Goal: Task Accomplishment & Management: Manage account settings

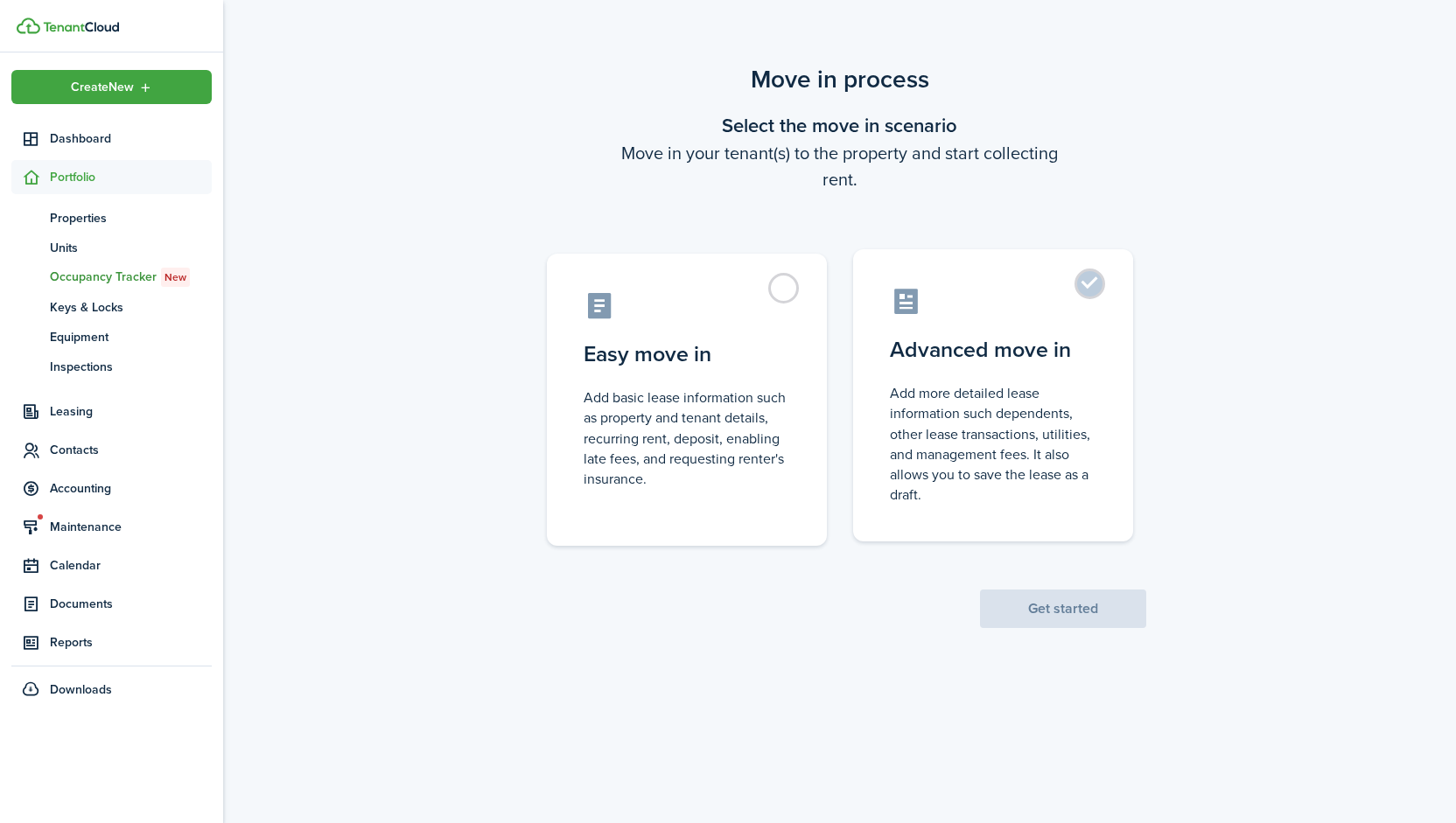
click at [1071, 304] on control-radio-card-icon at bounding box center [993, 301] width 206 height 31
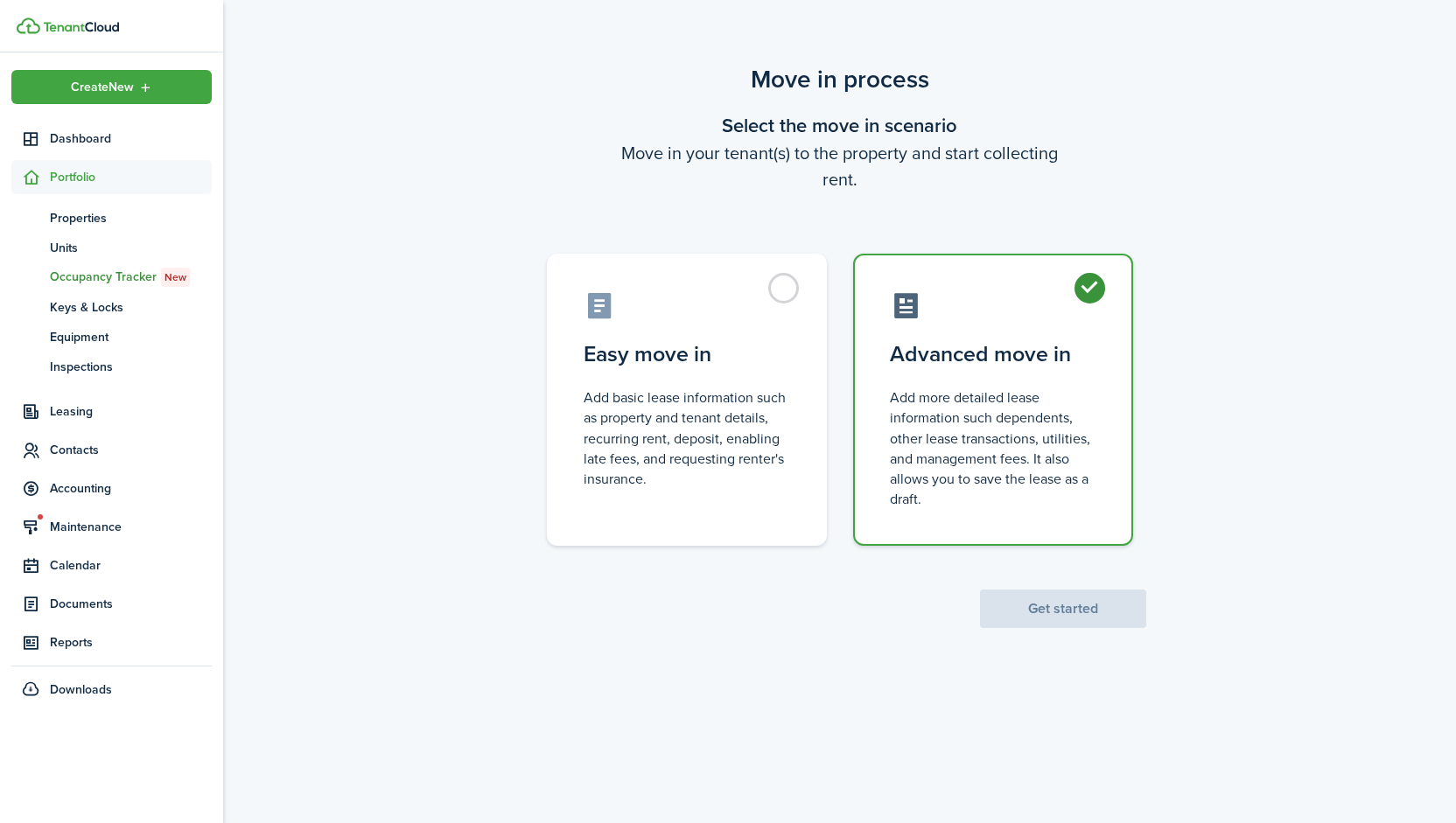
radio input "true"
click at [1041, 614] on button "Get started" at bounding box center [1063, 609] width 167 height 39
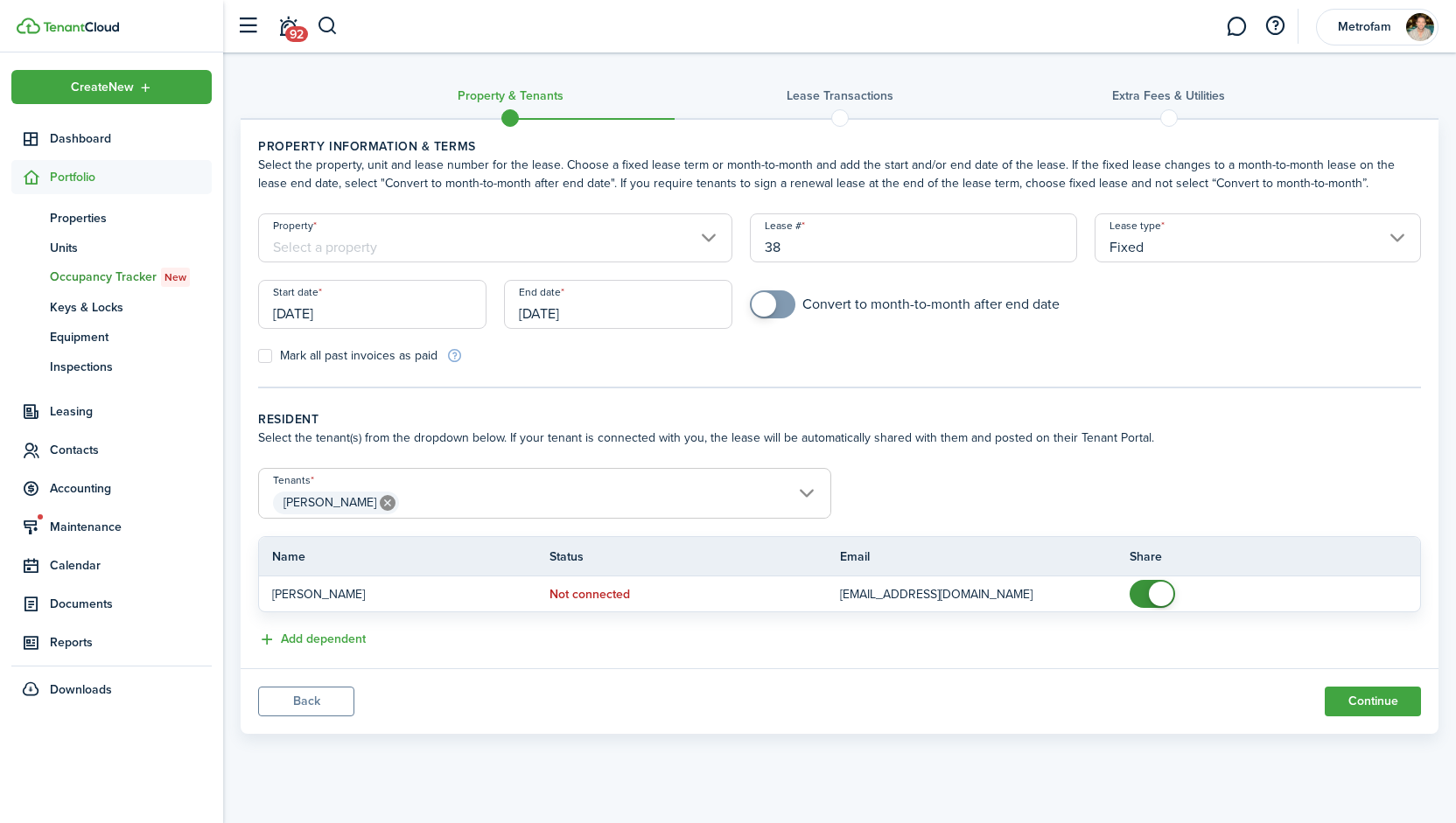
click at [301, 699] on button "Back" at bounding box center [306, 701] width 96 height 30
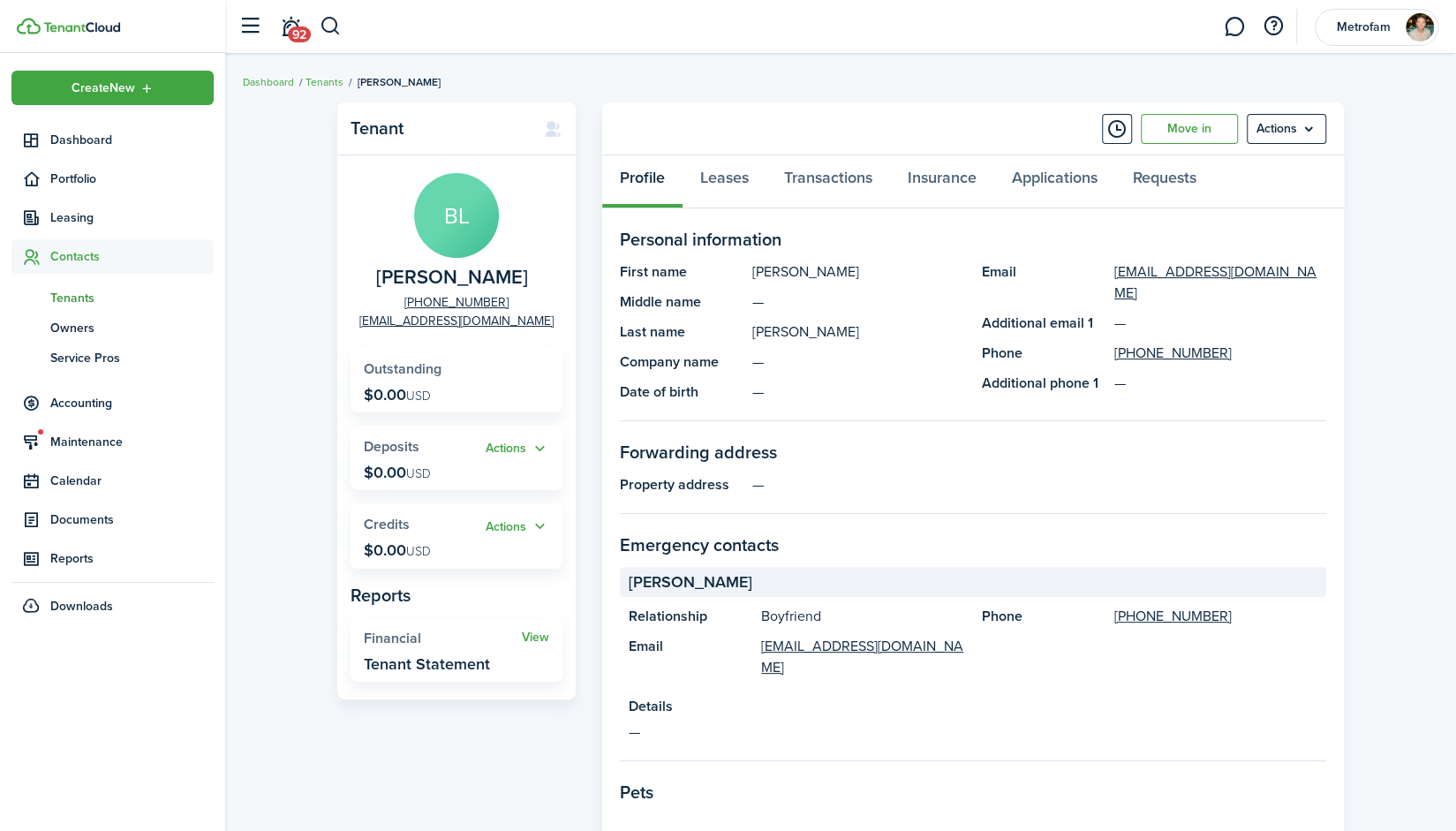
click at [76, 294] on span "Tenants" at bounding box center [133, 298] width 164 height 19
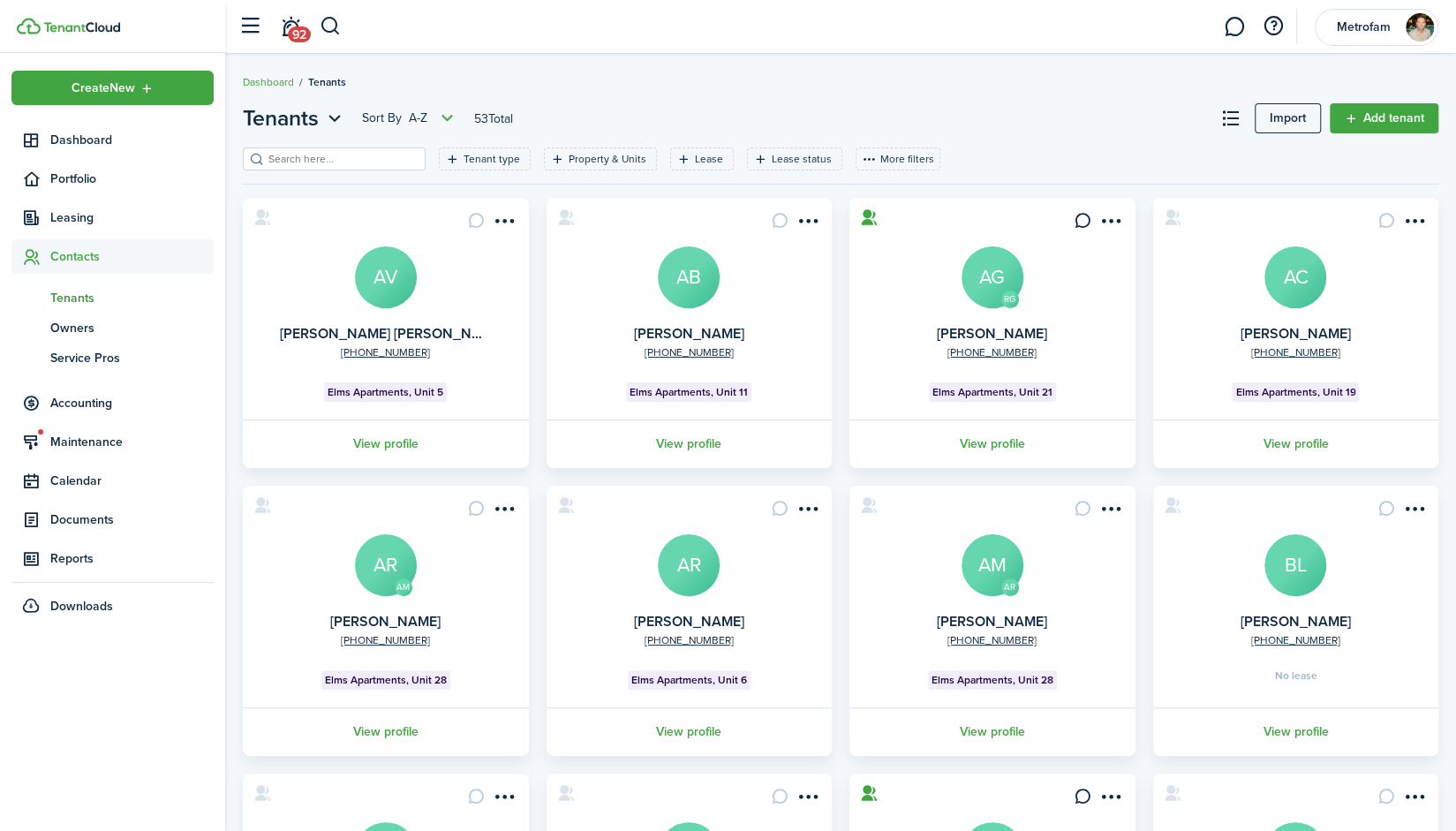
click at [367, 159] on input "search" at bounding box center [342, 159] width 156 height 17
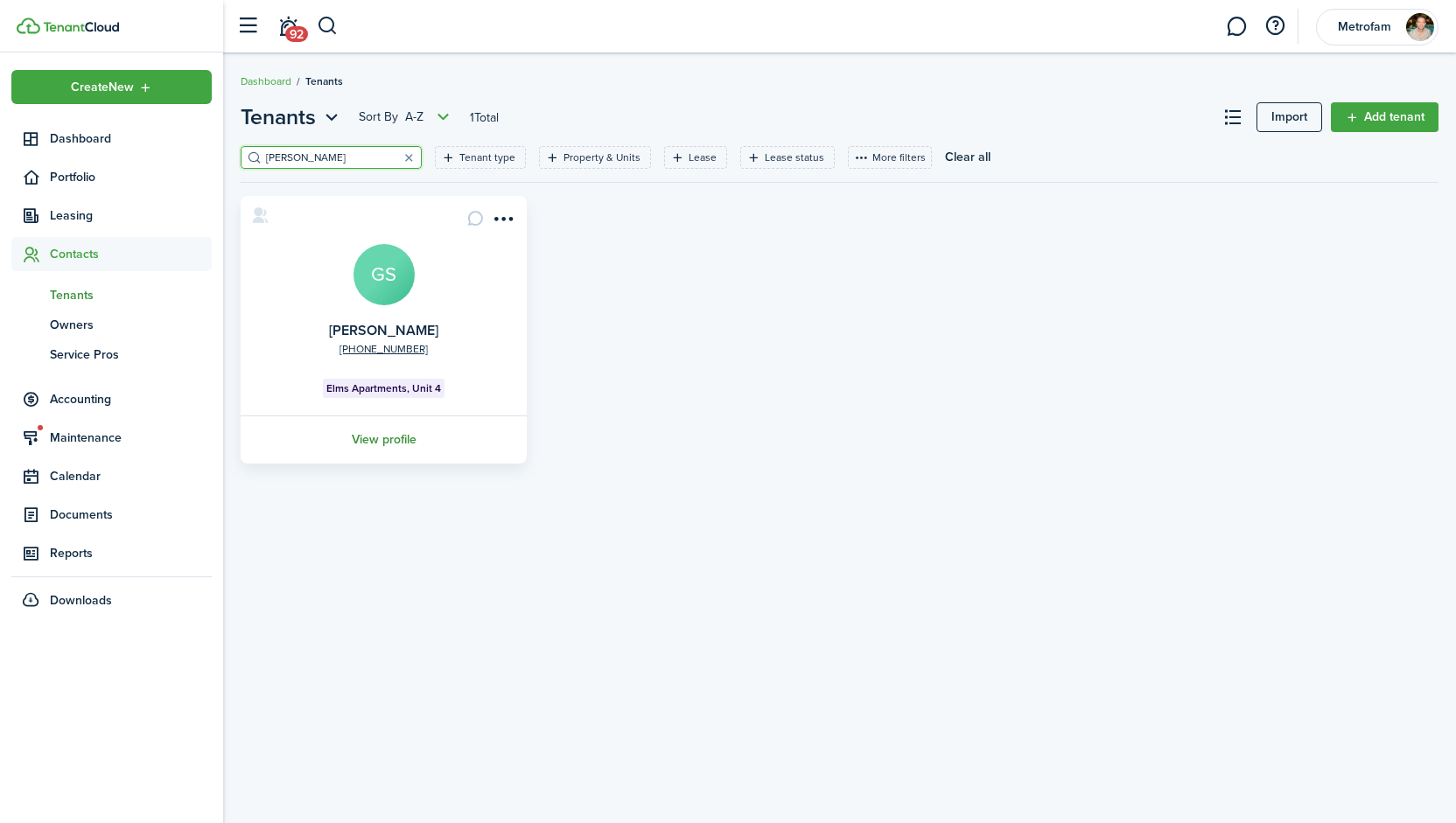
type input "[PERSON_NAME]"
click at [387, 437] on link "View profile" at bounding box center [383, 440] width 292 height 48
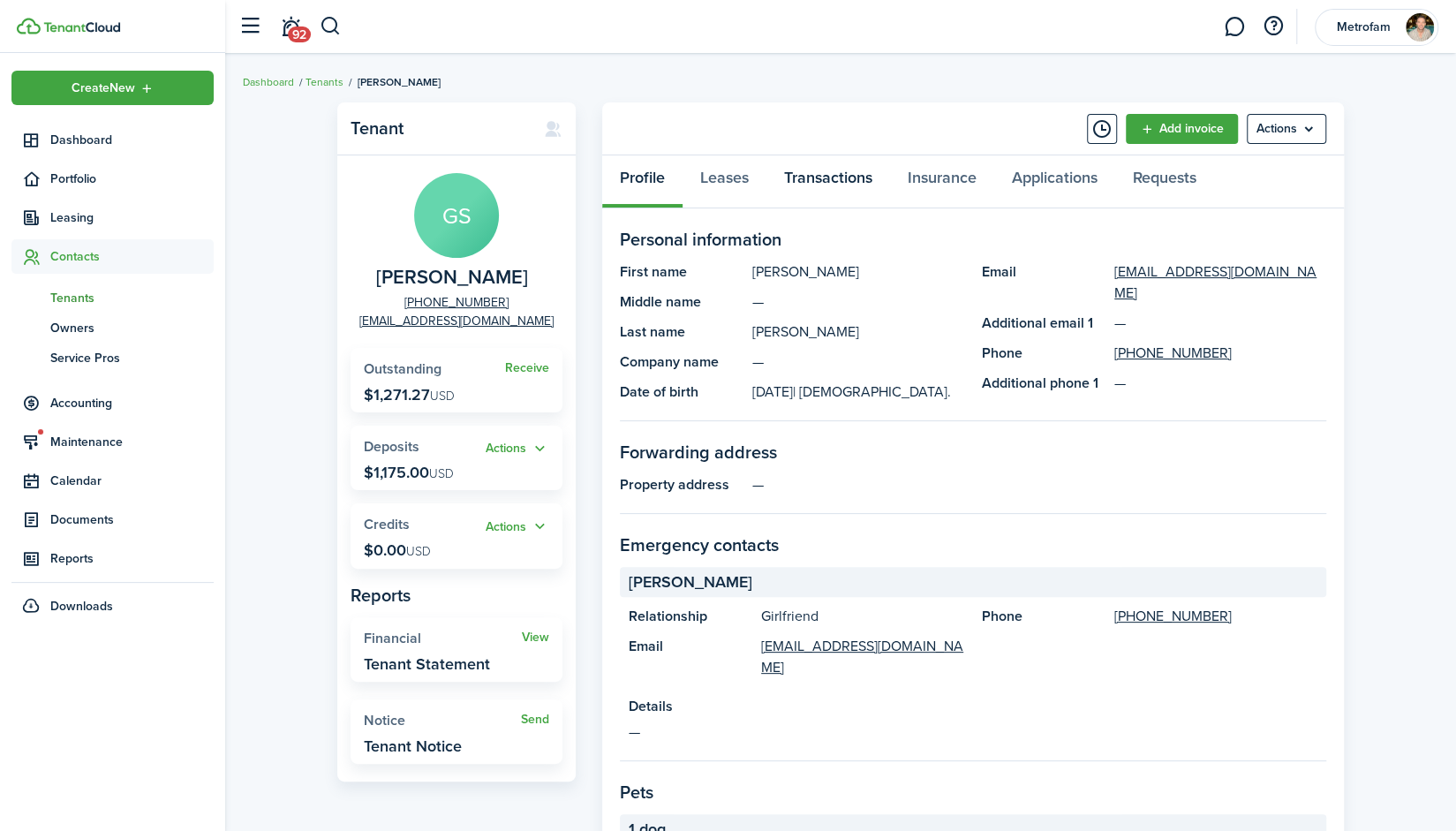
click at [816, 182] on link "Transactions" at bounding box center [828, 182] width 124 height 53
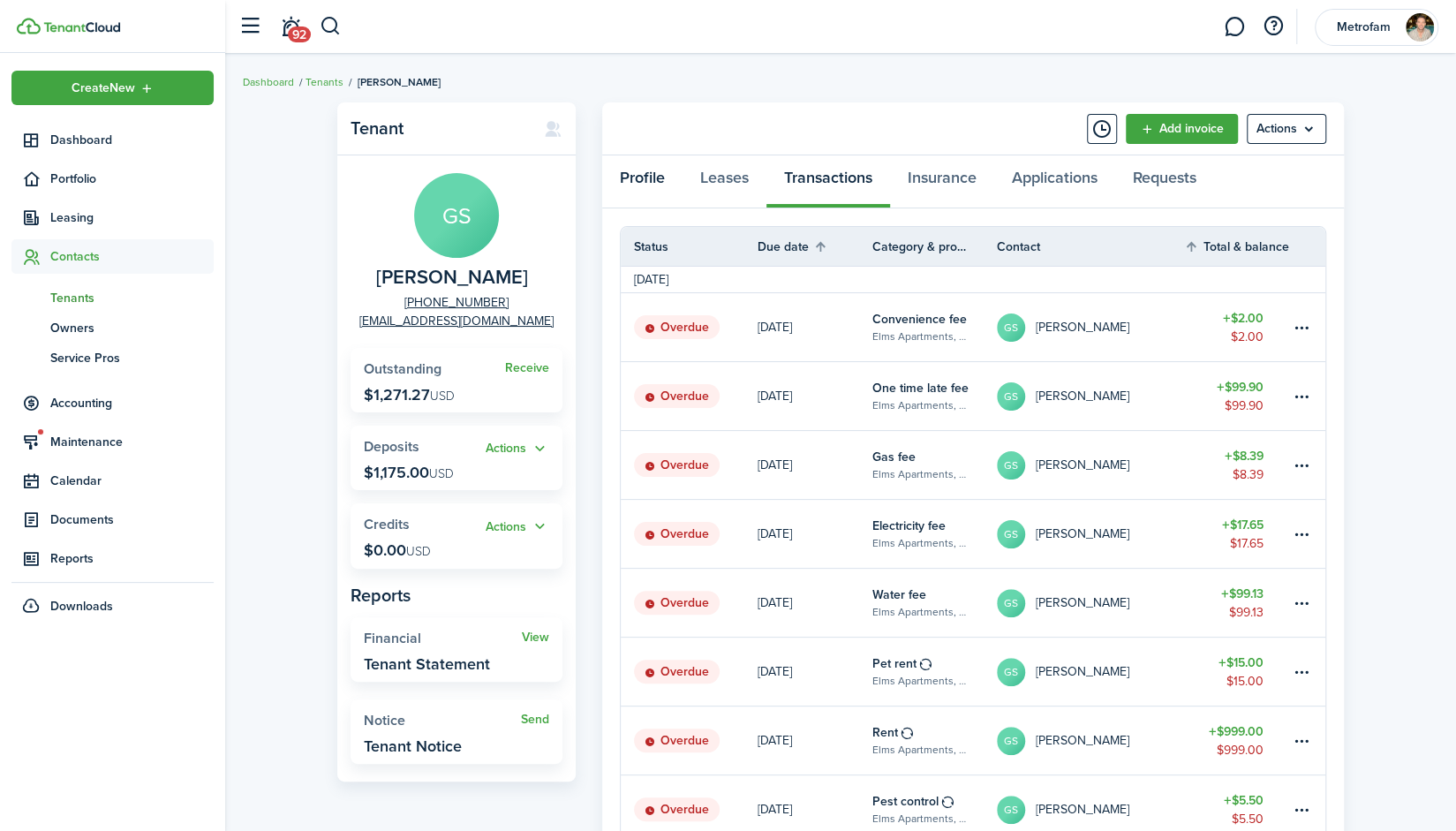
click at [650, 176] on link "Profile" at bounding box center [642, 182] width 80 height 53
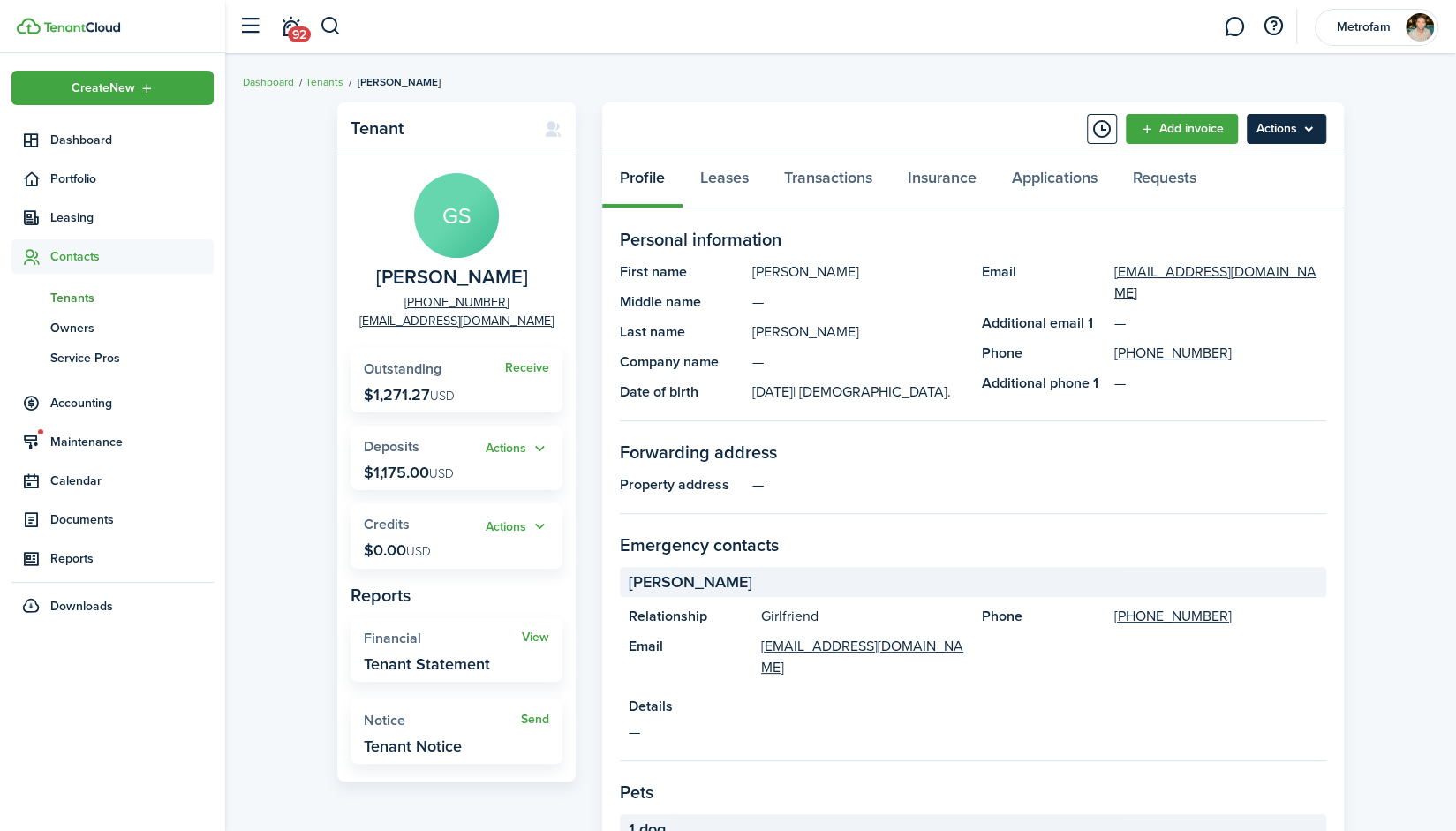
click at [1290, 129] on menu-btn "Actions" at bounding box center [1286, 129] width 79 height 30
click at [1363, 133] on div "Tenant GS [PERSON_NAME] [PHONE_NUMBER] [EMAIL_ADDRESS][DOMAIN_NAME] Receive Out…" at bounding box center [841, 689] width 1231 height 1191
click at [1299, 125] on menu-btn "Actions" at bounding box center [1286, 129] width 79 height 30
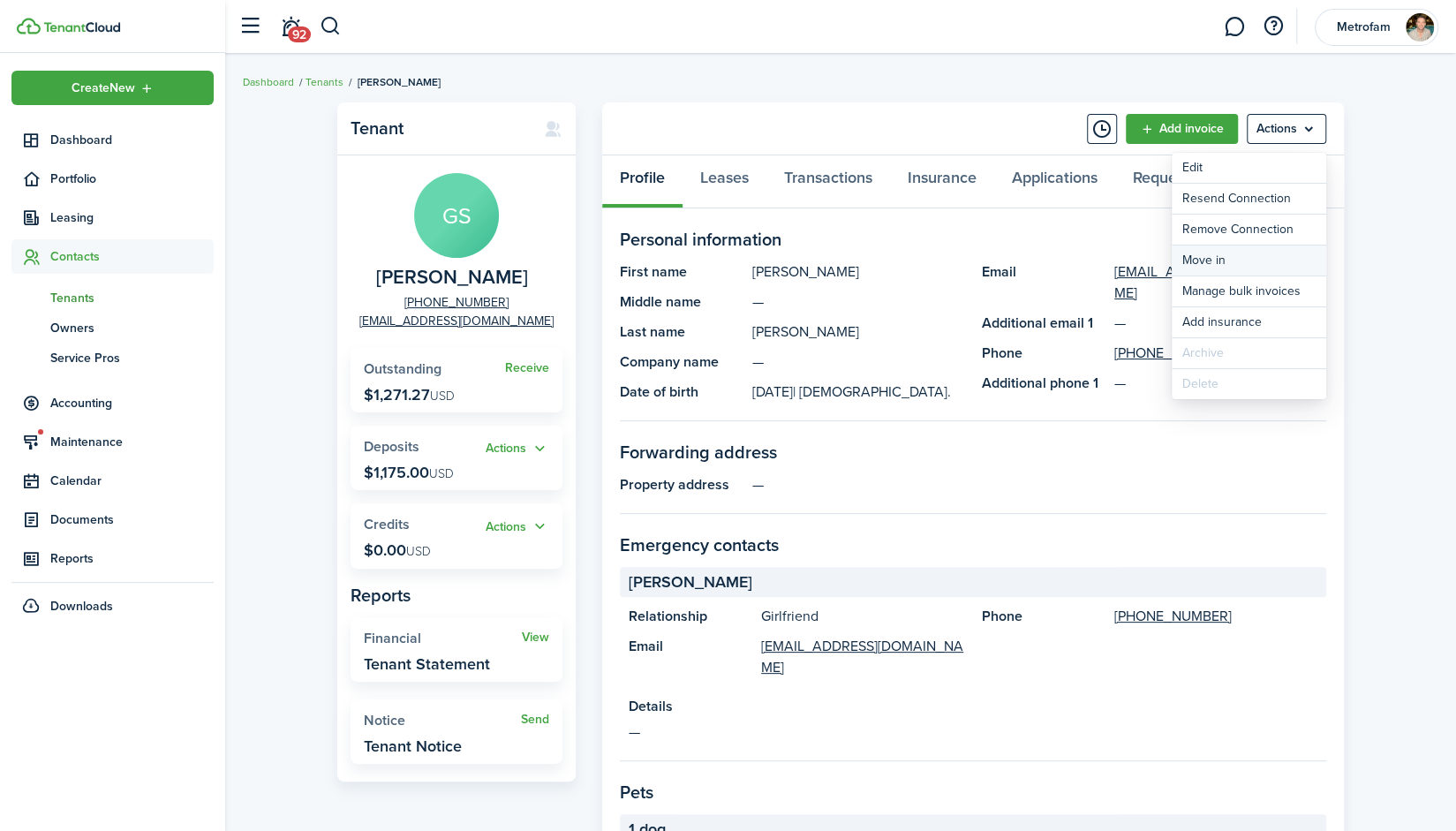
click at [1240, 255] on link "Move in" at bounding box center [1250, 261] width 155 height 30
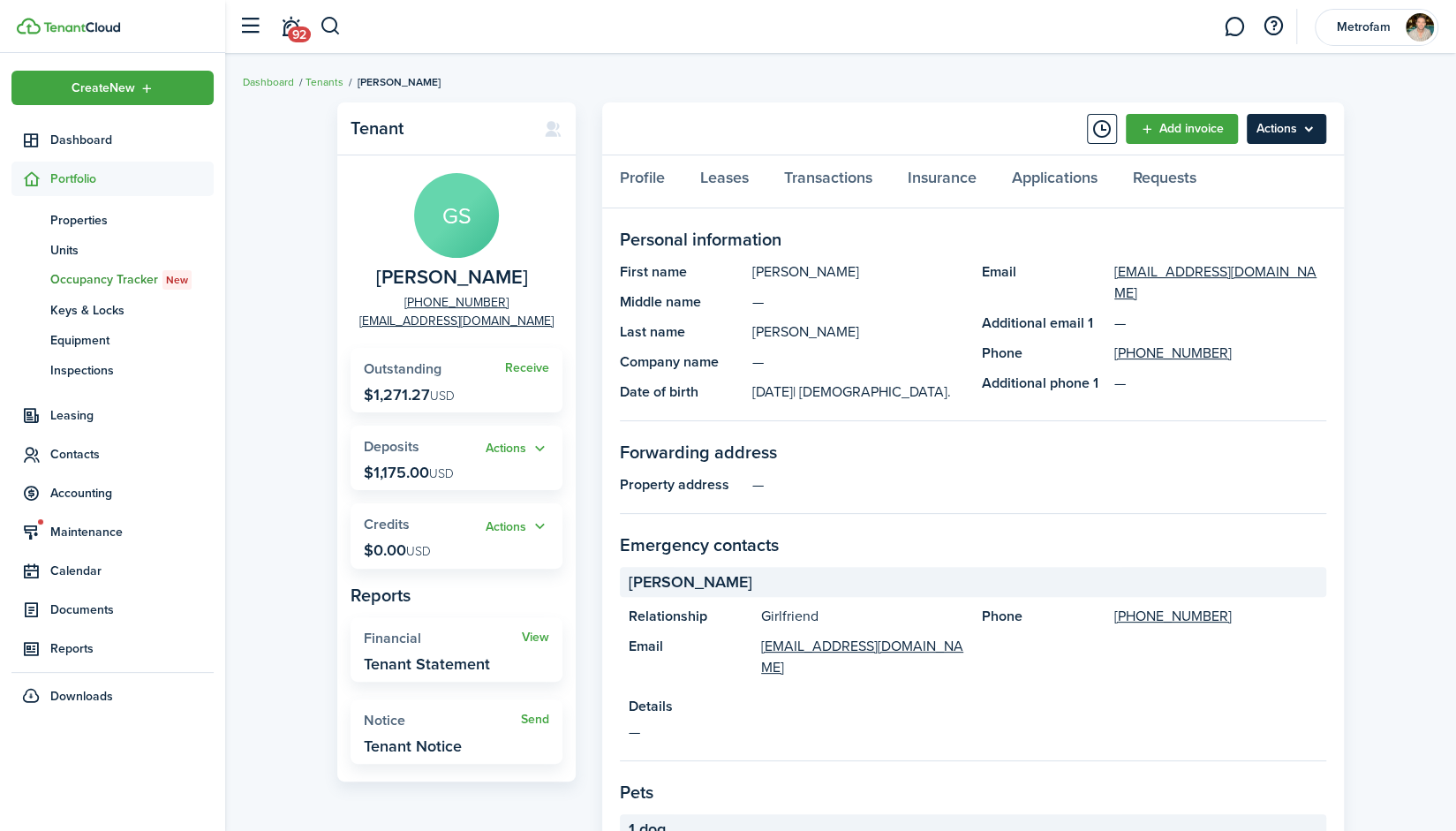
click at [1277, 129] on menu-btn "Actions" at bounding box center [1286, 129] width 79 height 30
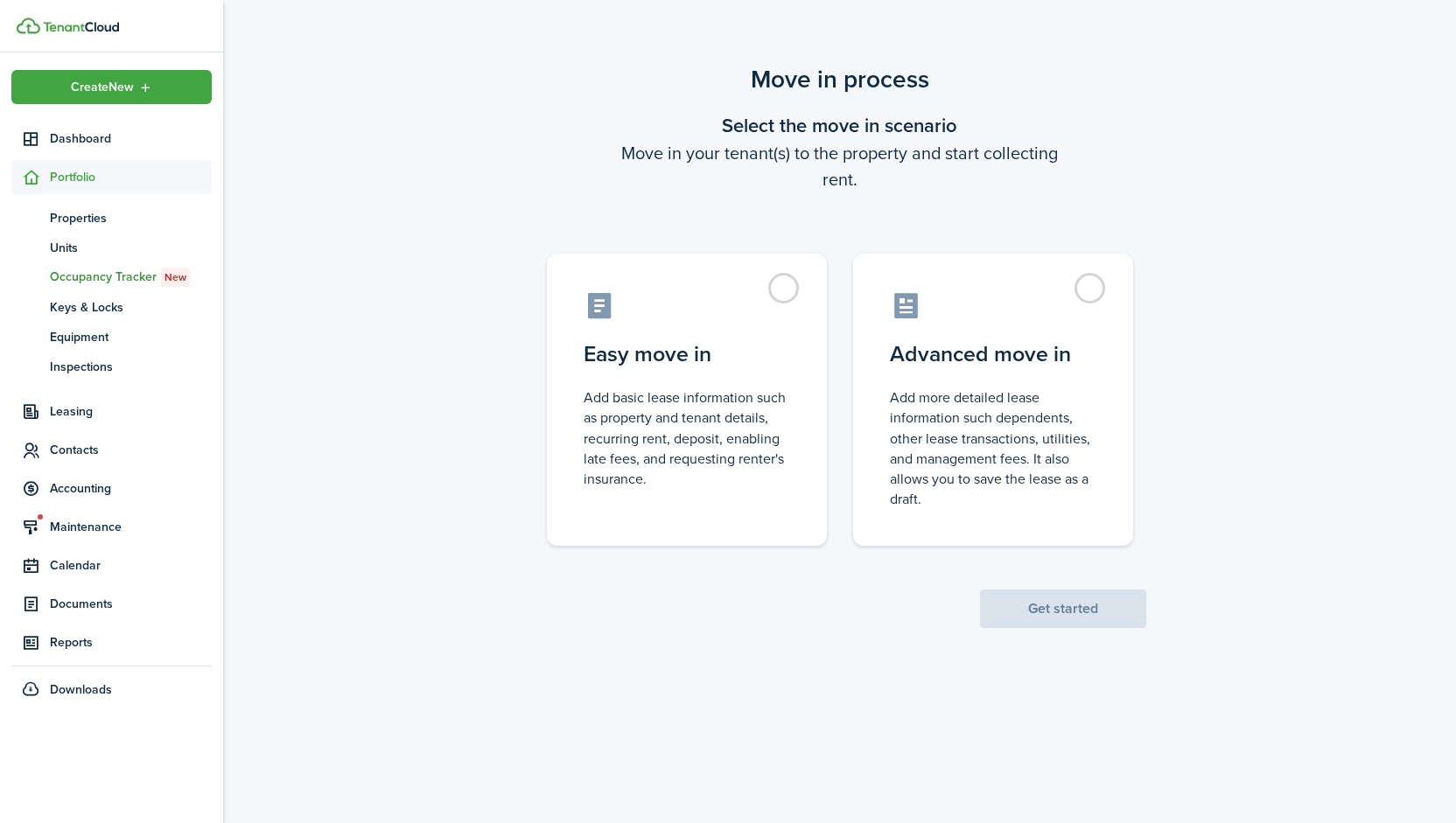
click at [1243, 251] on div "Move in process Select the move in scenario Move in your tenant(s) to the prope…" at bounding box center [839, 345] width 1233 height 584
click at [1093, 288] on label "Advanced move in Add more detailed lease information such dependents, other lea…" at bounding box center [993, 396] width 280 height 293
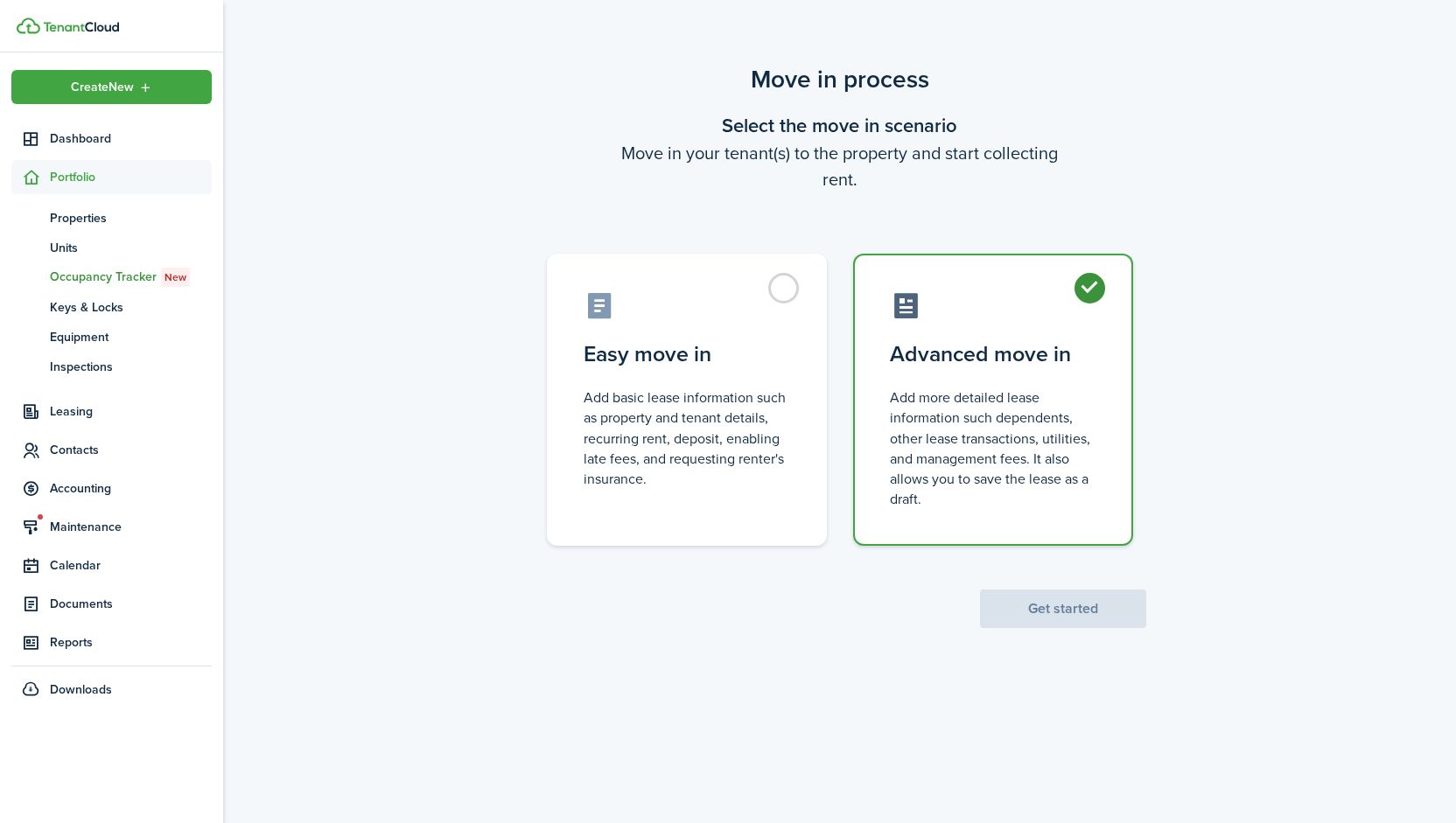
radio input "true"
click at [1044, 607] on button "Get started" at bounding box center [1063, 609] width 167 height 39
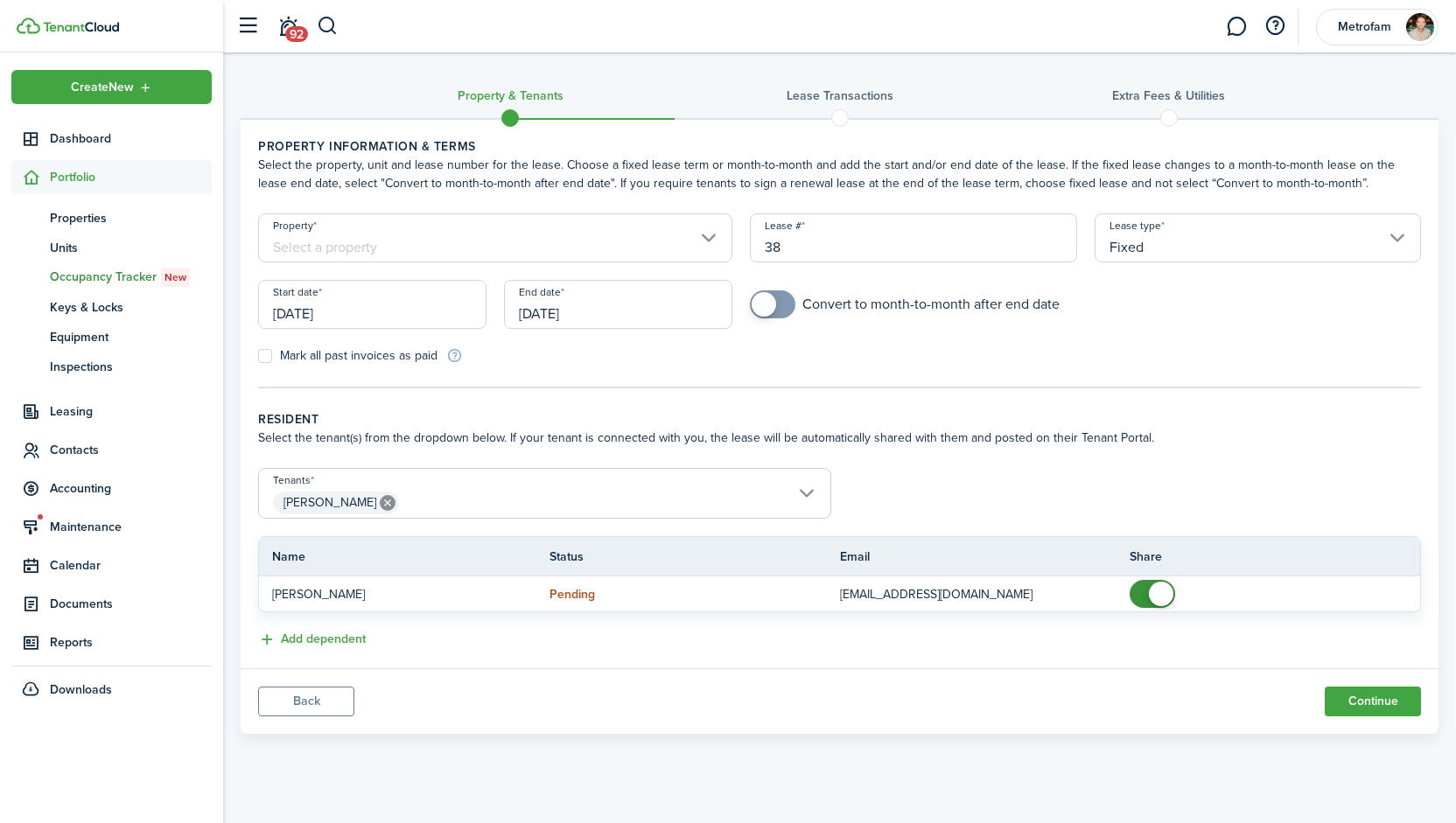
click at [313, 702] on button "Back" at bounding box center [306, 701] width 96 height 30
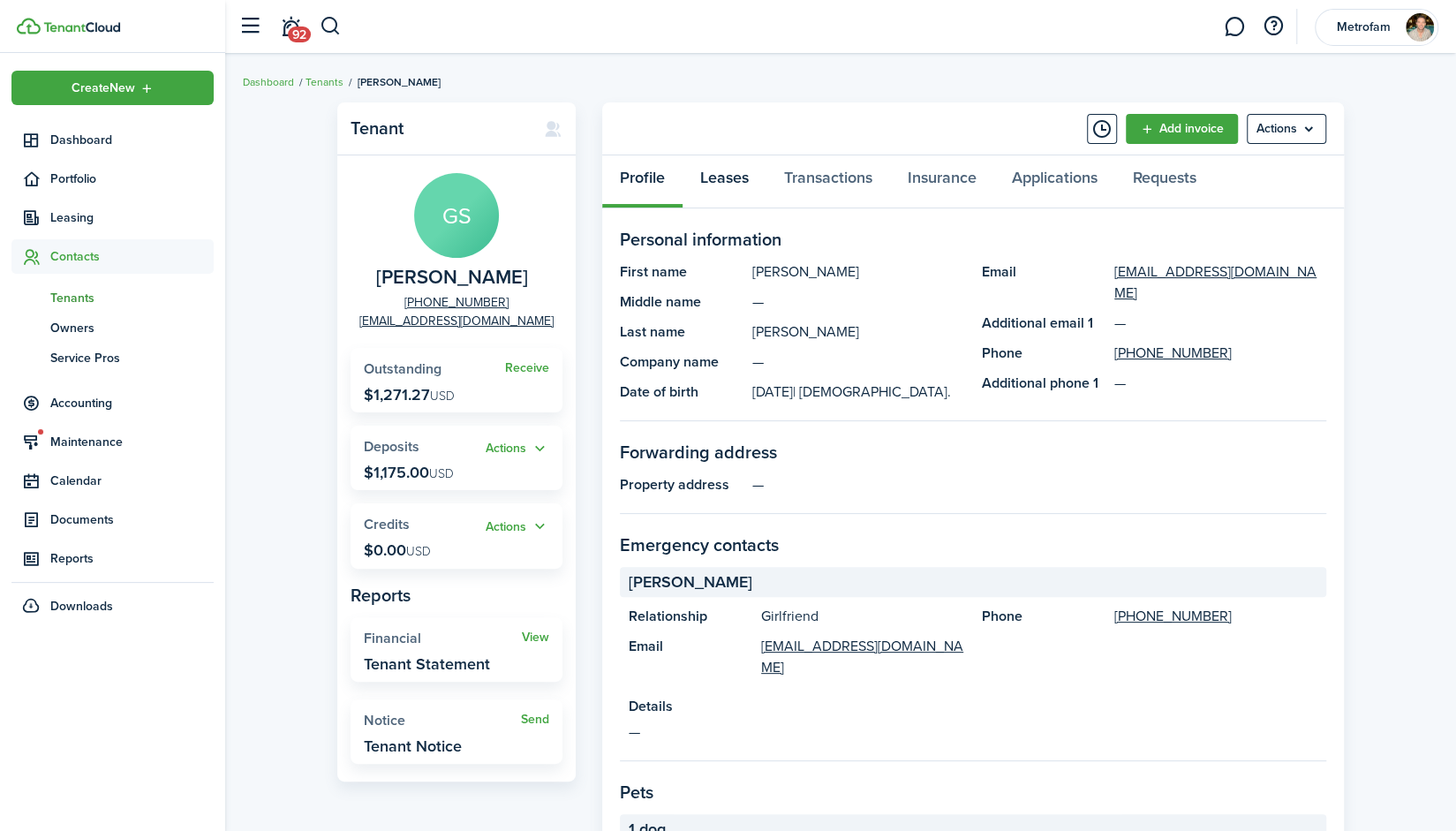
click at [733, 175] on link "Leases" at bounding box center [725, 182] width 84 height 53
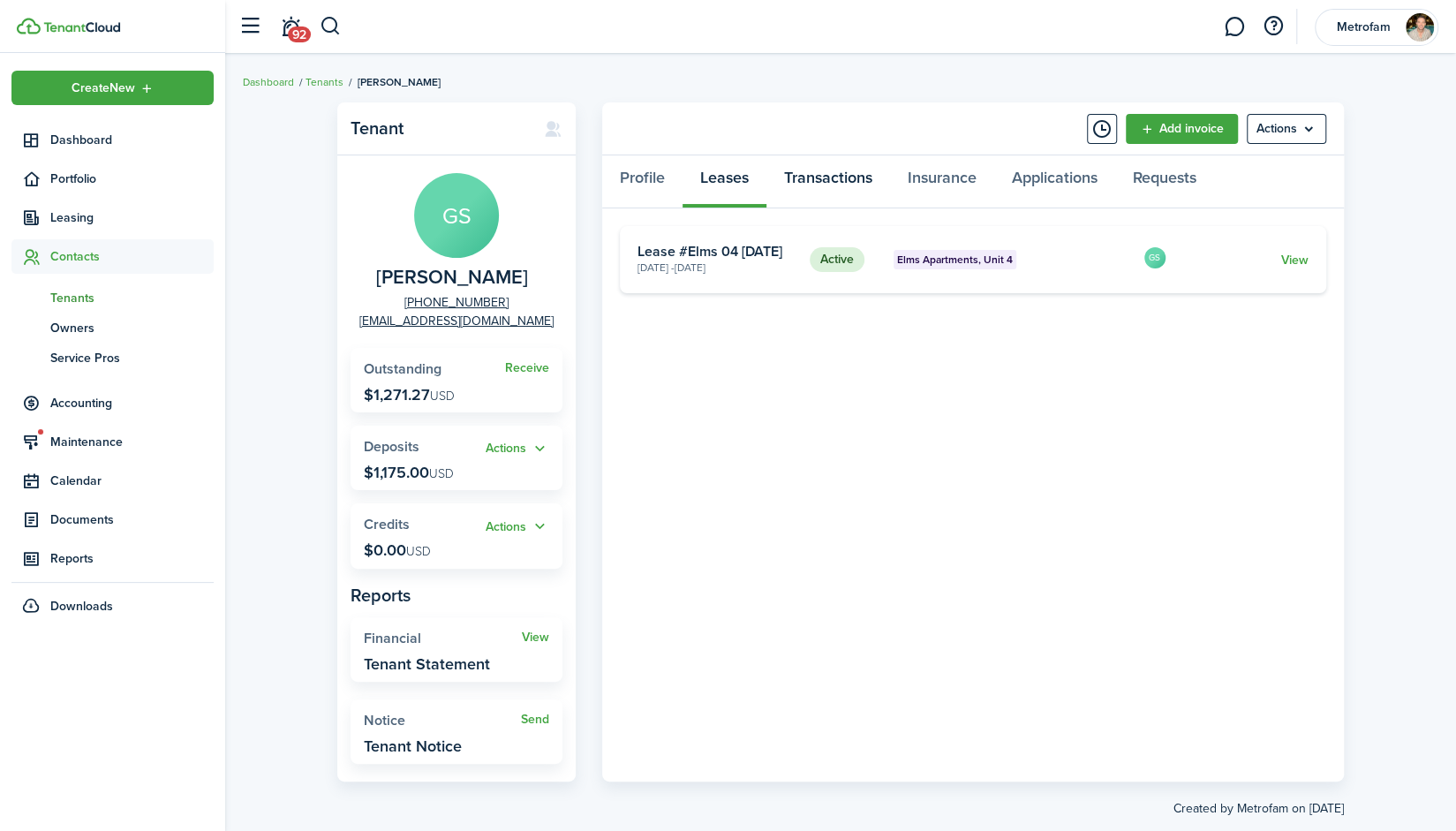
click at [813, 173] on link "Transactions" at bounding box center [828, 182] width 124 height 53
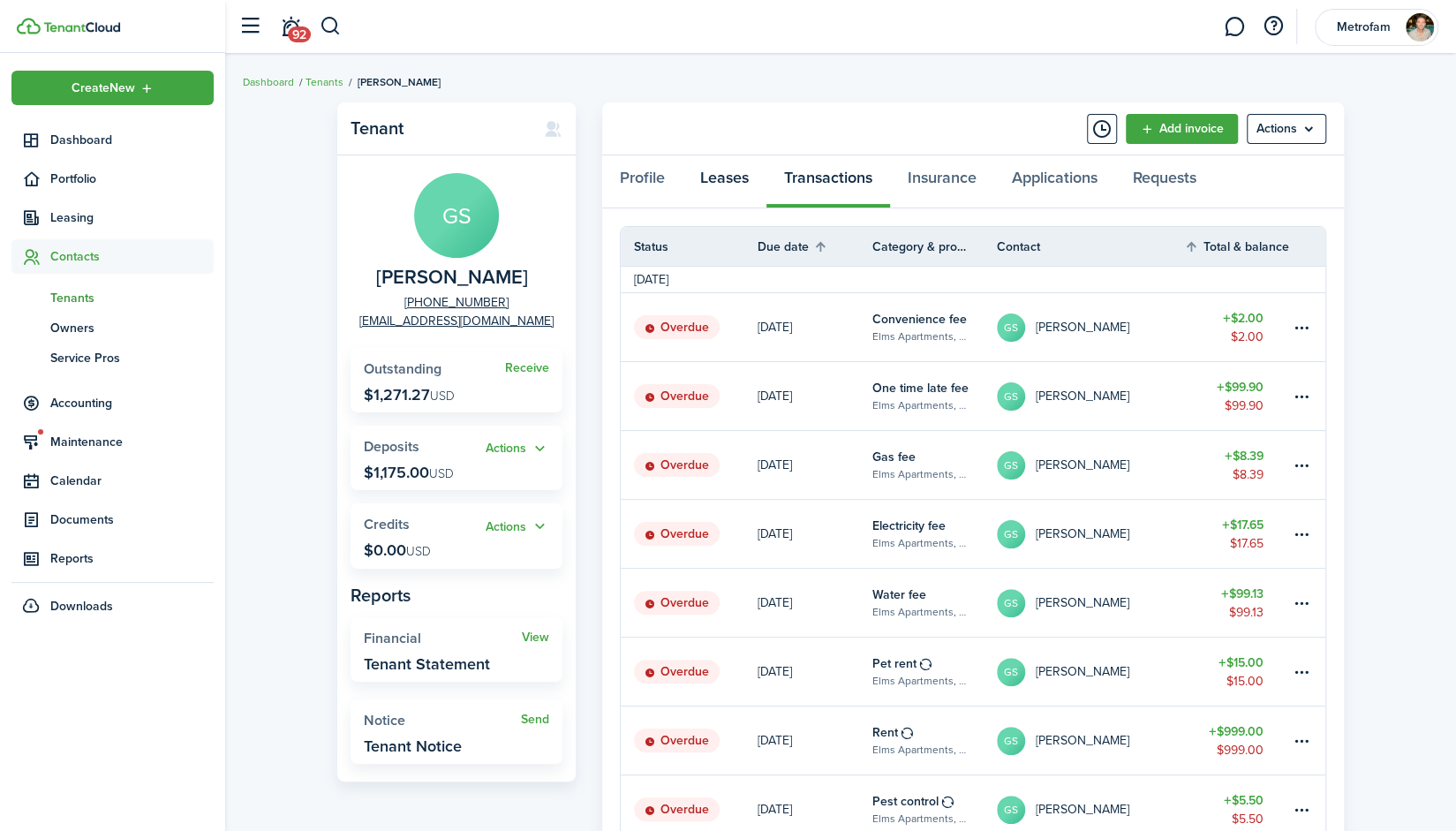
click at [713, 183] on link "Leases" at bounding box center [725, 182] width 84 height 53
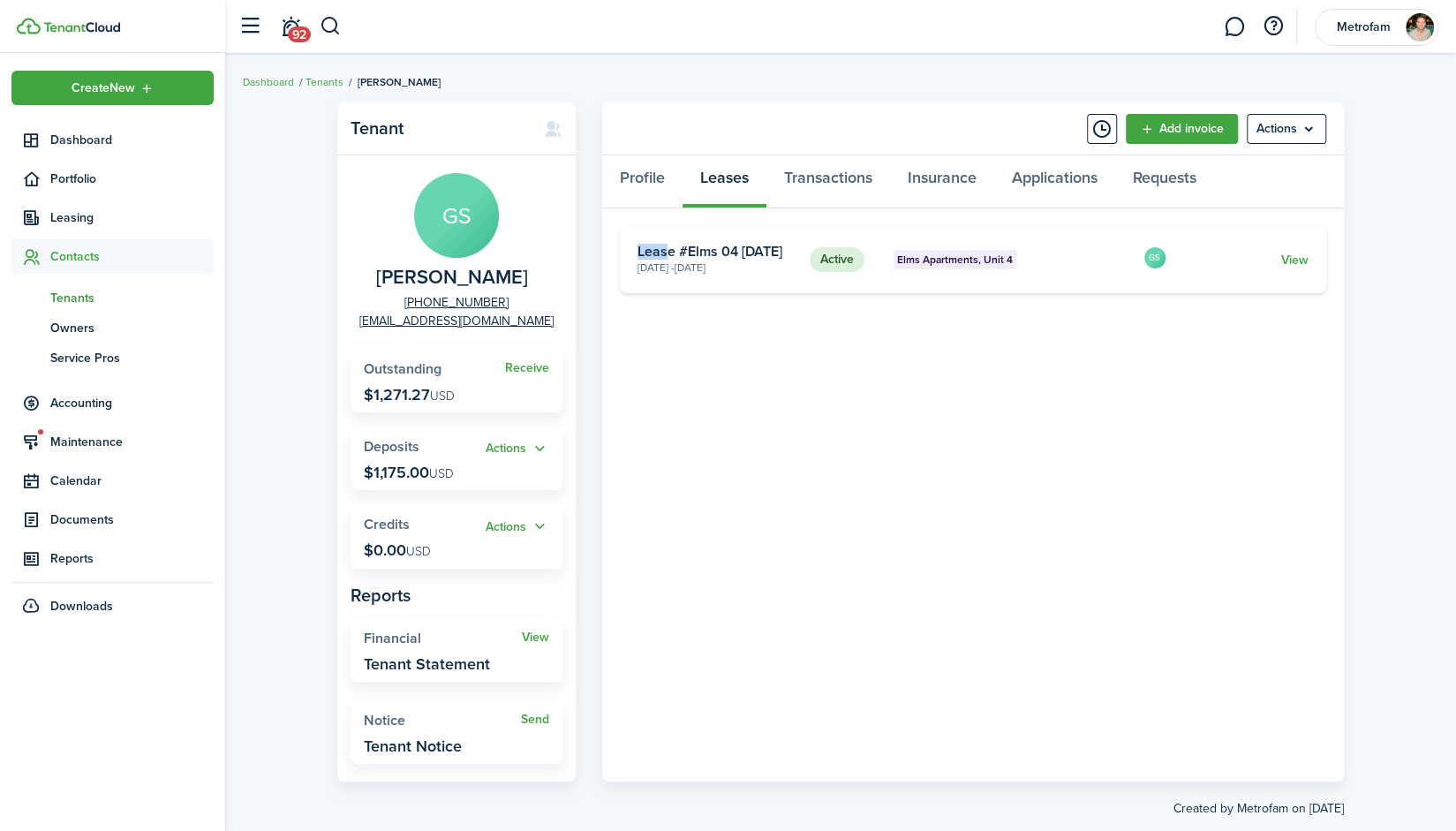
drag, startPoint x: 640, startPoint y: 252, endPoint x: 664, endPoint y: 256, distance: 24.3
click at [664, 256] on card-title "Lease #Elms 04 [DATE]" at bounding box center [717, 252] width 159 height 16
click at [687, 256] on card-title "Lease #Elms 04 [DATE]" at bounding box center [717, 252] width 159 height 16
drag, startPoint x: 689, startPoint y: 254, endPoint x: 792, endPoint y: 248, distance: 103.2
click at [792, 248] on card-title "Lease #Elms 04 [DATE]" at bounding box center [717, 252] width 159 height 16
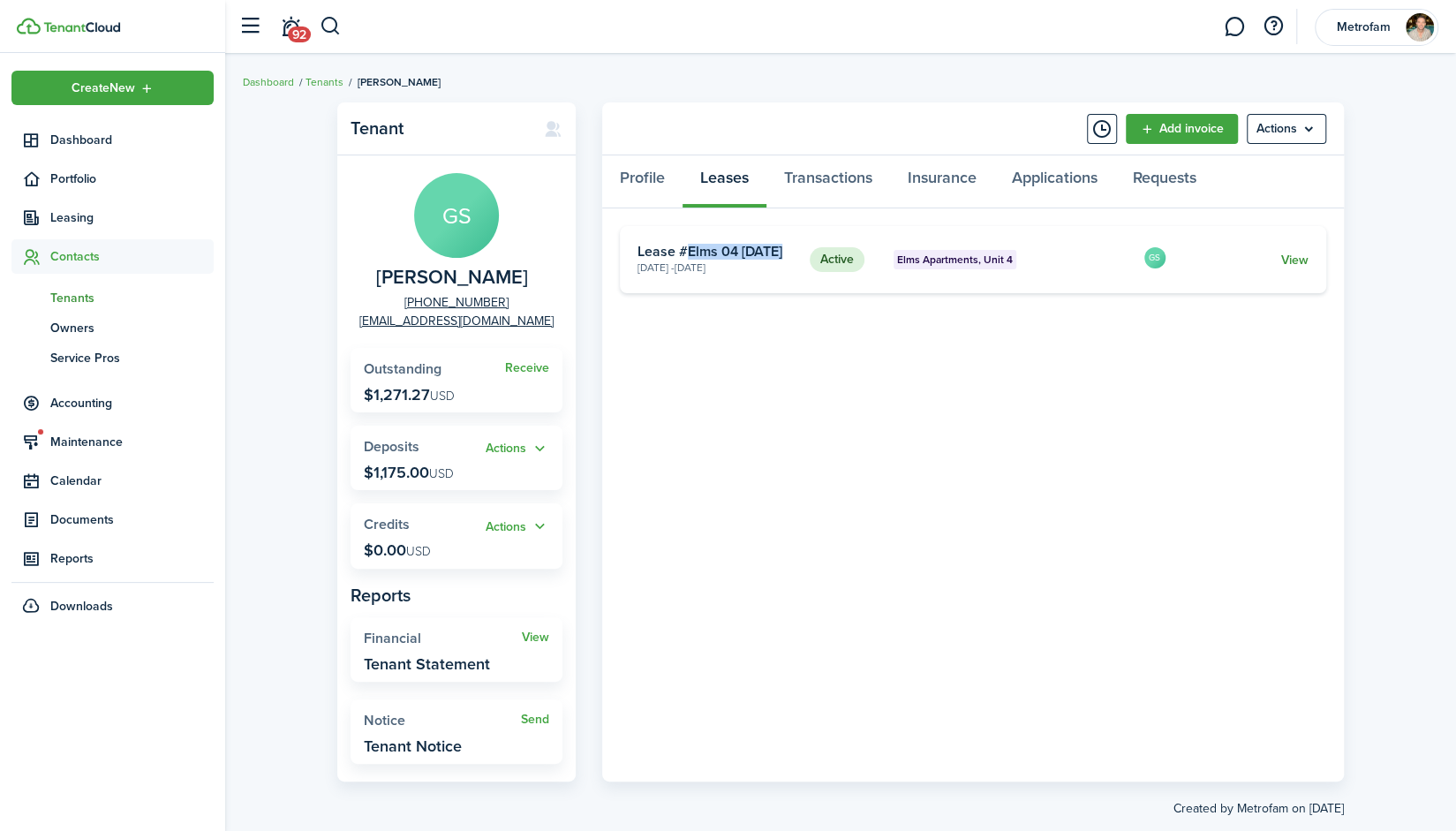
click at [1297, 261] on link "View" at bounding box center [1295, 260] width 28 height 19
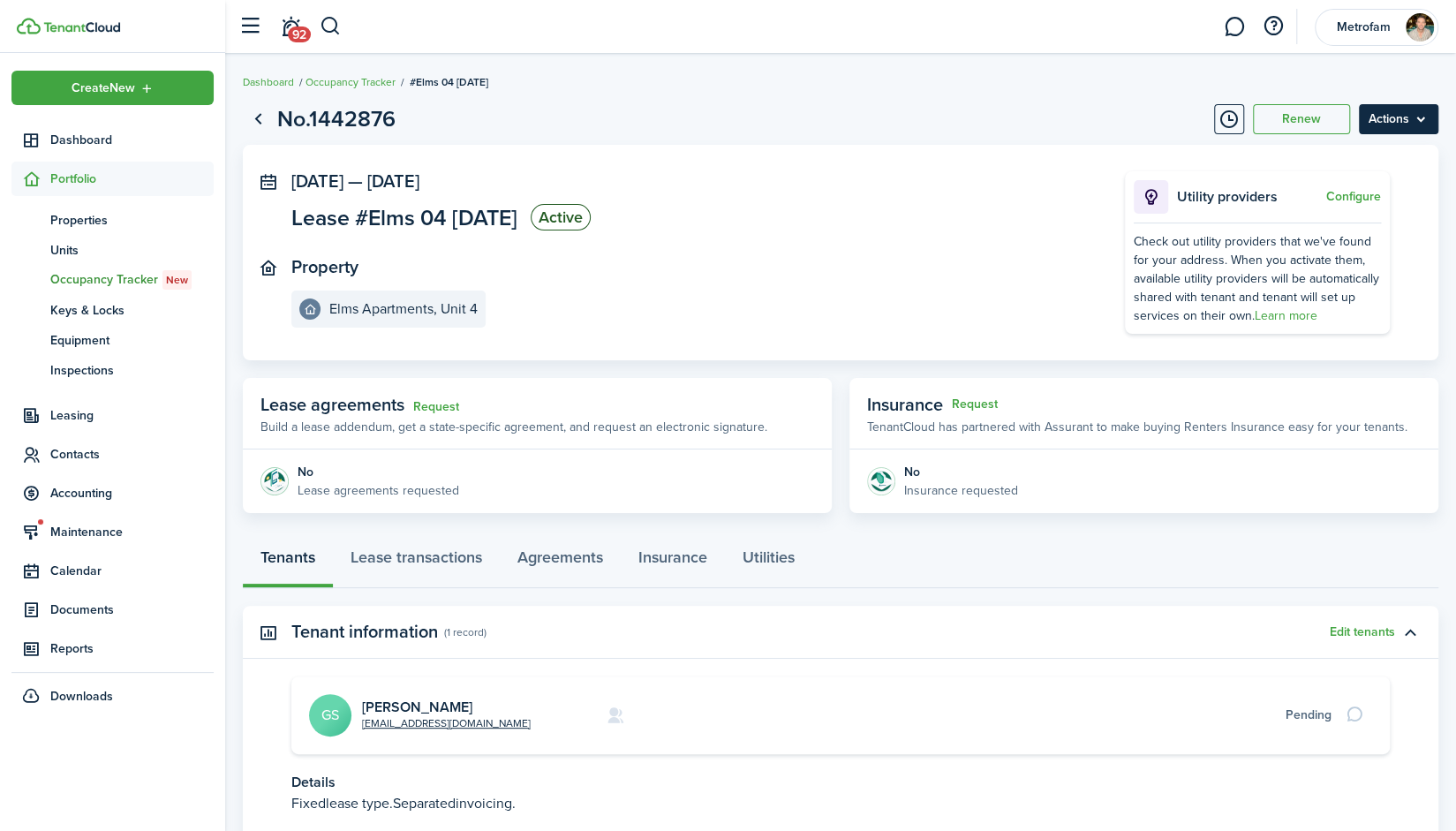
click at [1405, 115] on menu-btn "Actions" at bounding box center [1398, 119] width 79 height 30
click at [1356, 158] on button "Edit" at bounding box center [1362, 158] width 155 height 30
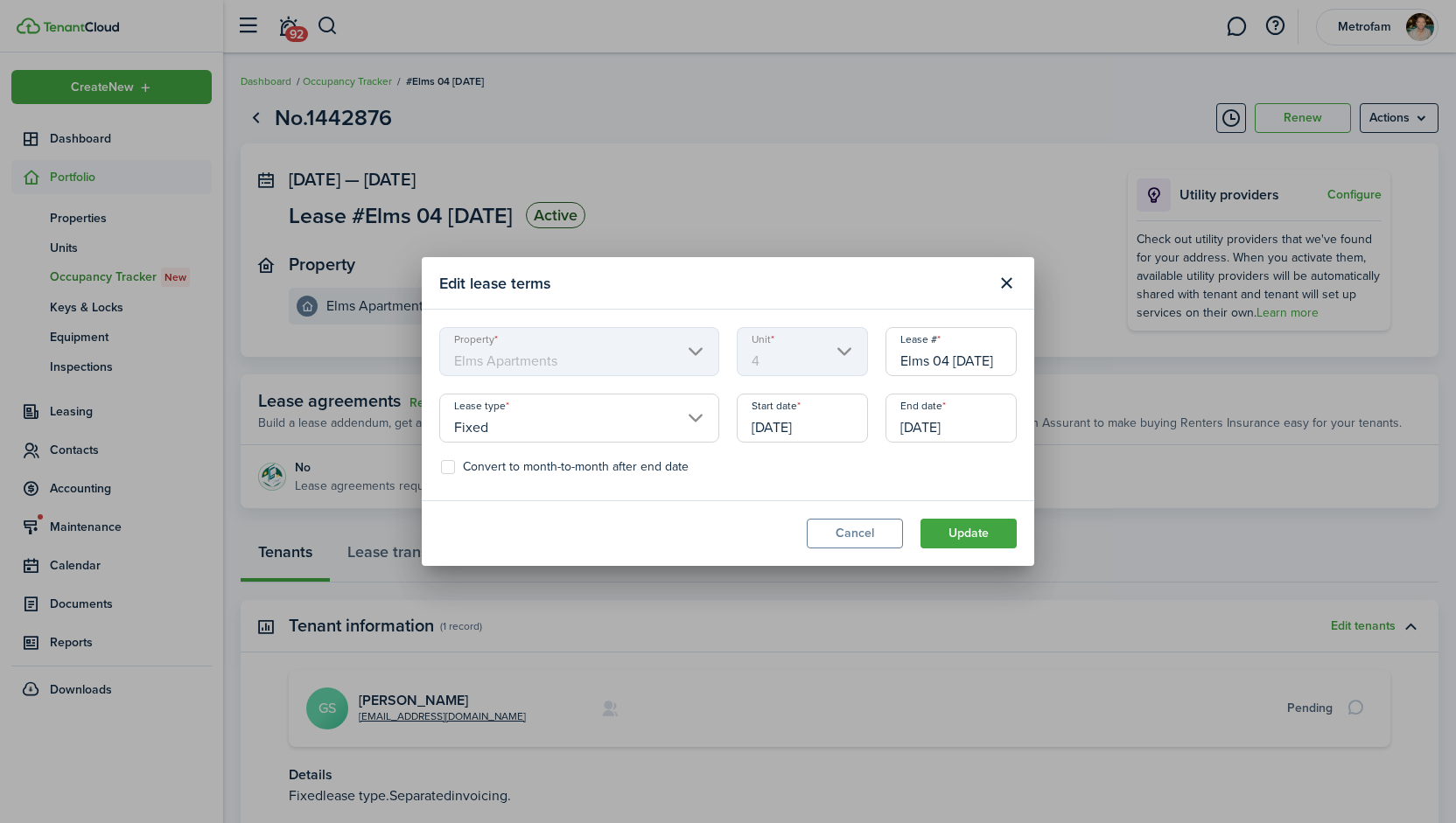
click at [978, 363] on input "Elms 04 [DATE]" at bounding box center [951, 352] width 131 height 49
click at [945, 536] on button "Update" at bounding box center [969, 534] width 96 height 30
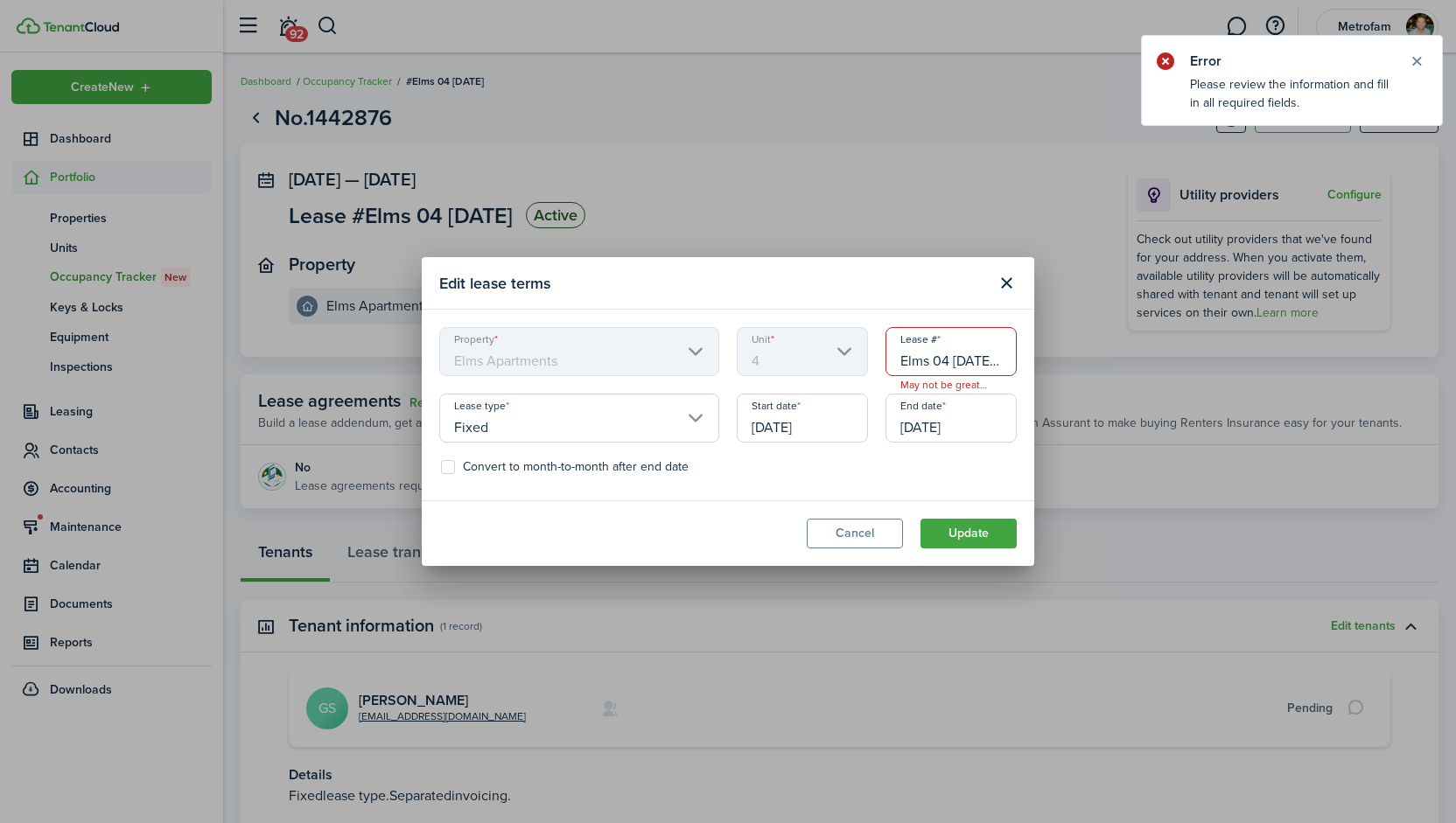
click at [969, 361] on input "Elms 04 [DATE] ([PERSON_NAME])" at bounding box center [951, 352] width 131 height 49
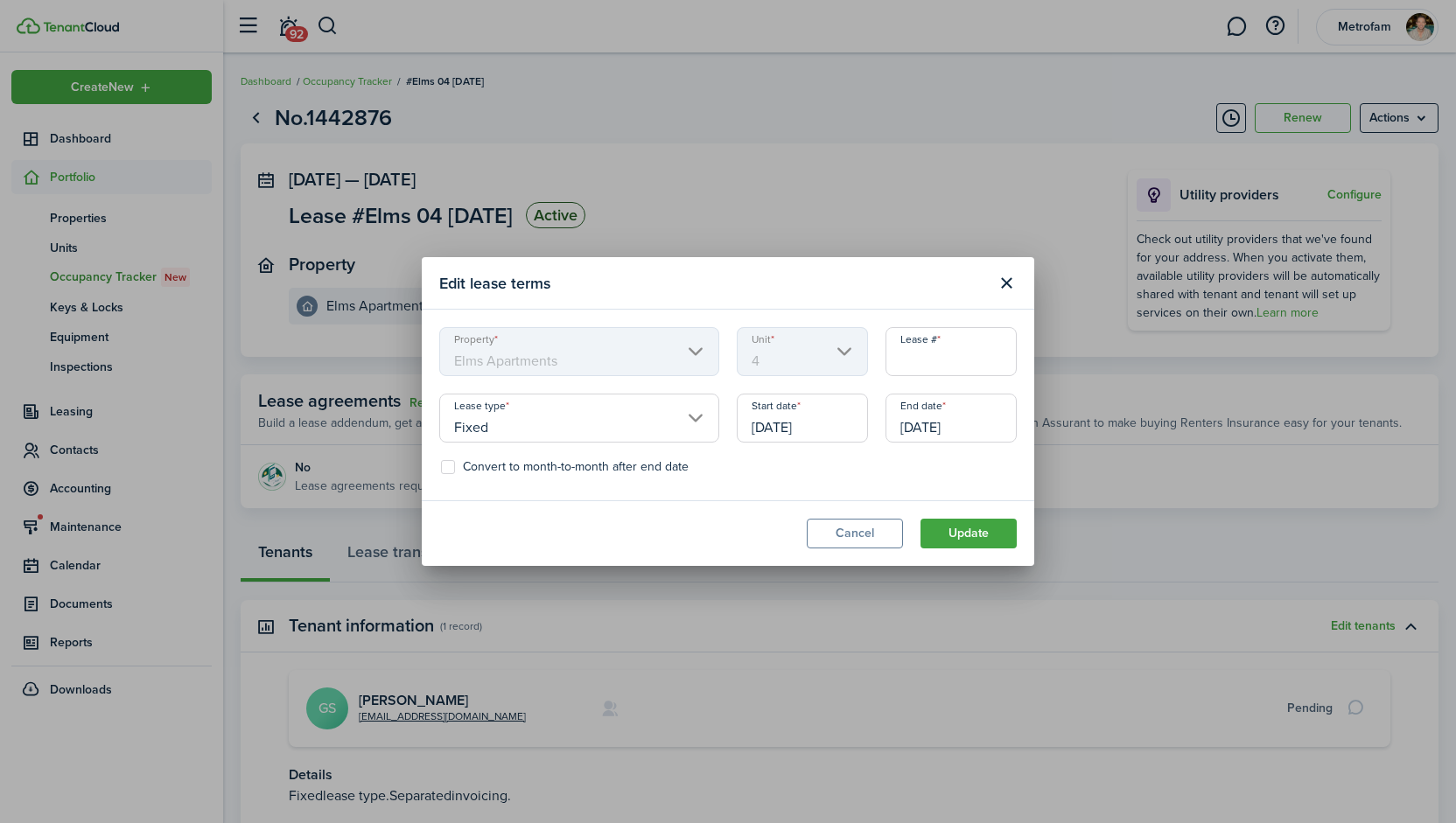
scroll to position [0, 108]
type input "Elms 04 [DATE] [PERSON_NAME]"
click at [978, 530] on button "Update" at bounding box center [969, 534] width 96 height 30
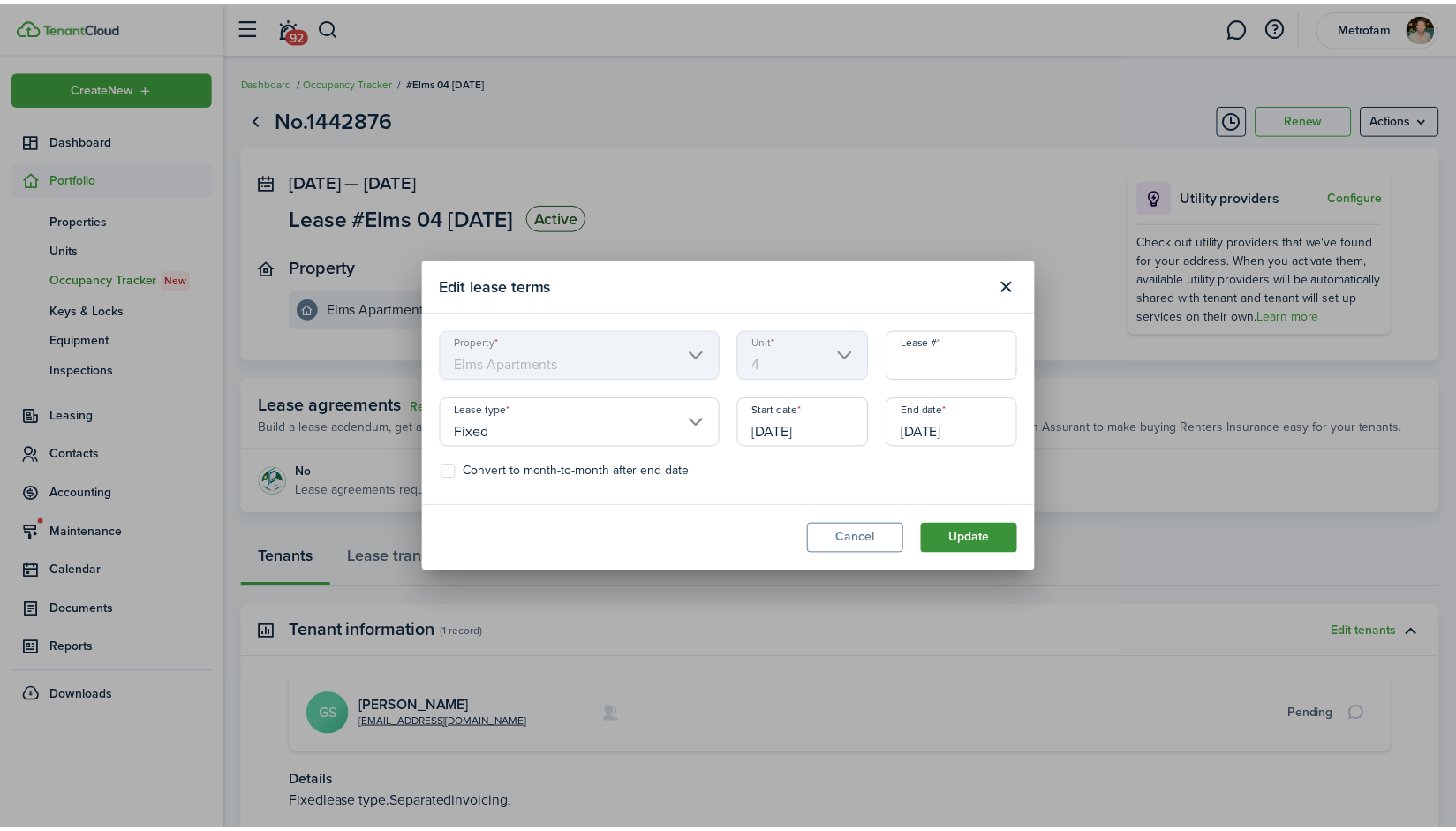
scroll to position [0, 0]
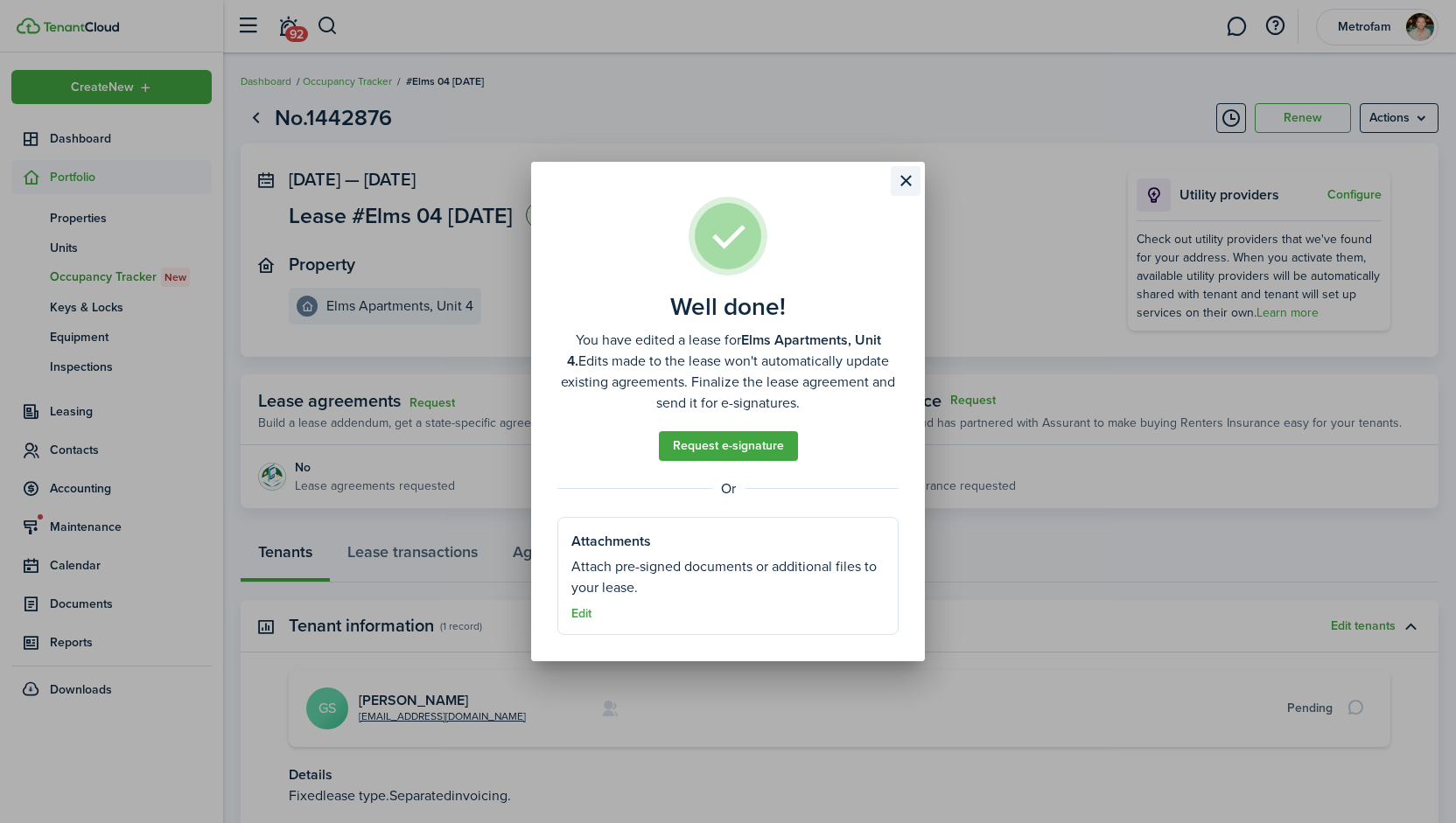
click at [905, 182] on button "Close modal" at bounding box center [906, 182] width 30 height 30
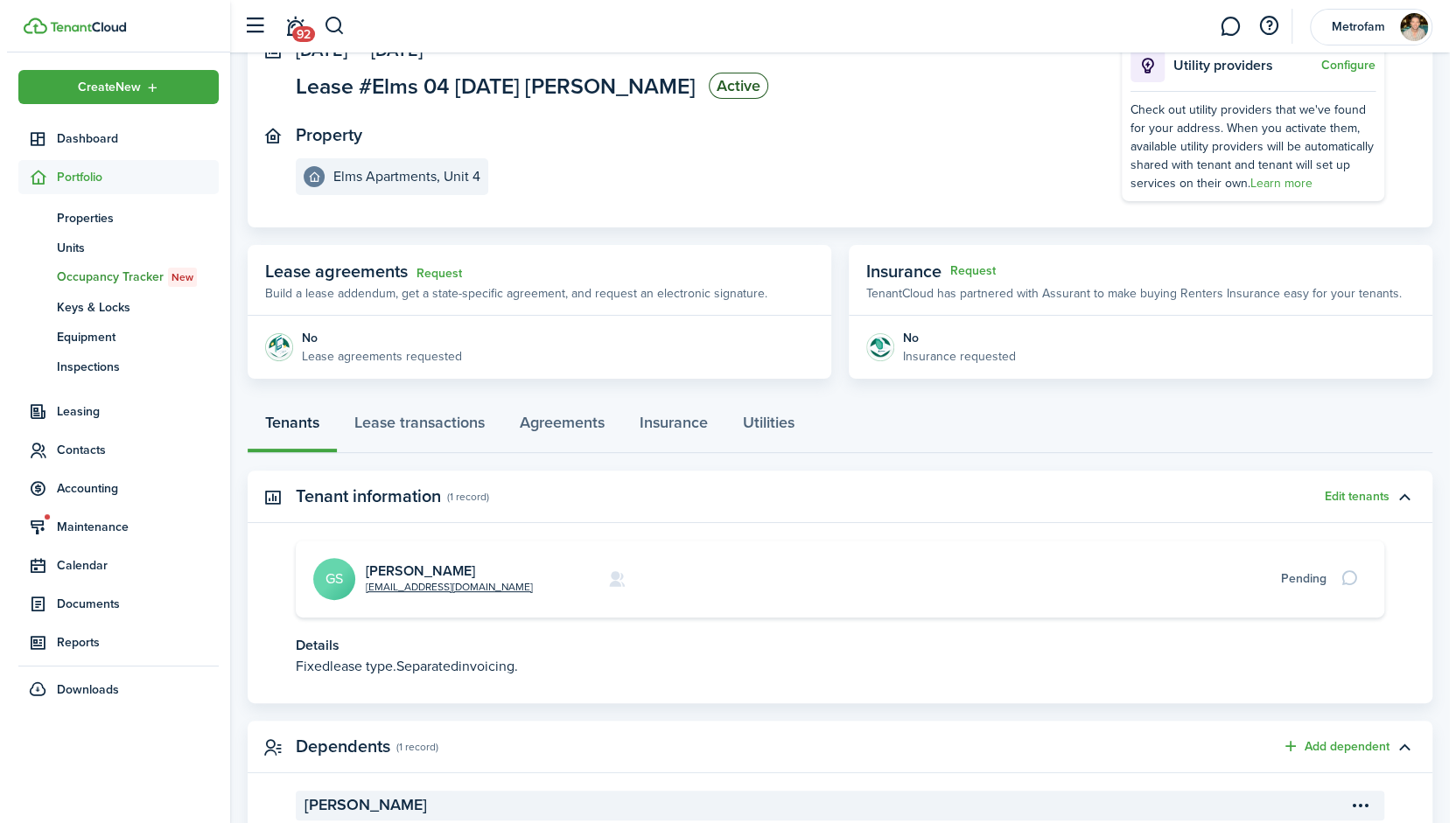
scroll to position [130, 0]
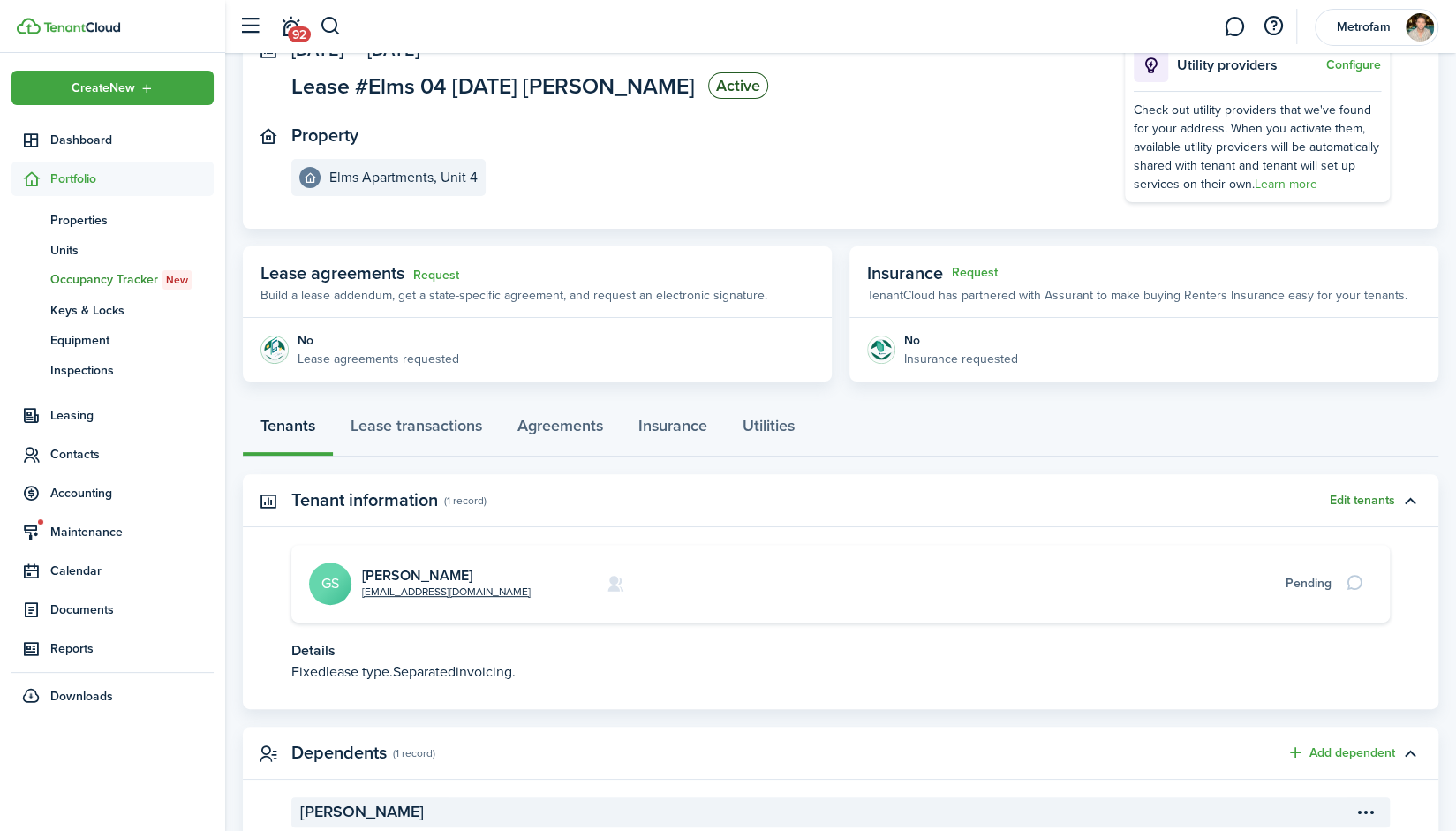
click at [1375, 497] on button "Edit tenants" at bounding box center [1362, 501] width 65 height 14
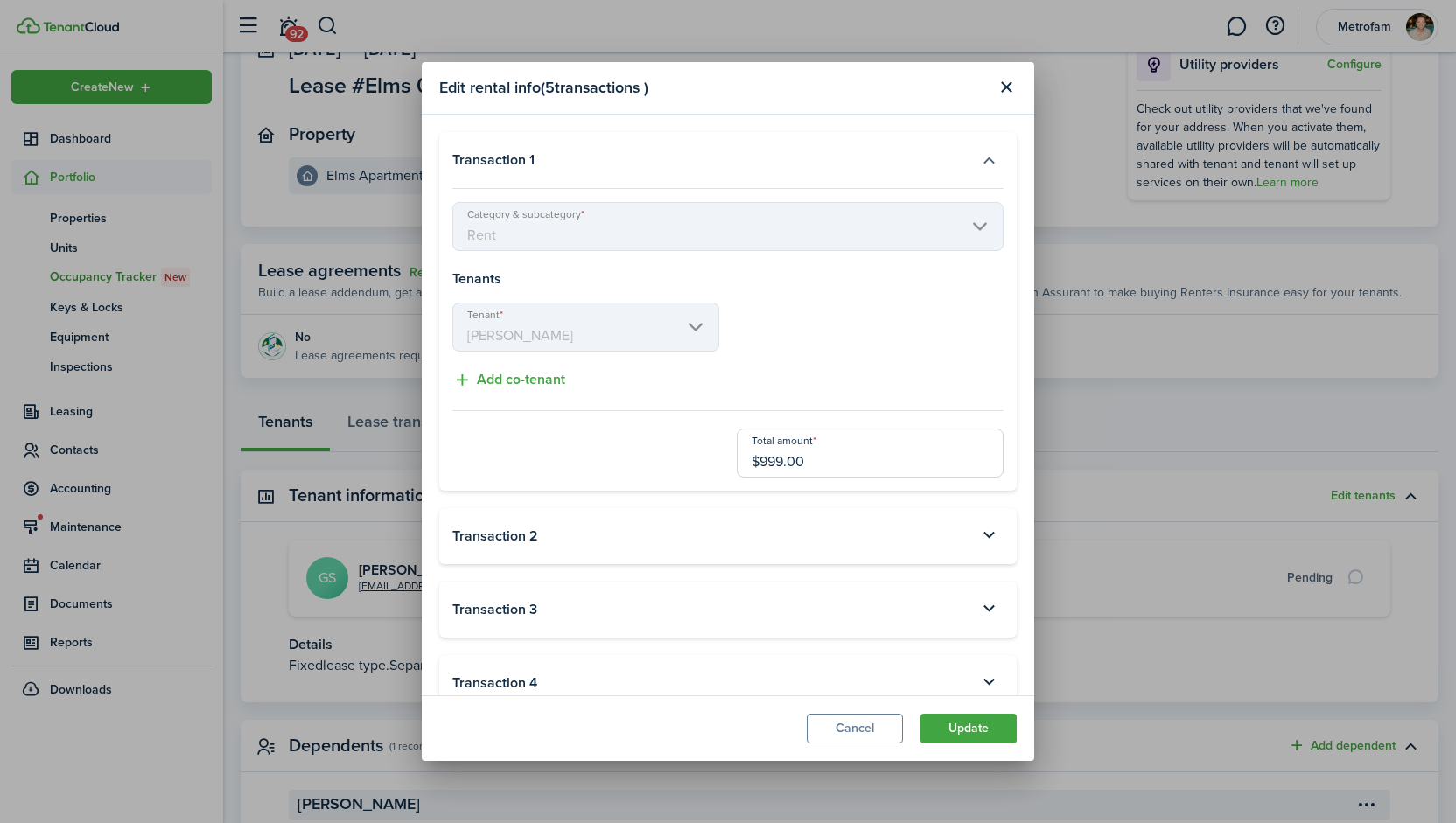
click at [979, 162] on button "button" at bounding box center [989, 160] width 30 height 30
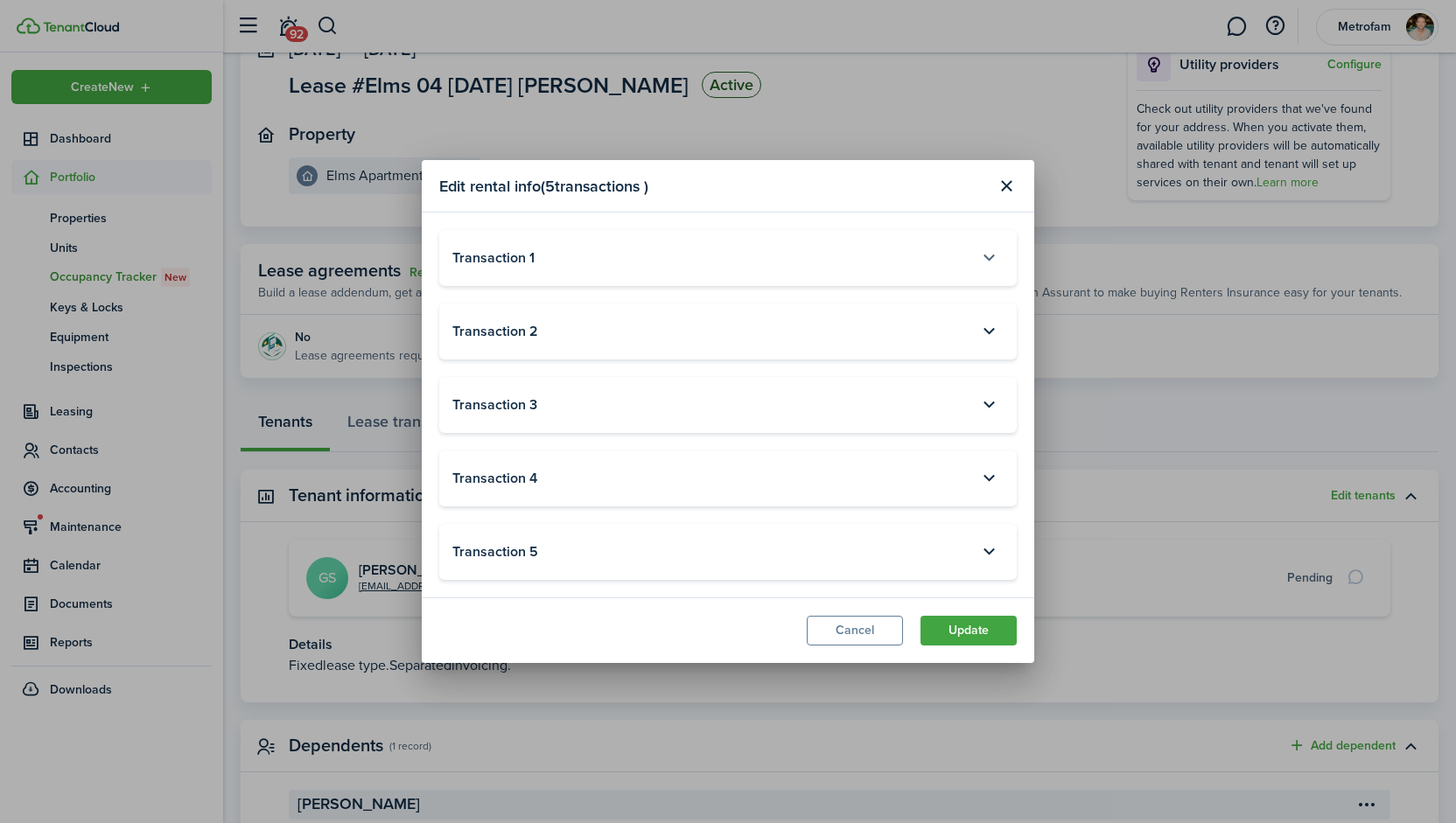
click at [989, 262] on button "button" at bounding box center [989, 258] width 30 height 30
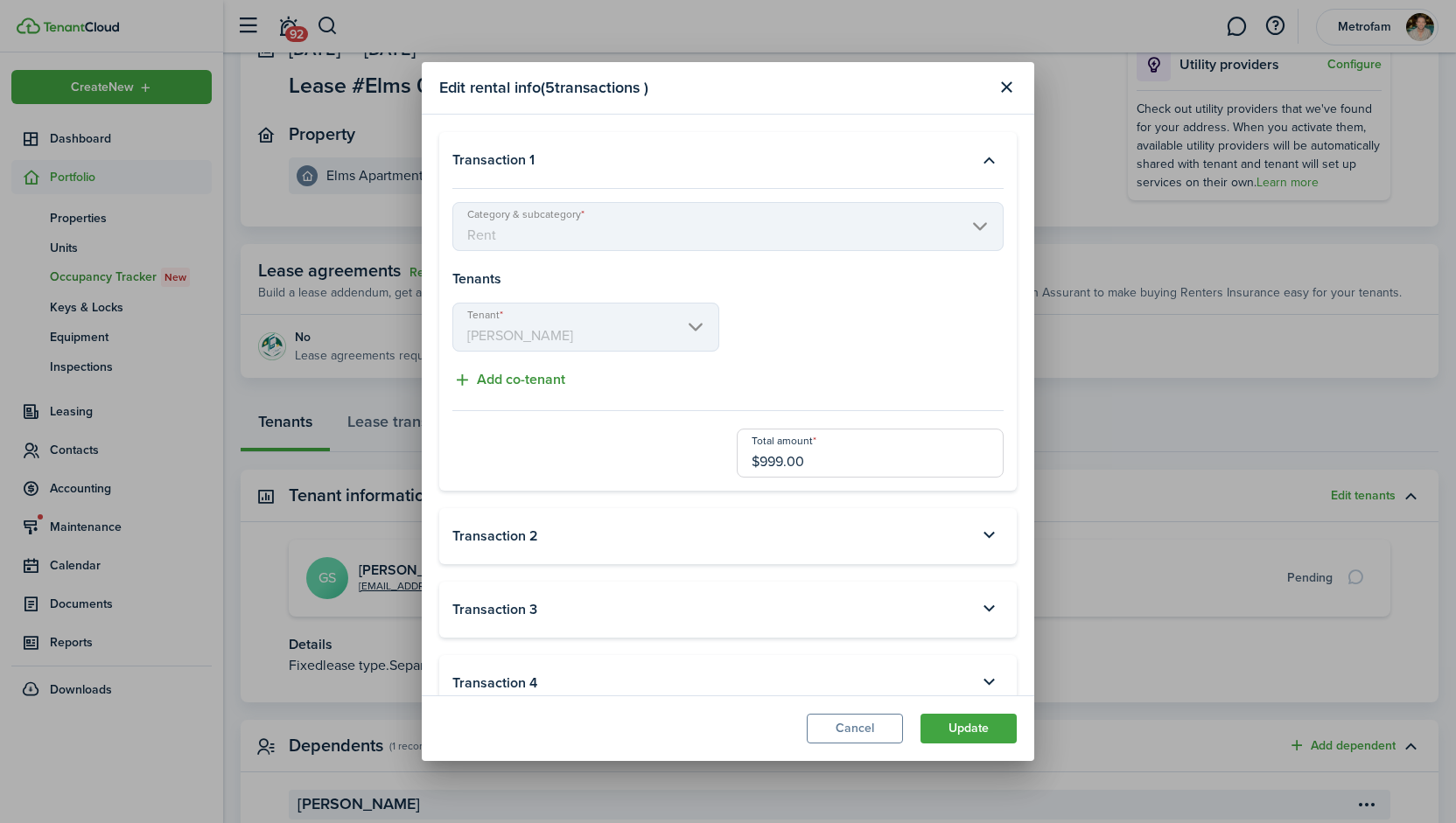
click at [513, 375] on button "Add co-tenant" at bounding box center [509, 380] width 113 height 22
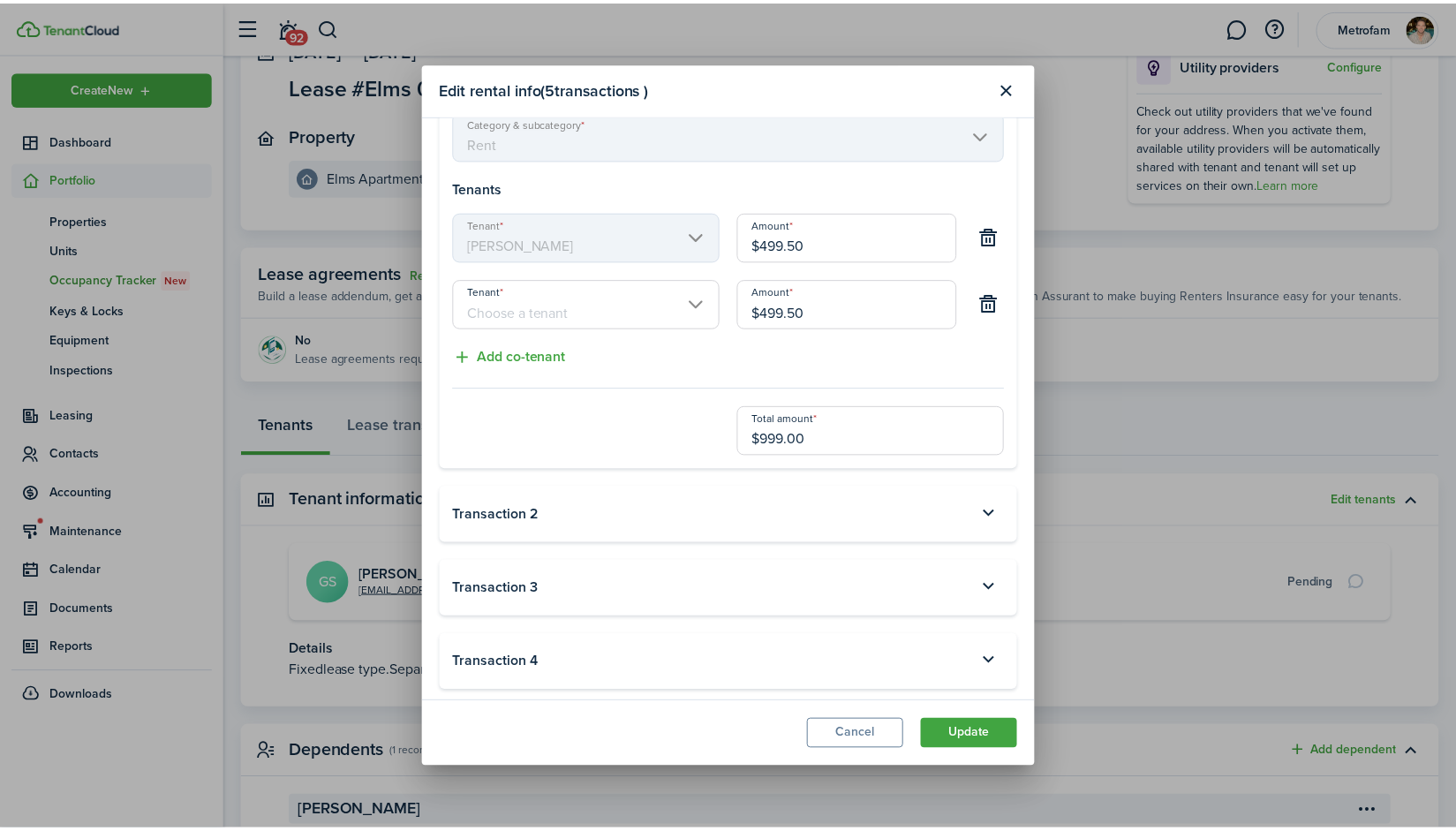
scroll to position [0, 0]
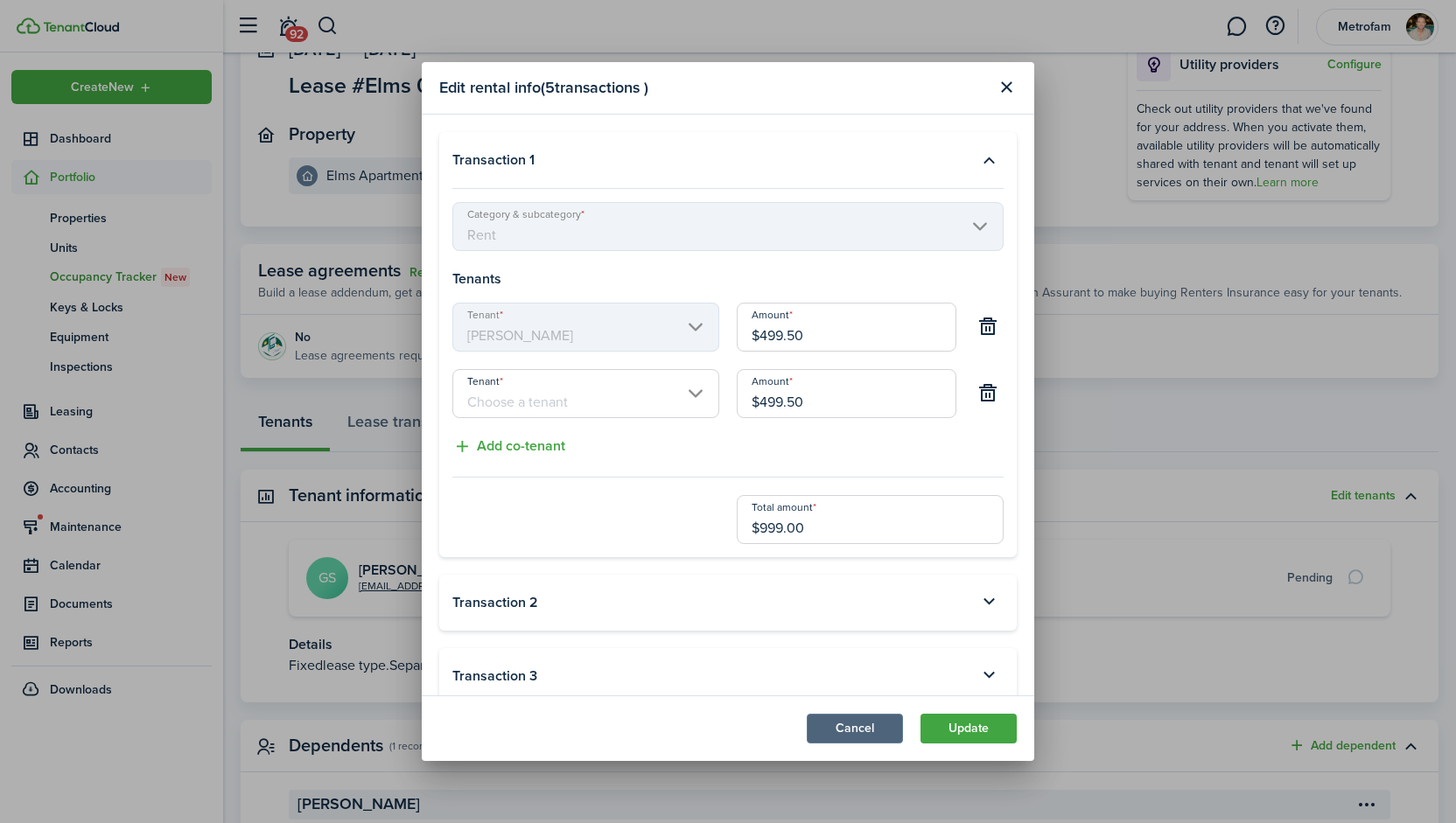
click at [860, 726] on button "Cancel" at bounding box center [854, 729] width 96 height 30
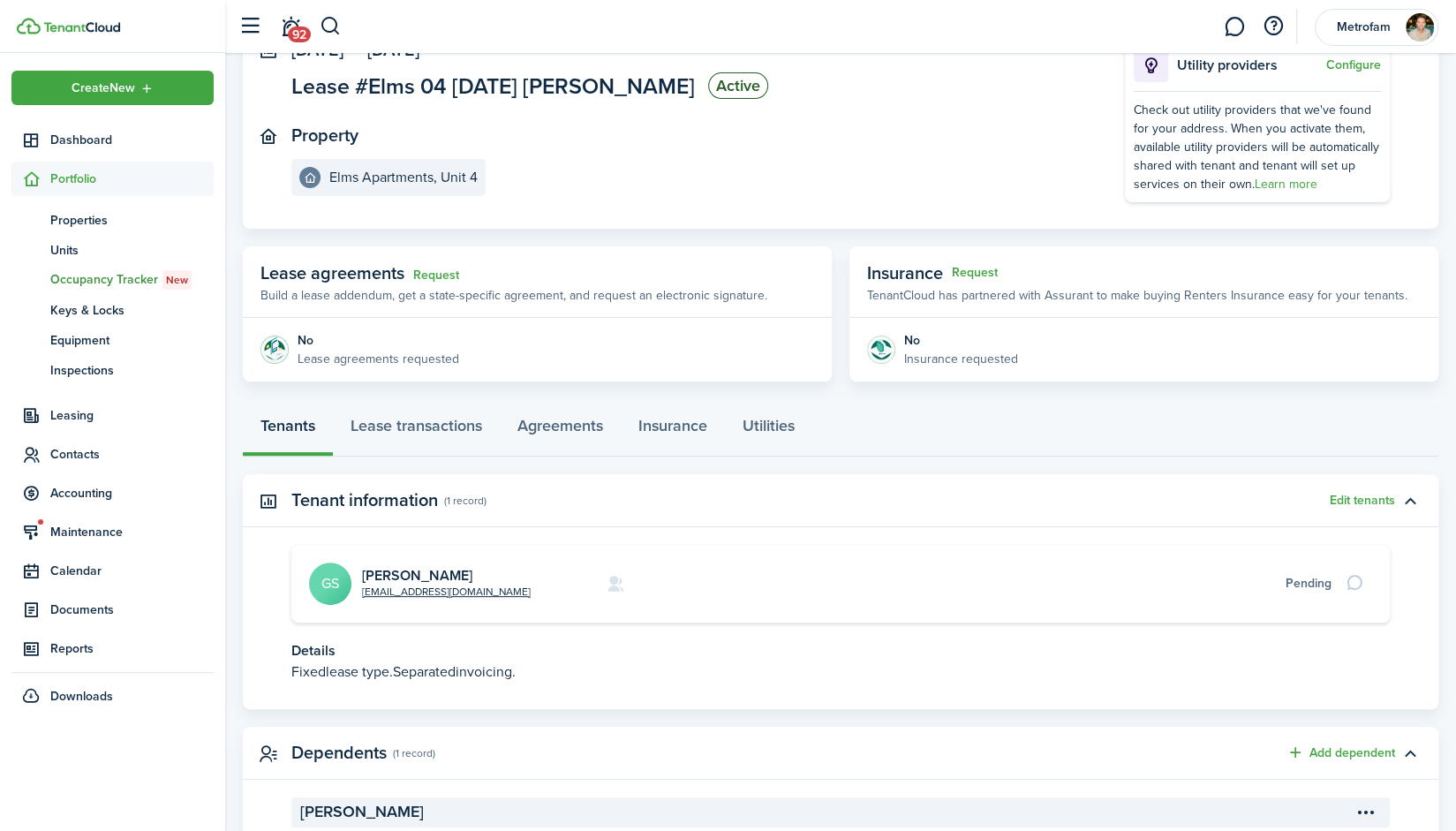
scroll to position [262, 0]
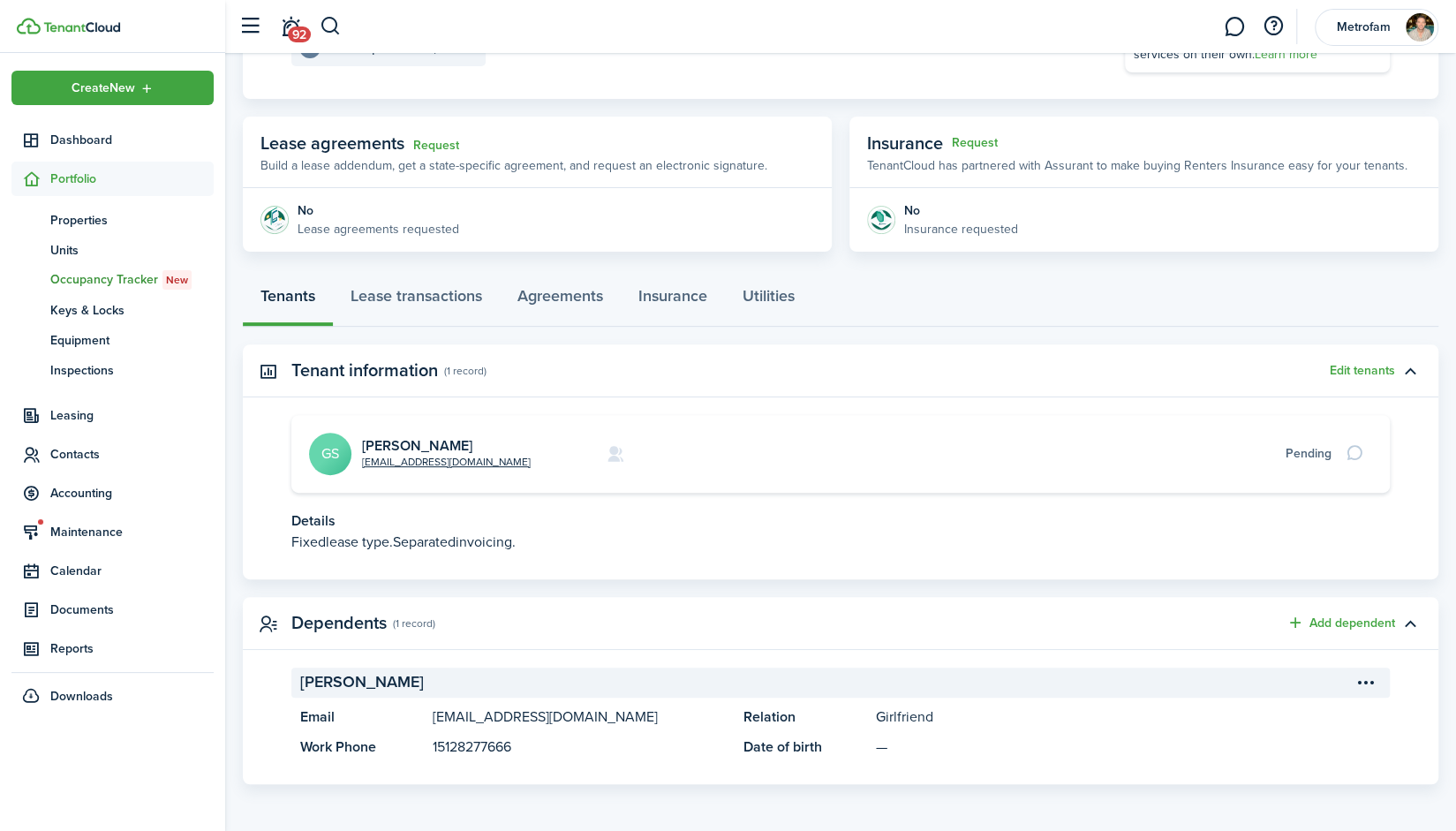
drag, startPoint x: 518, startPoint y: 743, endPoint x: 438, endPoint y: 754, distance: 80.8
click at [438, 754] on panel-main-description "15128277666" at bounding box center [580, 747] width 294 height 21
copy panel-main-description "5128277666"
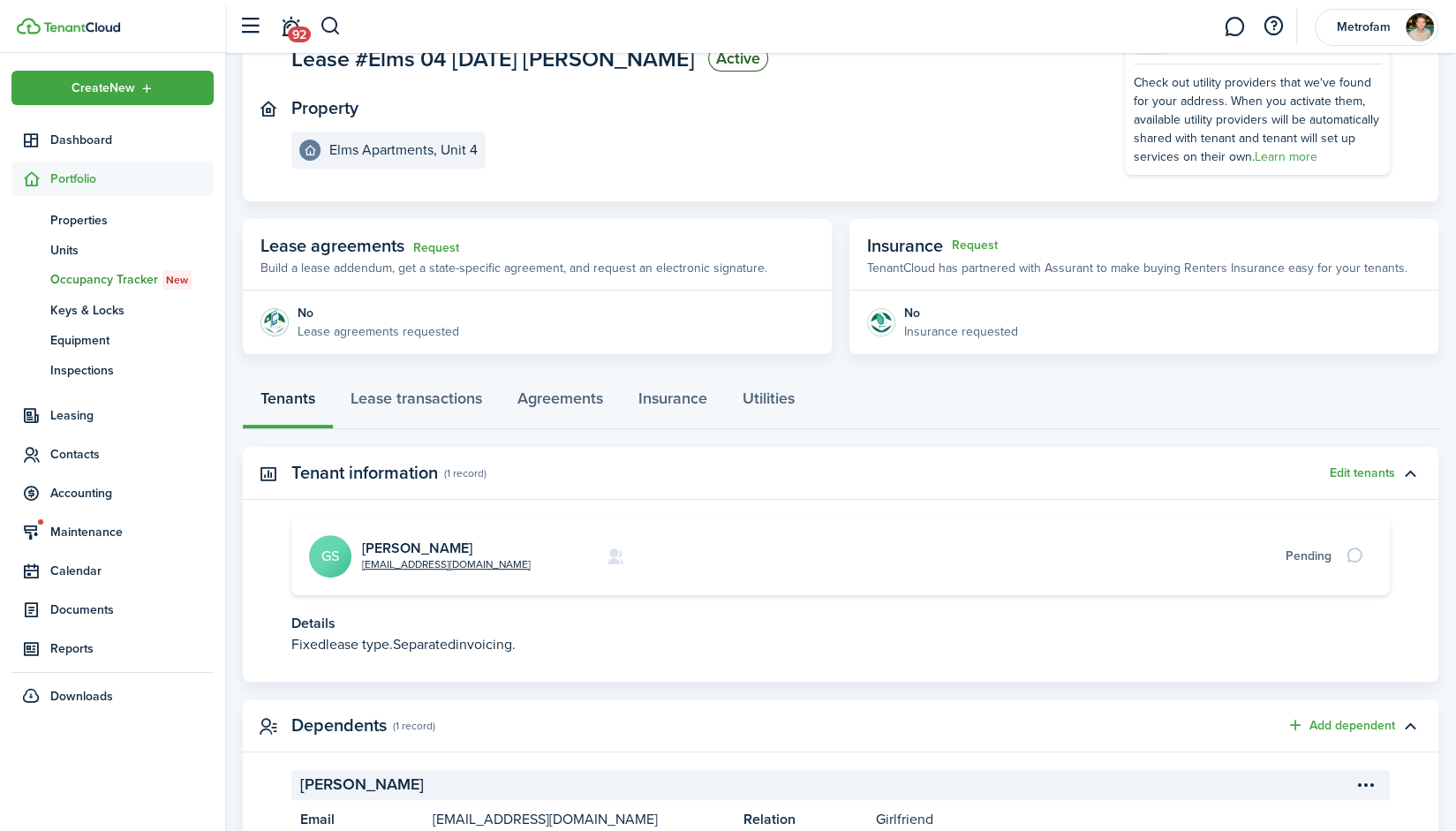
scroll to position [0, 0]
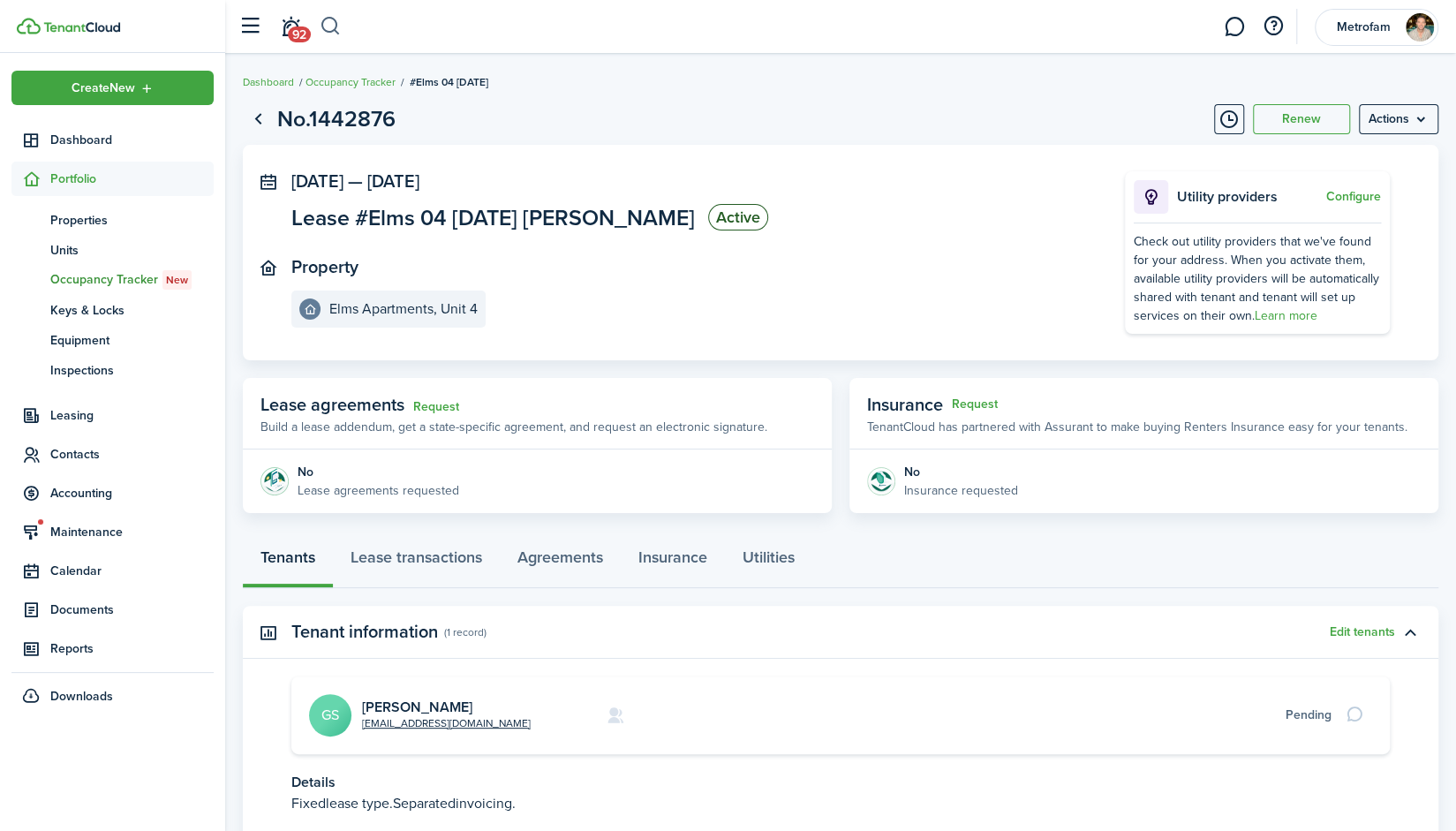
click at [329, 26] on button "button" at bounding box center [330, 27] width 22 height 30
type input "[PERSON_NAME]"
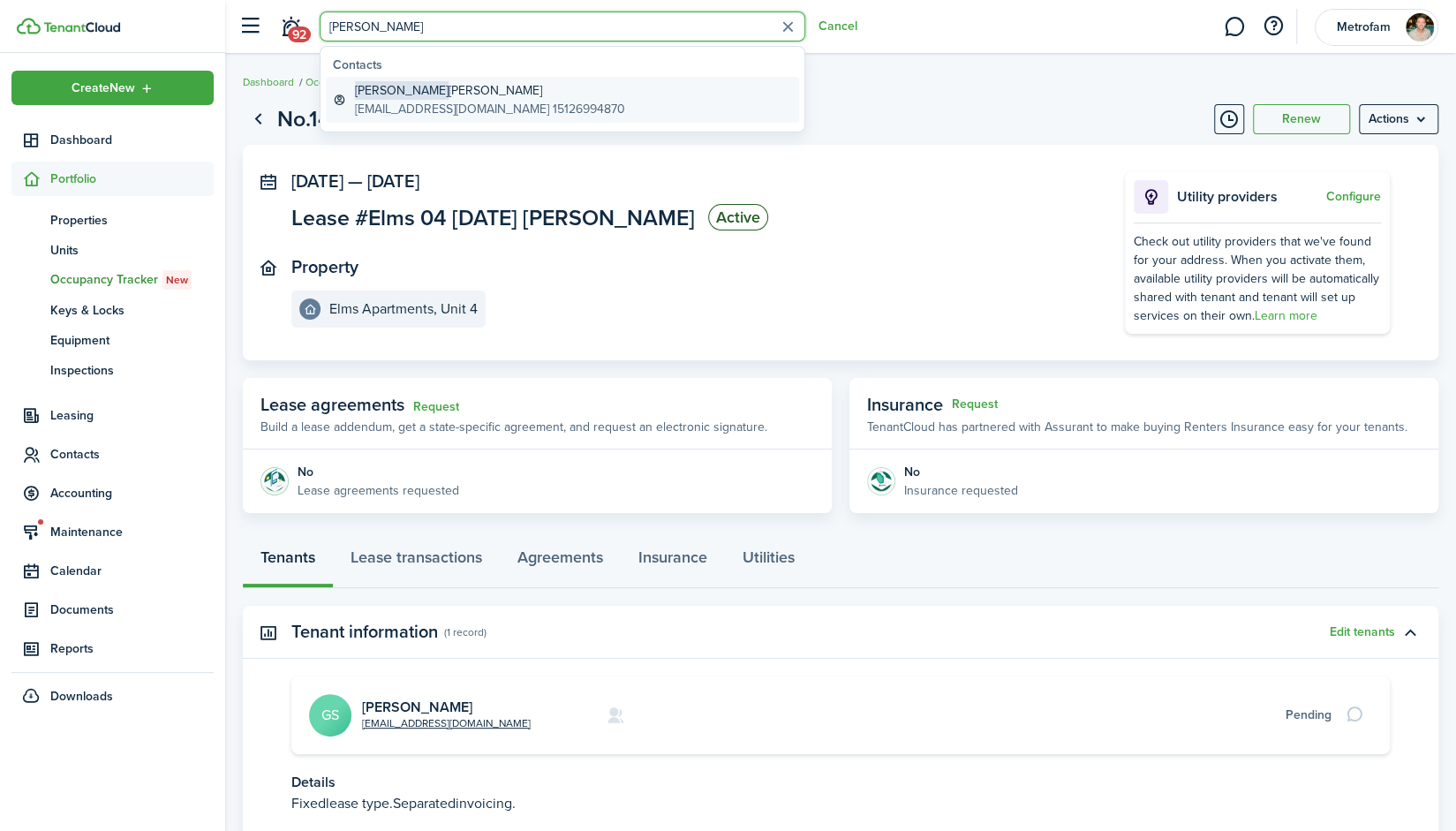
click at [445, 105] on global-search-item-description "[EMAIL_ADDRESS][DOMAIN_NAME] 15126994870" at bounding box center [490, 109] width 270 height 19
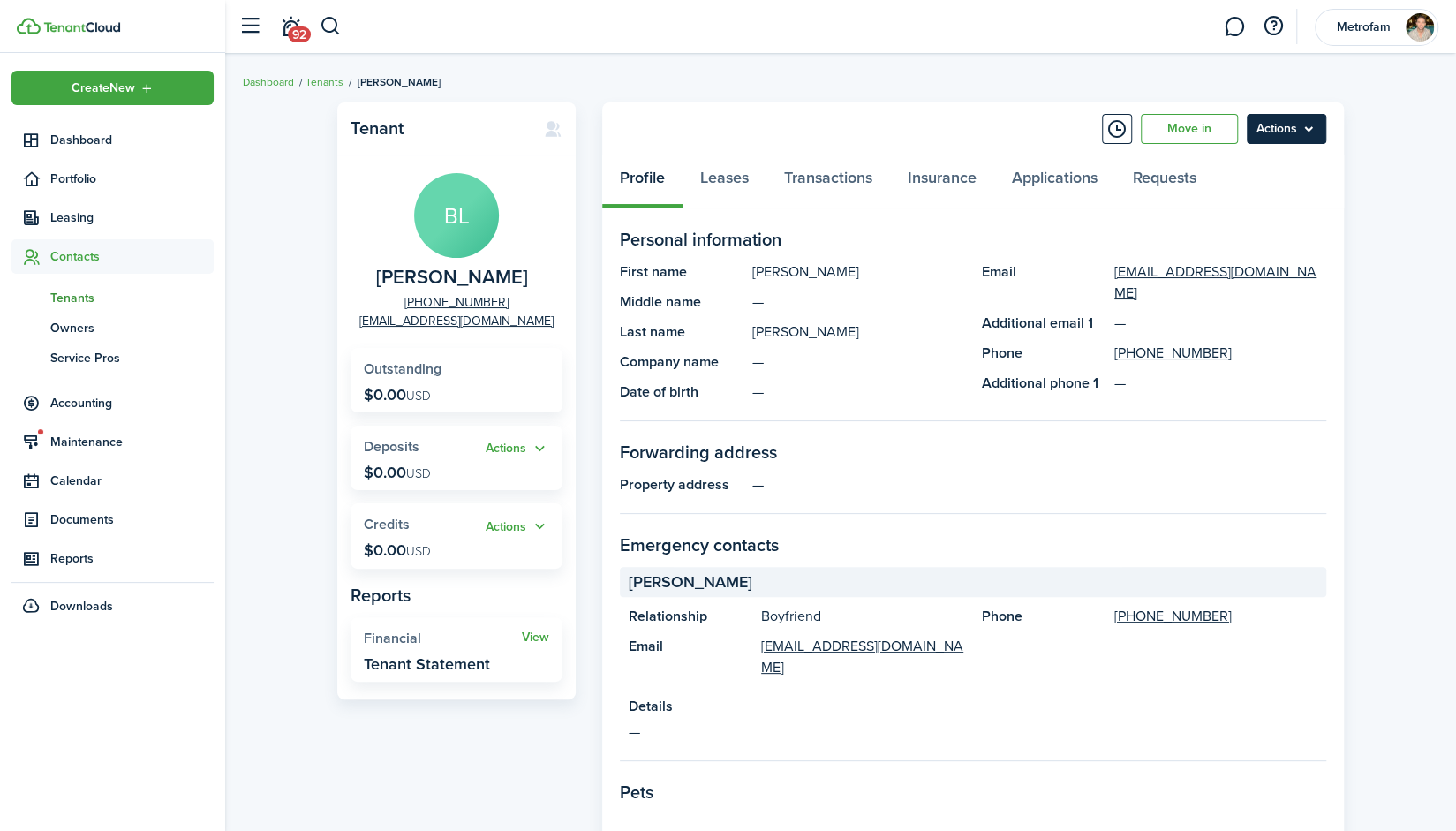
click at [1309, 128] on menu-btn "Actions" at bounding box center [1286, 129] width 79 height 30
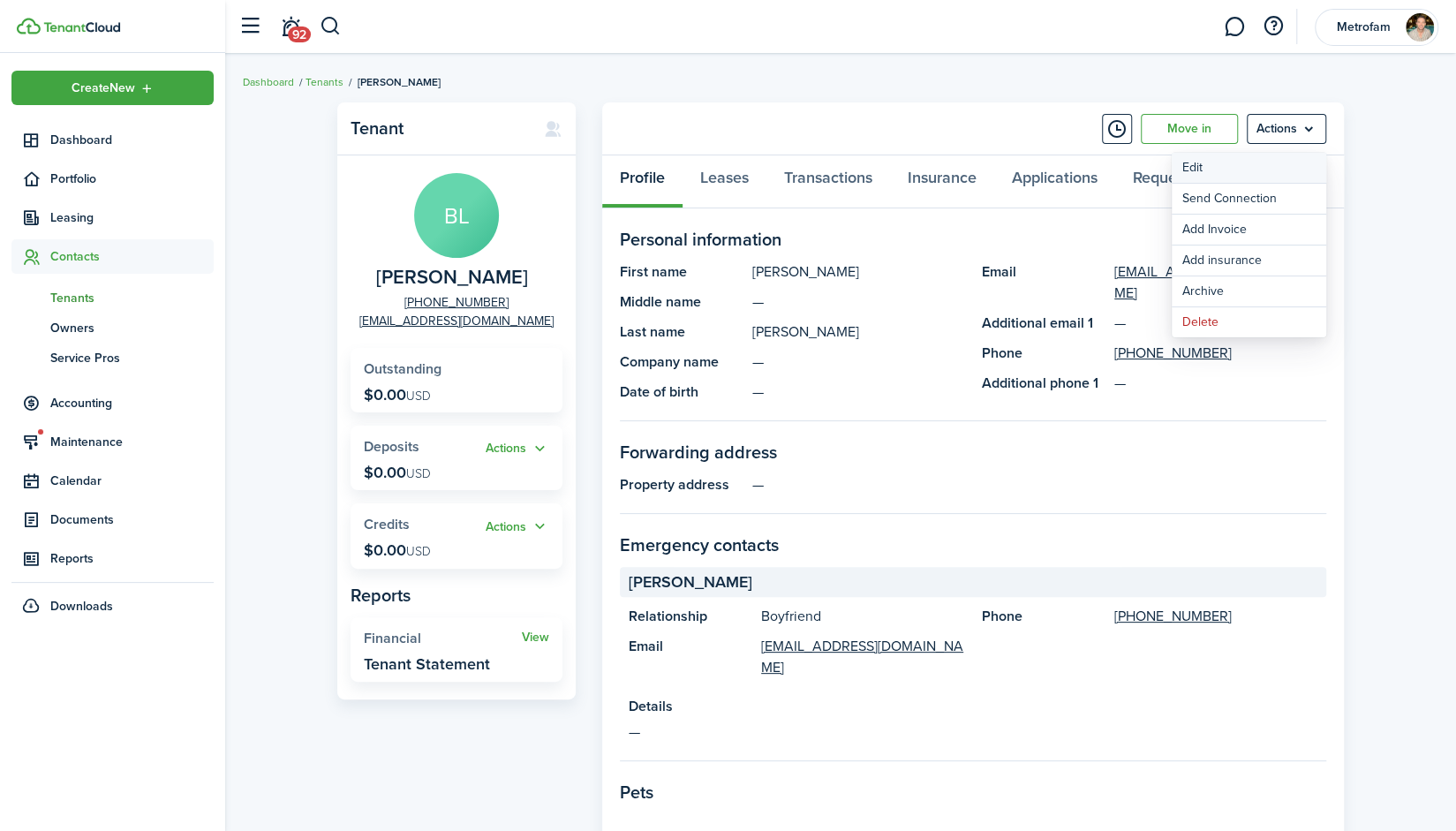
click at [1247, 171] on link "Edit" at bounding box center [1250, 168] width 155 height 30
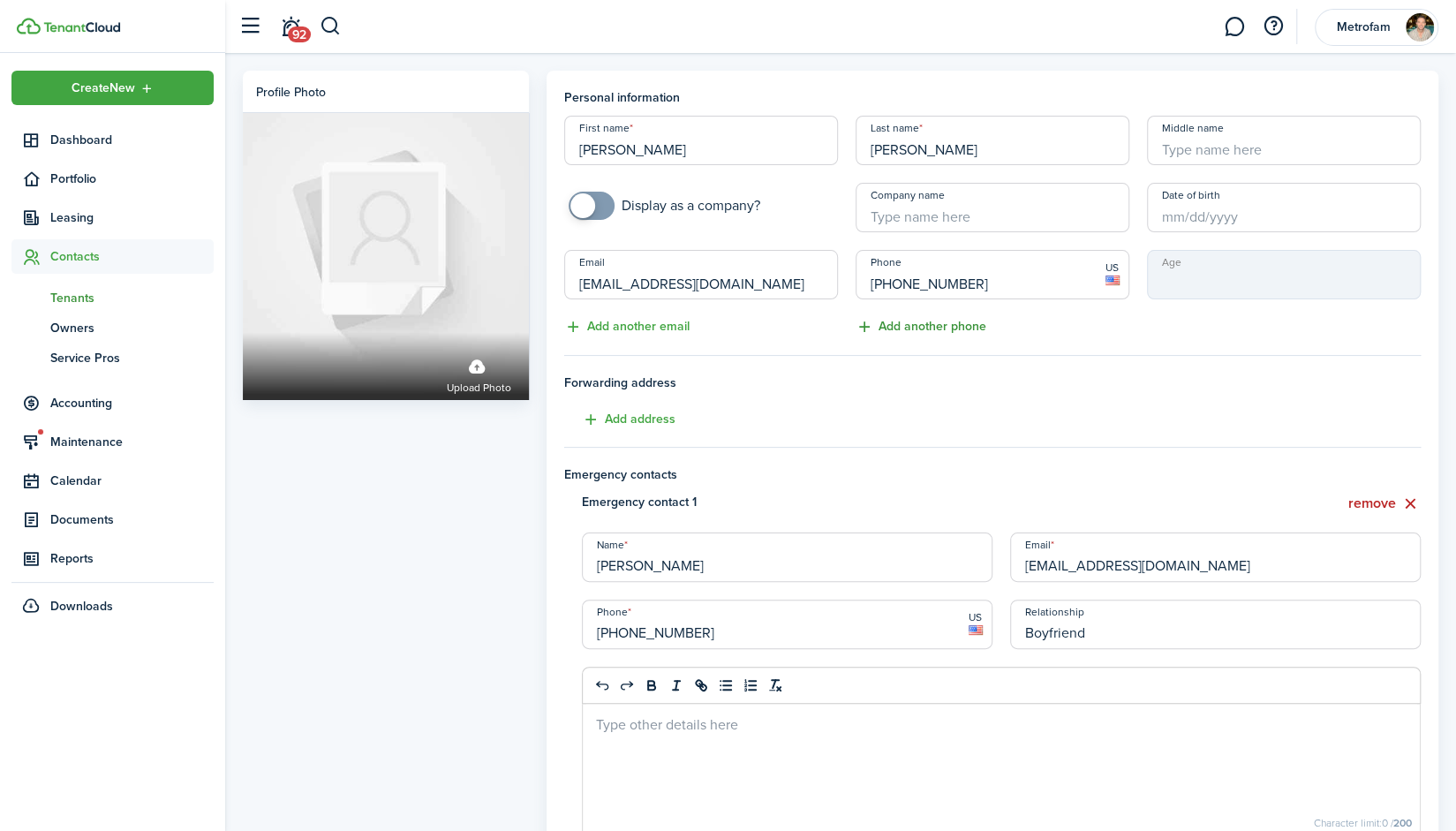
click at [956, 331] on button "Add another phone" at bounding box center [921, 327] width 131 height 20
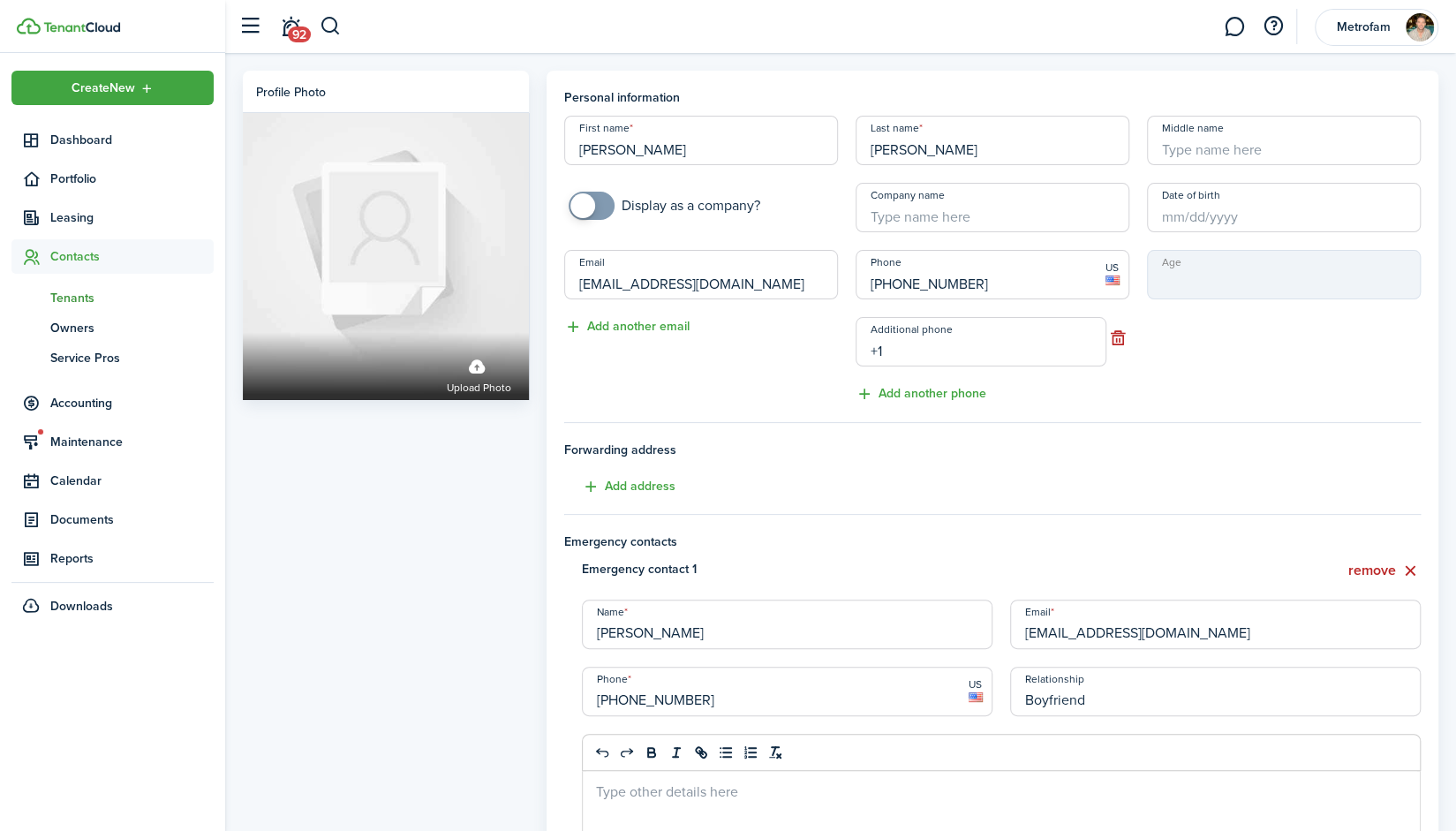
click at [971, 347] on input "+1" at bounding box center [981, 342] width 251 height 50
paste input "[PHONE_NUMBER]"
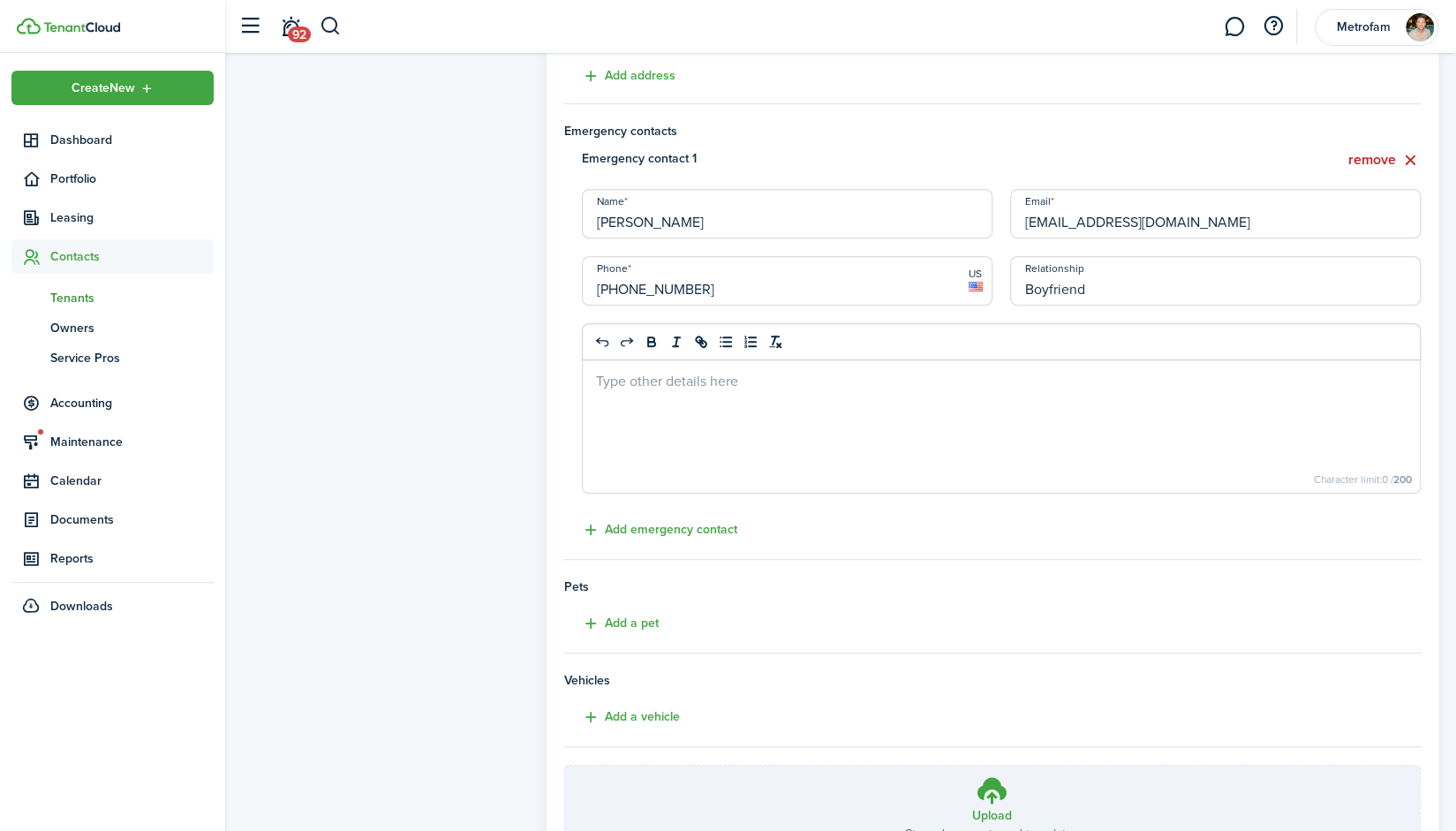
scroll to position [561, 0]
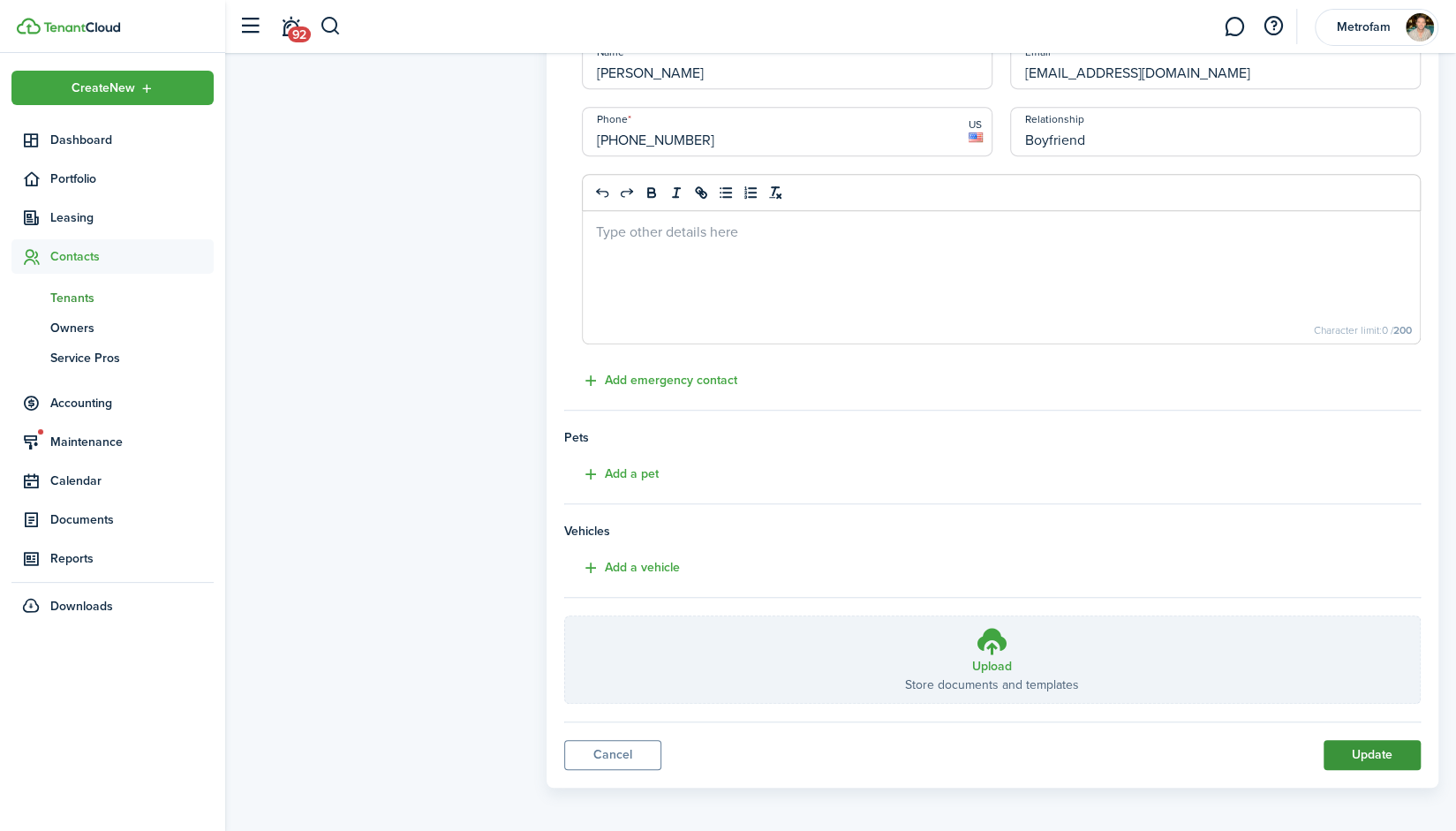
type input "[PHONE_NUMBER]"
click at [1371, 746] on button "Update" at bounding box center [1372, 755] width 97 height 30
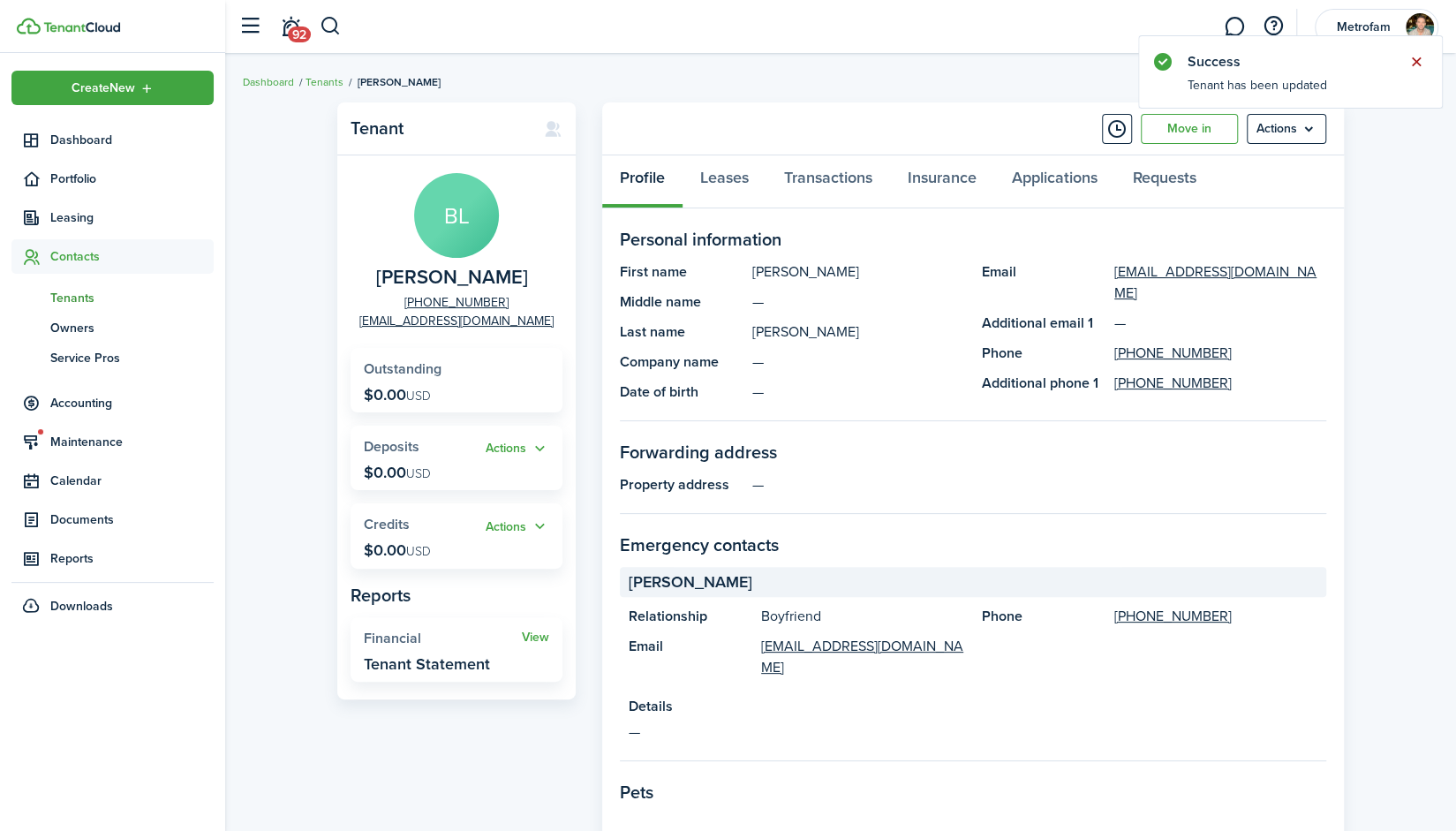
click at [1421, 64] on button "Close notify" at bounding box center [1417, 62] width 25 height 25
click at [70, 296] on span "Tenants" at bounding box center [133, 298] width 164 height 19
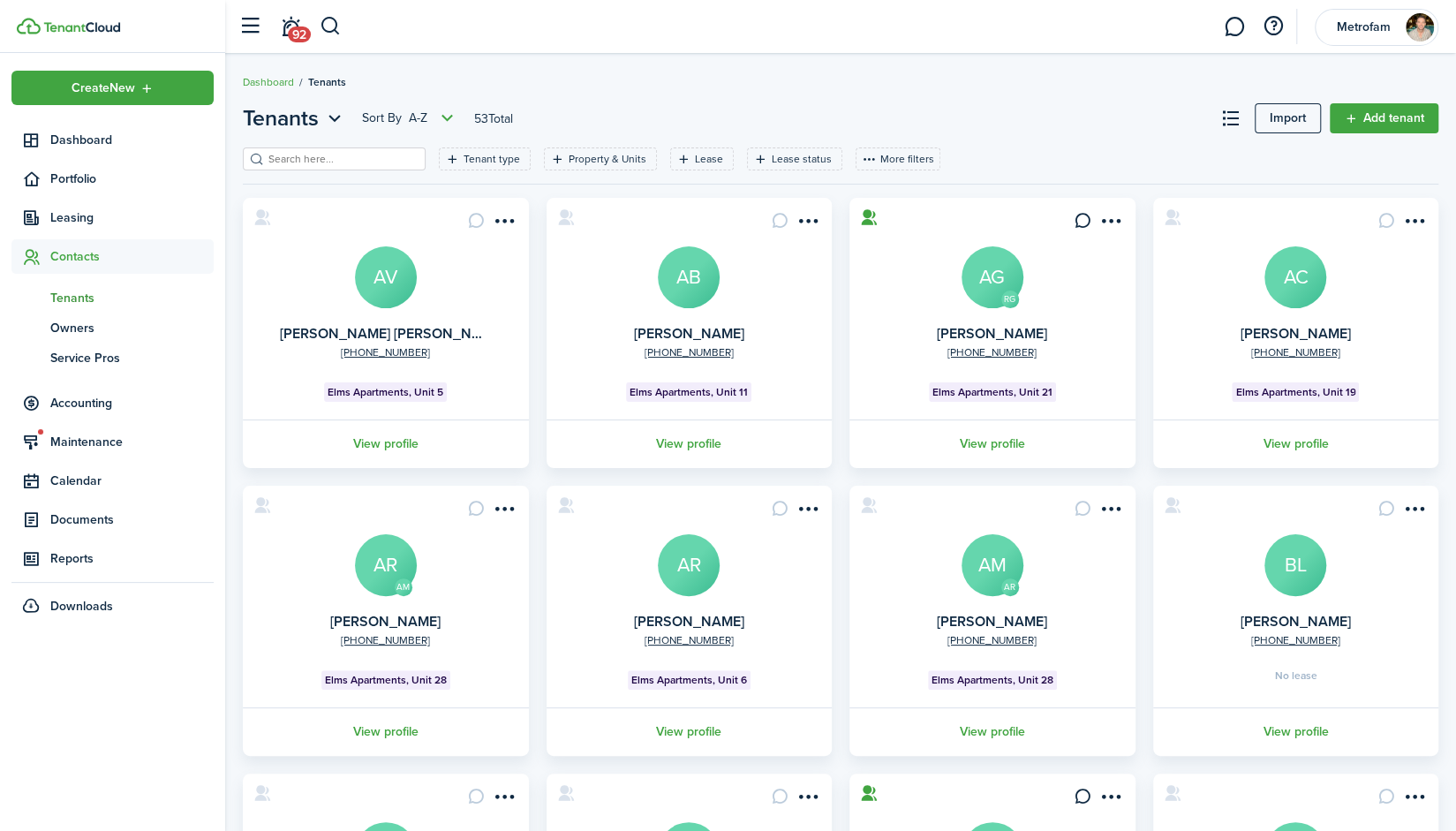
click at [318, 165] on input "search" at bounding box center [342, 159] width 156 height 17
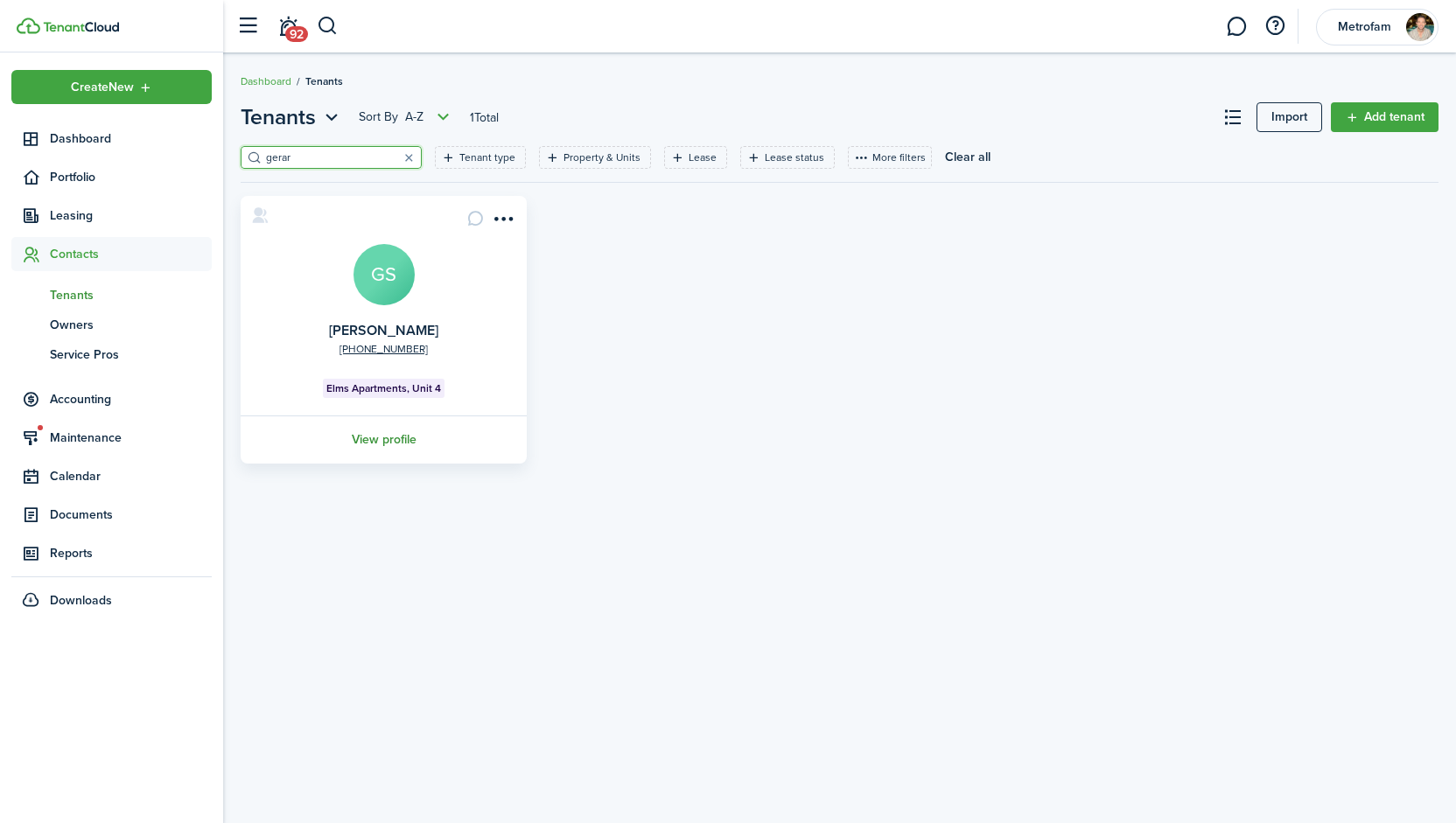
type input "gerar"
click at [374, 442] on link "View profile" at bounding box center [383, 440] width 292 height 48
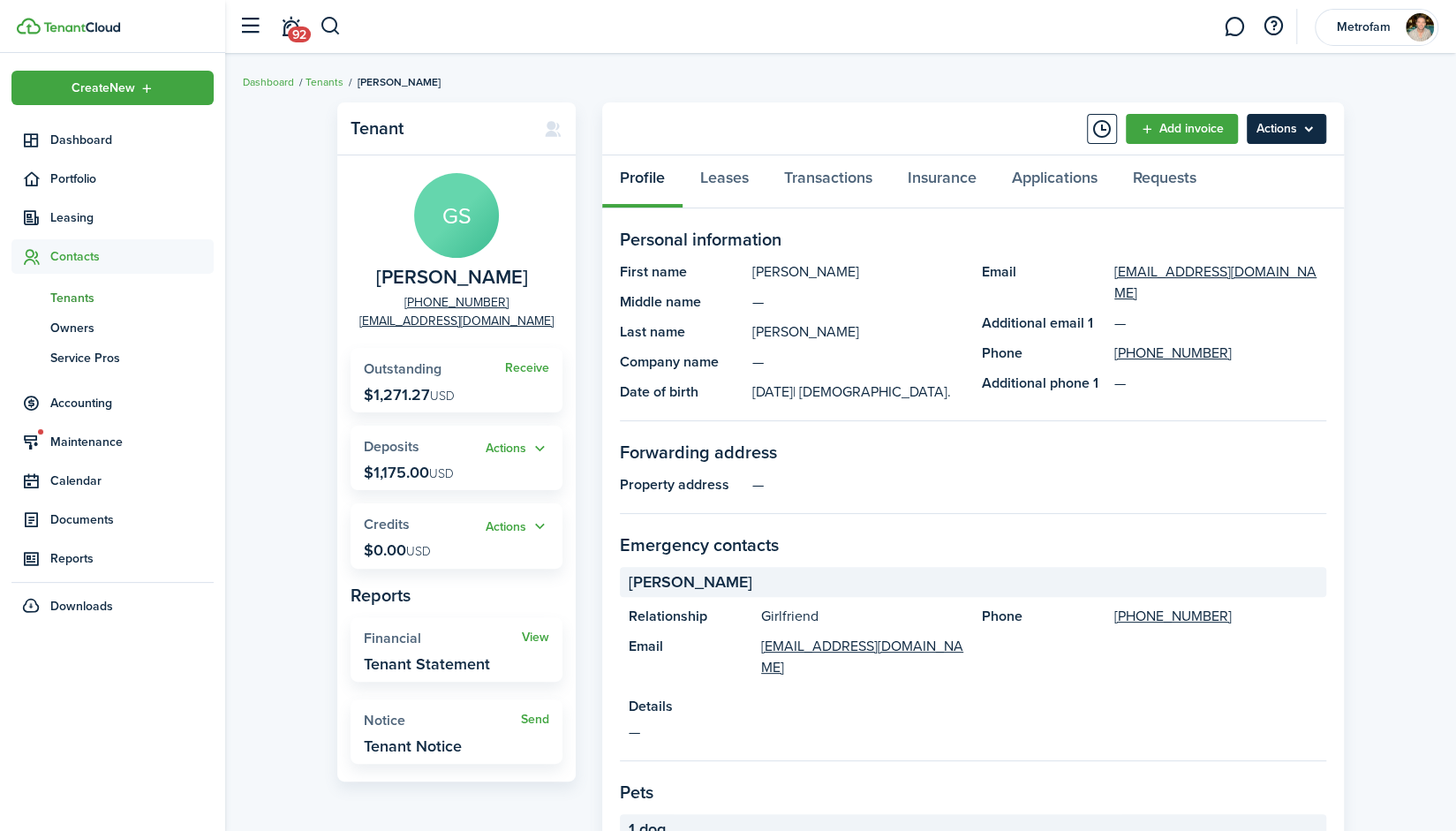
click at [1274, 141] on menu-btn "Actions" at bounding box center [1286, 129] width 79 height 30
click at [726, 182] on link "Leases" at bounding box center [725, 182] width 84 height 53
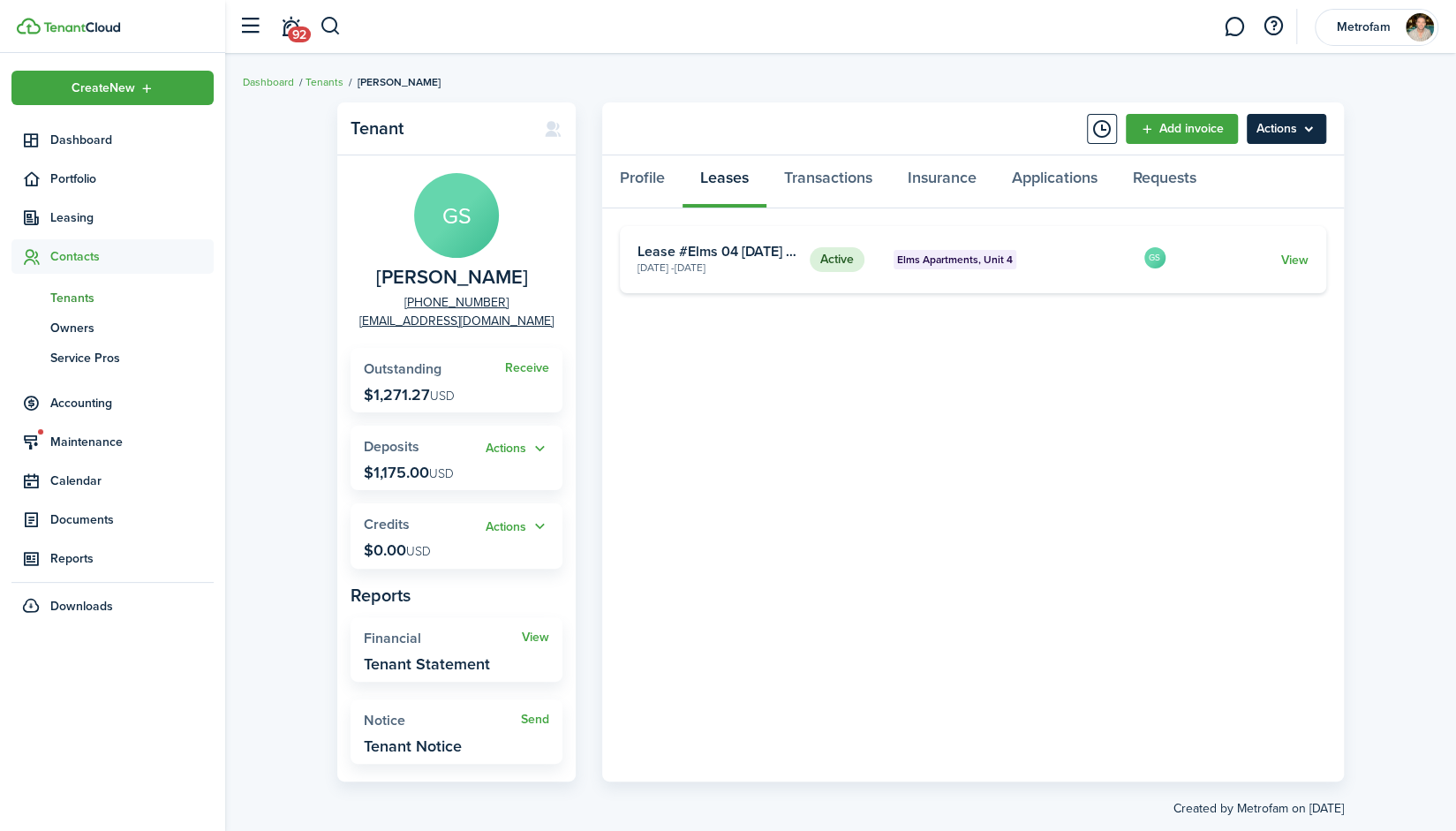
click at [1281, 128] on menu-btn "Actions" at bounding box center [1286, 129] width 79 height 30
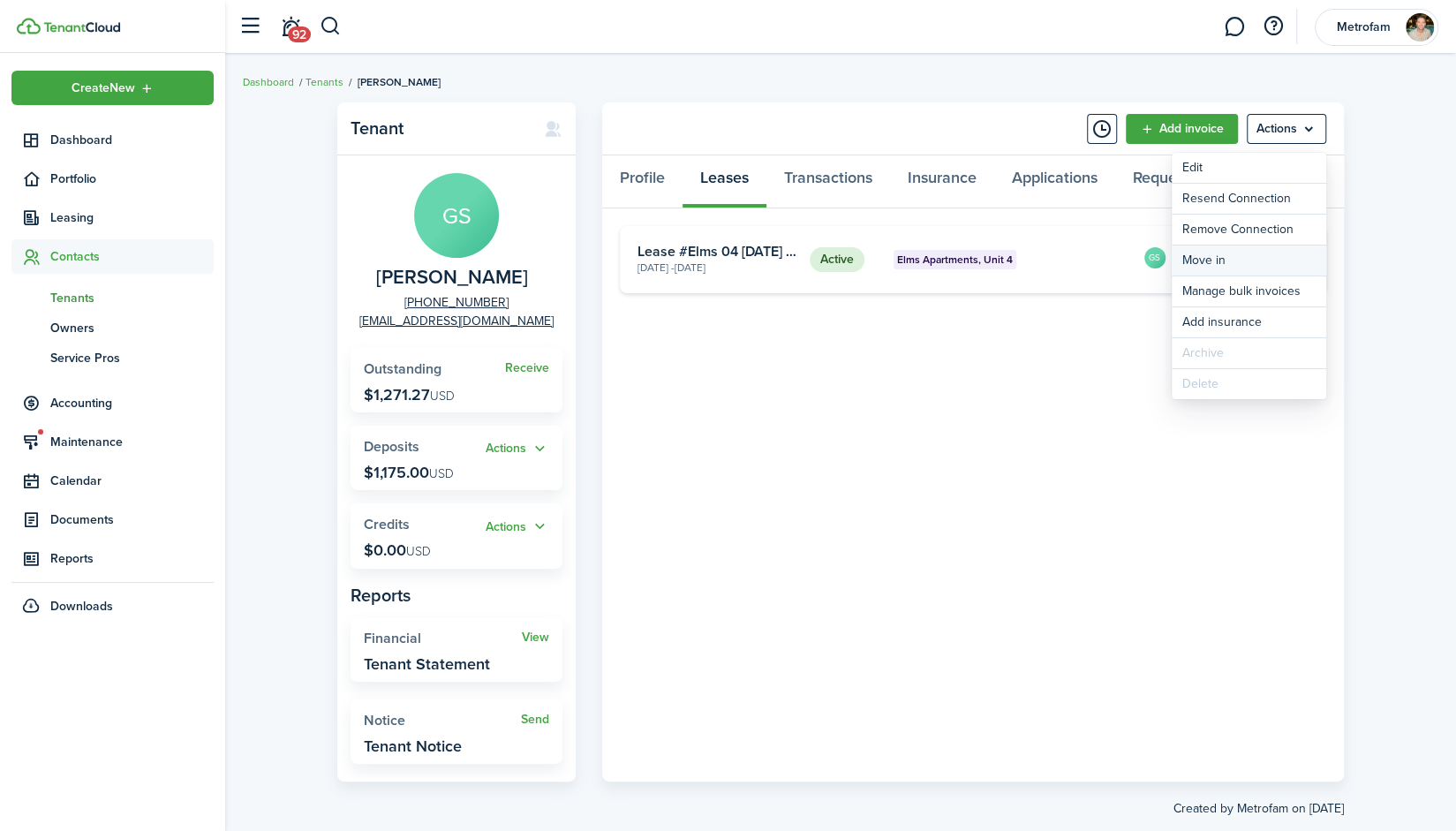
click at [1227, 259] on link "Move in" at bounding box center [1250, 261] width 155 height 30
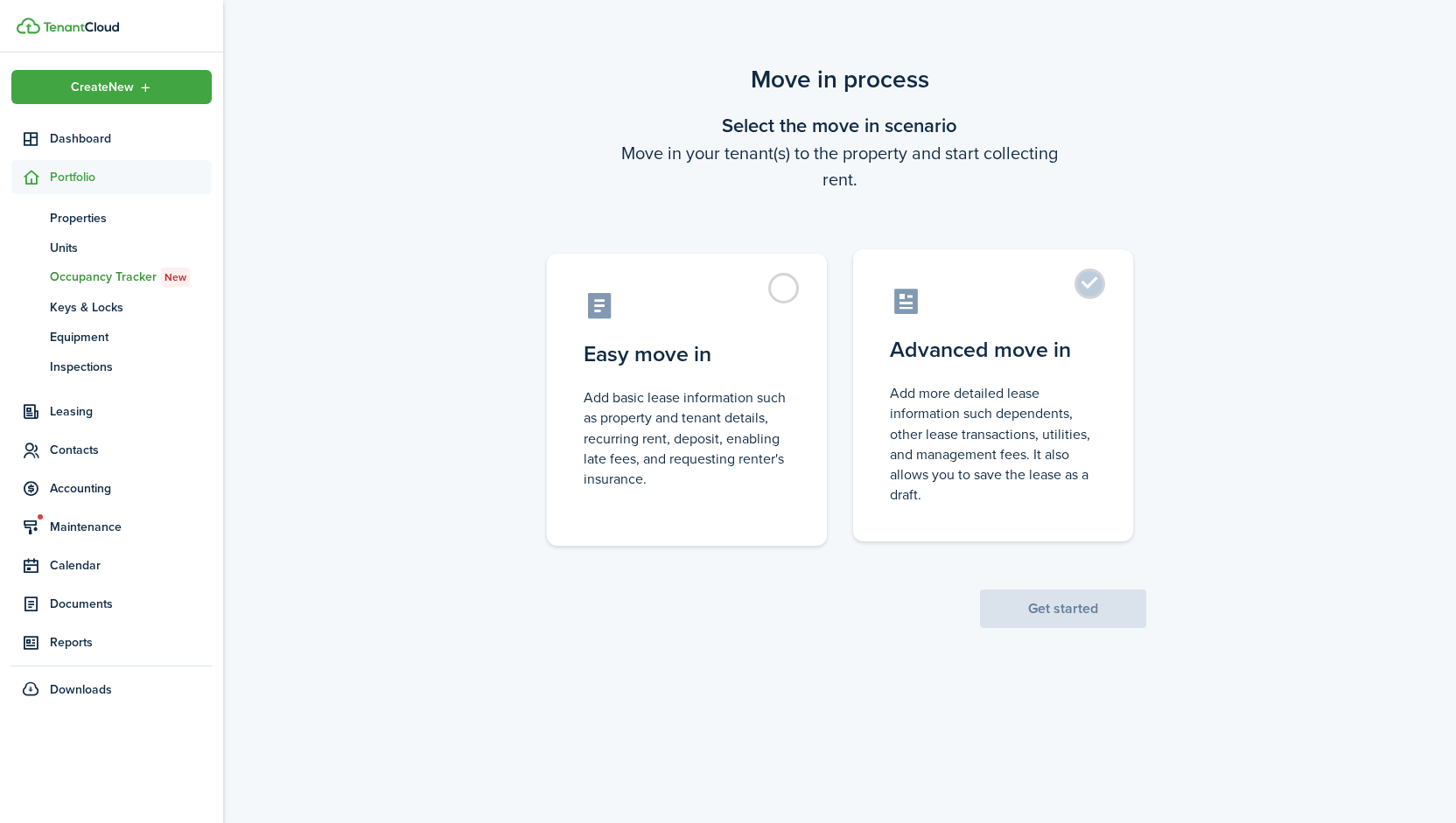
click at [1098, 297] on label "Advanced move in Add more detailed lease information such dependents, other lea…" at bounding box center [993, 396] width 280 height 293
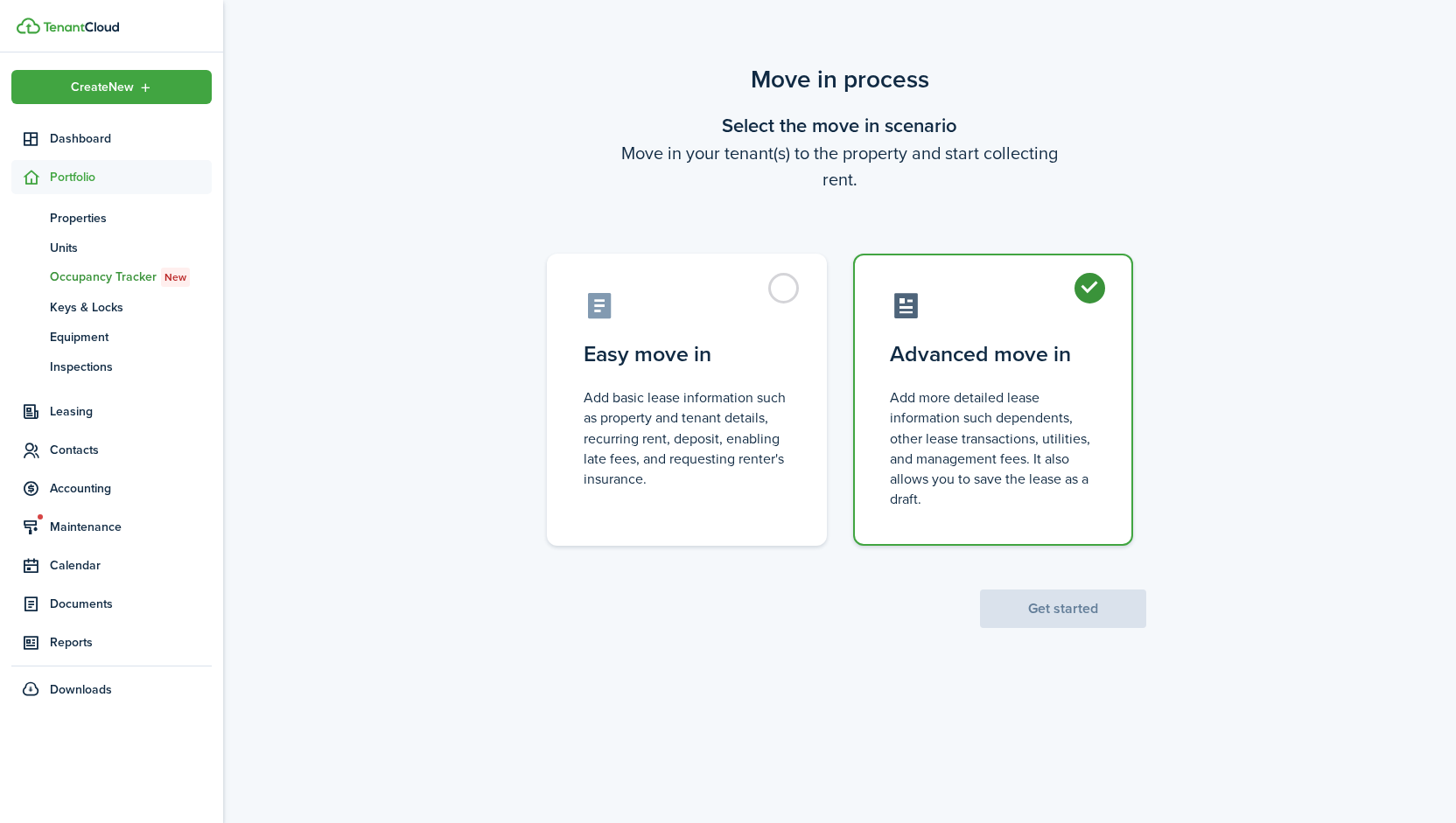
radio input "true"
click at [1054, 619] on button "Get started" at bounding box center [1063, 609] width 167 height 39
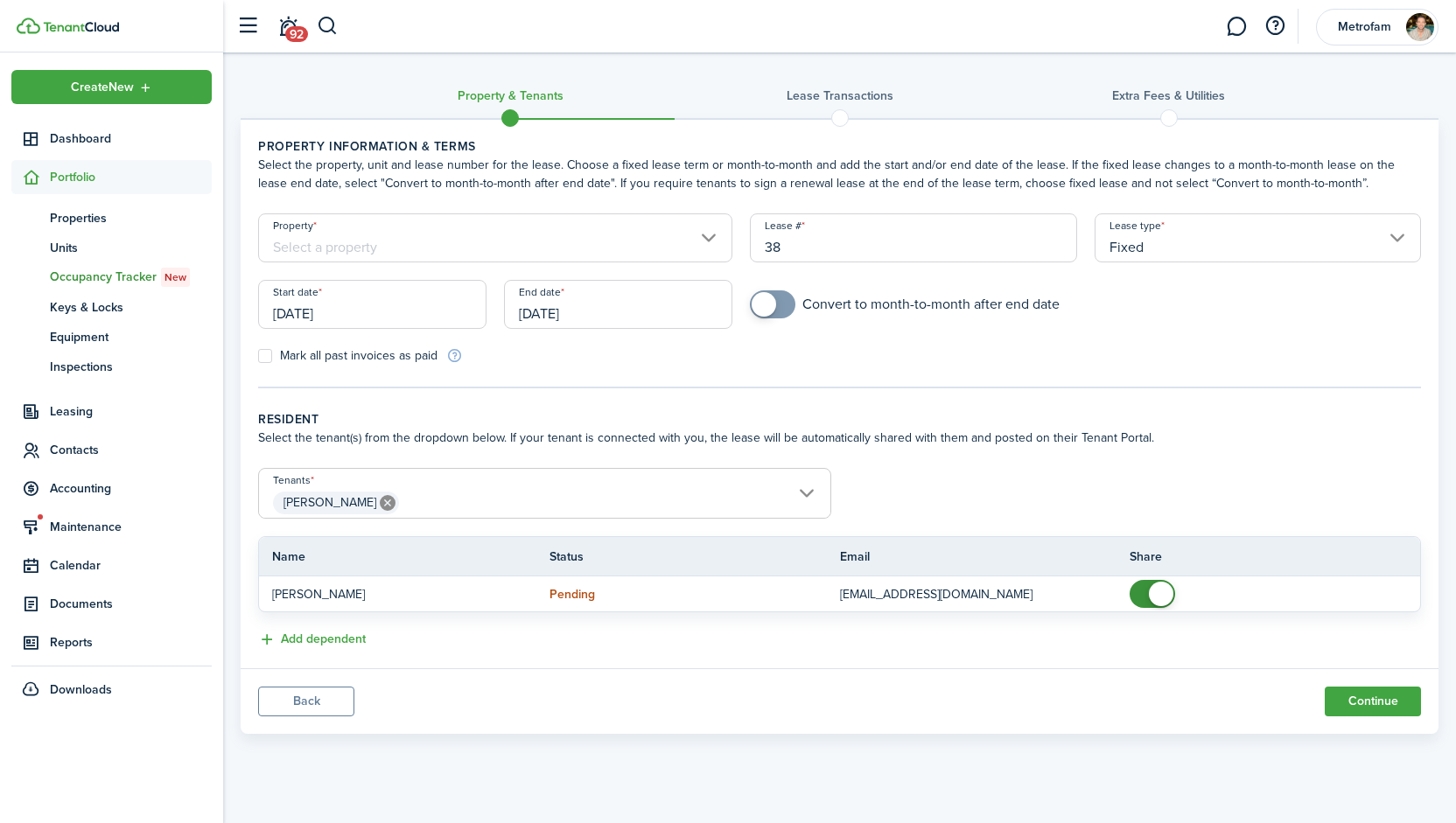
click at [497, 248] on input "Property" at bounding box center [495, 238] width 474 height 49
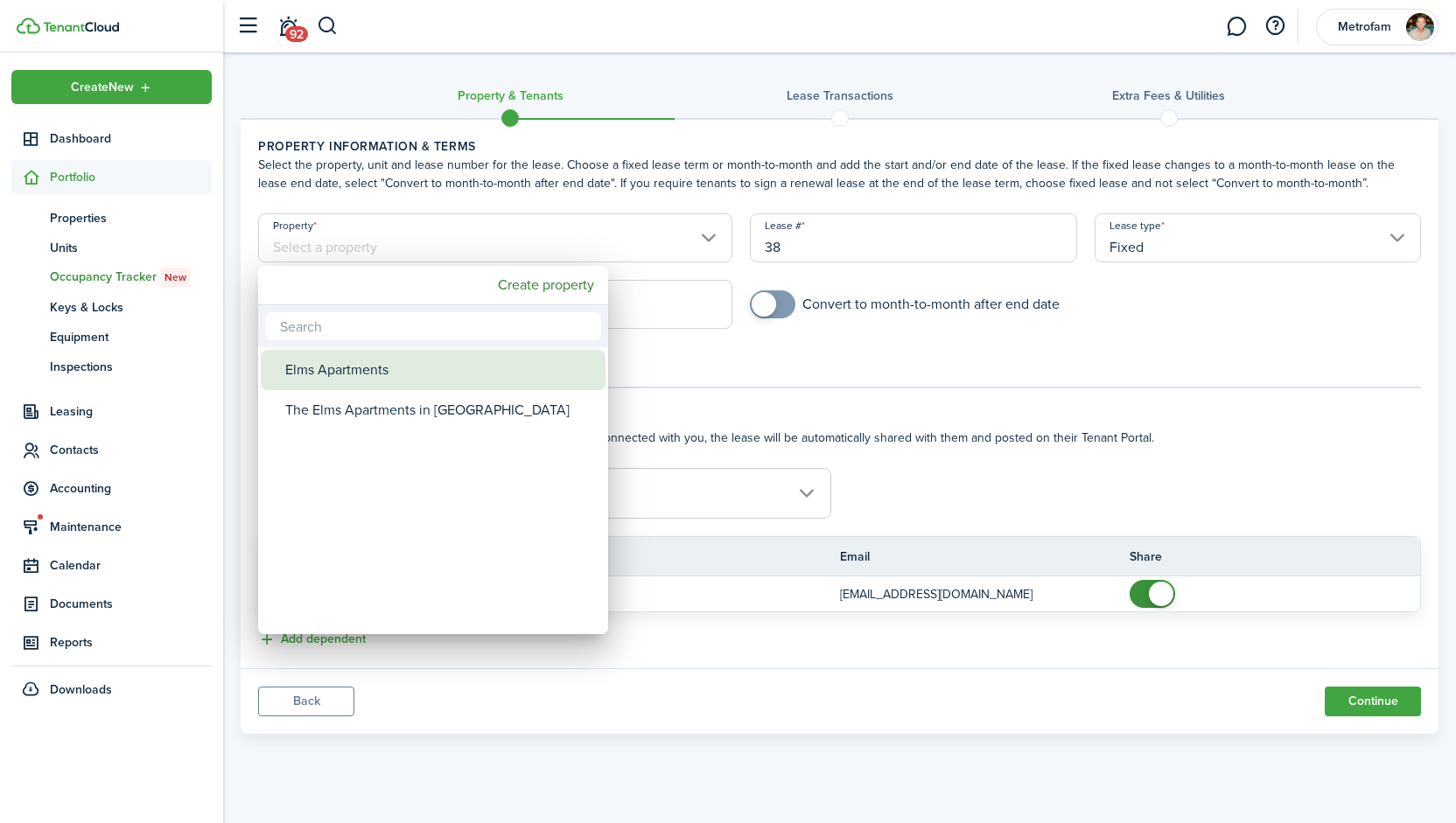
click at [429, 379] on div "Elms Apartments" at bounding box center [440, 370] width 309 height 41
type input "Elms Apartments"
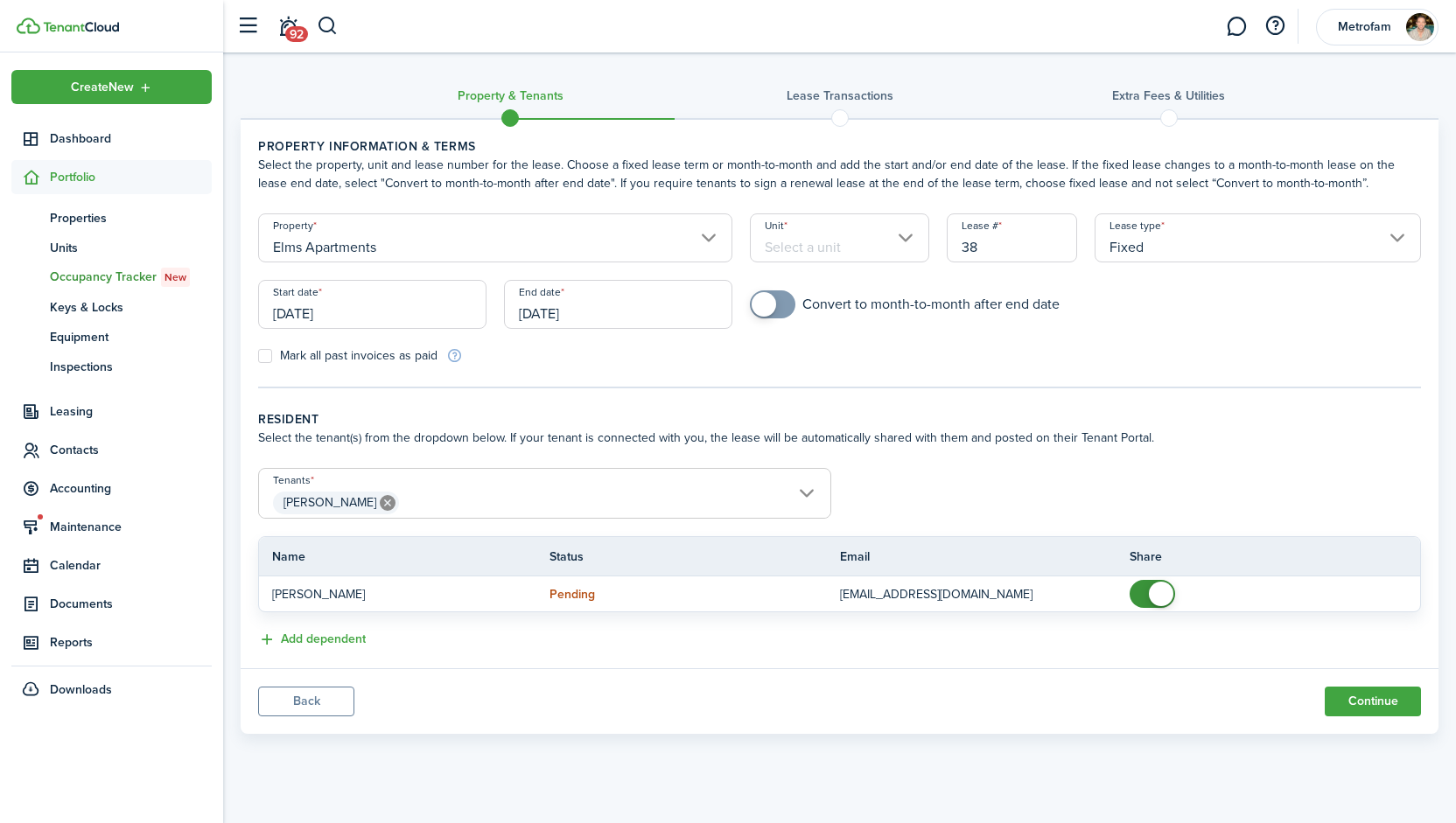
click at [828, 252] on input "Unit" at bounding box center [840, 238] width 180 height 49
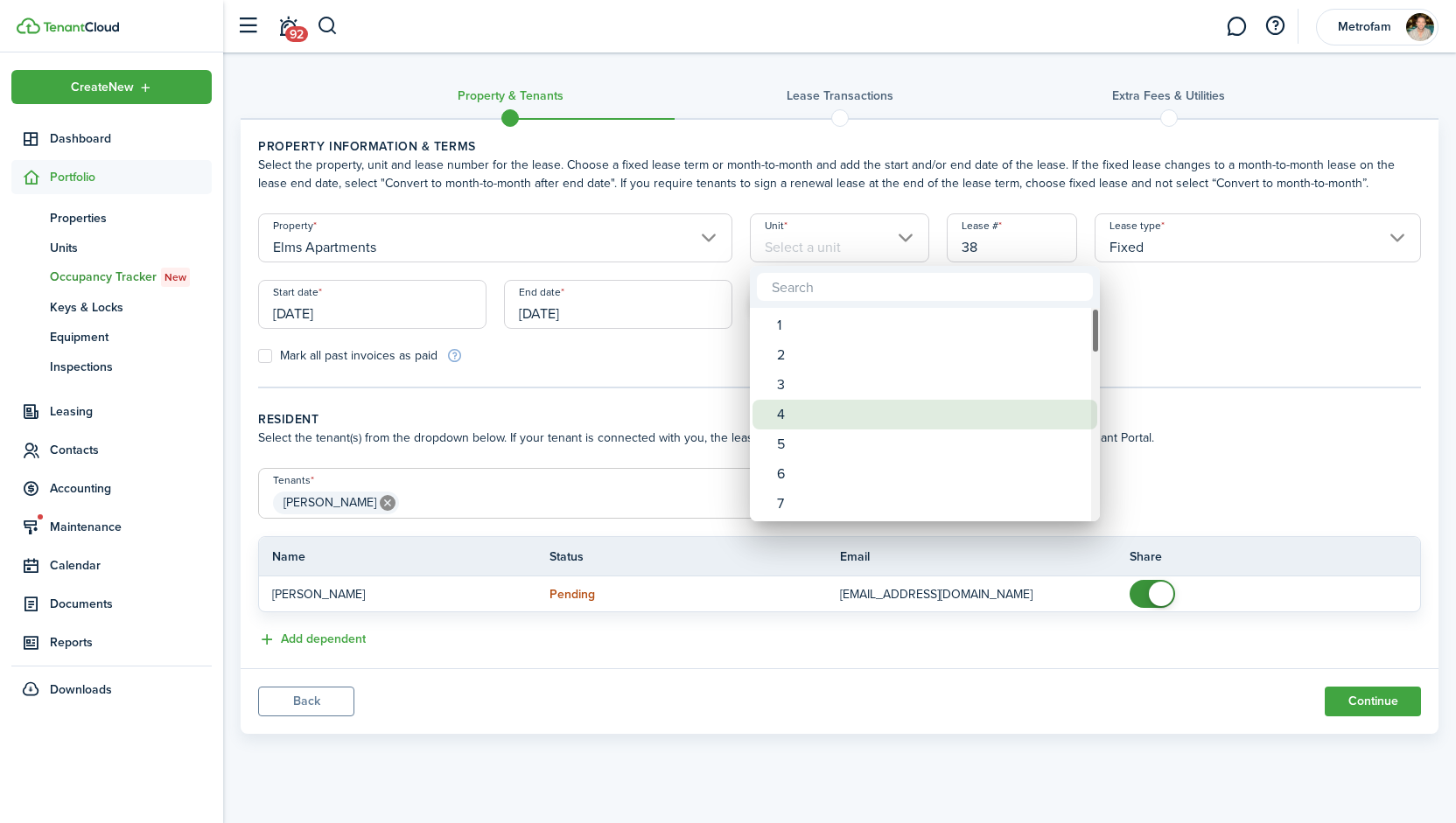
click at [815, 421] on div "4" at bounding box center [932, 415] width 309 height 30
type input "4"
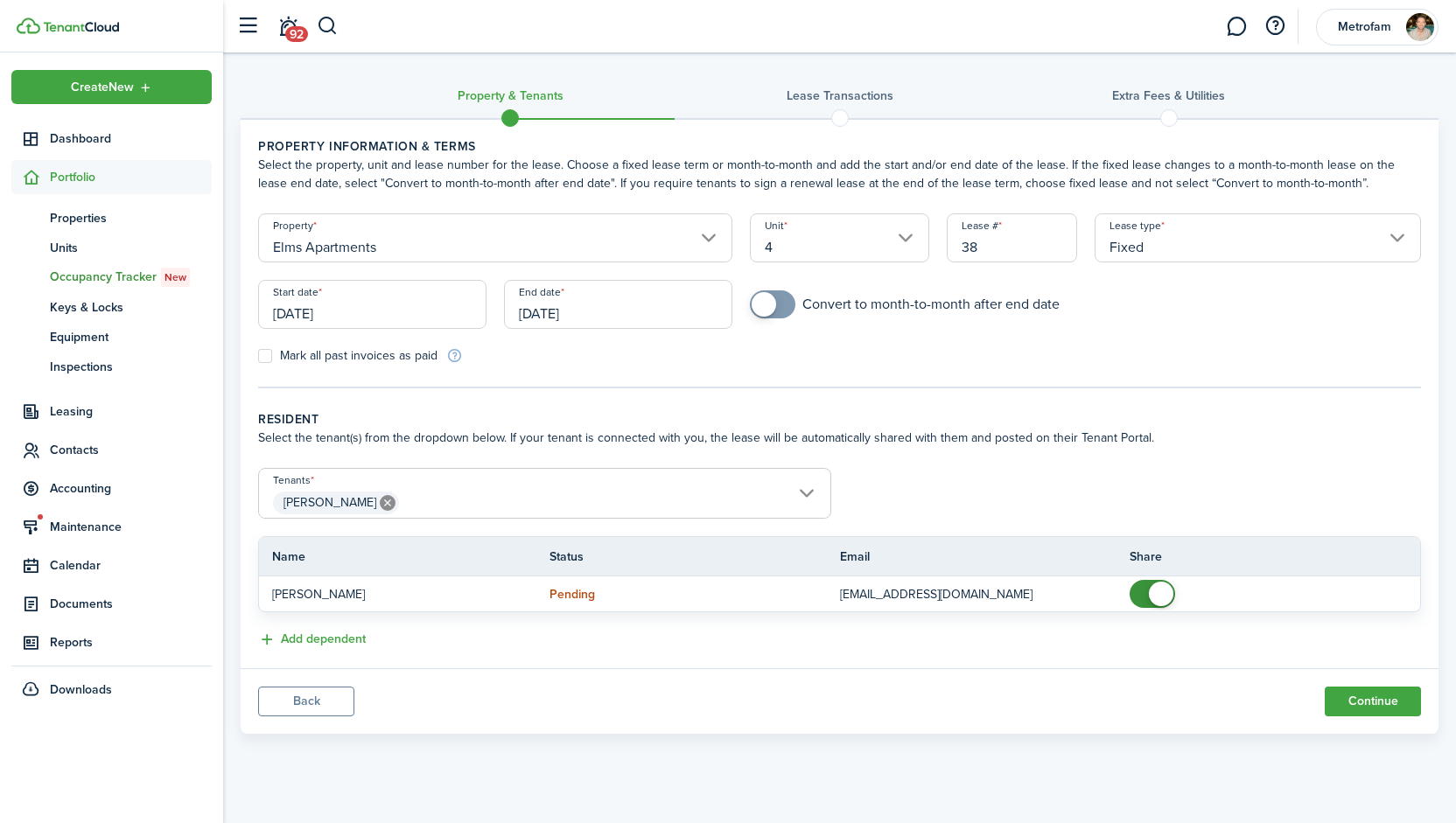
click at [1028, 243] on input "38" at bounding box center [1012, 238] width 130 height 49
type input "3"
type input "Elms 04 2026"
click at [283, 710] on button "Back" at bounding box center [306, 701] width 96 height 30
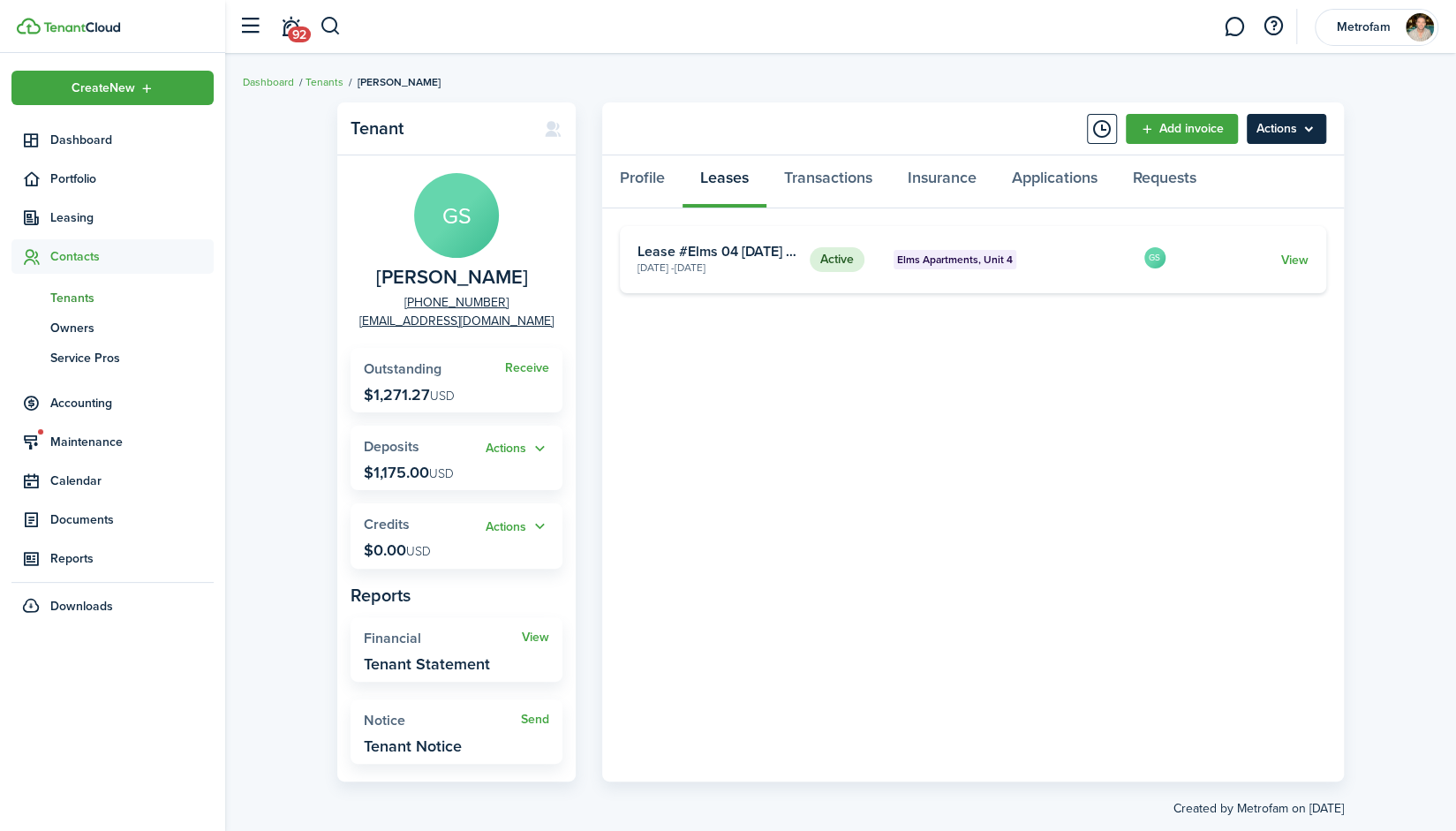
click at [1281, 122] on menu-btn "Actions" at bounding box center [1286, 129] width 79 height 30
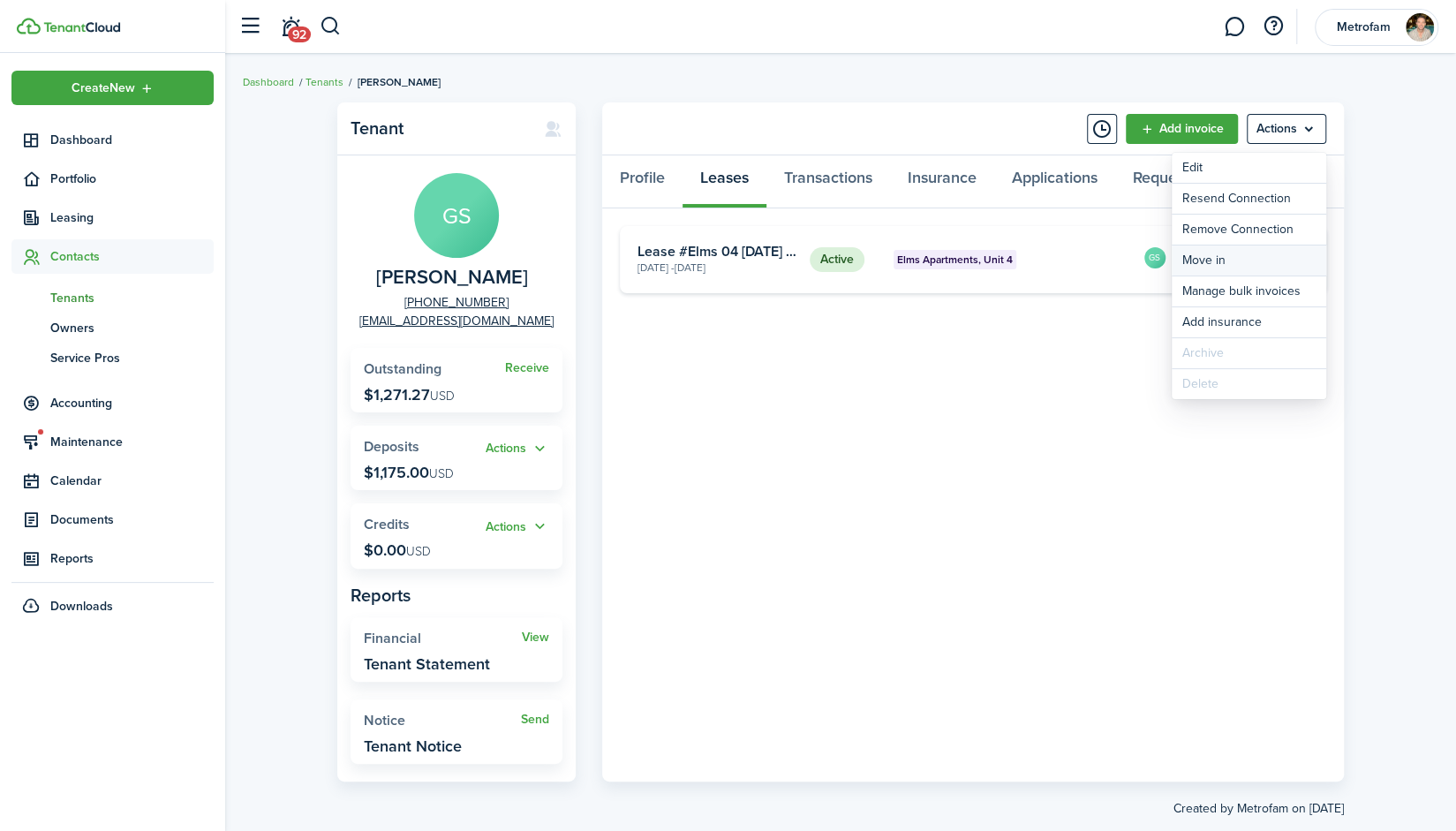
click at [1223, 264] on link "Move in" at bounding box center [1250, 261] width 155 height 30
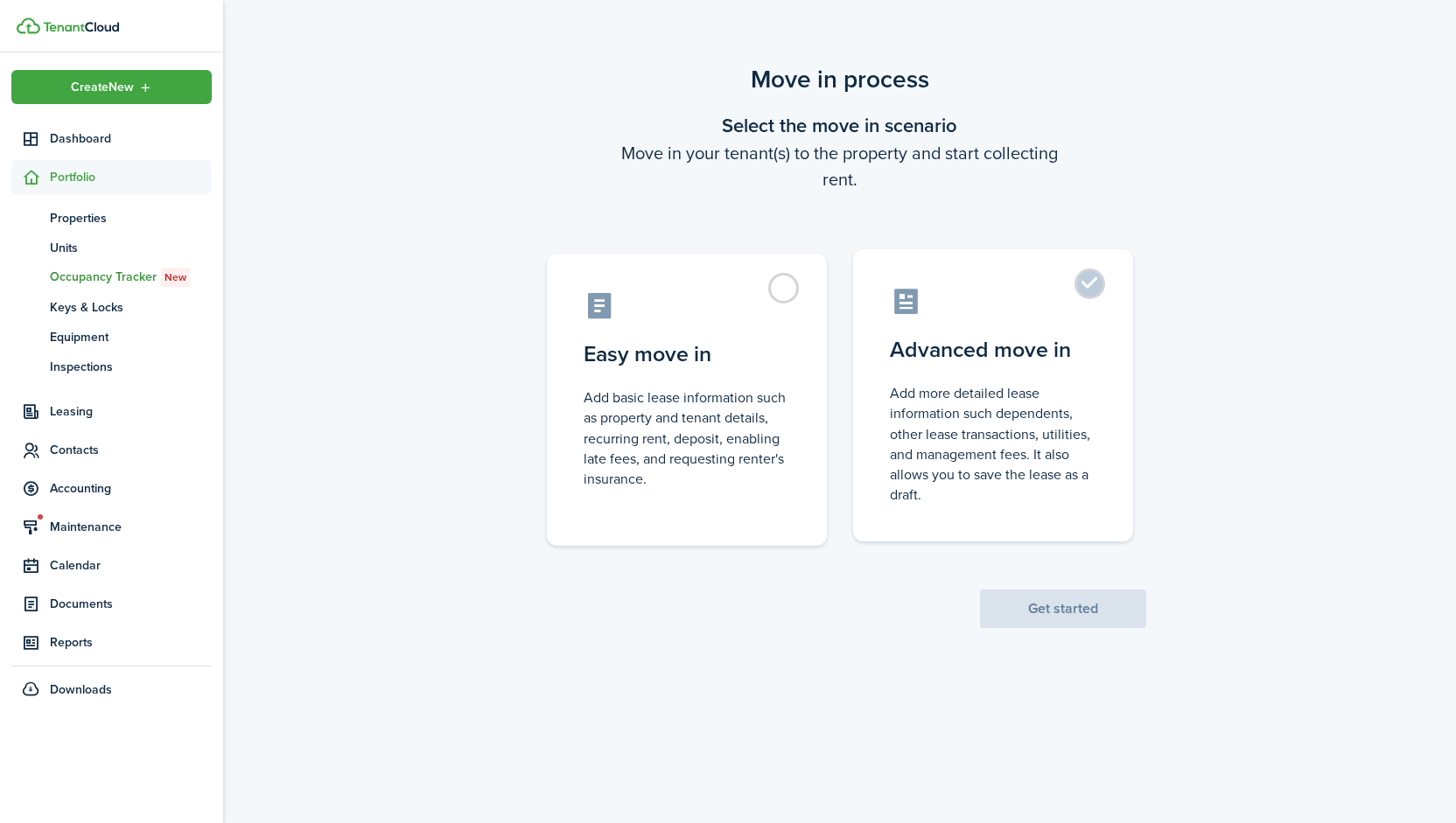
click at [1036, 323] on label "Advanced move in Add more detailed lease information such dependents, other lea…" at bounding box center [993, 396] width 280 height 293
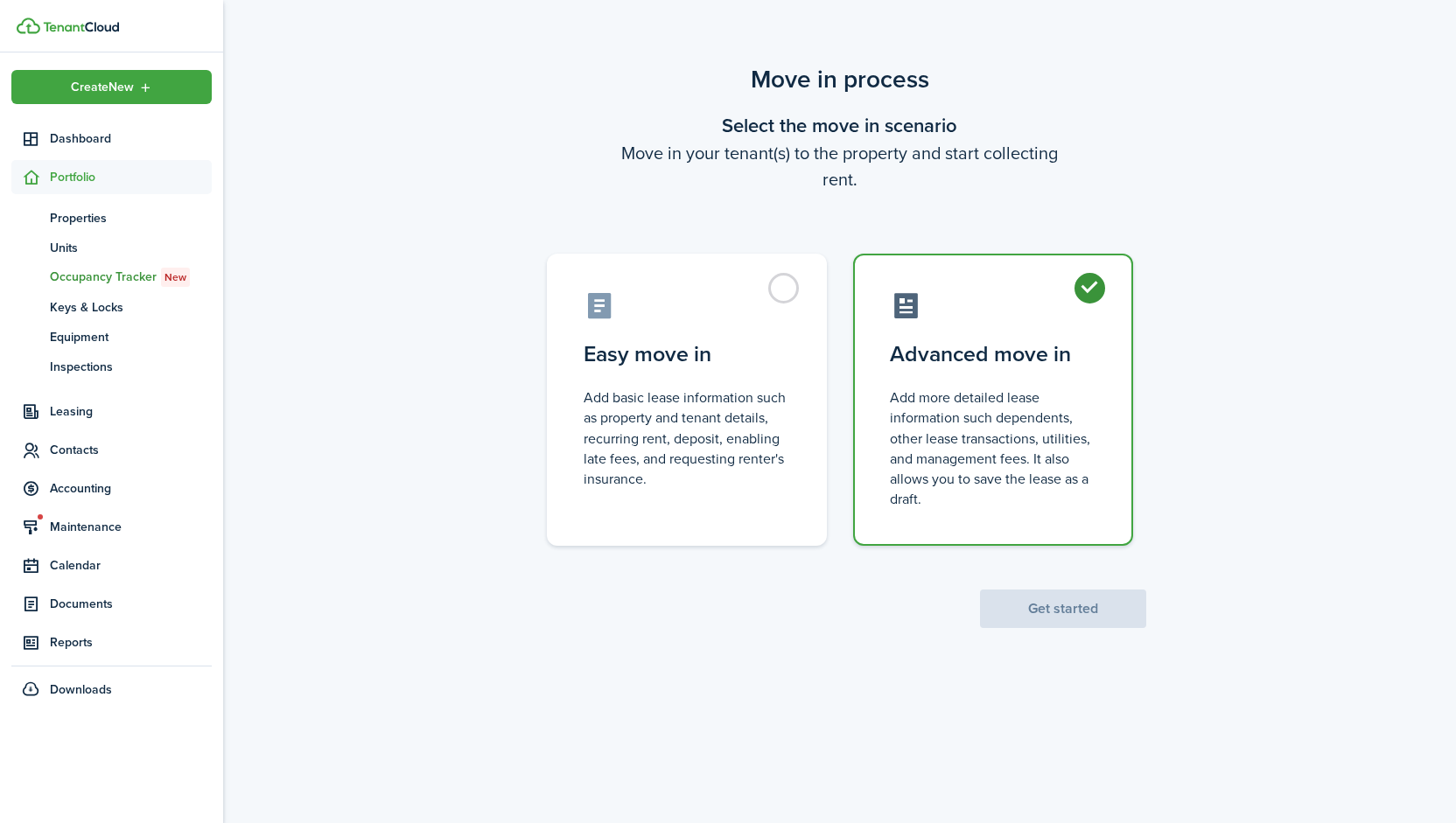
radio input "true"
click at [1073, 608] on button "Get started" at bounding box center [1063, 609] width 167 height 39
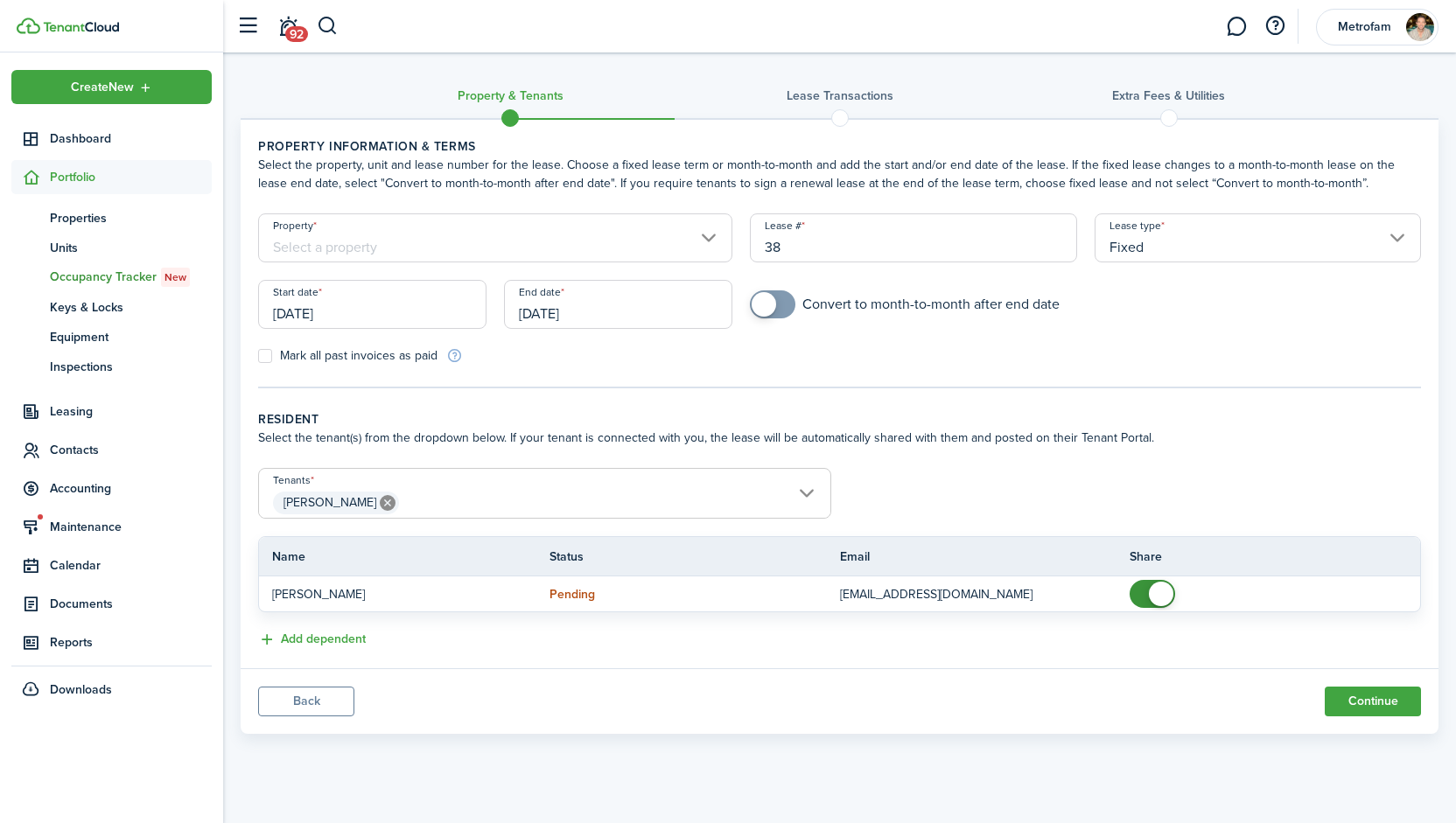
click at [576, 250] on input "Property" at bounding box center [495, 238] width 474 height 49
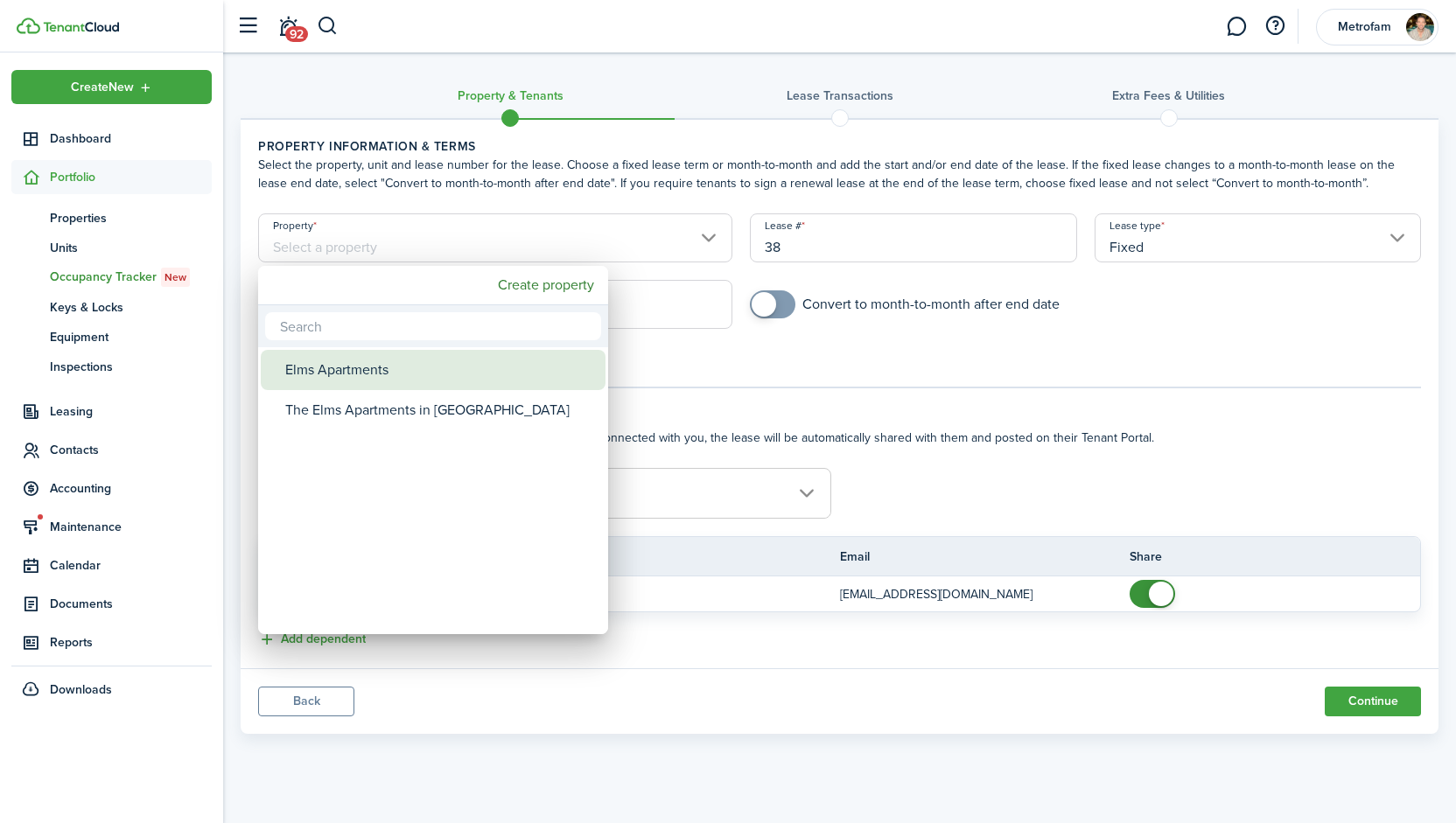
click at [469, 368] on div "Elms Apartments" at bounding box center [440, 370] width 309 height 41
type input "Elms Apartments"
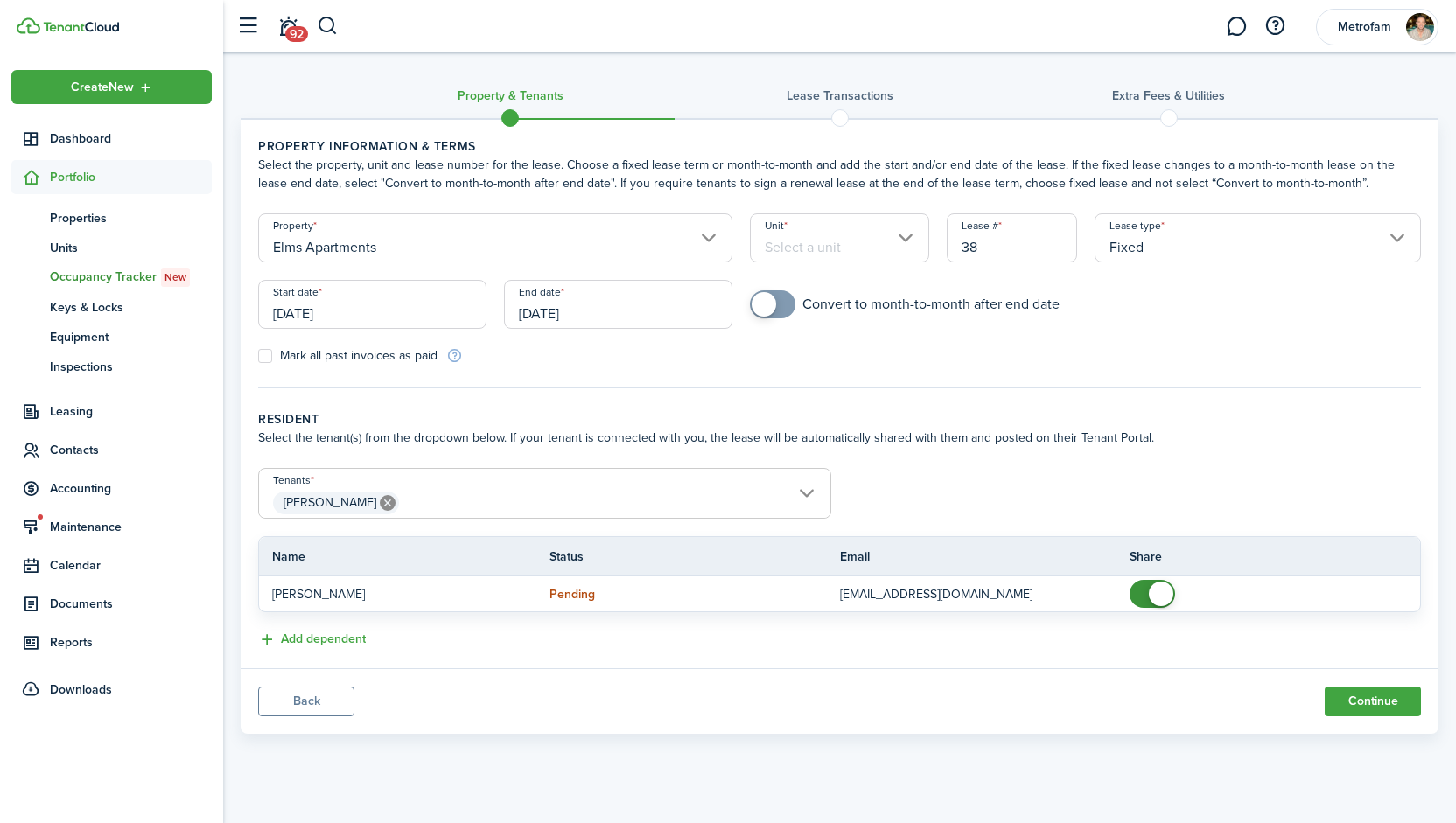
click at [853, 241] on input "Unit" at bounding box center [840, 238] width 180 height 49
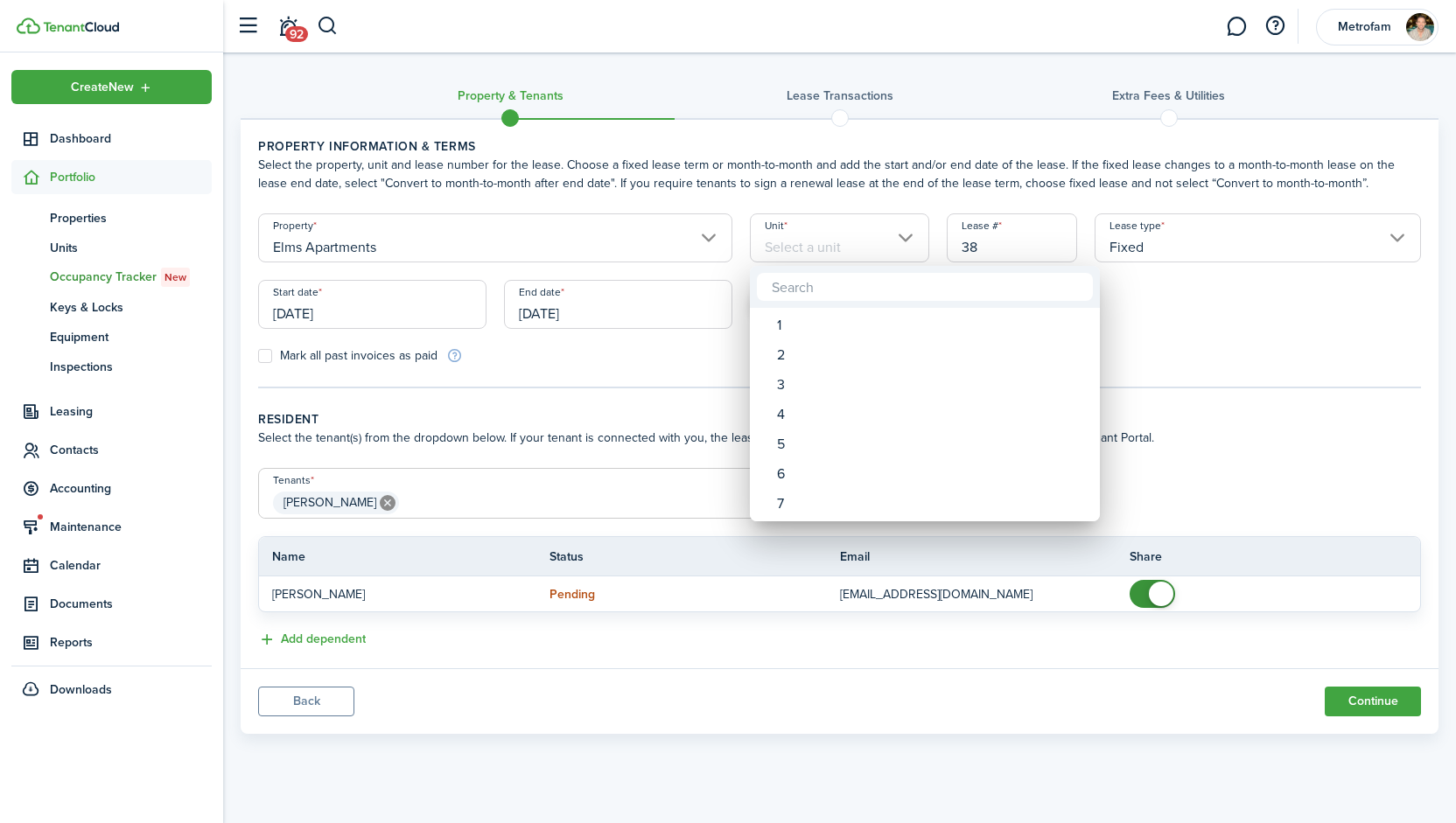
click at [332, 701] on div at bounding box center [728, 412] width 1736 height 1103
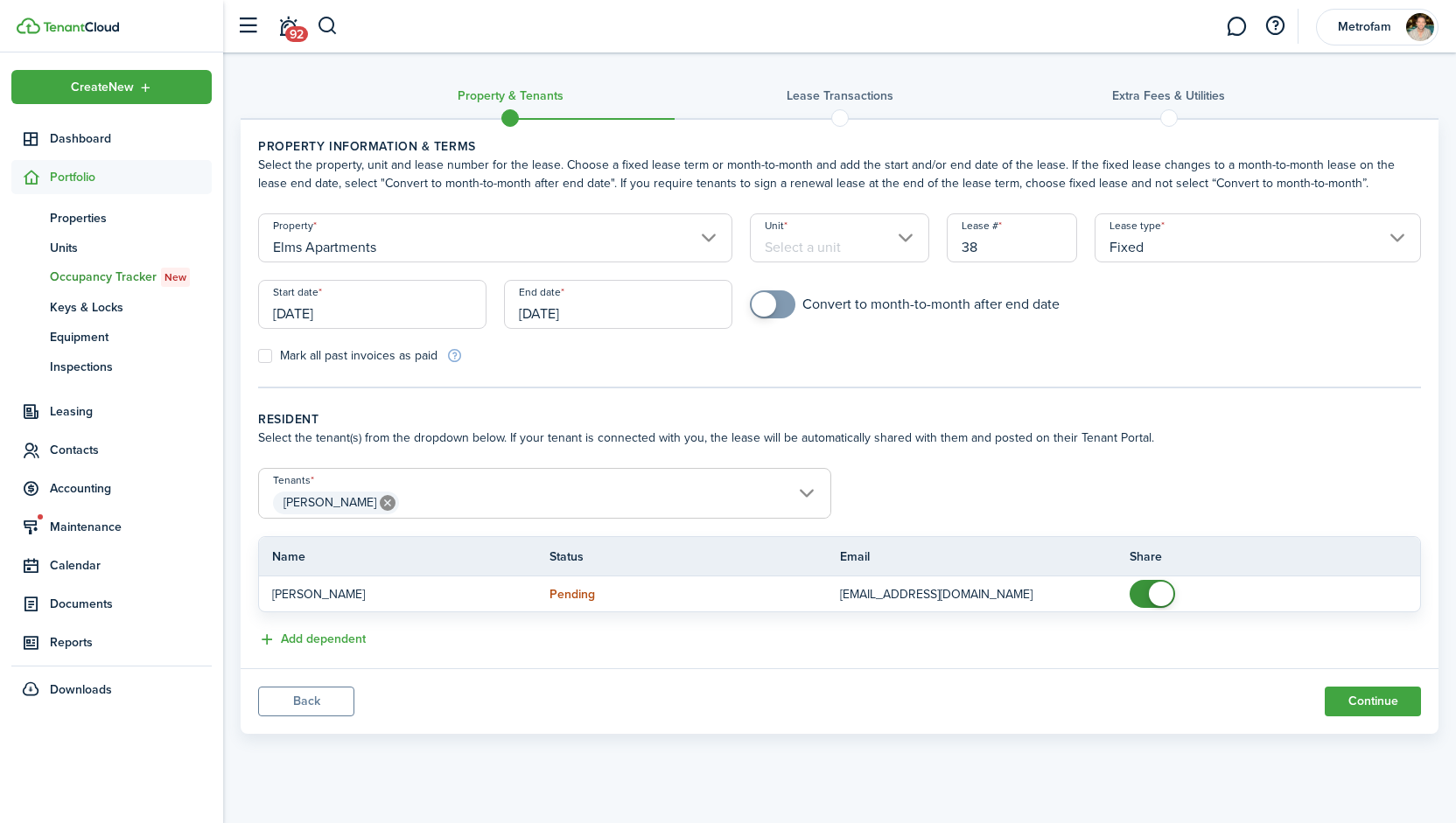
click at [332, 701] on button "Back" at bounding box center [306, 701] width 96 height 30
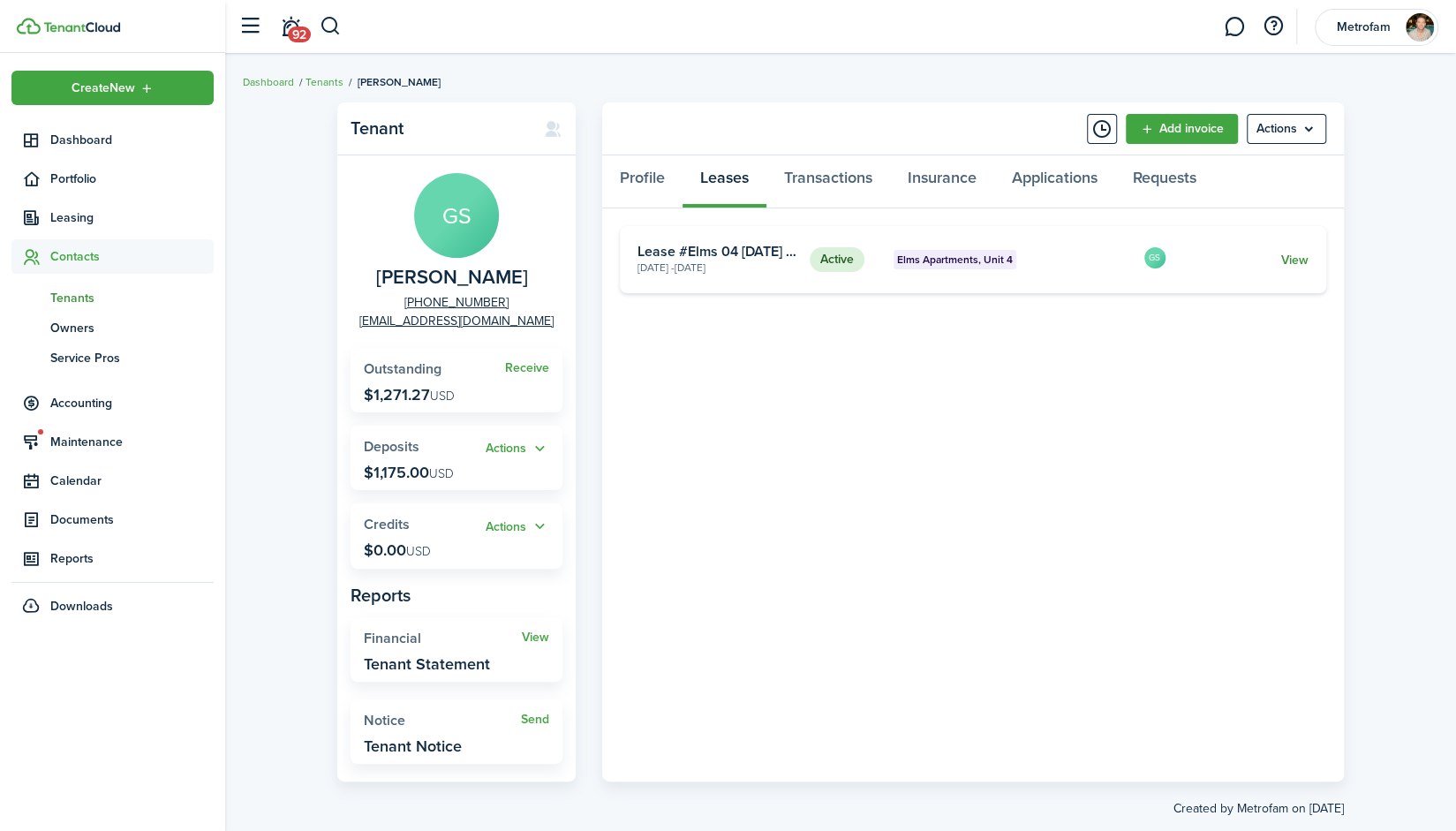
click at [1295, 262] on link "View" at bounding box center [1295, 260] width 28 height 19
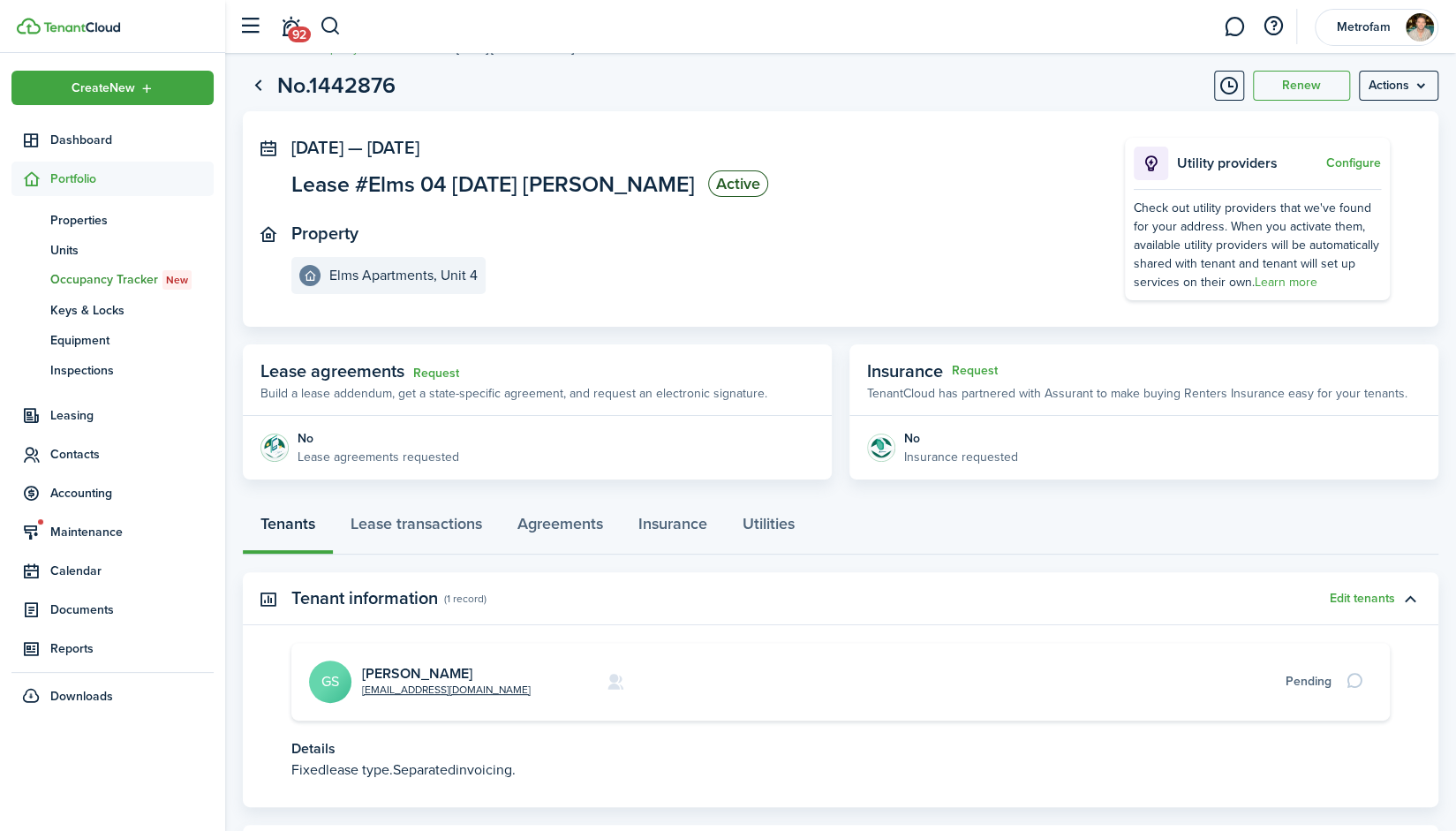
scroll to position [262, 0]
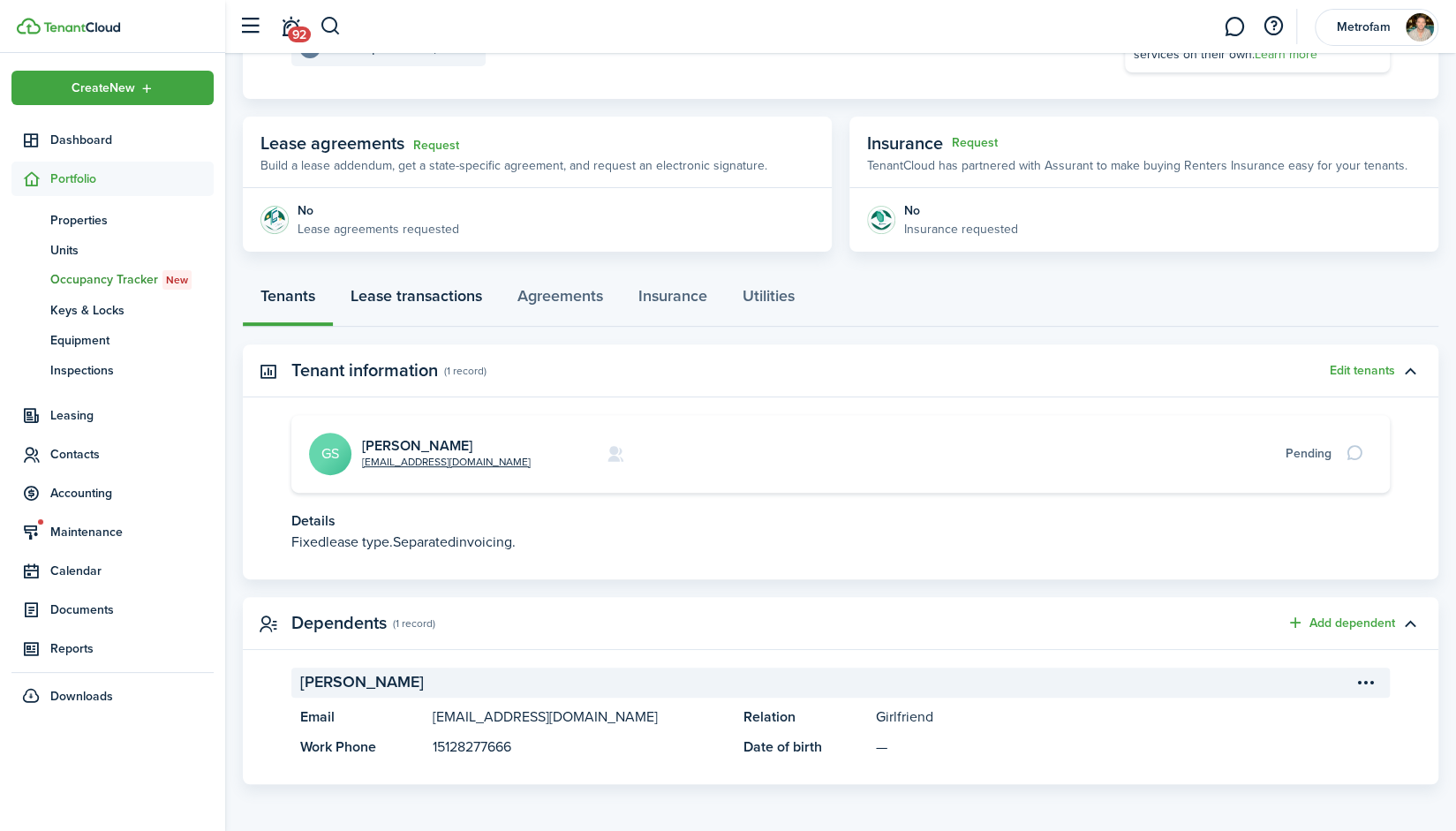
click at [414, 300] on link "Lease transactions" at bounding box center [416, 301] width 167 height 53
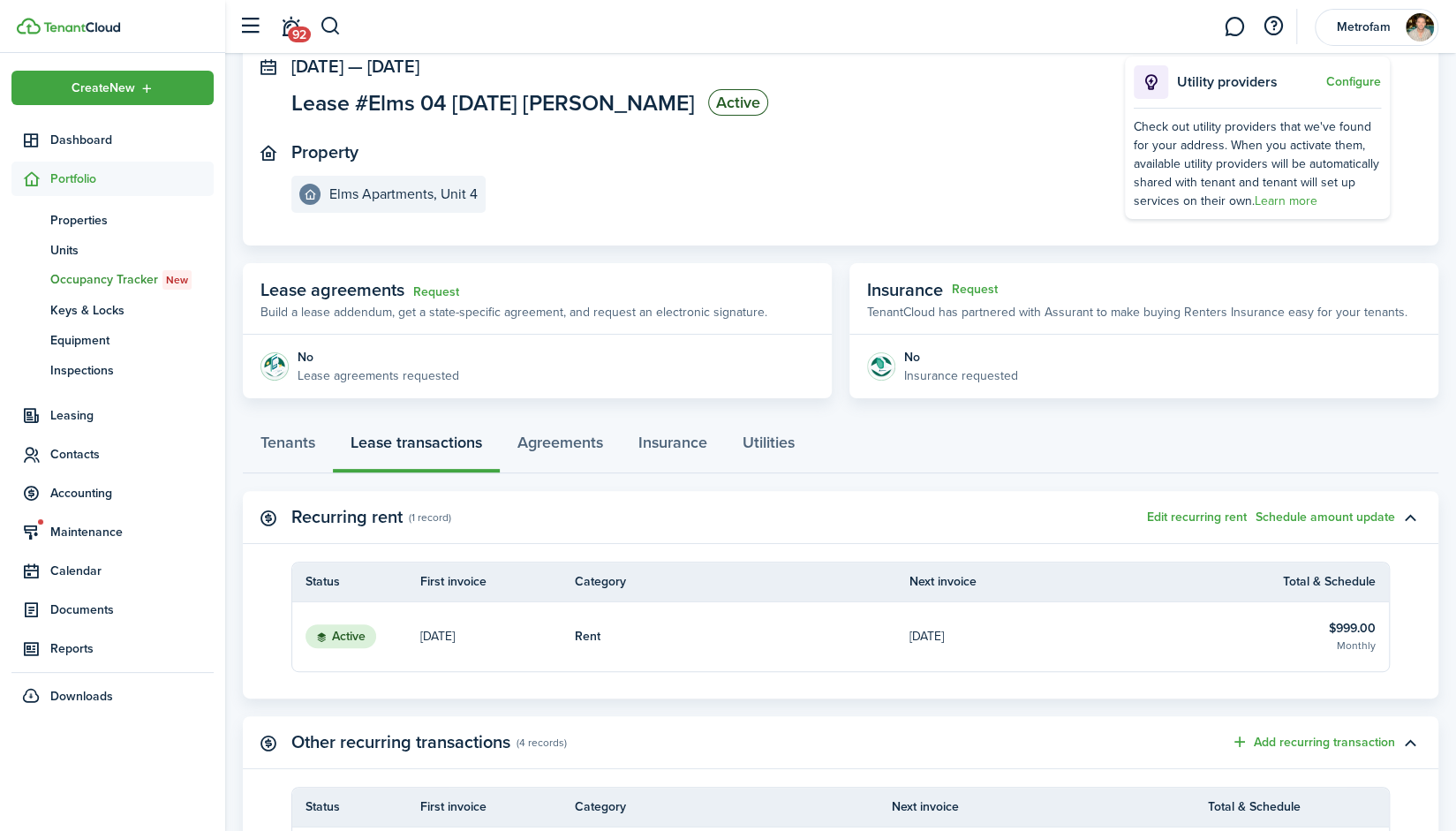
scroll to position [114, 0]
click at [286, 454] on link "Tenants" at bounding box center [287, 448] width 90 height 53
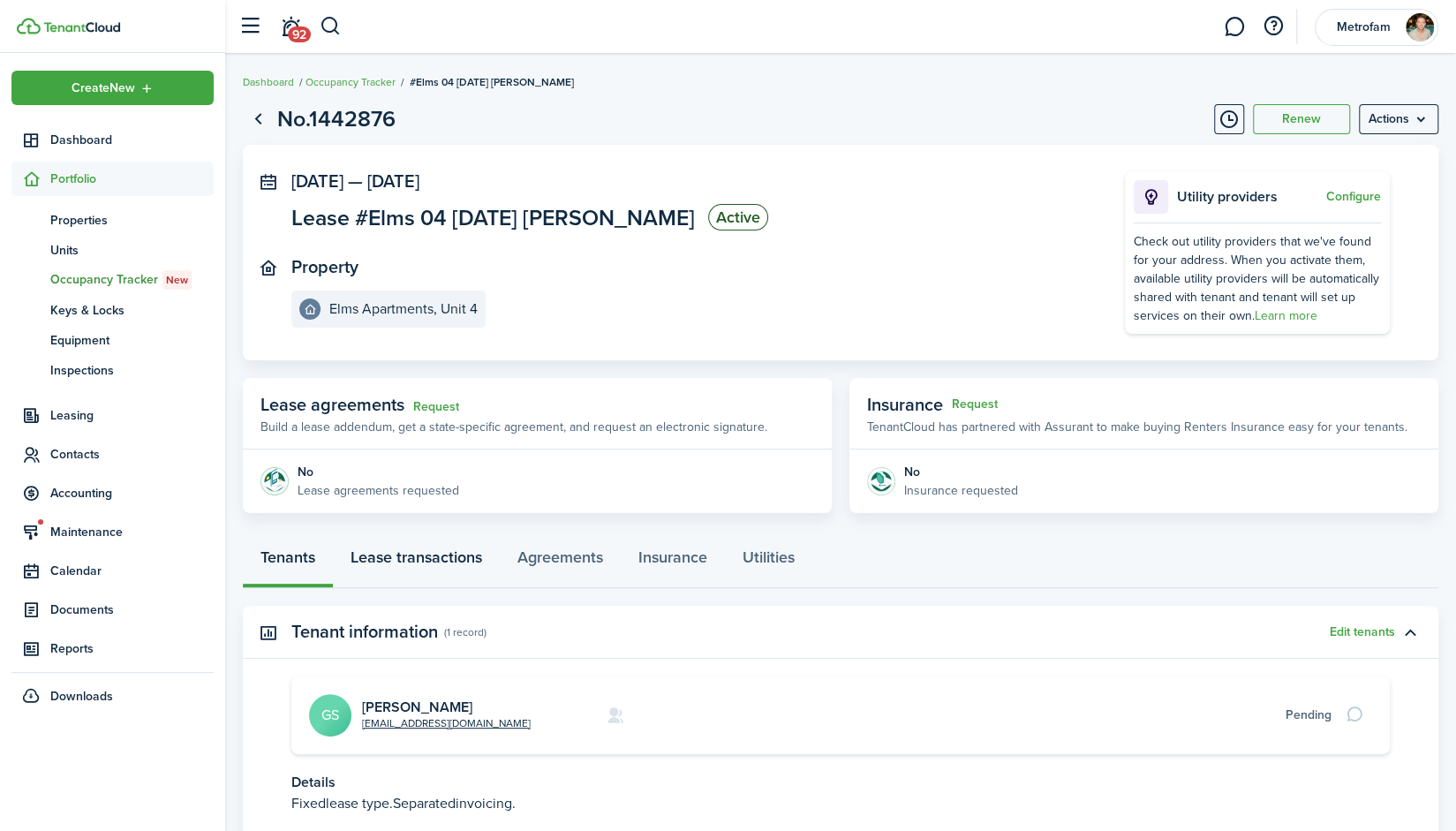
click at [432, 560] on link "Lease transactions" at bounding box center [416, 562] width 167 height 53
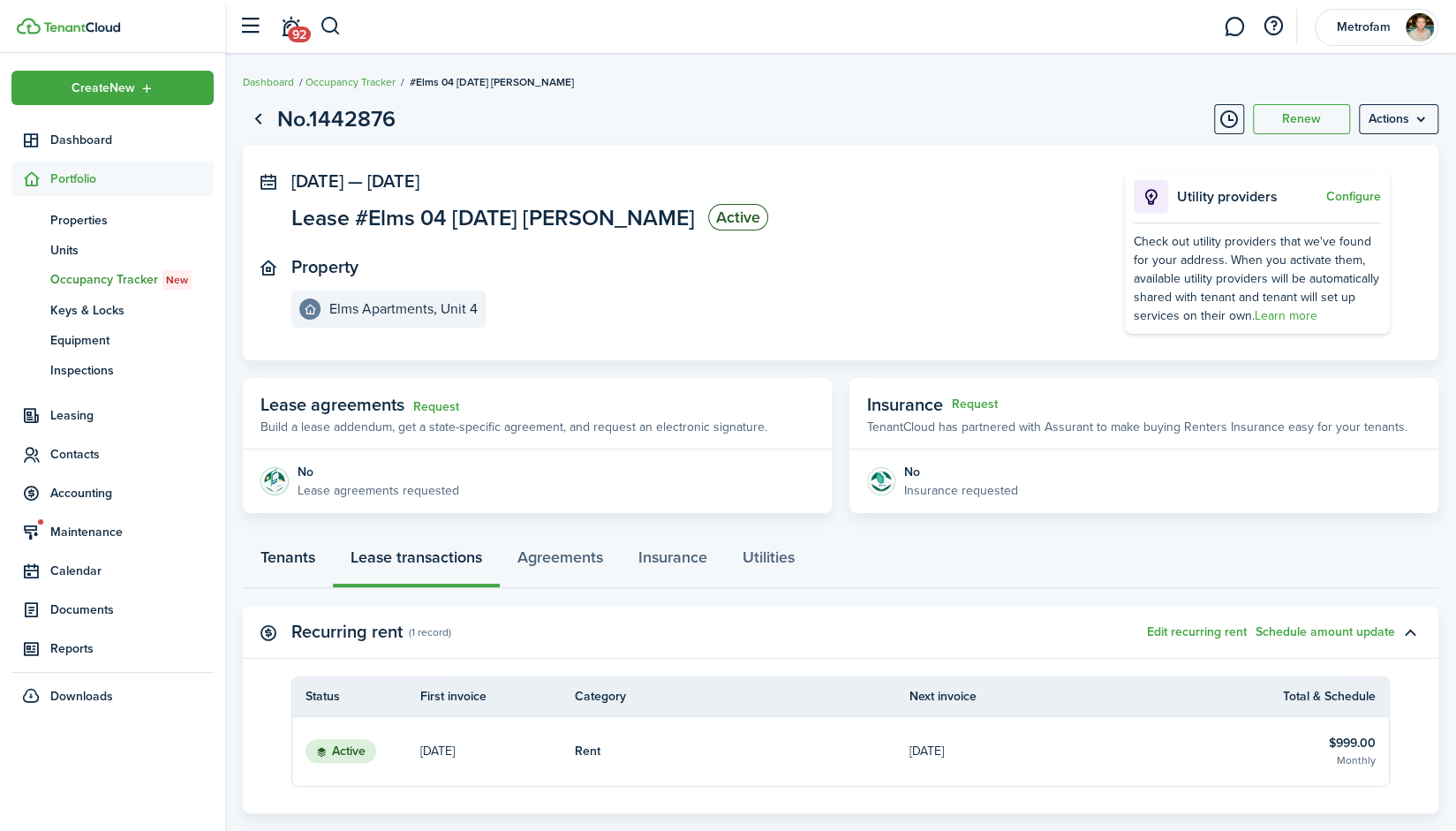
click at [292, 562] on link "Tenants" at bounding box center [287, 562] width 90 height 53
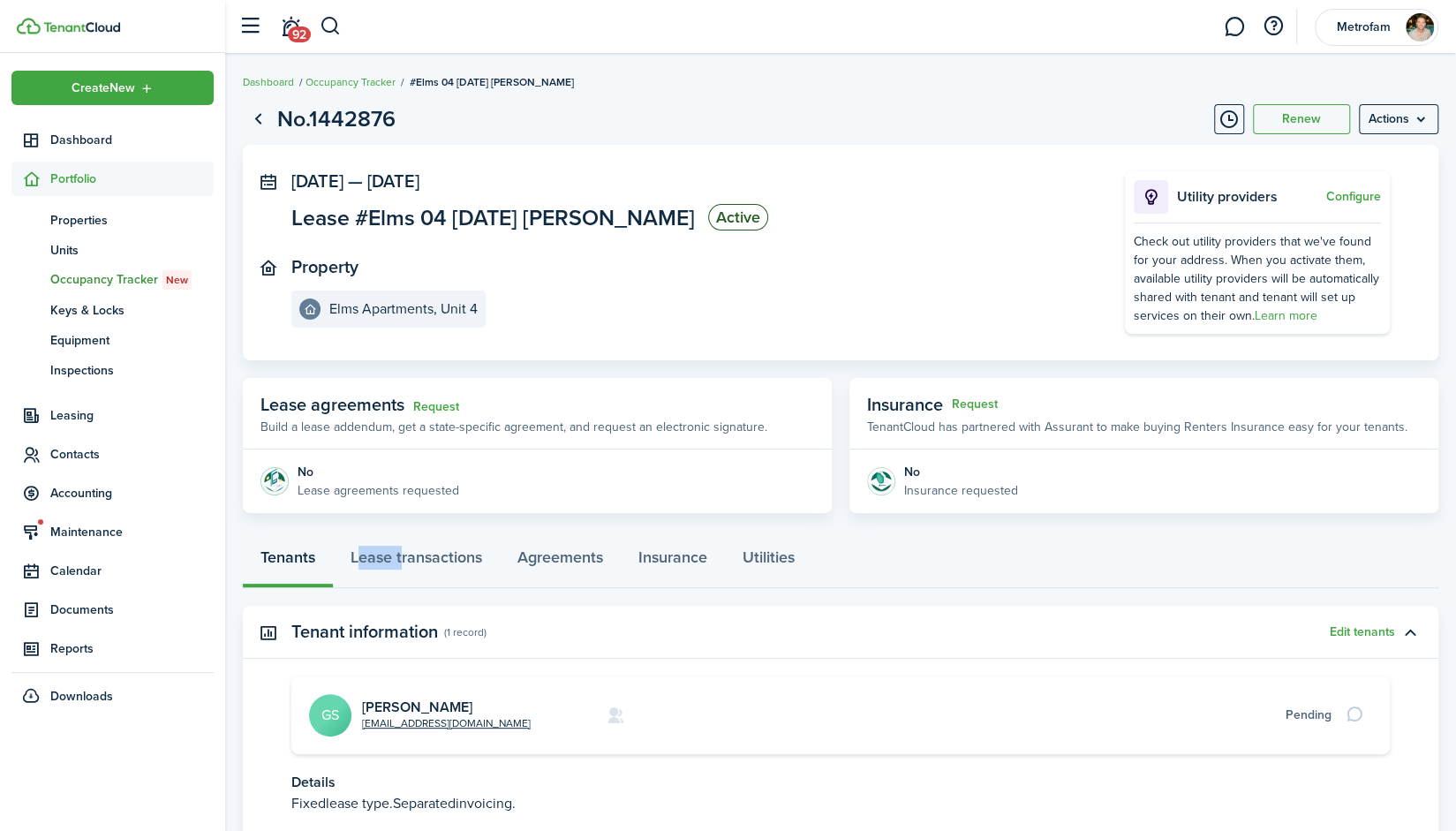
click at [292, 562] on div "Tenants Lease transactions Agreements Insurance Utilities" at bounding box center [841, 562] width 1195 height 53
click at [426, 704] on link "[PERSON_NAME]" at bounding box center [417, 706] width 110 height 20
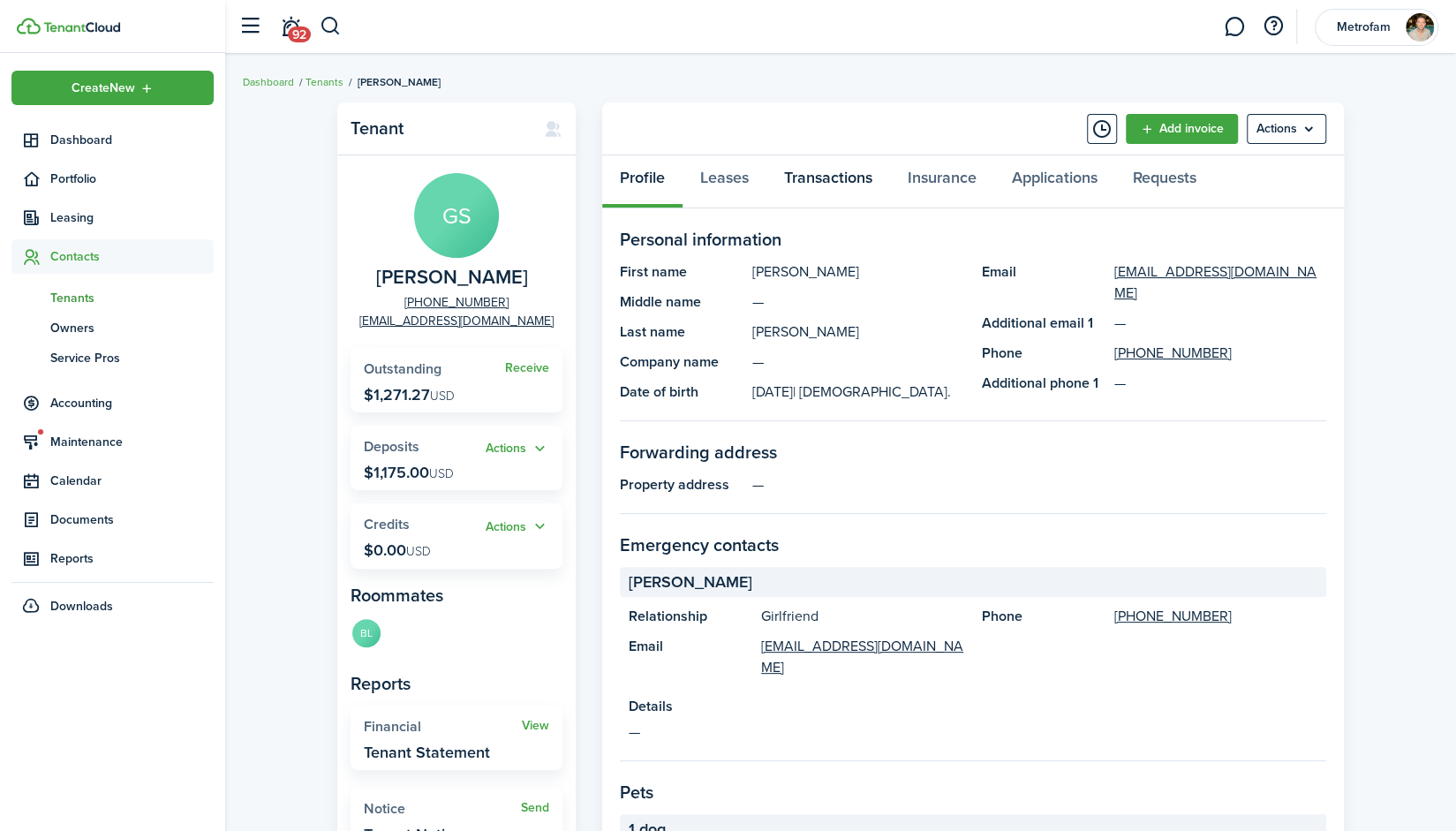
click at [819, 182] on link "Transactions" at bounding box center [828, 182] width 124 height 53
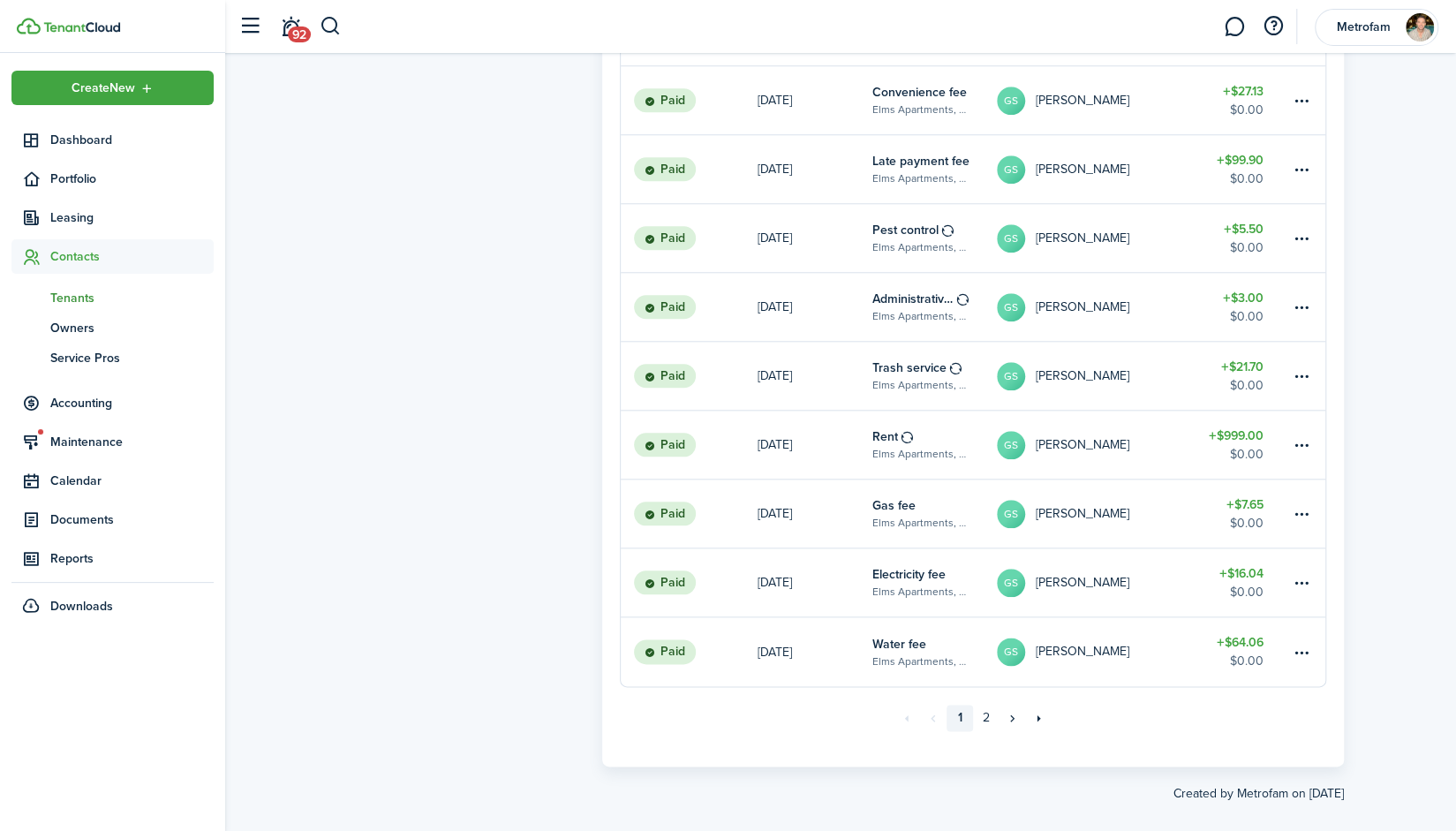
scroll to position [1030, 0]
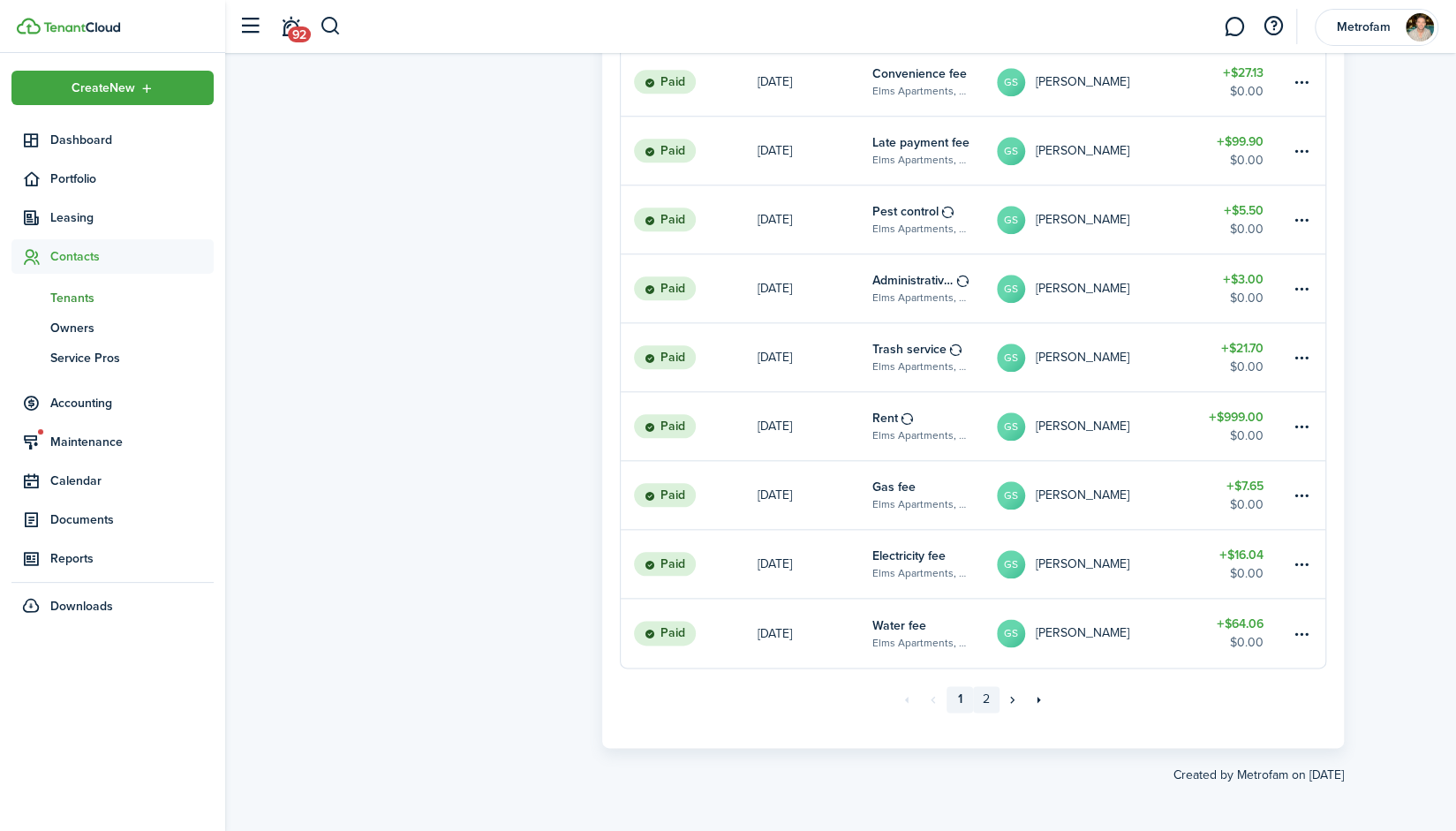
click at [990, 702] on link "2" at bounding box center [986, 699] width 27 height 27
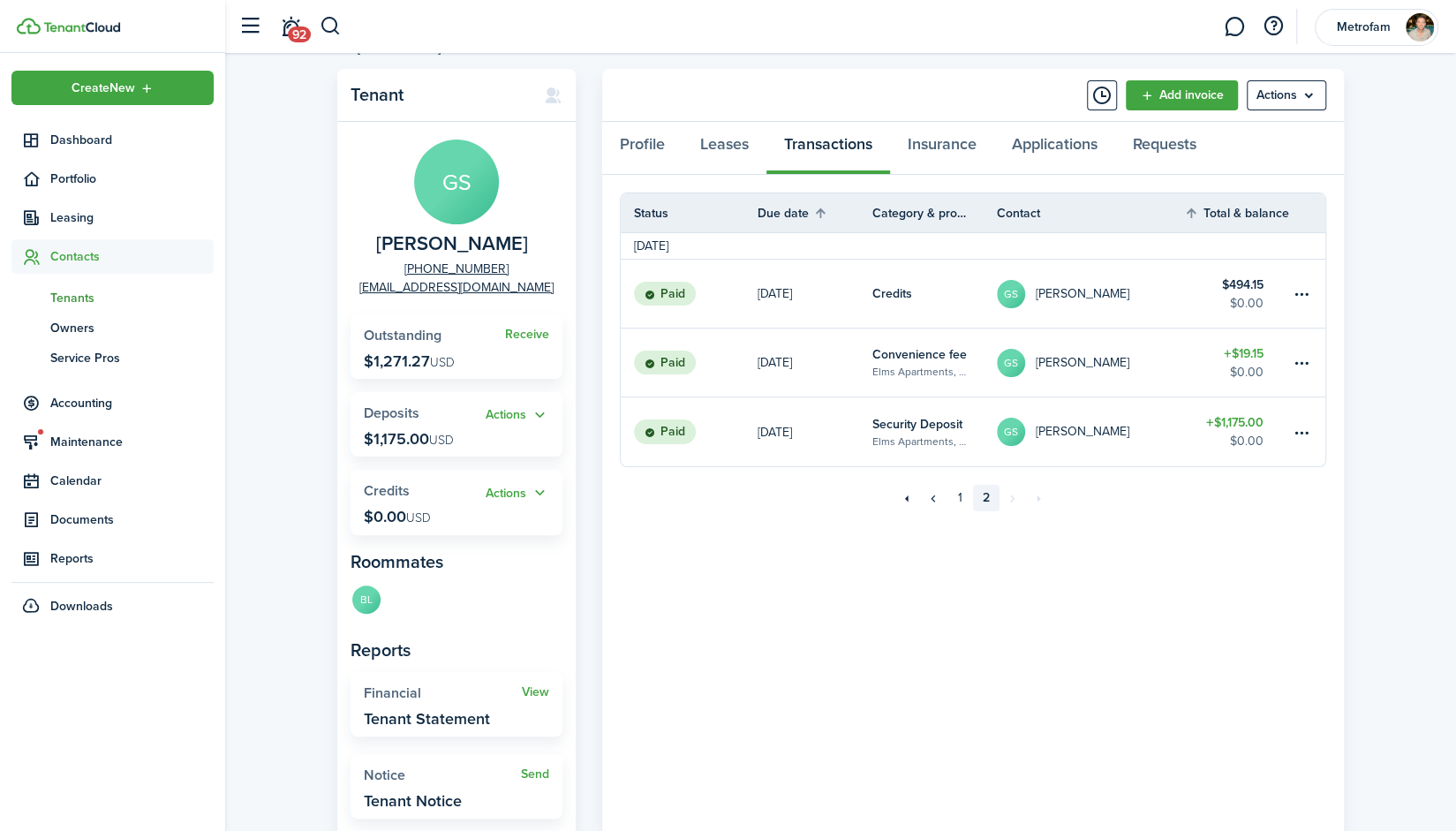
scroll to position [29, 0]
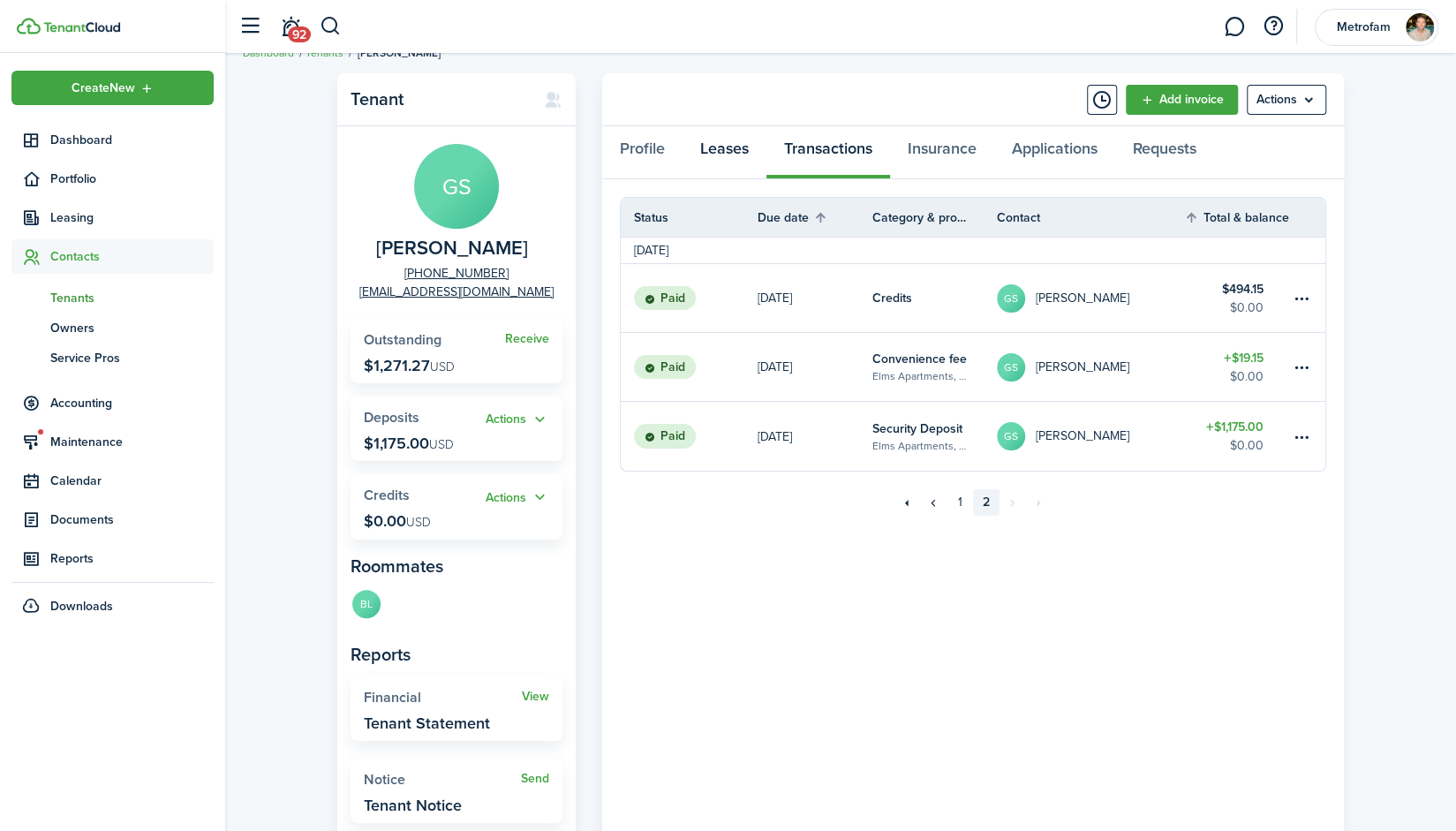
click at [707, 148] on link "Leases" at bounding box center [725, 153] width 84 height 53
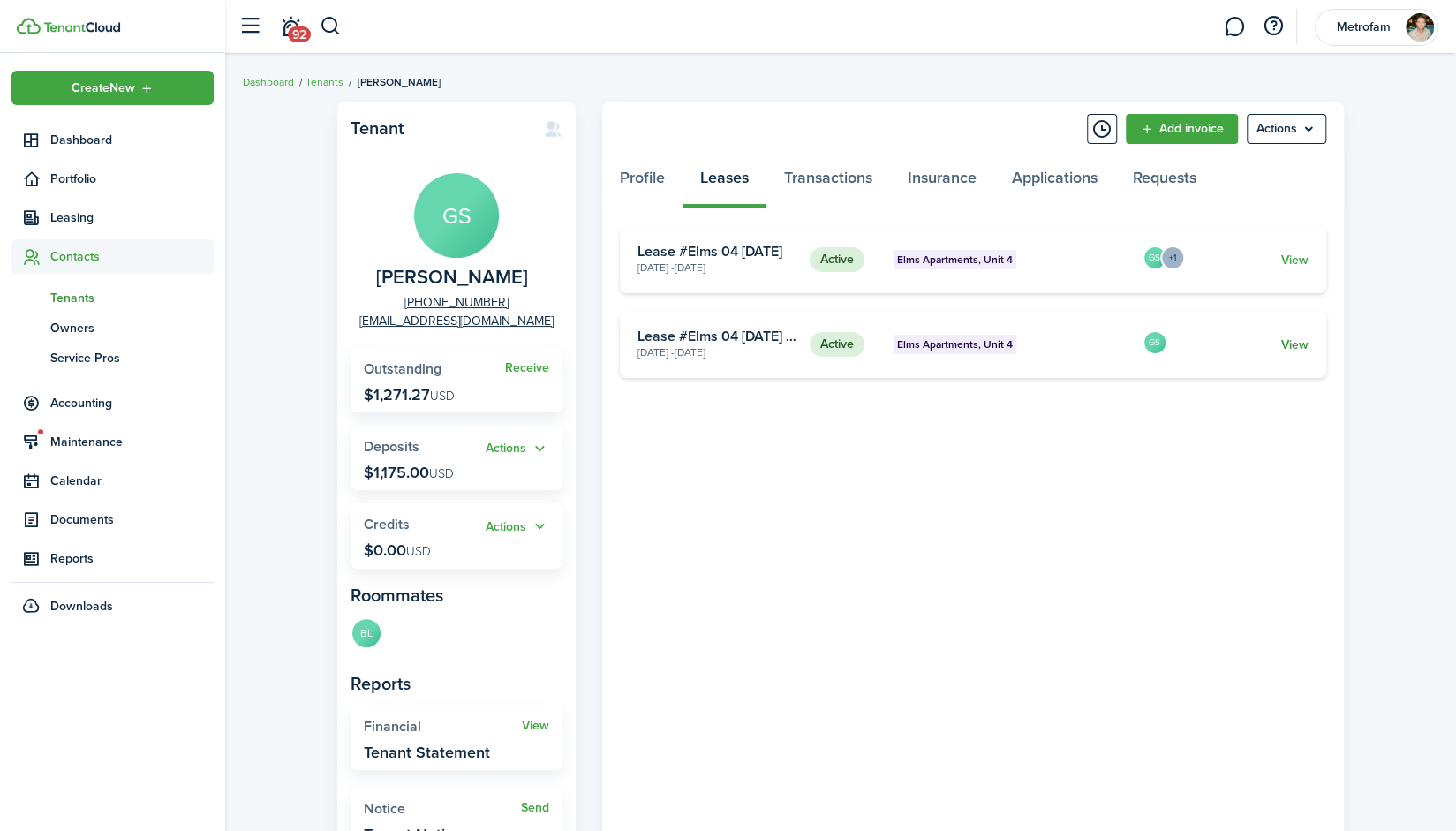
click at [1300, 347] on link "View" at bounding box center [1295, 344] width 28 height 19
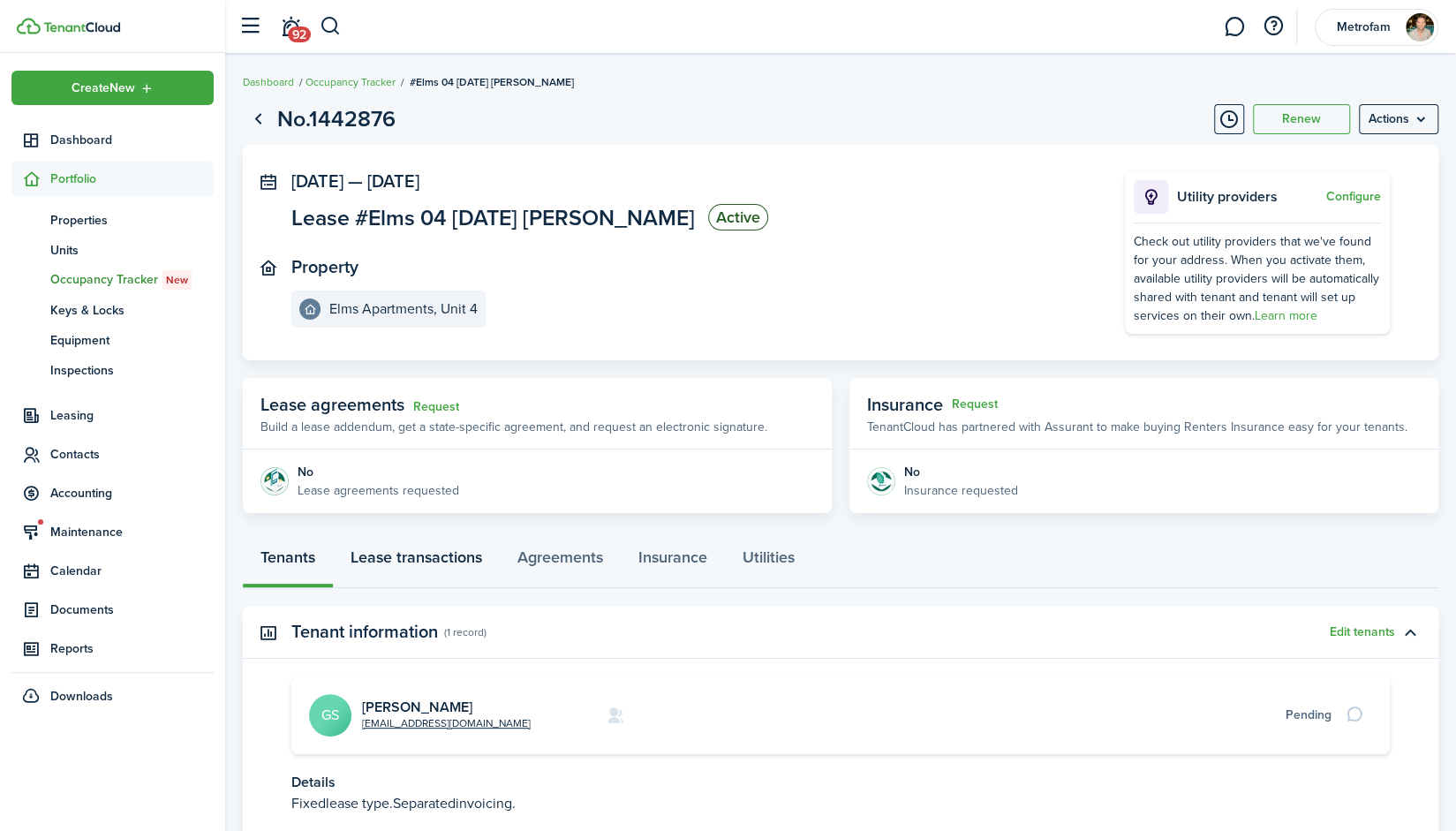
click at [388, 556] on link "Lease transactions" at bounding box center [416, 562] width 167 height 53
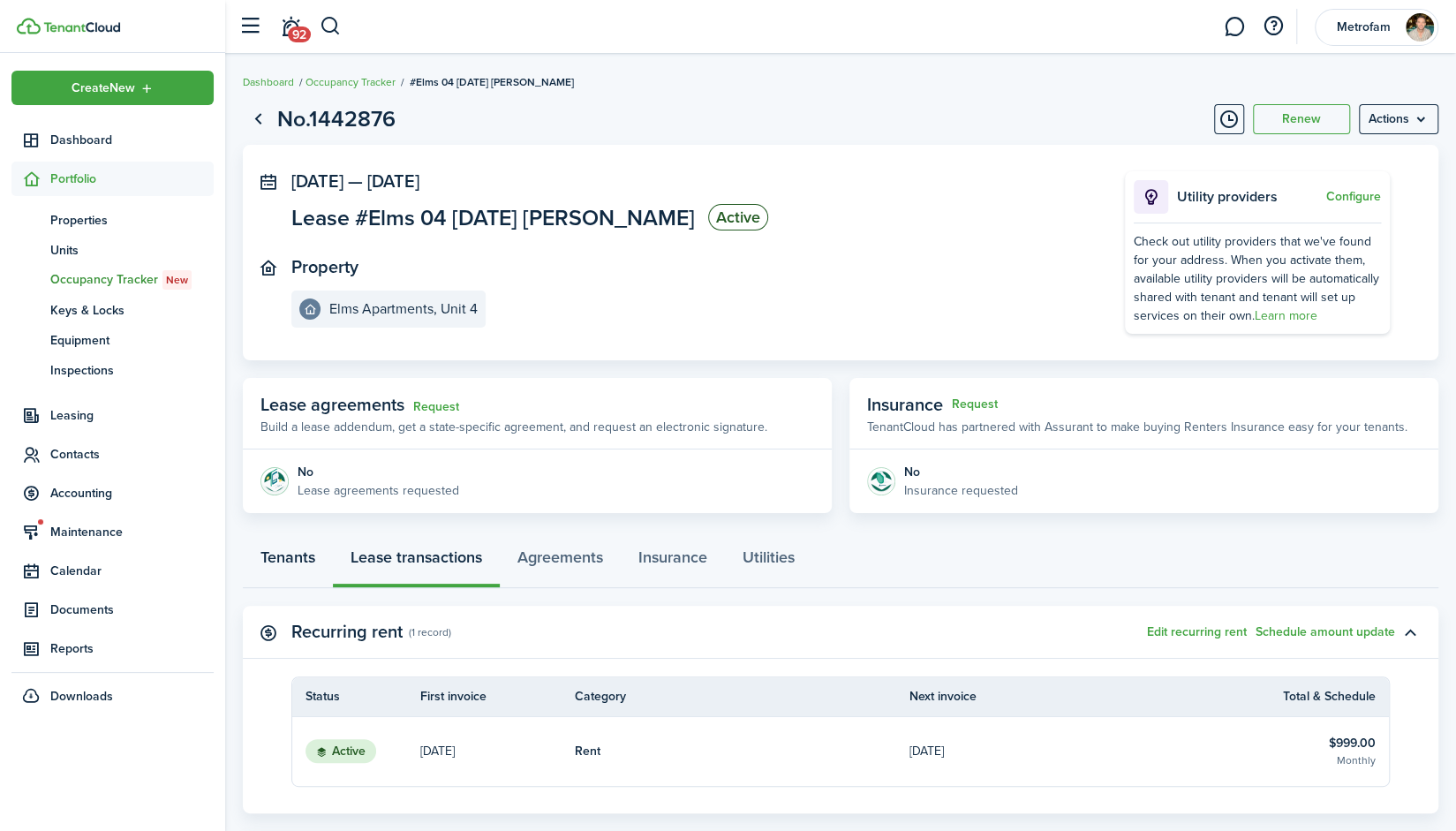
click at [299, 561] on link "Tenants" at bounding box center [287, 562] width 90 height 53
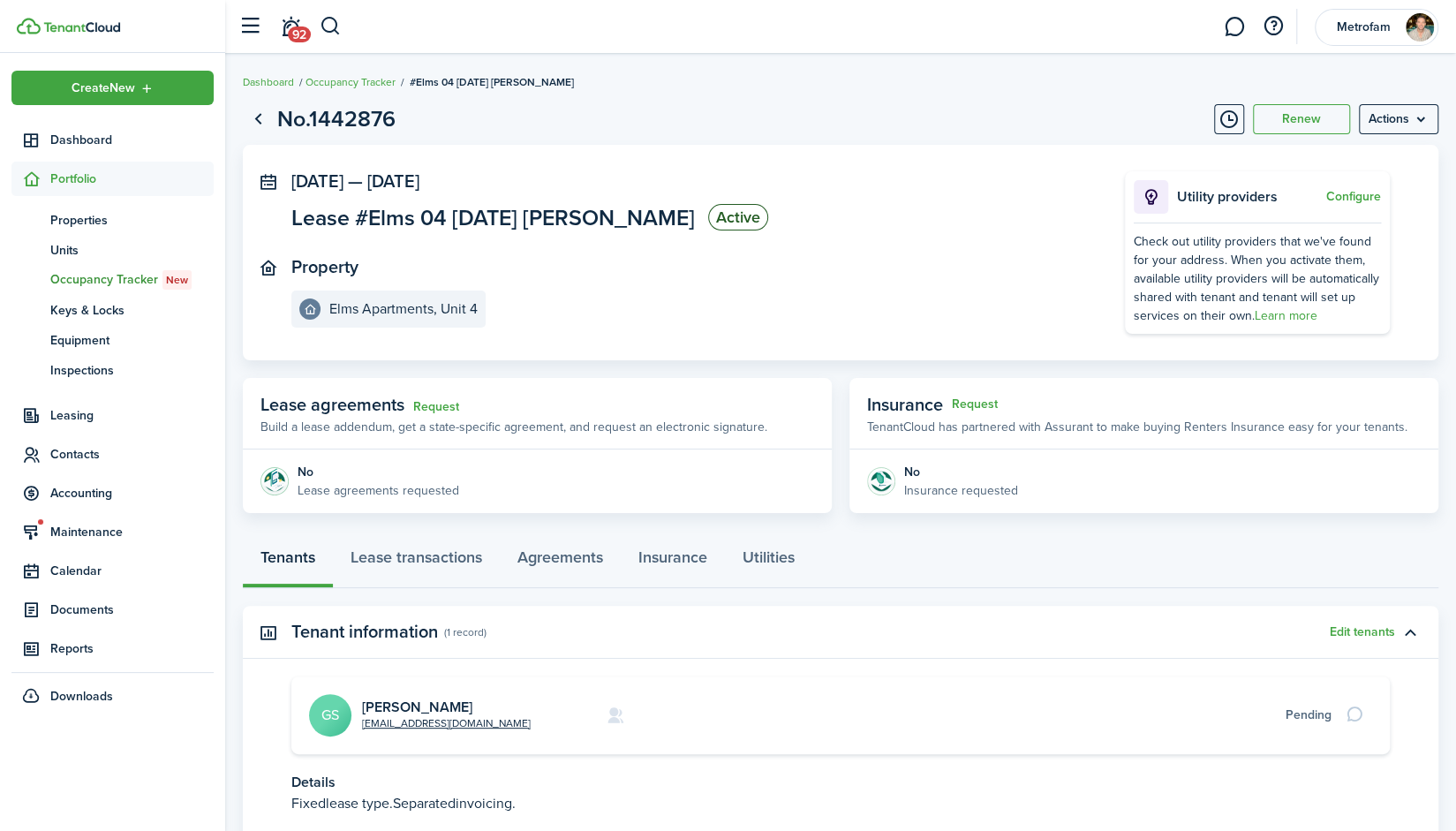
scroll to position [262, 0]
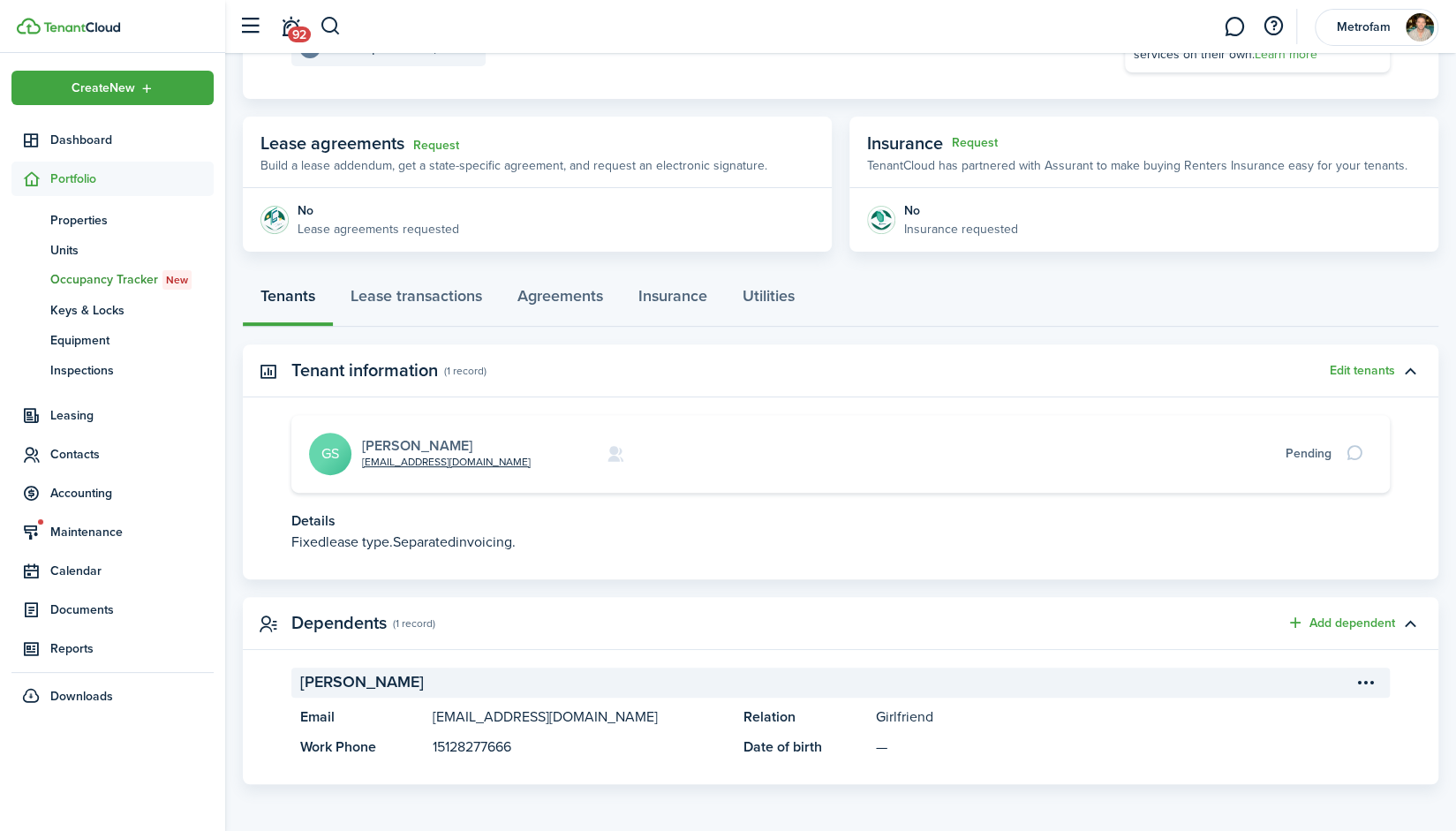
click at [399, 444] on link "[PERSON_NAME]" at bounding box center [417, 446] width 110 height 20
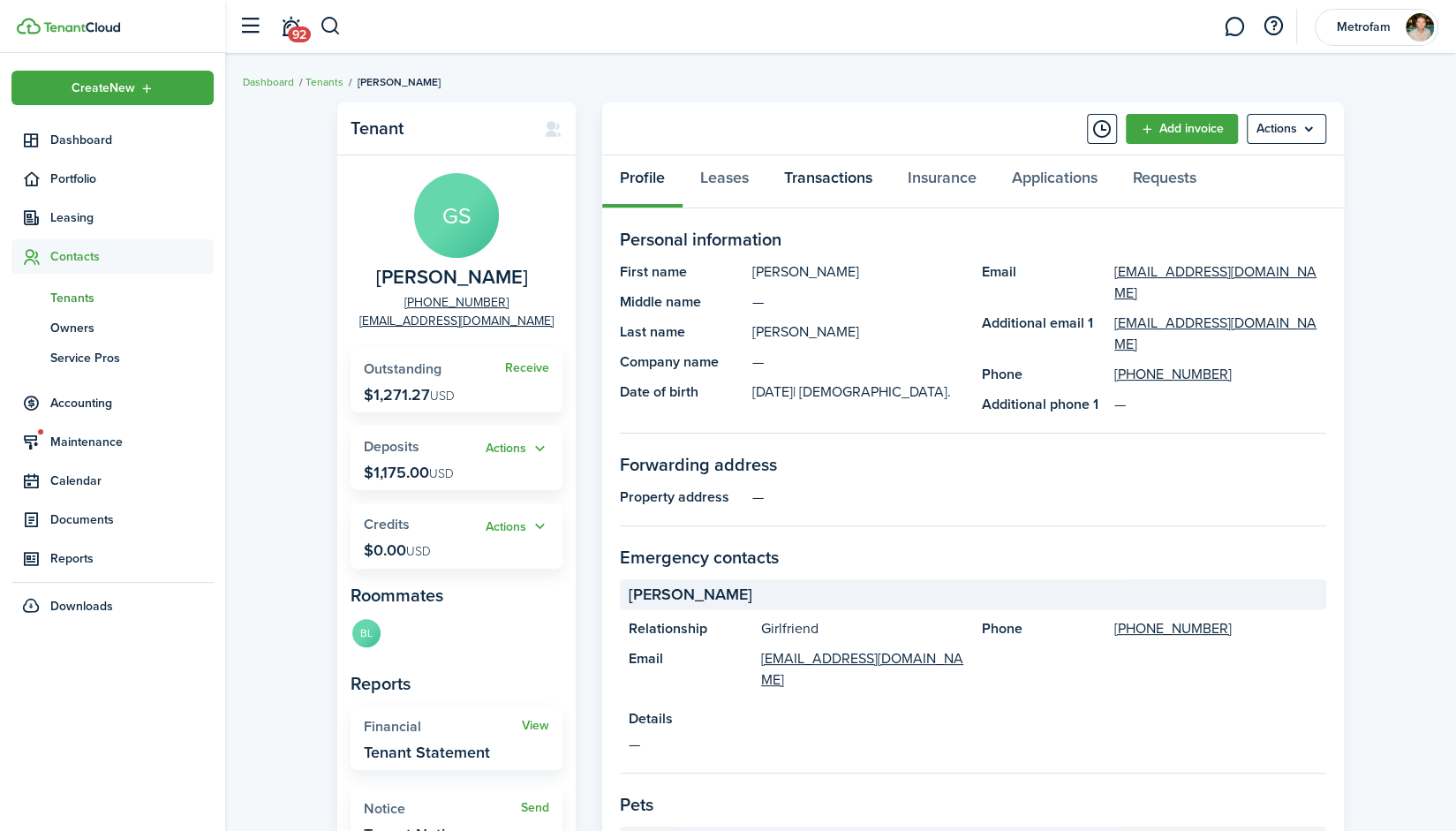
click at [813, 168] on link "Transactions" at bounding box center [828, 182] width 124 height 53
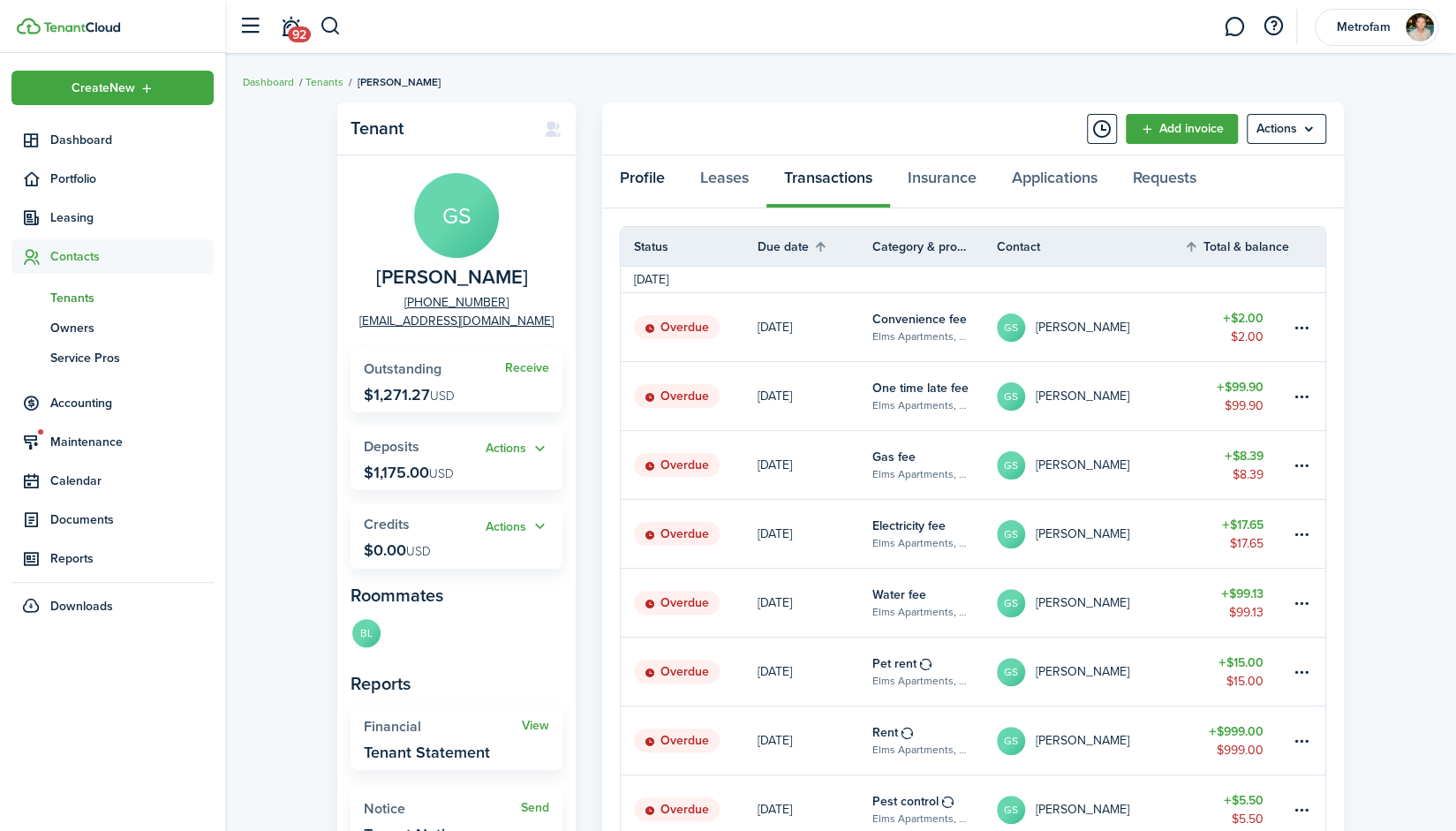
click at [658, 174] on link "Profile" at bounding box center [642, 182] width 80 height 53
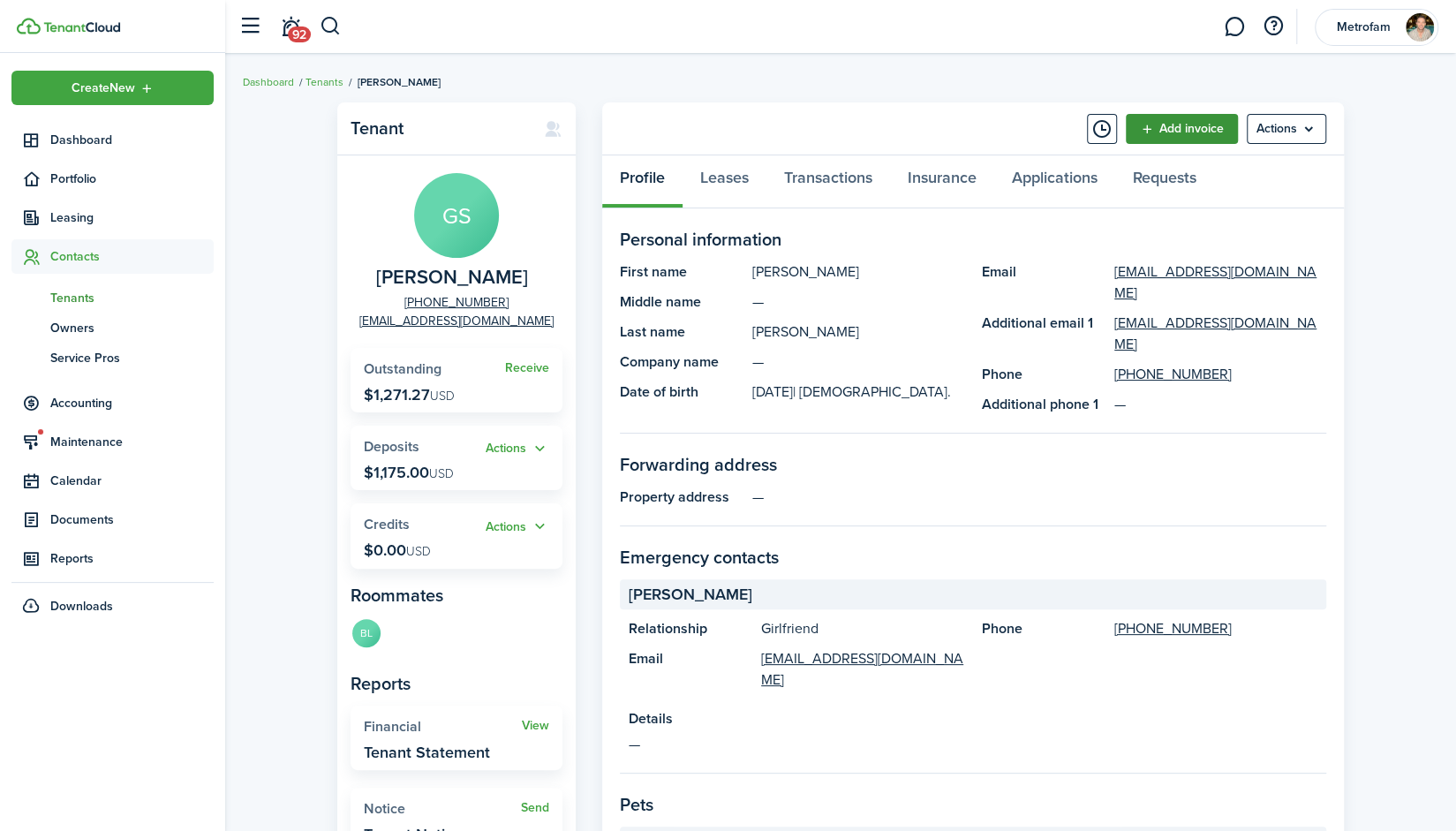
click at [1173, 125] on link "Add invoice" at bounding box center [1182, 129] width 112 height 30
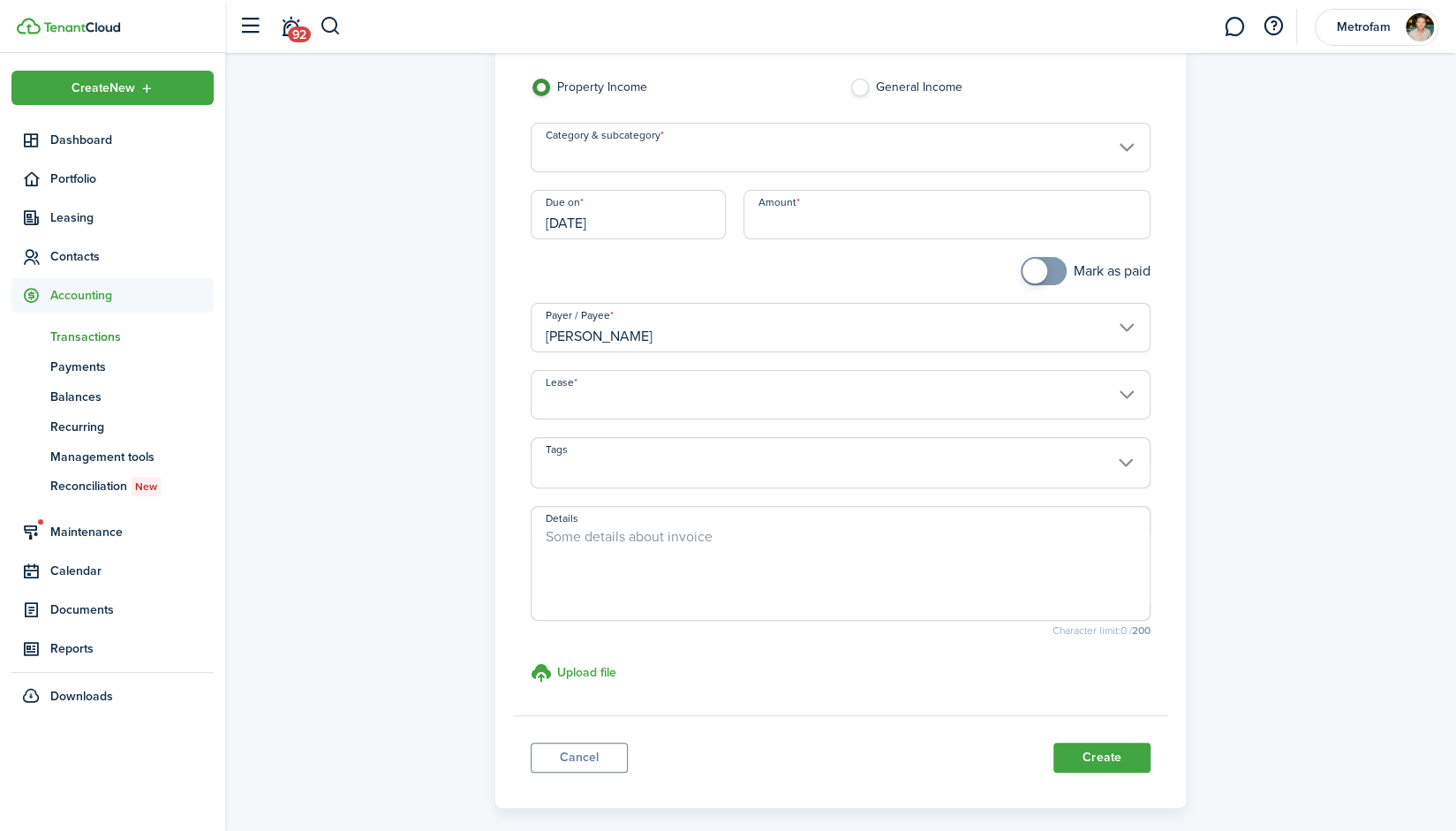
scroll to position [44, 0]
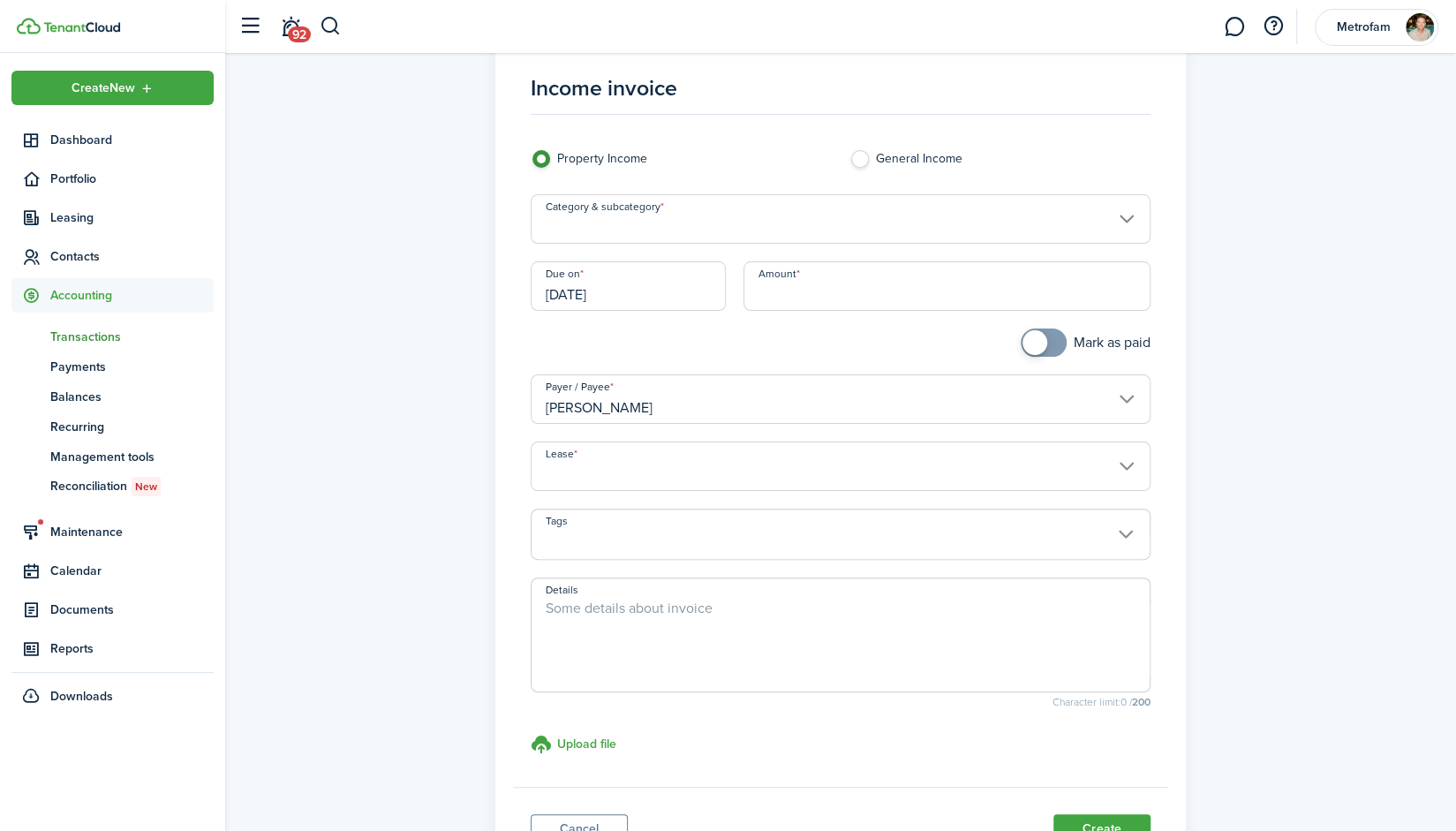
click at [831, 216] on input "Category & subcategory" at bounding box center [841, 219] width 620 height 50
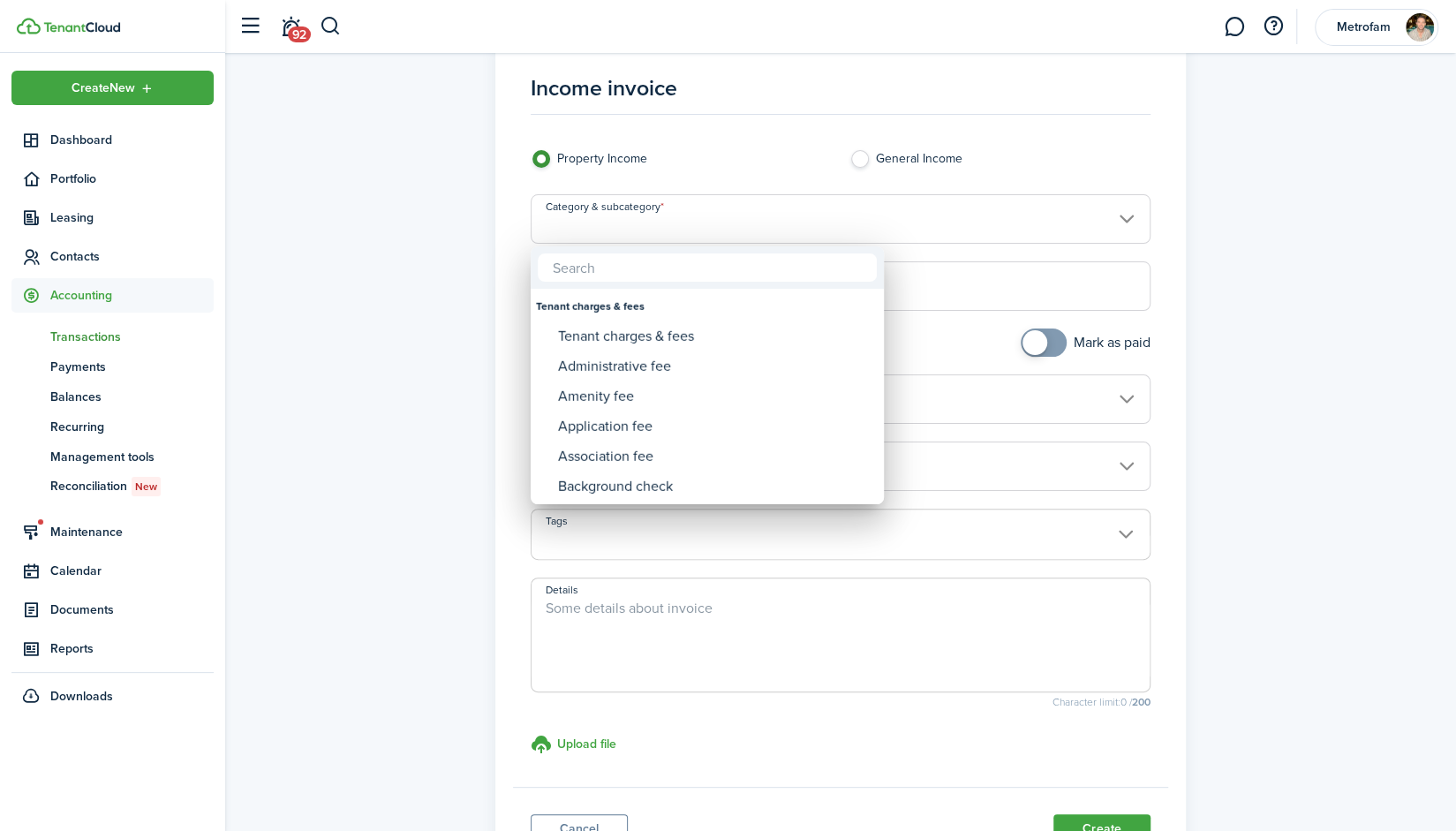
click at [1017, 153] on div at bounding box center [728, 416] width 1739 height 1114
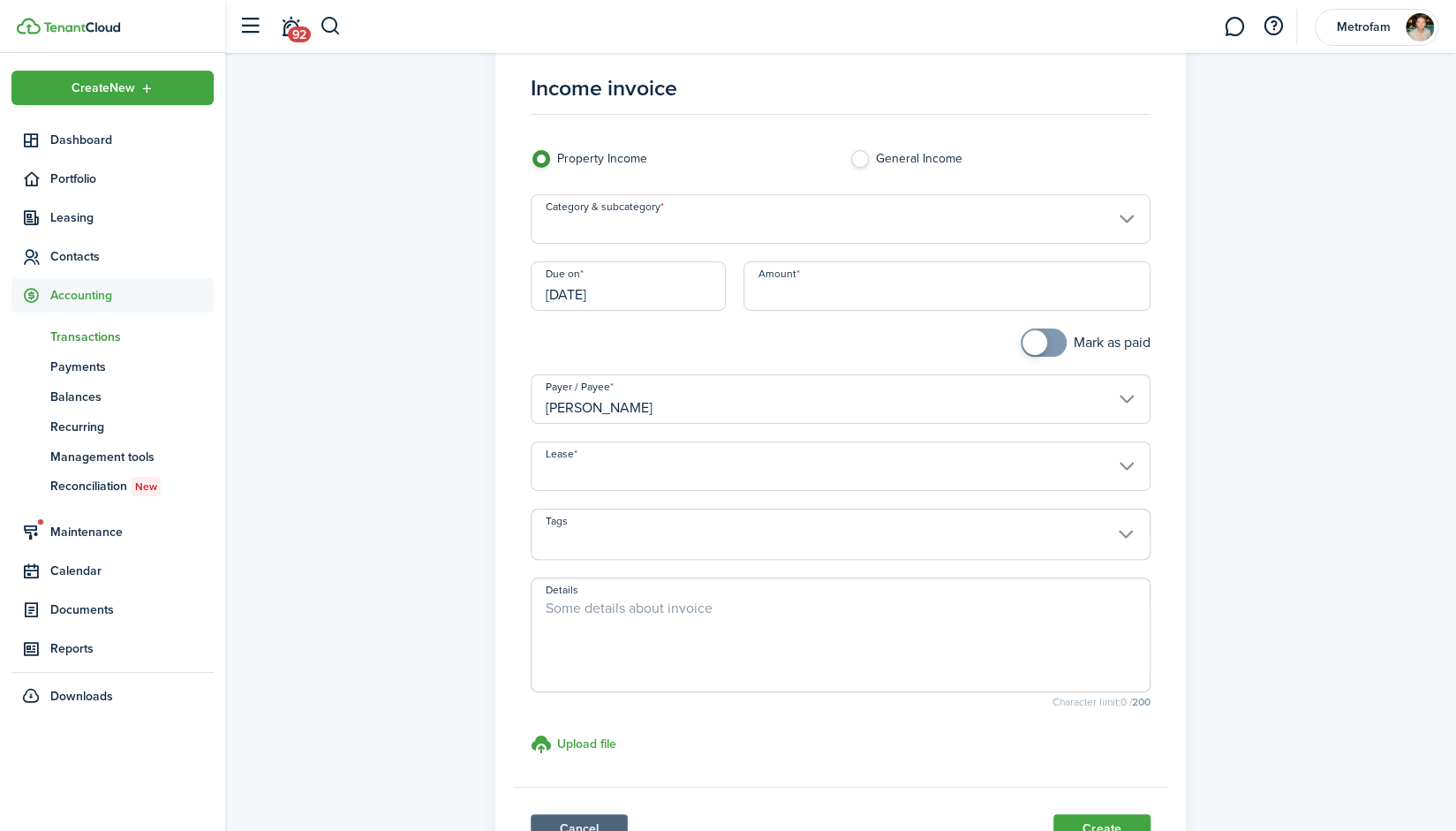
click at [587, 822] on link "Cancel" at bounding box center [579, 829] width 97 height 30
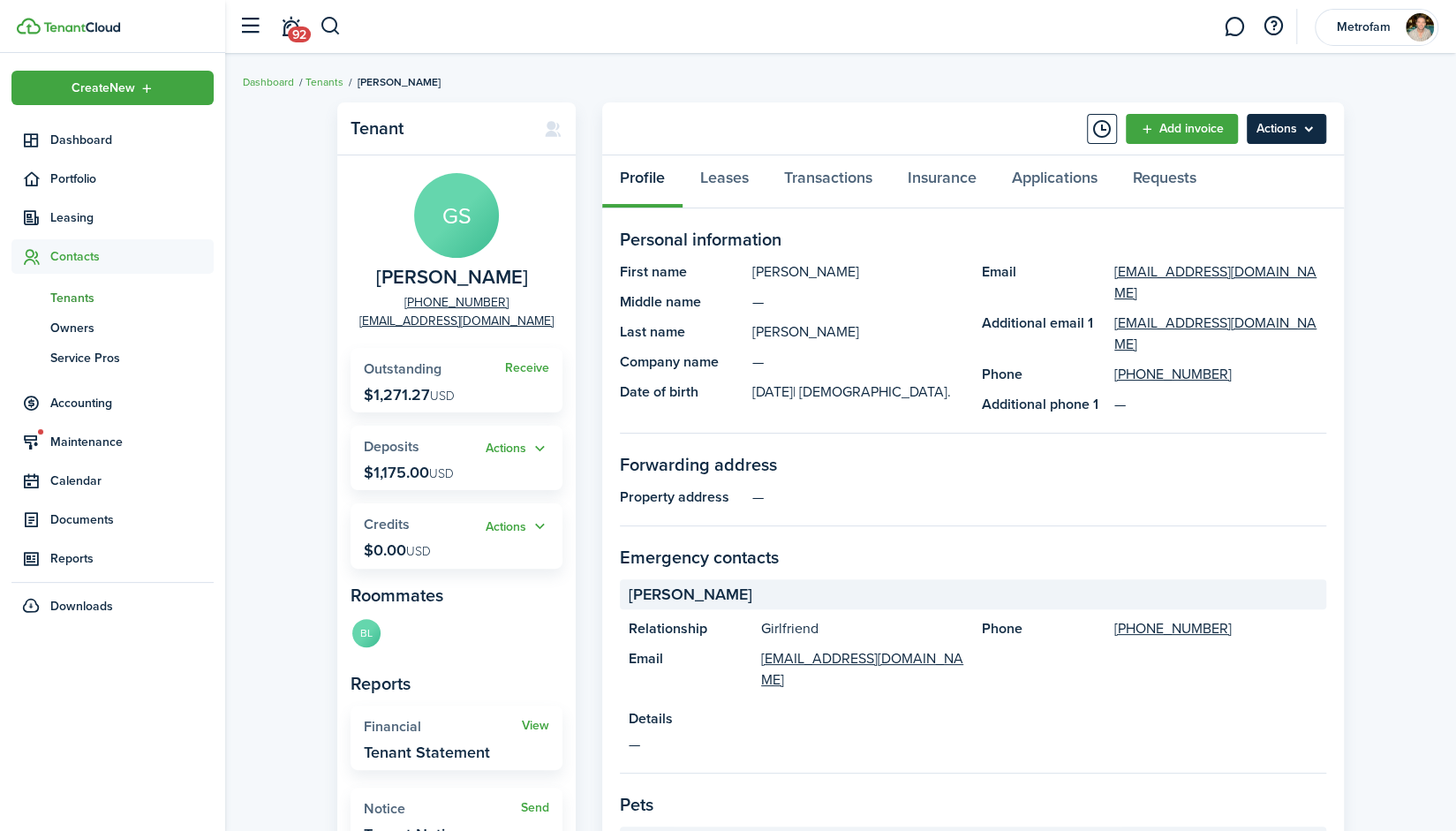
click at [1281, 128] on menu-btn "Actions" at bounding box center [1286, 129] width 79 height 30
click at [535, 452] on button "Actions" at bounding box center [517, 448] width 63 height 20
click at [454, 484] on link "Add" at bounding box center [472, 483] width 155 height 31
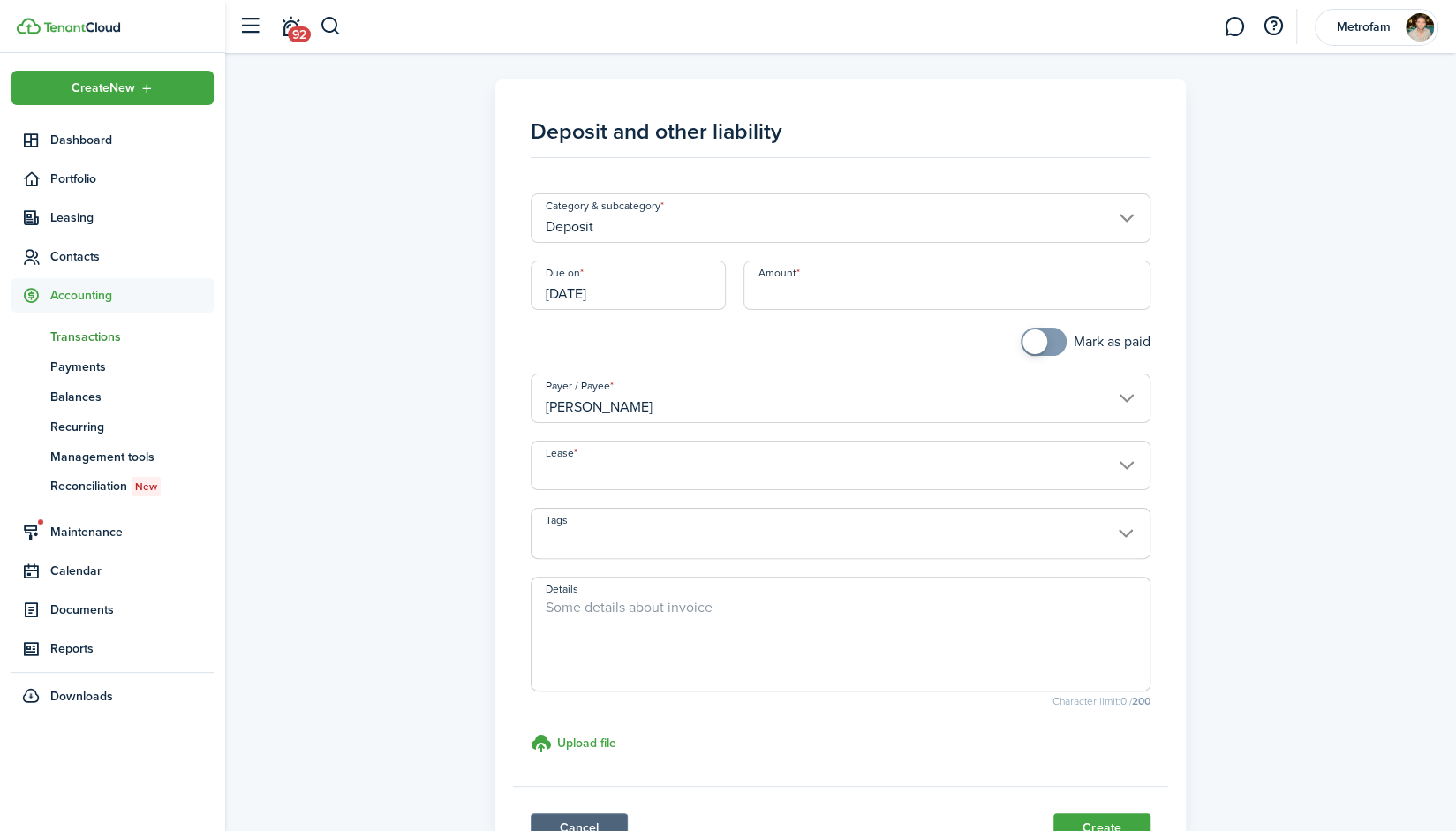
click at [589, 815] on link "Cancel" at bounding box center [579, 828] width 97 height 30
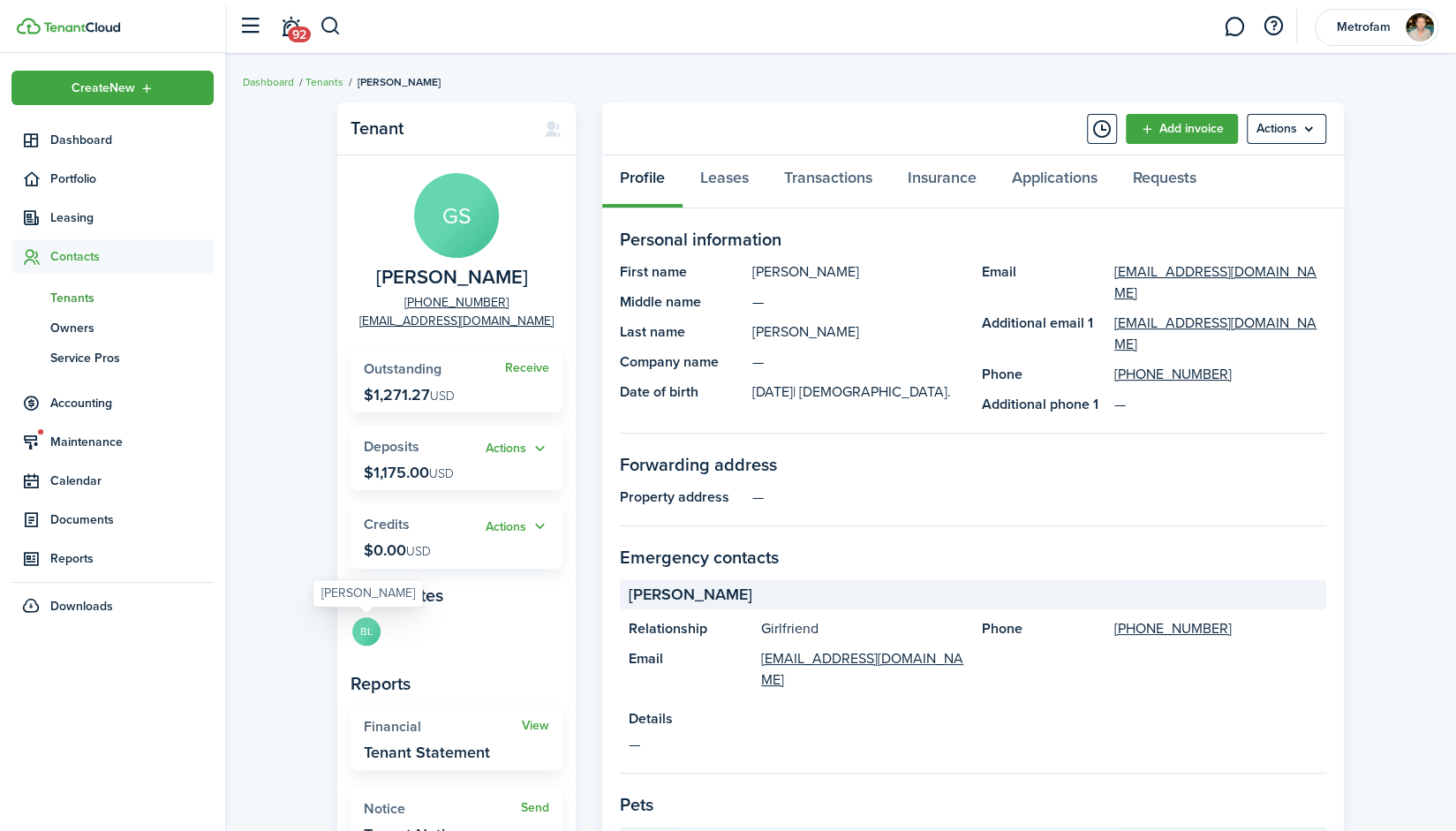
click at [364, 635] on avatar-text "BL" at bounding box center [366, 632] width 28 height 28
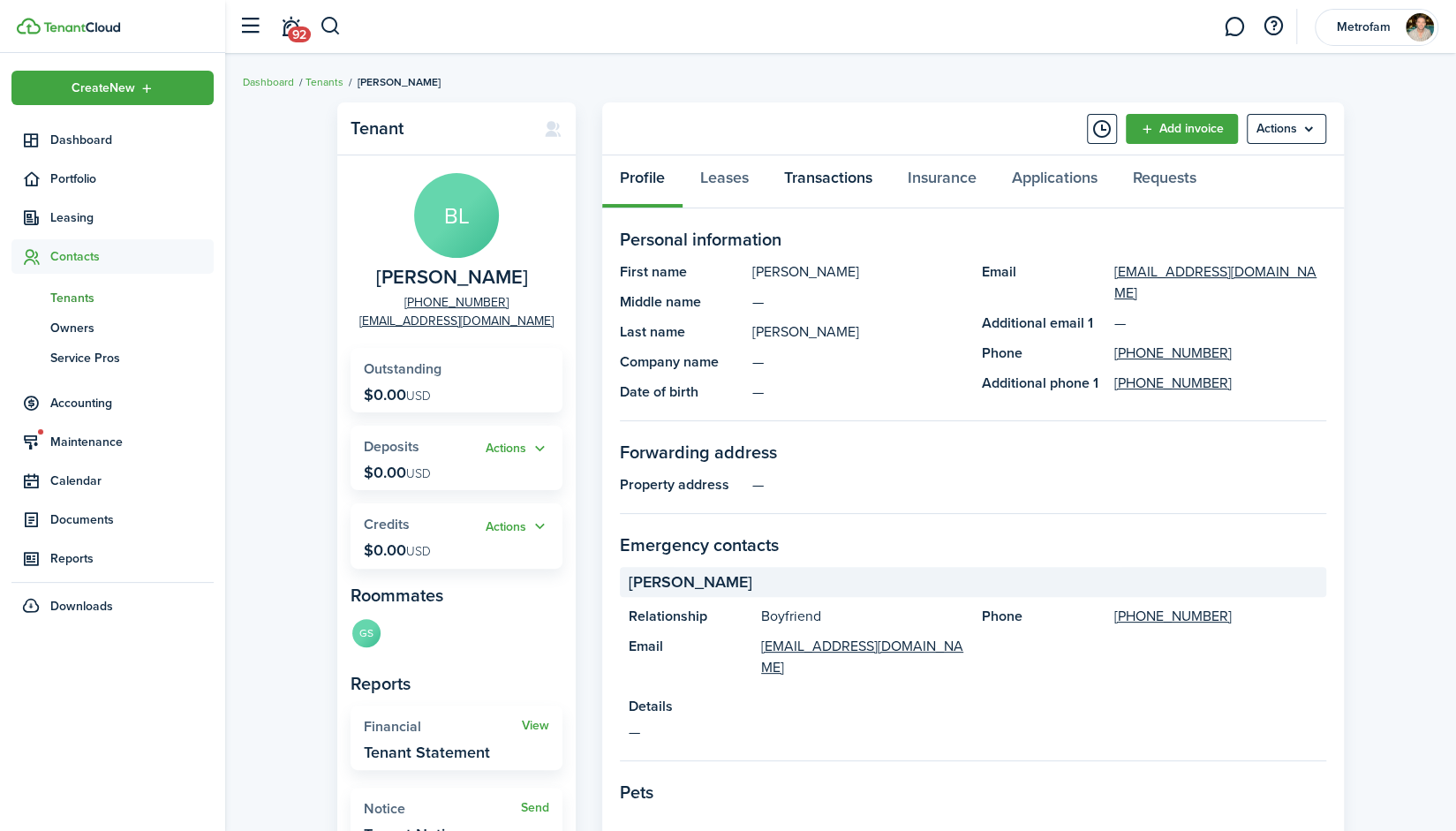
click at [806, 182] on link "Transactions" at bounding box center [828, 182] width 124 height 53
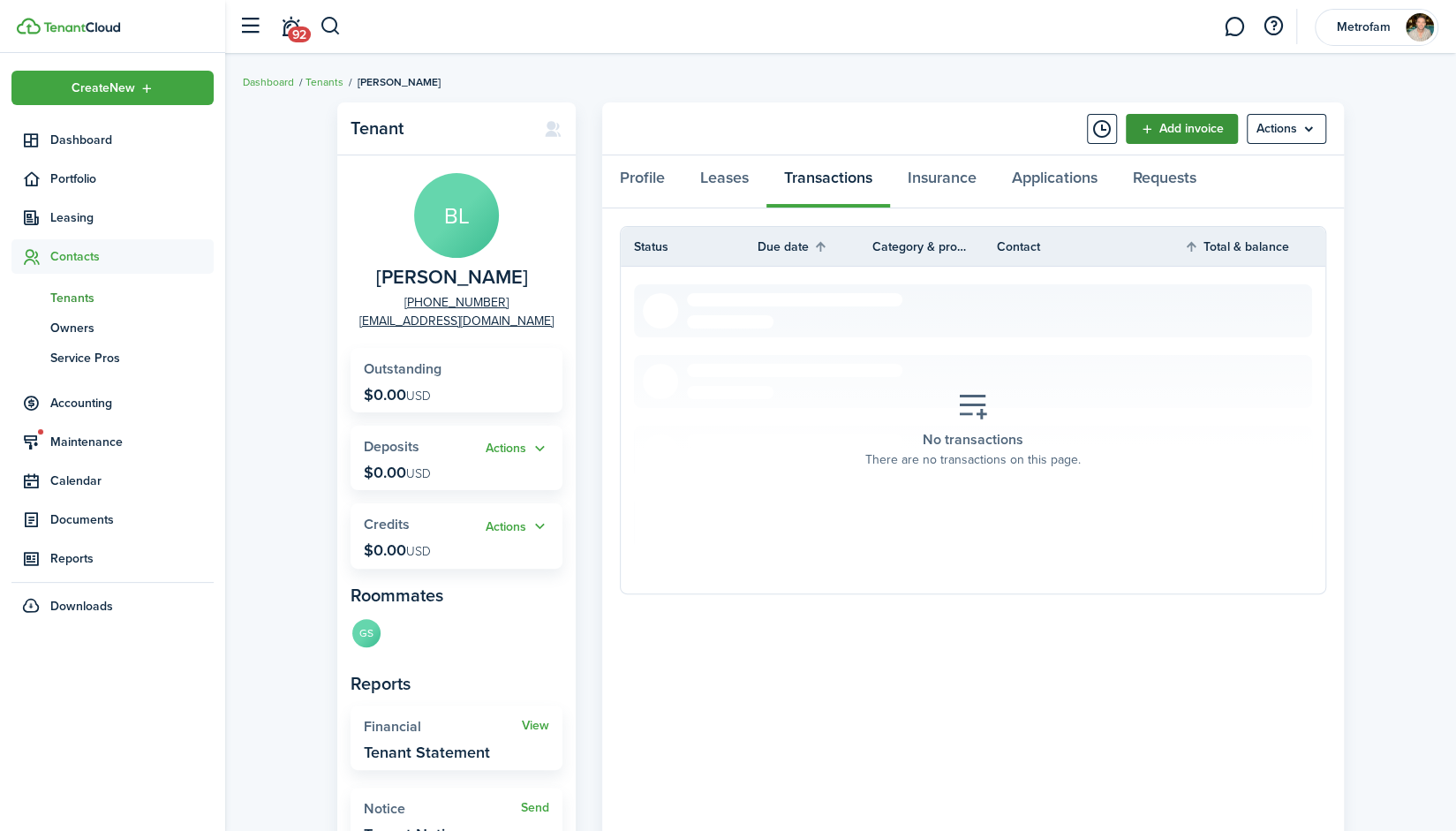
click at [1211, 129] on link "Add invoice" at bounding box center [1182, 129] width 112 height 30
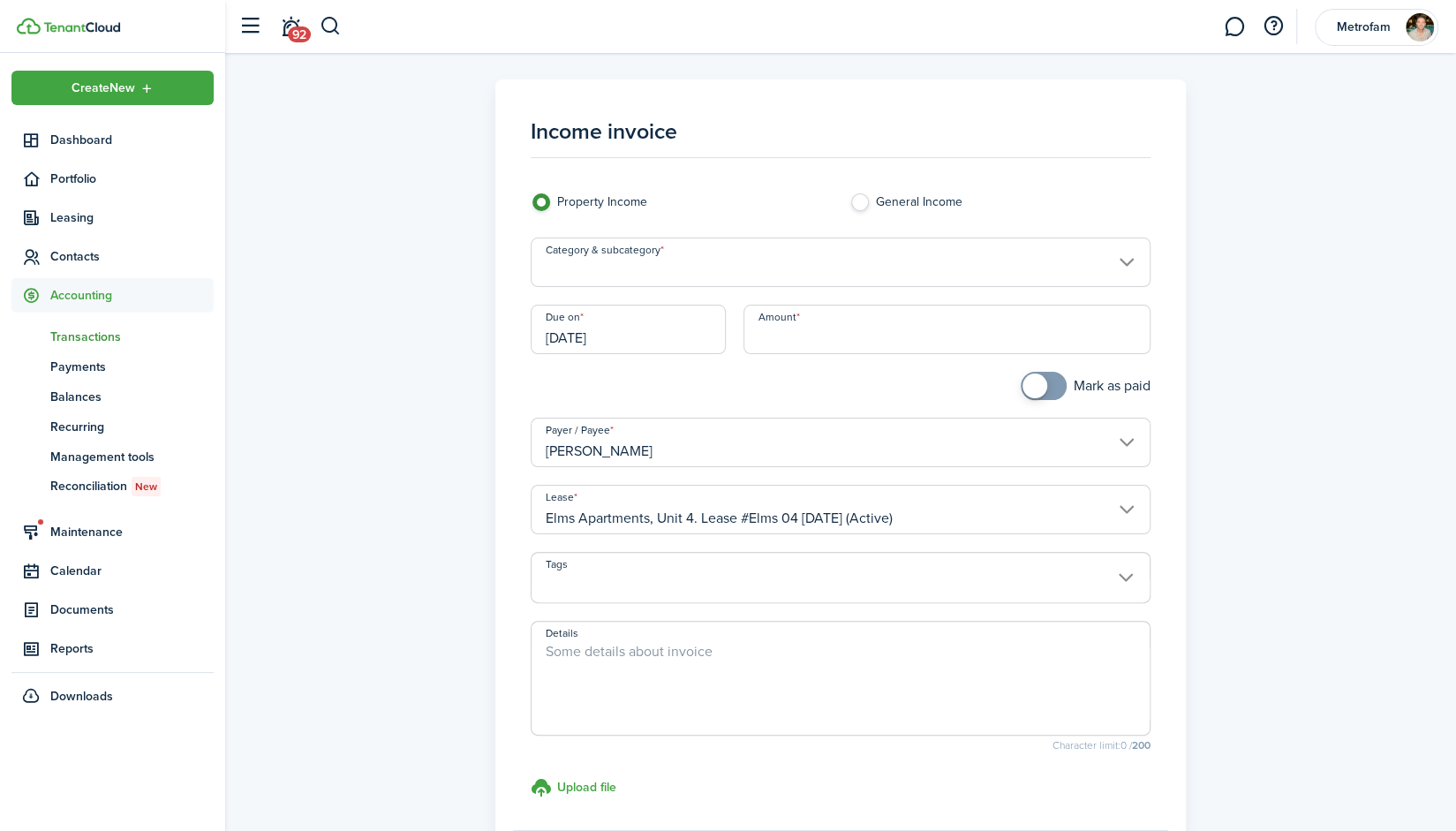
scroll to position [191, 0]
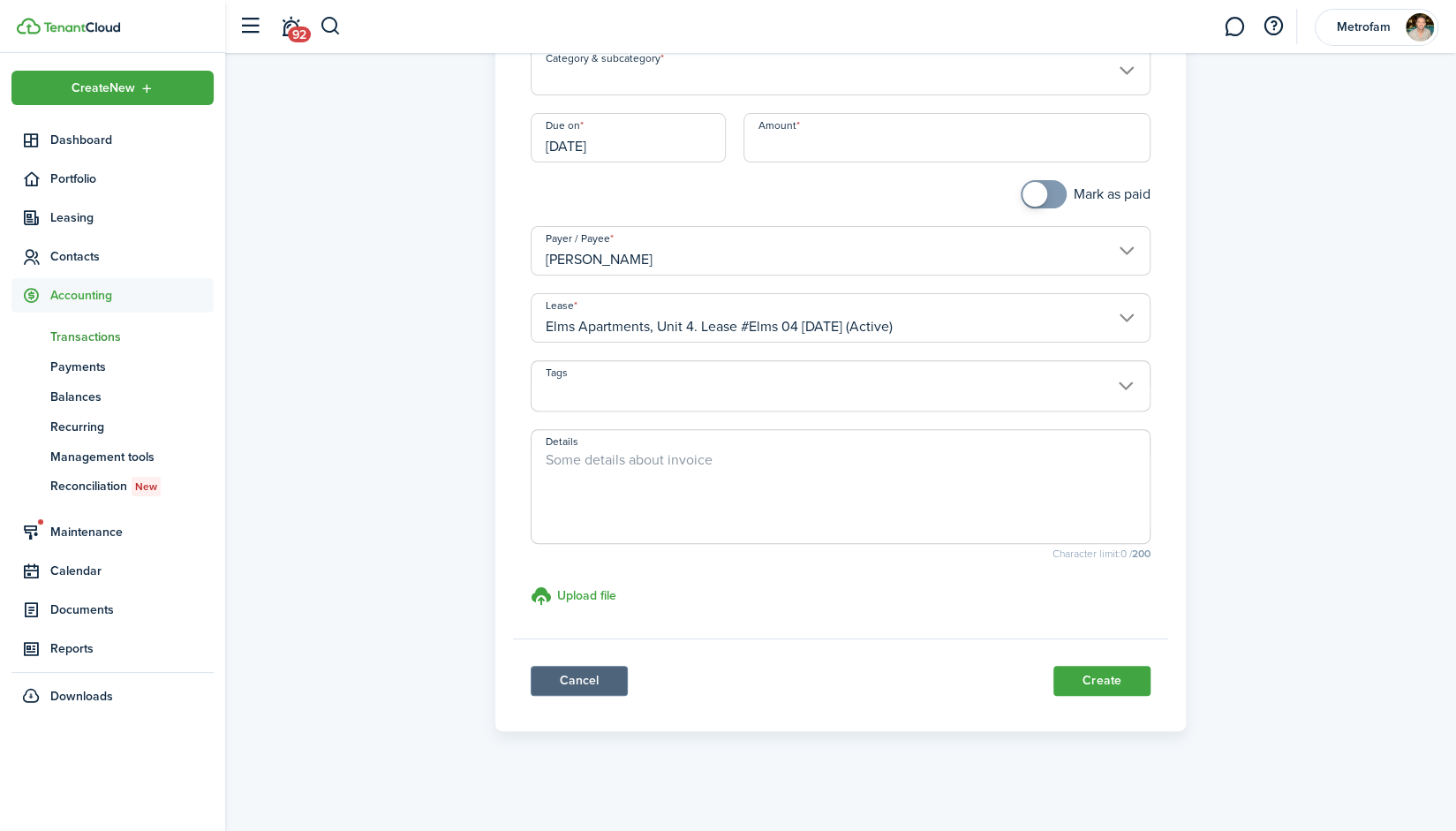
click at [594, 680] on link "Cancel" at bounding box center [579, 682] width 97 height 30
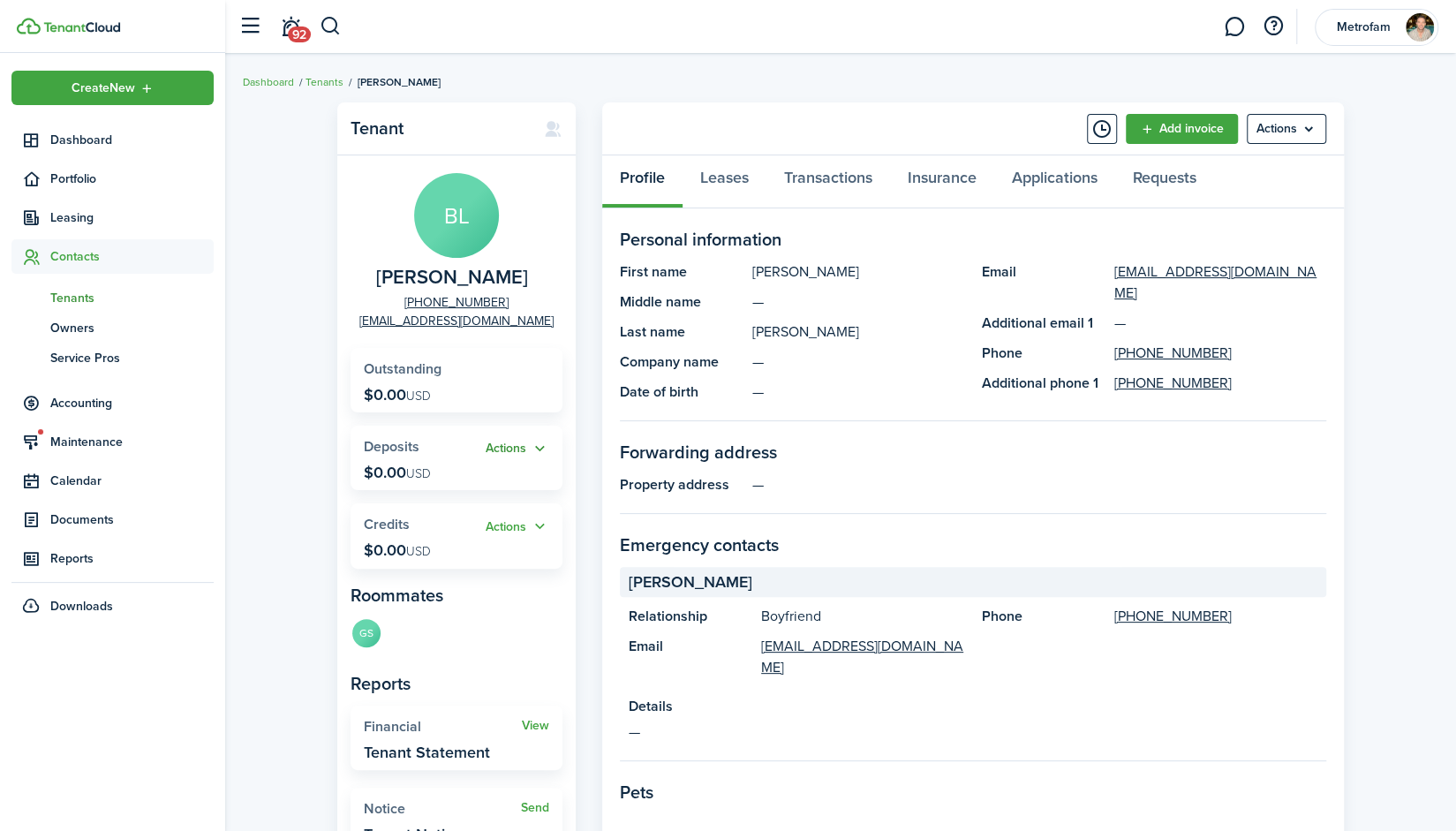
click at [521, 450] on button "Actions" at bounding box center [517, 448] width 63 height 20
click at [452, 476] on link "Add" at bounding box center [472, 483] width 155 height 30
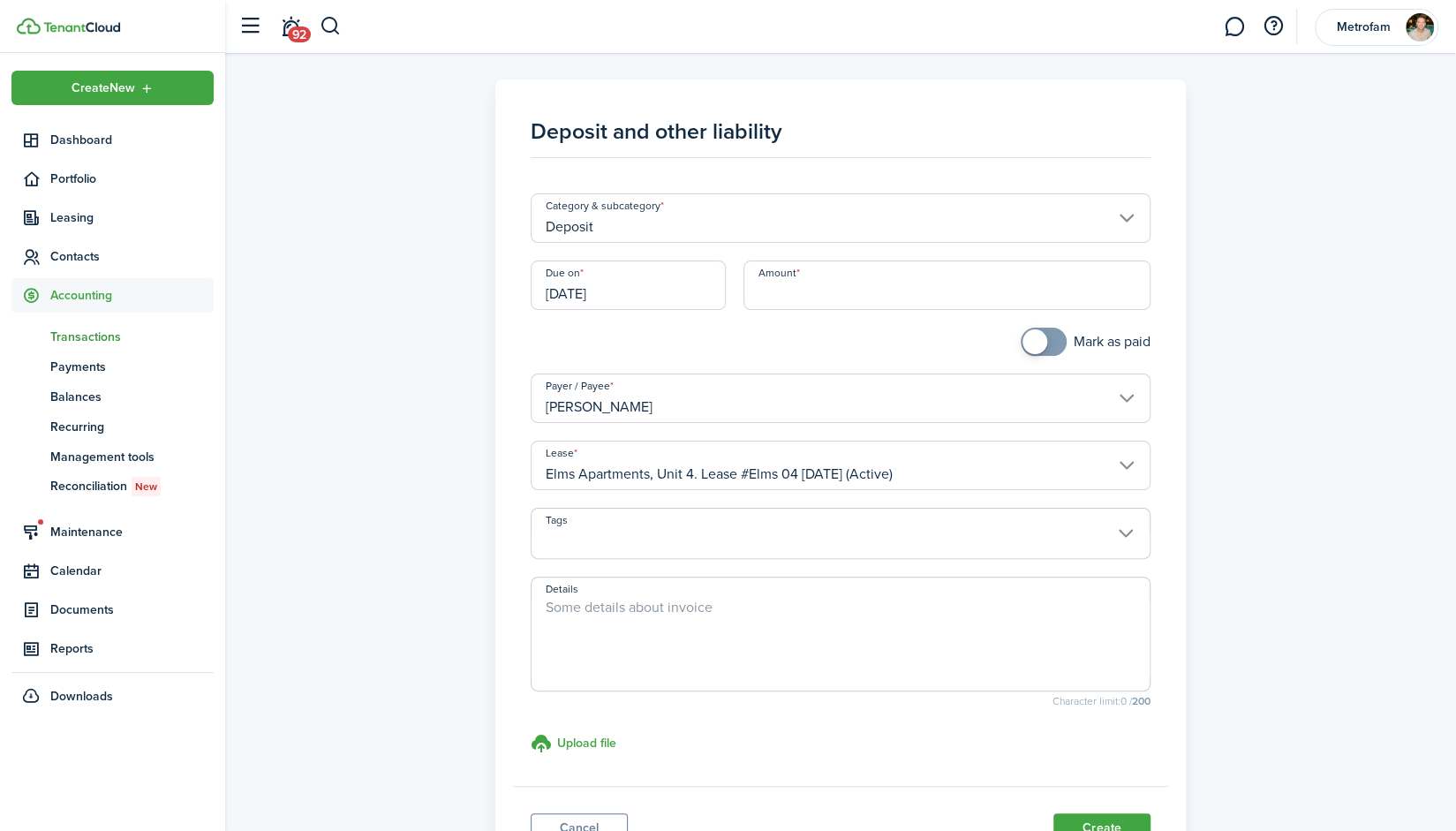
click at [764, 228] on input "Deposit" at bounding box center [841, 218] width 620 height 50
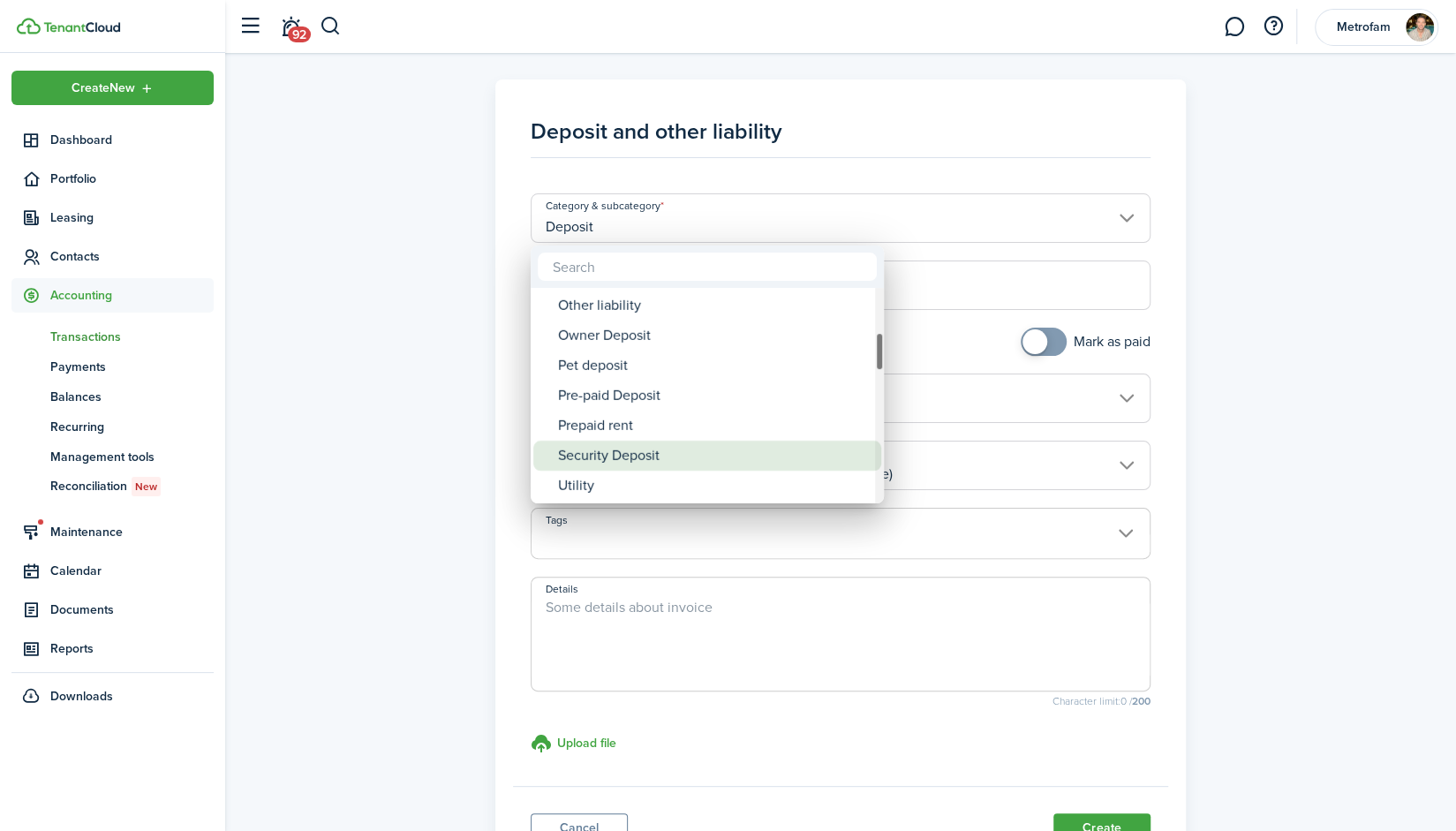
click at [620, 456] on div "Security Deposit" at bounding box center [714, 456] width 312 height 30
type input "Deposit / Security Deposit"
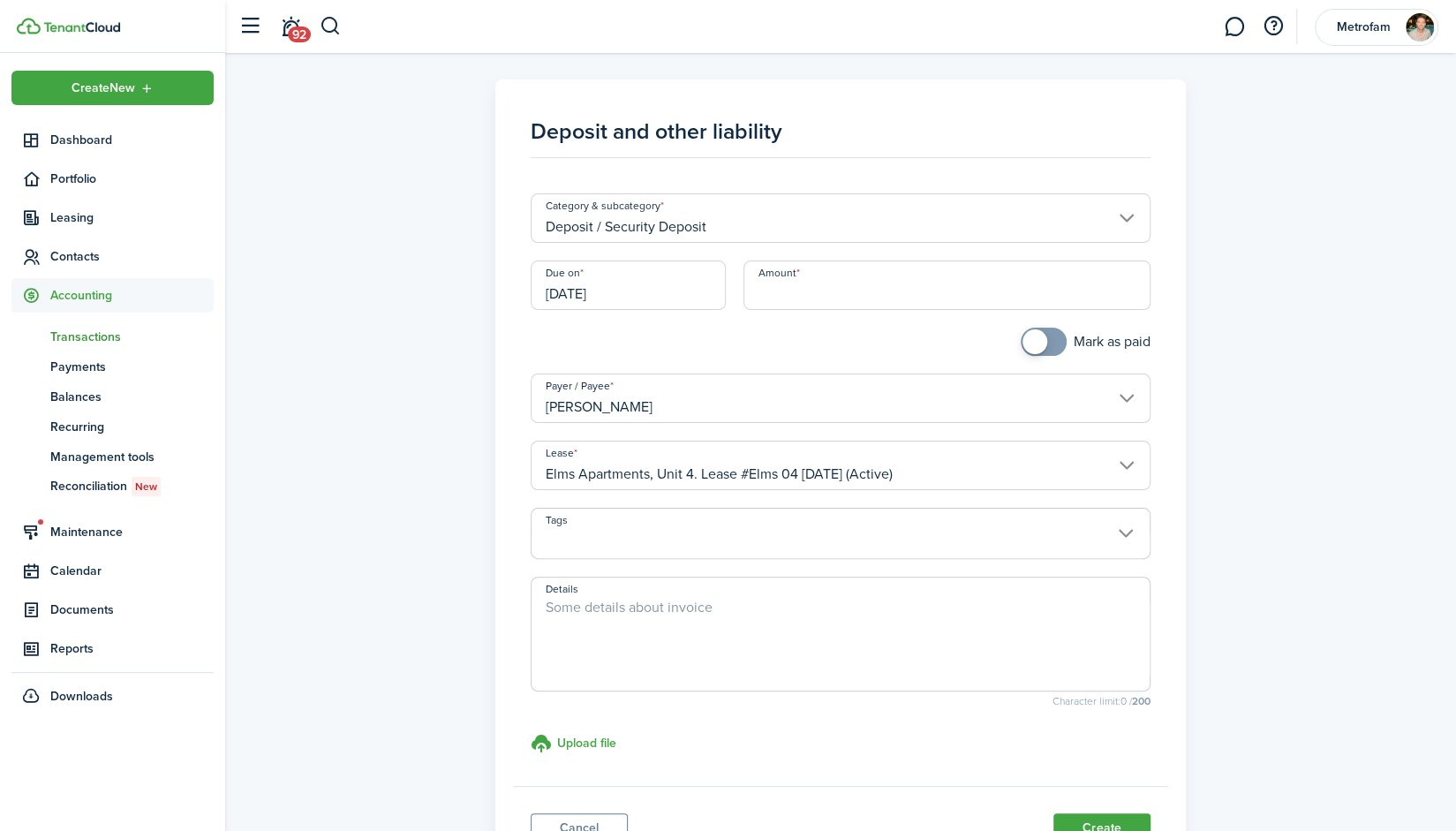
click at [650, 303] on input "[DATE]" at bounding box center [628, 286] width 195 height 50
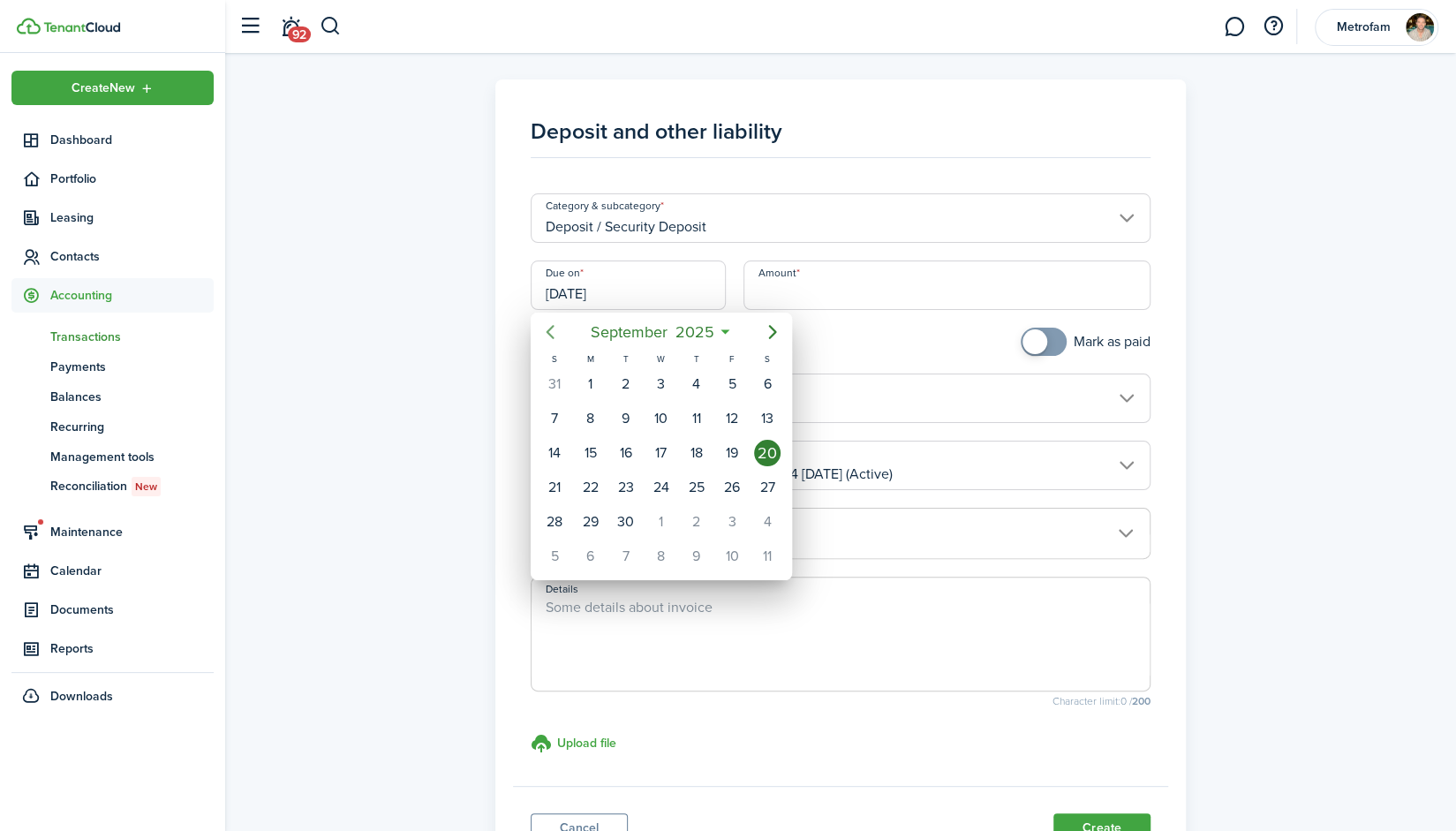
click at [556, 322] on icon "Previous page" at bounding box center [551, 332] width 21 height 21
click at [556, 323] on icon "Previous page" at bounding box center [551, 332] width 21 height 21
click at [696, 481] on div "24" at bounding box center [697, 488] width 27 height 27
type input "[DATE]"
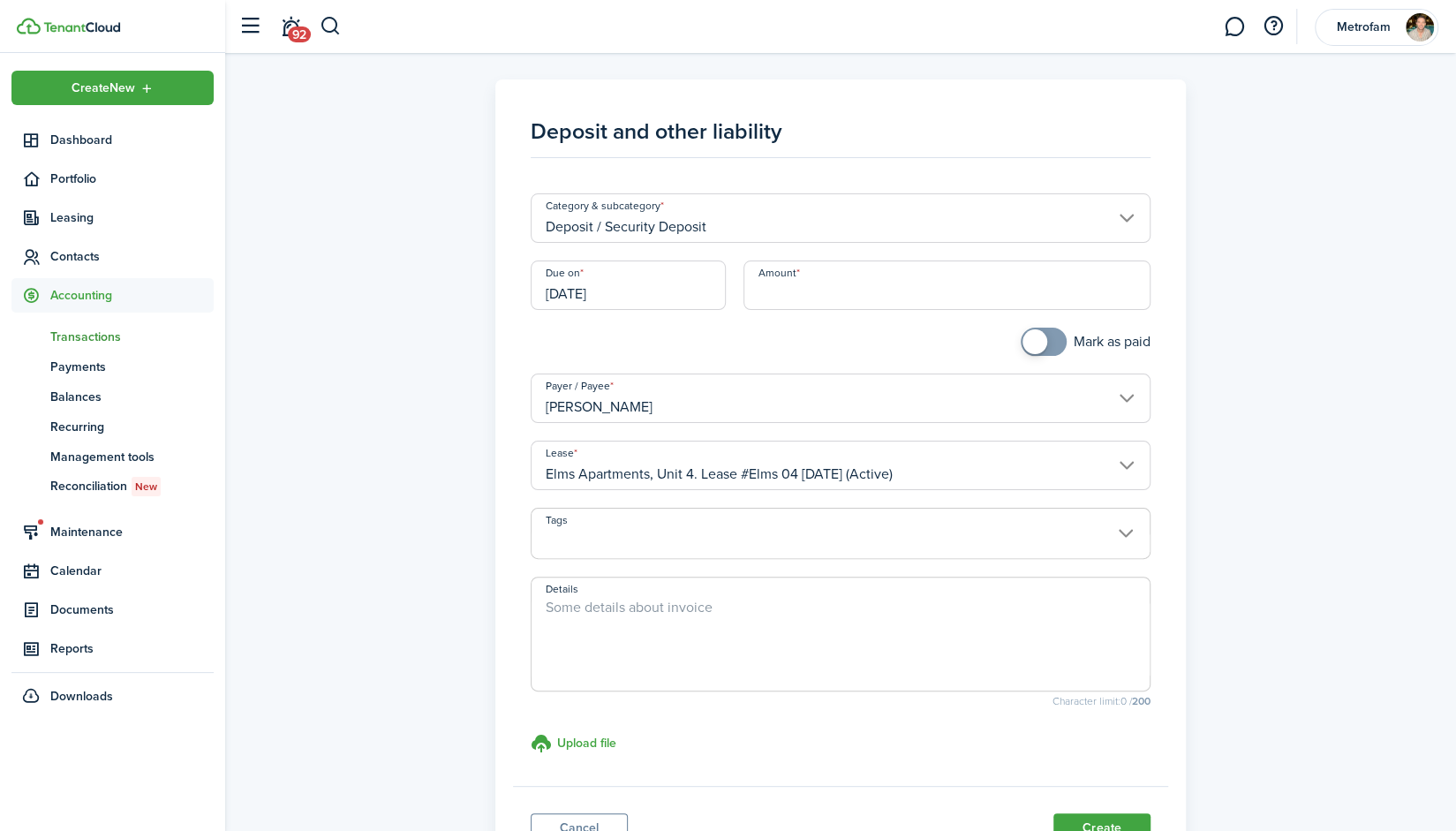
click at [860, 297] on input "Amount" at bounding box center [947, 286] width 407 height 50
type input "$1,175.00"
click at [794, 403] on input "[PERSON_NAME]" at bounding box center [841, 399] width 620 height 50
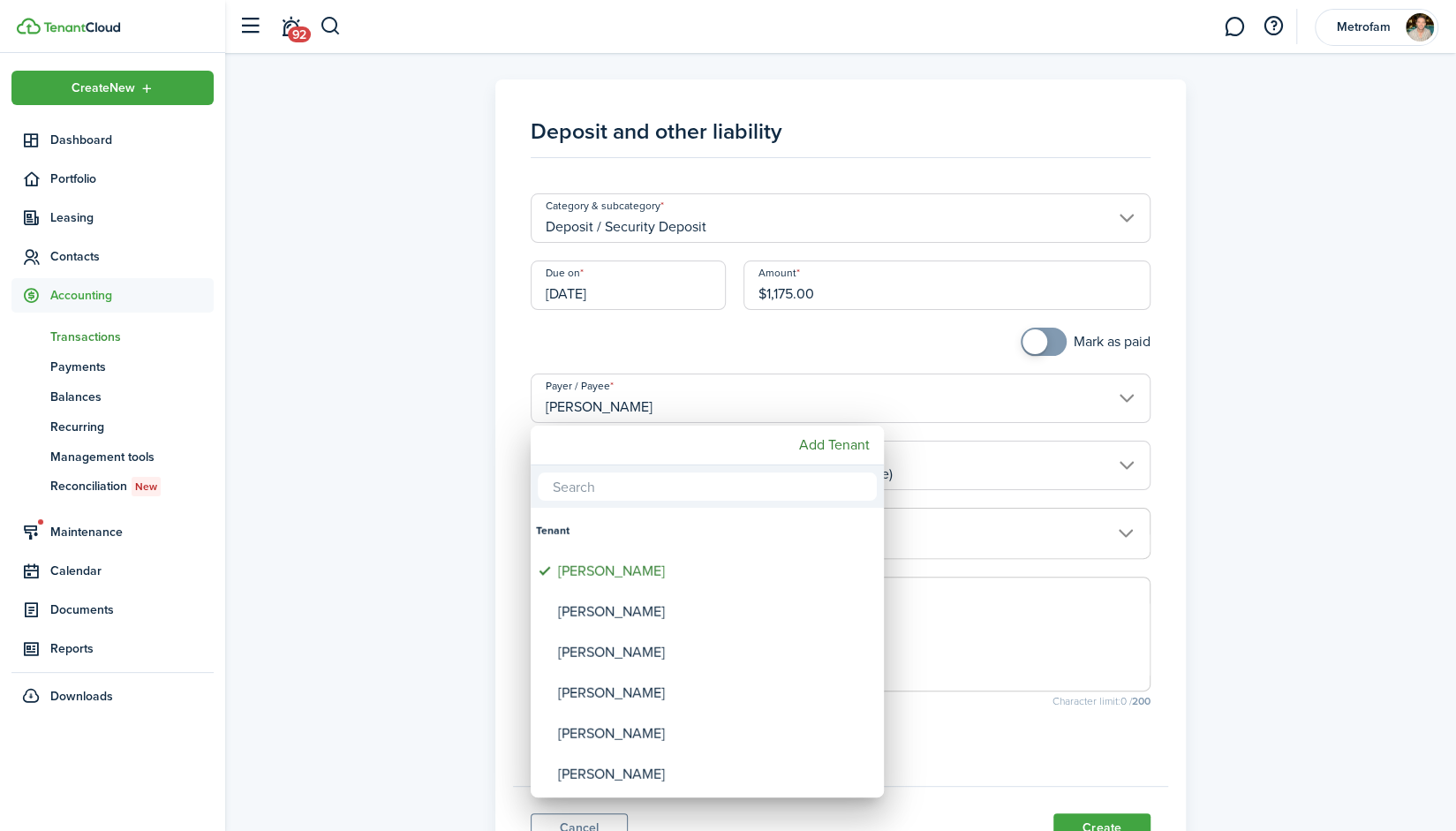
click at [682, 487] on input "text" at bounding box center [707, 487] width 339 height 28
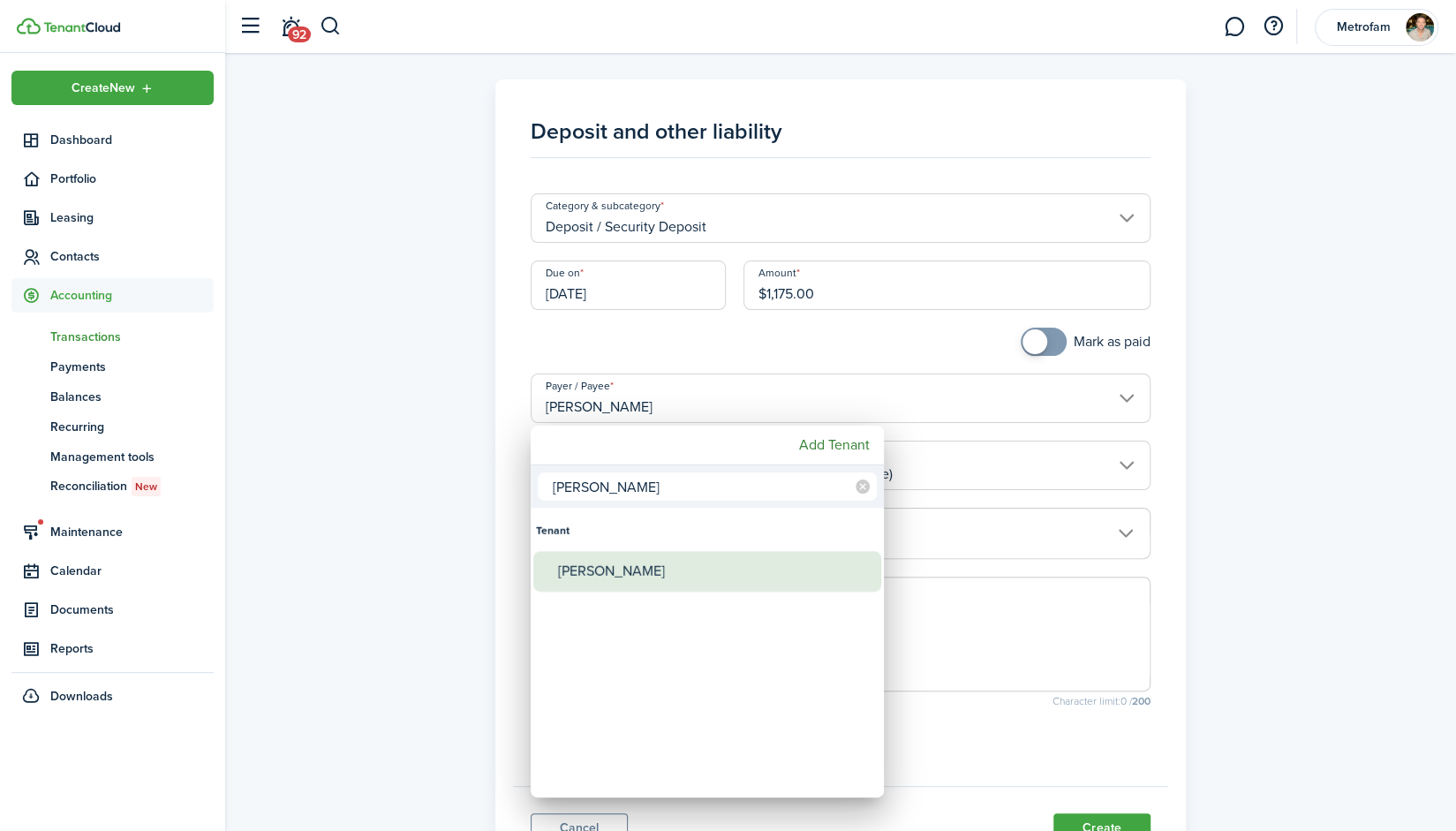
type input "[PERSON_NAME]"
click at [639, 572] on div "[PERSON_NAME]" at bounding box center [714, 572] width 312 height 41
type input "[PERSON_NAME]"
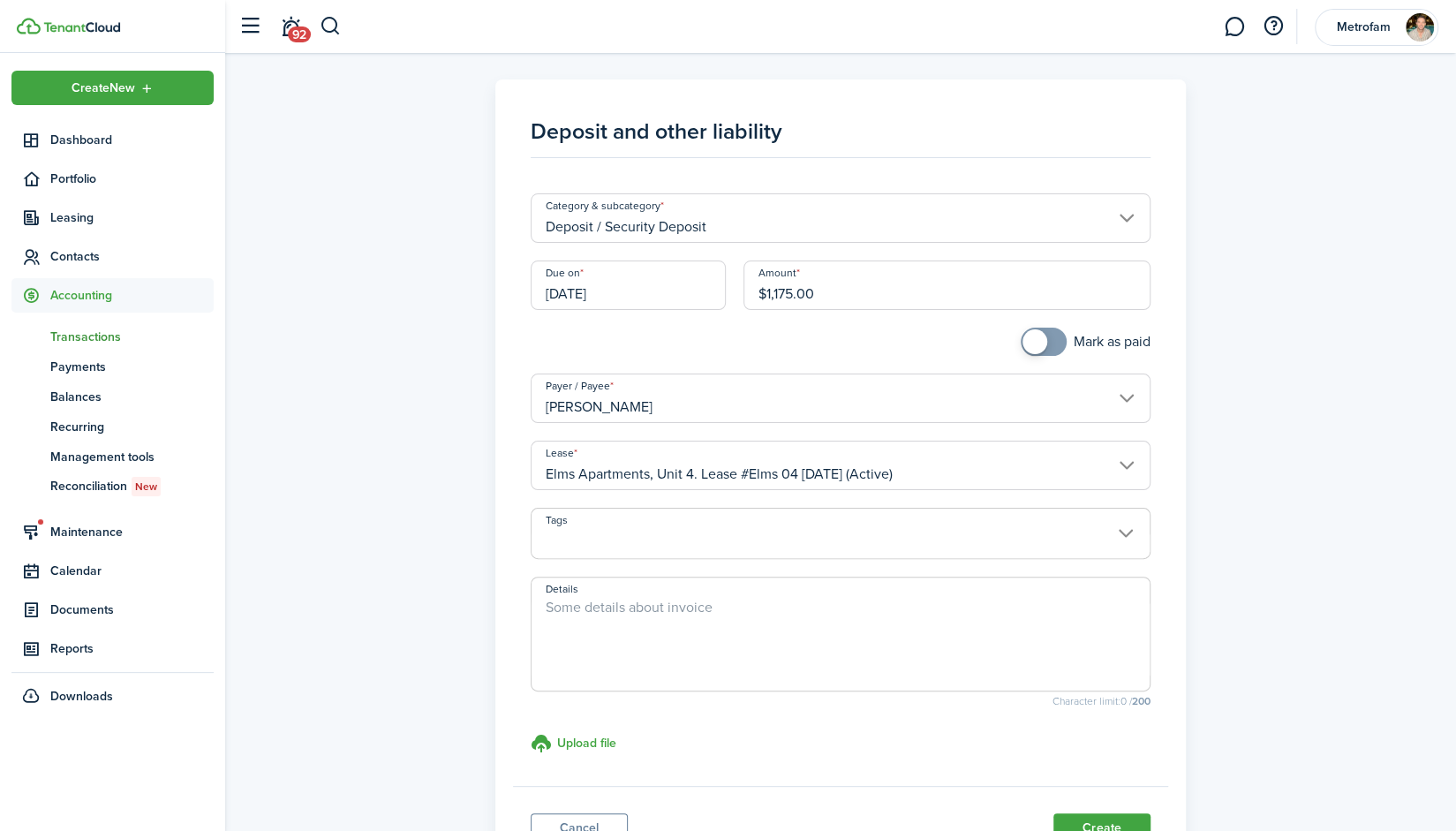
click at [924, 474] on input "Elms Apartments, Unit 4. Lease #Elms 04 [DATE] (Active)" at bounding box center [841, 465] width 620 height 50
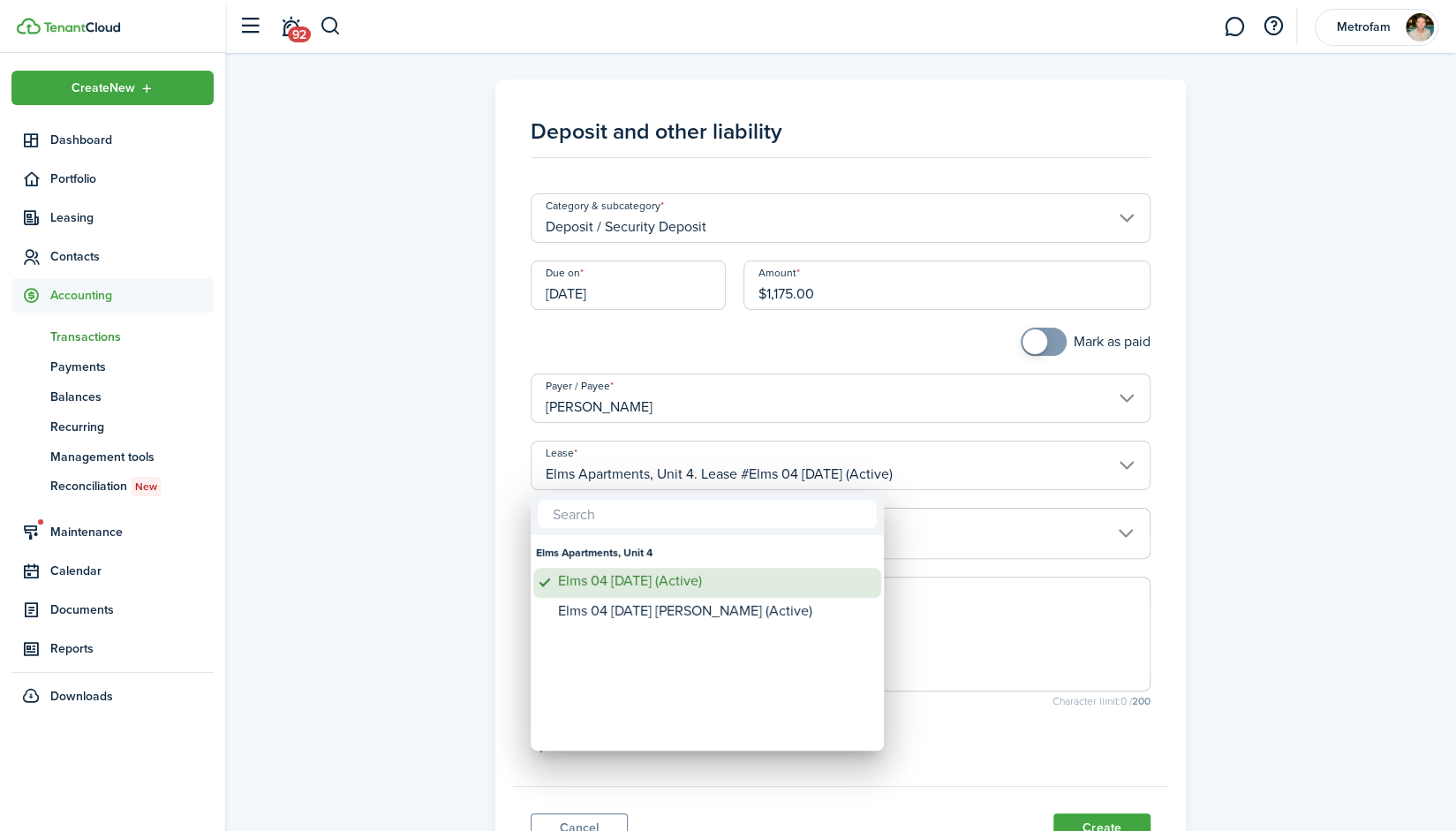
click at [747, 577] on div "Elms 04 [DATE] (Active)" at bounding box center [714, 581] width 312 height 16
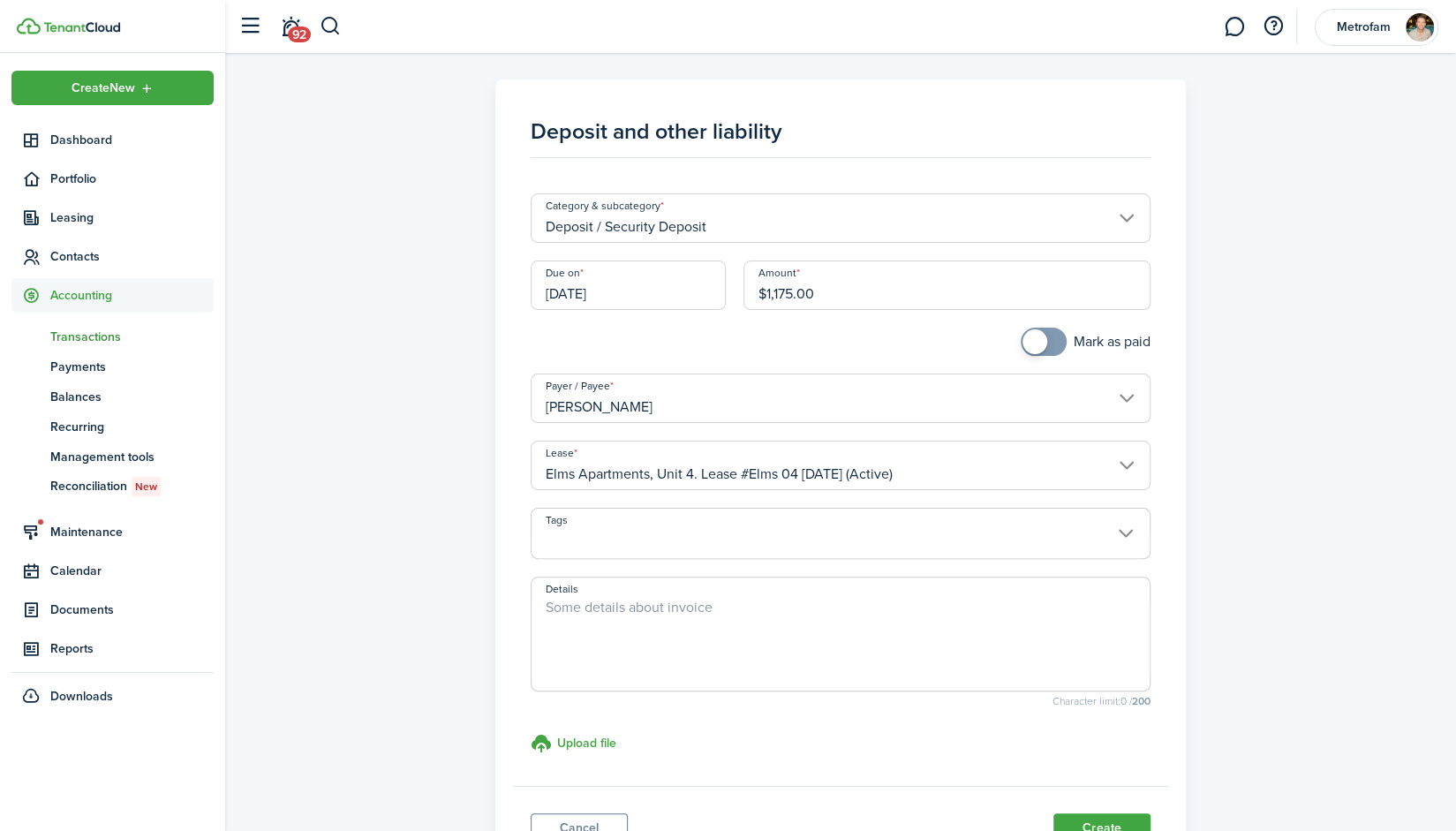
click at [821, 535] on span at bounding box center [841, 544] width 618 height 30
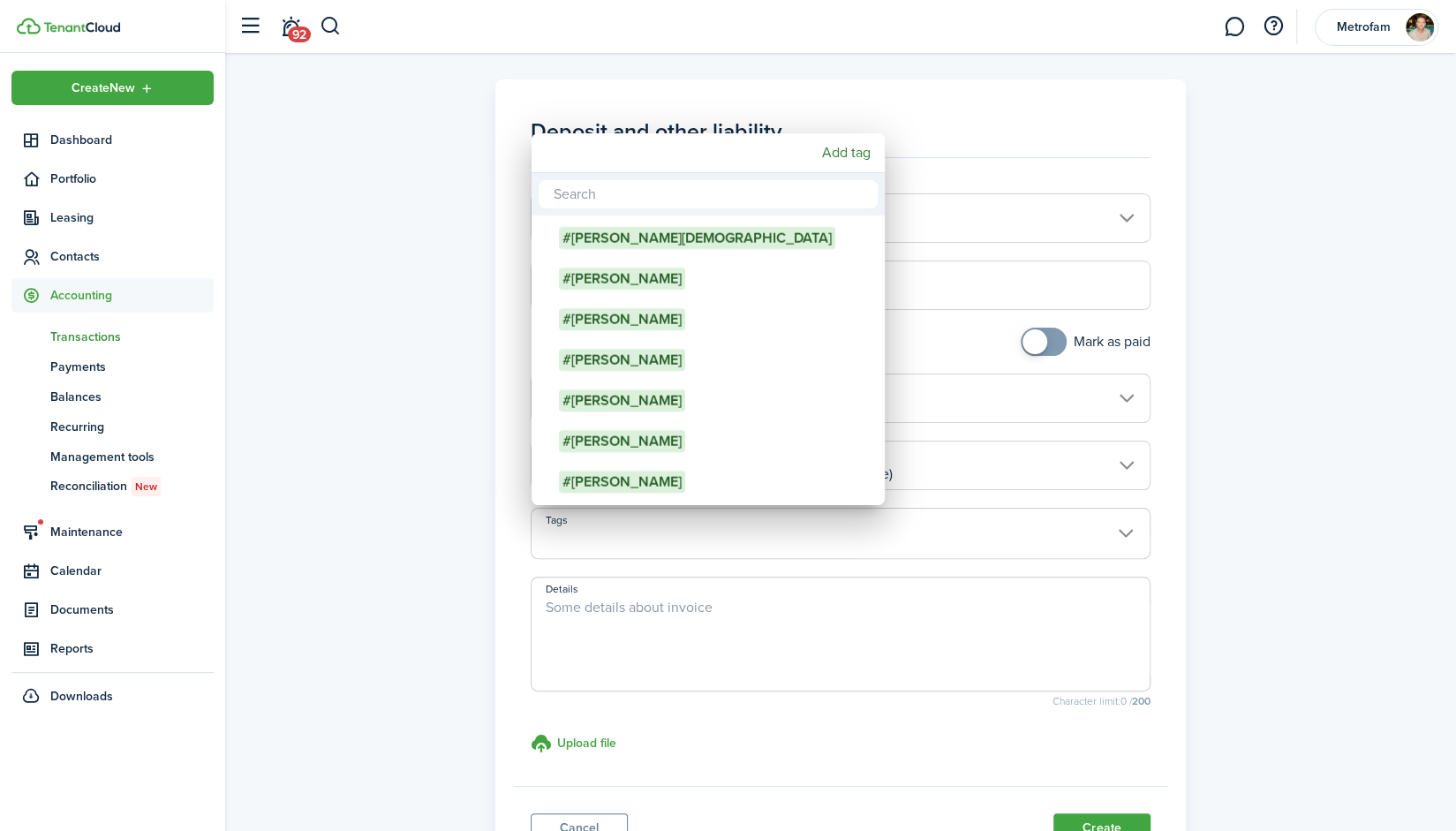
click at [790, 652] on div at bounding box center [728, 416] width 1739 height 1114
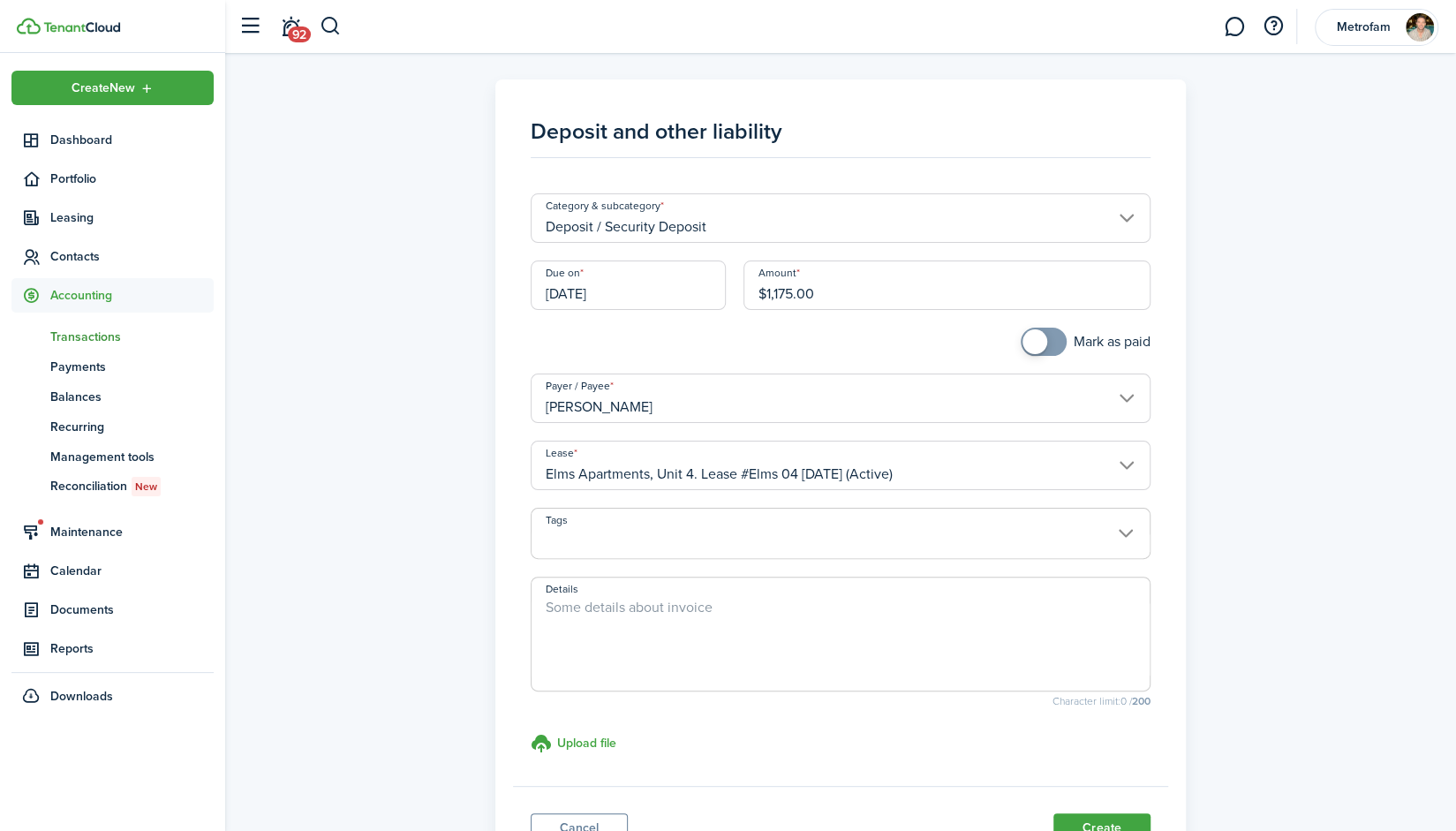
click at [816, 613] on textarea "Details" at bounding box center [841, 639] width 618 height 85
type textarea "T"
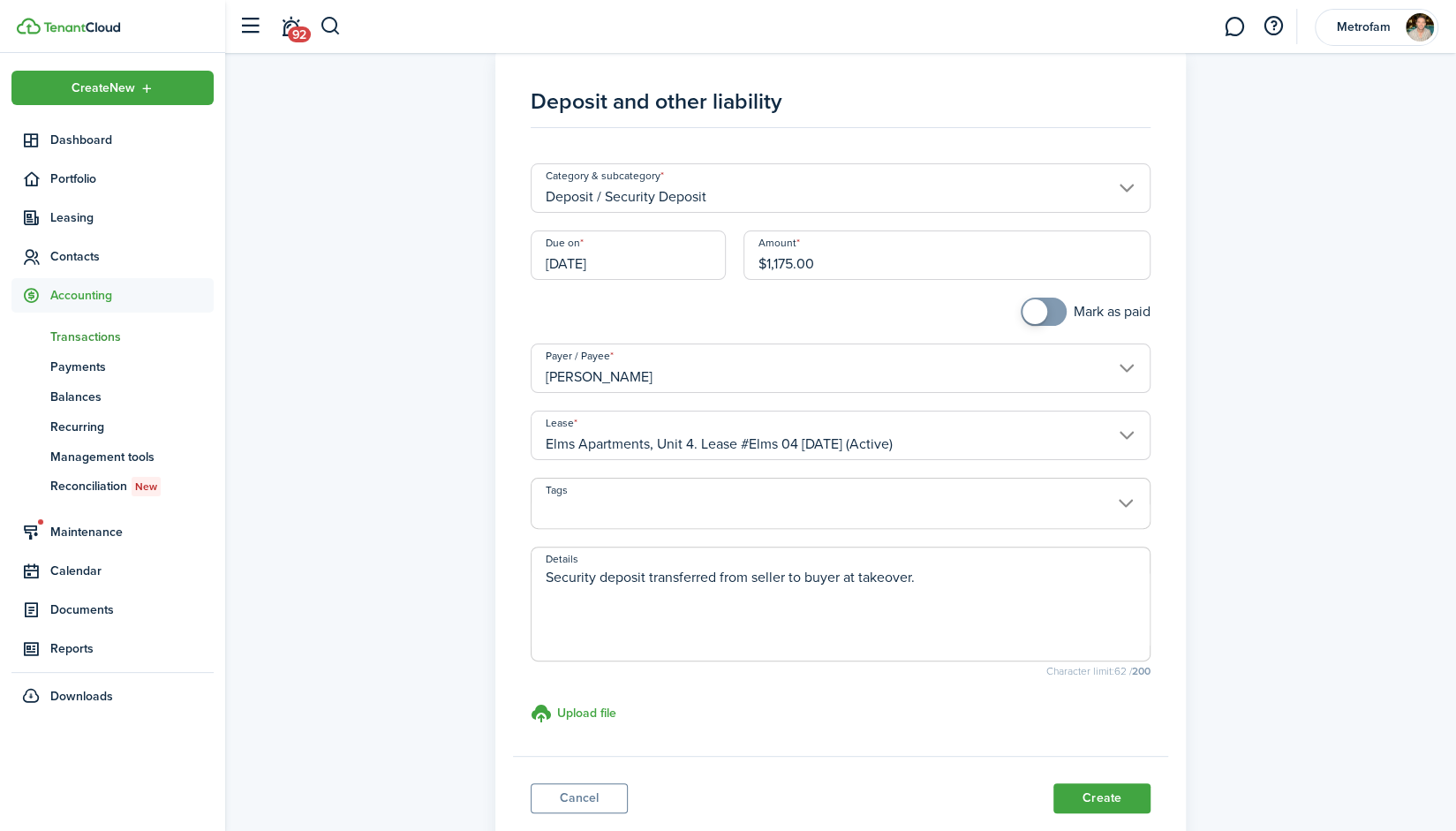
scroll to position [18, 0]
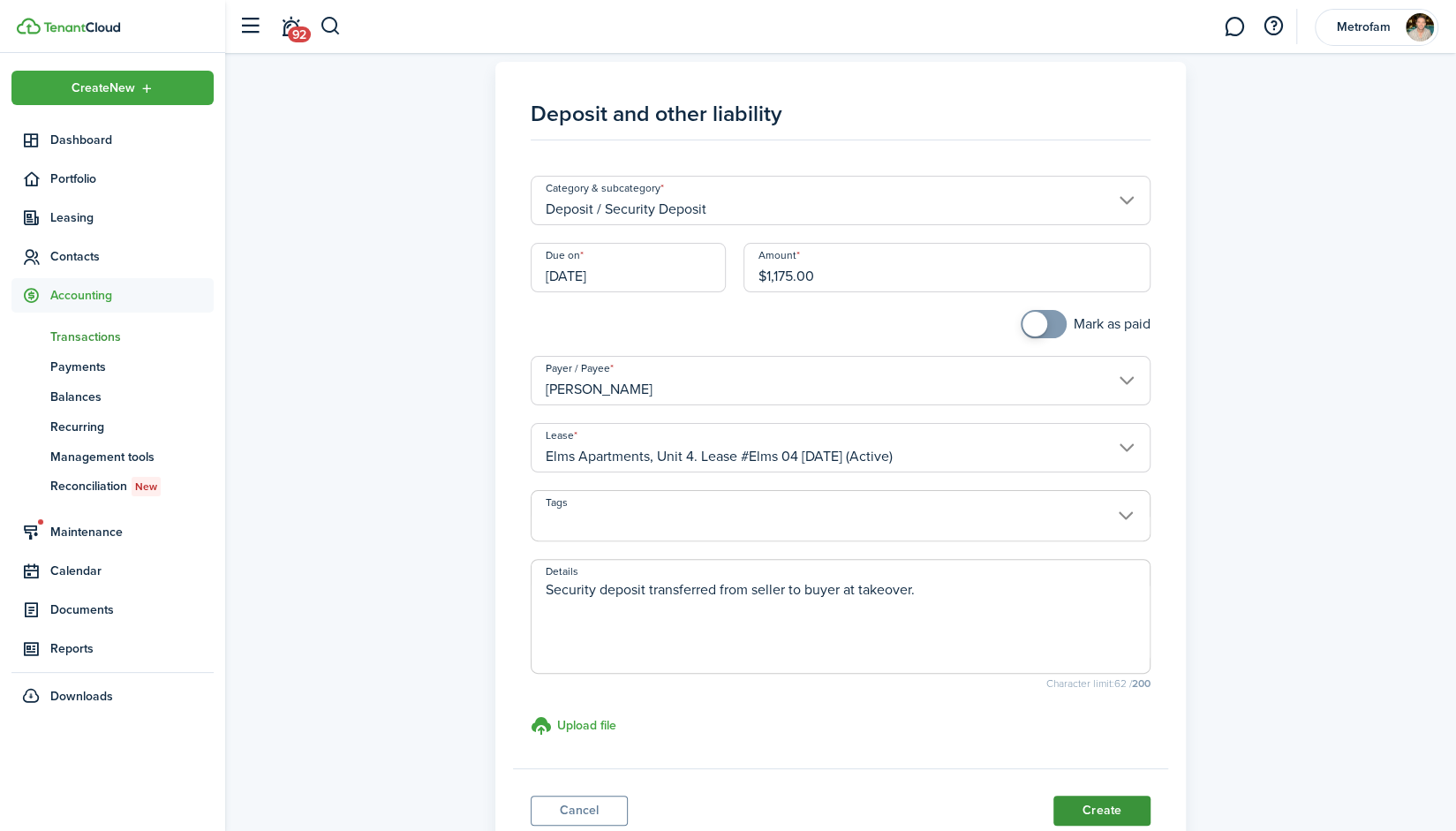
type textarea "Security deposit transferred from seller to buyer at takeover."
click at [1095, 806] on button "Create" at bounding box center [1102, 811] width 97 height 30
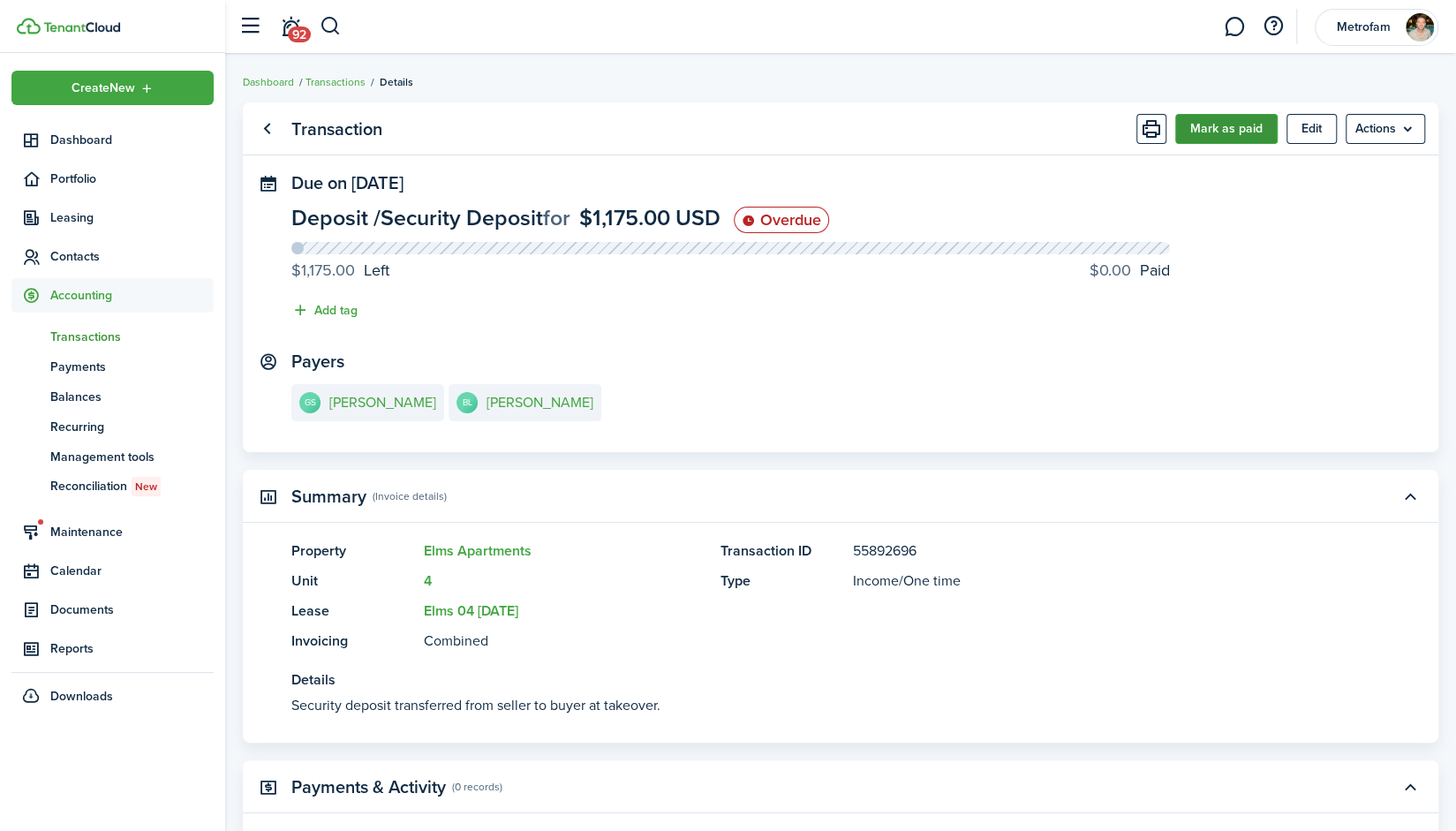
click at [1204, 133] on button "Mark as paid" at bounding box center [1227, 129] width 102 height 30
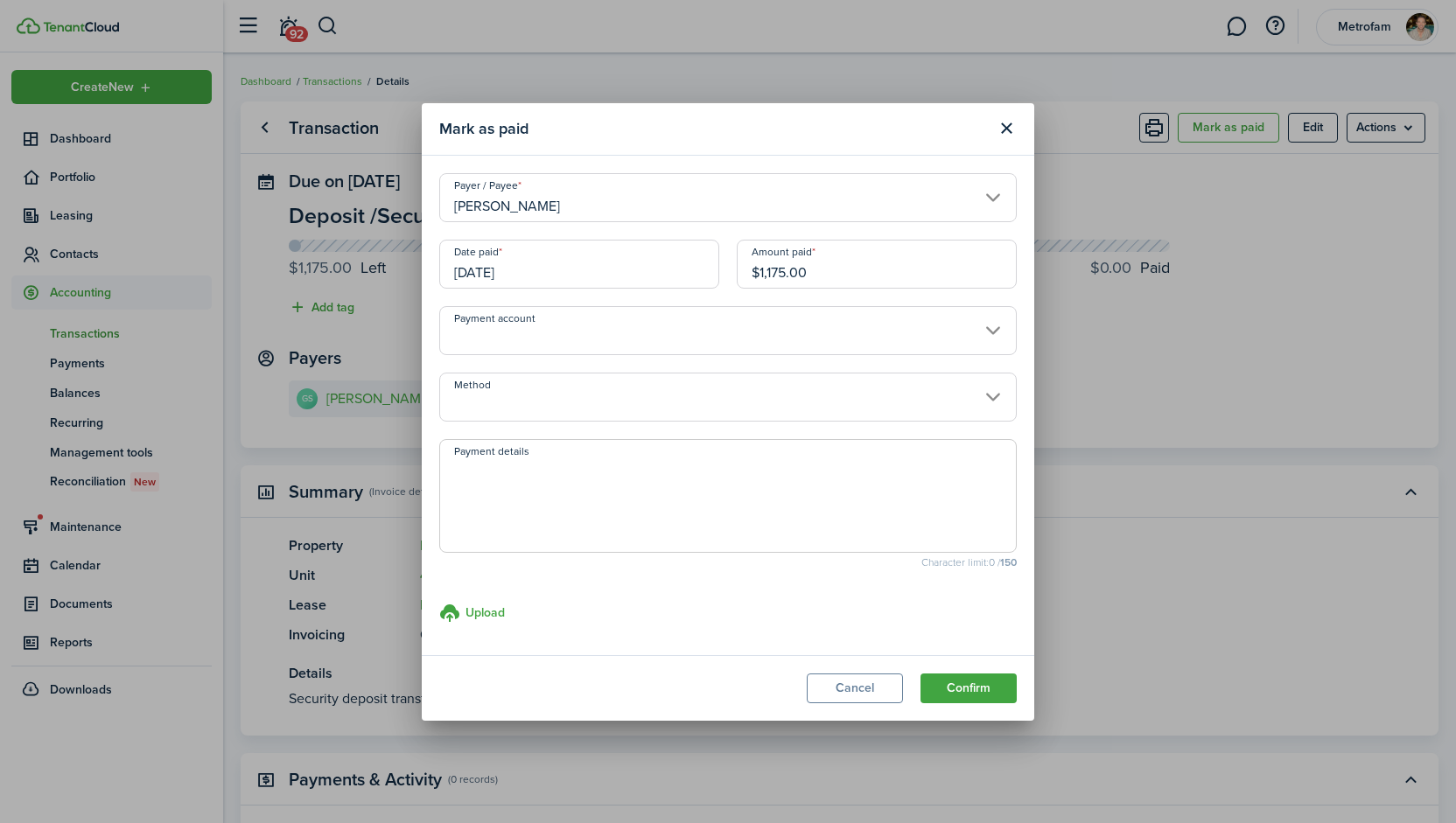
click at [660, 325] on input "Payment account" at bounding box center [727, 331] width 577 height 49
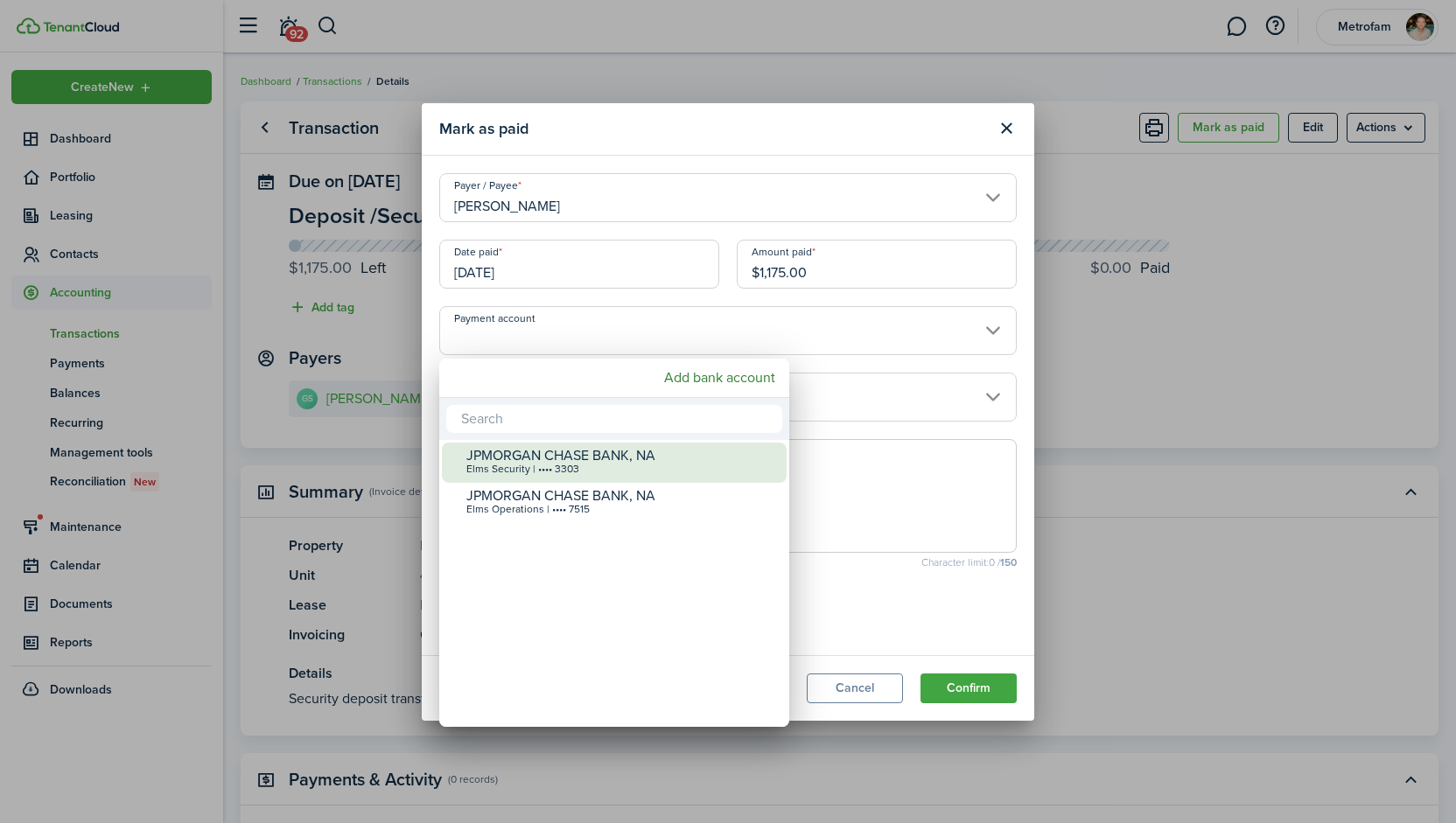
click at [620, 461] on div "JPMORGAN CHASE BANK, NA" at bounding box center [620, 456] width 309 height 16
type input "•••• •••• •••• 3303"
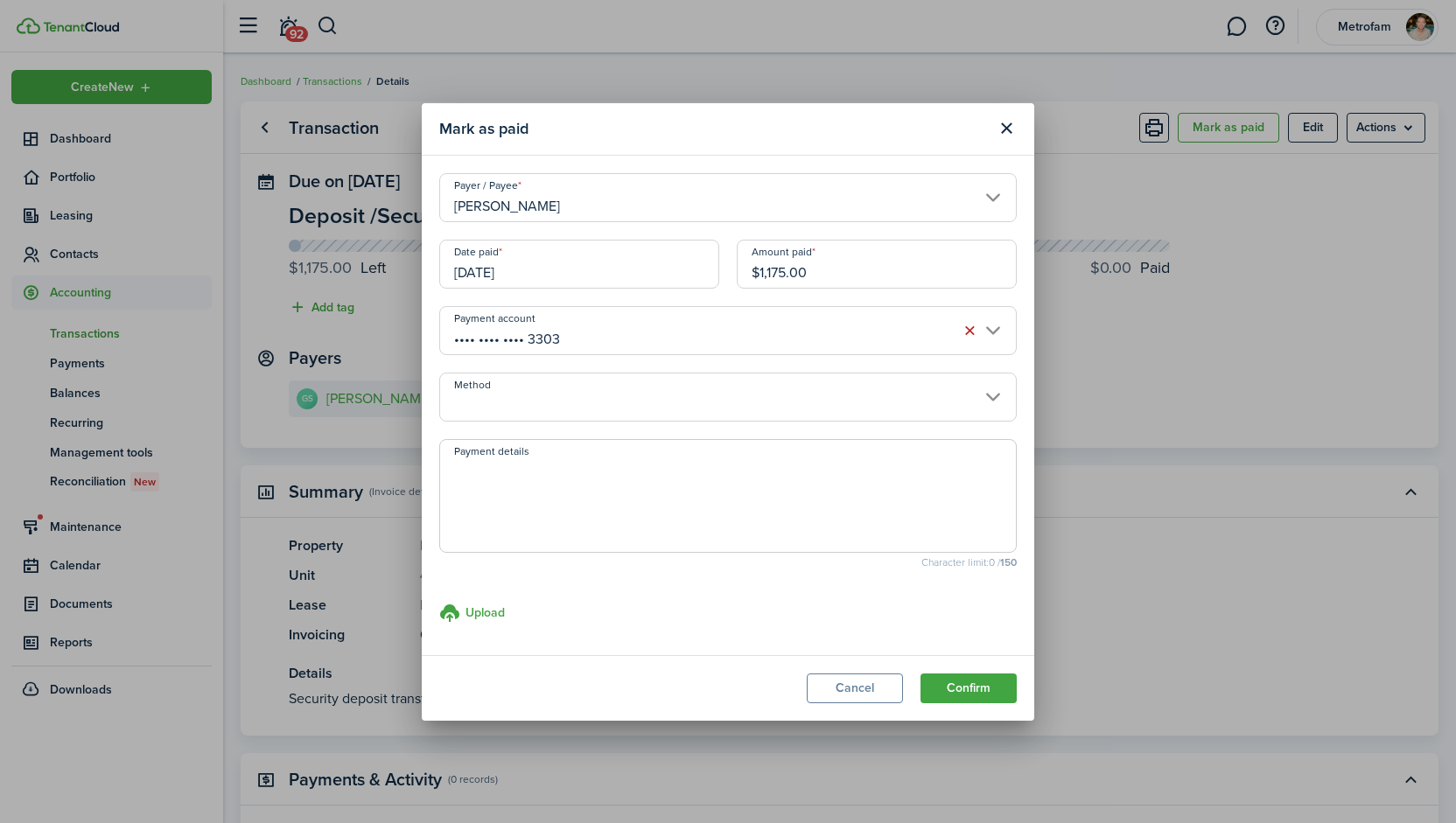
click at [561, 409] on input "Method" at bounding box center [727, 397] width 577 height 49
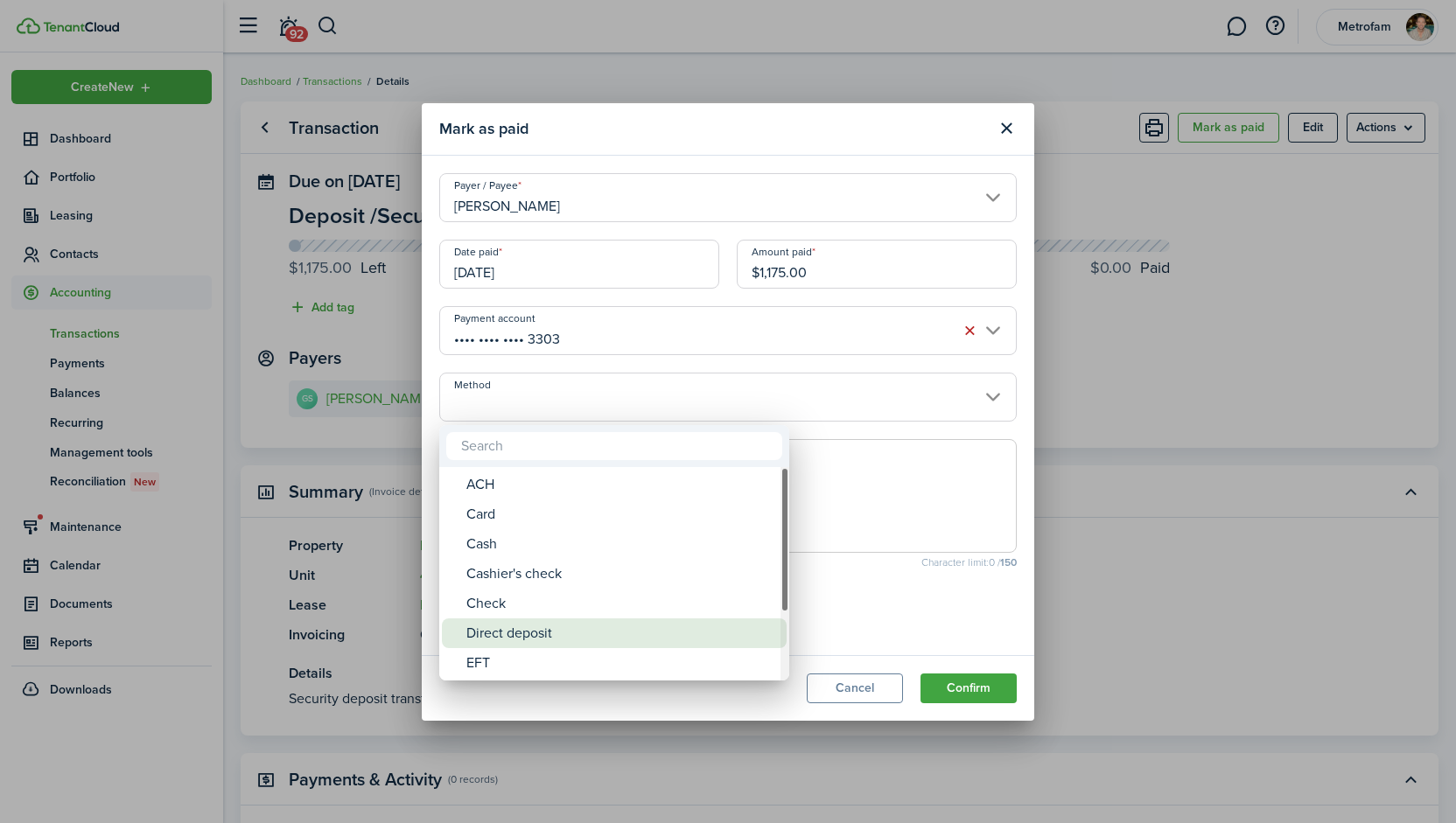
click at [548, 632] on div "Direct deposit" at bounding box center [620, 634] width 309 height 30
type input "Direct deposit"
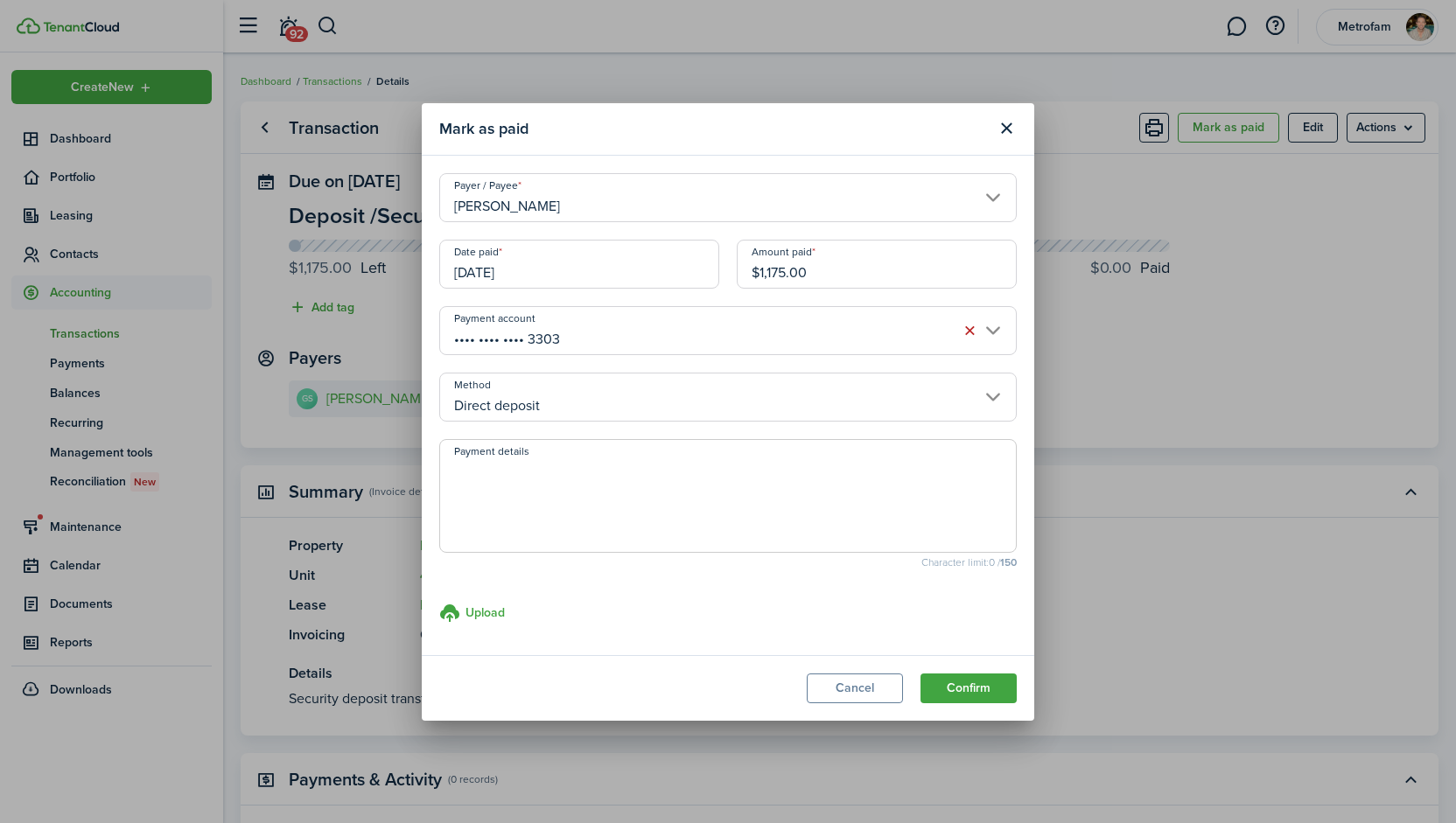
click at [591, 474] on textarea "Payment details" at bounding box center [727, 500] width 576 height 84
type textarea "Security deposit transferred from seller to buyer at takeover."
click at [969, 691] on button "Confirm" at bounding box center [969, 689] width 96 height 30
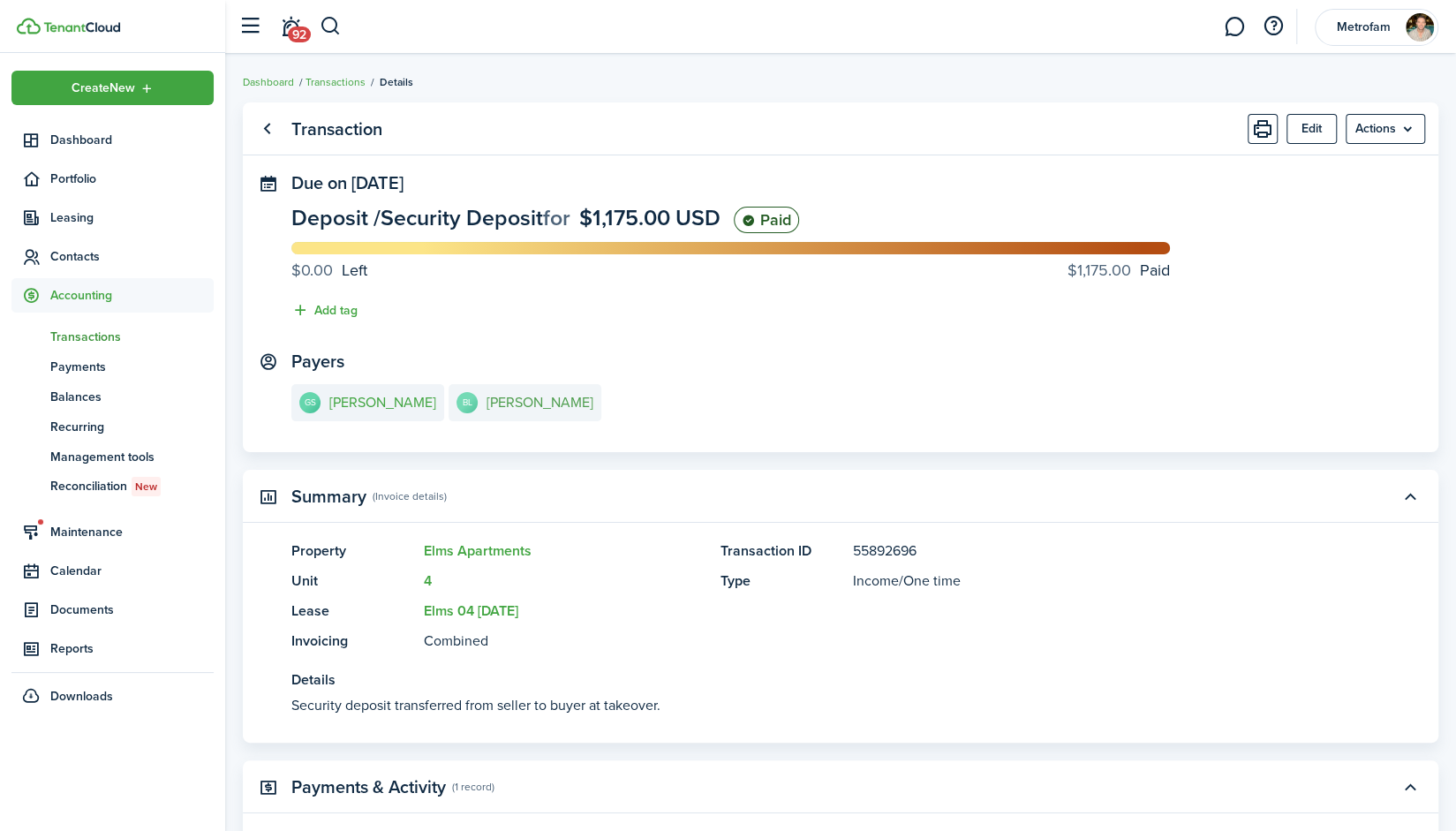
click at [504, 404] on e-details-info-title "[PERSON_NAME]" at bounding box center [540, 403] width 107 height 16
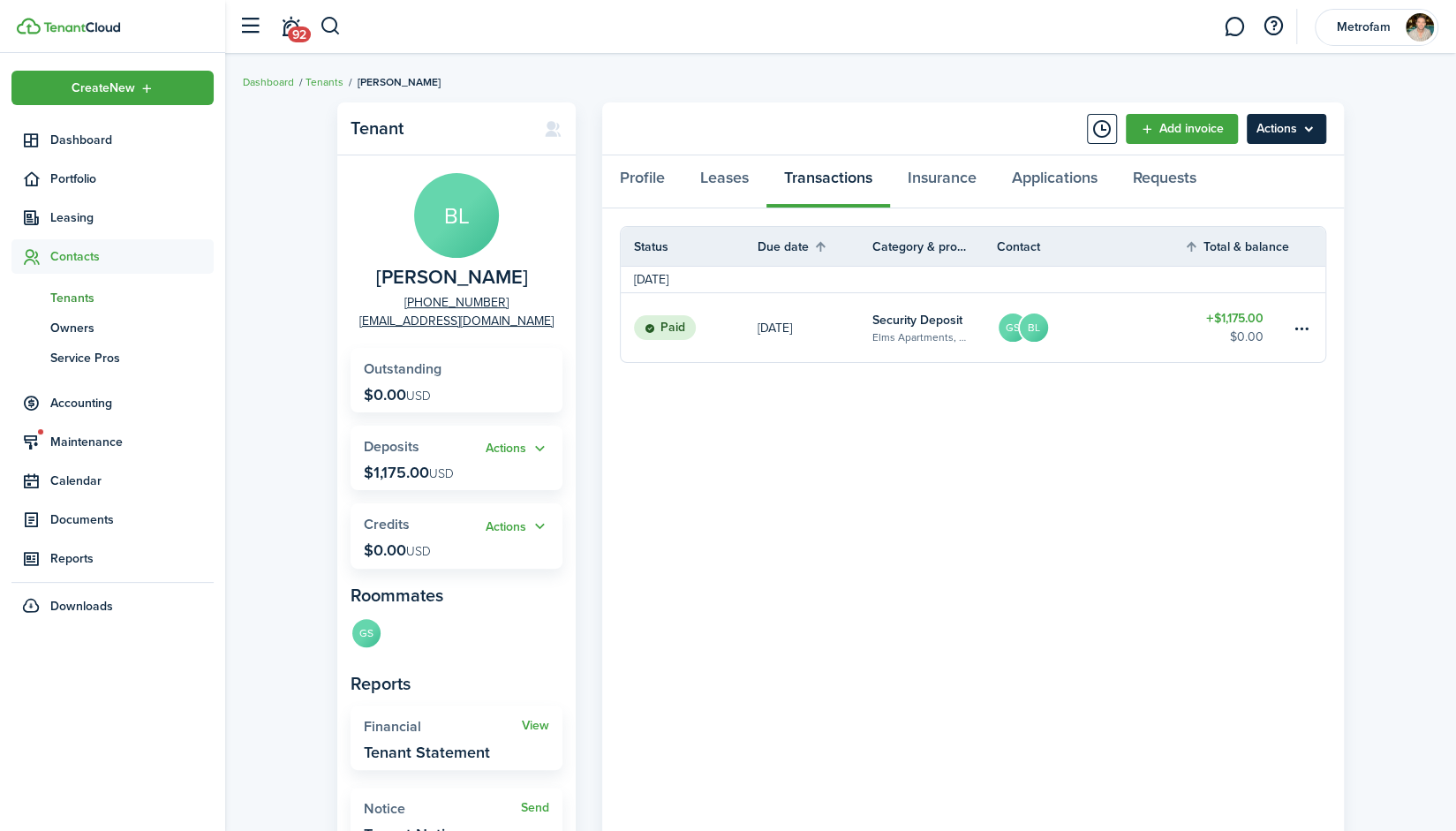
click at [1325, 127] on menu-btn "Actions" at bounding box center [1286, 129] width 79 height 30
click at [1192, 128] on link "Add invoice" at bounding box center [1182, 129] width 112 height 30
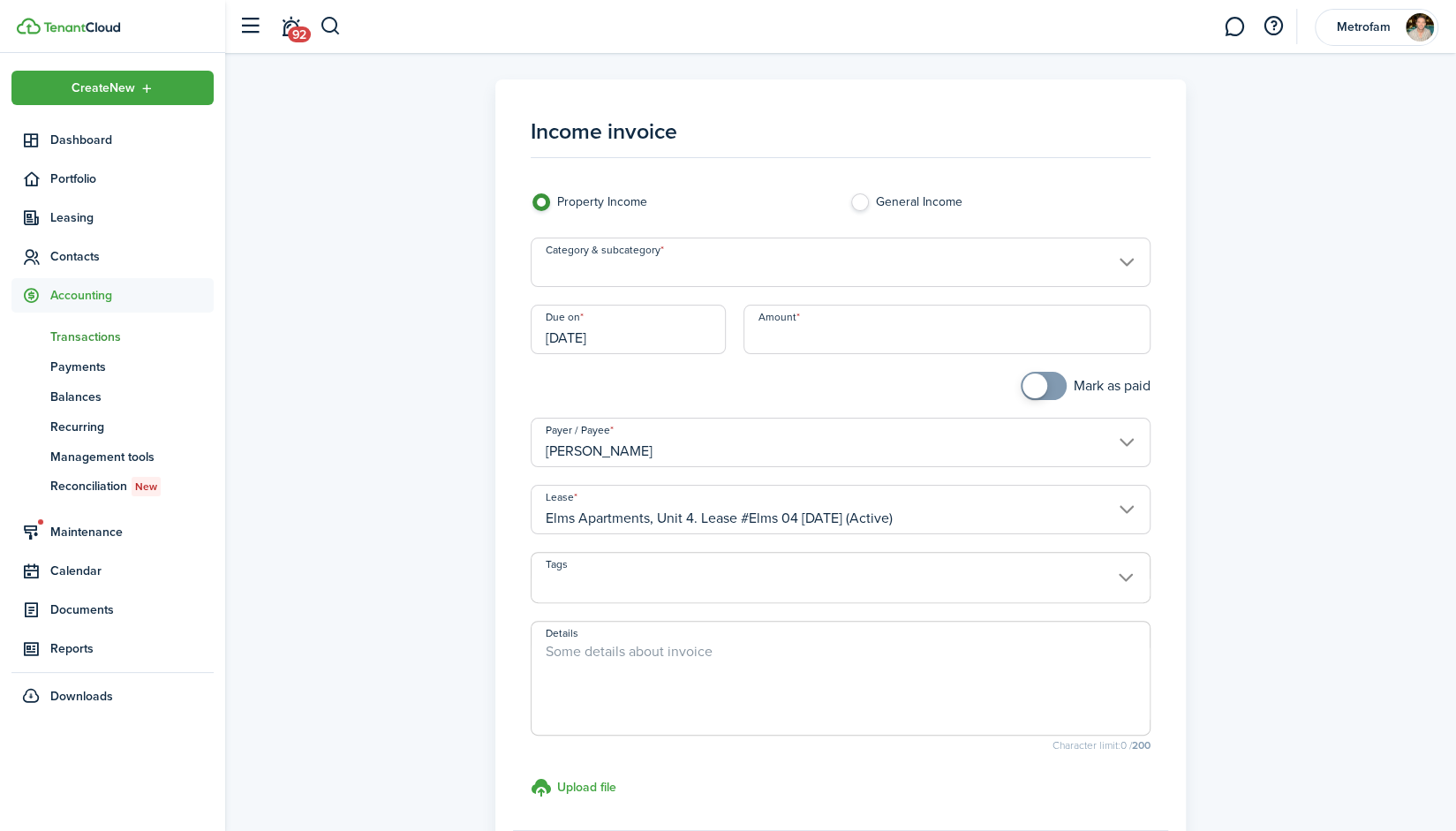
click at [710, 264] on input "Category & subcategory" at bounding box center [841, 262] width 620 height 50
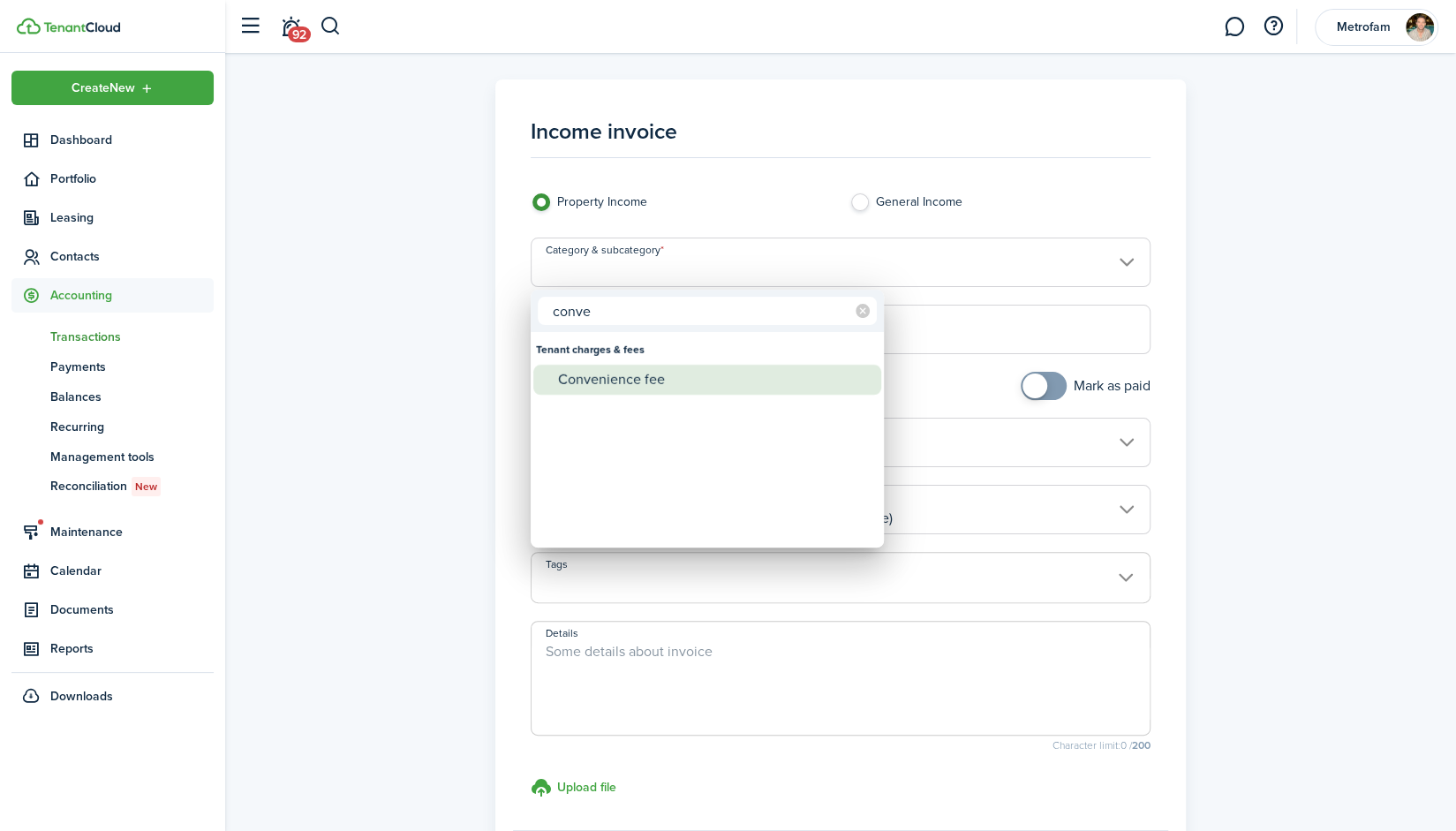
type input "conve"
click at [625, 376] on div "Convenience fee" at bounding box center [714, 380] width 312 height 30
type input "Tenant charges & fees / Convenience fee"
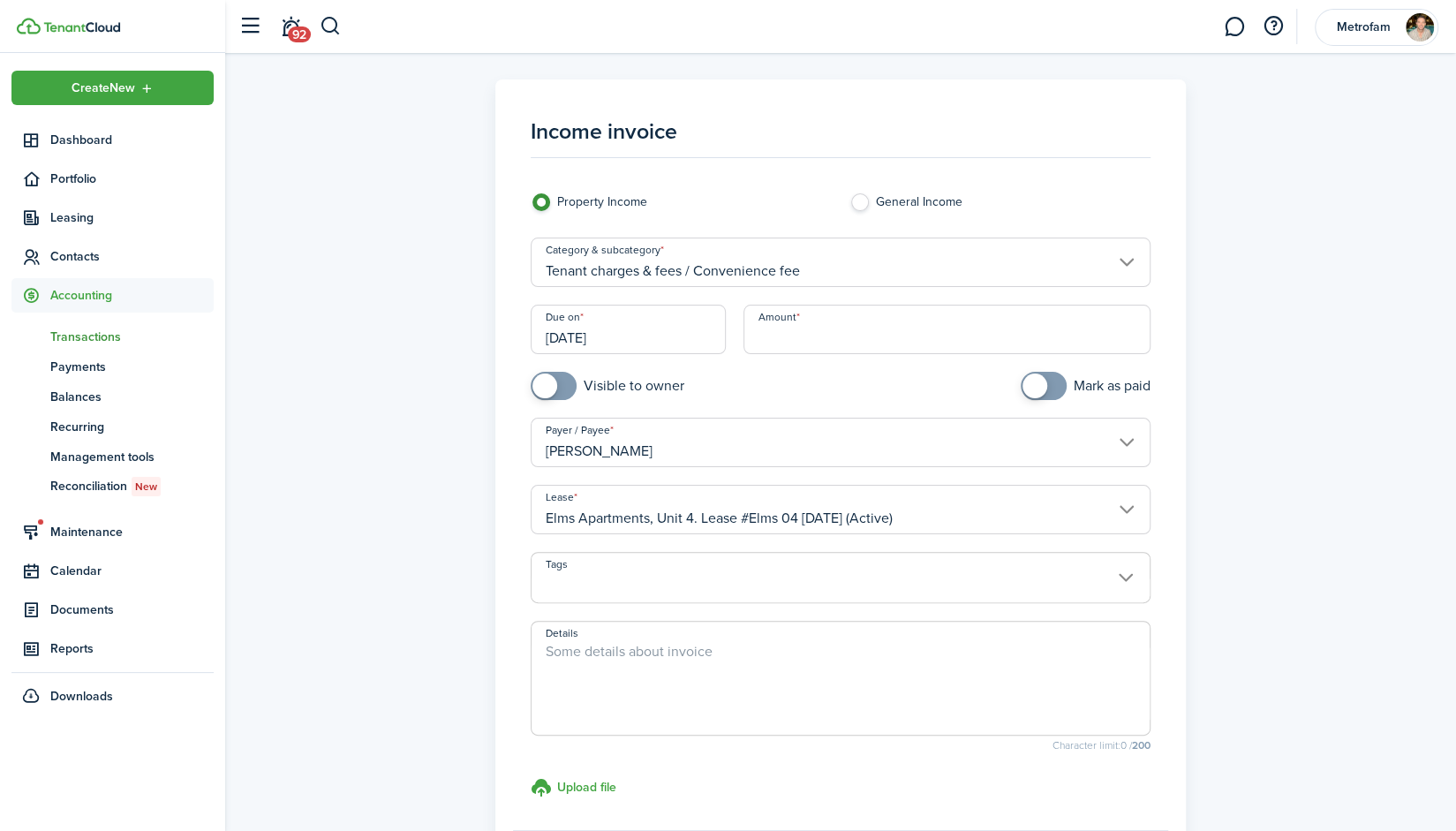
click at [646, 340] on input "[DATE]" at bounding box center [628, 330] width 195 height 50
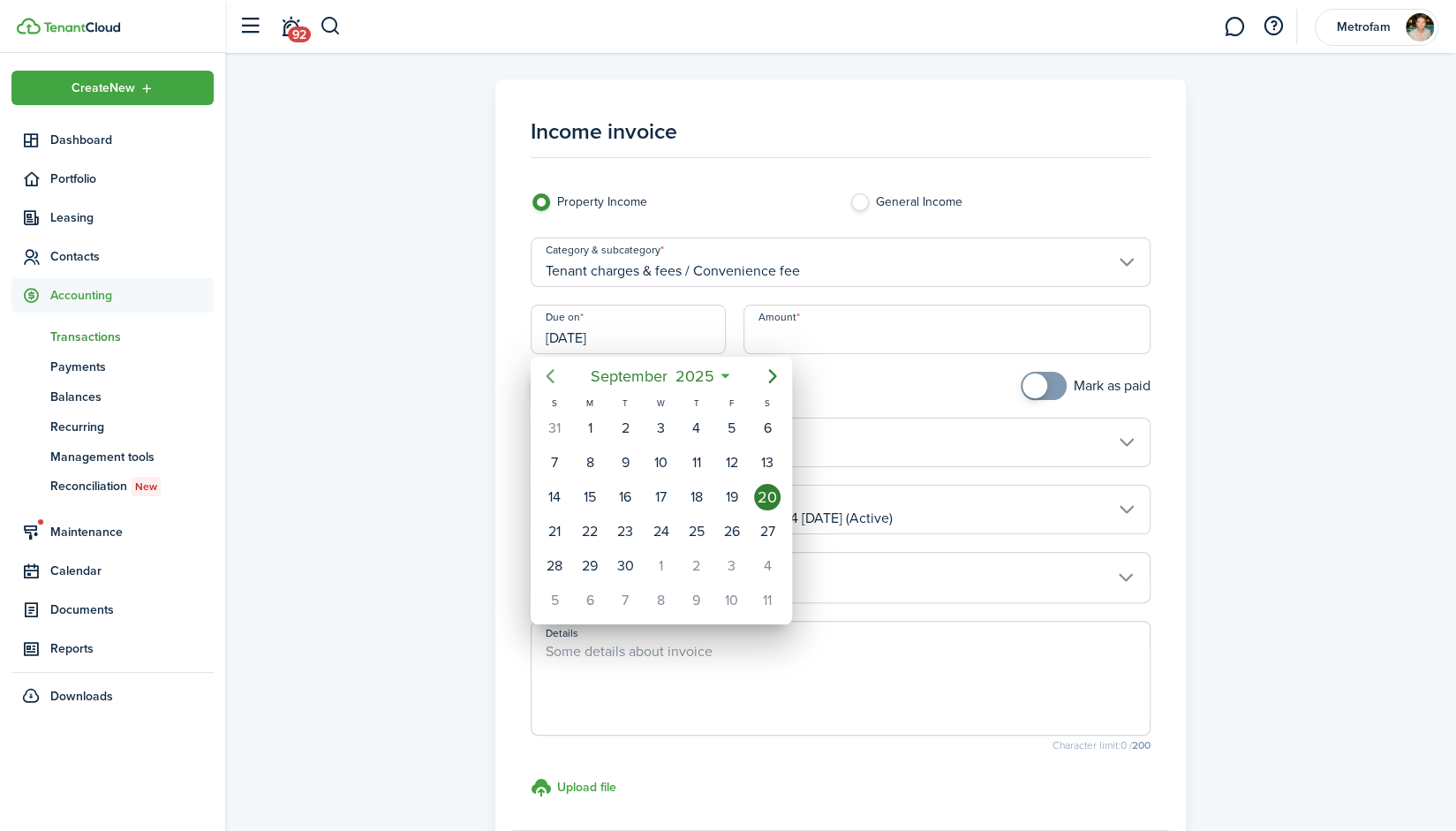
click at [541, 379] on icon "Previous page" at bounding box center [551, 376] width 21 height 21
click at [654, 562] on div "30" at bounding box center [662, 567] width 27 height 27
type input "[DATE]"
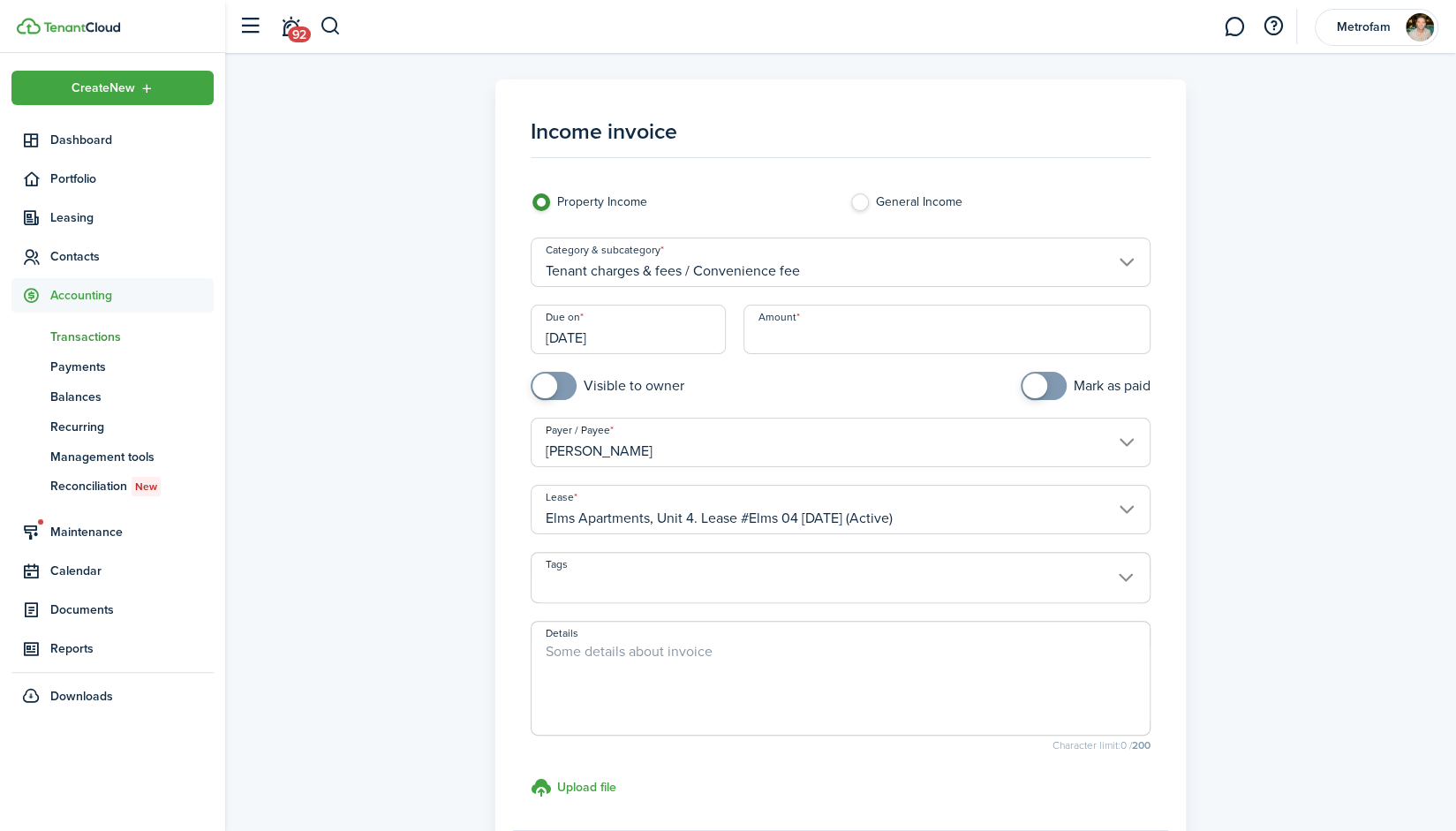
click at [880, 330] on input "Amount" at bounding box center [947, 330] width 407 height 50
click at [764, 454] on input "[PERSON_NAME]" at bounding box center [841, 443] width 620 height 50
type input "$19.15"
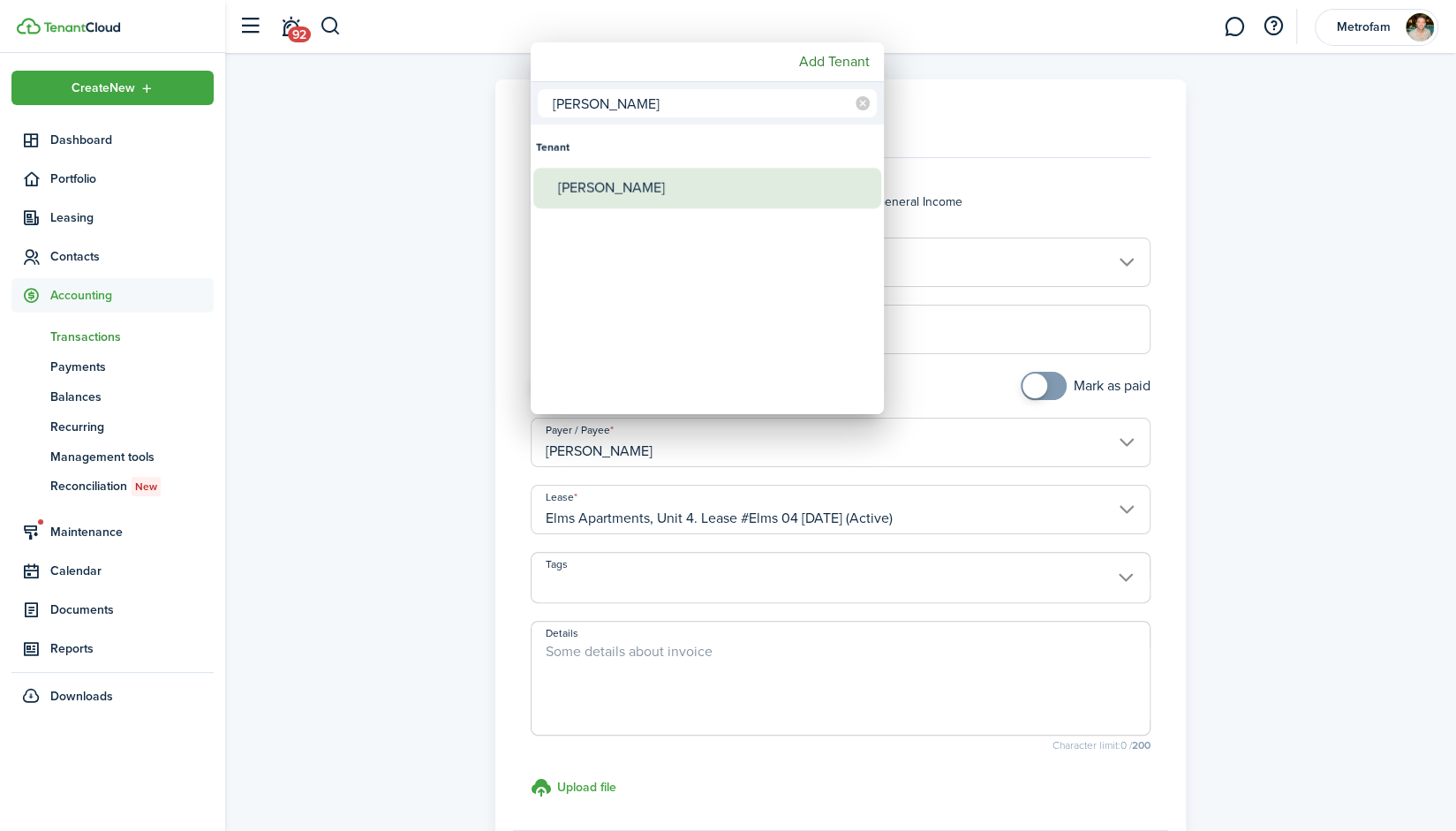
type input "[PERSON_NAME]"
click at [647, 191] on div "[PERSON_NAME]" at bounding box center [714, 189] width 312 height 41
type input "[PERSON_NAME]"
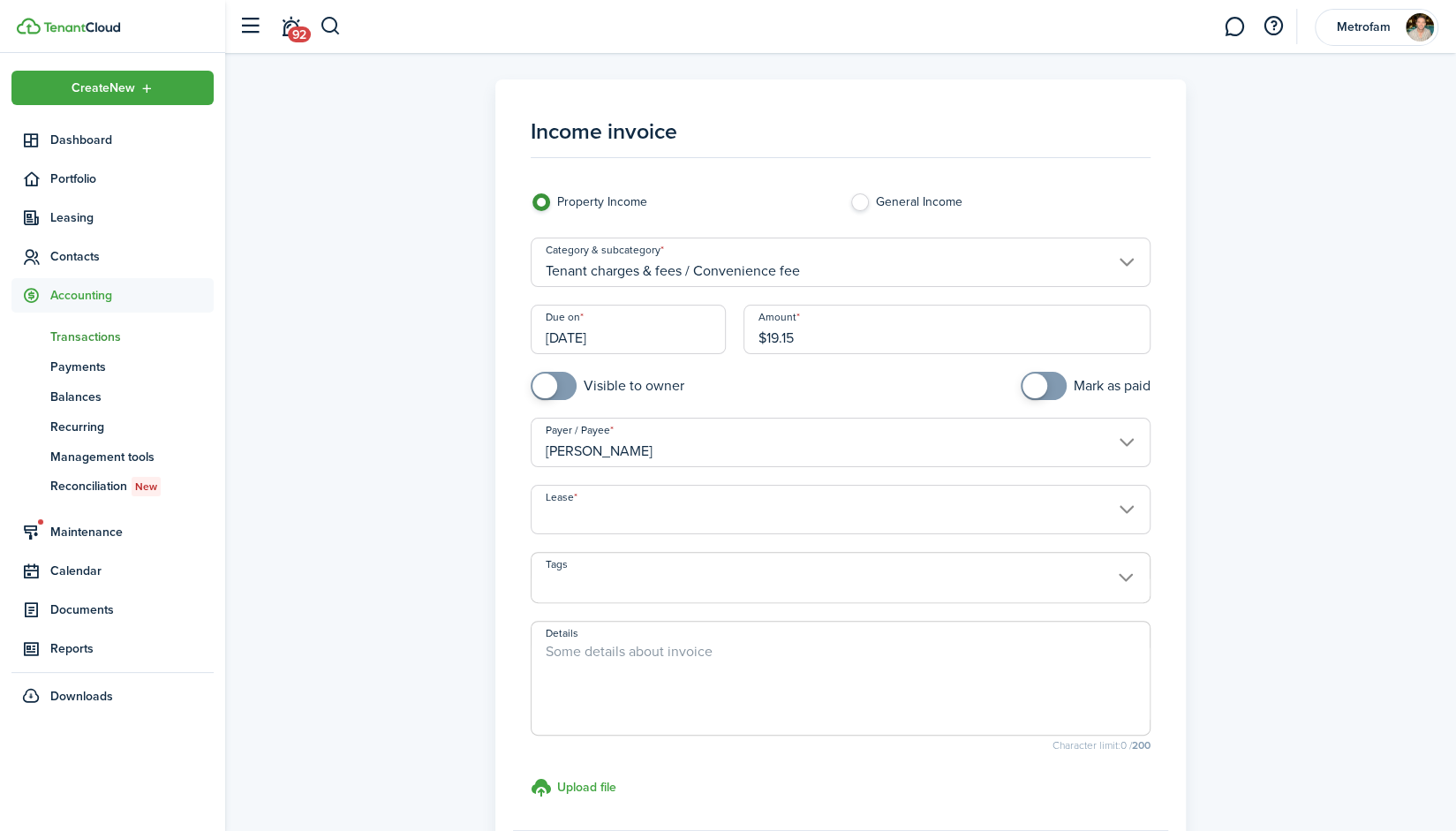
click at [669, 513] on input "Lease" at bounding box center [841, 510] width 620 height 50
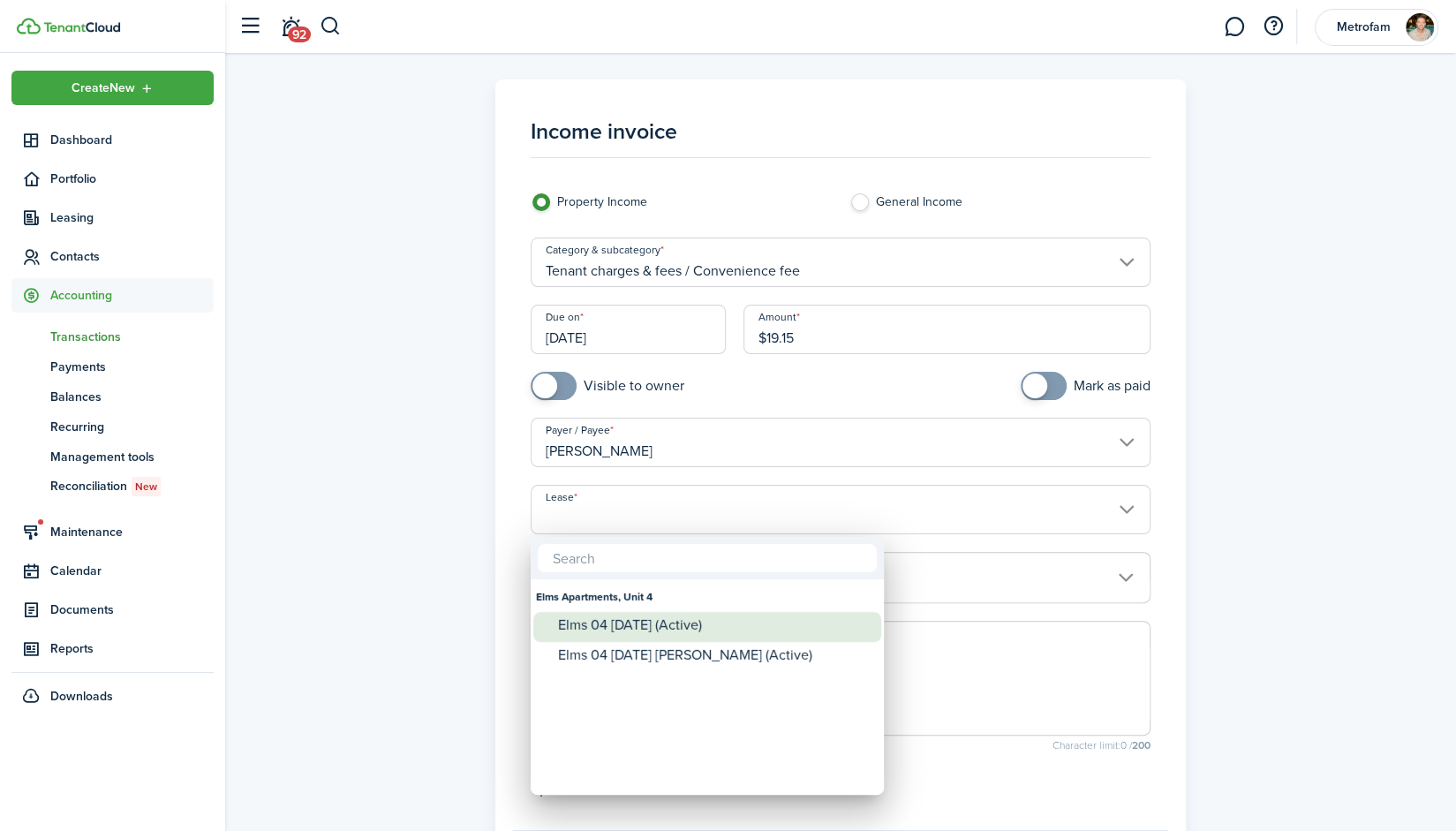
click at [680, 620] on div "Elms 04 [DATE] (Active)" at bounding box center [714, 625] width 312 height 16
type input "Elms Apartments, Unit 4. Lease #Elms 04 [DATE] (Active)"
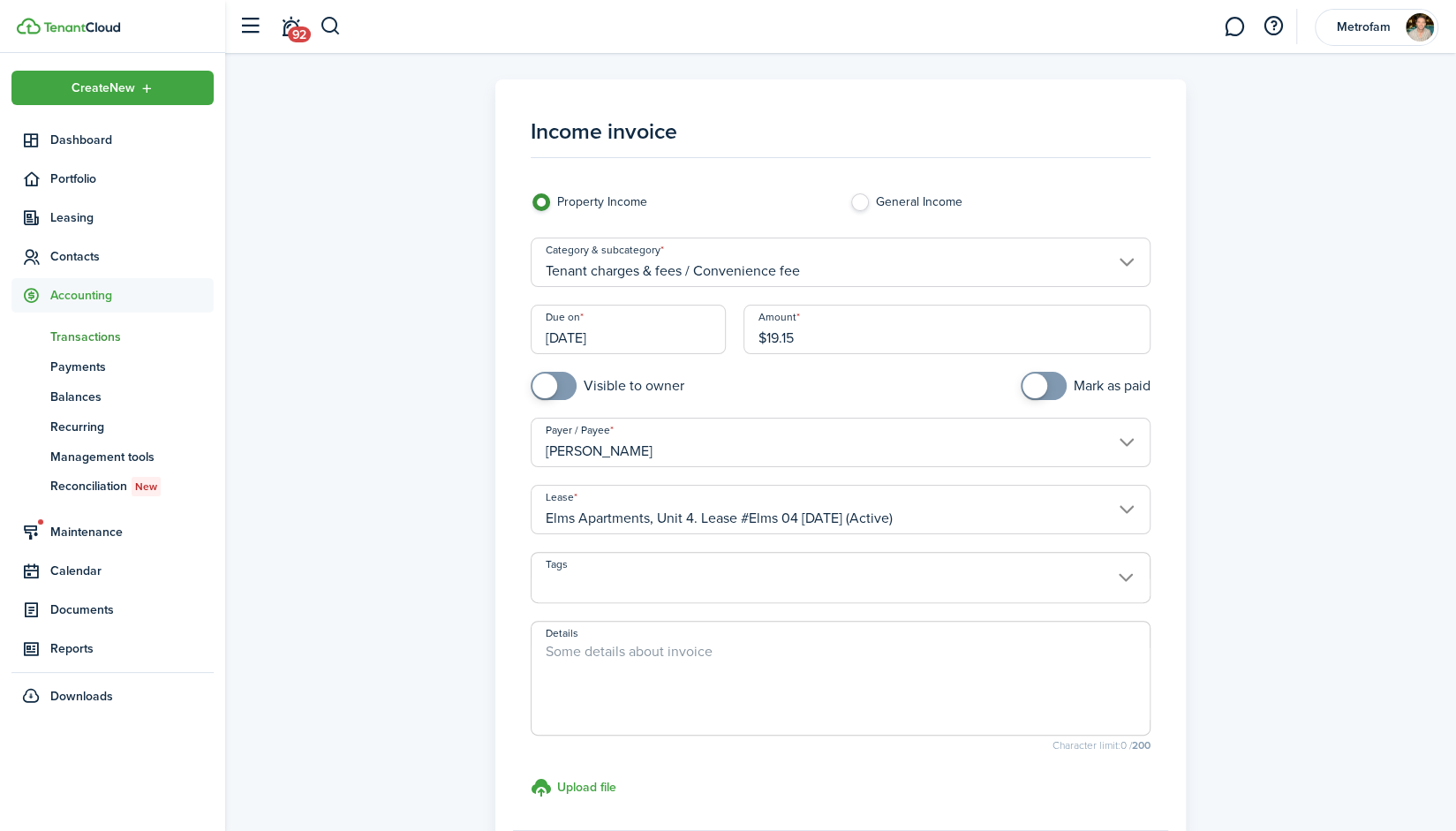
scroll to position [124, 0]
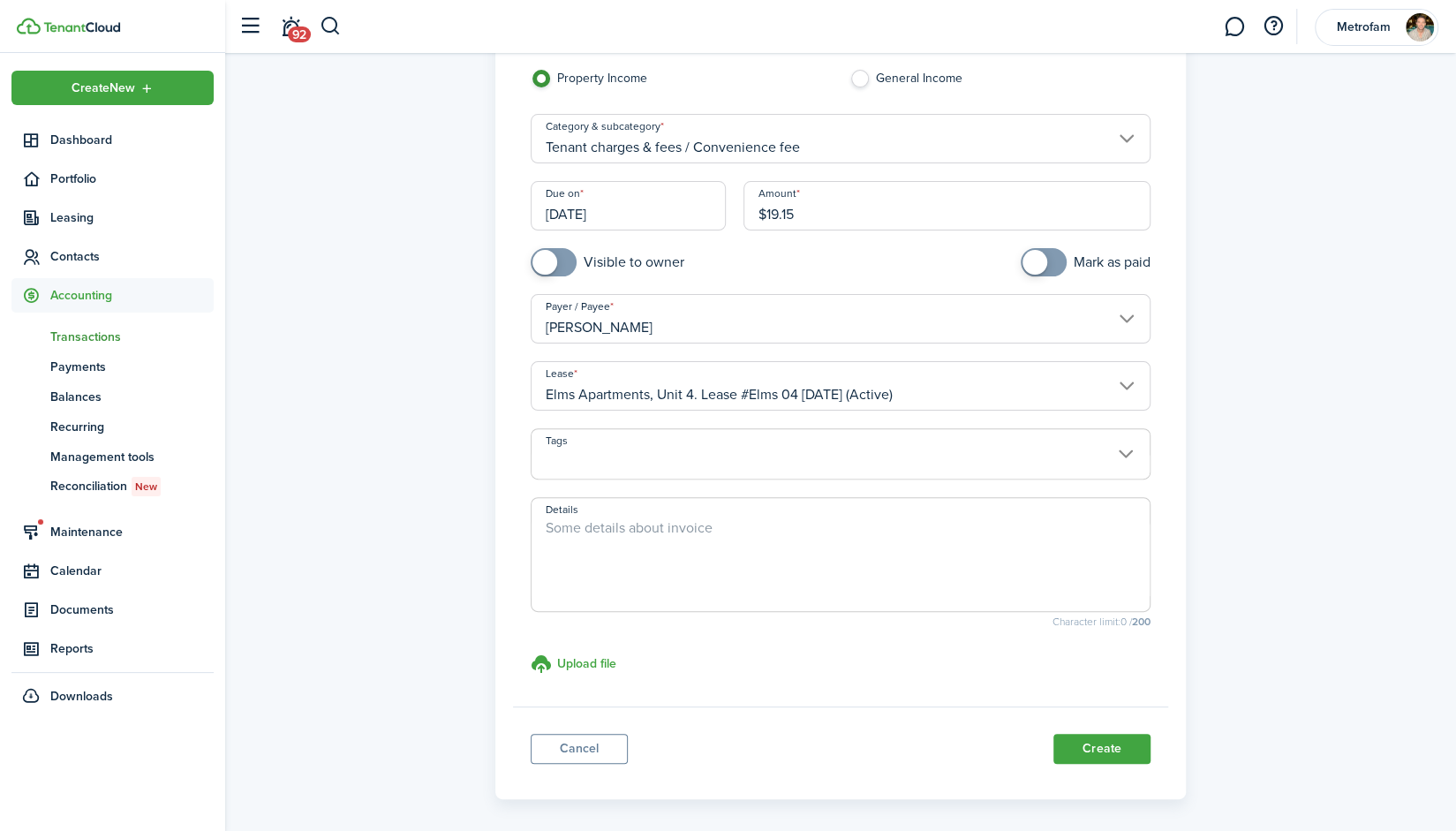
click at [746, 529] on textarea "Details" at bounding box center [841, 560] width 618 height 85
click at [1112, 745] on button "Create" at bounding box center [1102, 749] width 97 height 30
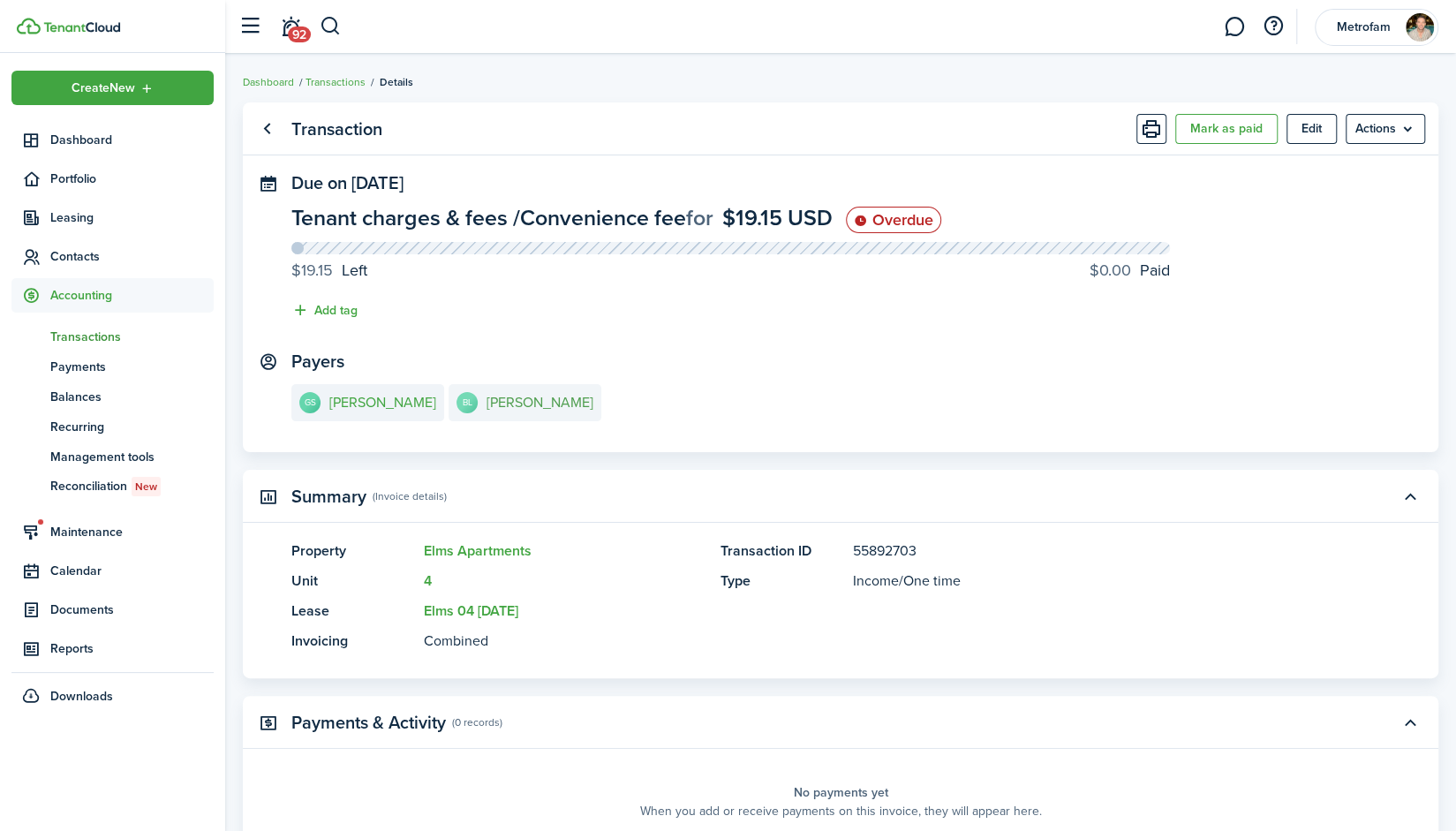
click at [503, 408] on e-details-info-title "[PERSON_NAME]" at bounding box center [540, 403] width 107 height 16
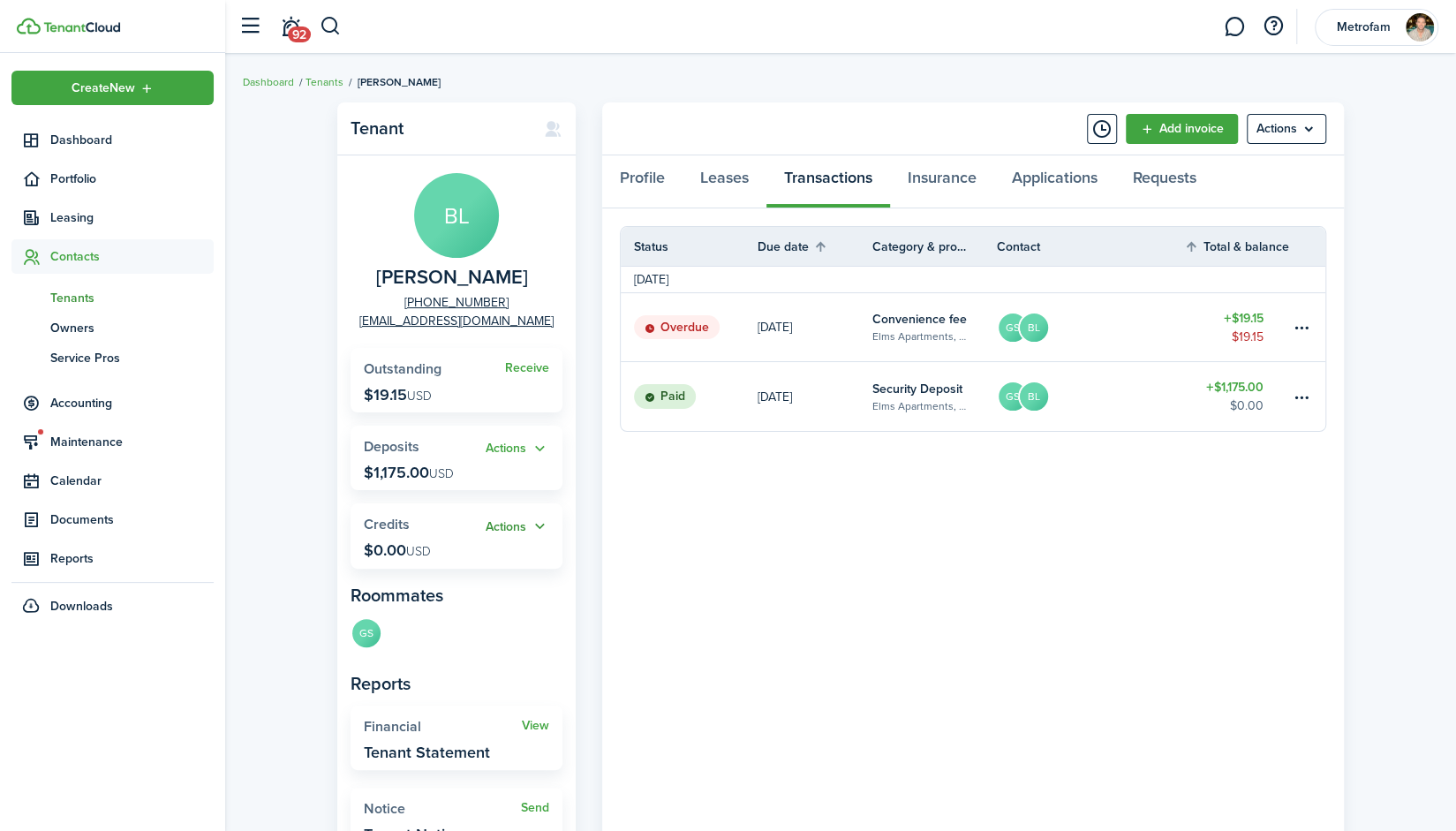
click at [511, 526] on button "Actions" at bounding box center [517, 527] width 63 height 20
click at [471, 564] on link "Add" at bounding box center [472, 561] width 155 height 30
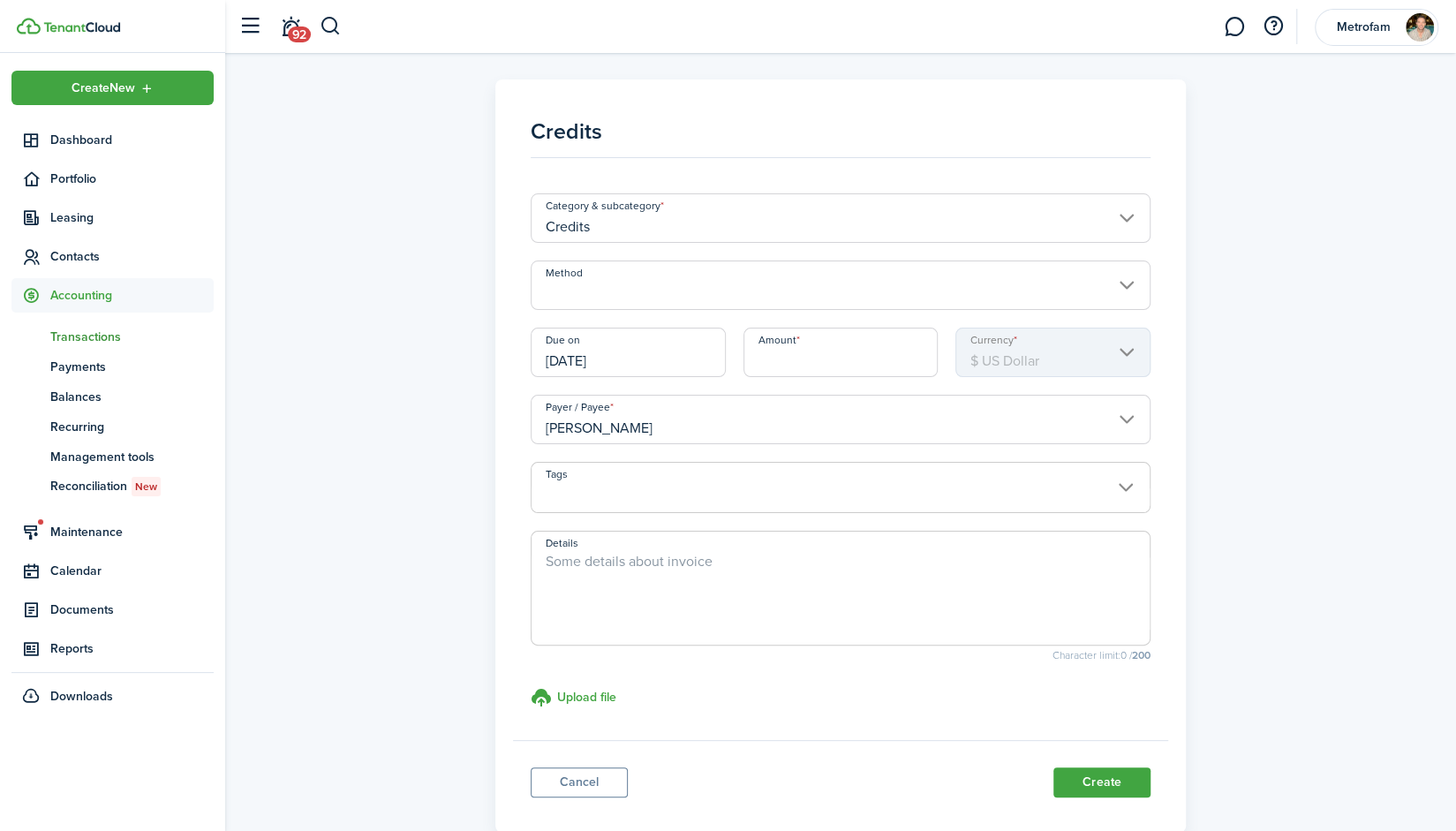
click at [634, 294] on input "Method" at bounding box center [841, 286] width 620 height 50
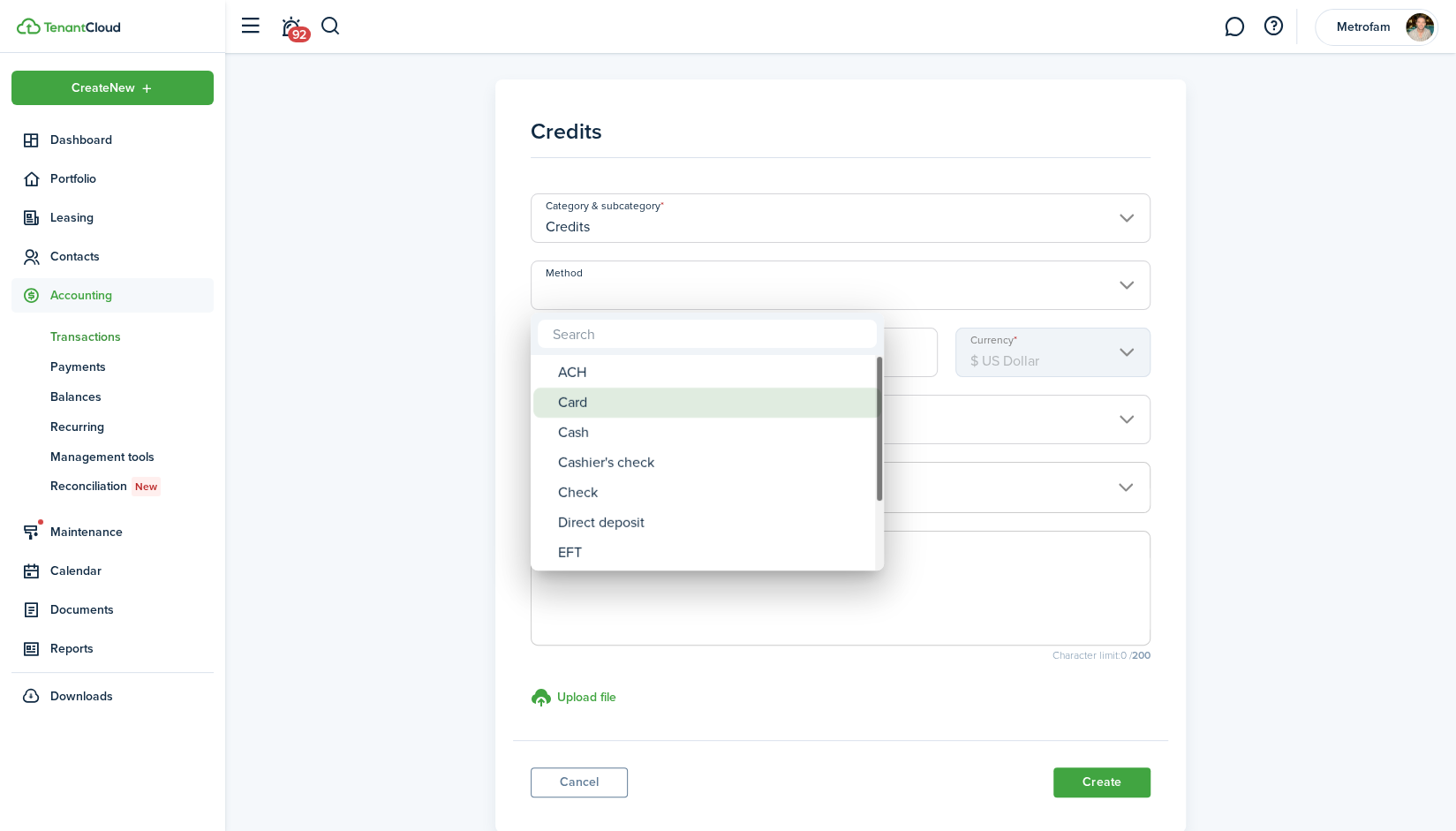
click at [605, 411] on div "Card" at bounding box center [714, 403] width 312 height 30
type input "Card"
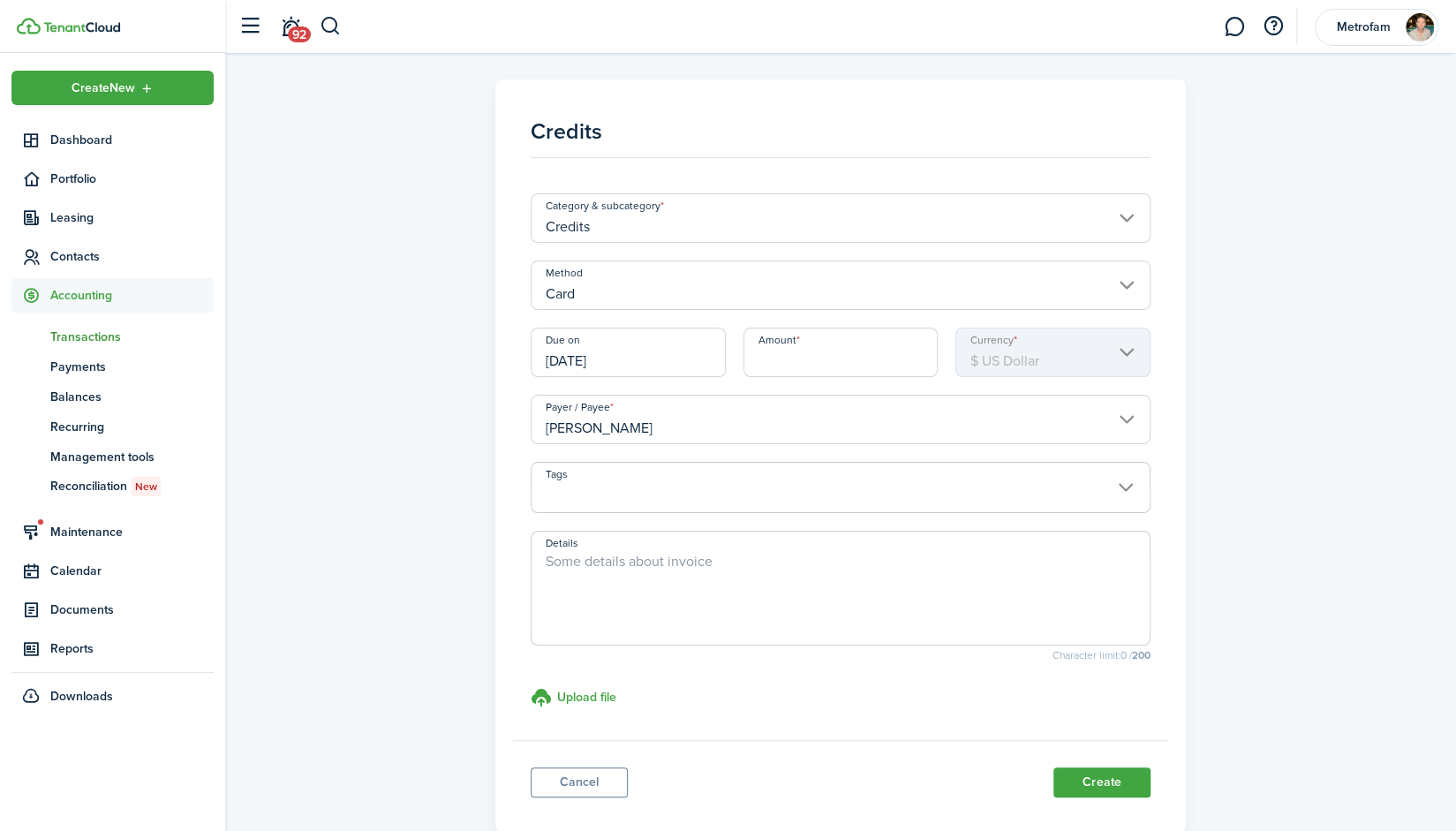
click at [797, 343] on input "Amount" at bounding box center [841, 352] width 195 height 50
click at [684, 363] on input "[DATE]" at bounding box center [628, 352] width 195 height 50
type input "$494.15"
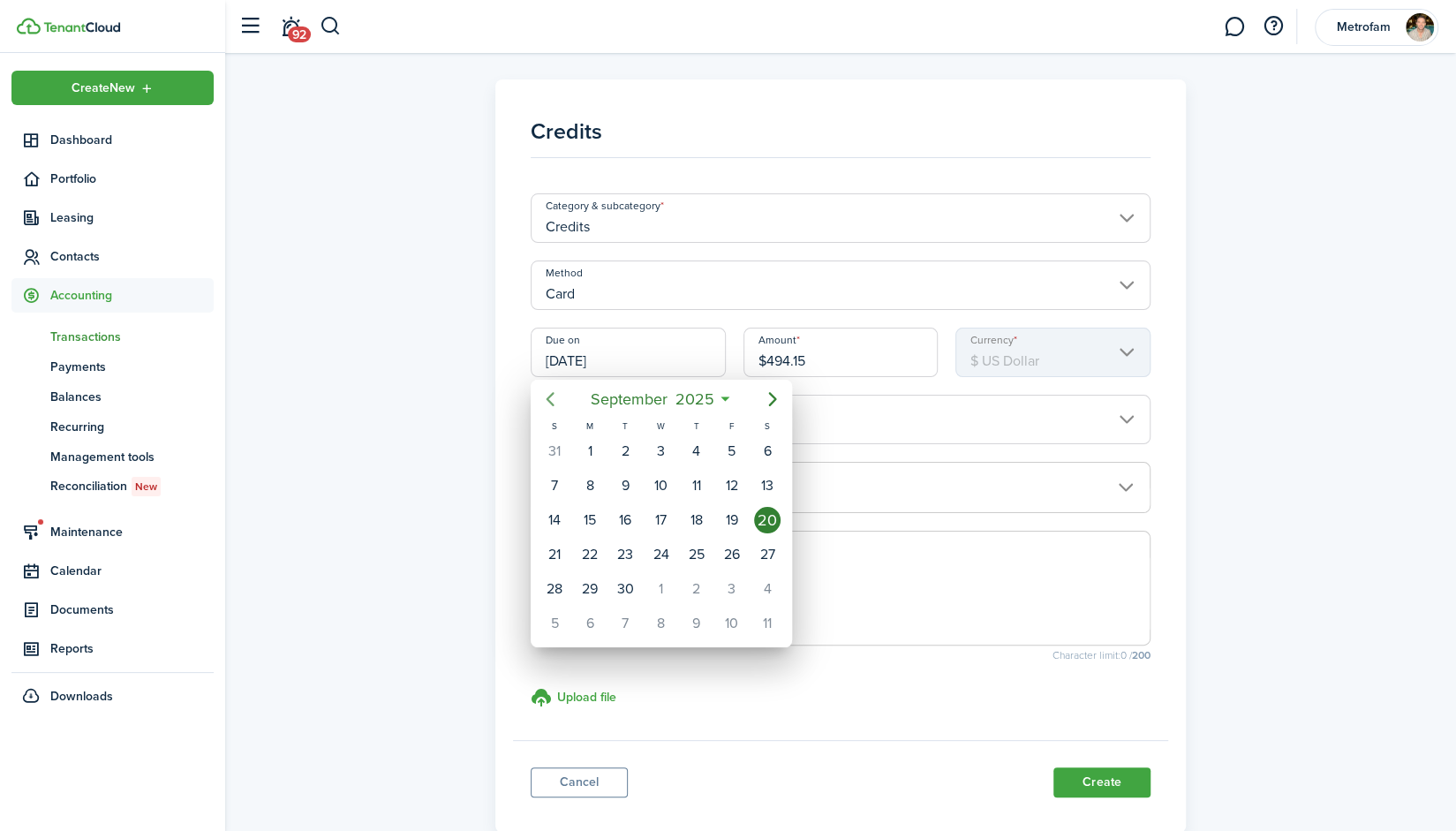
click at [550, 397] on icon "Previous page" at bounding box center [551, 399] width 8 height 14
click at [658, 583] on div "30" at bounding box center [662, 589] width 27 height 27
type input "[DATE]"
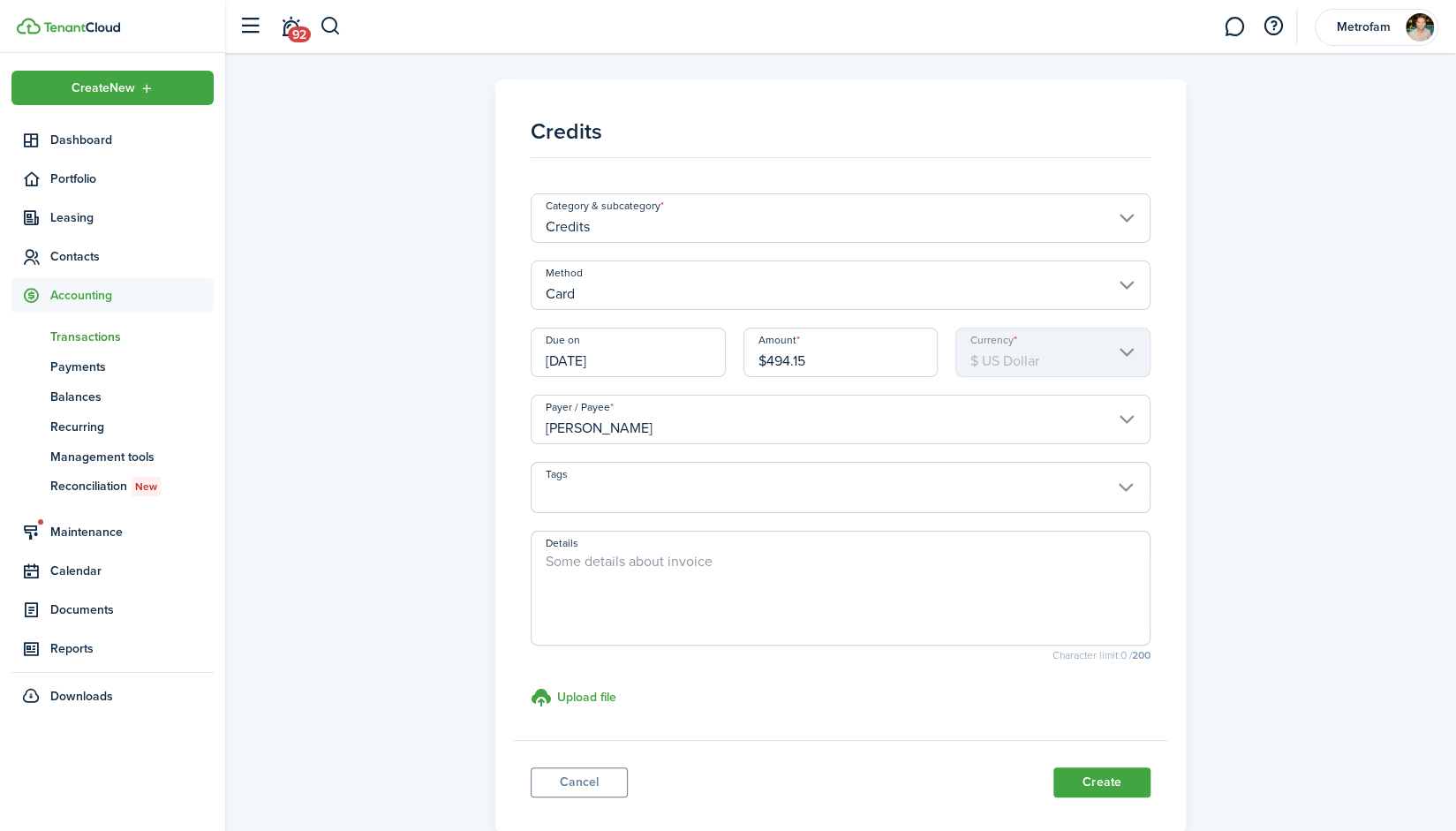
click at [748, 431] on input "[PERSON_NAME]" at bounding box center [841, 420] width 620 height 50
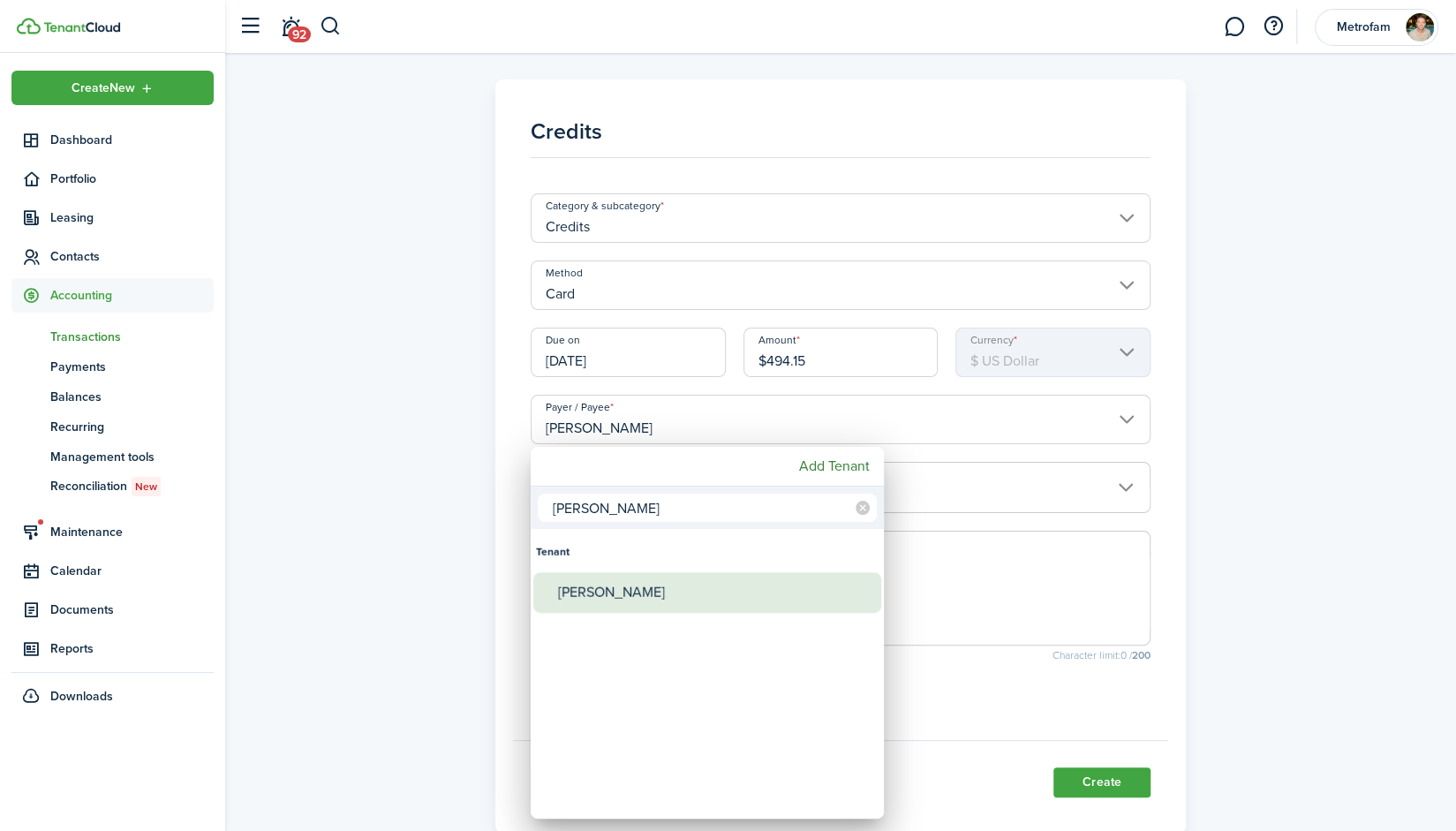
type input "[PERSON_NAME]"
click at [629, 603] on div "[PERSON_NAME]" at bounding box center [714, 593] width 312 height 41
type input "[PERSON_NAME]"
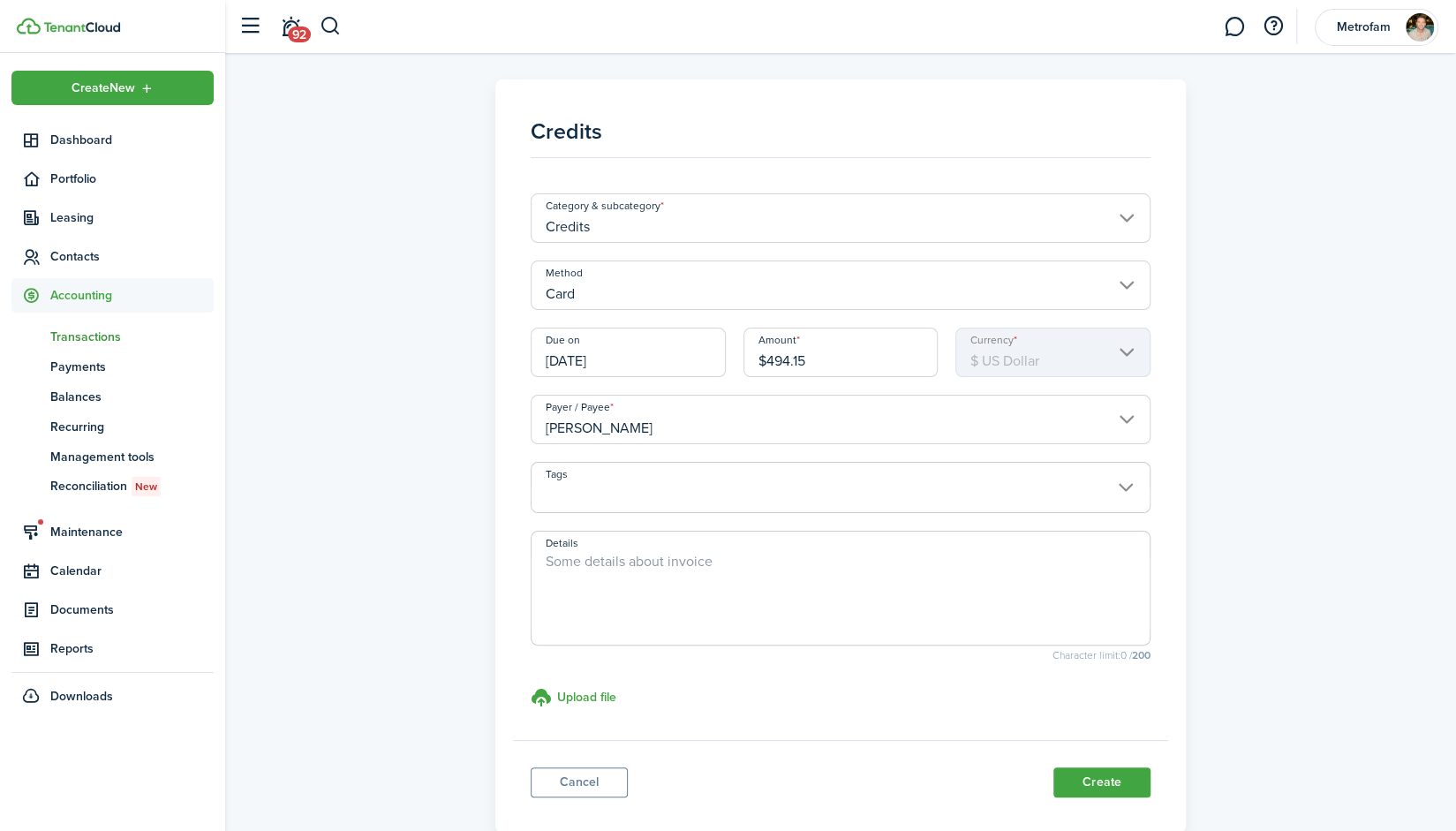
click at [929, 583] on textarea "Details" at bounding box center [841, 593] width 618 height 85
type textarea "Credit card payment"
click at [1110, 781] on button "Create" at bounding box center [1102, 783] width 97 height 30
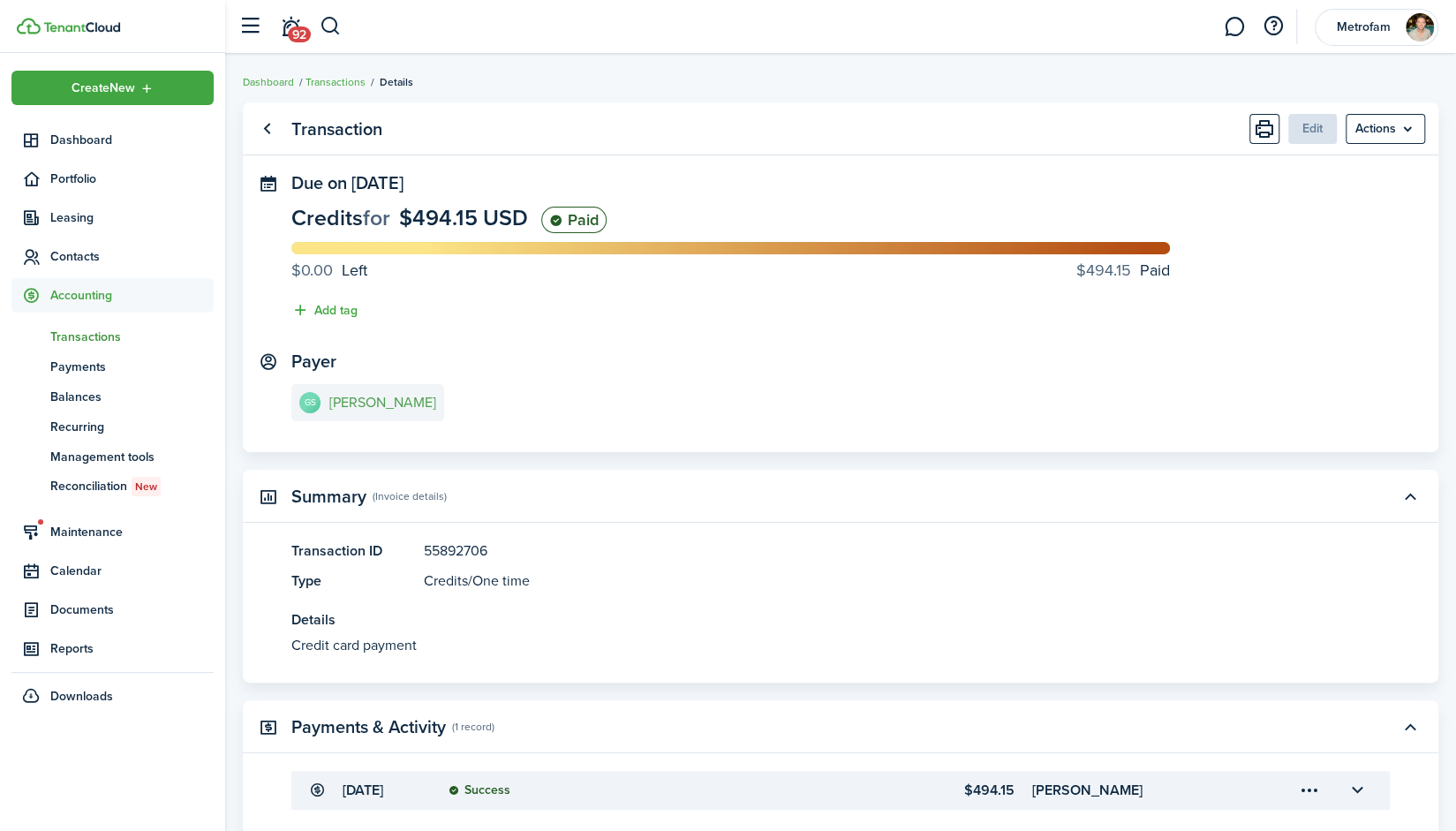
click at [365, 404] on e-details-info-title "[PERSON_NAME]" at bounding box center [382, 403] width 107 height 16
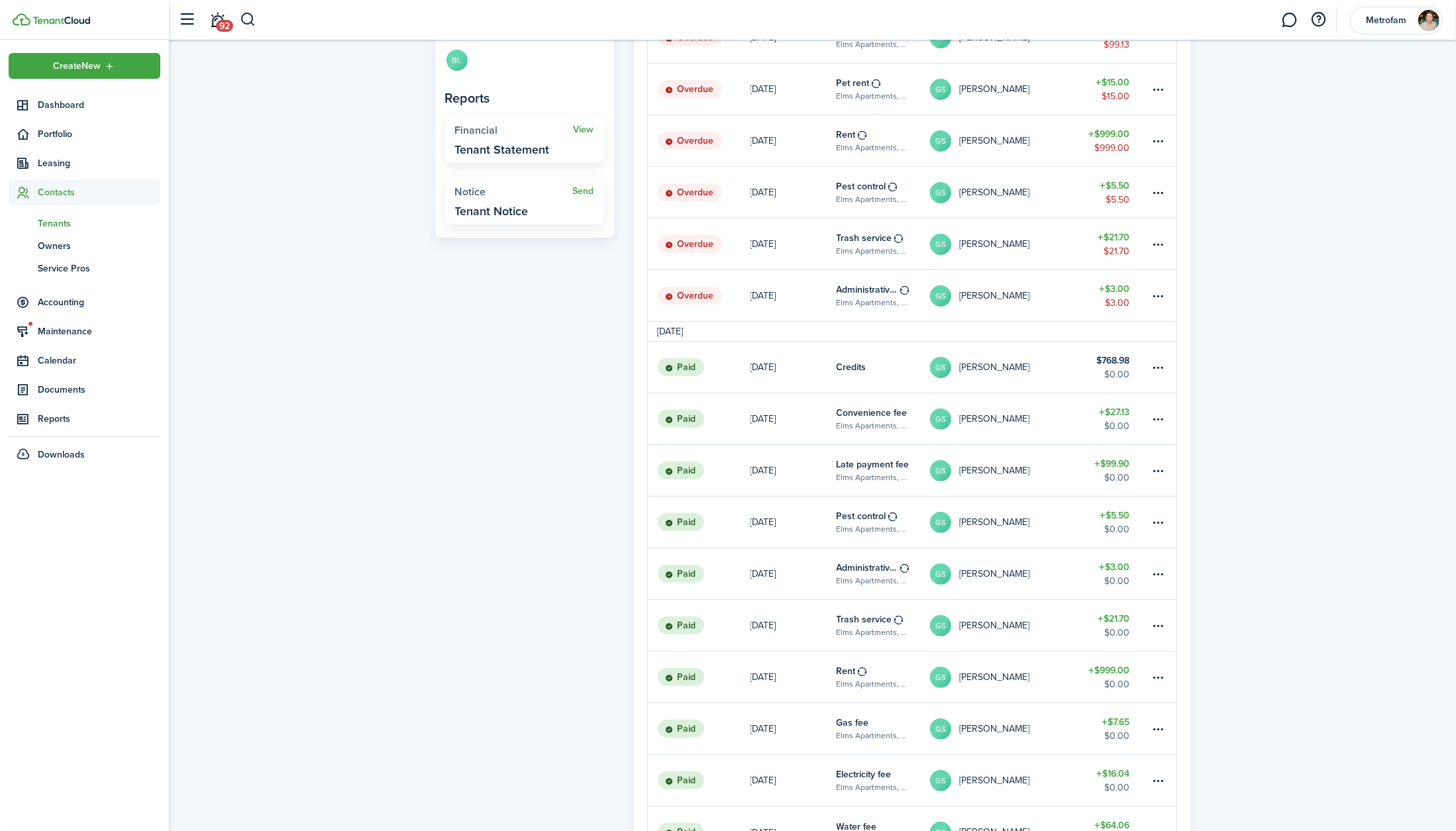
scroll to position [565, 0]
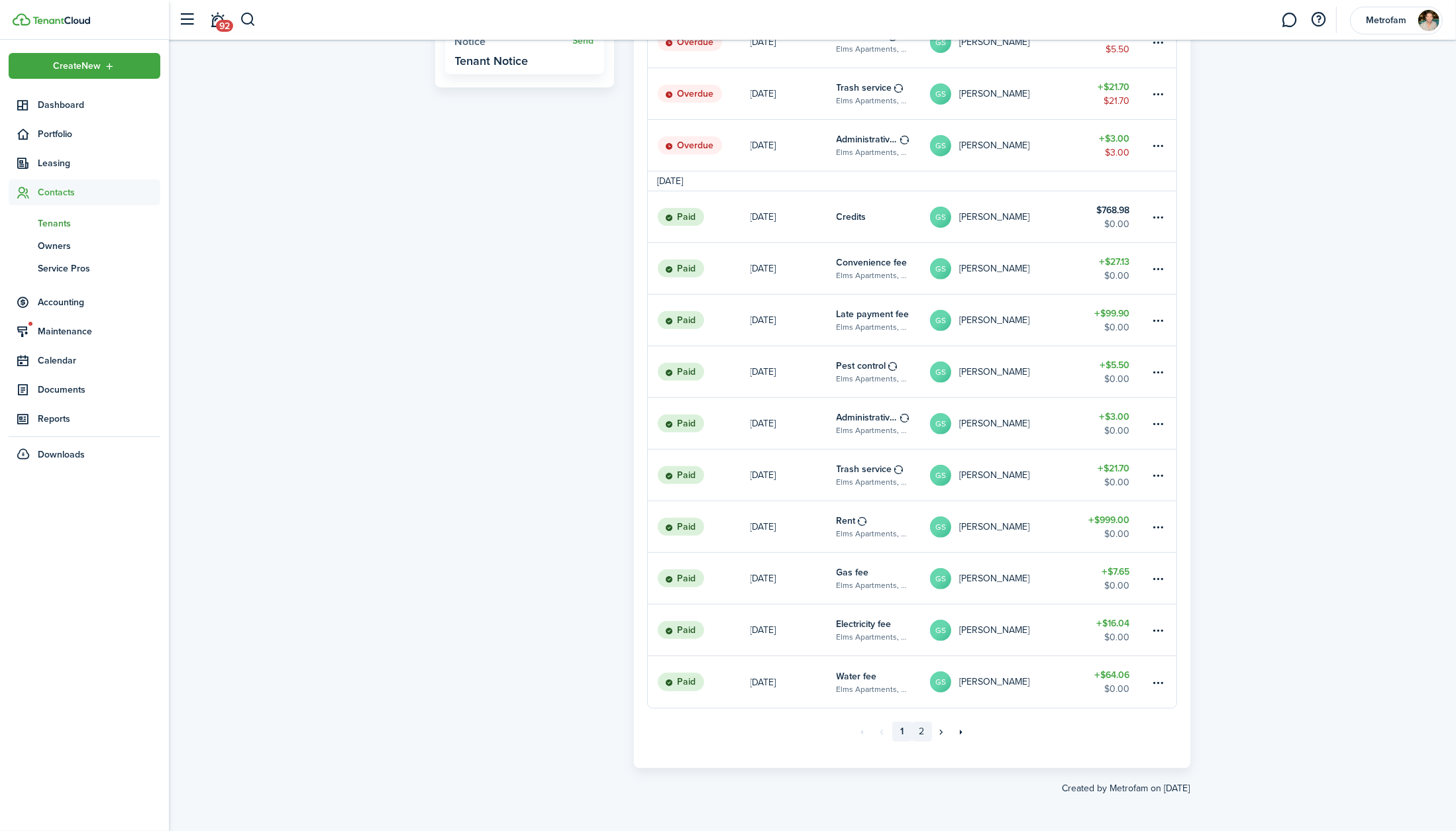
click at [922, 622] on link "2" at bounding box center [922, 732] width 20 height 20
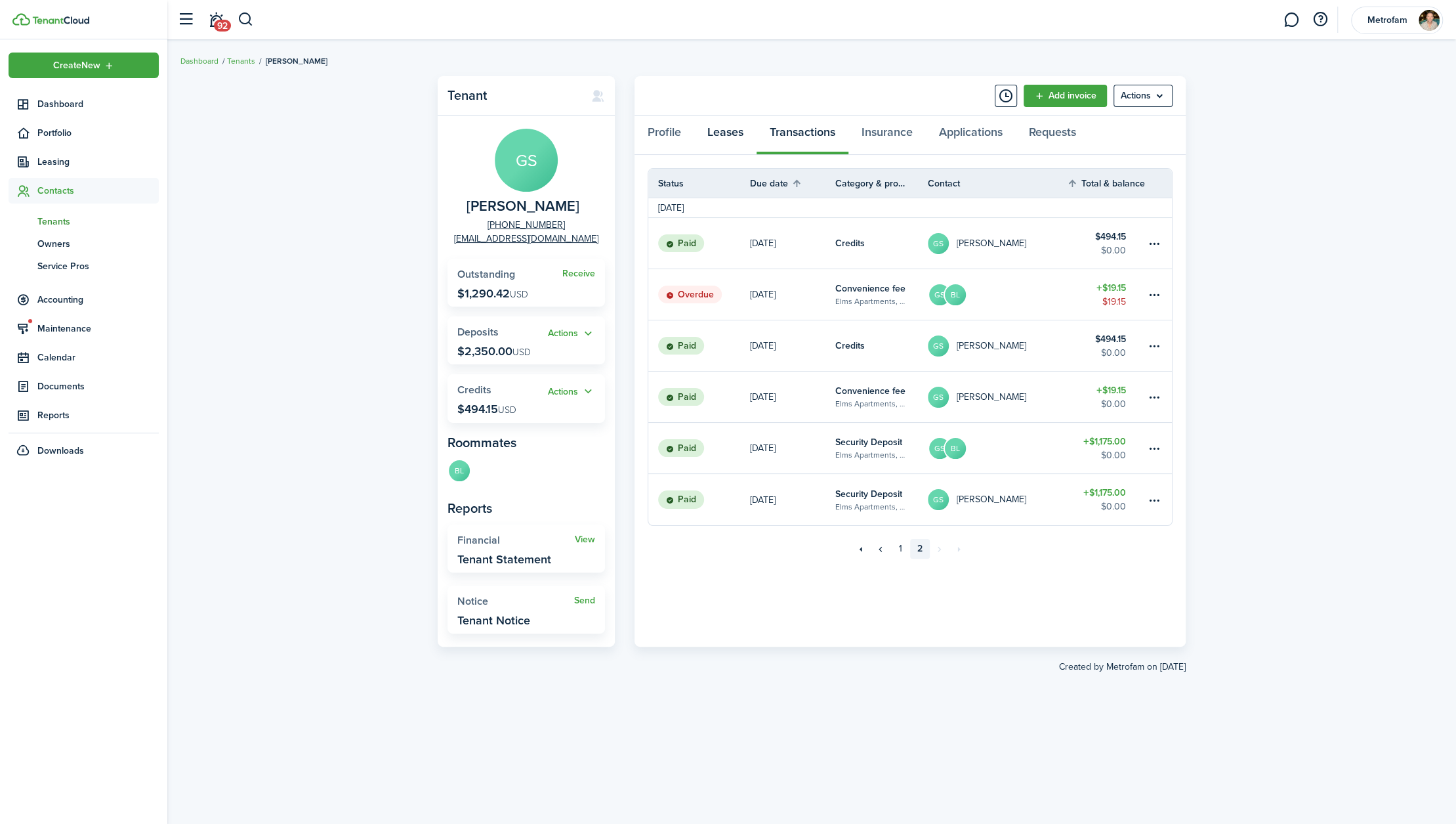
click at [725, 130] on link "Leases" at bounding box center [726, 136] width 62 height 40
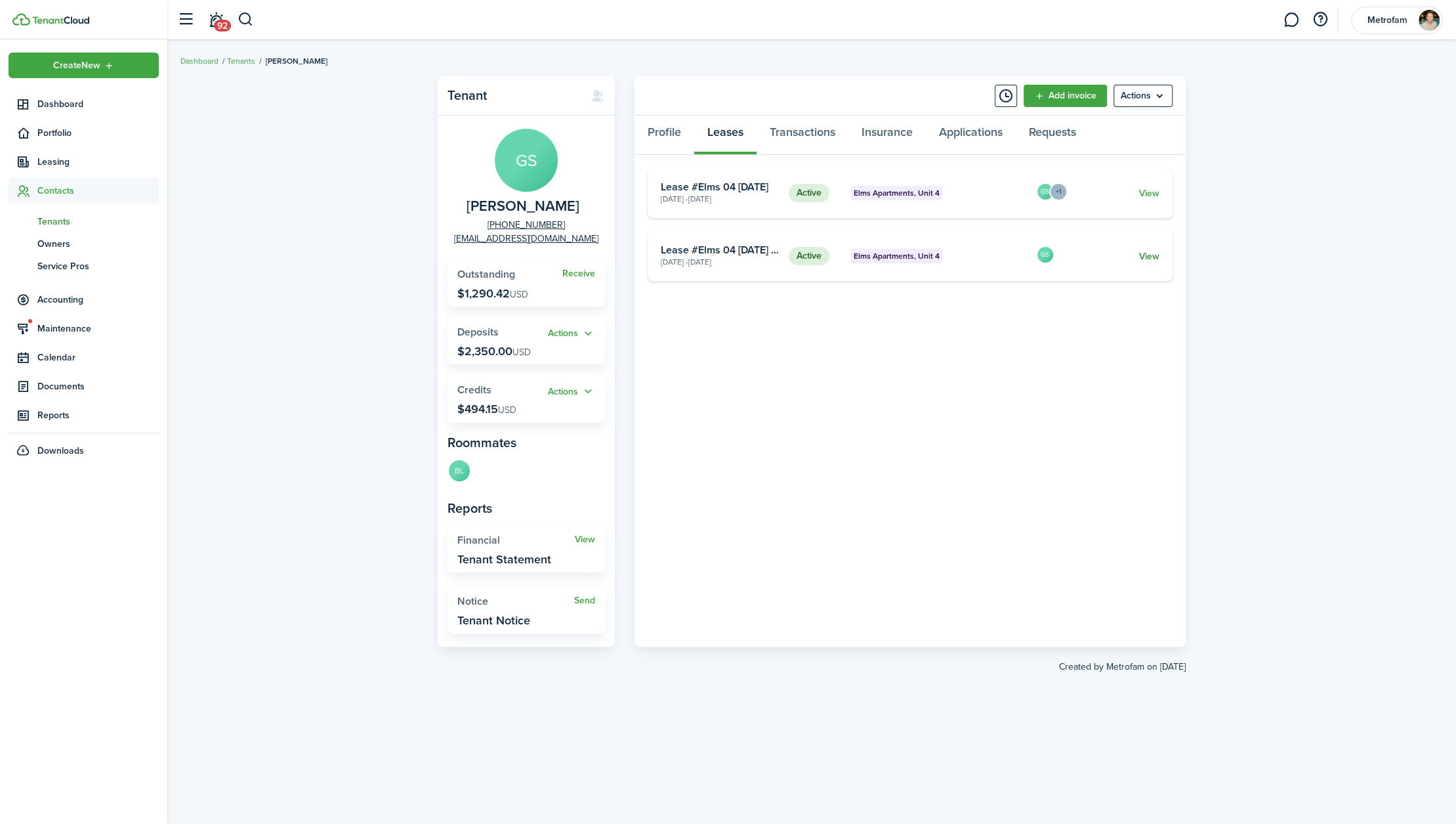
click at [1091, 259] on link "View" at bounding box center [1149, 256] width 20 height 14
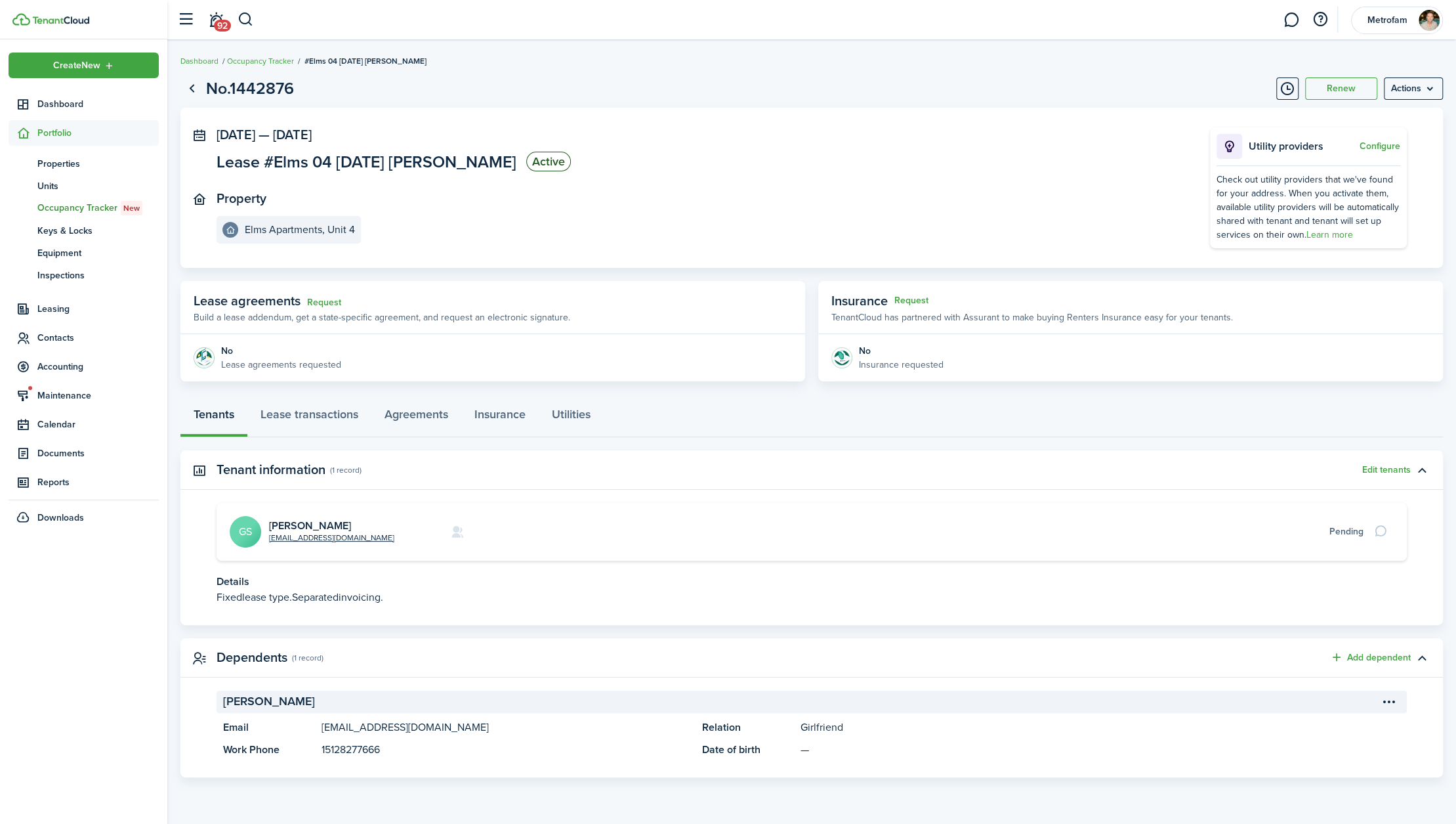
click at [1091, 536] on div "Pending" at bounding box center [1347, 531] width 34 height 14
click at [1091, 473] on button "button" at bounding box center [1422, 470] width 22 height 22
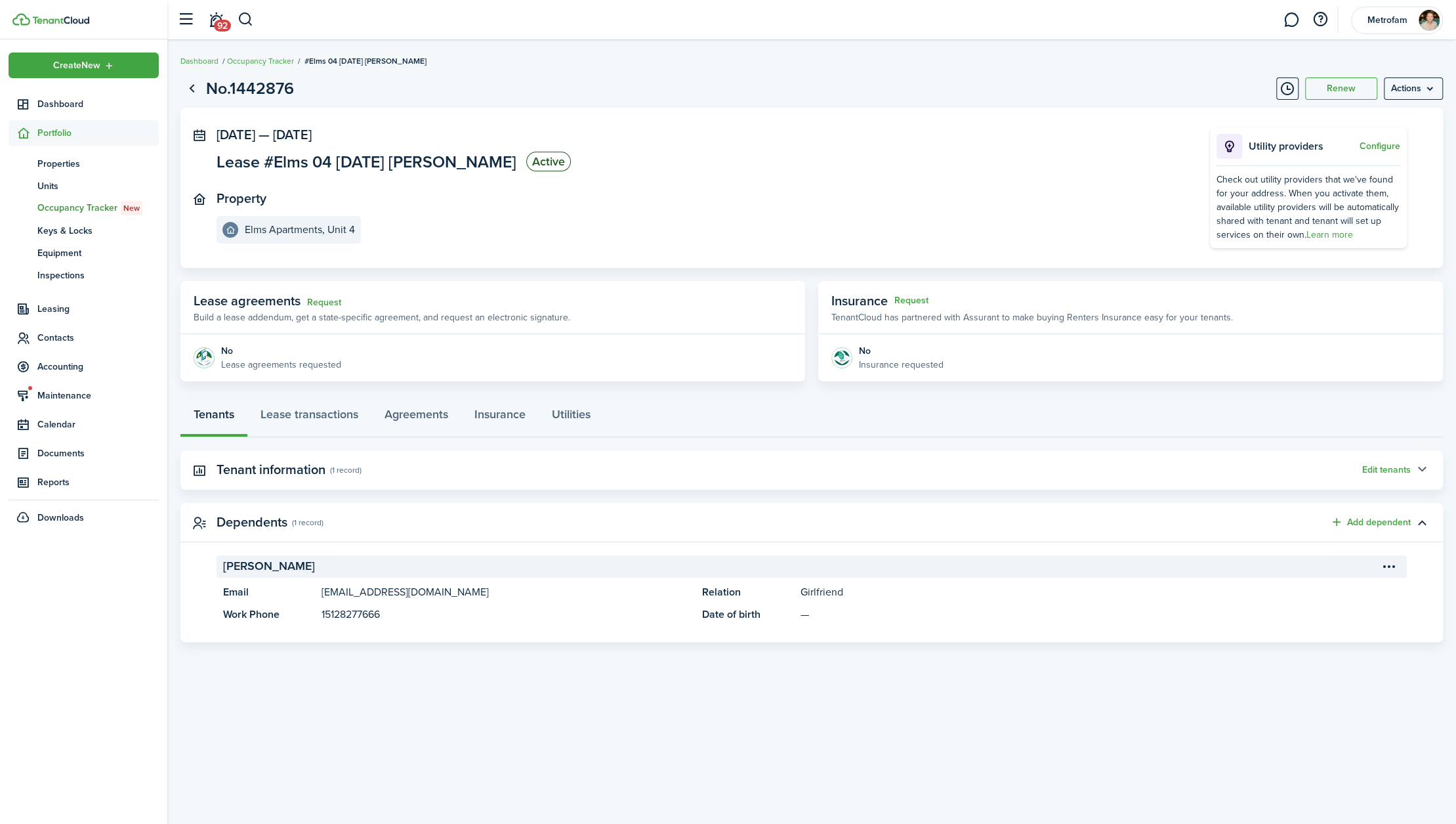
click at [1091, 473] on button "button" at bounding box center [1422, 470] width 22 height 22
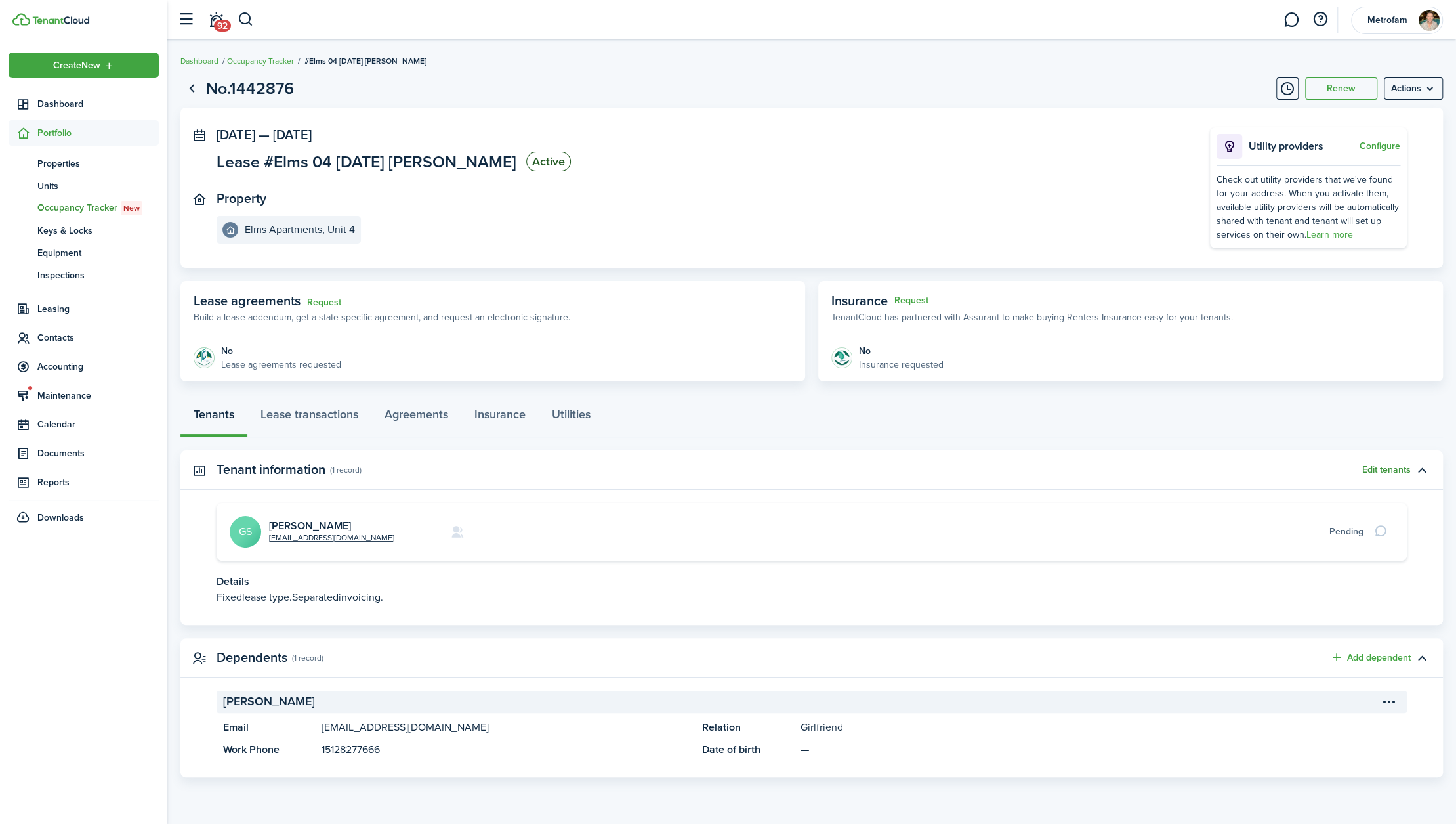
click at [1091, 470] on button "Edit tenants" at bounding box center [1386, 470] width 48 height 11
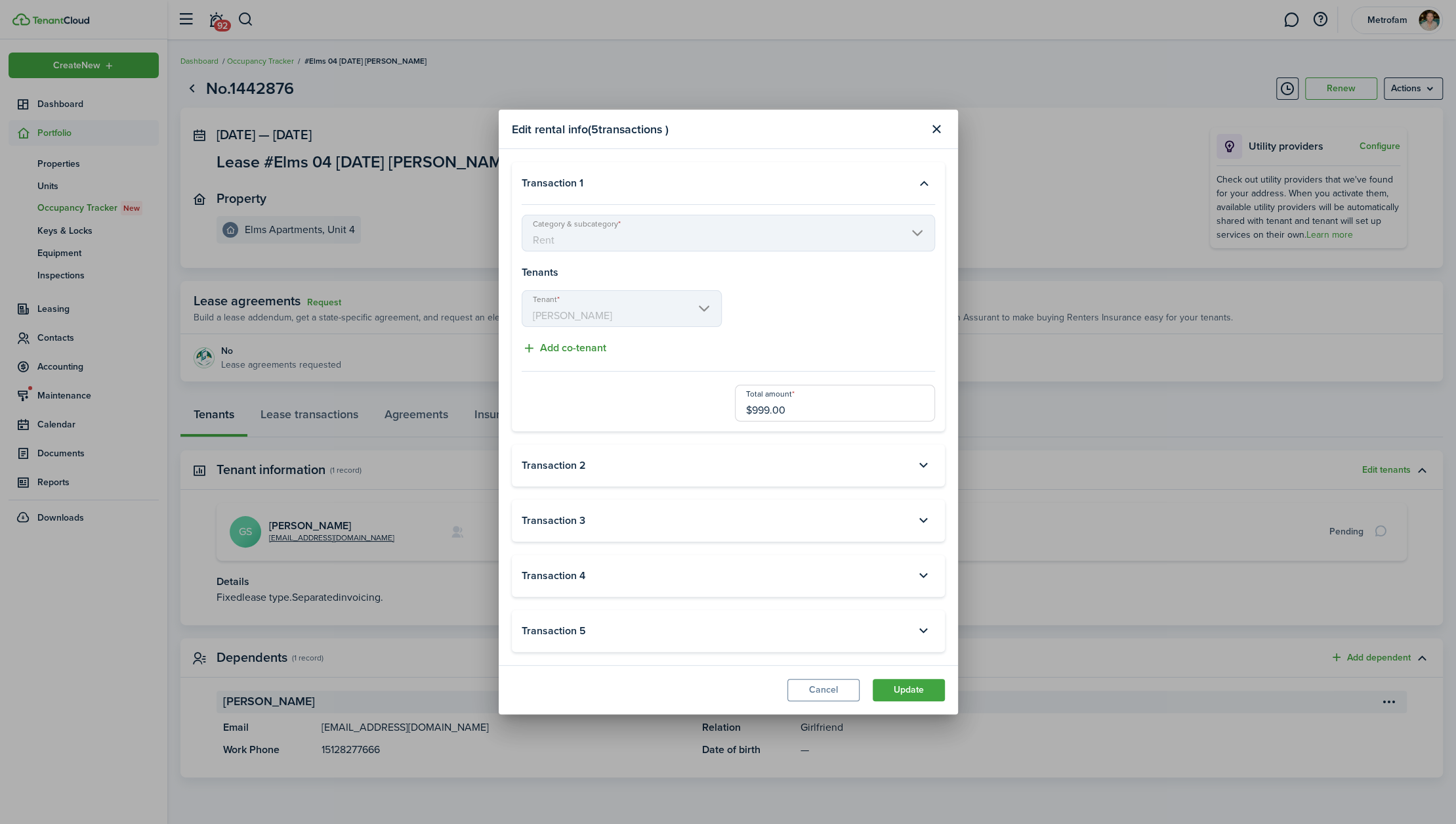
click at [568, 348] on button "Add co-tenant" at bounding box center [564, 348] width 85 height 17
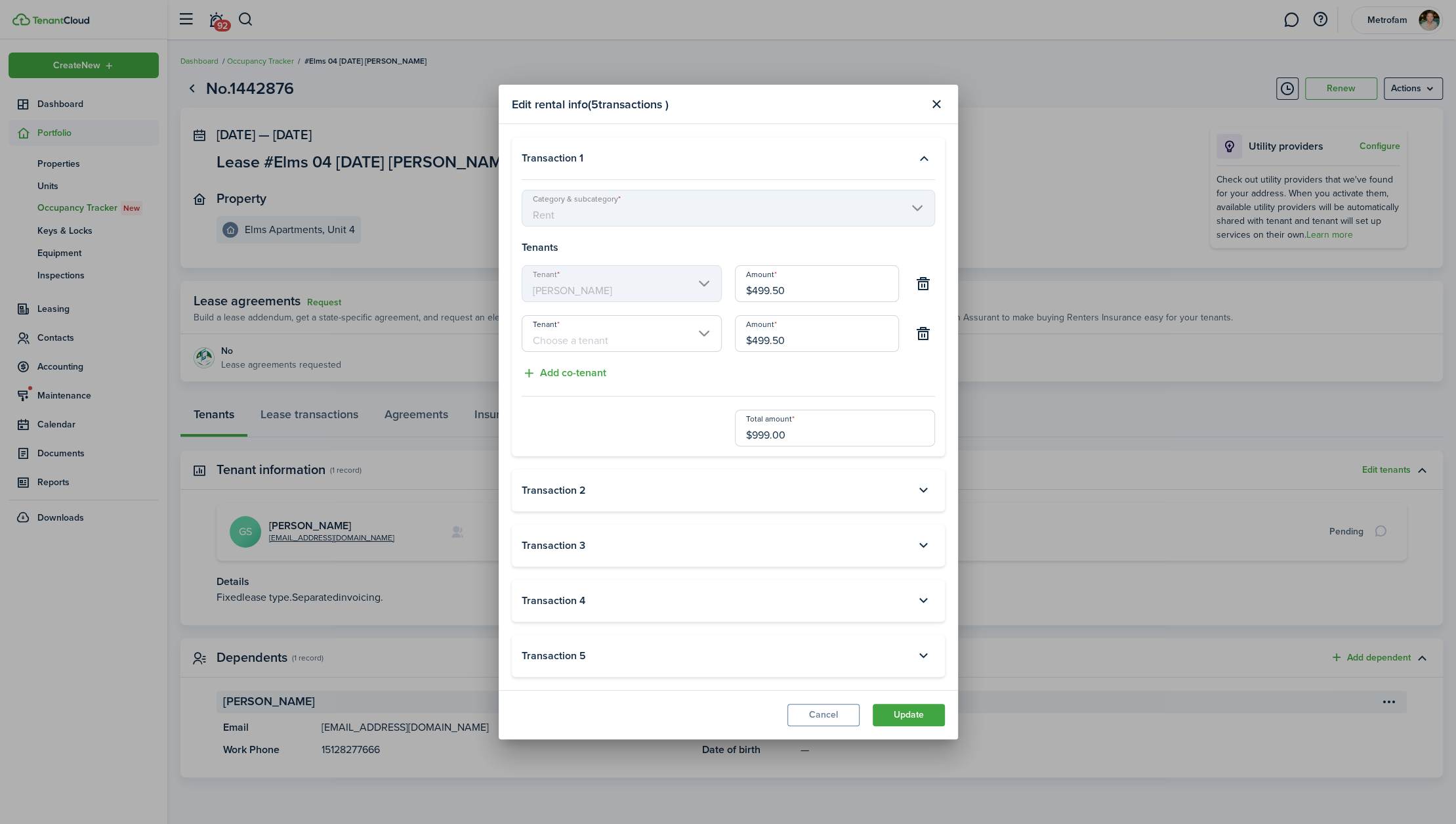
click at [660, 329] on input "Tenant" at bounding box center [621, 334] width 200 height 37
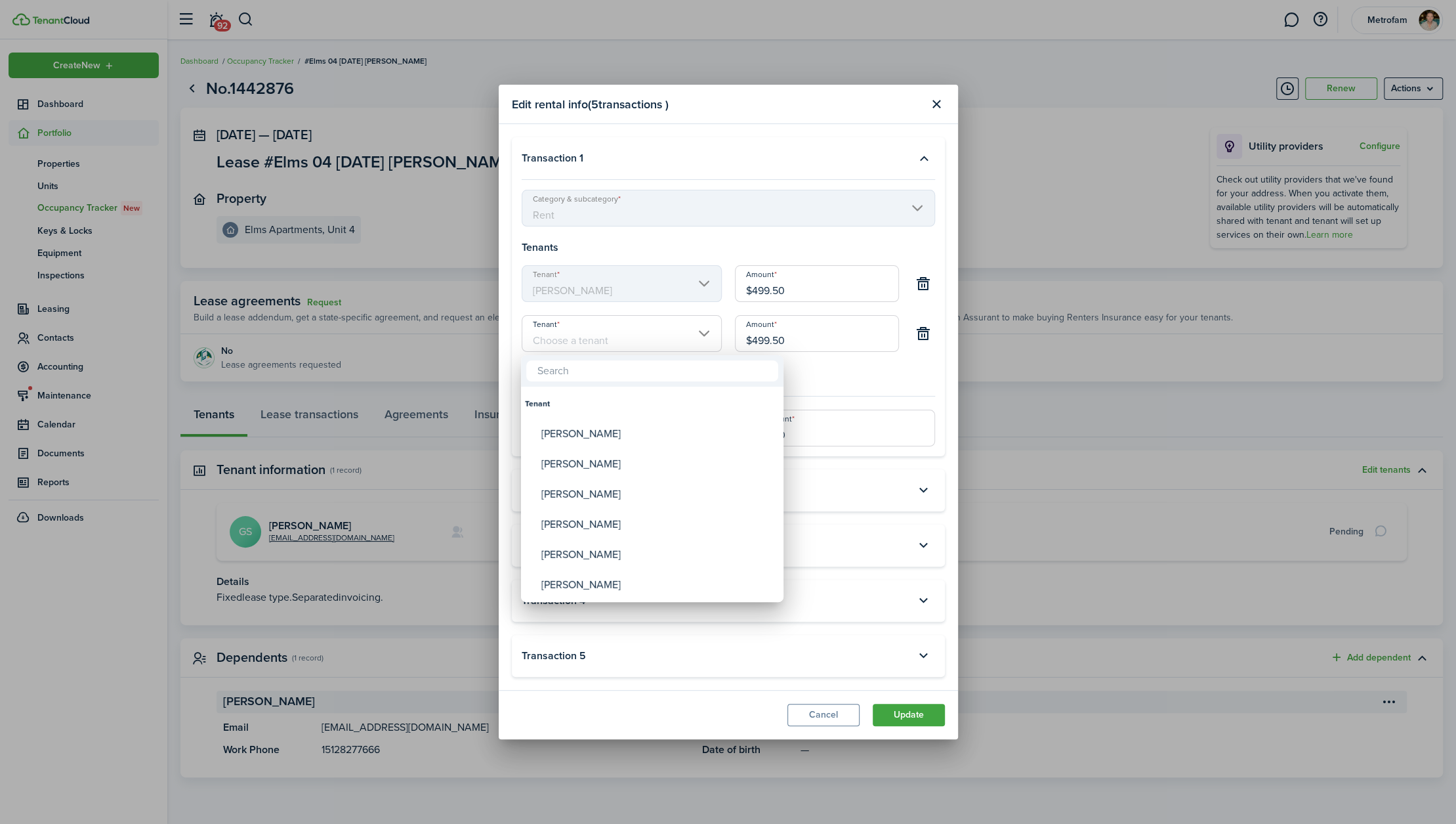
click at [660, 329] on div at bounding box center [728, 412] width 1666 height 1034
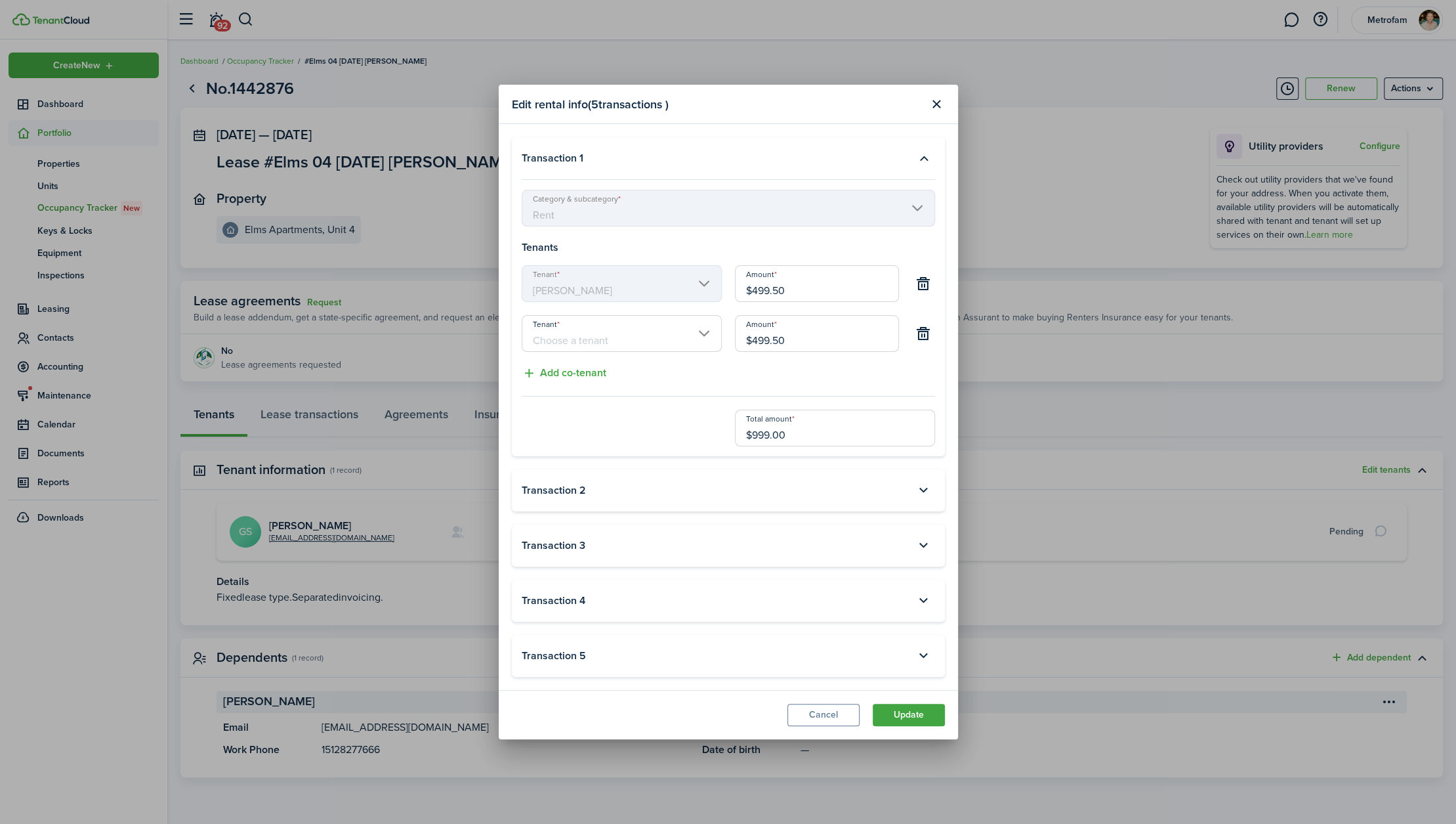
click at [805, 472] on div "Transaction 2" at bounding box center [728, 491] width 433 height 42
click at [844, 491] on accordion-header "Transaction 2" at bounding box center [728, 491] width 414 height 22
click at [922, 489] on button "button" at bounding box center [924, 491] width 22 height 22
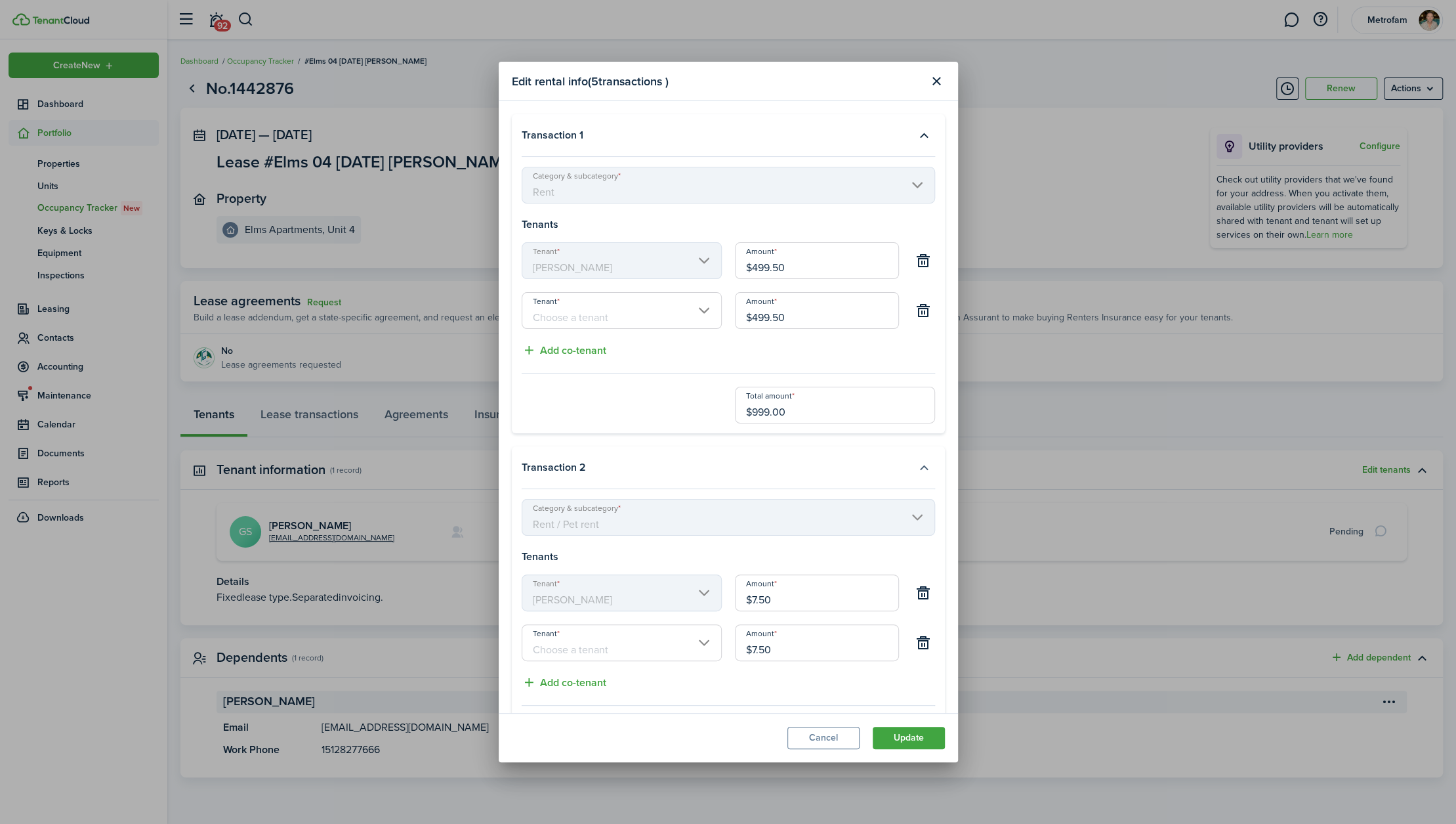
click at [913, 464] on button "button" at bounding box center [924, 468] width 22 height 22
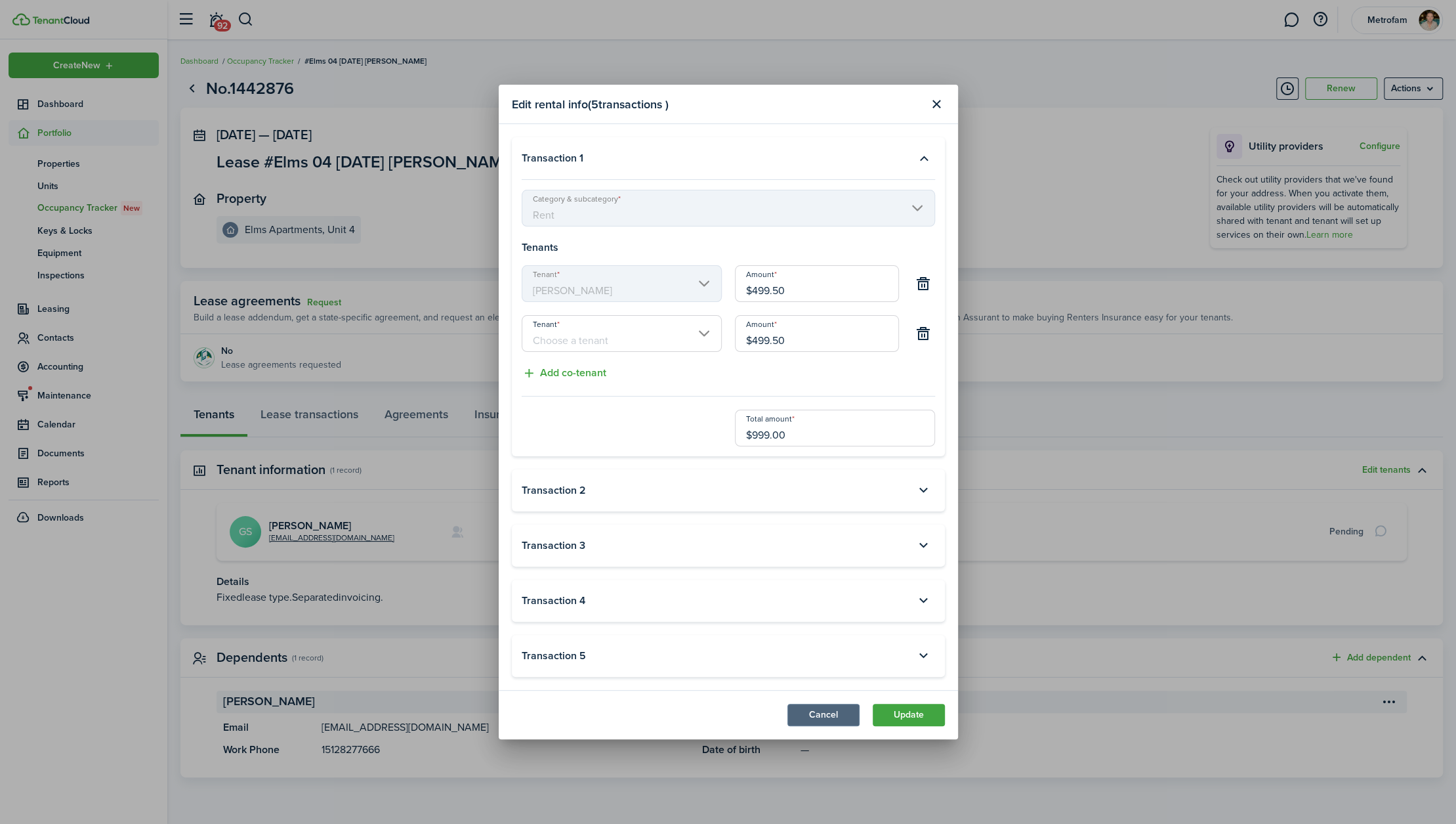
click at [819, 617] on button "Cancel" at bounding box center [824, 715] width 72 height 22
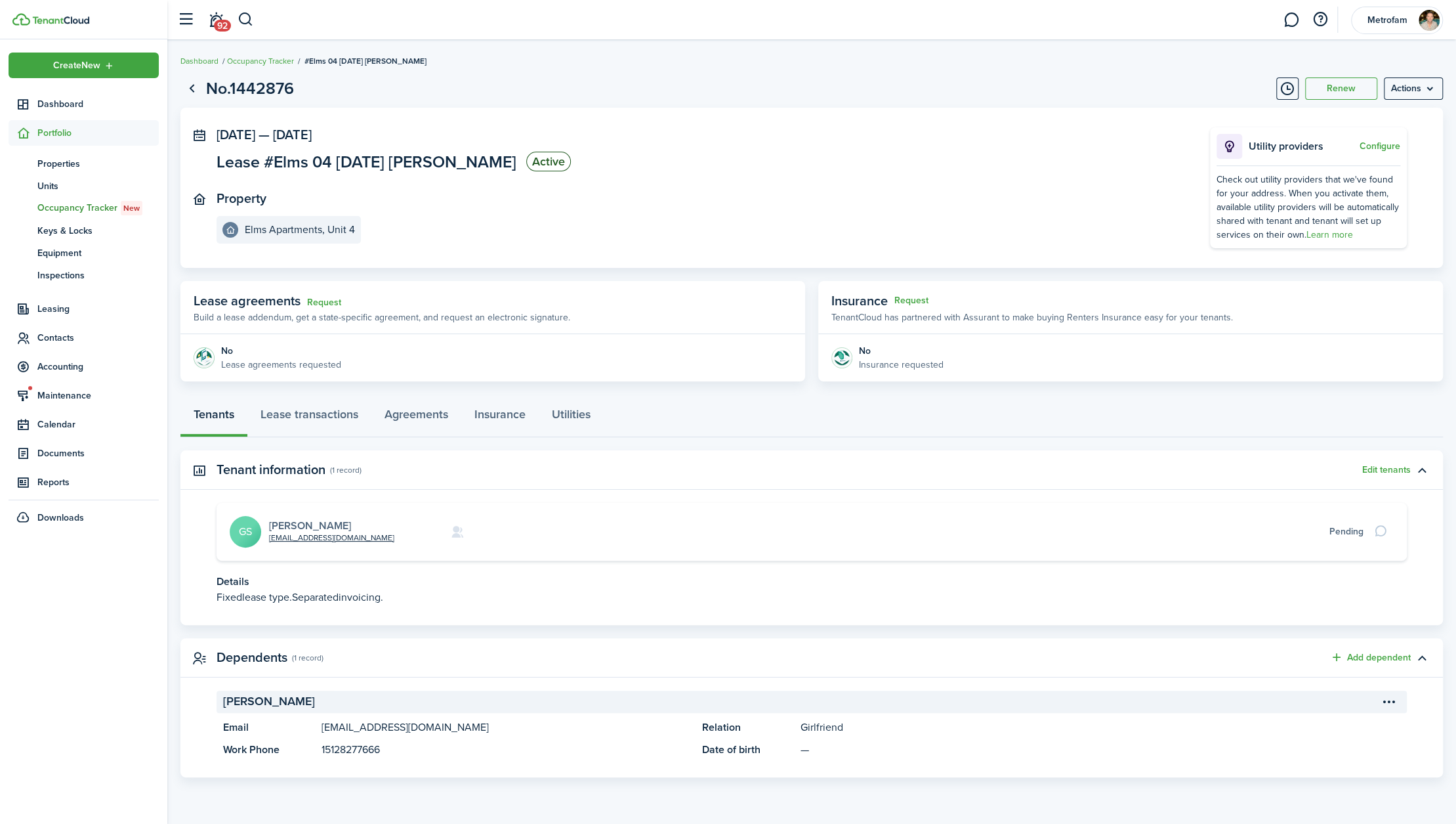
click at [284, 527] on link "[PERSON_NAME]" at bounding box center [310, 525] width 82 height 15
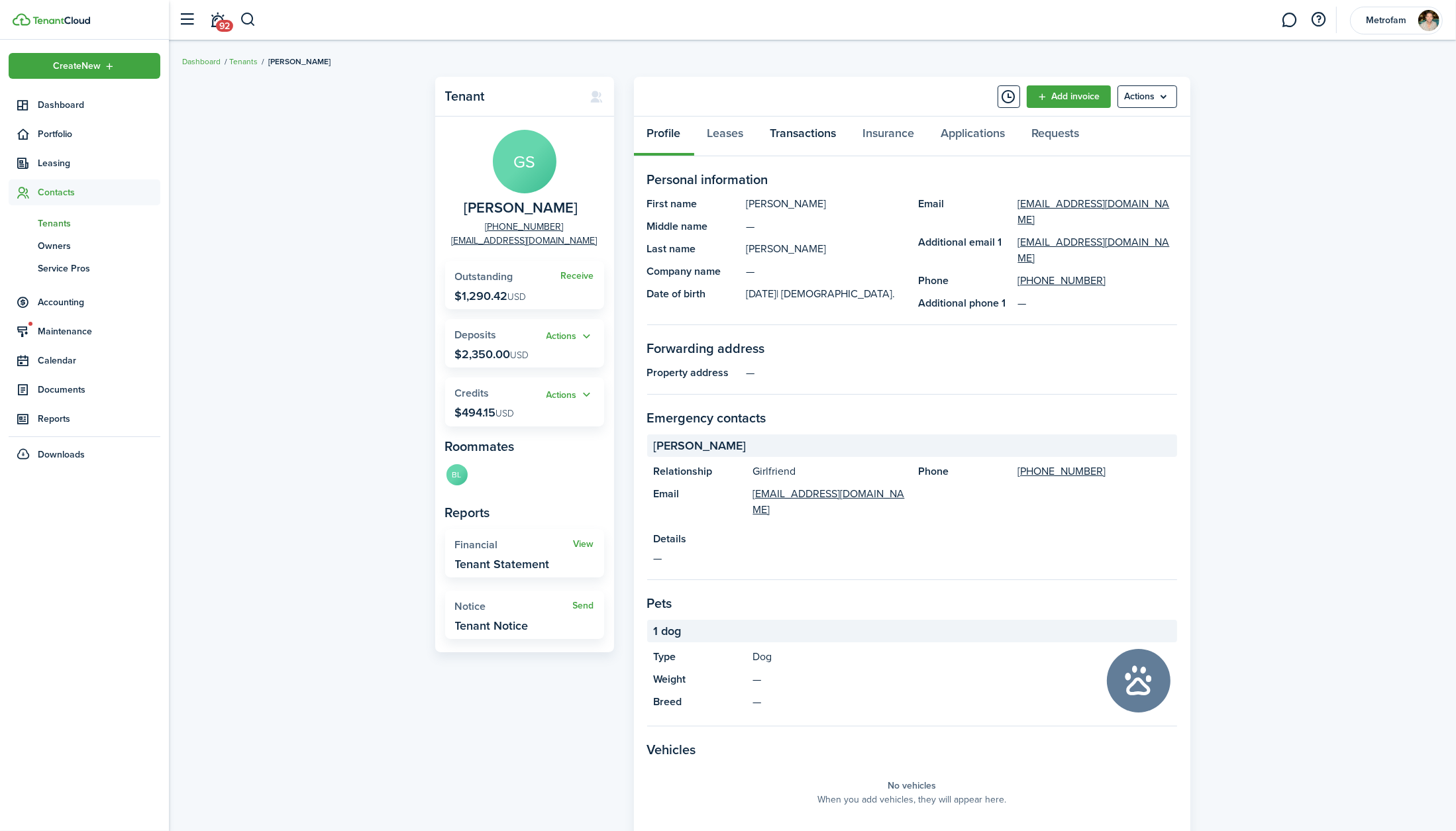
click at [797, 127] on link "Transactions" at bounding box center [803, 137] width 93 height 40
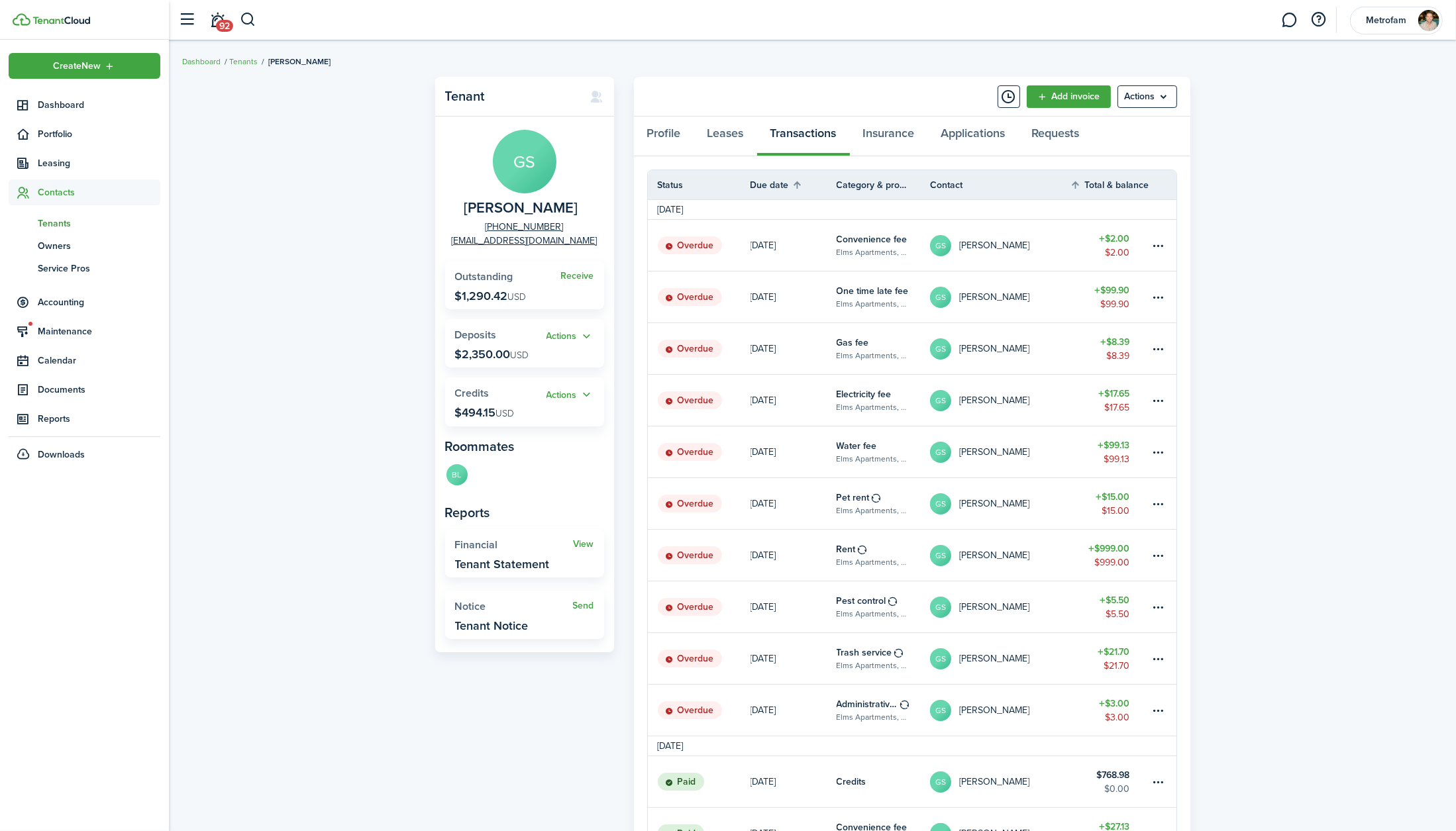
click at [996, 239] on table-profile-info "GS [PERSON_NAME]" at bounding box center [980, 245] width 99 height 21
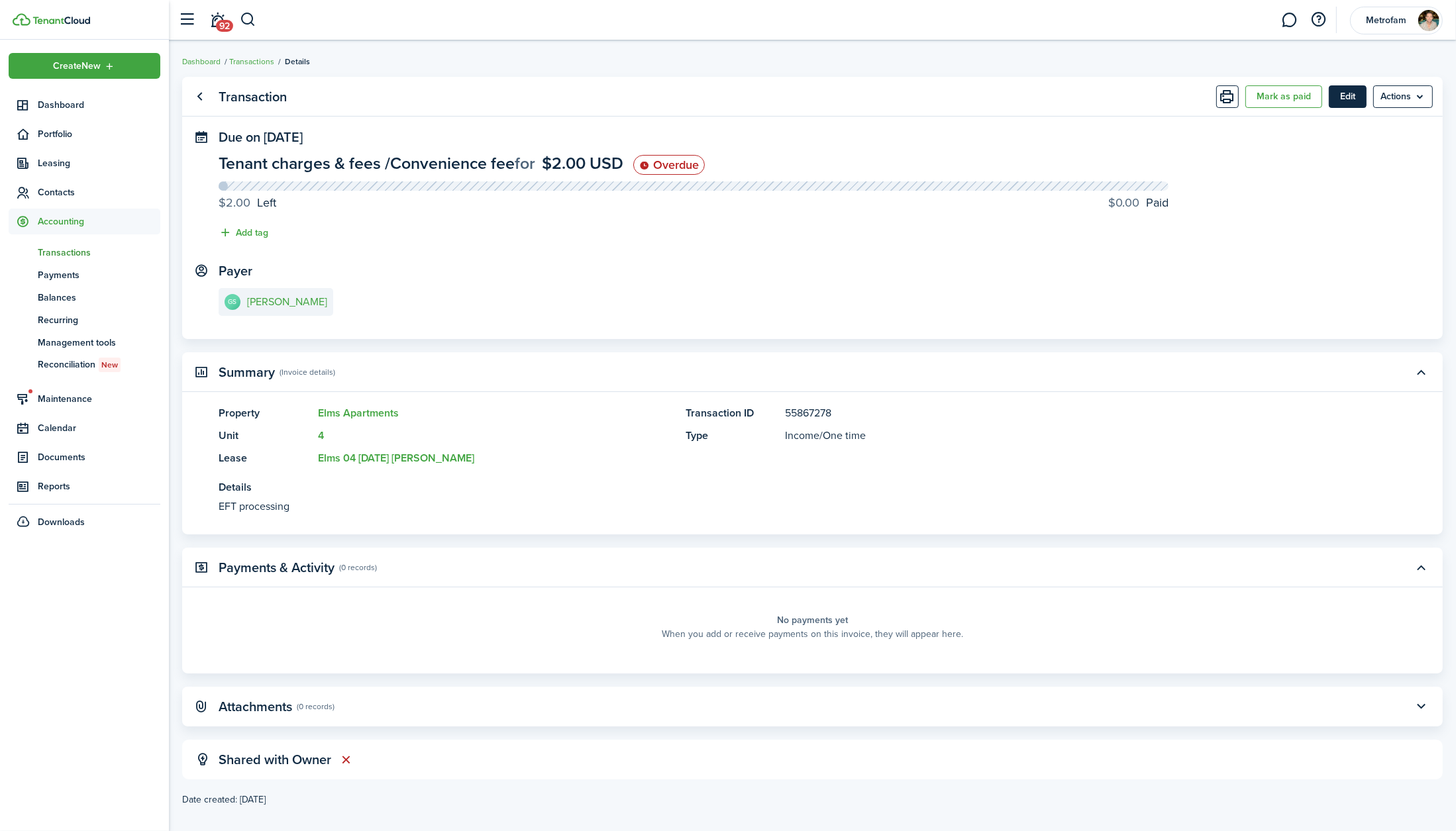
click at [1102, 103] on button "Edit" at bounding box center [1348, 97] width 38 height 23
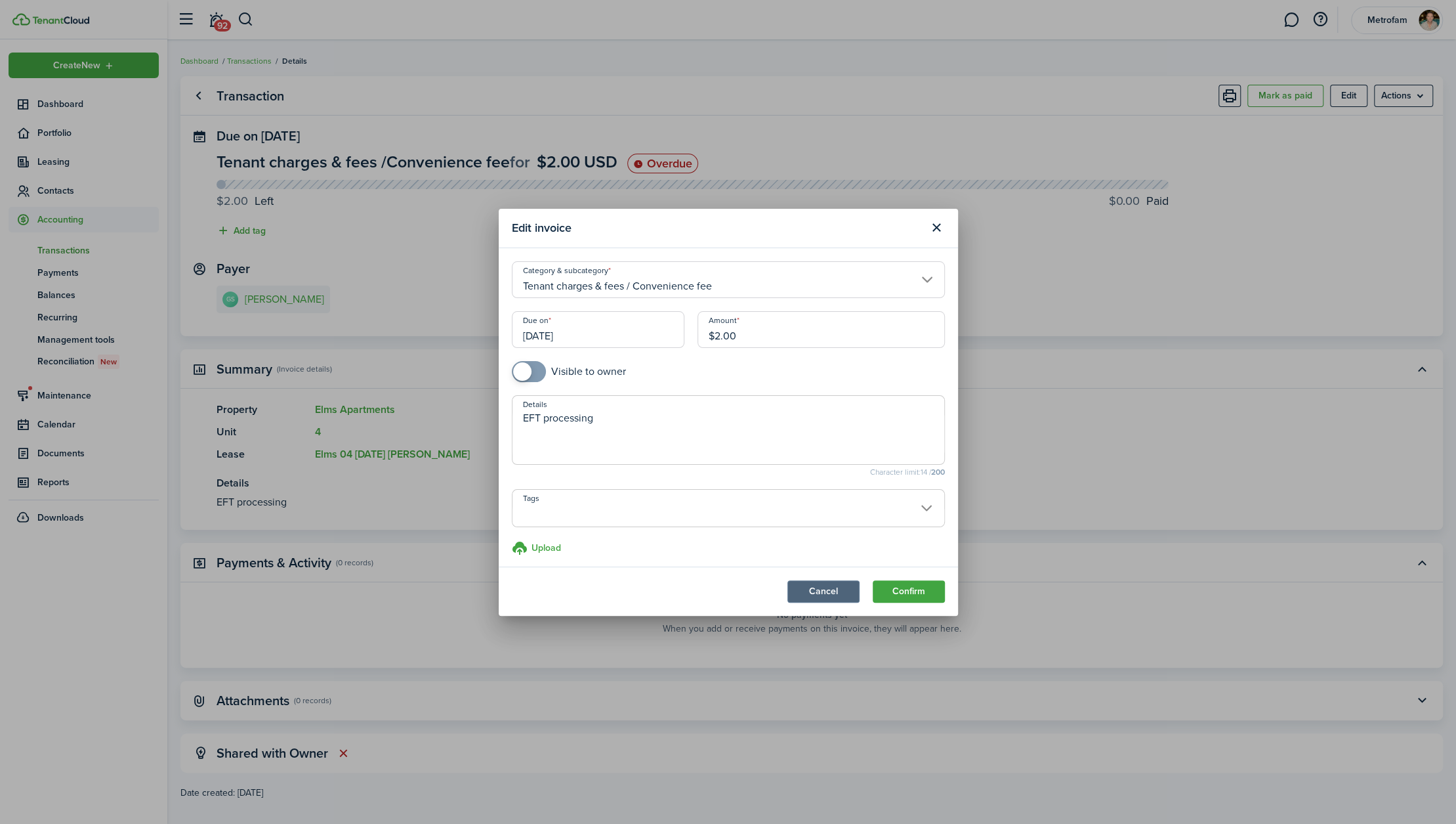
click at [825, 598] on button "Cancel" at bounding box center [824, 592] width 72 height 22
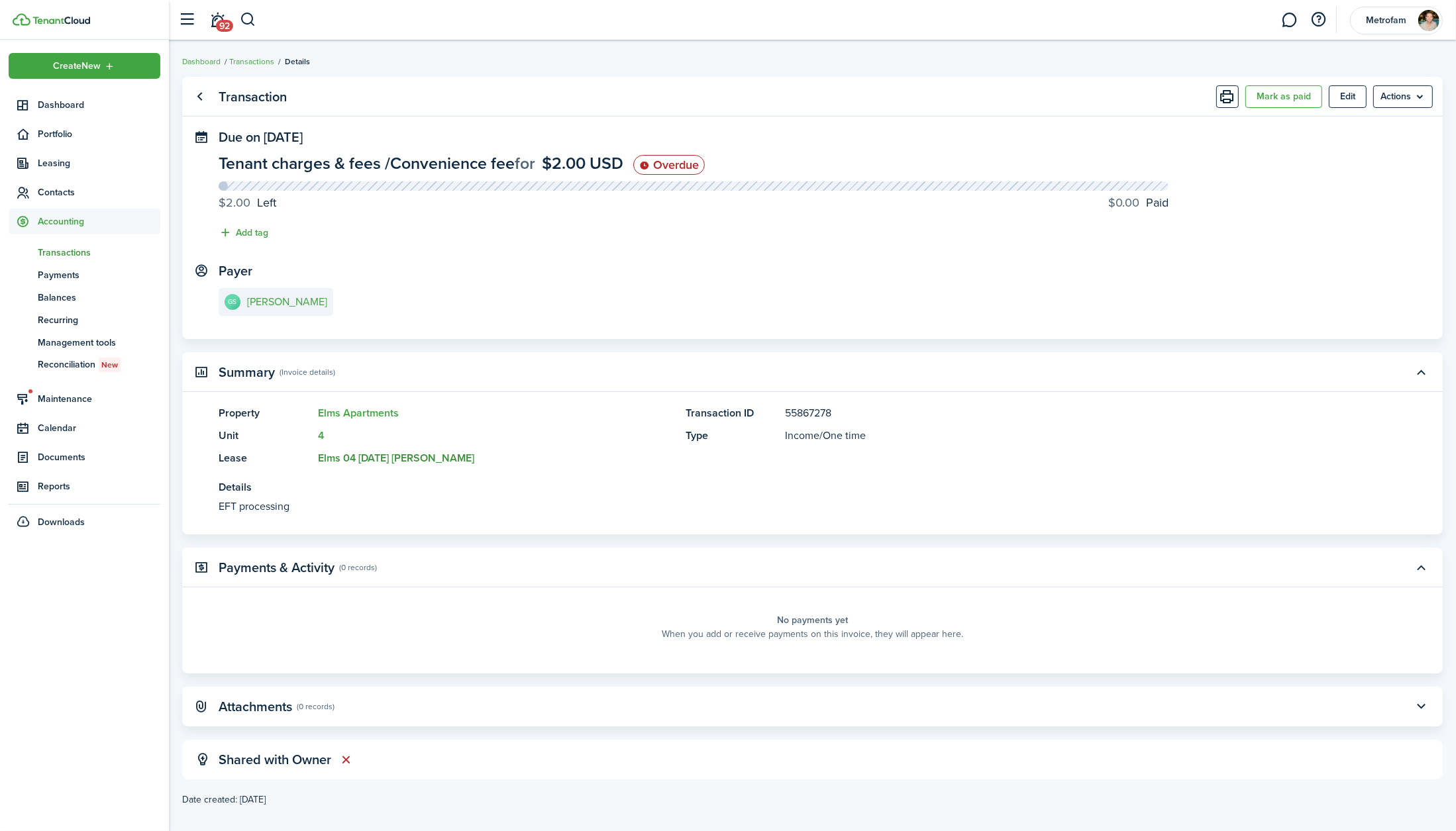
click at [331, 457] on link "Elms 04 [DATE] [PERSON_NAME]" at bounding box center [396, 458] width 156 height 15
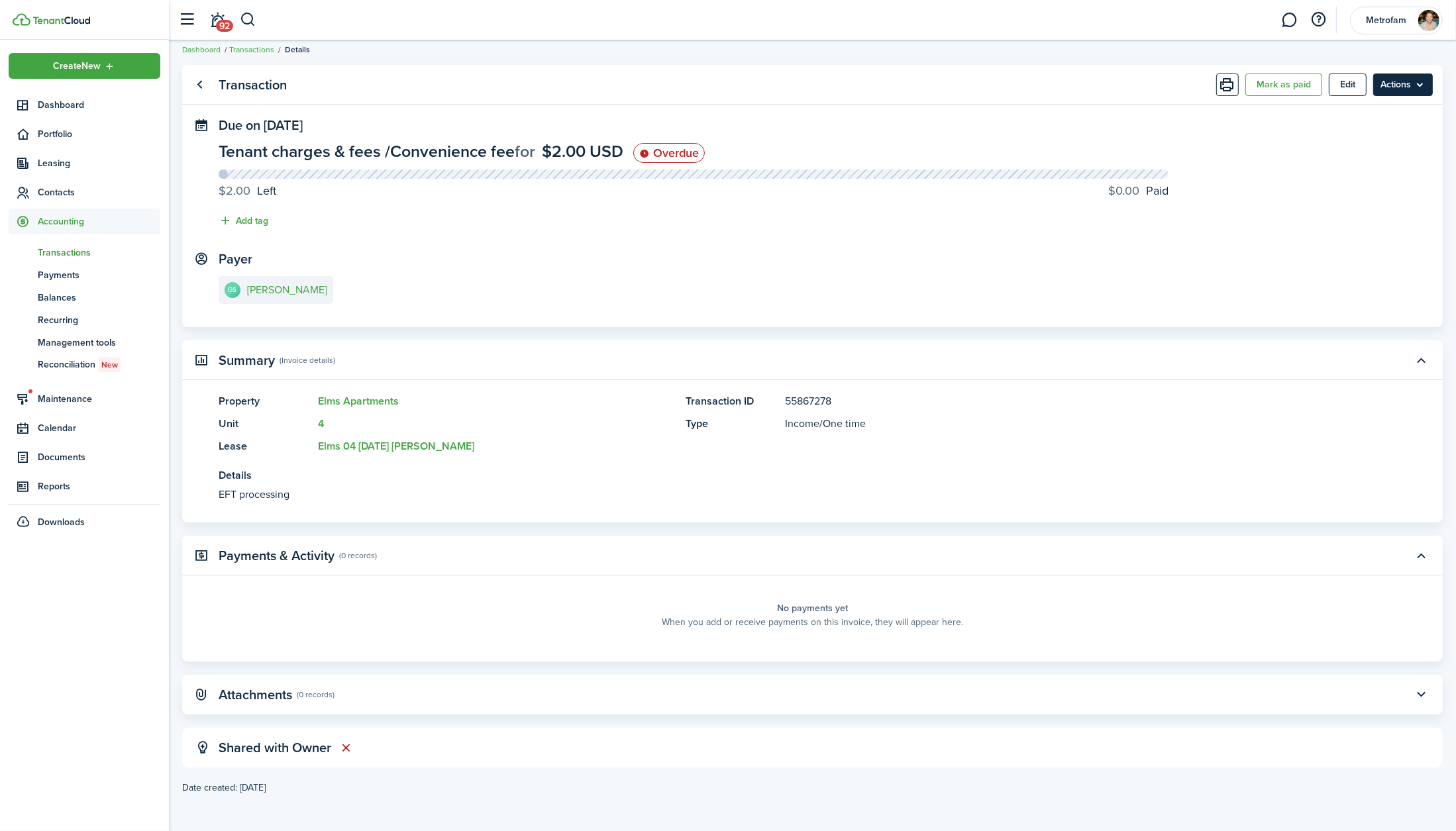
click at [1102, 90] on menu-btn "Actions" at bounding box center [1403, 85] width 59 height 23
click at [1102, 209] on panel-main-content "Tenant charges & fees / Convenience fee for $2.00 USD Overdue $2.00 Left $0.00 …" at bounding box center [813, 189] width 1188 height 92
click at [204, 82] on link "Go back" at bounding box center [200, 85] width 23 height 23
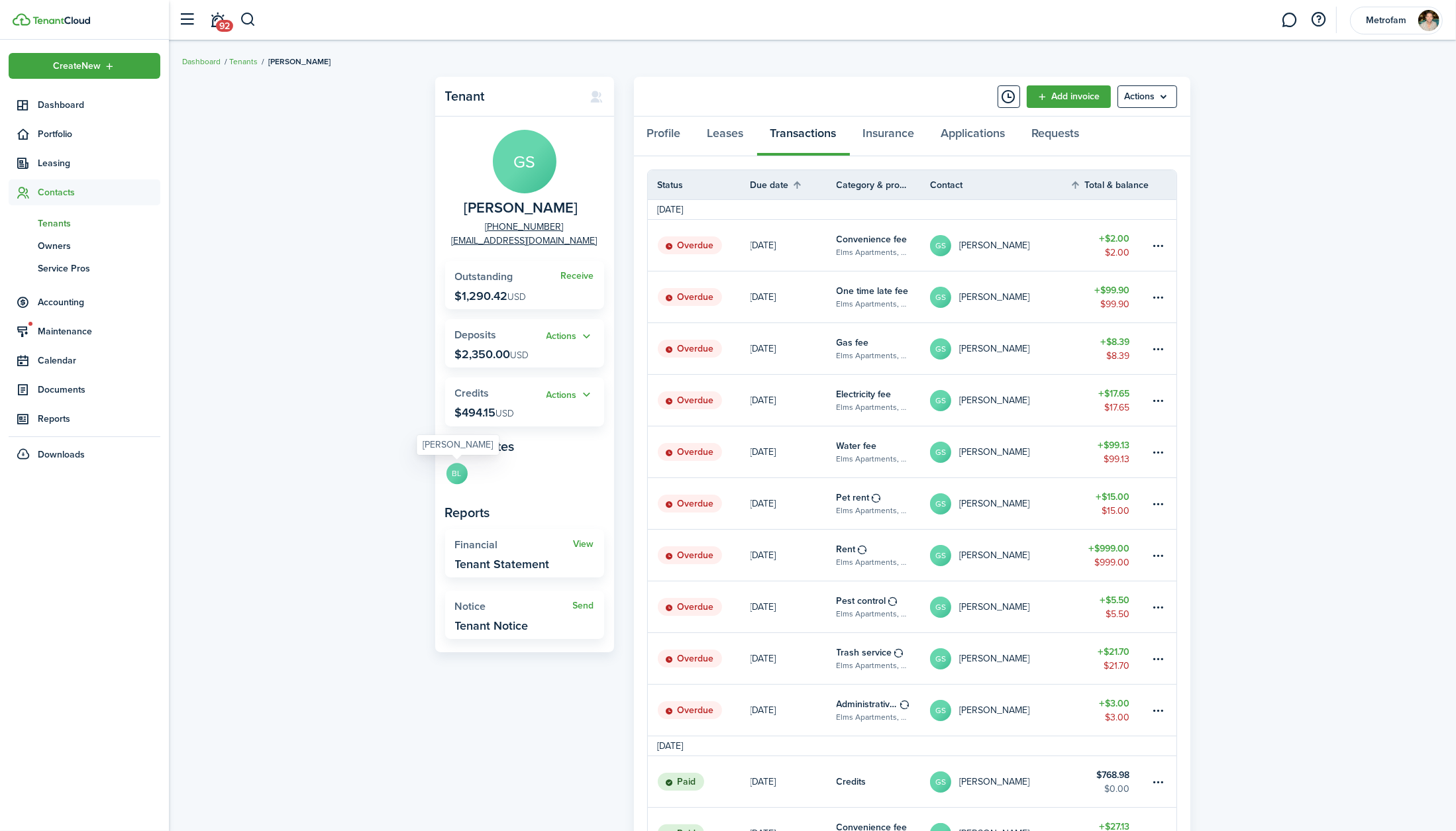
click at [462, 477] on avatar-text "BL" at bounding box center [457, 474] width 21 height 21
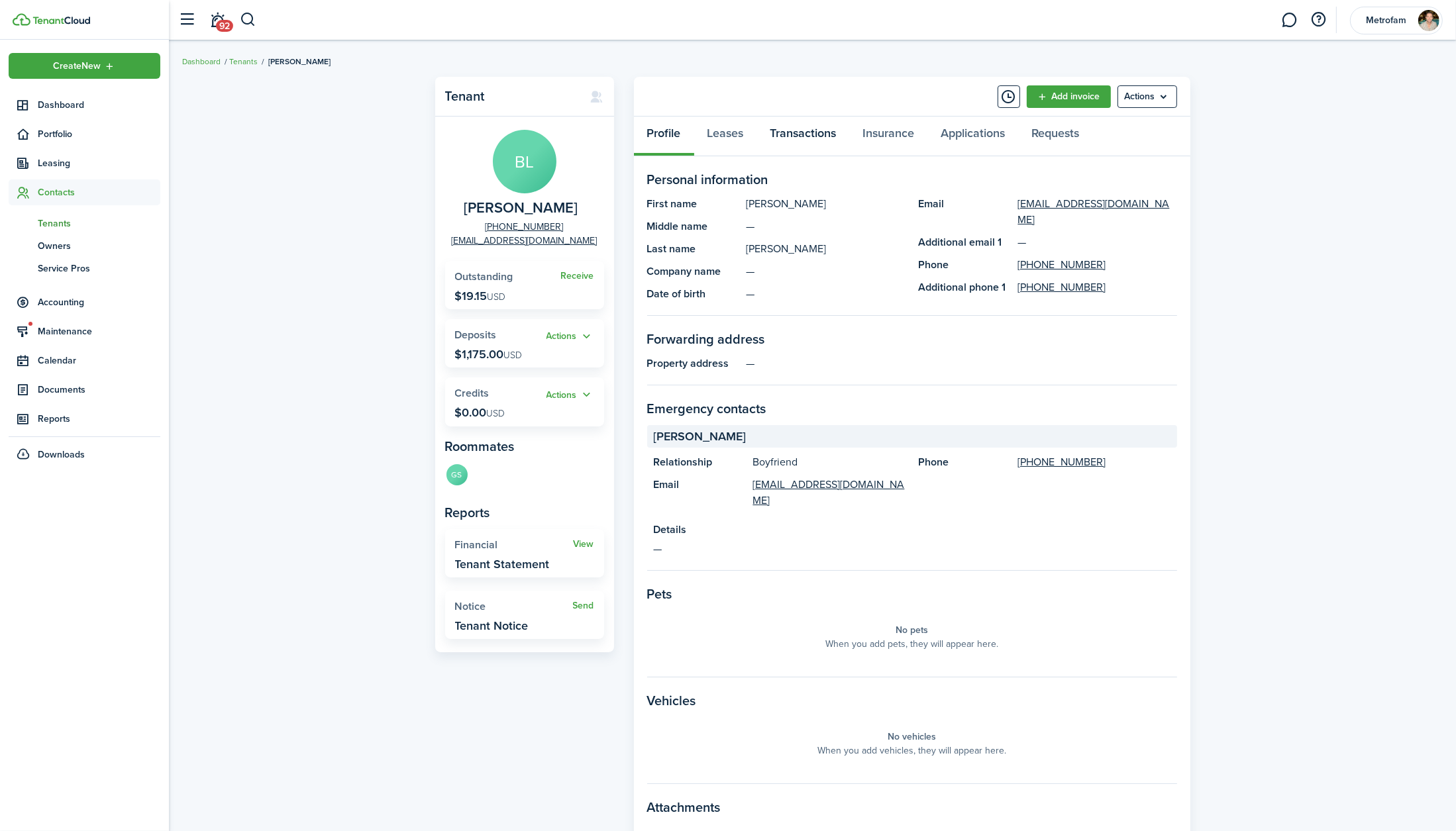
click at [806, 130] on link "Transactions" at bounding box center [803, 137] width 93 height 40
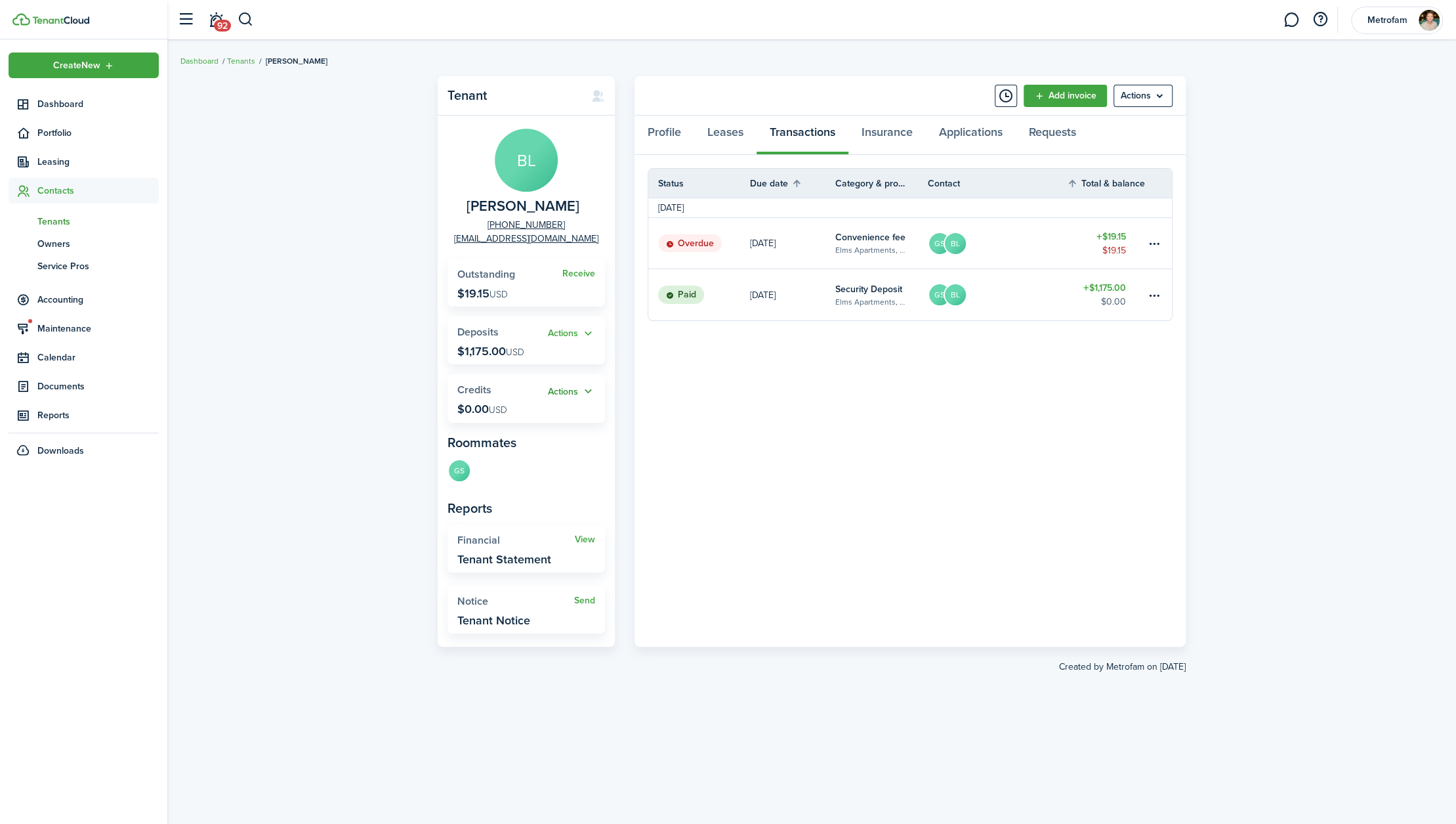
click at [566, 393] on button "Actions" at bounding box center [571, 391] width 47 height 15
click at [529, 419] on link "Add" at bounding box center [538, 417] width 115 height 22
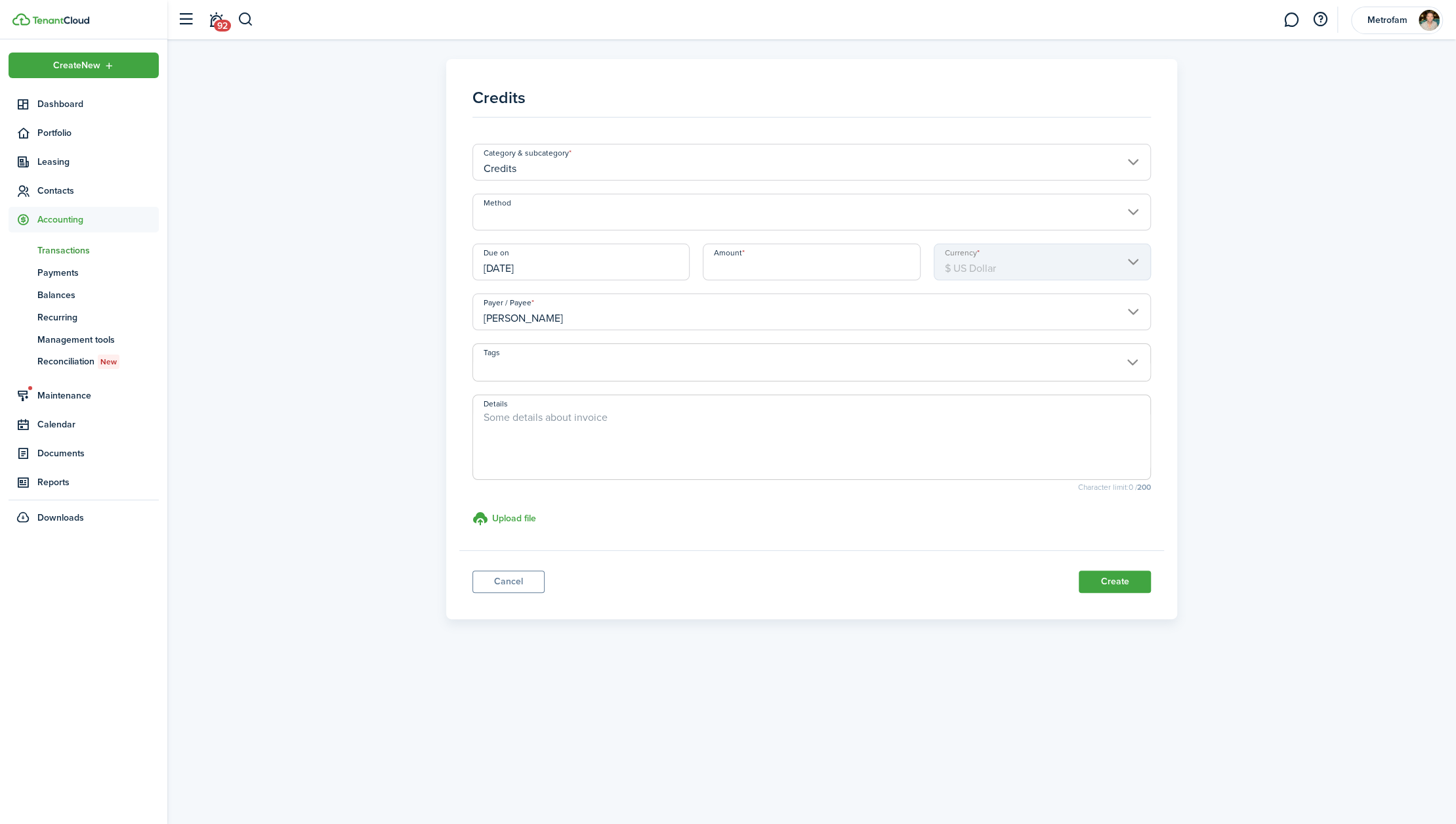
click at [596, 217] on input "Method" at bounding box center [812, 212] width 679 height 37
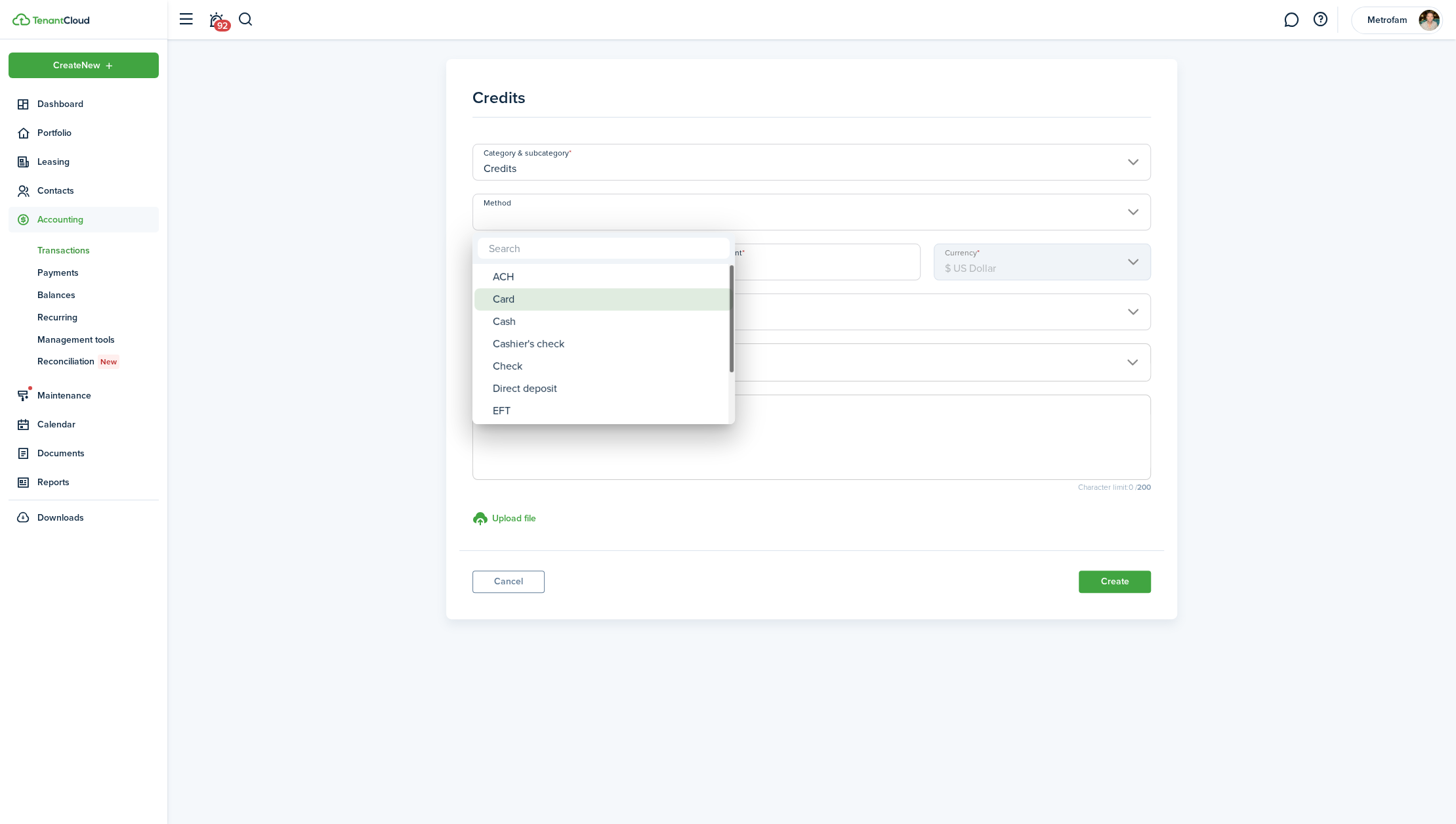
click at [549, 305] on div "Card" at bounding box center [609, 300] width 232 height 22
type input "Card"
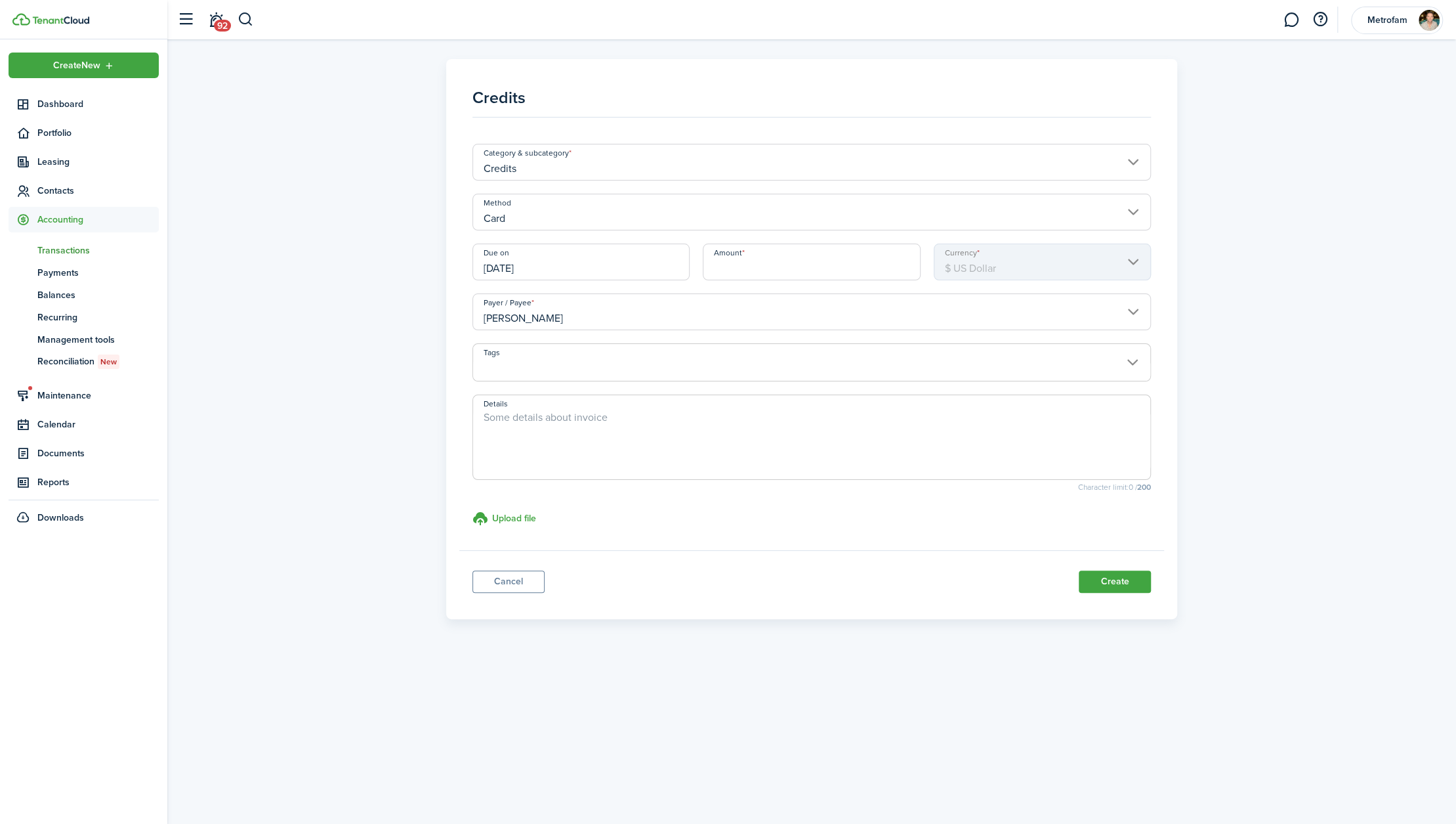
click at [577, 265] on input "[DATE]" at bounding box center [581, 262] width 217 height 37
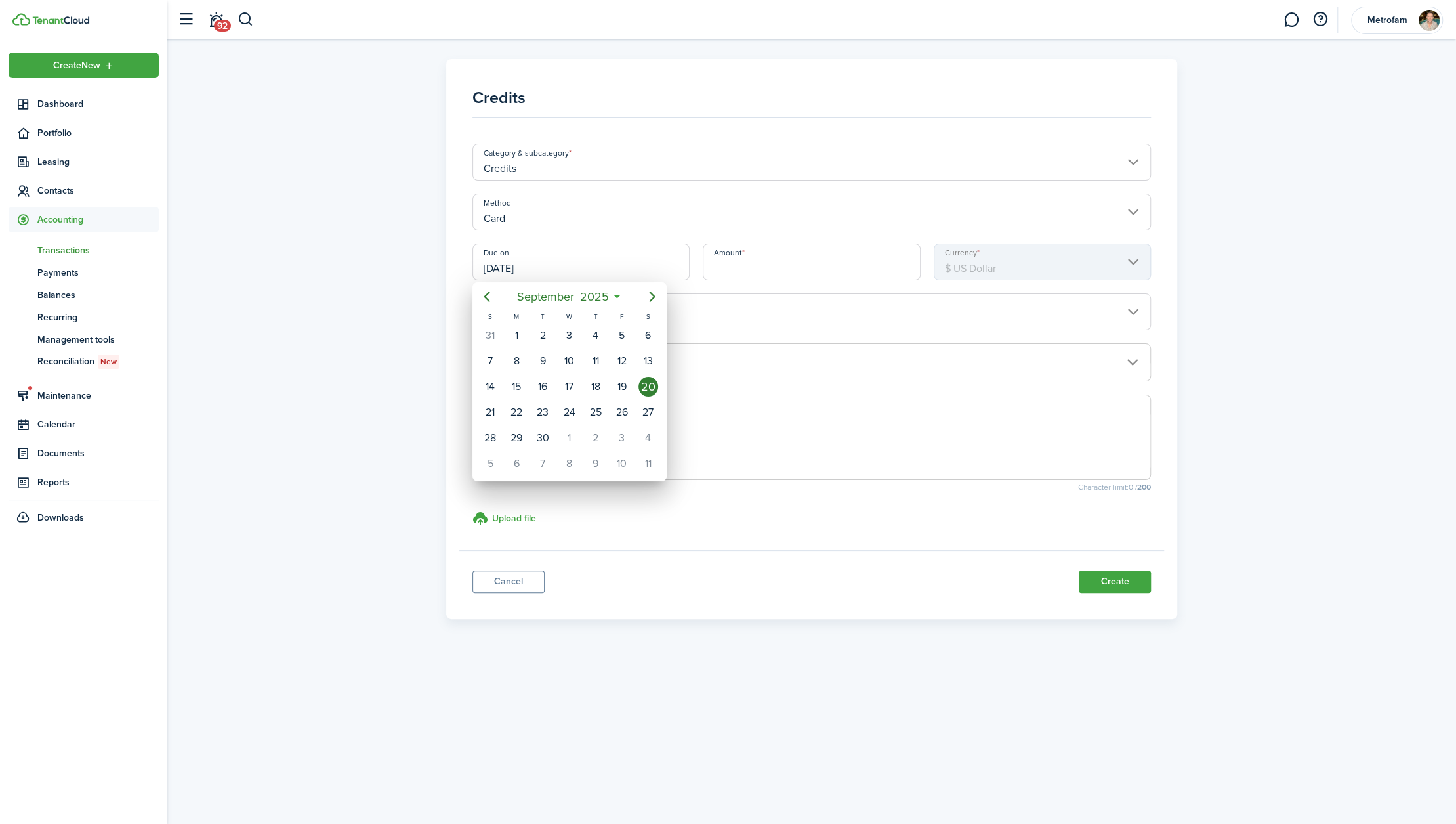
click at [523, 586] on div at bounding box center [728, 412] width 1666 height 1034
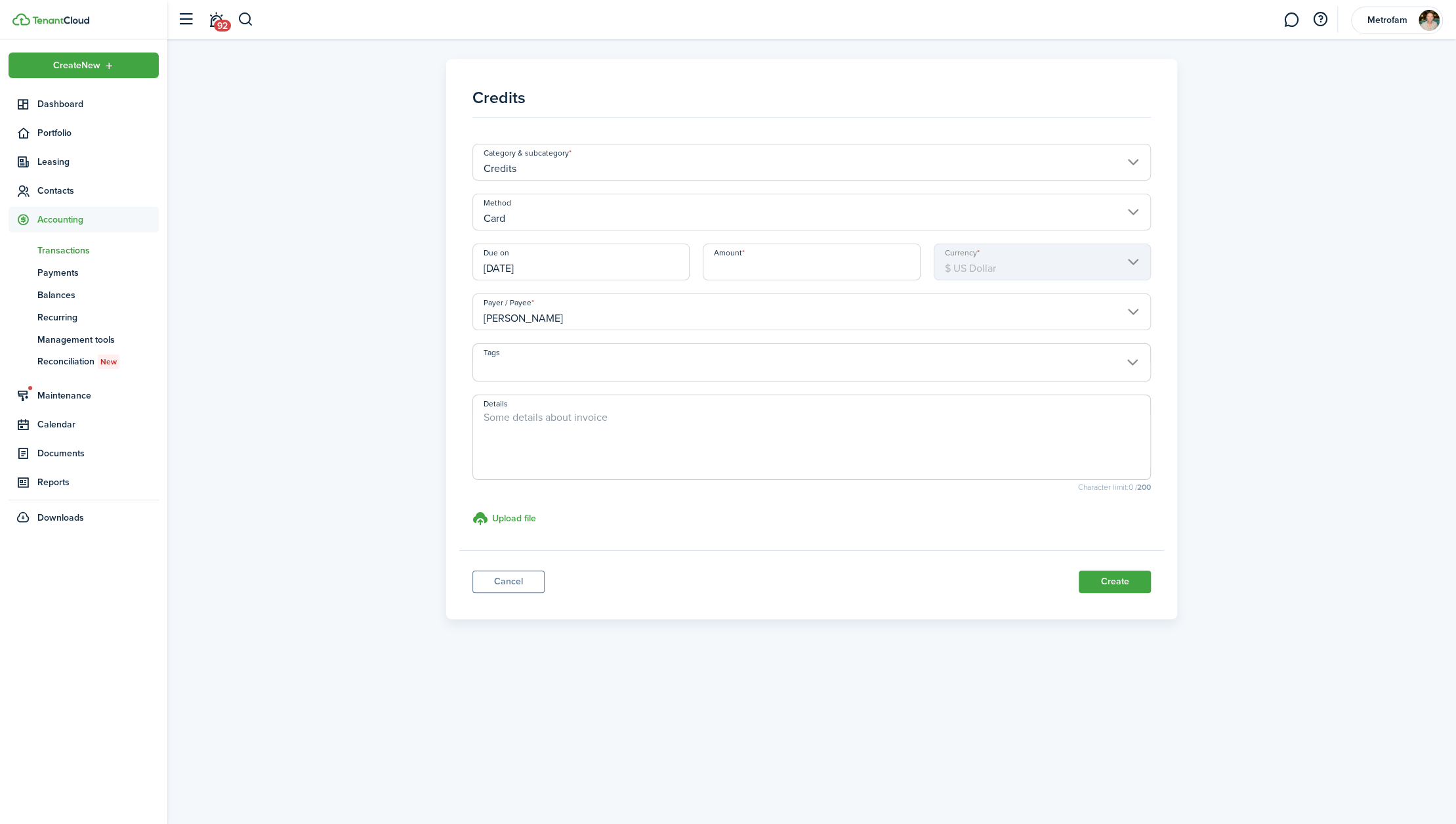
click at [523, 586] on link "Cancel" at bounding box center [508, 582] width 72 height 22
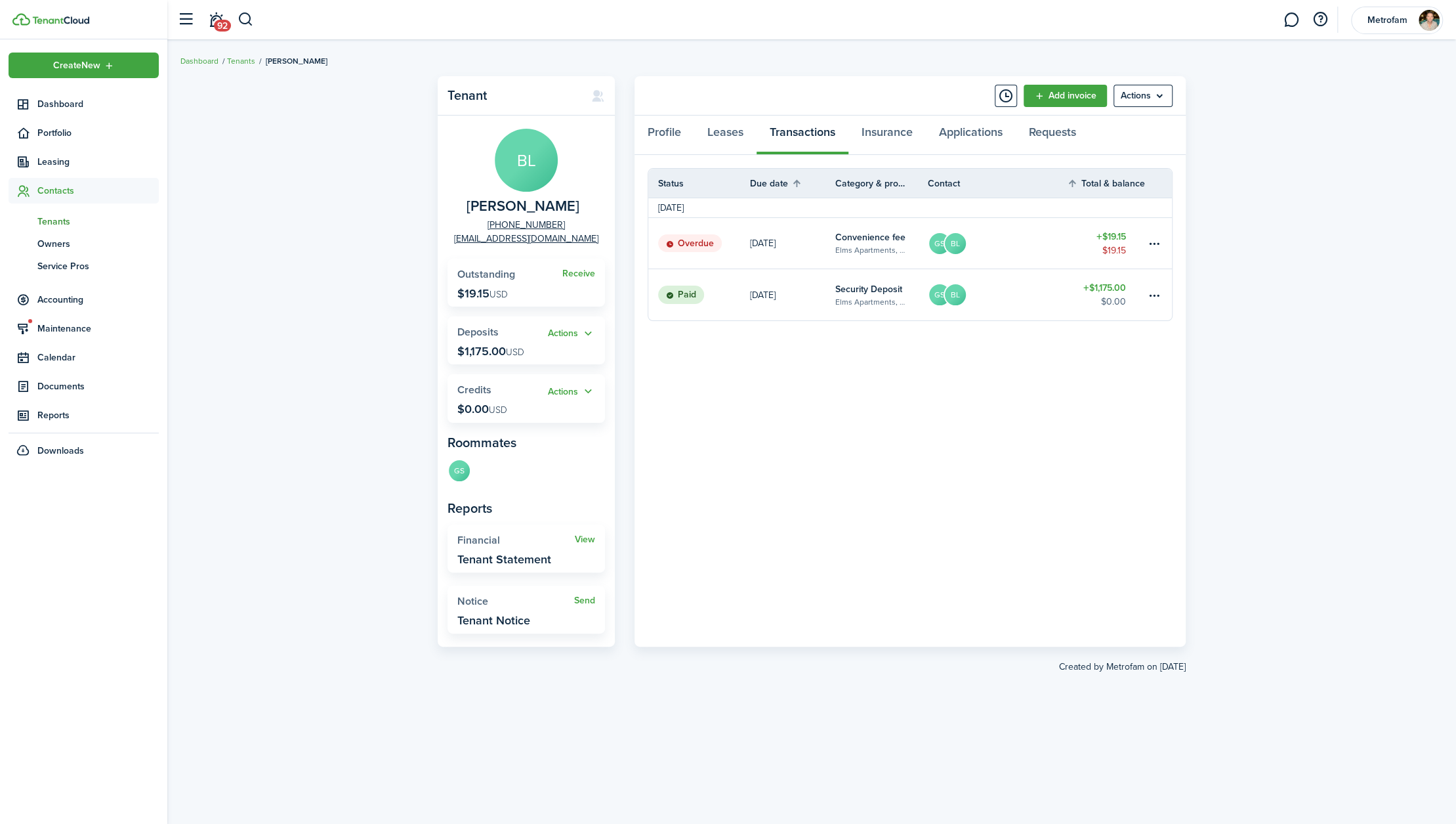
click at [806, 362] on panel-main-body "Status Due date Category & property Contact Total & balance Actions [DATE] Over…" at bounding box center [910, 401] width 551 height 492
click at [466, 477] on avatar "GS" at bounding box center [459, 470] width 24 height 24
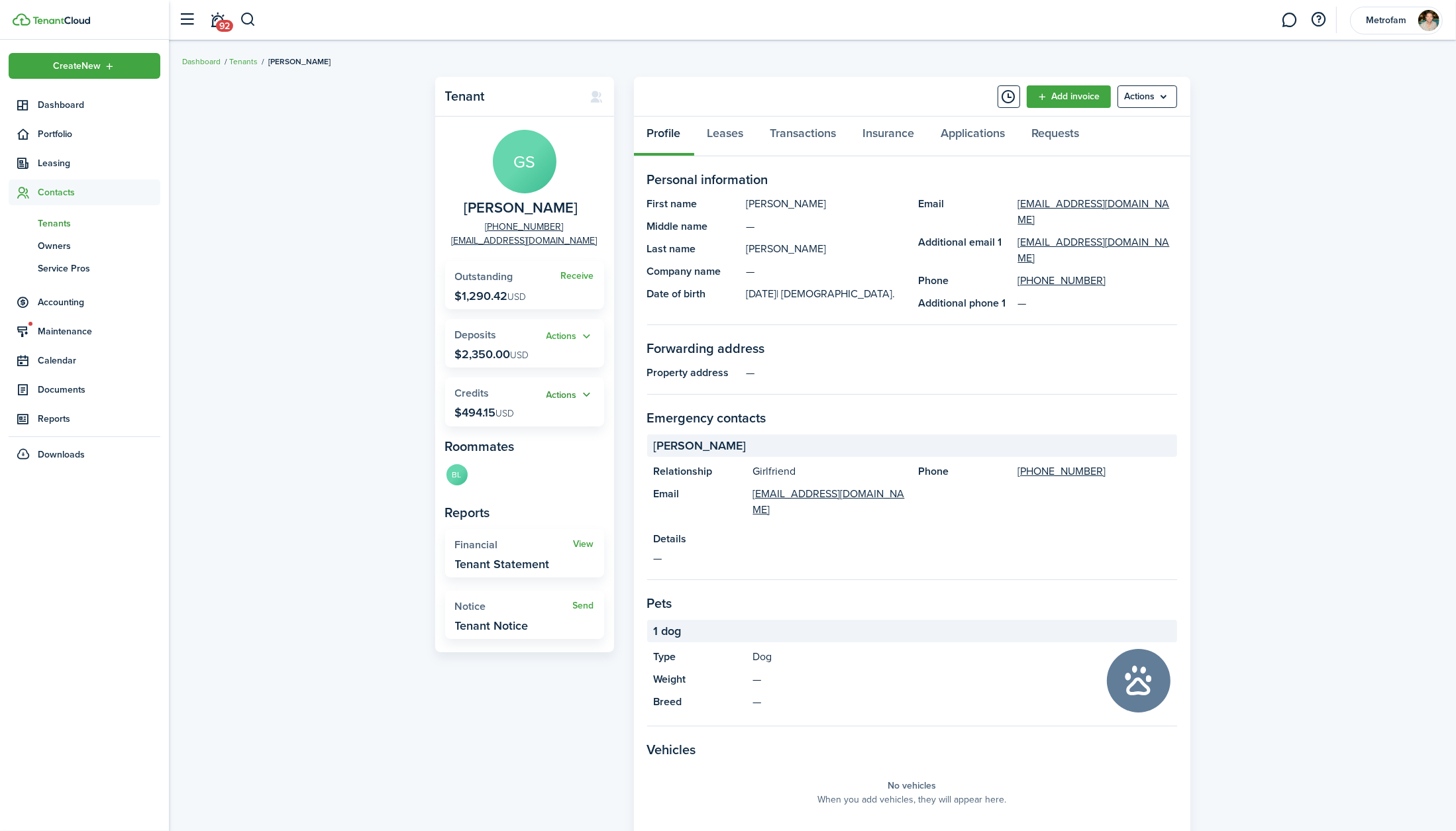
click at [575, 399] on button "Actions" at bounding box center [570, 395] width 47 height 15
click at [823, 133] on link "Transactions" at bounding box center [803, 137] width 93 height 40
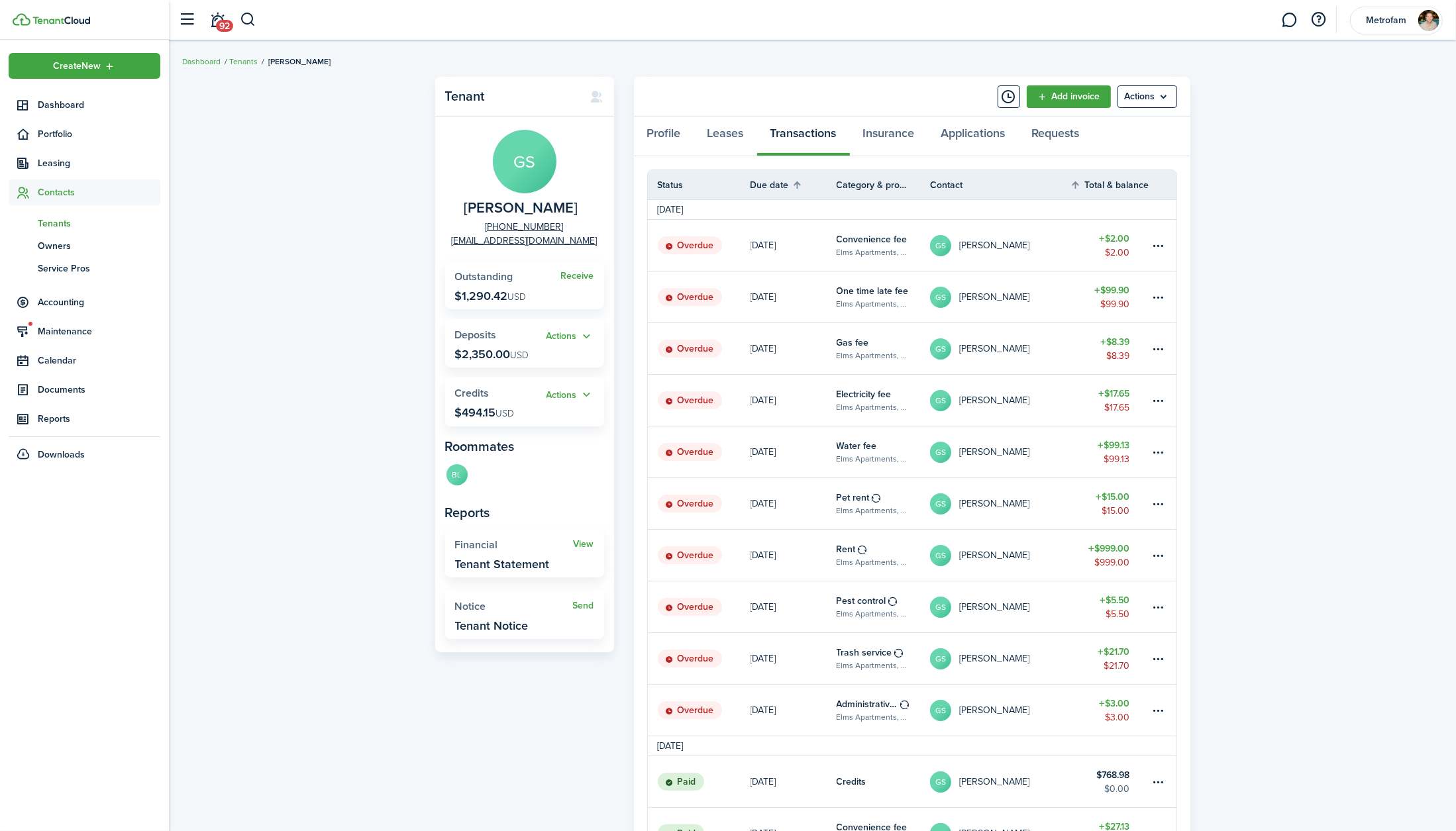
scroll to position [565, 0]
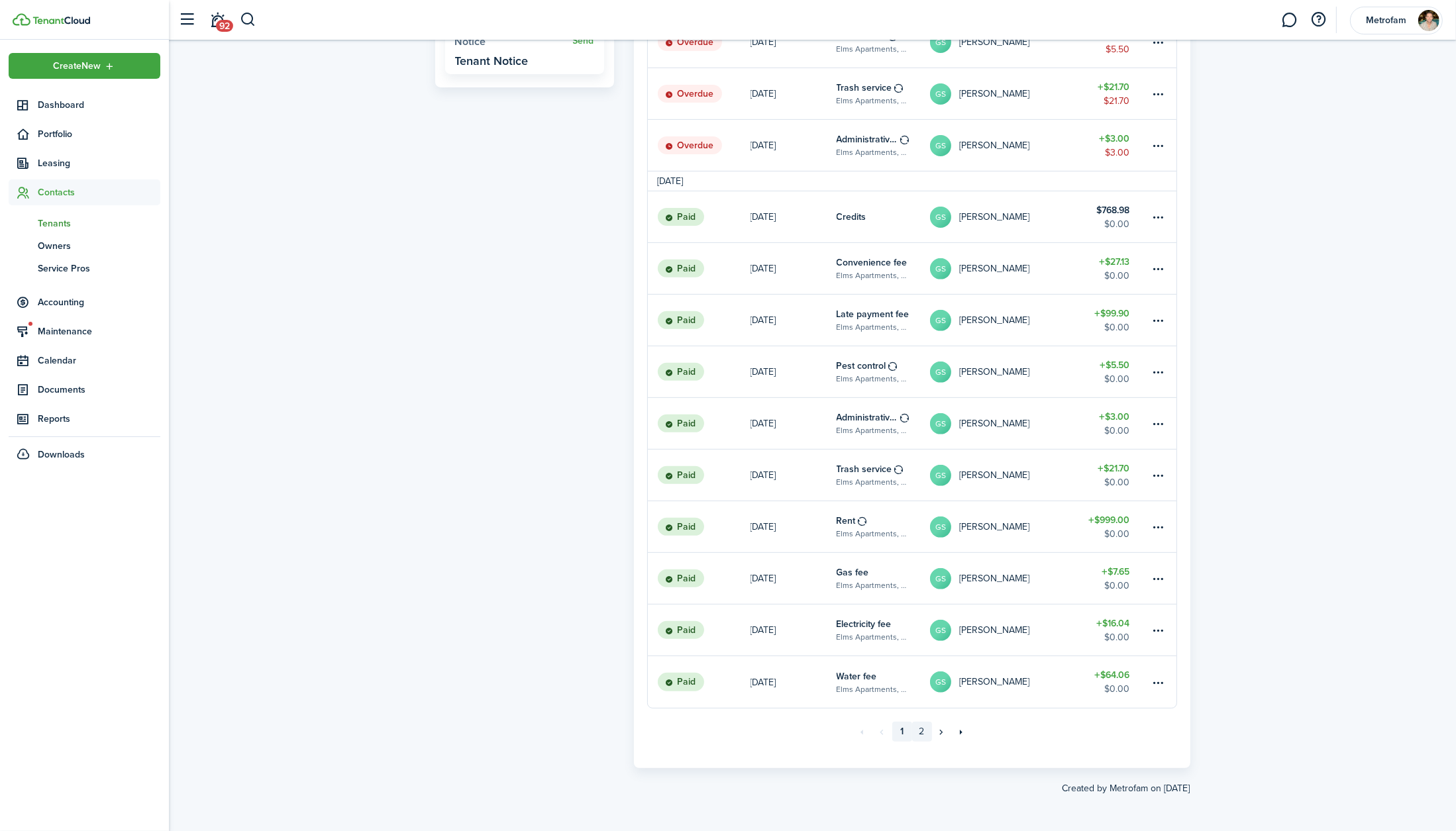
click at [924, 622] on link "2" at bounding box center [922, 732] width 20 height 20
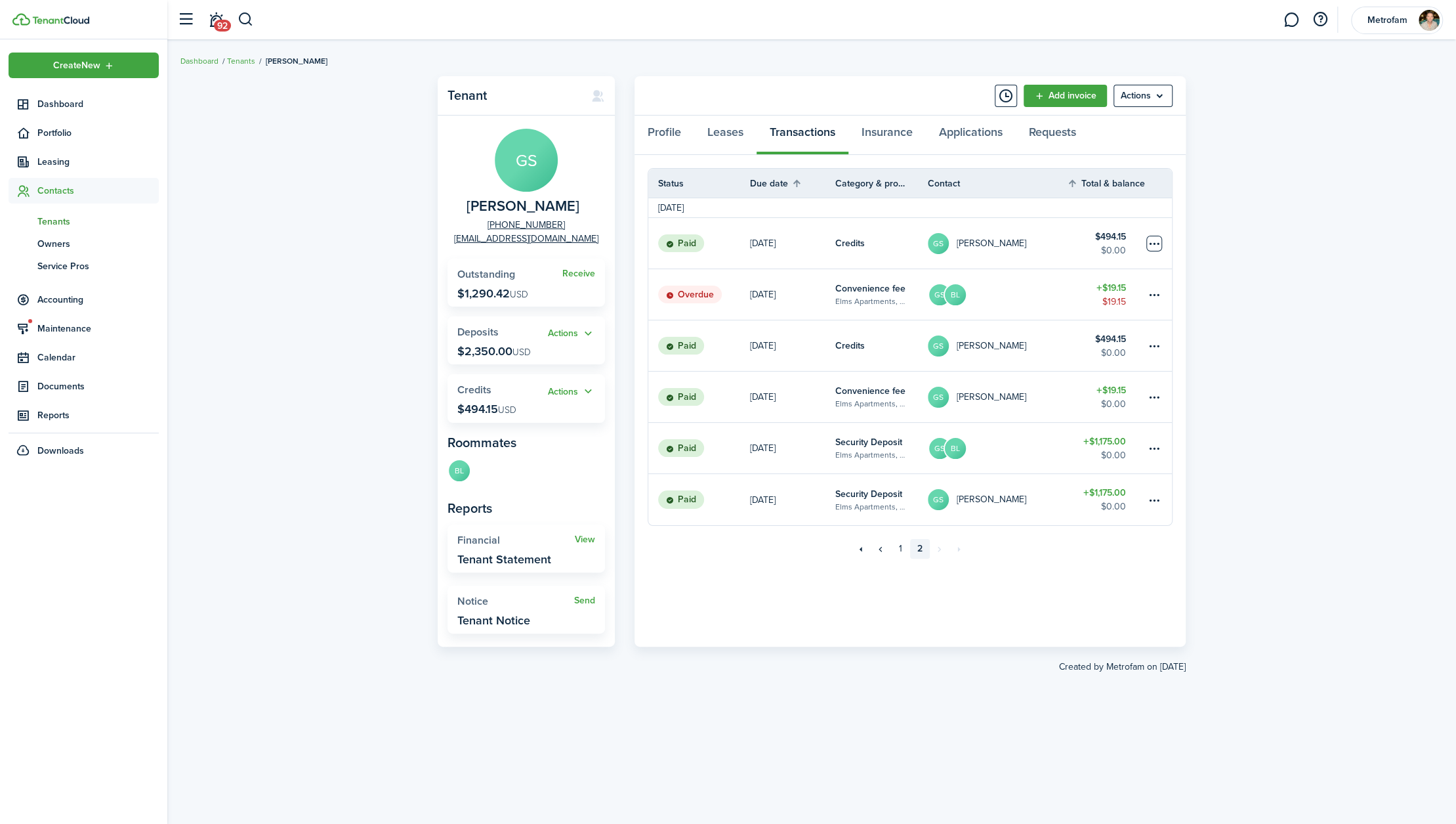
click at [1091, 245] on table-menu-btn-icon at bounding box center [1155, 243] width 16 height 16
click at [1013, 235] on table-profile-info "GS [PERSON_NAME]" at bounding box center [977, 243] width 98 height 21
click at [1091, 247] on table-menu-btn-icon at bounding box center [1155, 243] width 16 height 16
click at [1091, 428] on button "Delete" at bounding box center [1105, 429] width 115 height 22
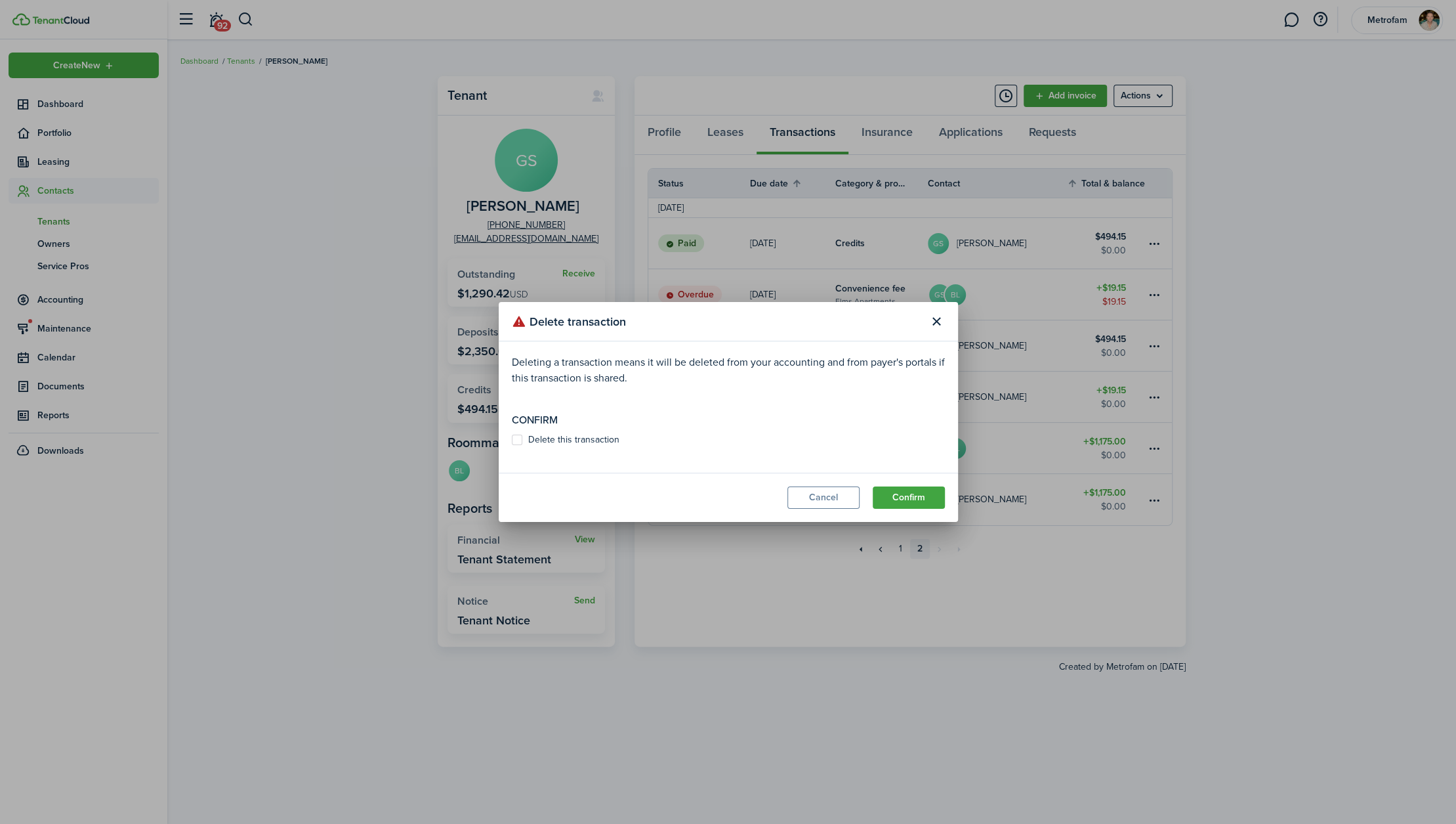
click at [544, 444] on label "Delete this transaction" at bounding box center [565, 440] width 108 height 11
click at [512, 440] on input "Delete this transaction" at bounding box center [511, 440] width 1 height 1
checkbox input "true"
click at [907, 491] on button "Confirm" at bounding box center [909, 498] width 72 height 22
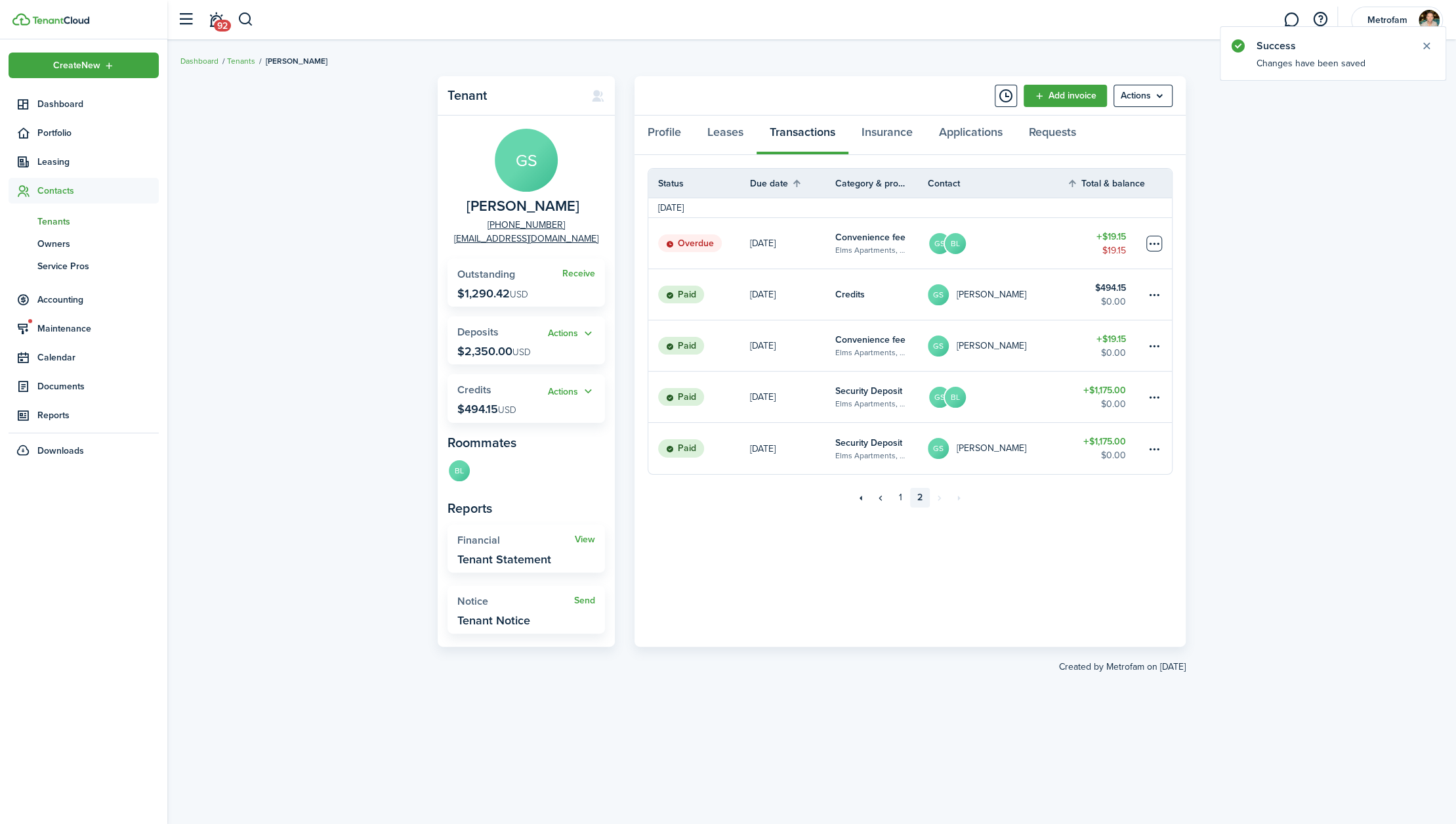
click at [1091, 250] on table-menu-btn-icon at bounding box center [1155, 243] width 16 height 16
click at [1091, 229] on div "Tenant GS [PERSON_NAME] [PHONE_NUMBER] [EMAIL_ADDRESS][DOMAIN_NAME] Receive Out…" at bounding box center [812, 432] width 1289 height 725
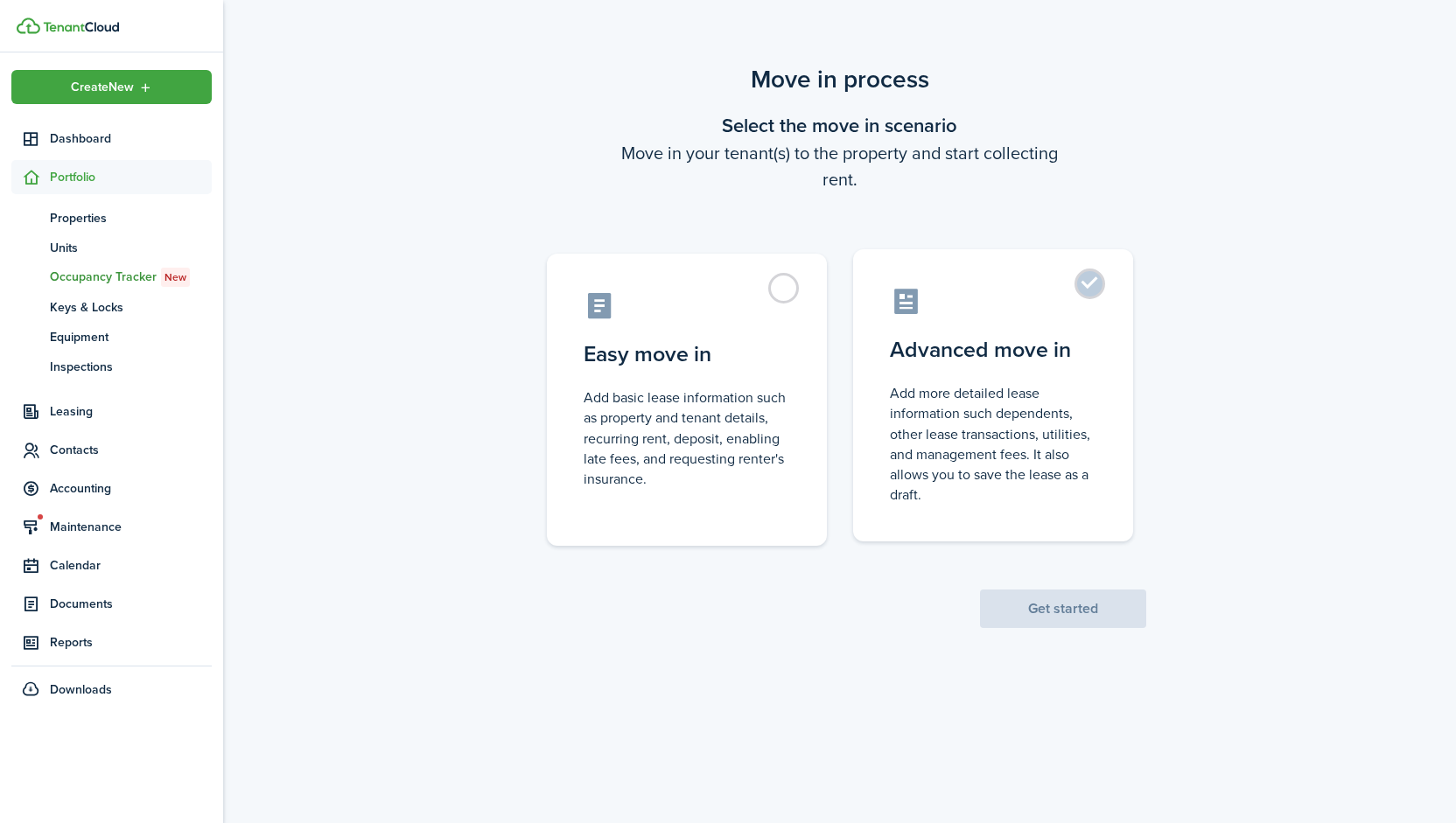
click at [994, 368] on label "Advanced move in Add more detailed lease information such dependents, other lea…" at bounding box center [993, 396] width 280 height 293
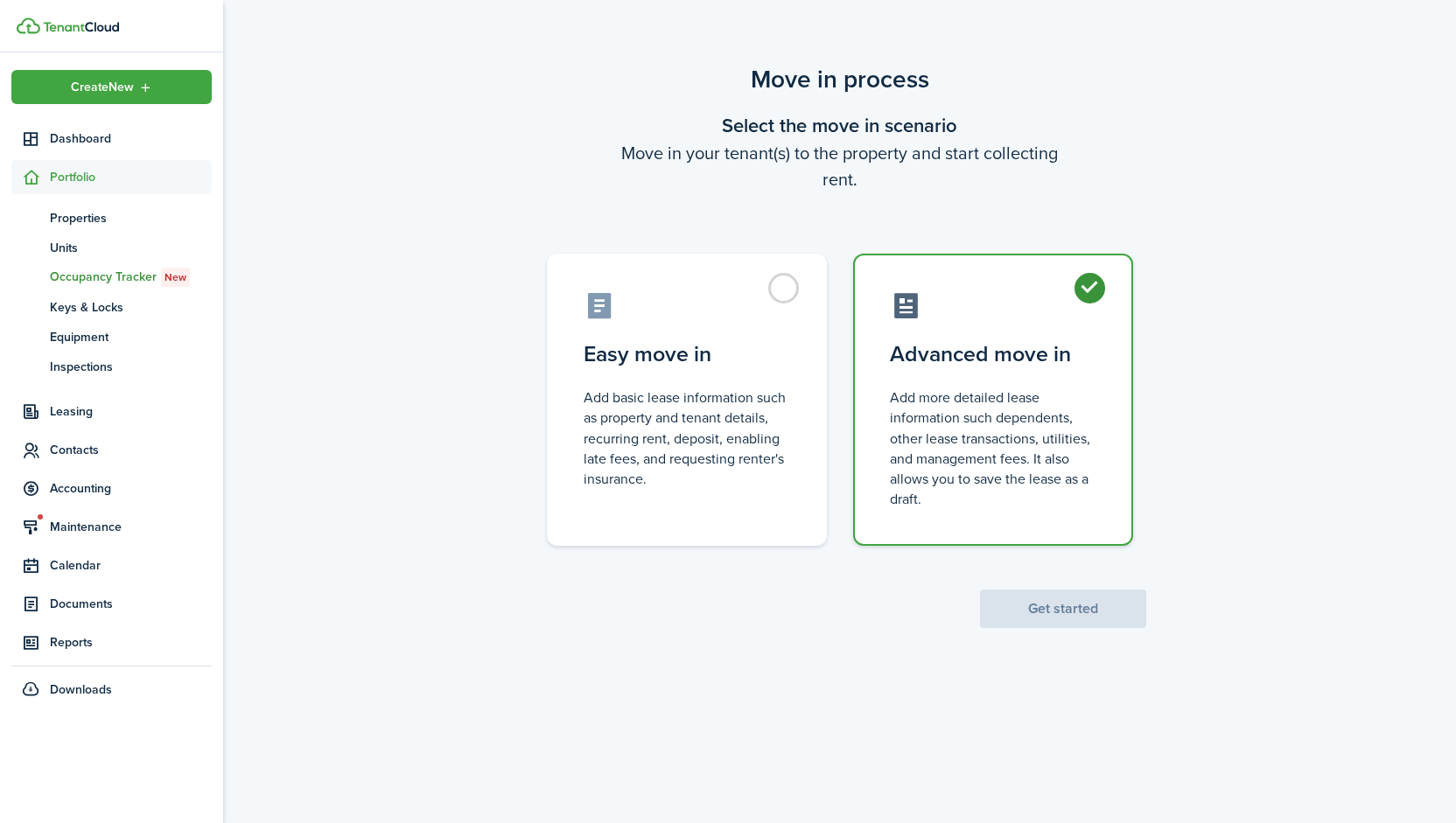
radio input "true"
click at [1056, 619] on button "Get started" at bounding box center [1063, 609] width 167 height 39
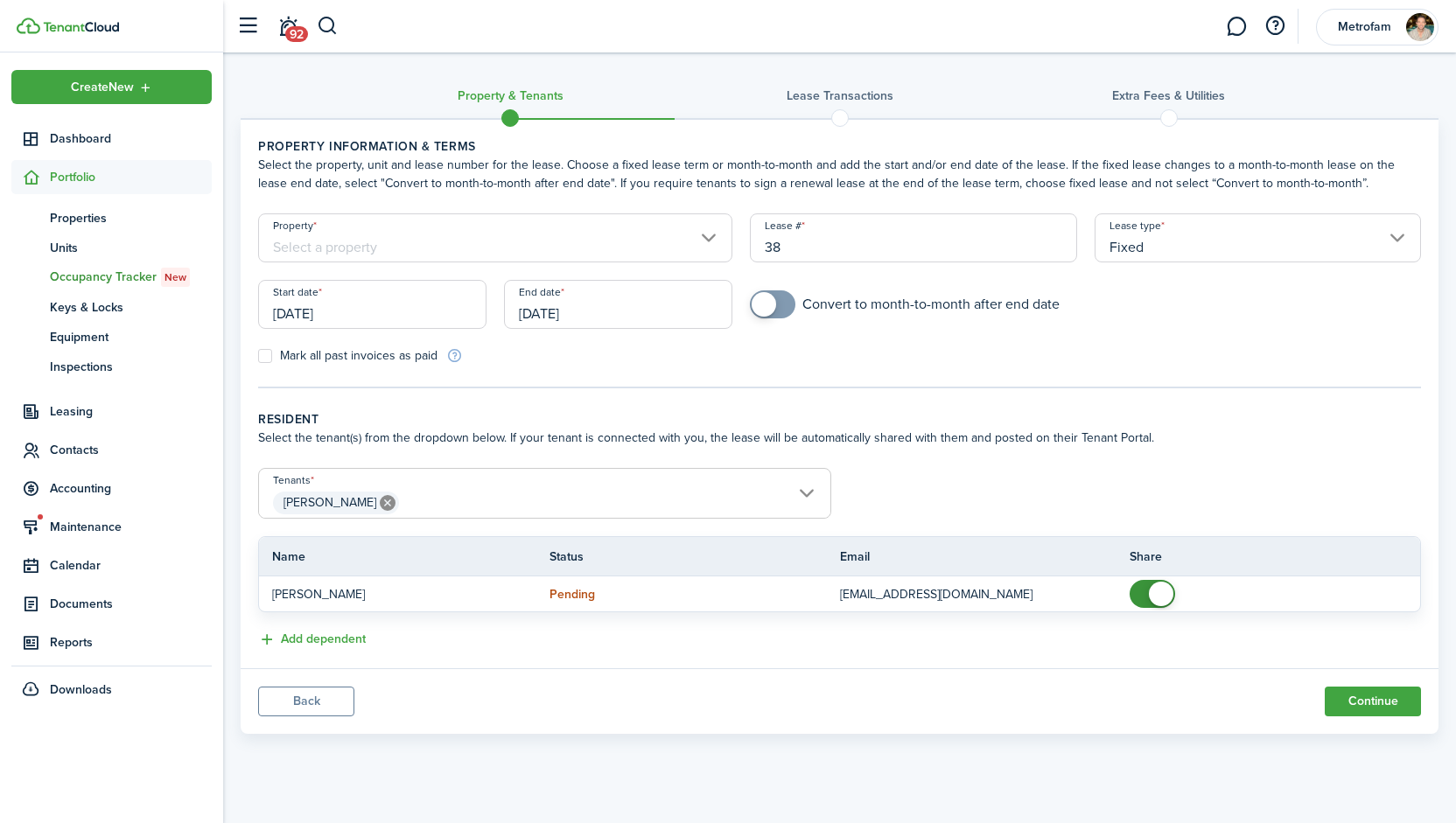
click at [485, 241] on input "Property" at bounding box center [495, 238] width 474 height 49
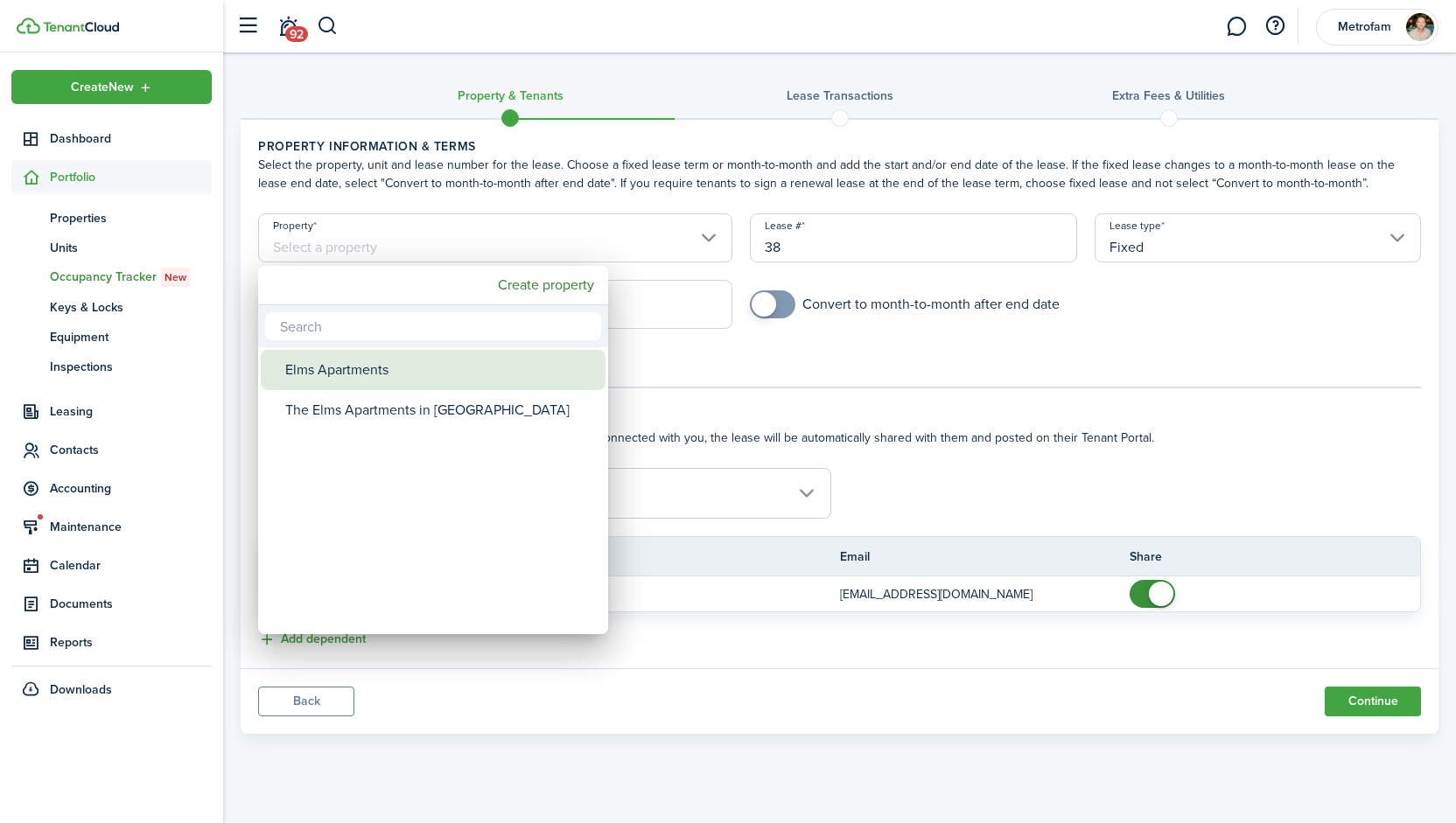
click at [376, 379] on div "Elms Apartments" at bounding box center [440, 370] width 309 height 41
type input "Elms Apartments"
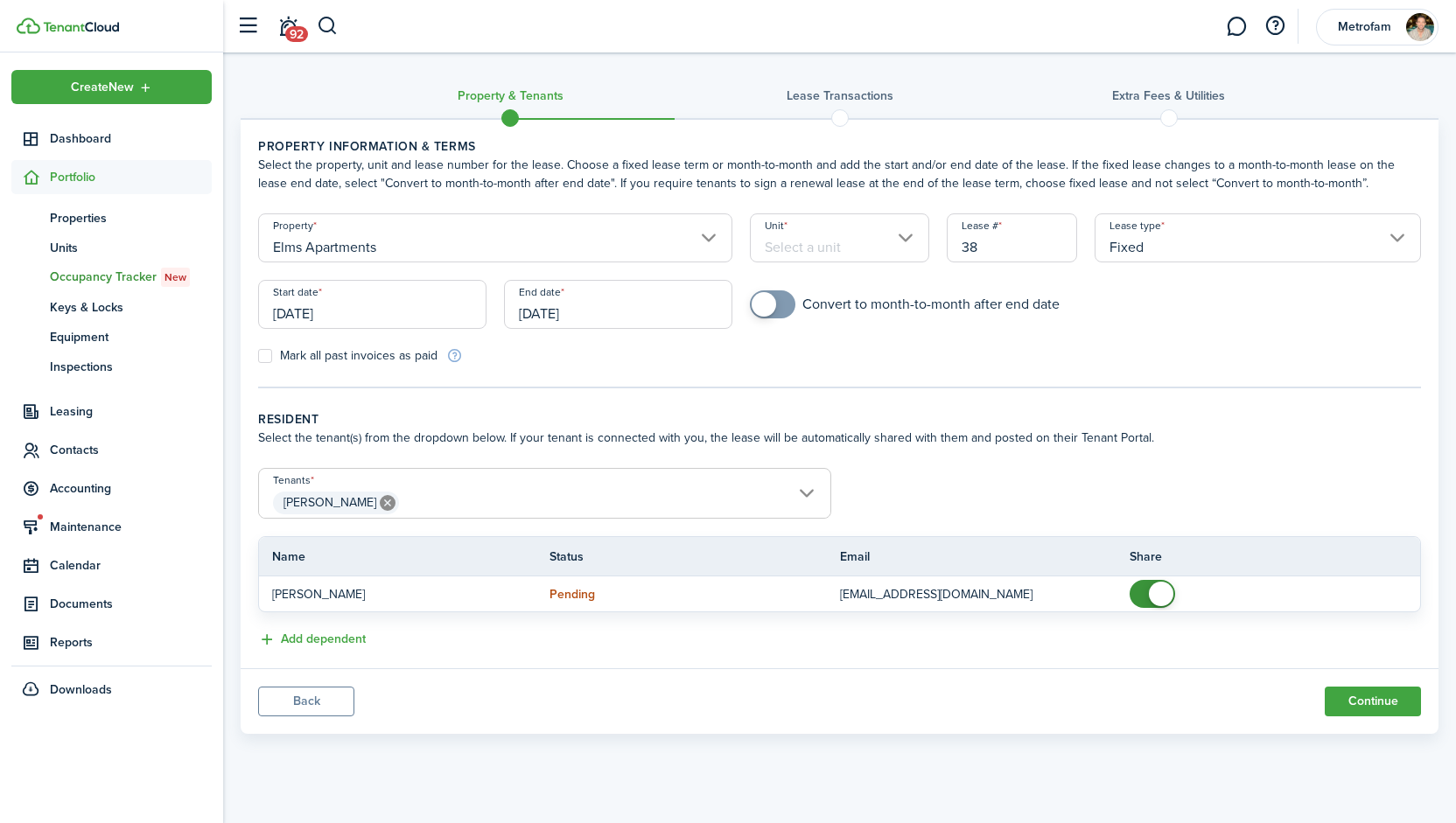
click at [808, 248] on input "Unit" at bounding box center [840, 238] width 180 height 49
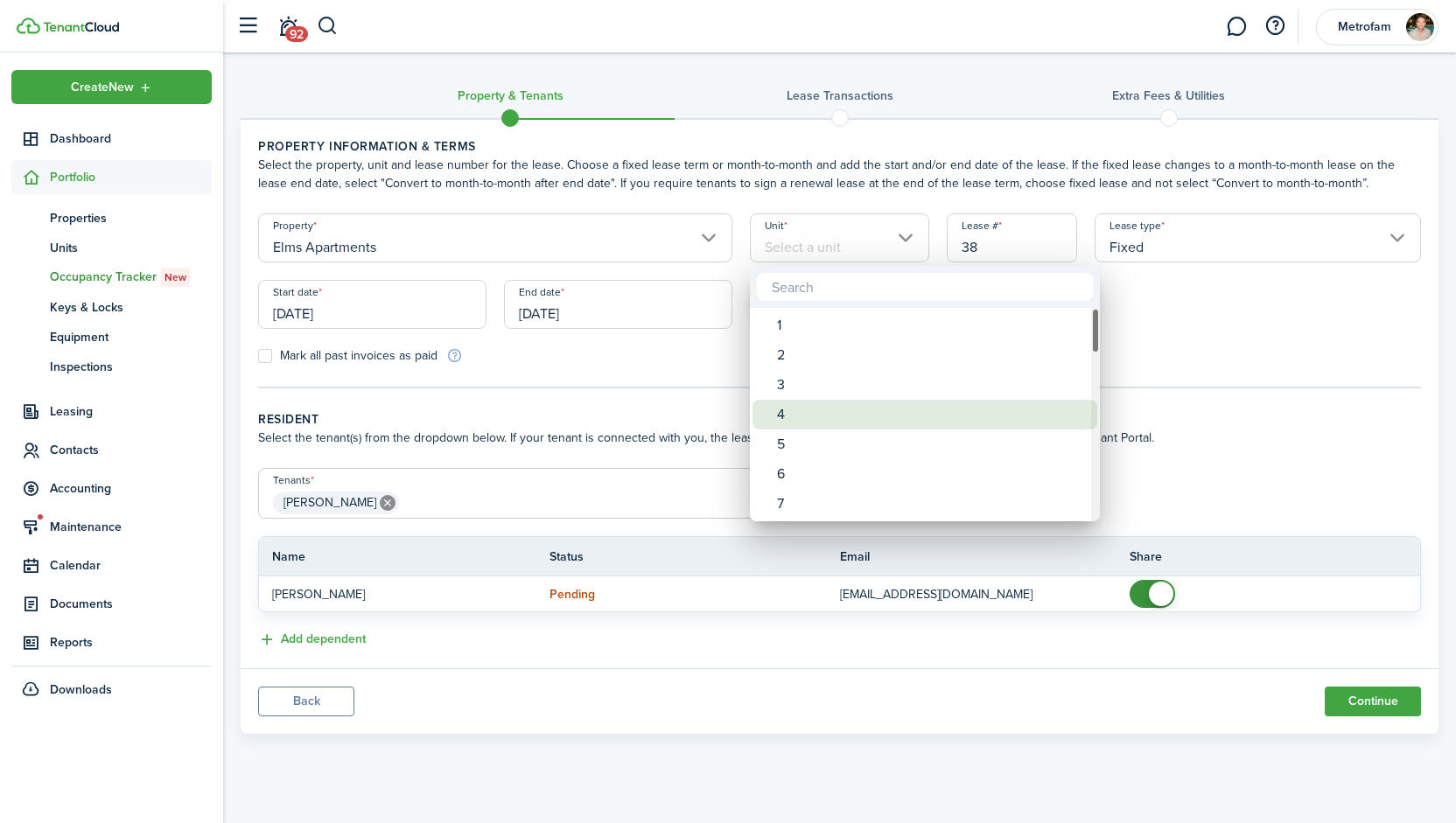
click at [786, 423] on div "4" at bounding box center [932, 415] width 309 height 30
type input "4"
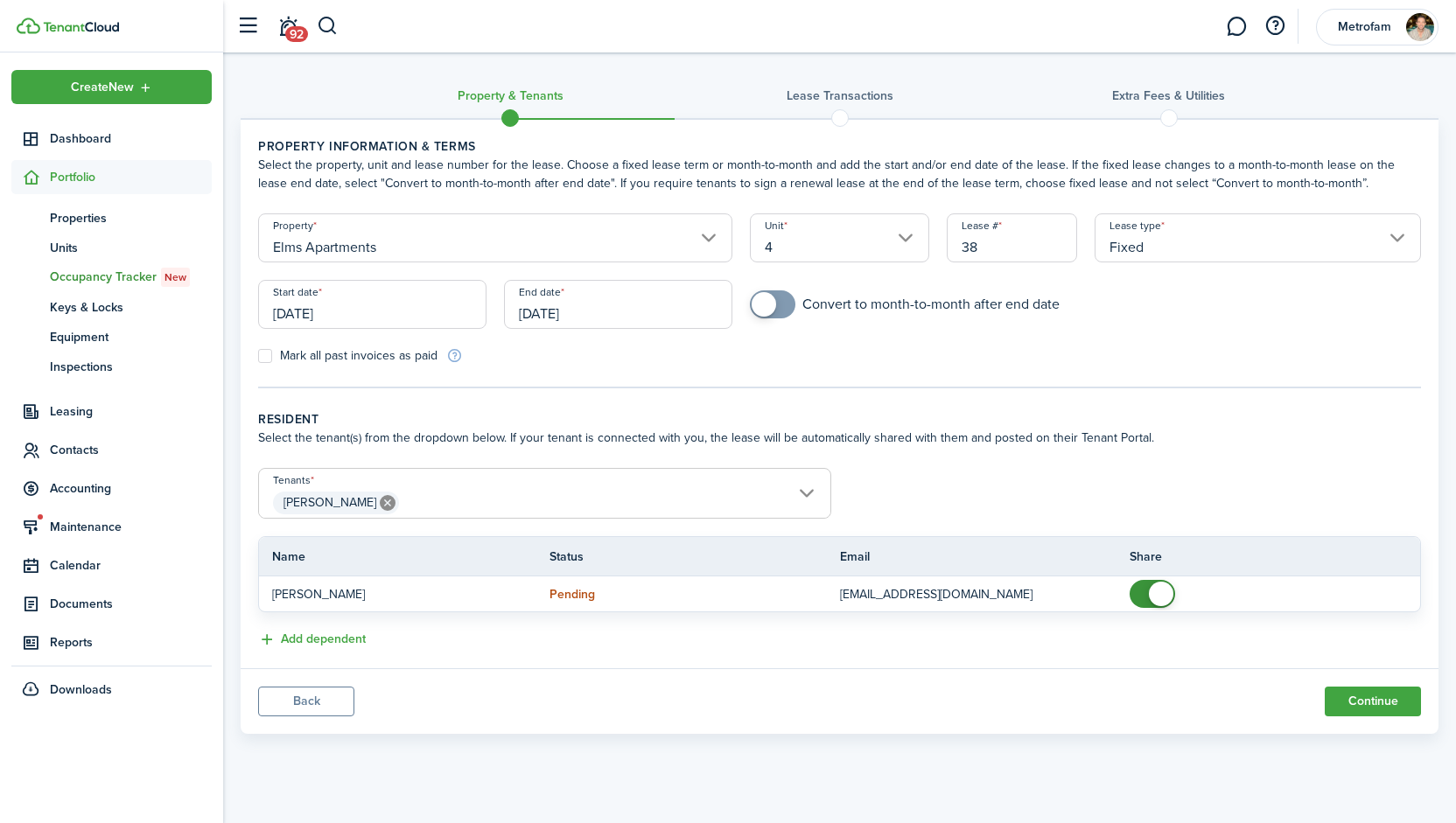
click at [1028, 241] on input "38" at bounding box center [1012, 238] width 130 height 49
type input "3"
type input "Elms 04 [DATE]"
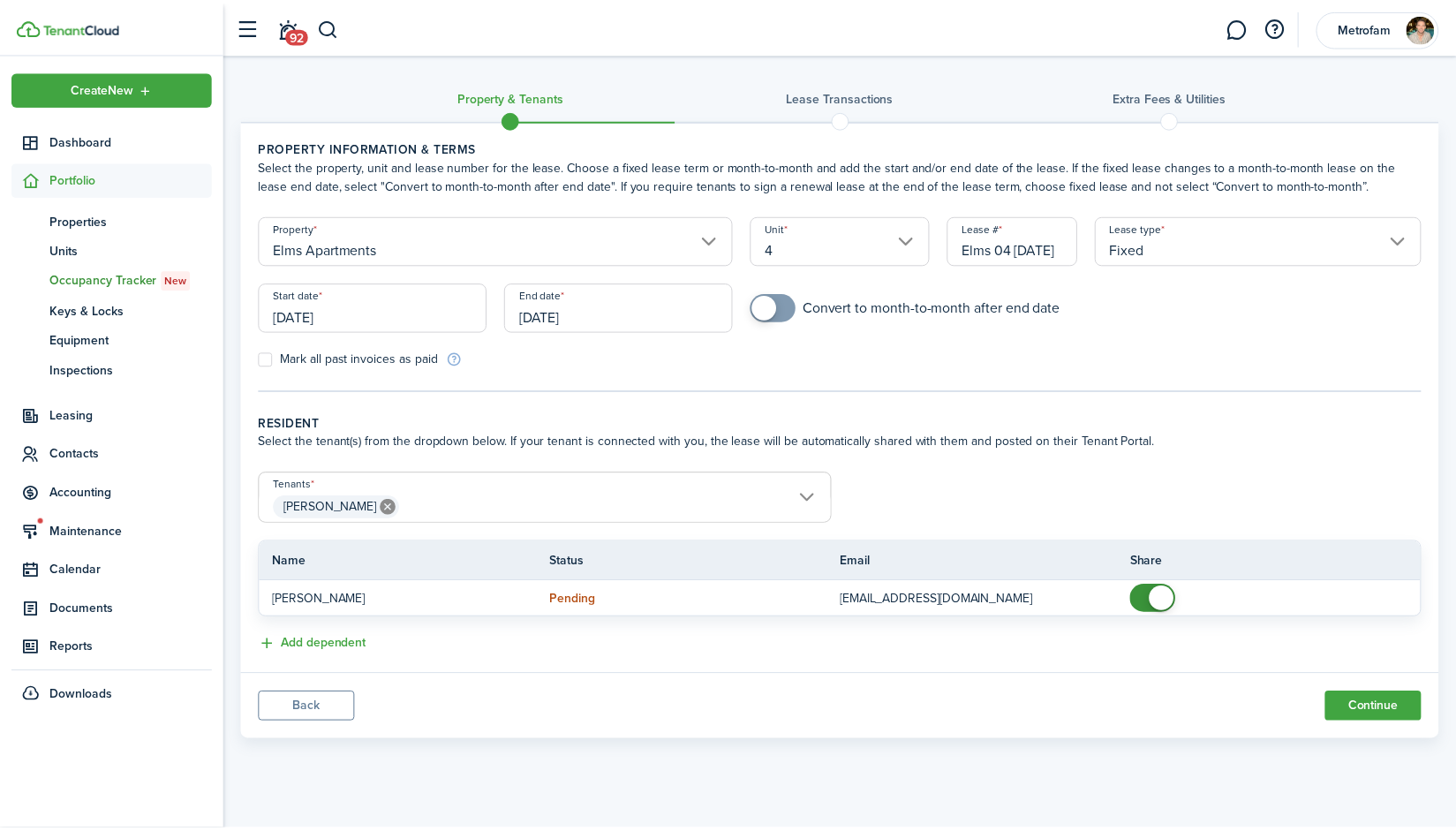
scroll to position [0, 0]
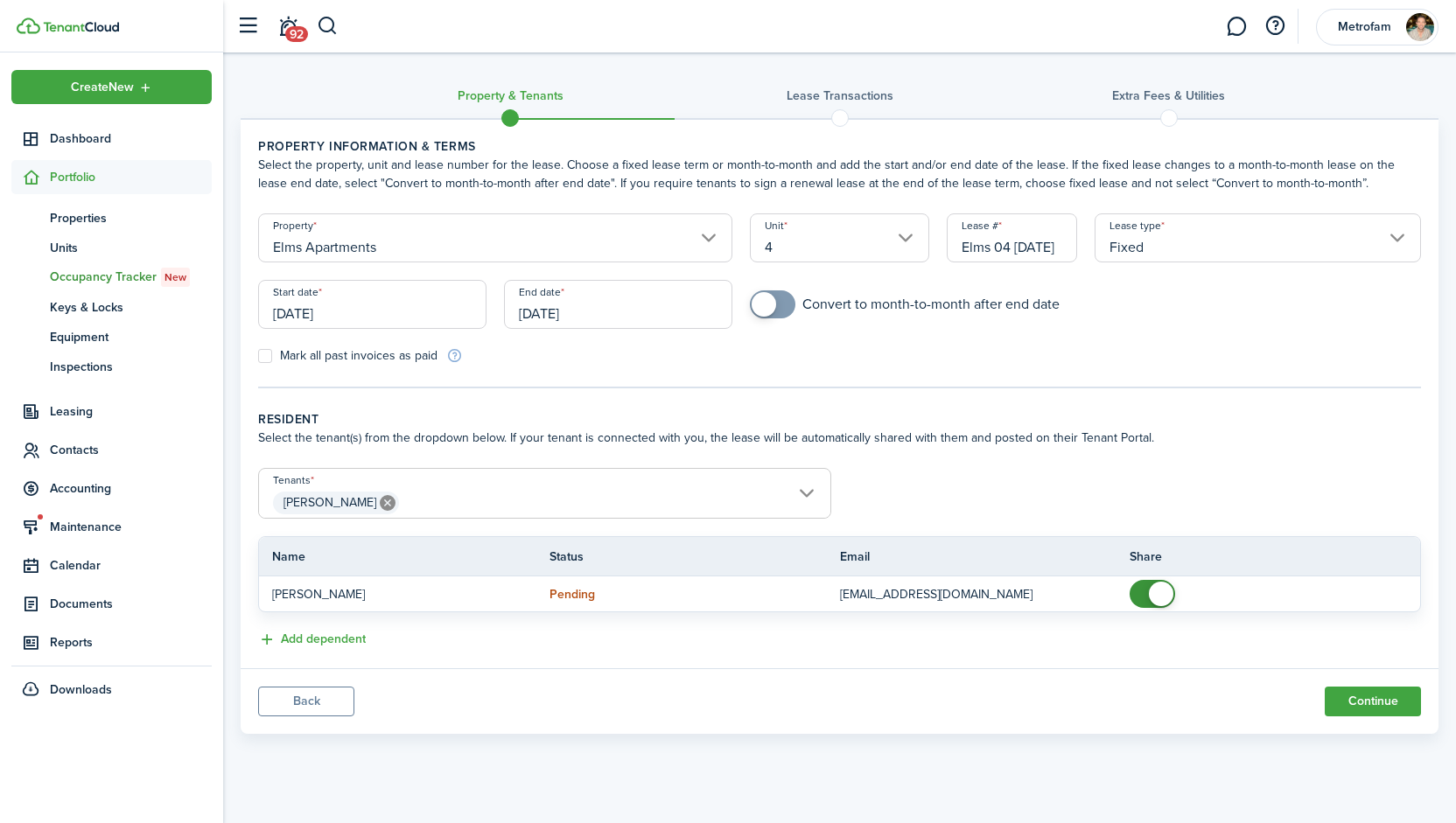
click at [405, 304] on input "[DATE]" at bounding box center [372, 305] width 228 height 49
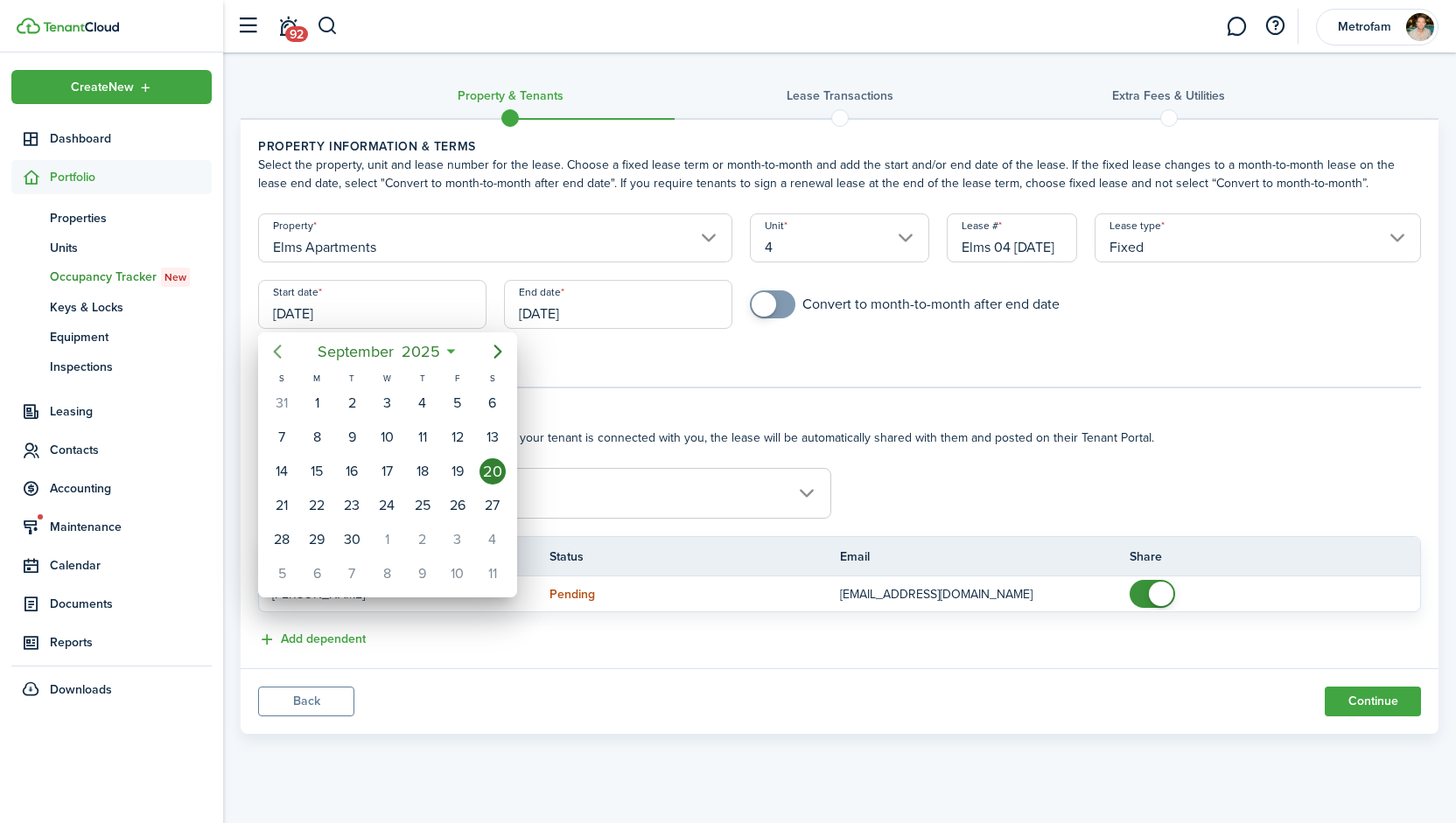
click at [278, 344] on icon "Previous page" at bounding box center [278, 352] width 21 height 21
click at [494, 350] on icon "Next page" at bounding box center [498, 352] width 21 height 21
click at [281, 350] on icon "Previous page" at bounding box center [278, 352] width 21 height 21
click at [280, 344] on icon "Previous page" at bounding box center [278, 352] width 21 height 21
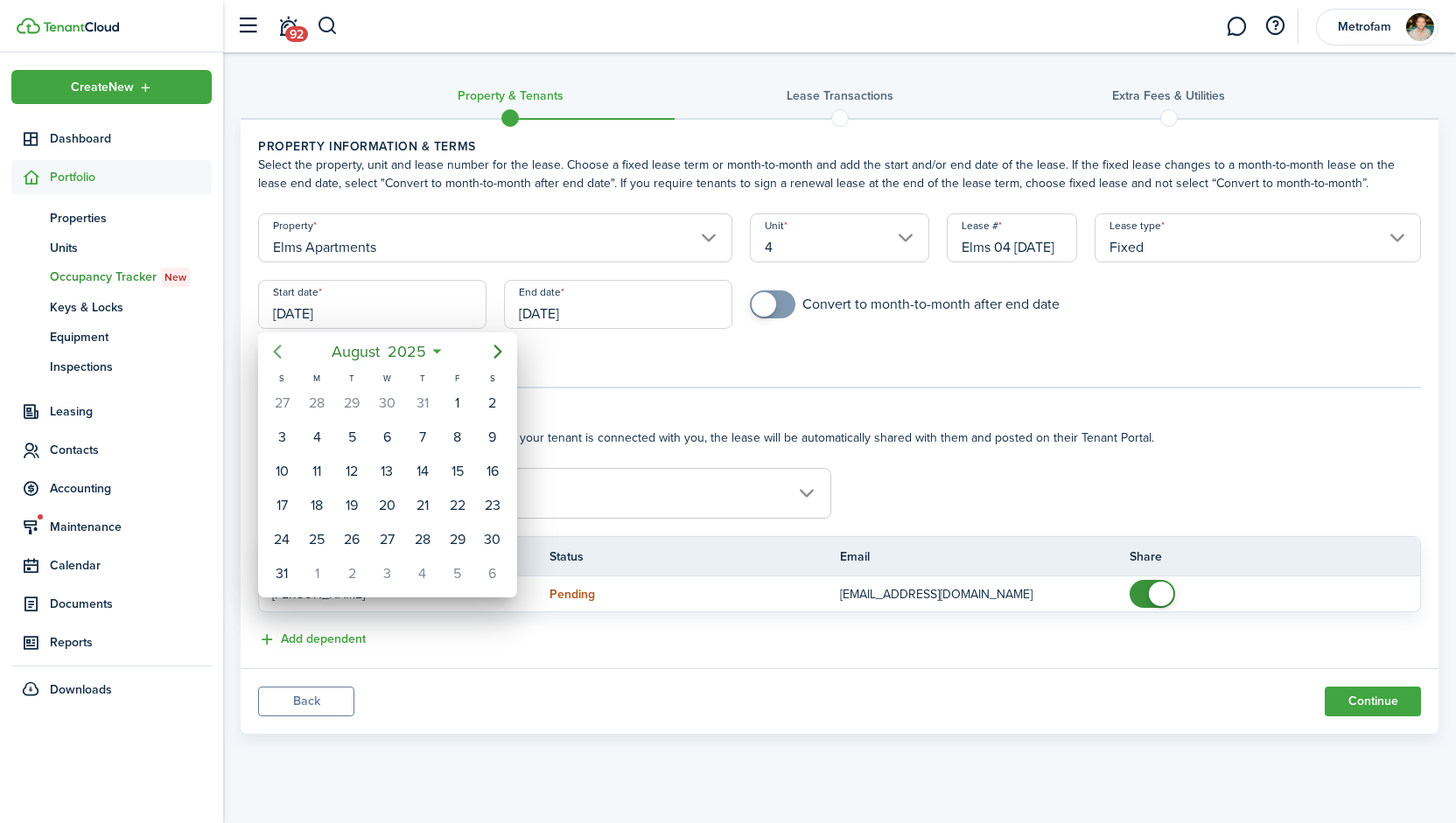
click at [280, 344] on icon "Previous page" at bounding box center [278, 352] width 21 height 21
click at [457, 540] on div "30" at bounding box center [457, 540] width 26 height 26
type input "[DATE]"
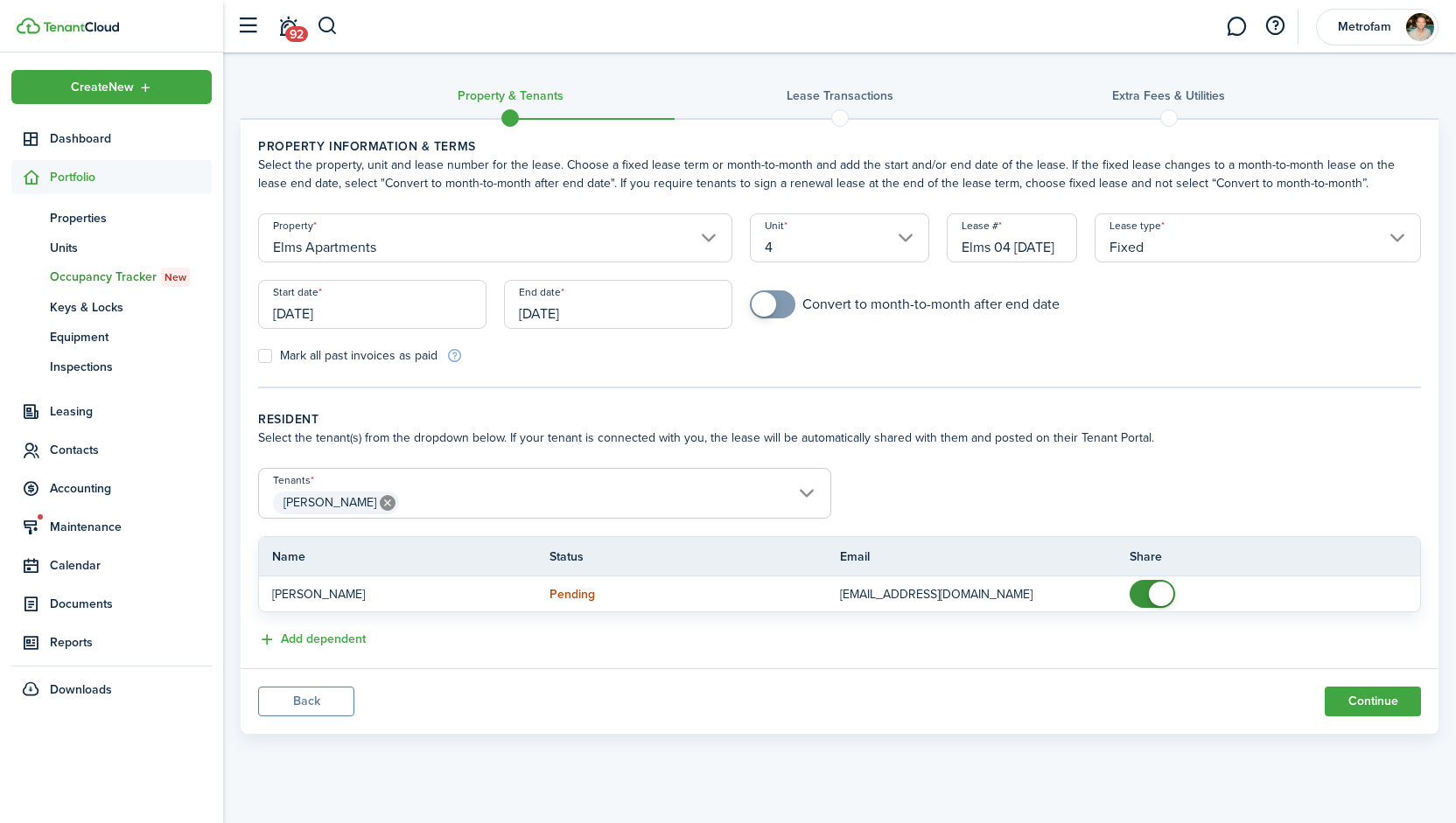
click at [607, 300] on input "[DATE]" at bounding box center [618, 305] width 228 height 49
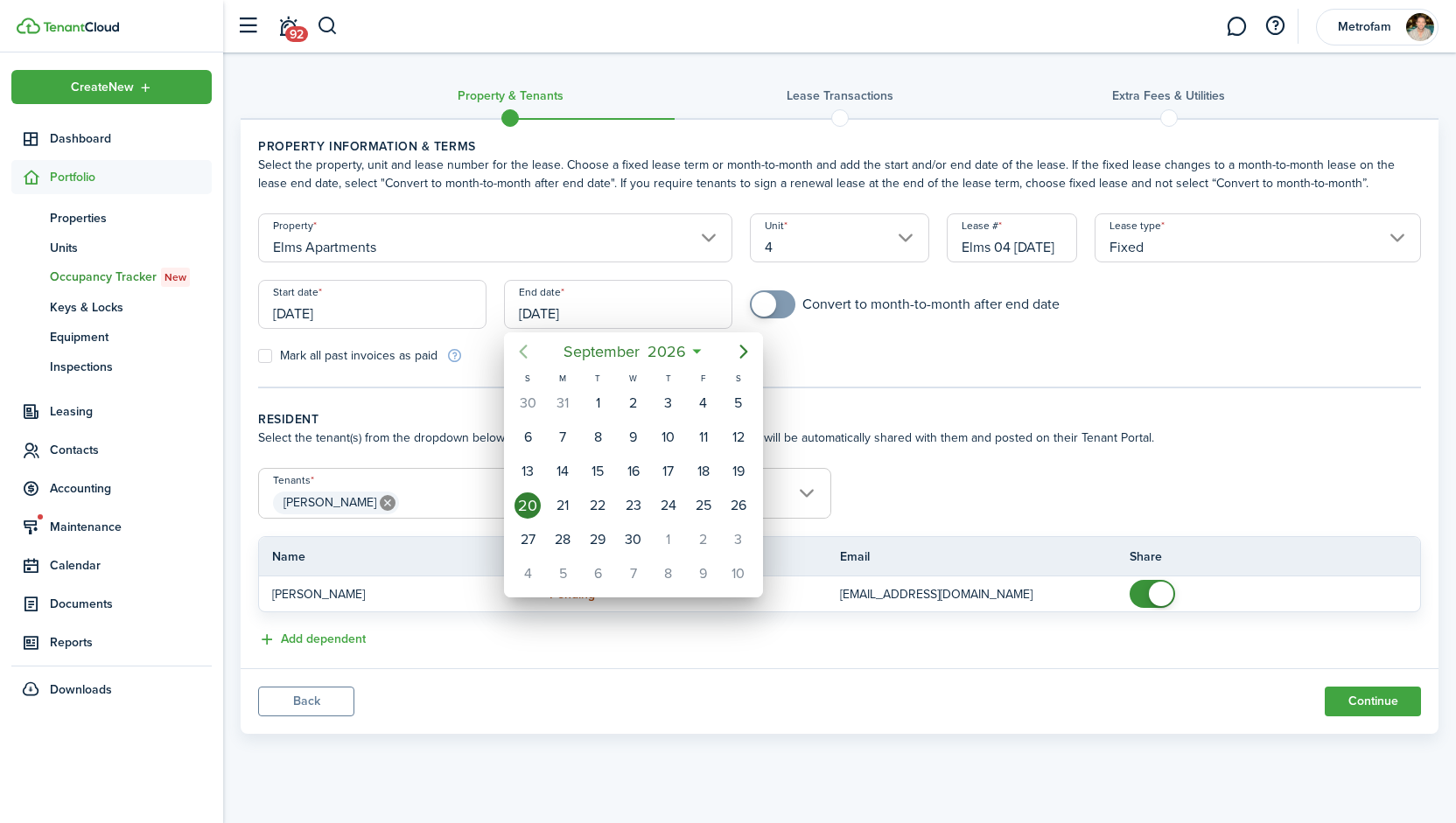
click at [529, 347] on icon "Previous page" at bounding box center [524, 352] width 21 height 21
click at [527, 573] on div "31" at bounding box center [528, 574] width 26 height 26
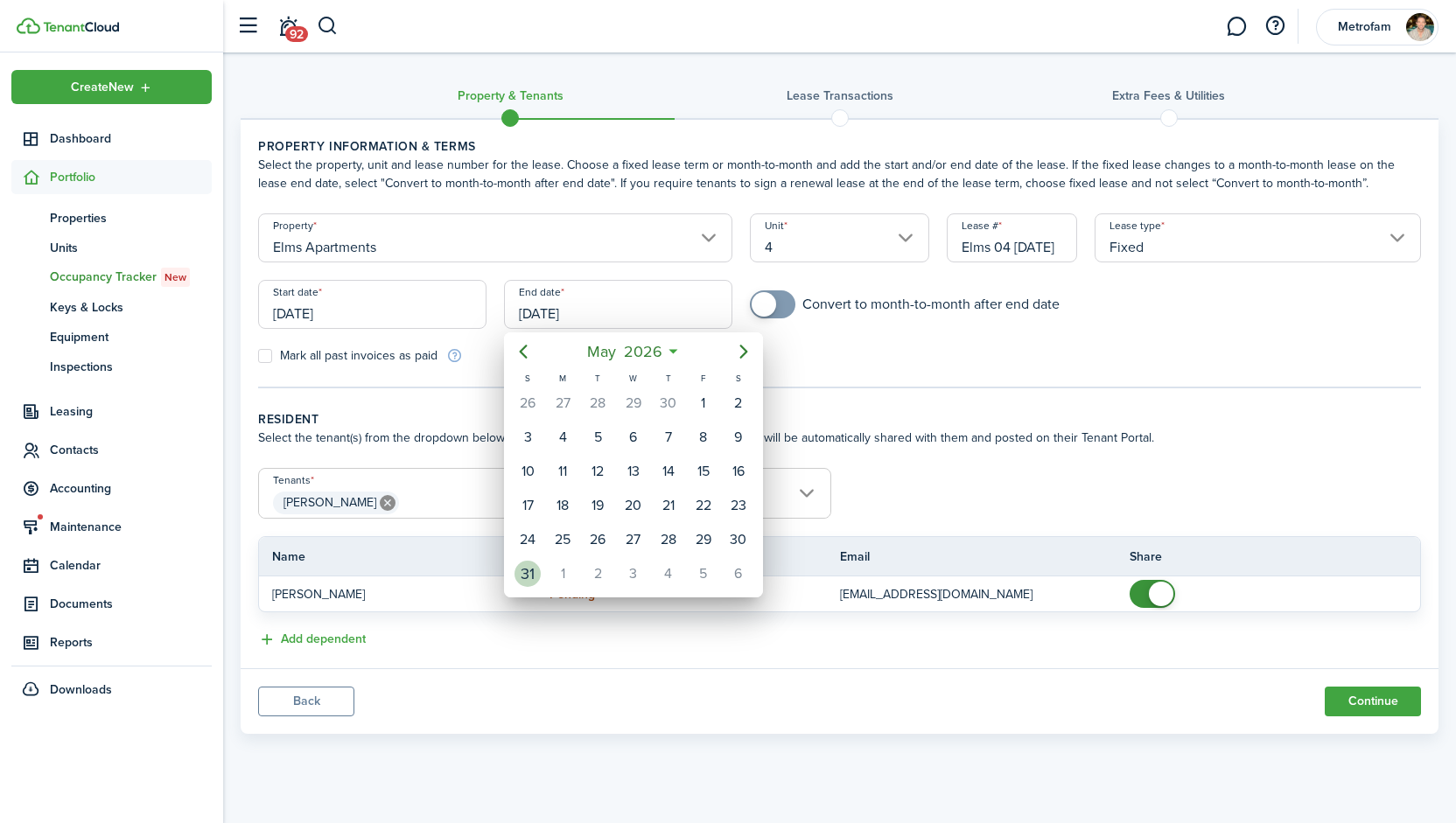
type input "[DATE]"
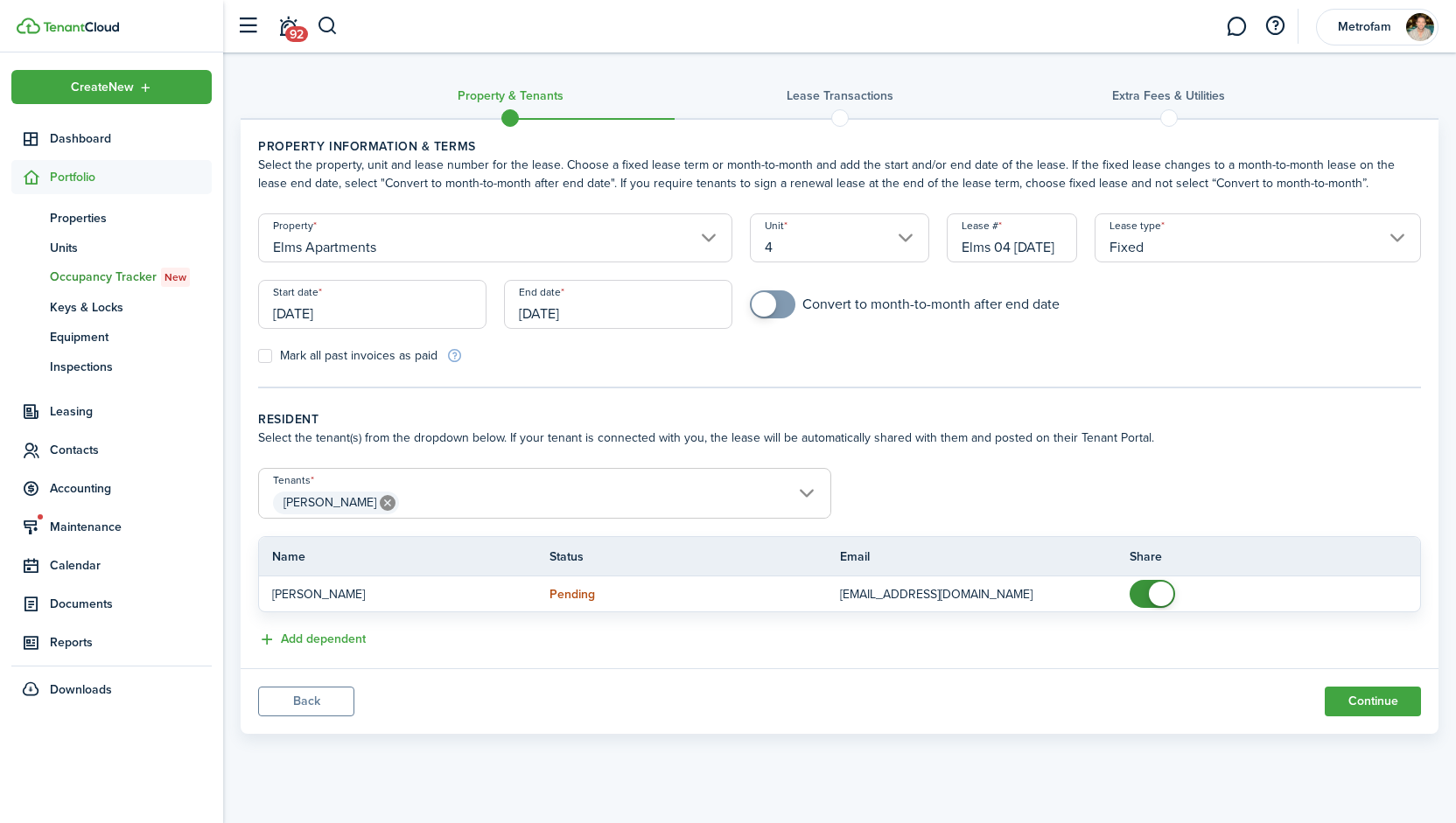
click at [636, 372] on tc-wizard-step "Property information & terms Select the property, unit and lease number for the…" at bounding box center [840, 263] width 1163 height 251
click at [1024, 244] on input "Elms 04 [DATE]" at bounding box center [1012, 238] width 130 height 49
click at [525, 494] on span "[PERSON_NAME]" at bounding box center [545, 503] width 571 height 30
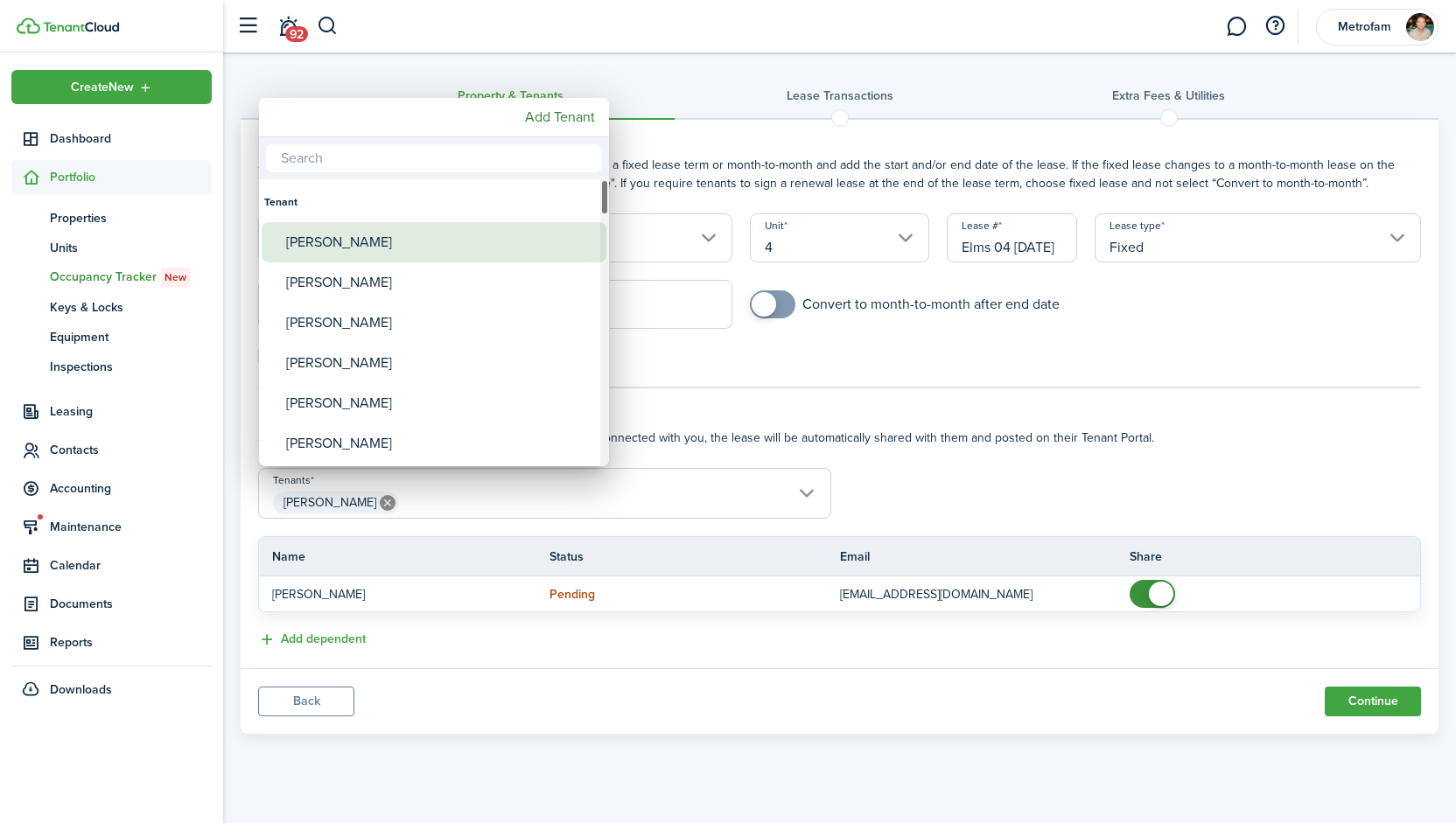
click at [420, 248] on div "[PERSON_NAME]" at bounding box center [441, 242] width 309 height 41
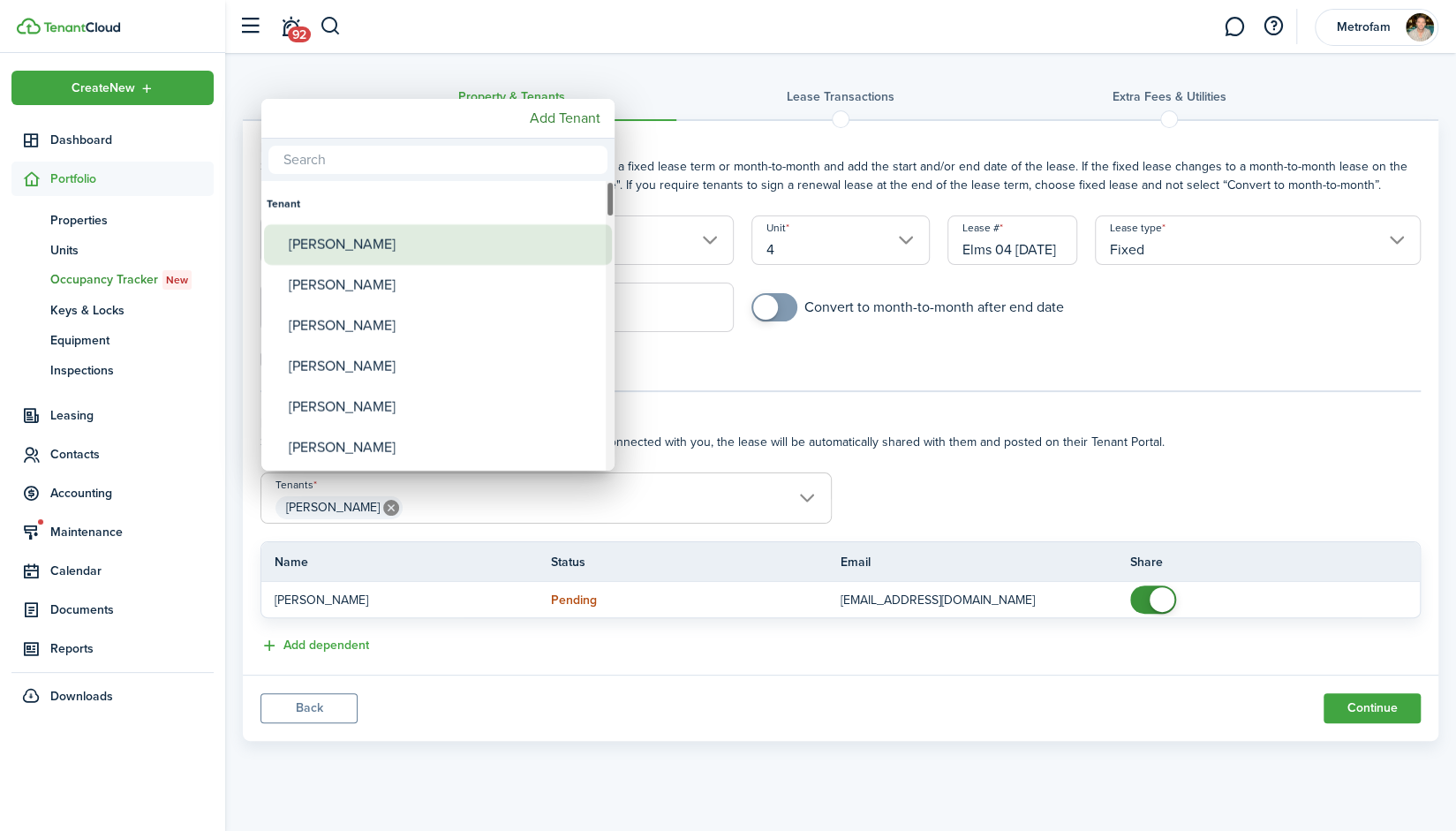
type input "Gerardo Saenz, Barbara Leverett"
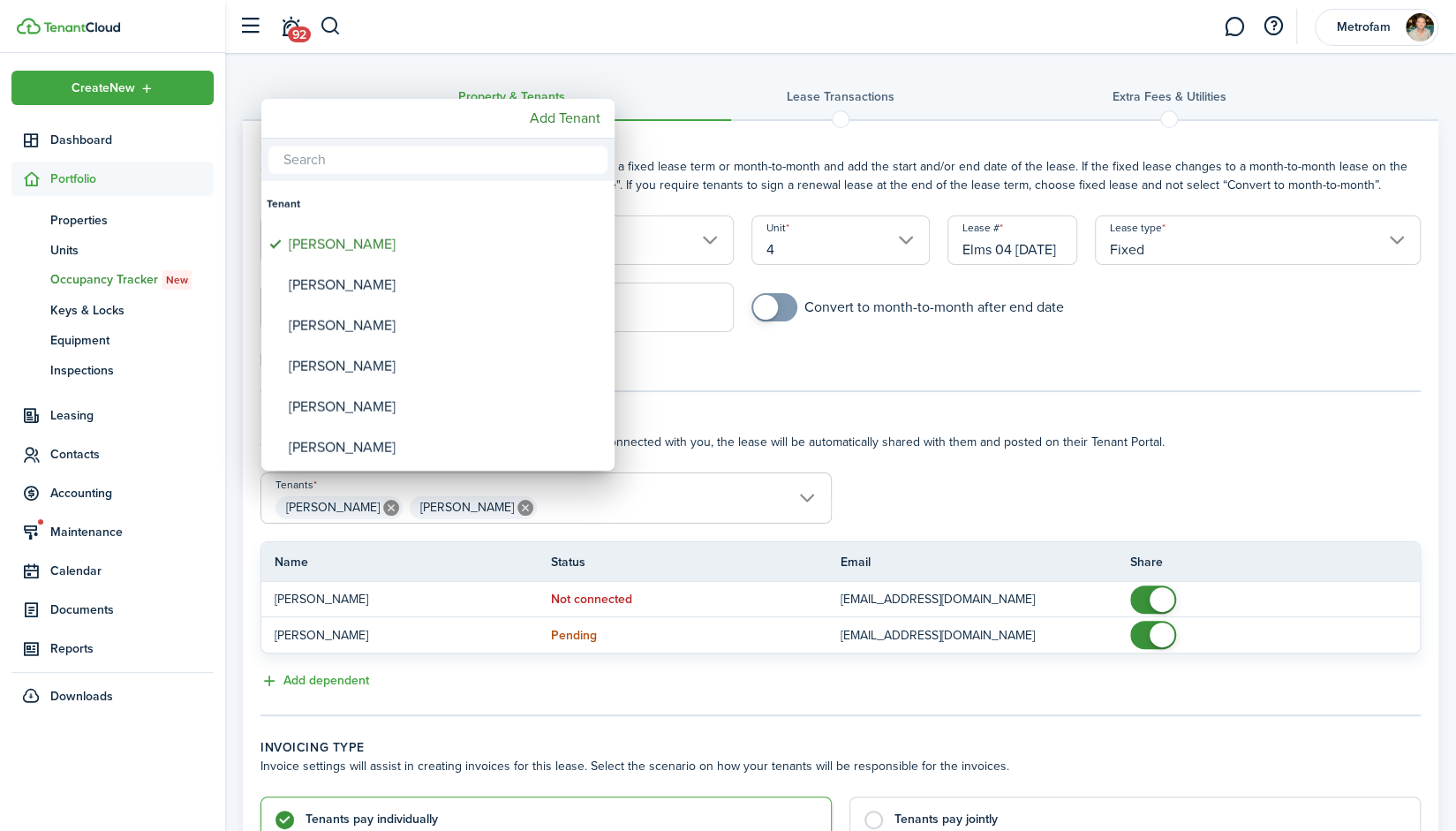
click at [1328, 387] on div at bounding box center [728, 416] width 1739 height 1114
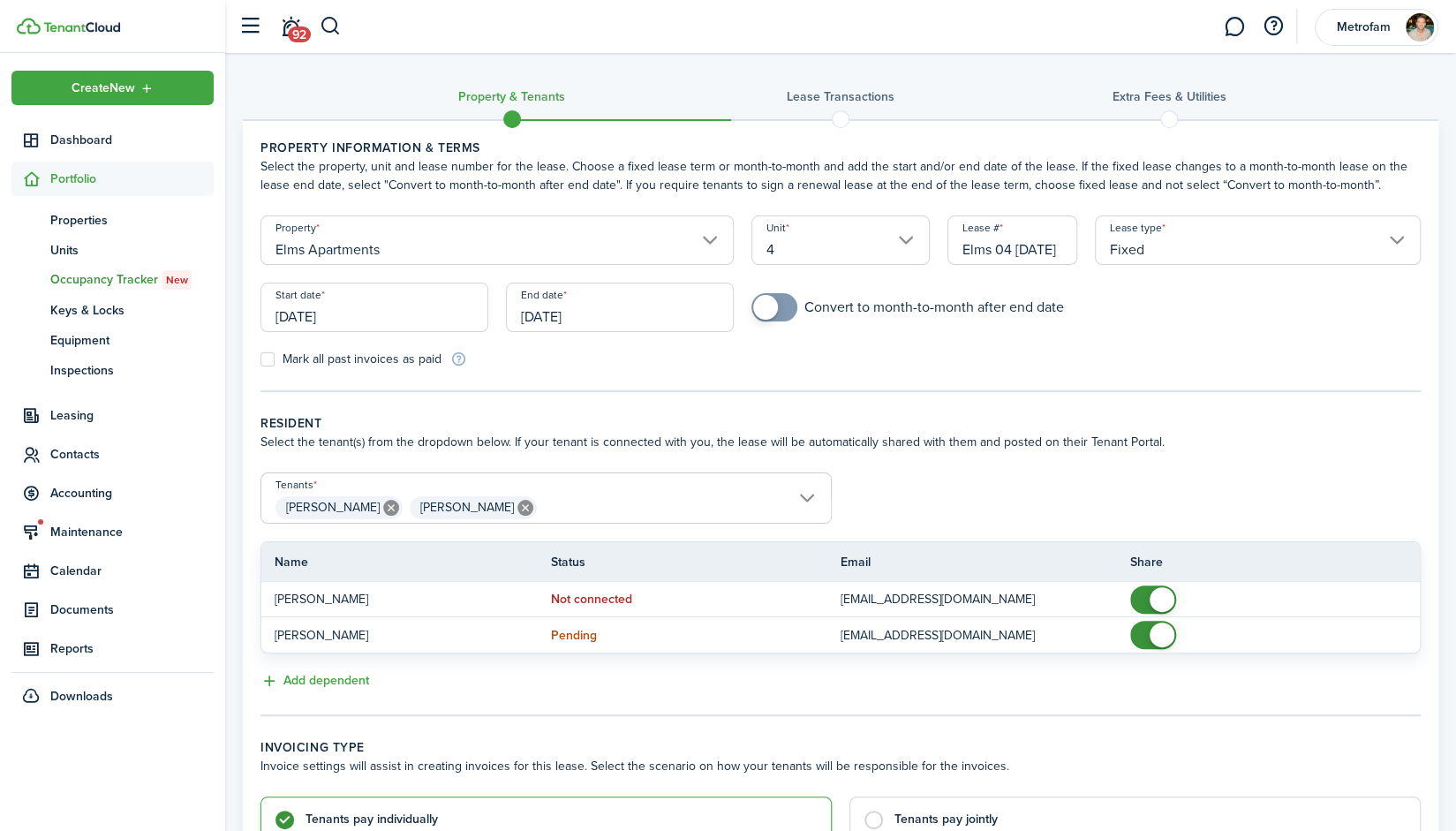
scroll to position [203, 0]
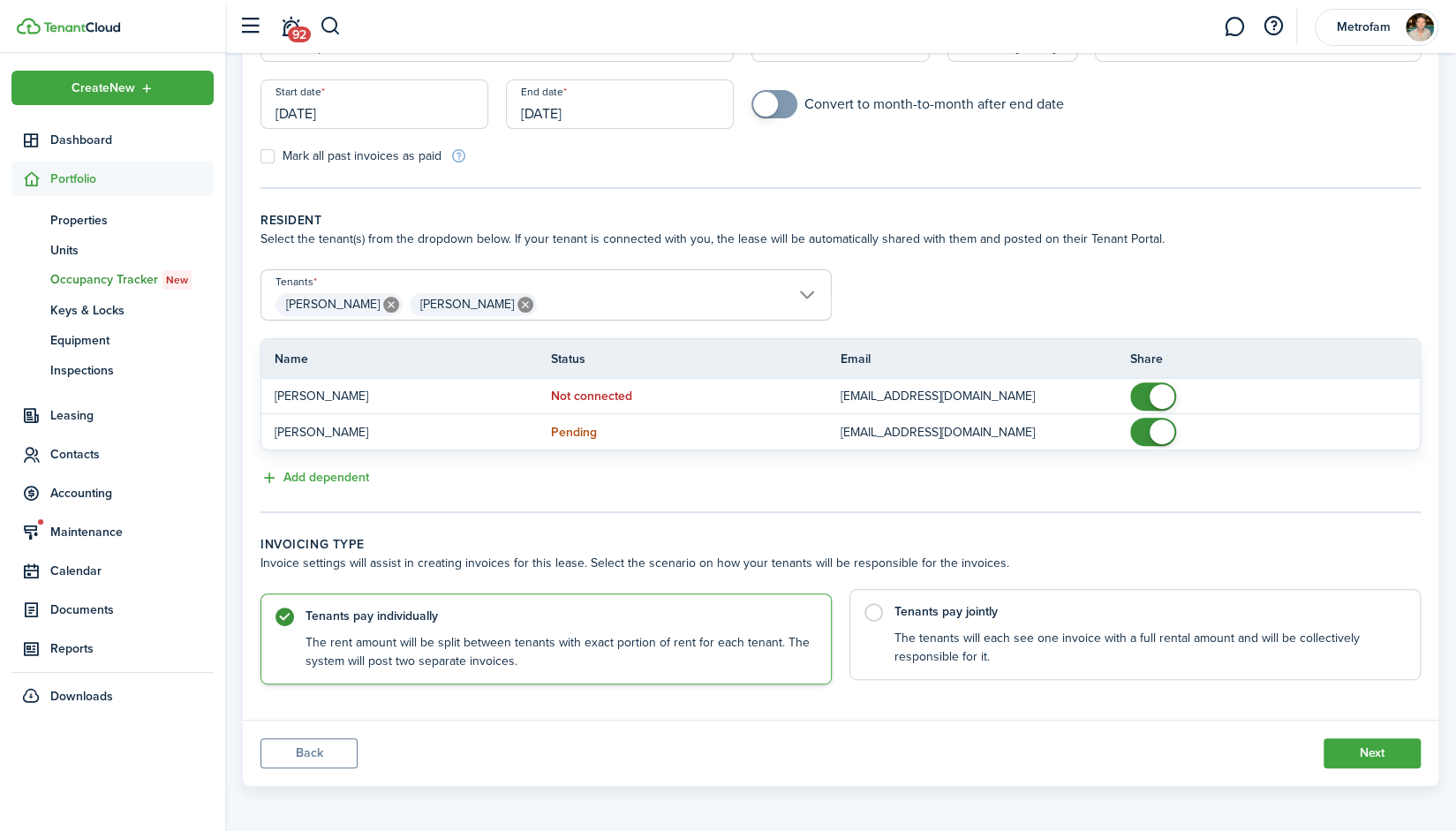
click at [1028, 639] on control-radio-card-description "The tenants will each see one invoice with a full rental amount and will be col…" at bounding box center [1148, 648] width 508 height 36
radio input "false"
radio input "true"
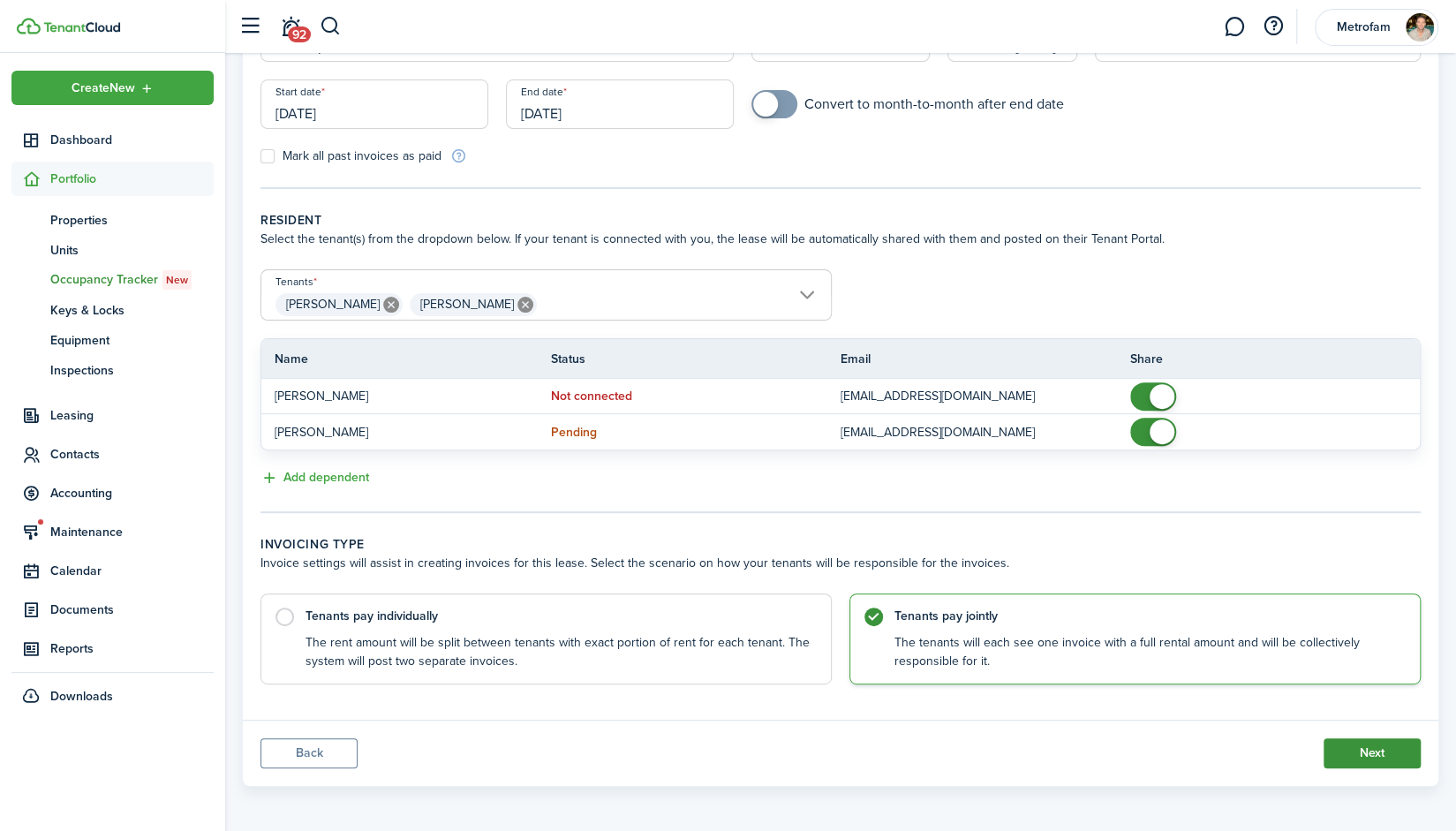
click at [1378, 754] on button "Next" at bounding box center [1372, 754] width 97 height 30
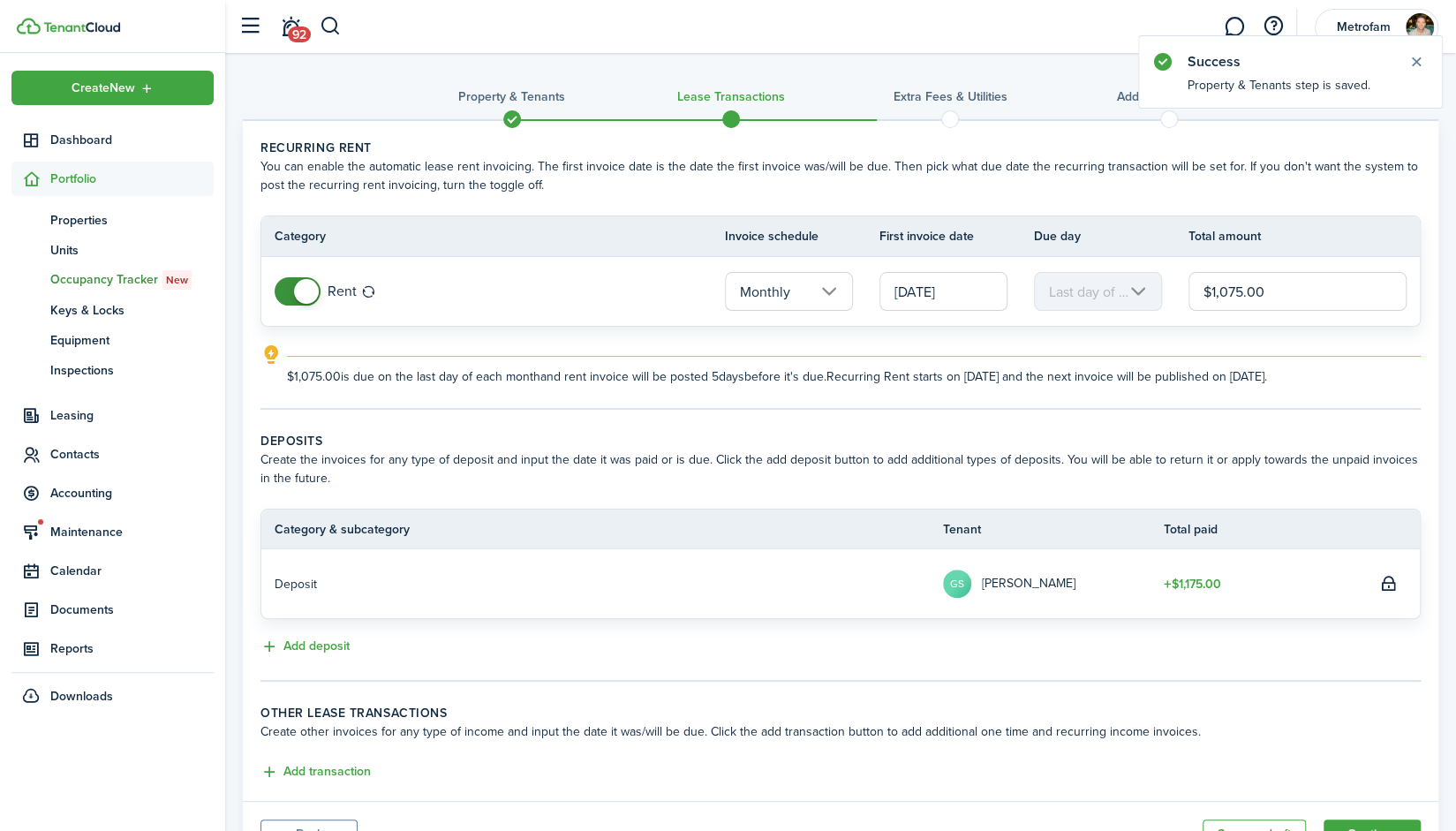
click at [964, 293] on input "[DATE]" at bounding box center [944, 292] width 128 height 39
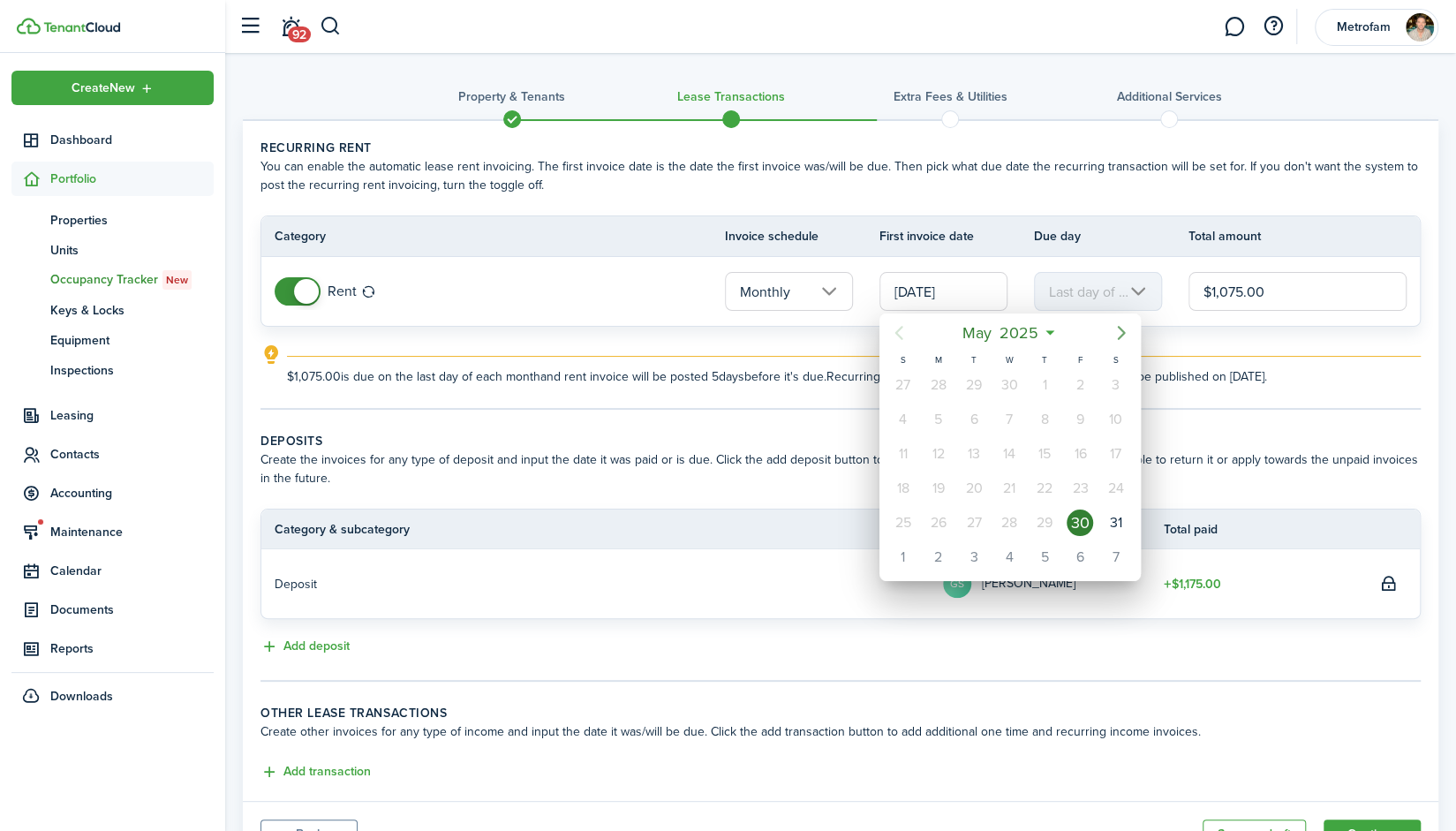
click at [1119, 329] on icon "Next page" at bounding box center [1122, 333] width 21 height 21
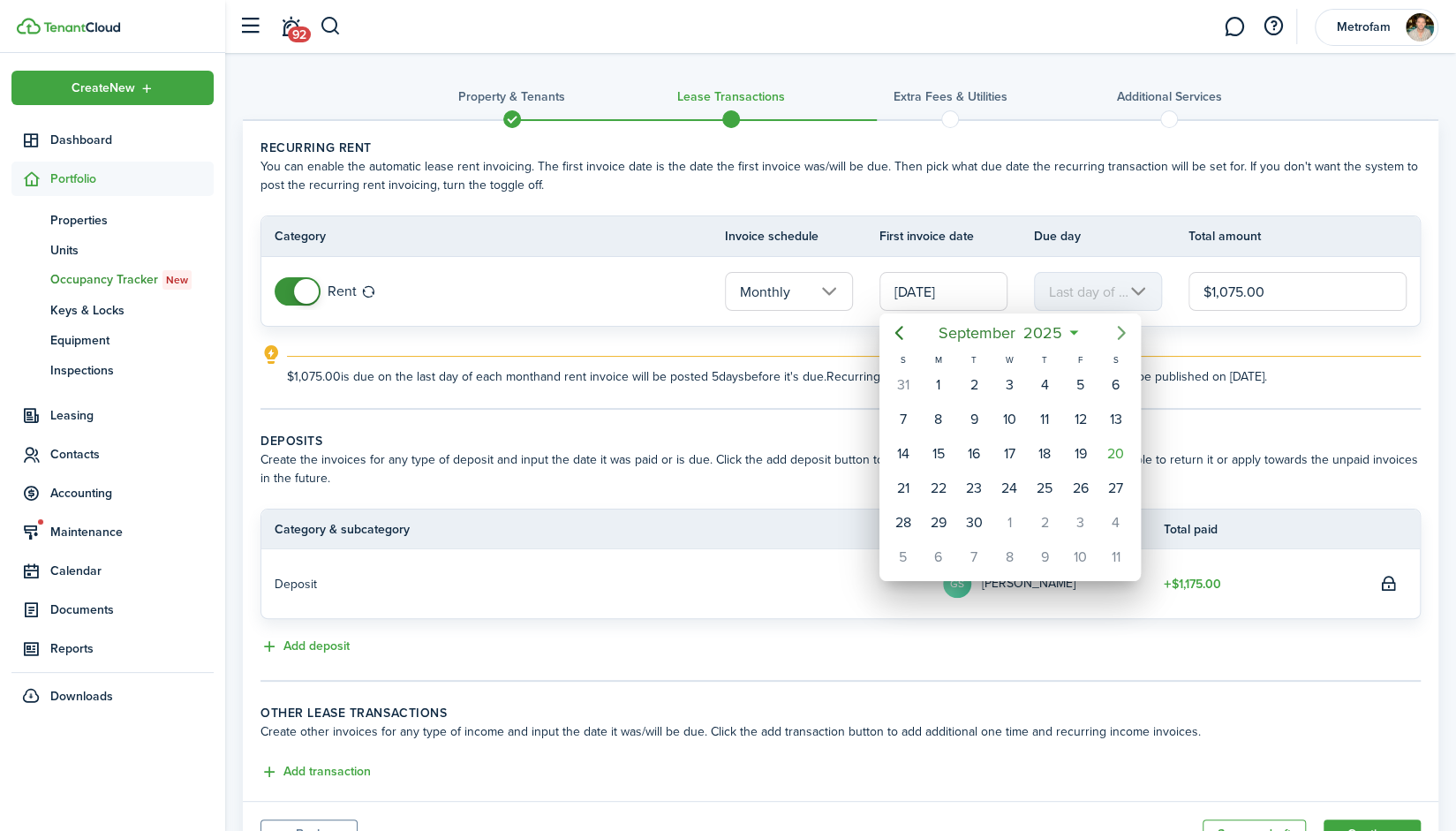
click at [1119, 329] on icon "Next page" at bounding box center [1122, 333] width 21 height 21
click at [1007, 387] on div "1" at bounding box center [1010, 385] width 27 height 27
type input "10/01/2025"
type input "1st"
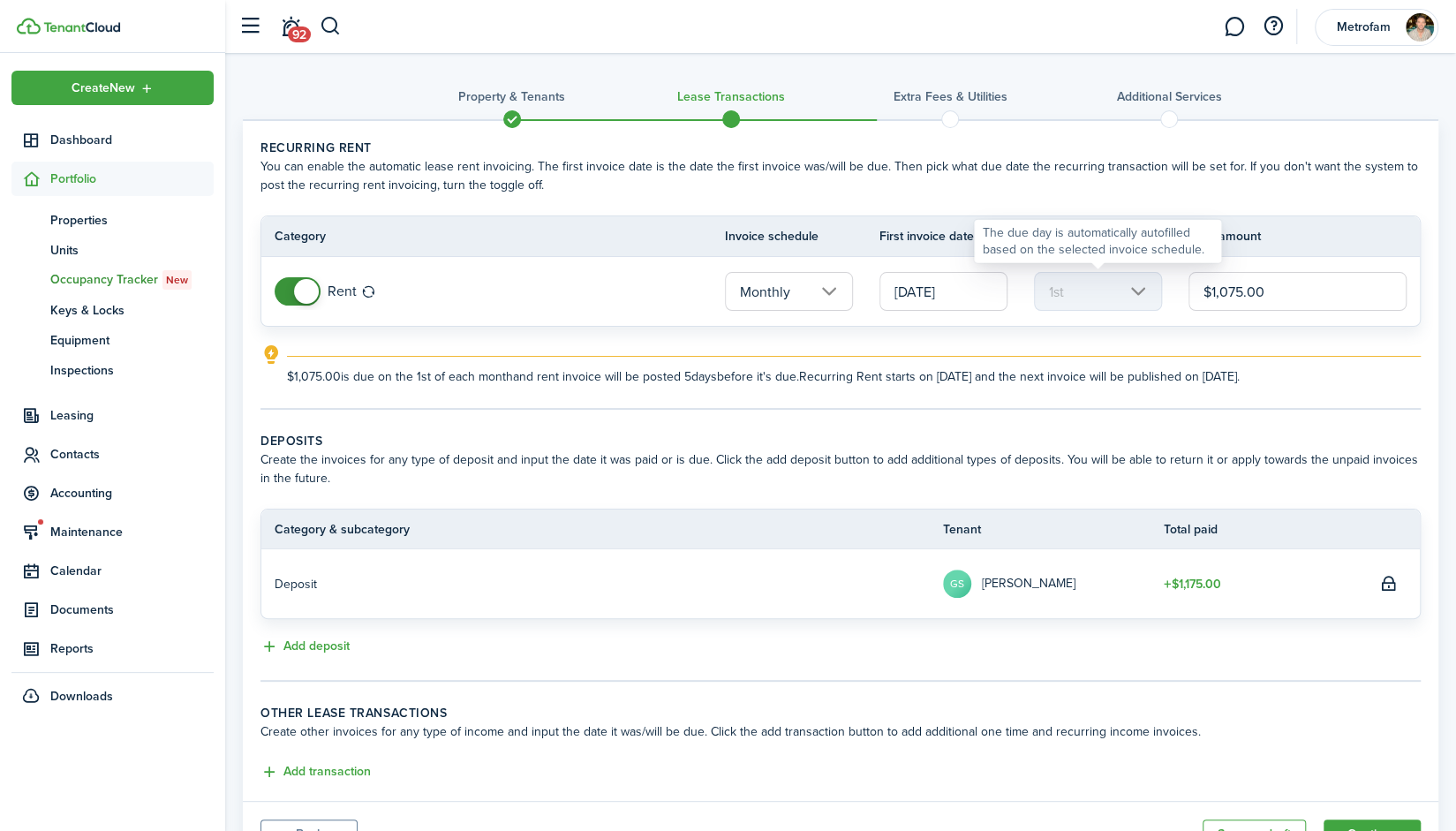
drag, startPoint x: 1295, startPoint y: 296, endPoint x: 1098, endPoint y: 286, distance: 197.3
click at [1098, 286] on tr "Rent Monthly 10/01/2025 1st $1,075.00" at bounding box center [841, 291] width 1159 height 69
type input "$999.00"
click at [1330, 375] on explanation-description "$999.00 is due on the 1st of each month and rent invoice will be posted 5 days …" at bounding box center [854, 376] width 1134 height 19
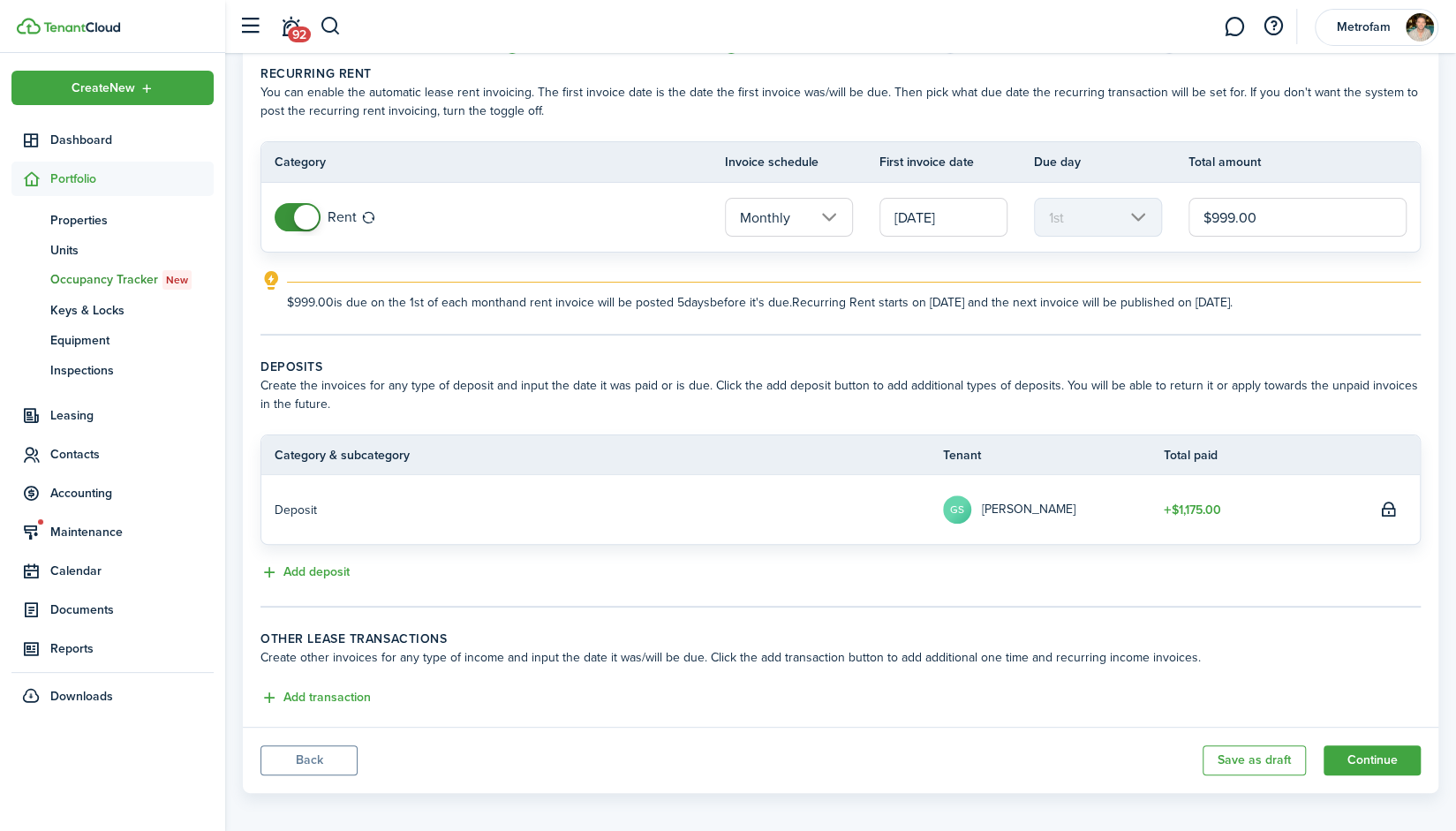
scroll to position [81, 0]
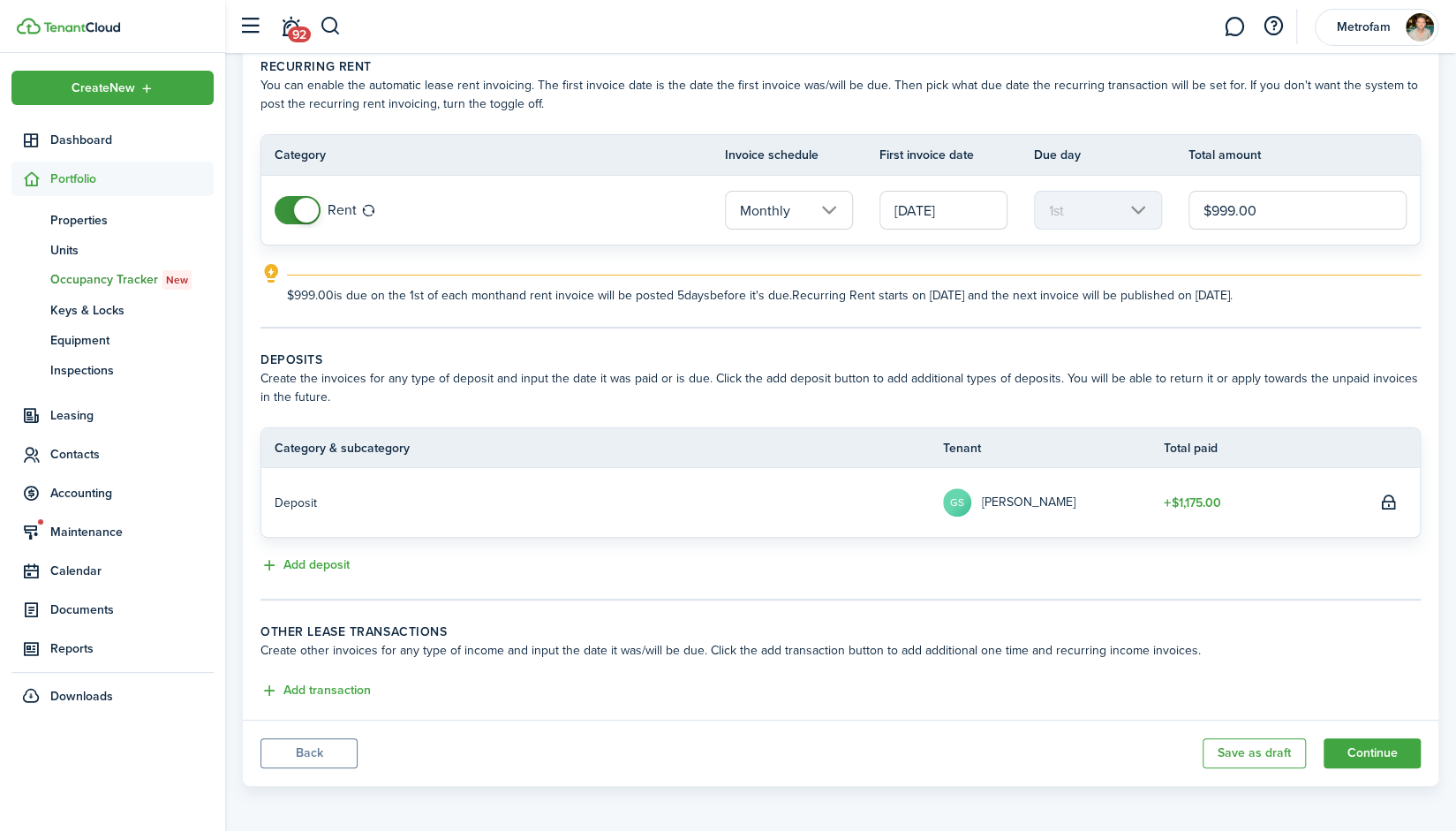
click at [1183, 503] on table-amount-title "$1,175.00" at bounding box center [1193, 503] width 58 height 19
click at [953, 501] on avatar-text "GS" at bounding box center [957, 503] width 28 height 28
click at [334, 690] on button "Add transaction" at bounding box center [316, 691] width 110 height 20
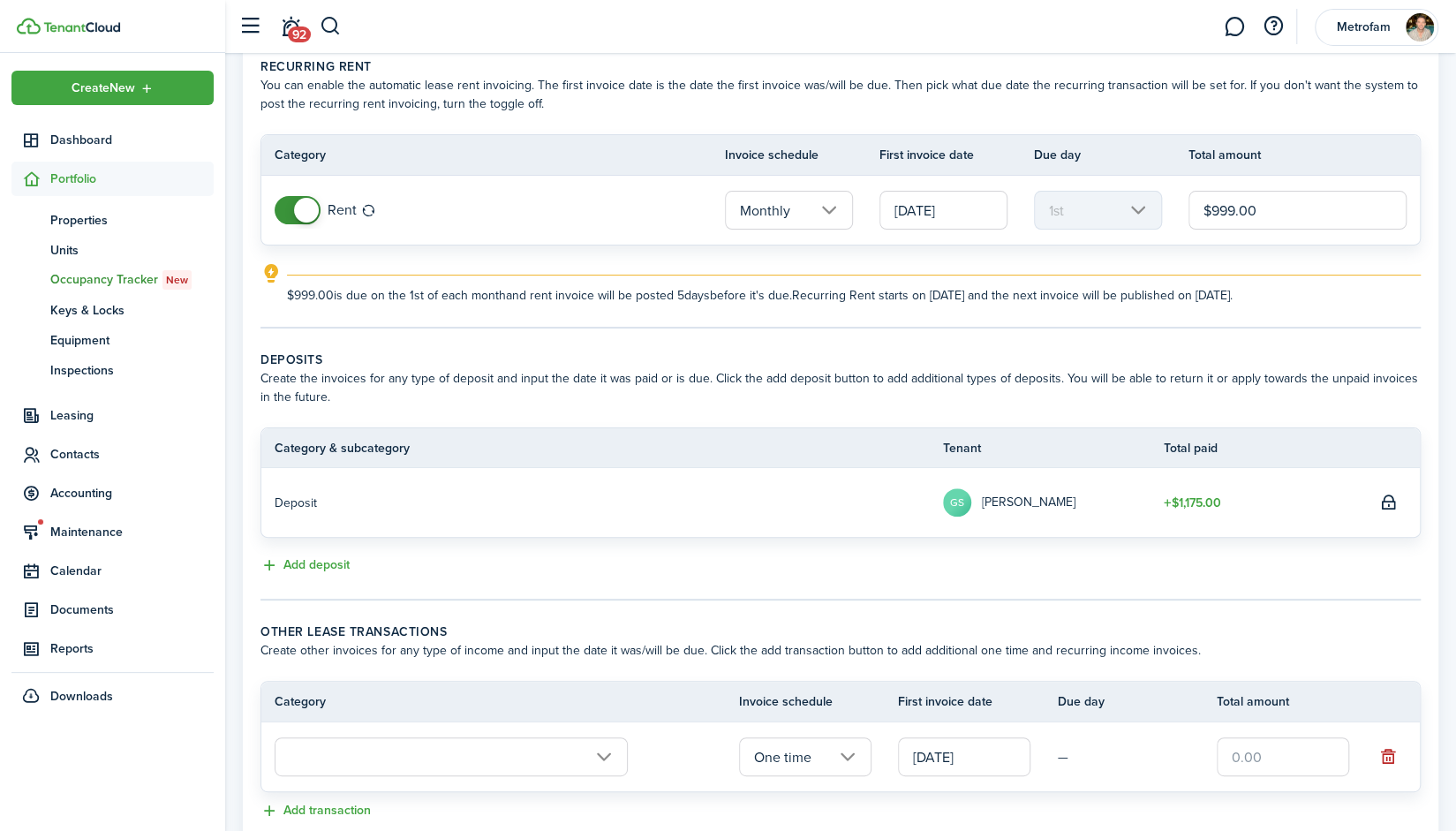
scroll to position [201, 0]
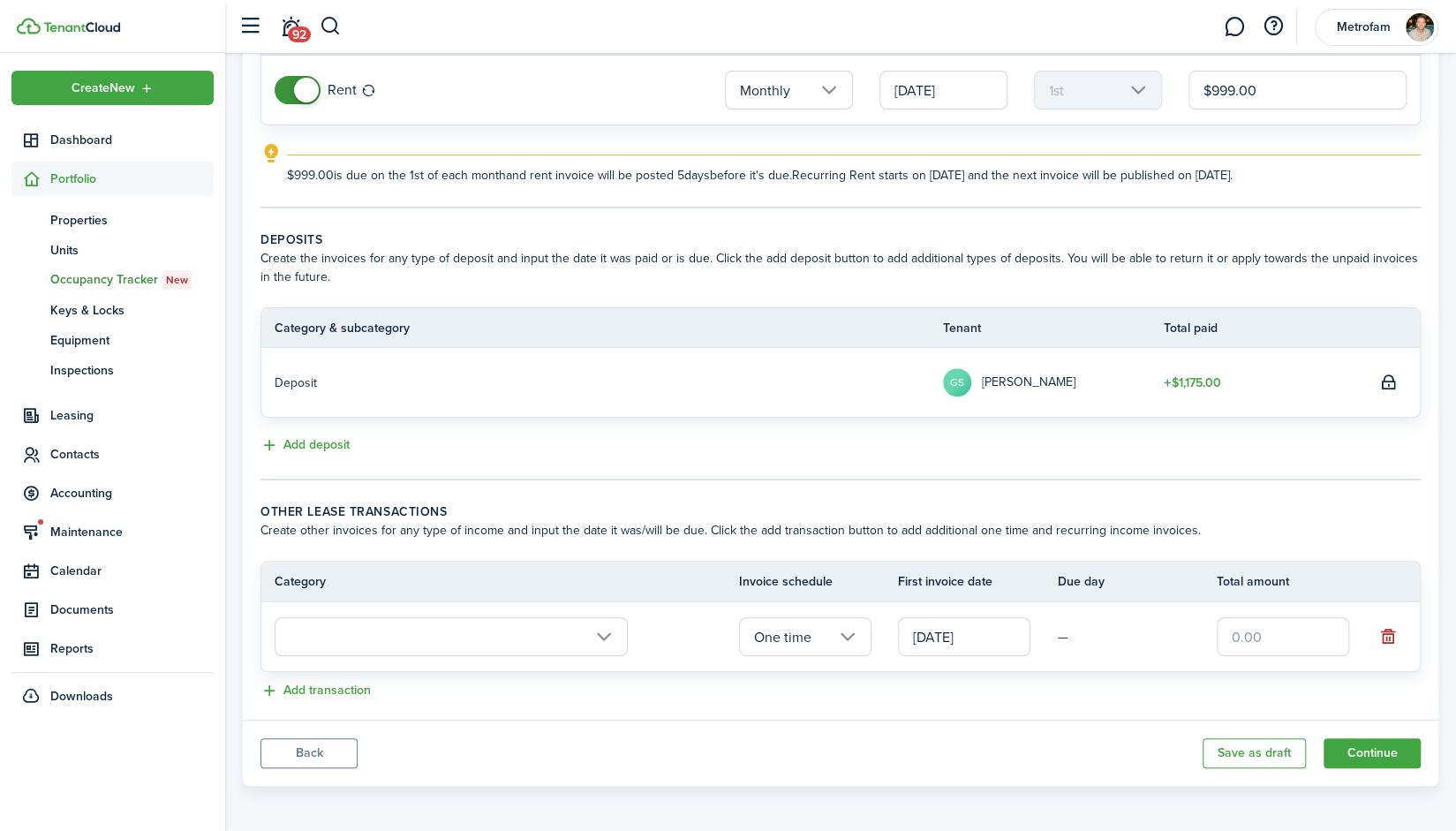
click at [581, 641] on input "text" at bounding box center [451, 637] width 353 height 39
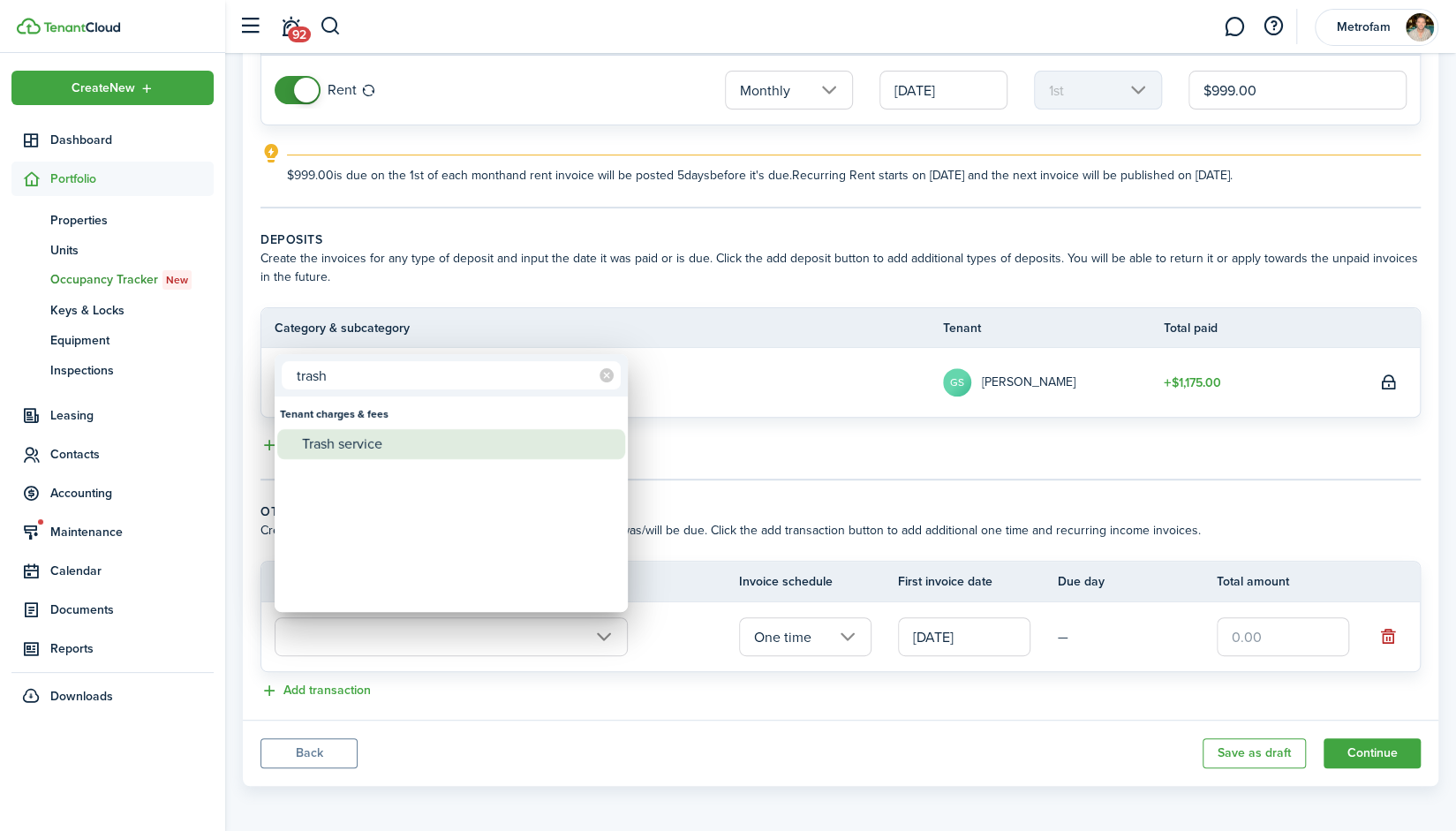
type input "trash"
click at [364, 450] on div "Trash service" at bounding box center [458, 445] width 312 height 30
type input "Tenant charges & fees / Trash service"
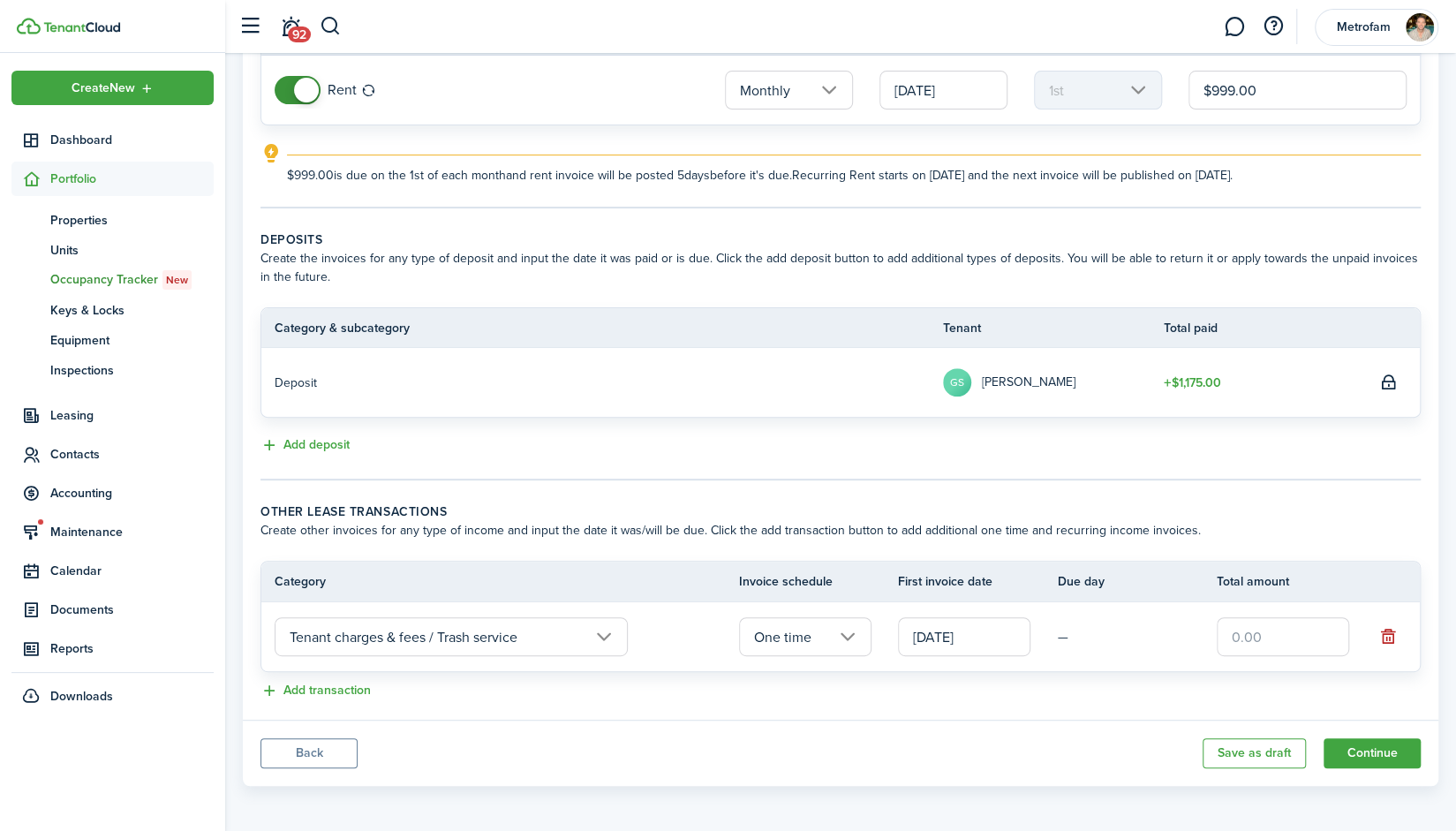
click at [842, 631] on input "One time" at bounding box center [805, 637] width 133 height 39
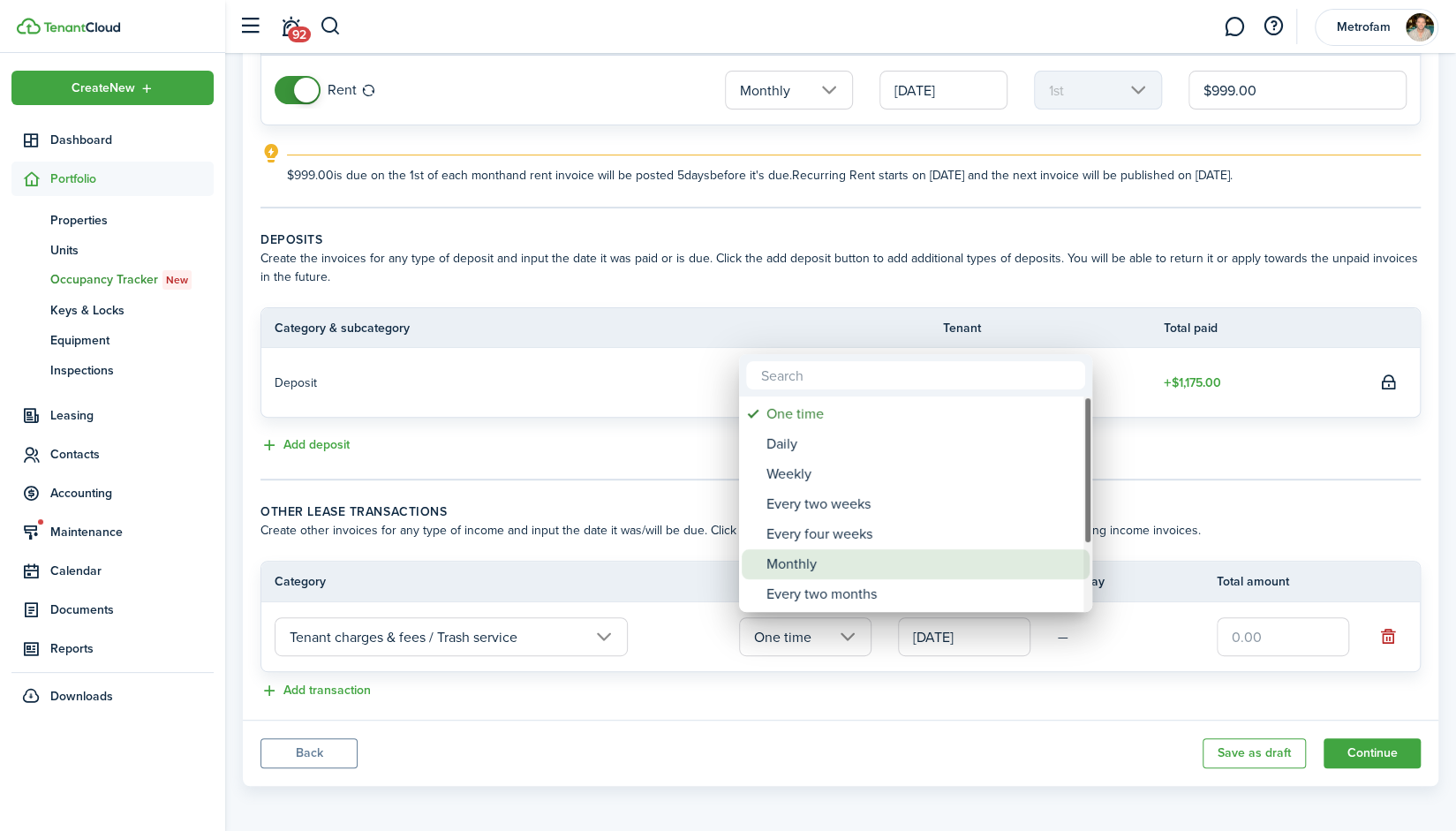
click at [833, 571] on div "Monthly" at bounding box center [922, 565] width 312 height 30
type input "Monthly"
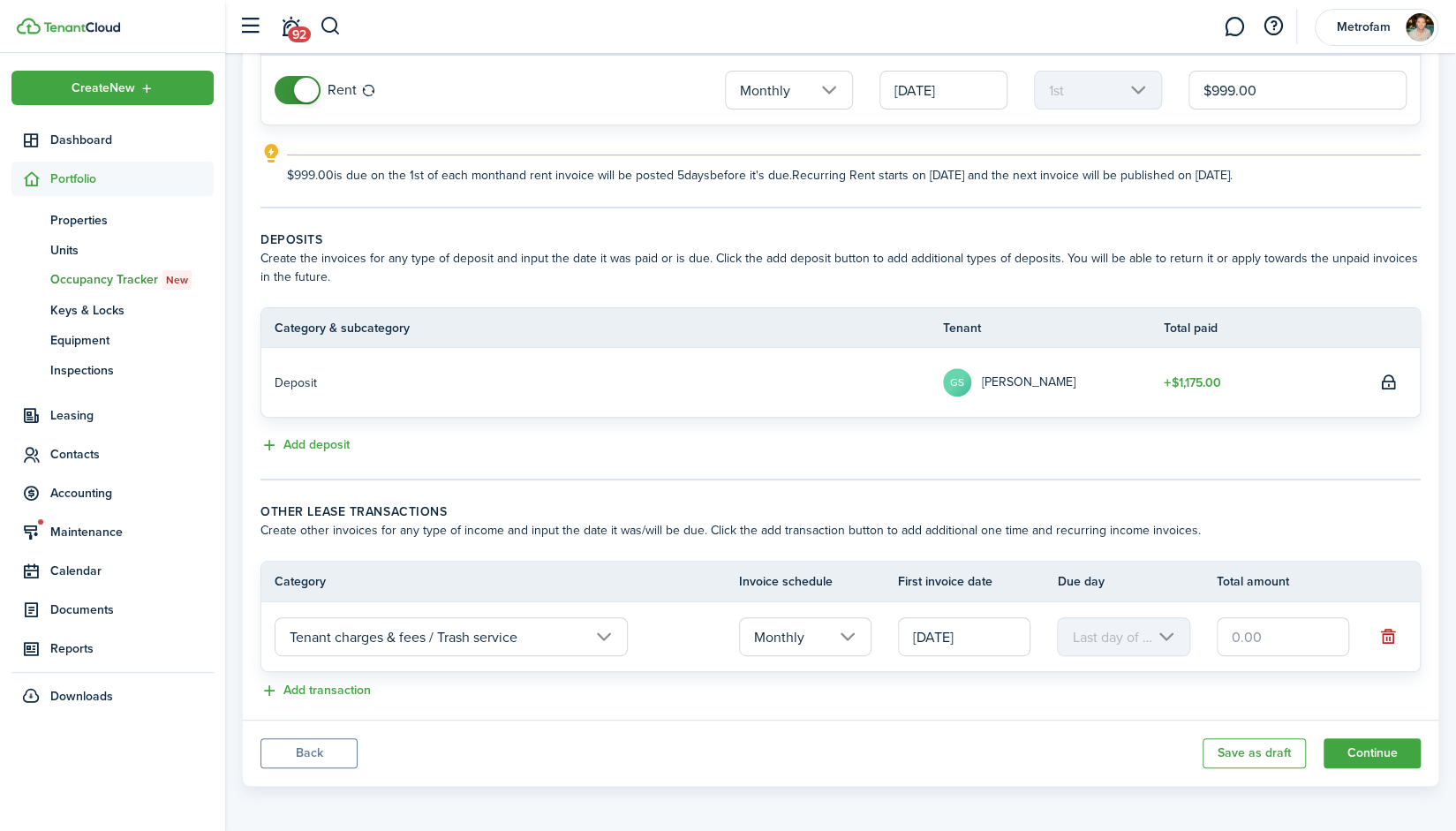
click at [1010, 624] on input "[DATE]" at bounding box center [964, 637] width 133 height 39
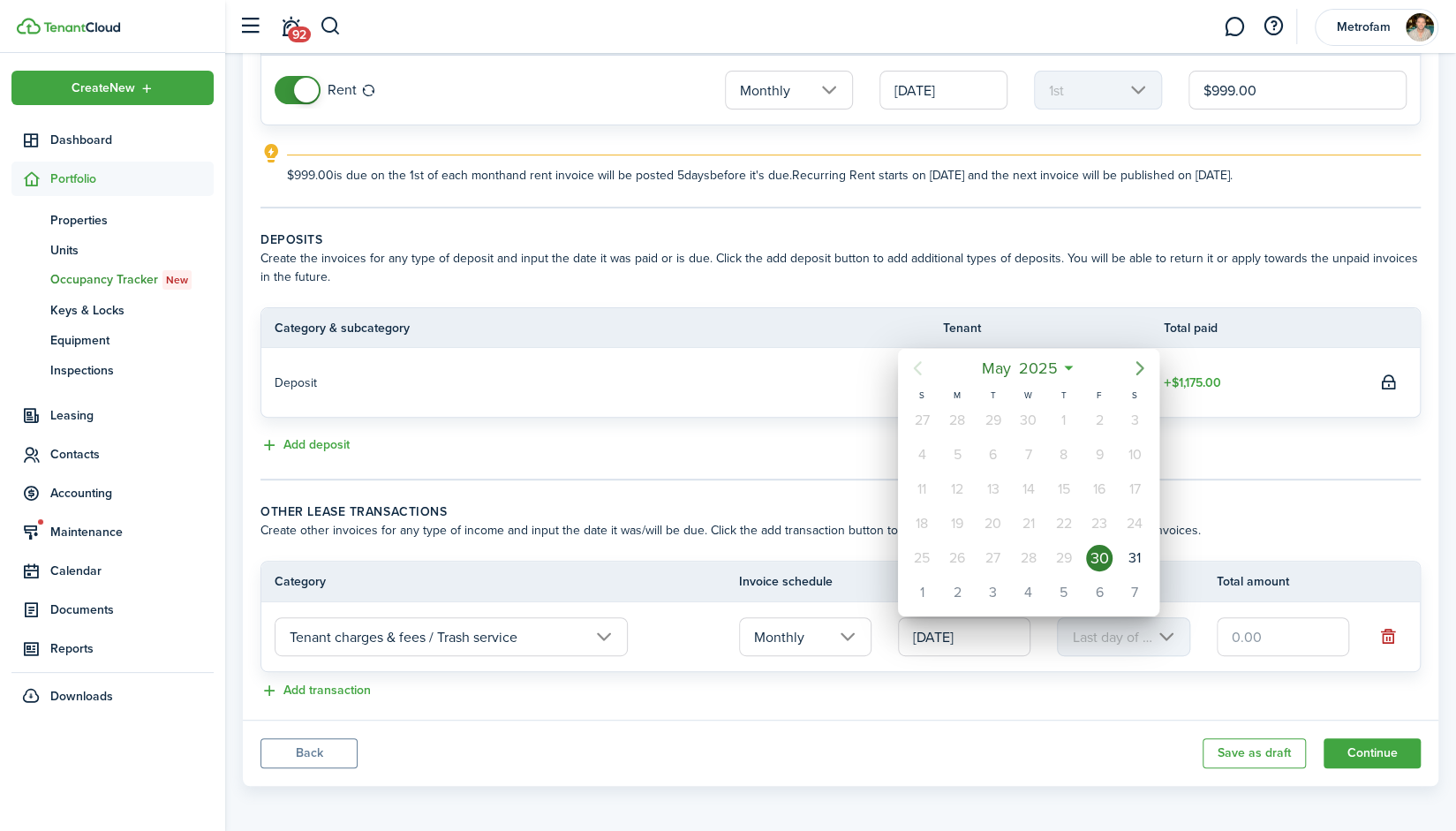
click at [1146, 368] on icon "Next page" at bounding box center [1140, 368] width 21 height 21
click at [1140, 374] on icon "Next page" at bounding box center [1140, 368] width 21 height 21
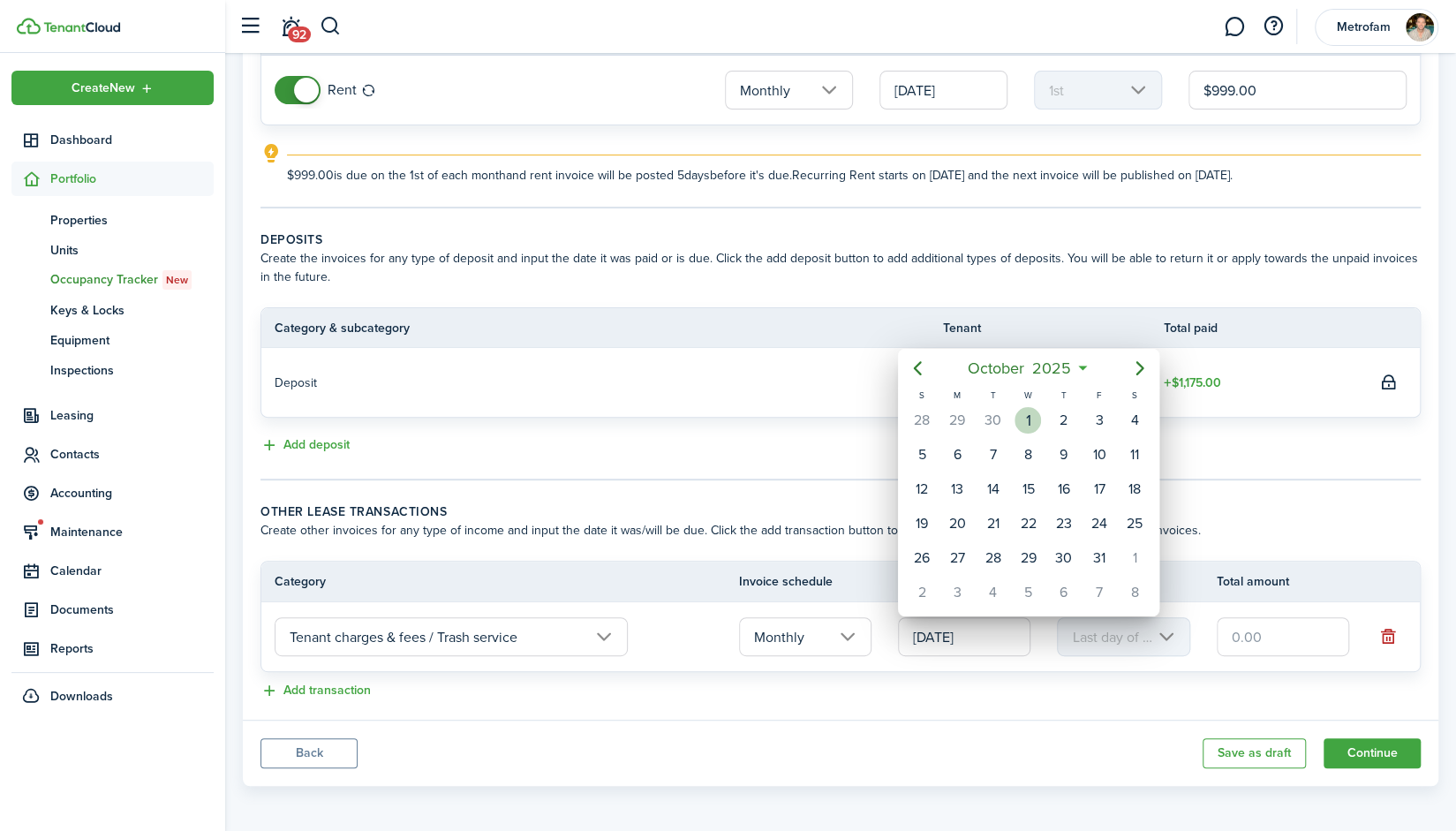
click at [1030, 415] on div "1" at bounding box center [1028, 421] width 27 height 27
type input "10/01/2025"
type input "1st"
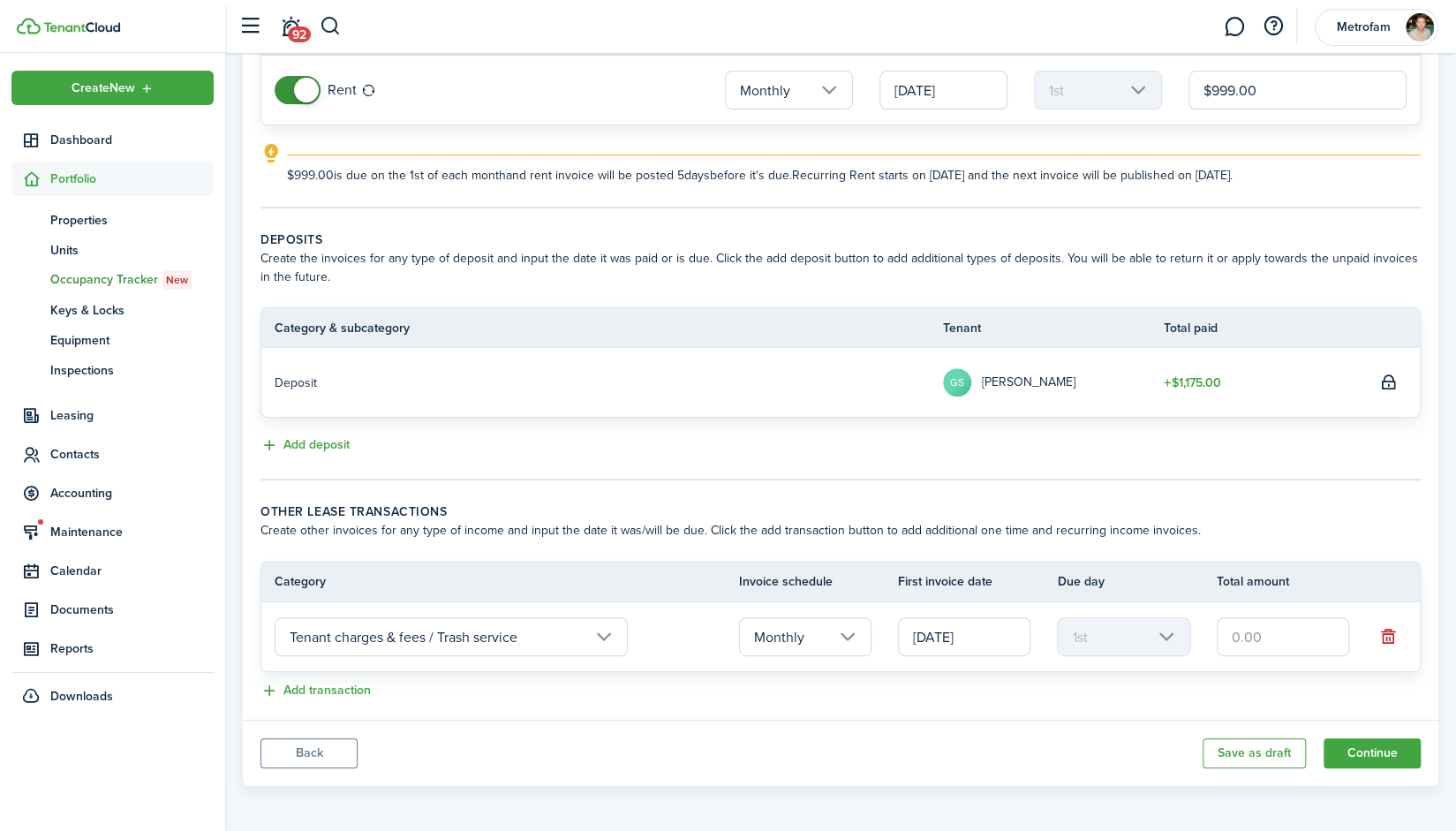
click at [1255, 640] on input "text" at bounding box center [1283, 637] width 133 height 39
type input "$21.70"
click at [351, 692] on button "Add transaction" at bounding box center [316, 691] width 110 height 20
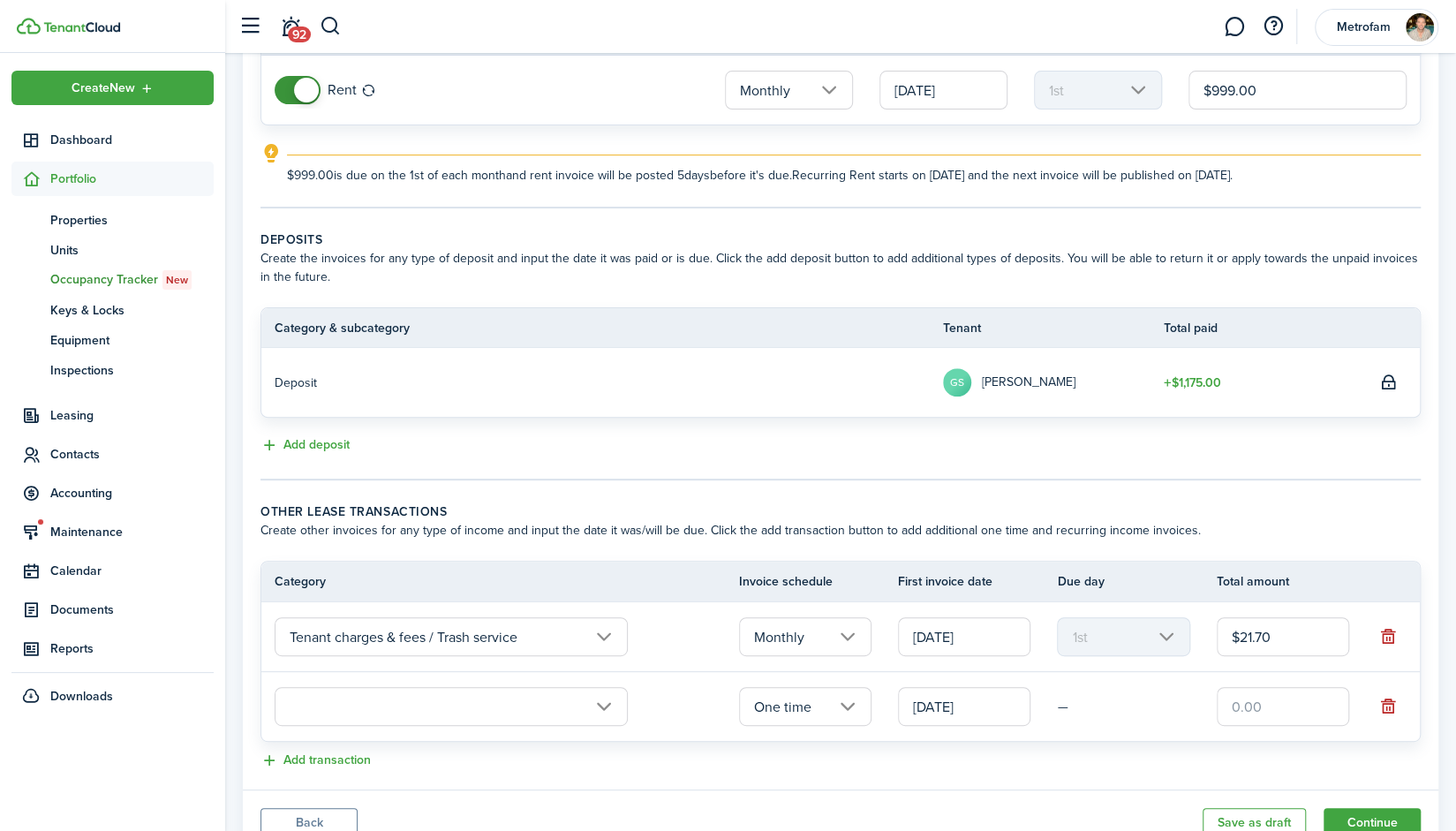
click at [452, 707] on input "text" at bounding box center [451, 706] width 353 height 39
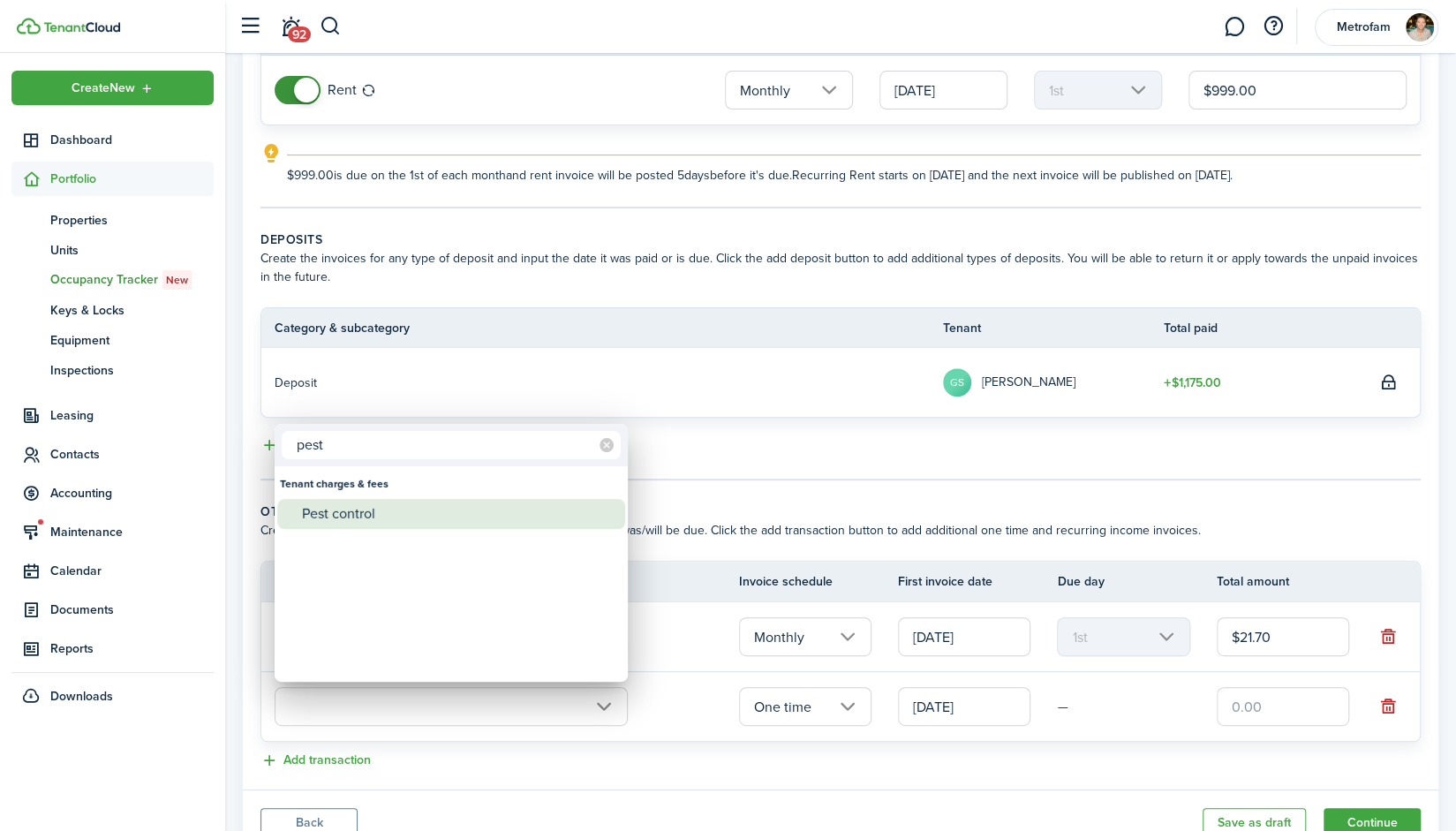
type input "pest"
click at [396, 510] on div "Pest control" at bounding box center [458, 514] width 312 height 30
type input "Tenant charges & fees / Pest control"
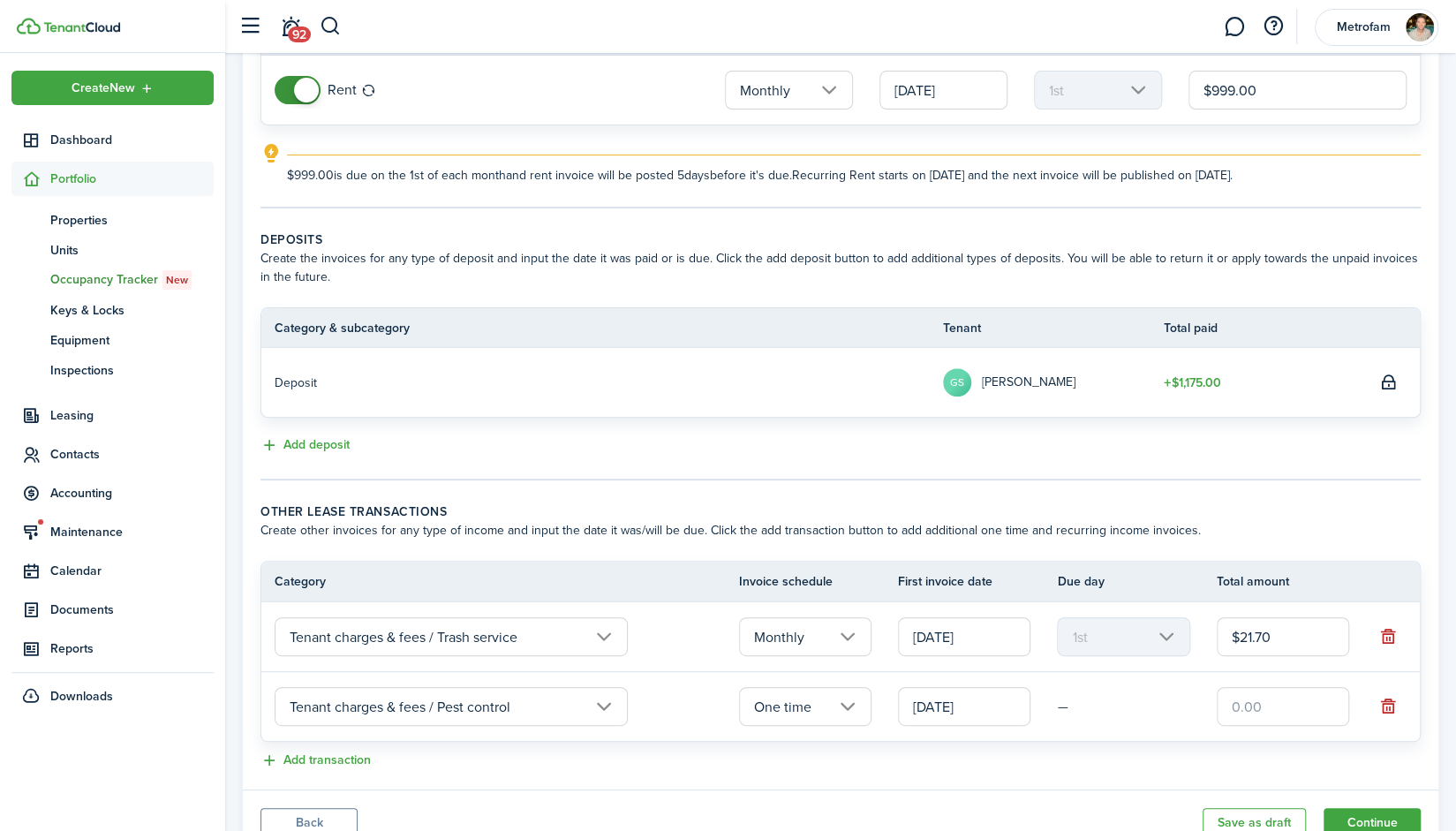
click at [839, 708] on input "One time" at bounding box center [805, 706] width 133 height 39
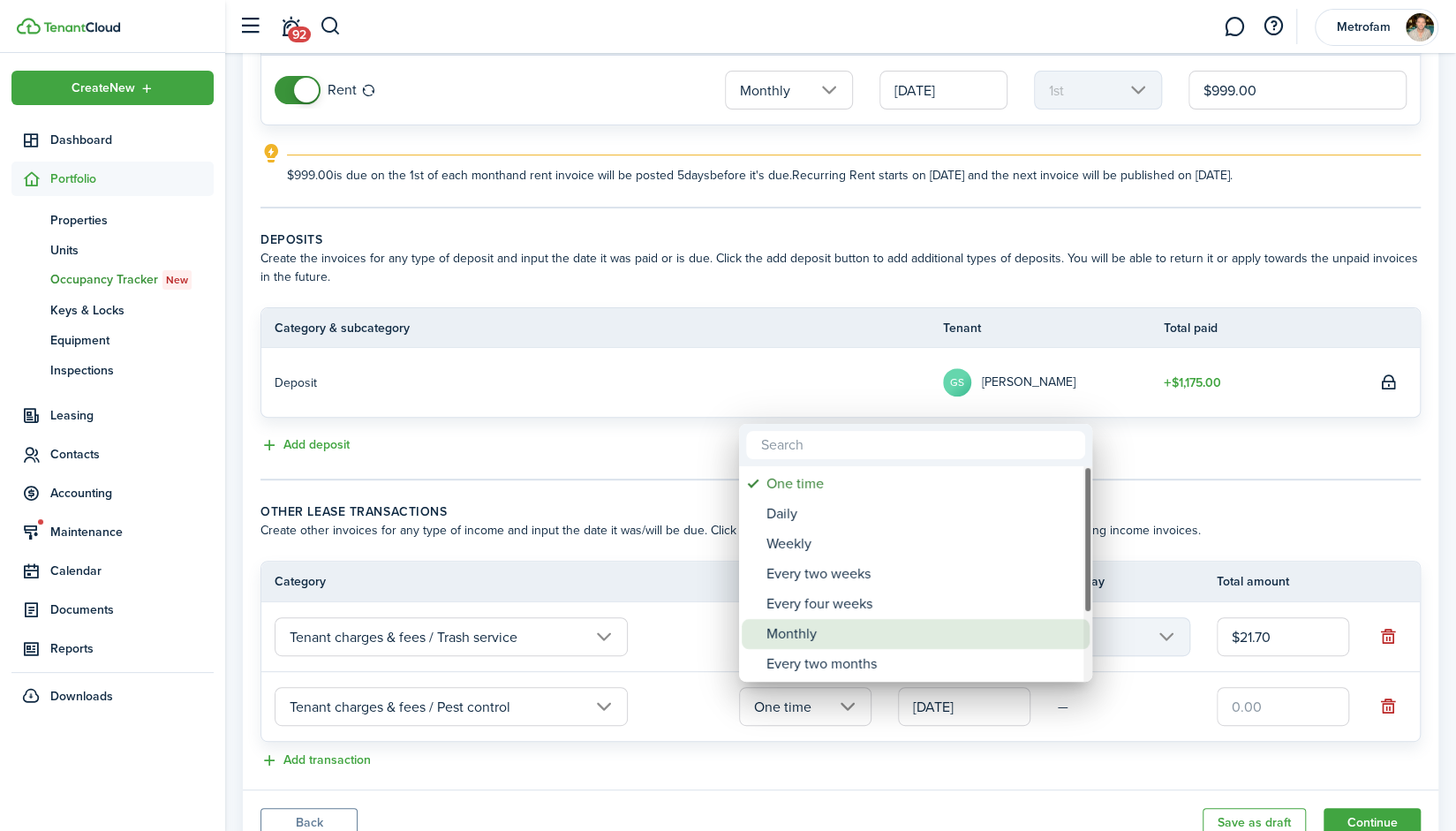
click at [814, 636] on div "Monthly" at bounding box center [922, 634] width 312 height 30
type input "Monthly"
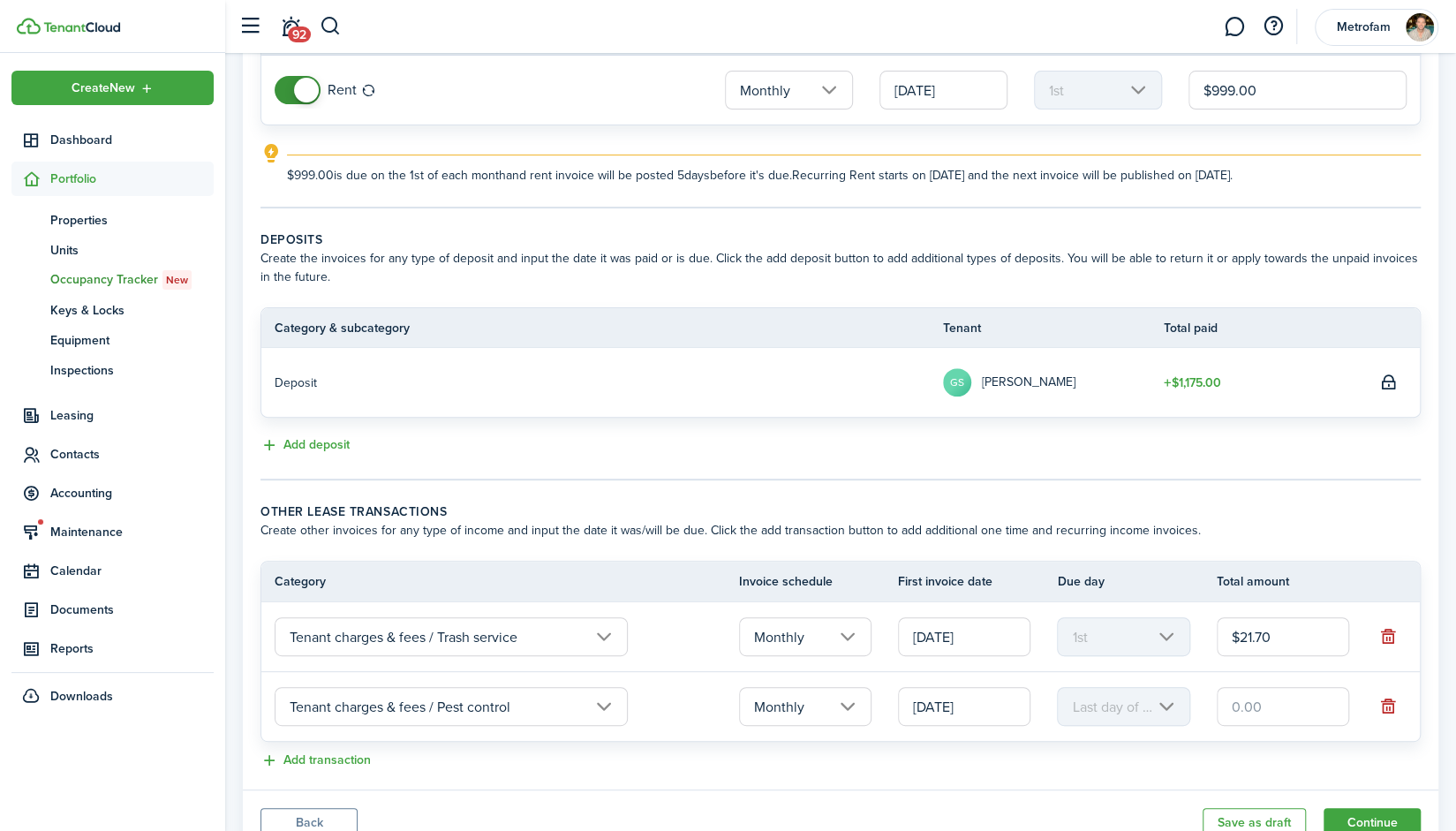
click at [1011, 706] on input "[DATE]" at bounding box center [964, 706] width 133 height 39
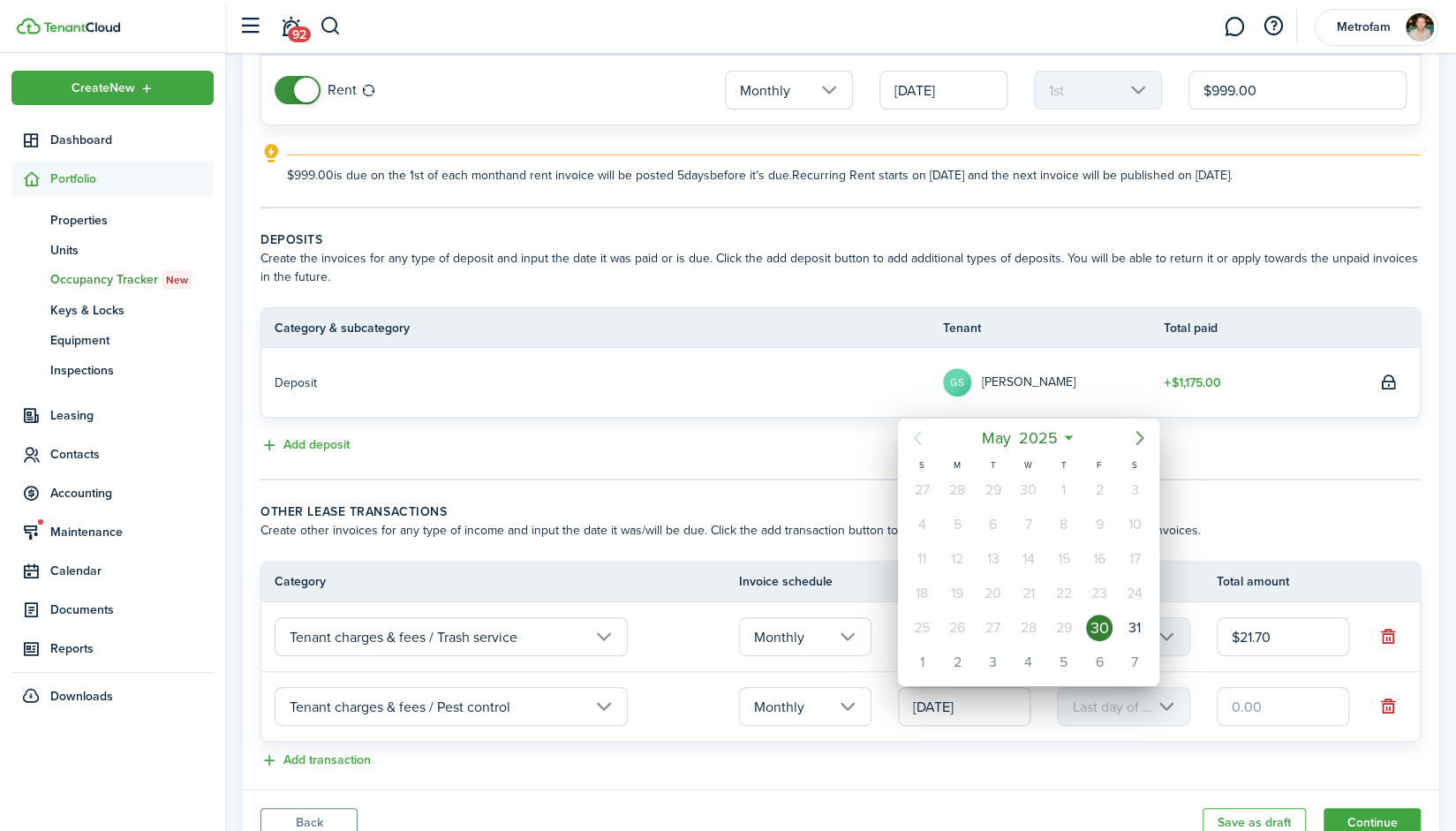
click at [1141, 434] on icon "Next page" at bounding box center [1140, 439] width 21 height 21
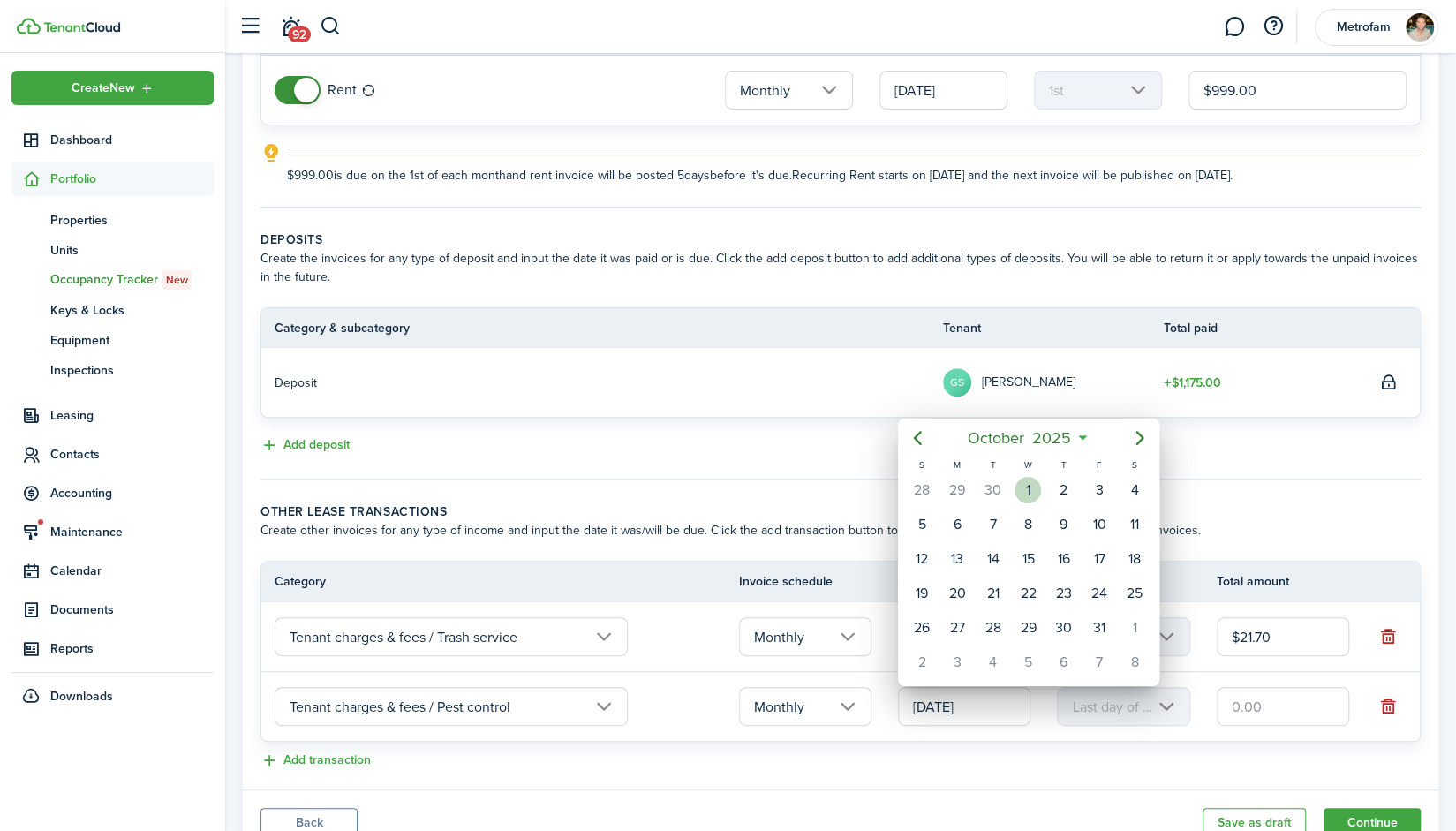
click at [1034, 487] on div "1" at bounding box center [1028, 490] width 27 height 27
type input "10/01/2025"
type input "1st"
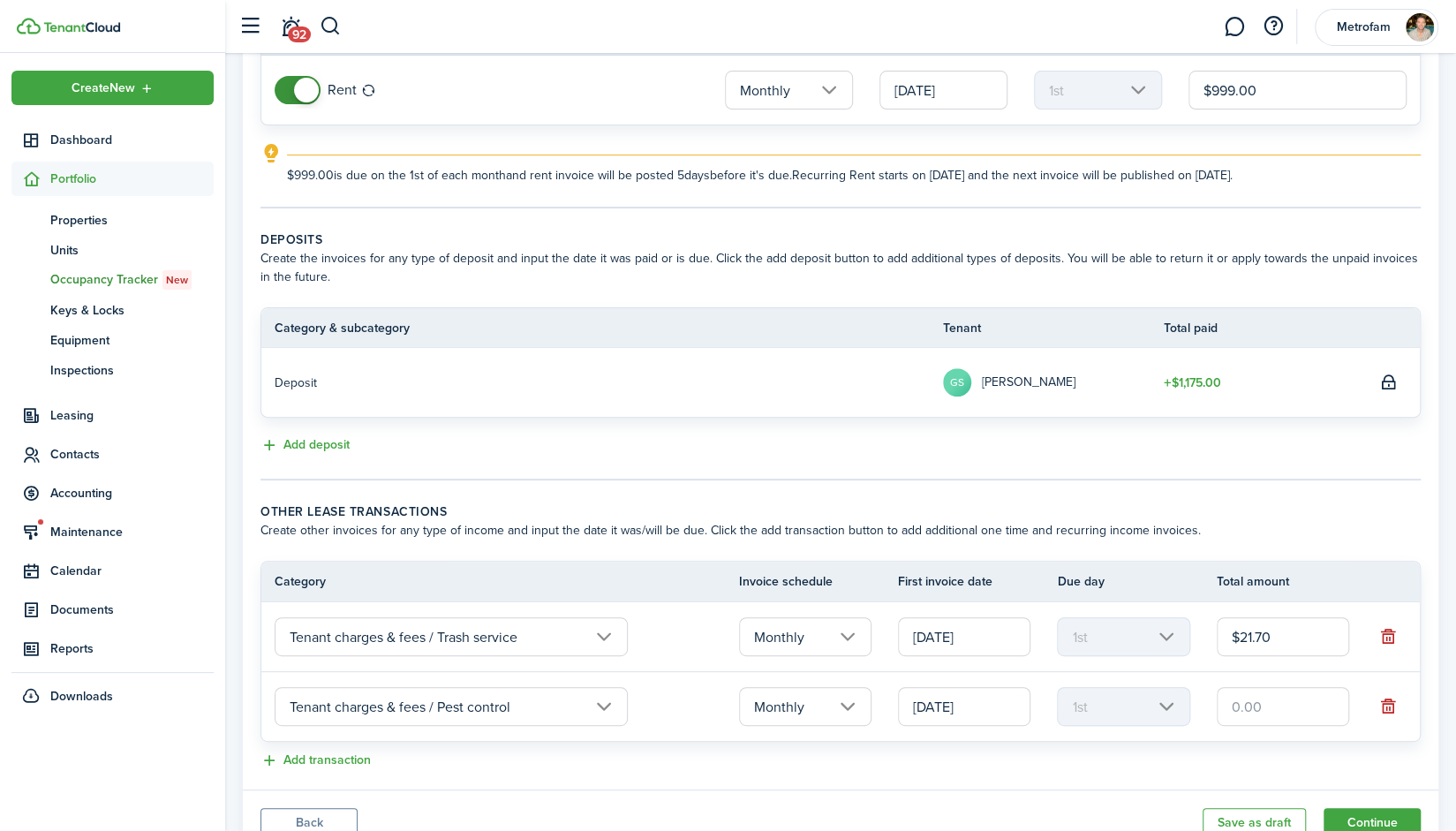
click at [1253, 698] on input "text" at bounding box center [1283, 706] width 133 height 39
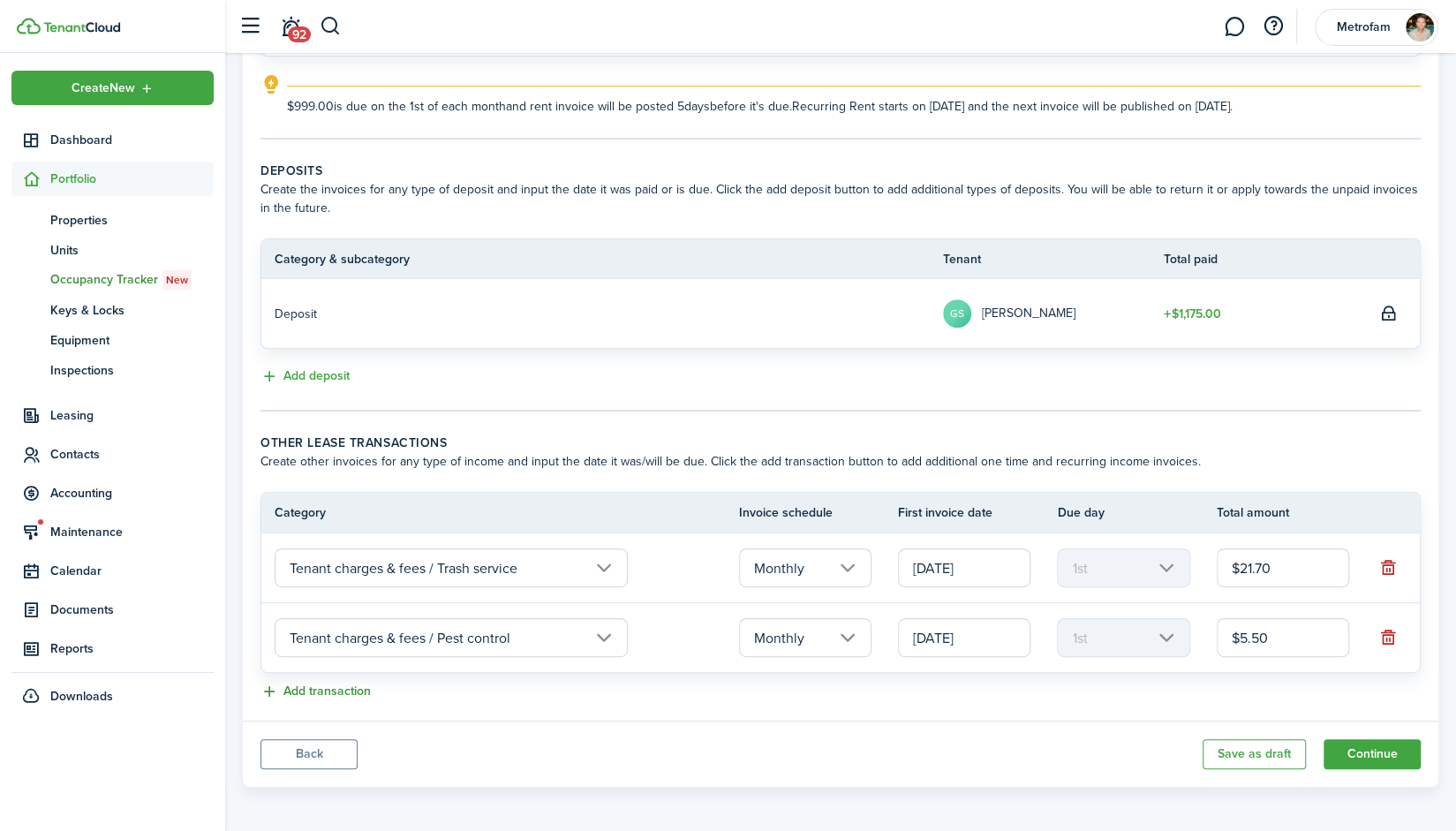
type input "$5.50"
click at [332, 686] on button "Add transaction" at bounding box center [316, 692] width 110 height 20
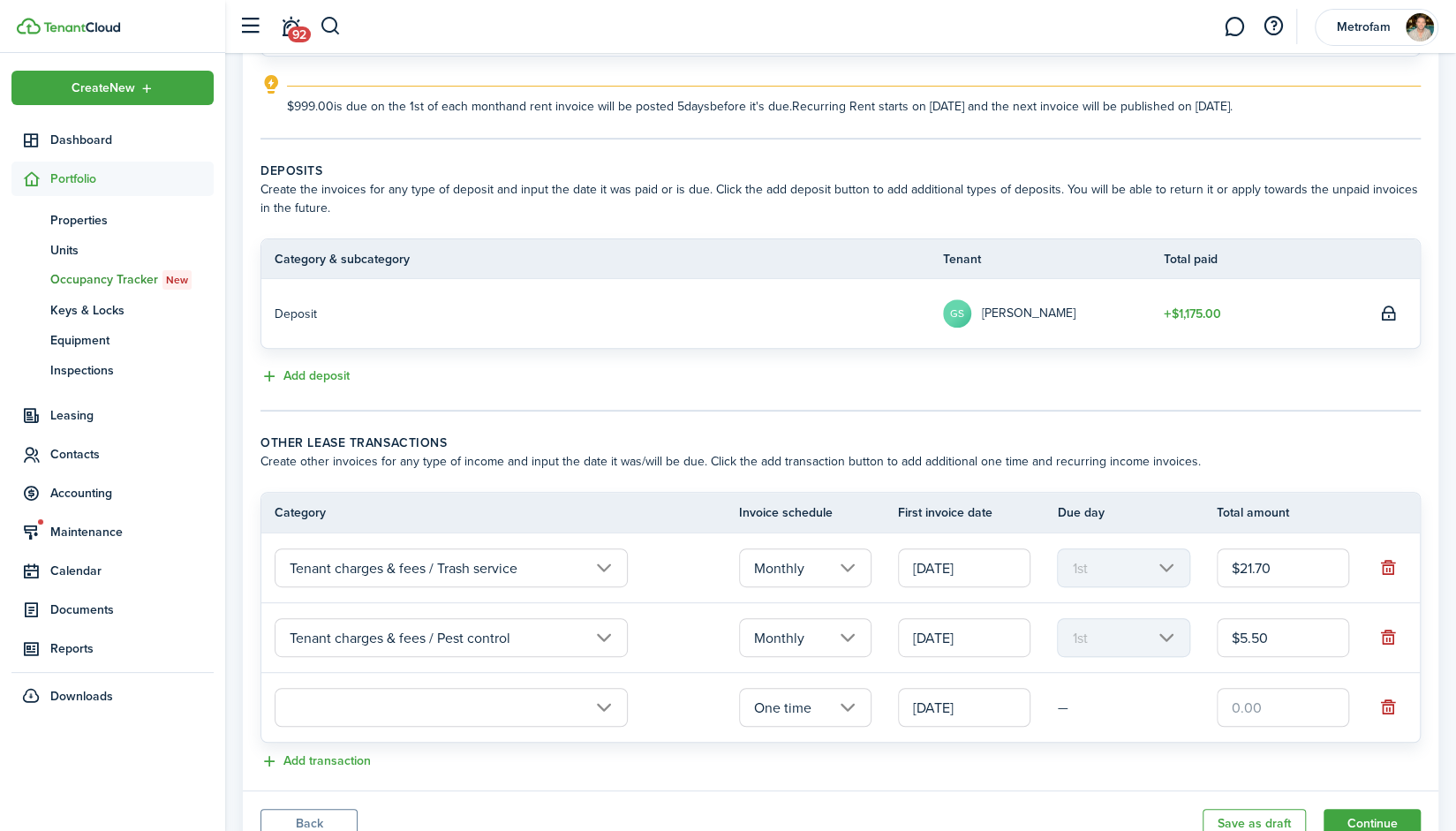
click at [398, 703] on input "text" at bounding box center [451, 707] width 353 height 39
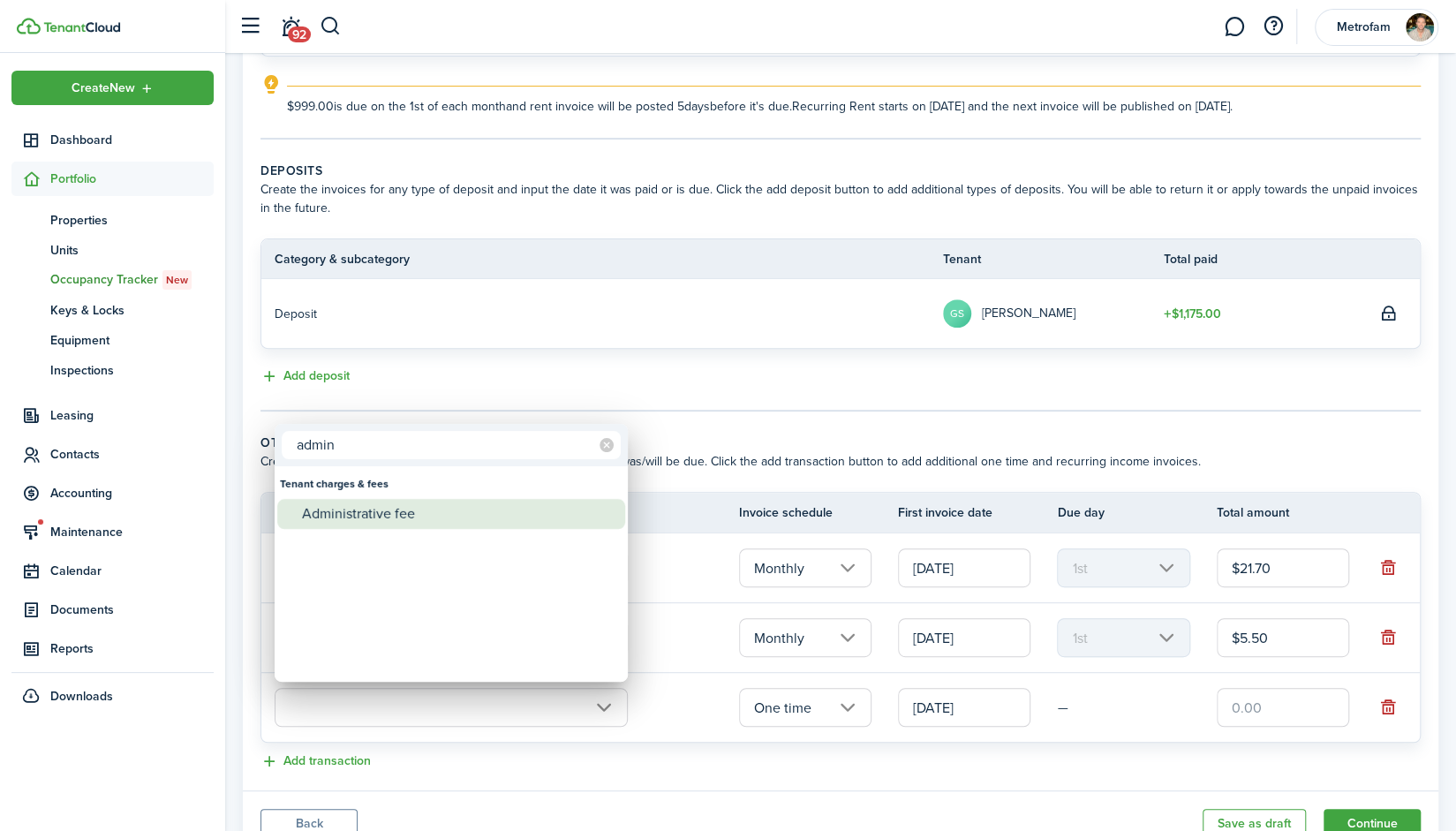
type input "admin"
click at [354, 520] on div "Administrative fee" at bounding box center [458, 514] width 312 height 30
type input "Tenant charges & fees / Administrative fee"
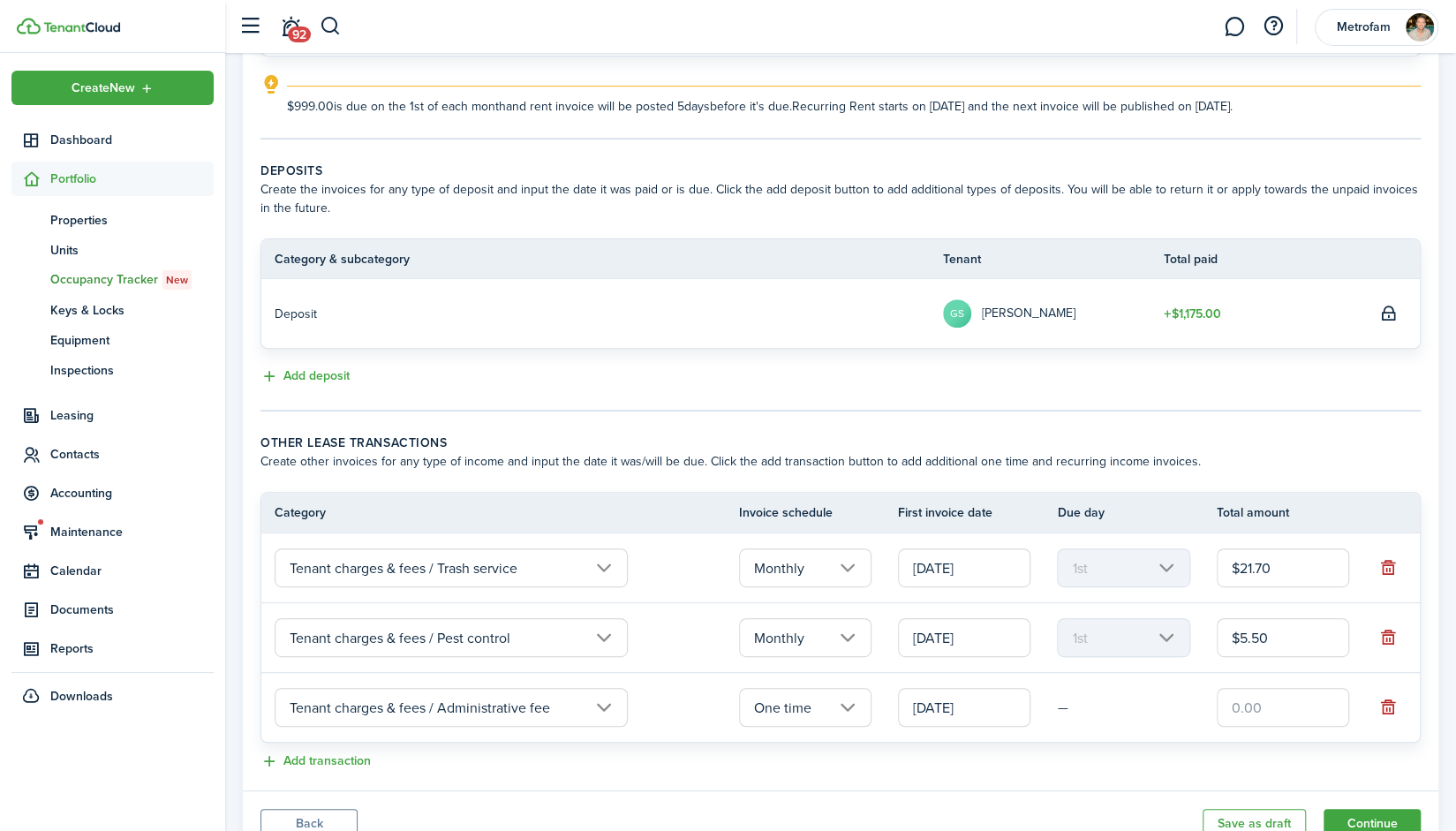
click at [800, 717] on input "One time" at bounding box center [805, 707] width 133 height 39
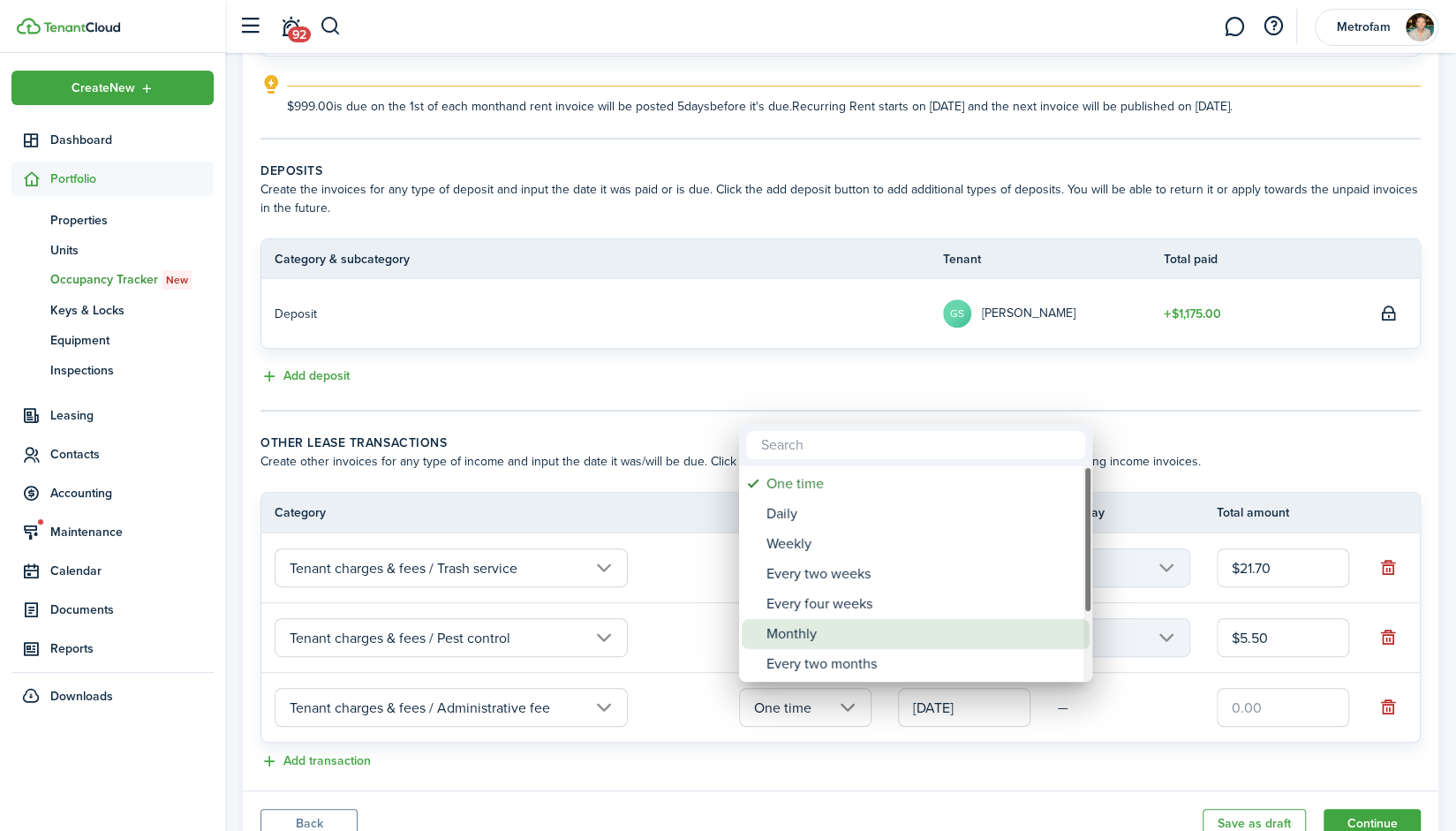
click at [812, 637] on div "Monthly" at bounding box center [922, 634] width 312 height 30
type input "Monthly"
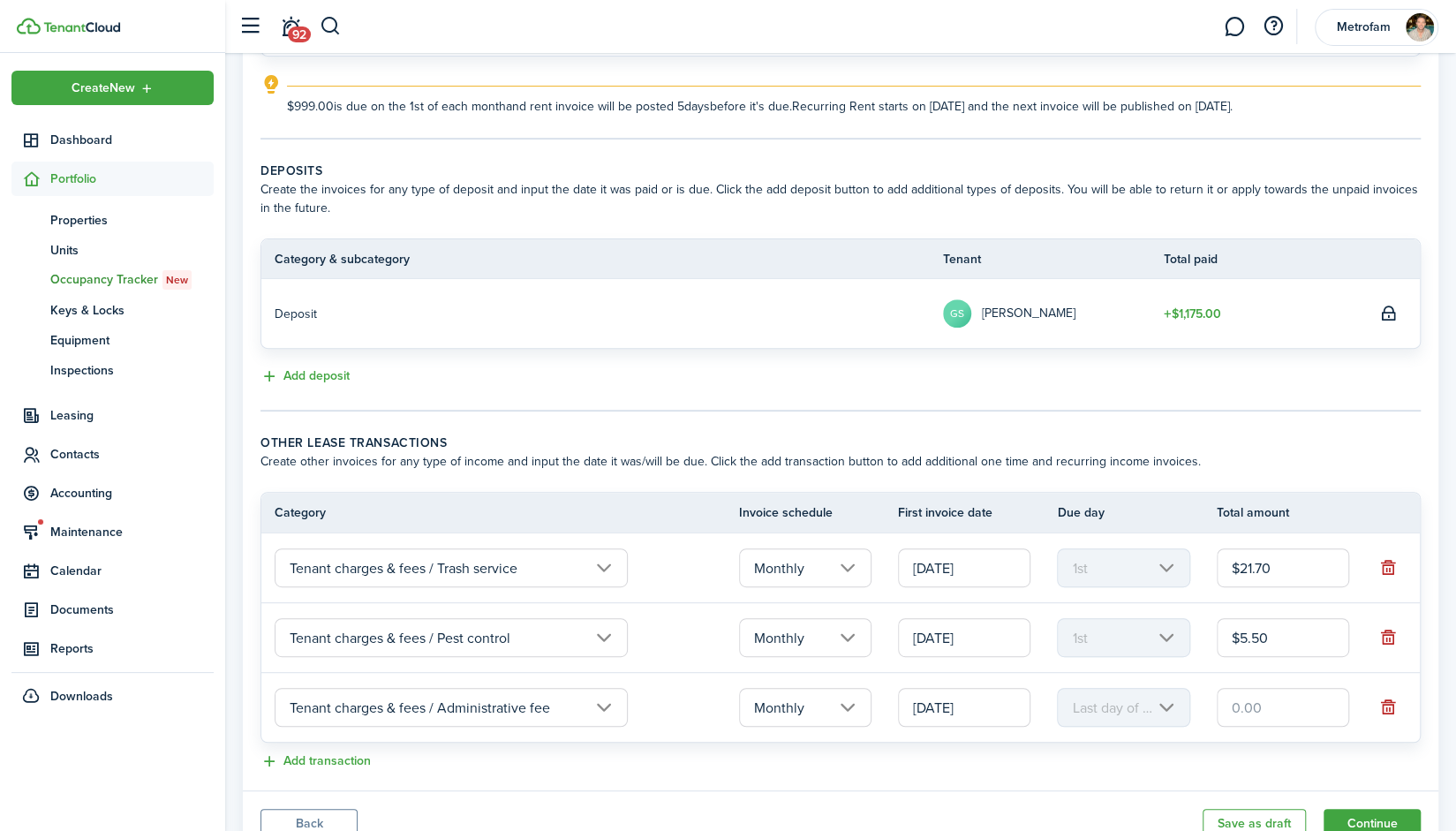
click at [1009, 705] on input "[DATE]" at bounding box center [964, 707] width 133 height 39
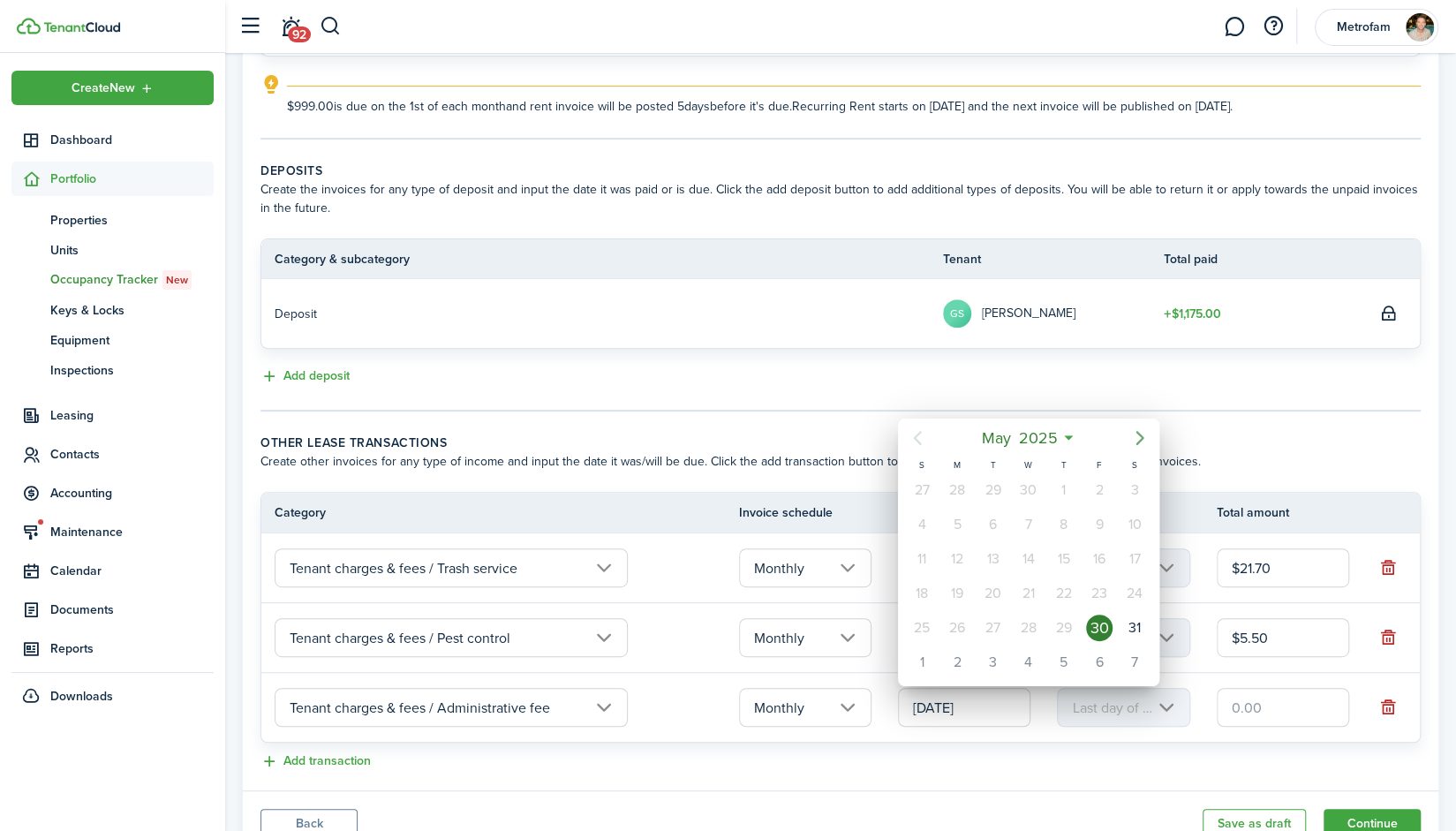
click at [1143, 445] on icon "Next page" at bounding box center [1140, 439] width 21 height 21
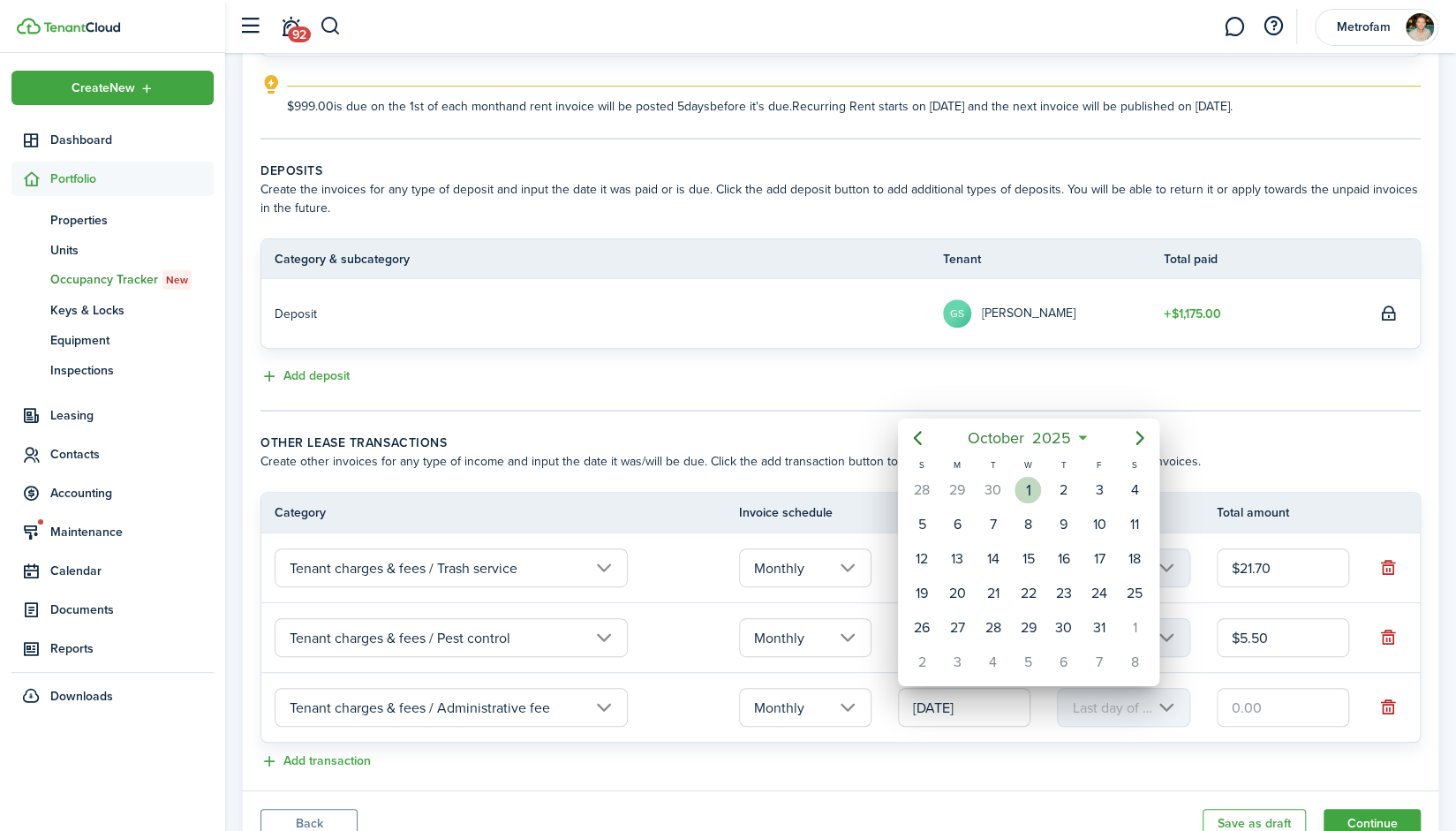
click at [1033, 487] on div "1" at bounding box center [1028, 490] width 27 height 27
type input "10/01/2025"
type input "1st"
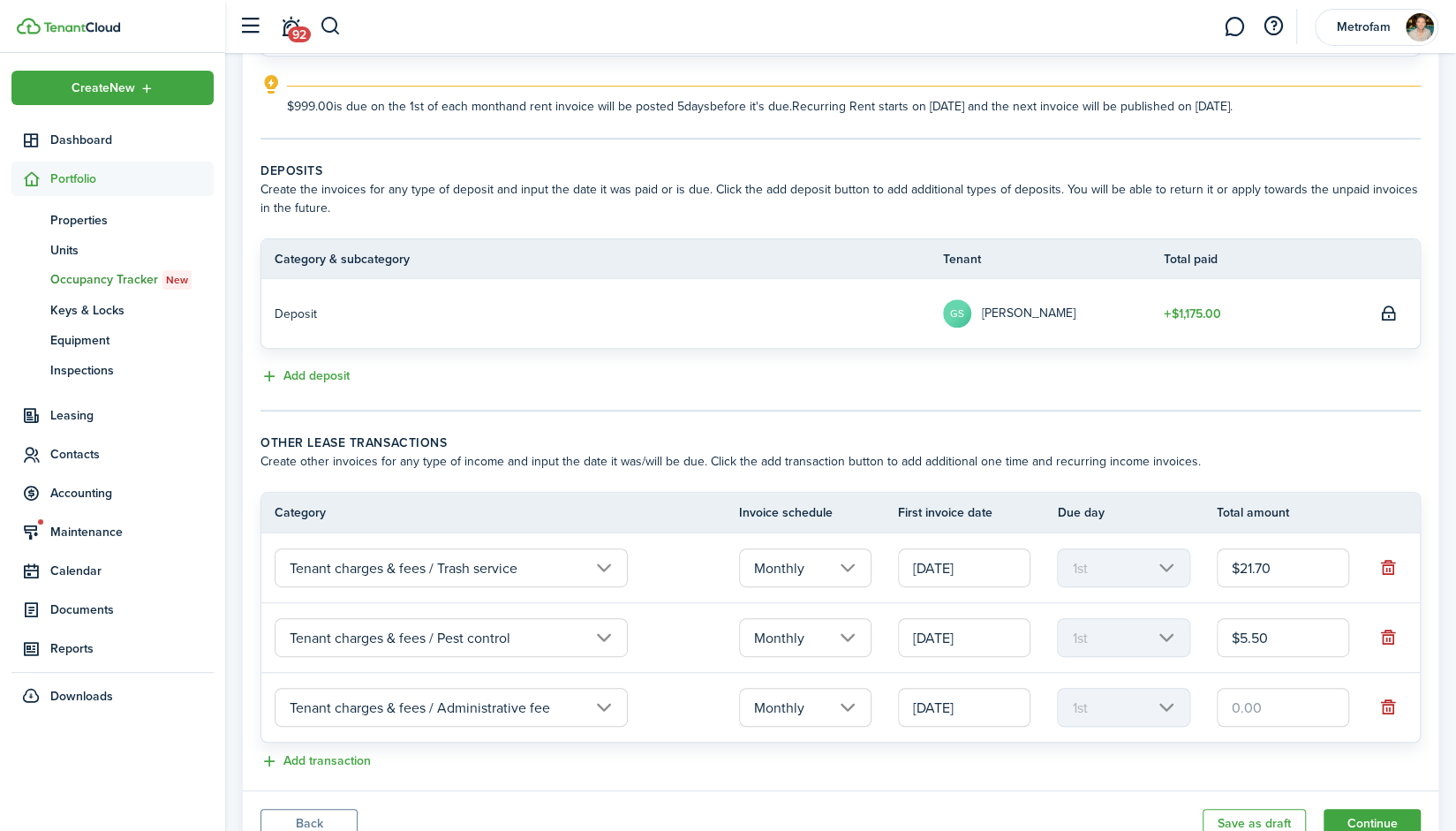
click at [1270, 701] on input "text" at bounding box center [1283, 707] width 133 height 39
type input "$3.00"
click at [308, 758] on button "Add transaction" at bounding box center [316, 762] width 110 height 20
click at [541, 765] on input "text" at bounding box center [451, 778] width 353 height 39
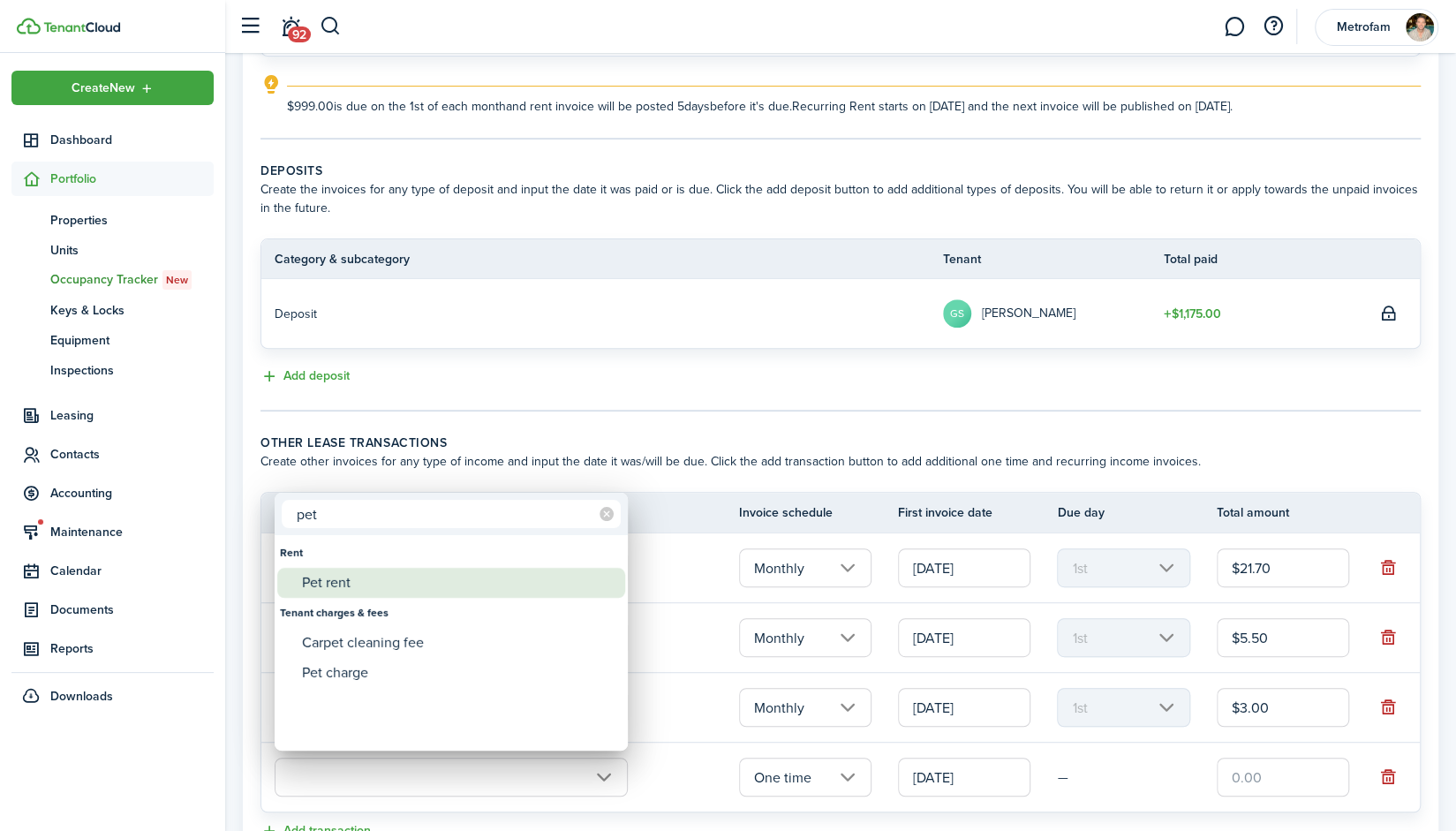
type input "pet"
click at [372, 582] on div "Pet rent" at bounding box center [458, 583] width 312 height 30
type input "Rent / Pet rent"
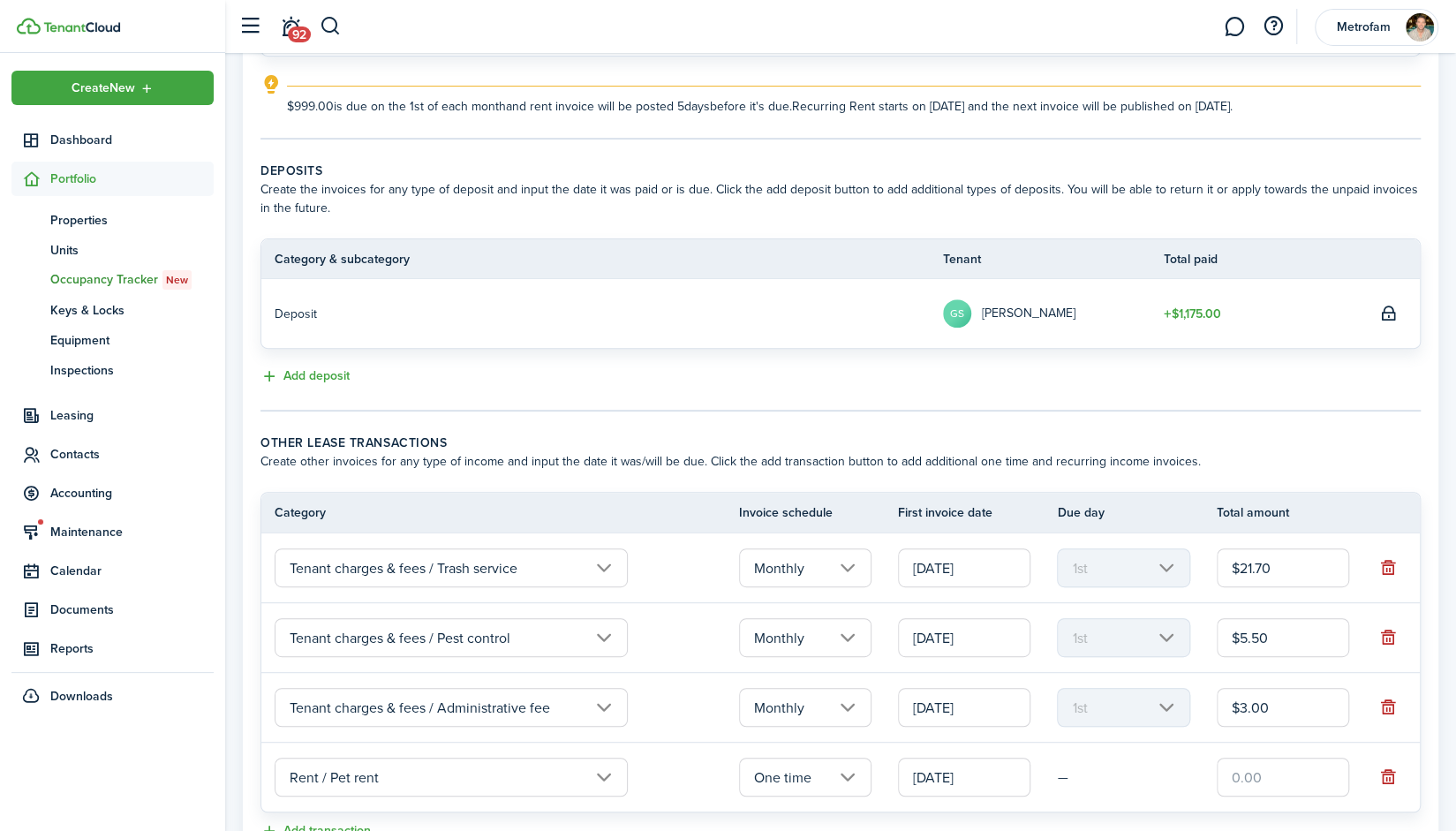
scroll to position [410, 0]
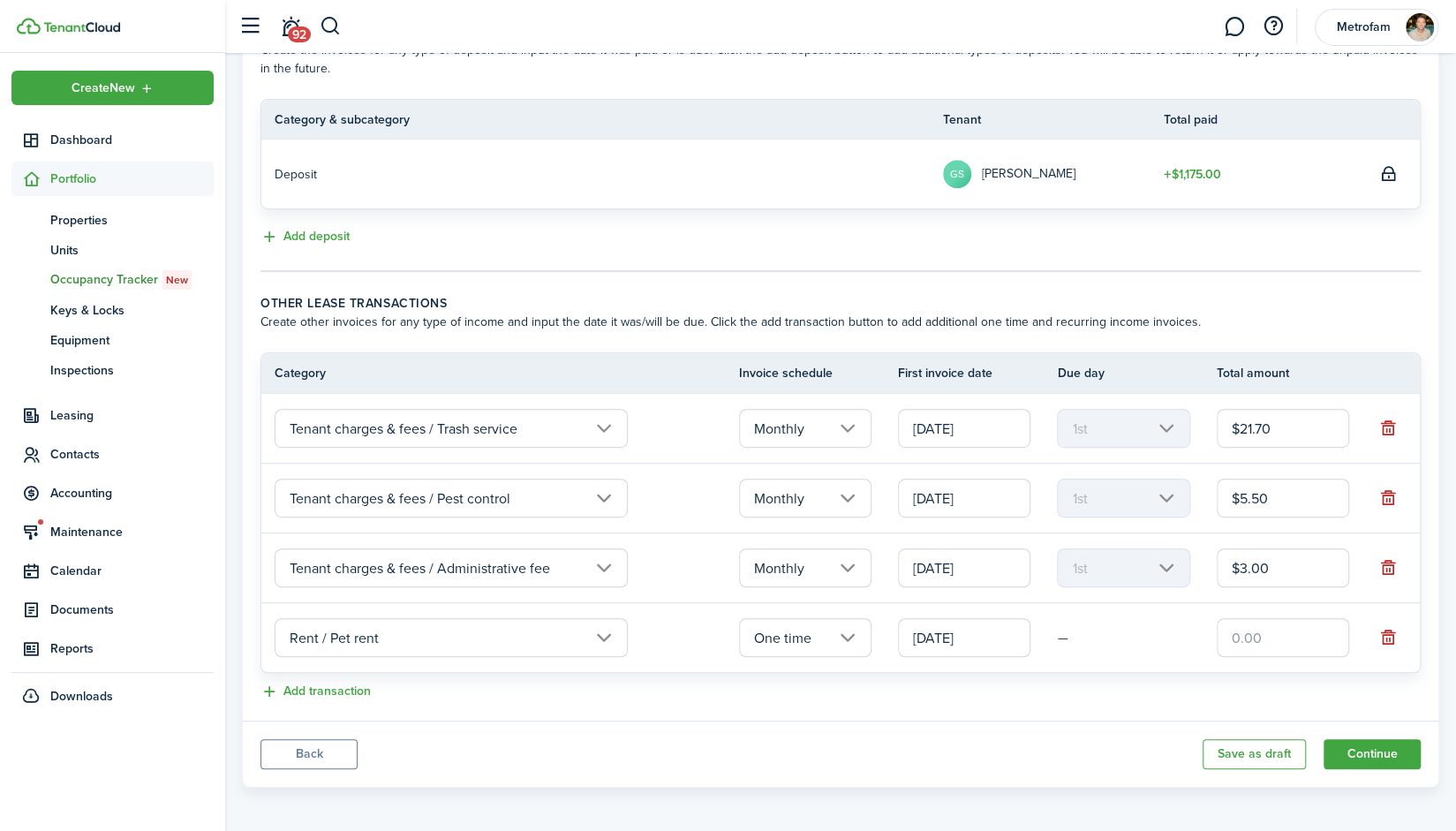
click at [857, 631] on input "One time" at bounding box center [805, 638] width 133 height 39
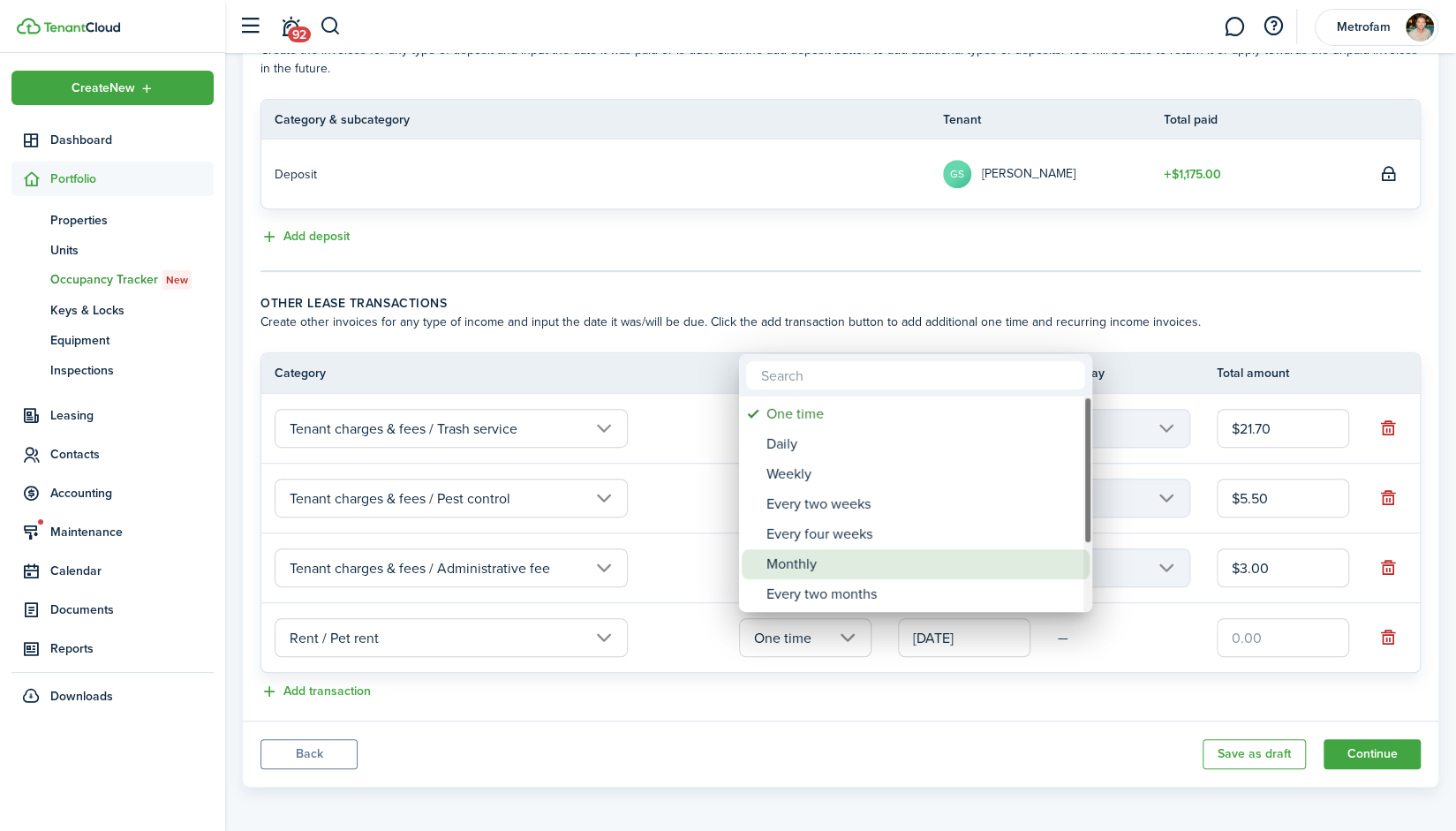
click at [817, 573] on div "Monthly" at bounding box center [922, 565] width 312 height 30
type input "Monthly"
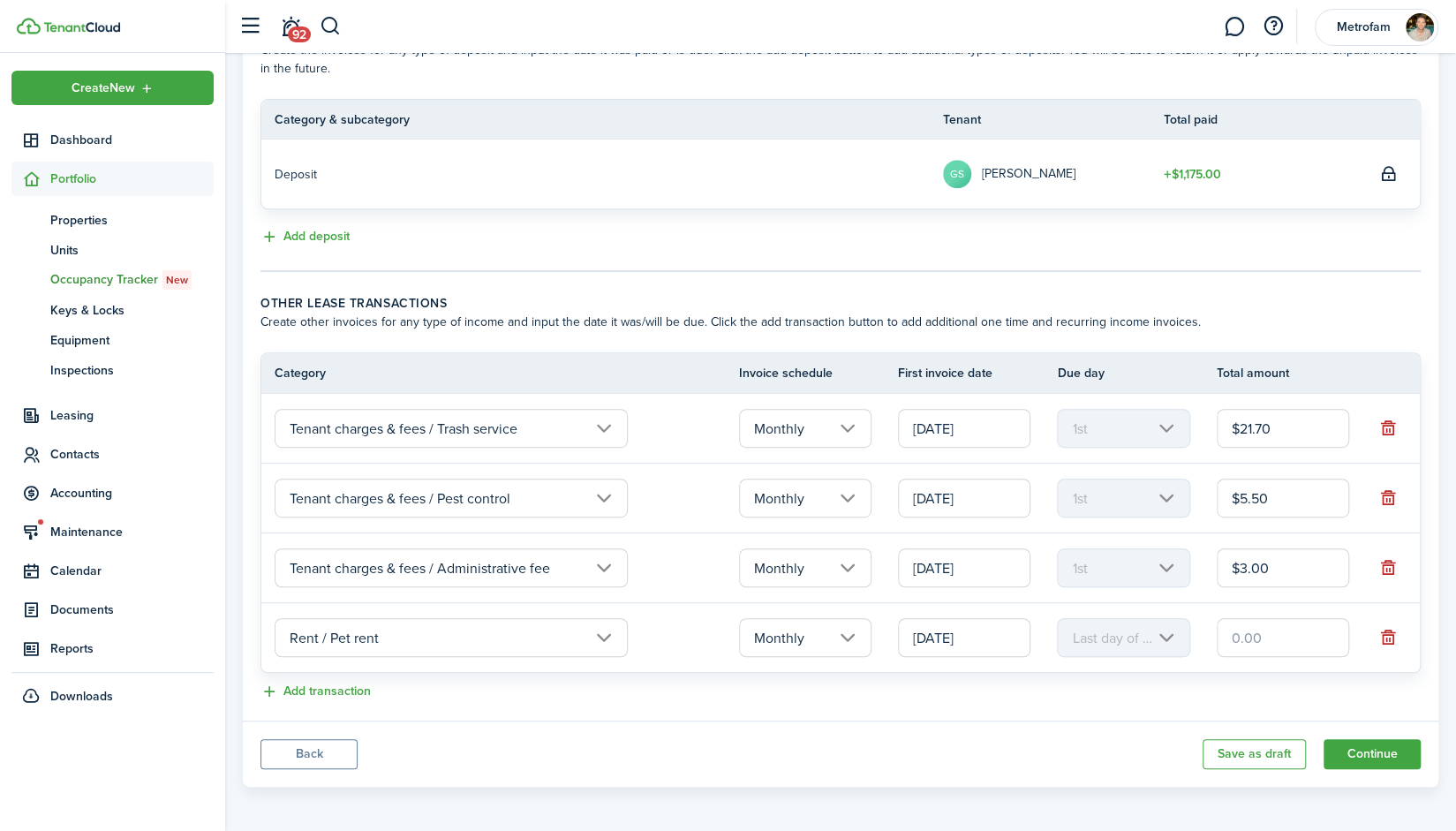
click at [962, 651] on input "[DATE]" at bounding box center [964, 638] width 133 height 39
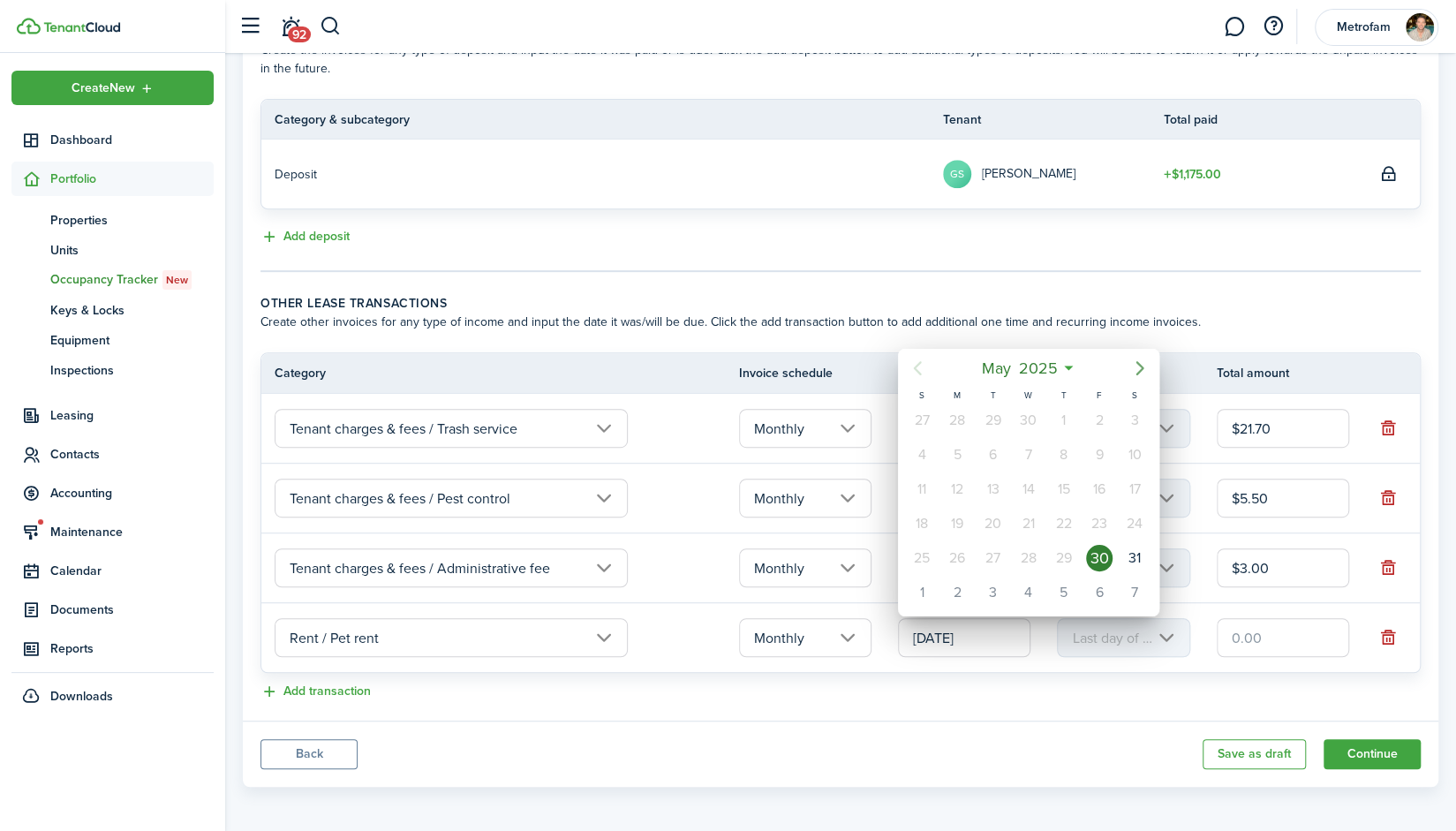
click at [1138, 372] on icon "Next page" at bounding box center [1139, 368] width 8 height 14
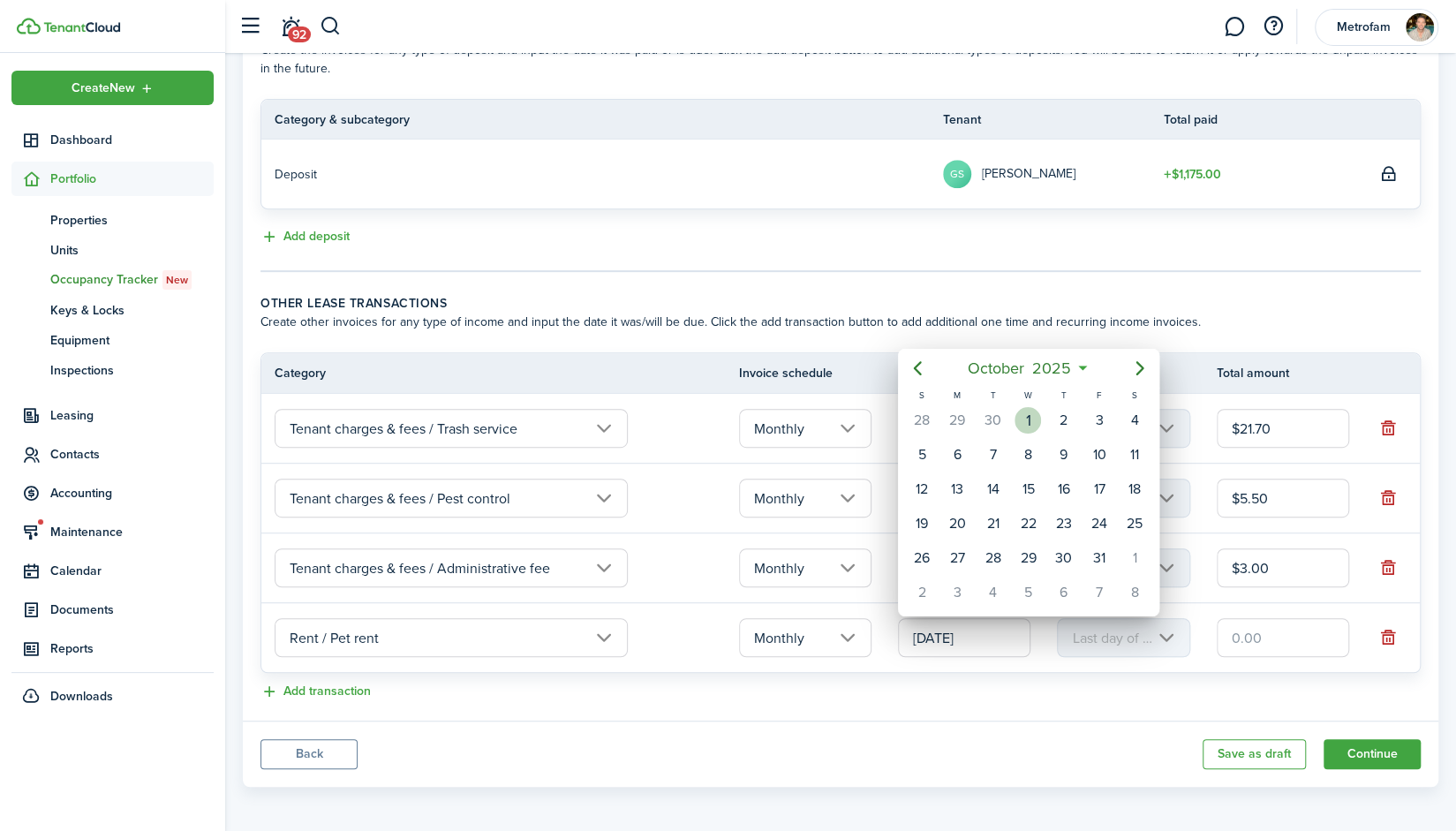
click at [1030, 424] on div "1" at bounding box center [1028, 421] width 27 height 27
type input "10/01/2025"
type input "1st"
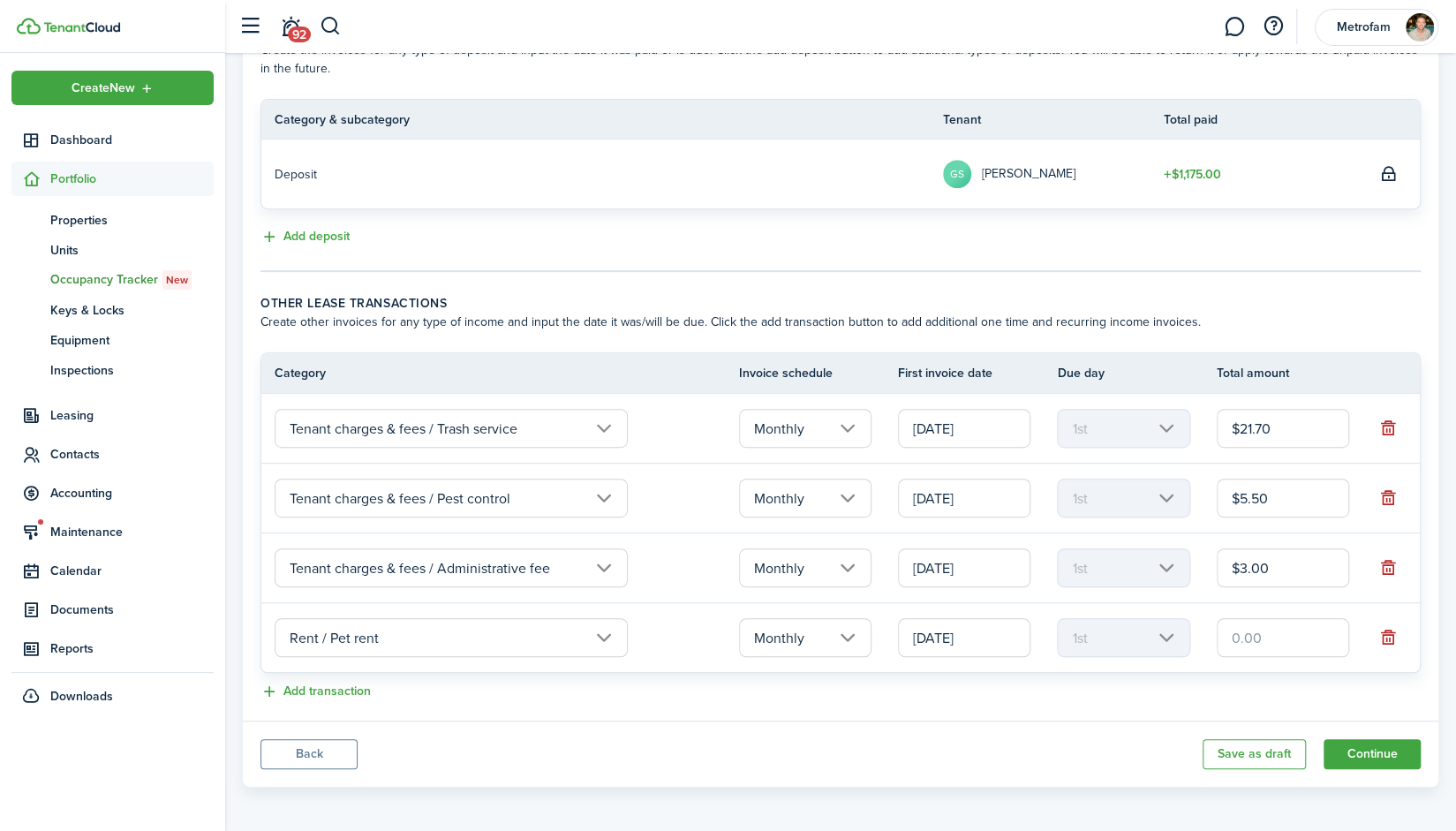
click at [1277, 639] on input "text" at bounding box center [1283, 638] width 133 height 39
type input "$15.00"
click at [1135, 697] on div "Add transaction" at bounding box center [841, 693] width 1161 height 21
click at [320, 689] on button "Add transaction" at bounding box center [316, 692] width 110 height 20
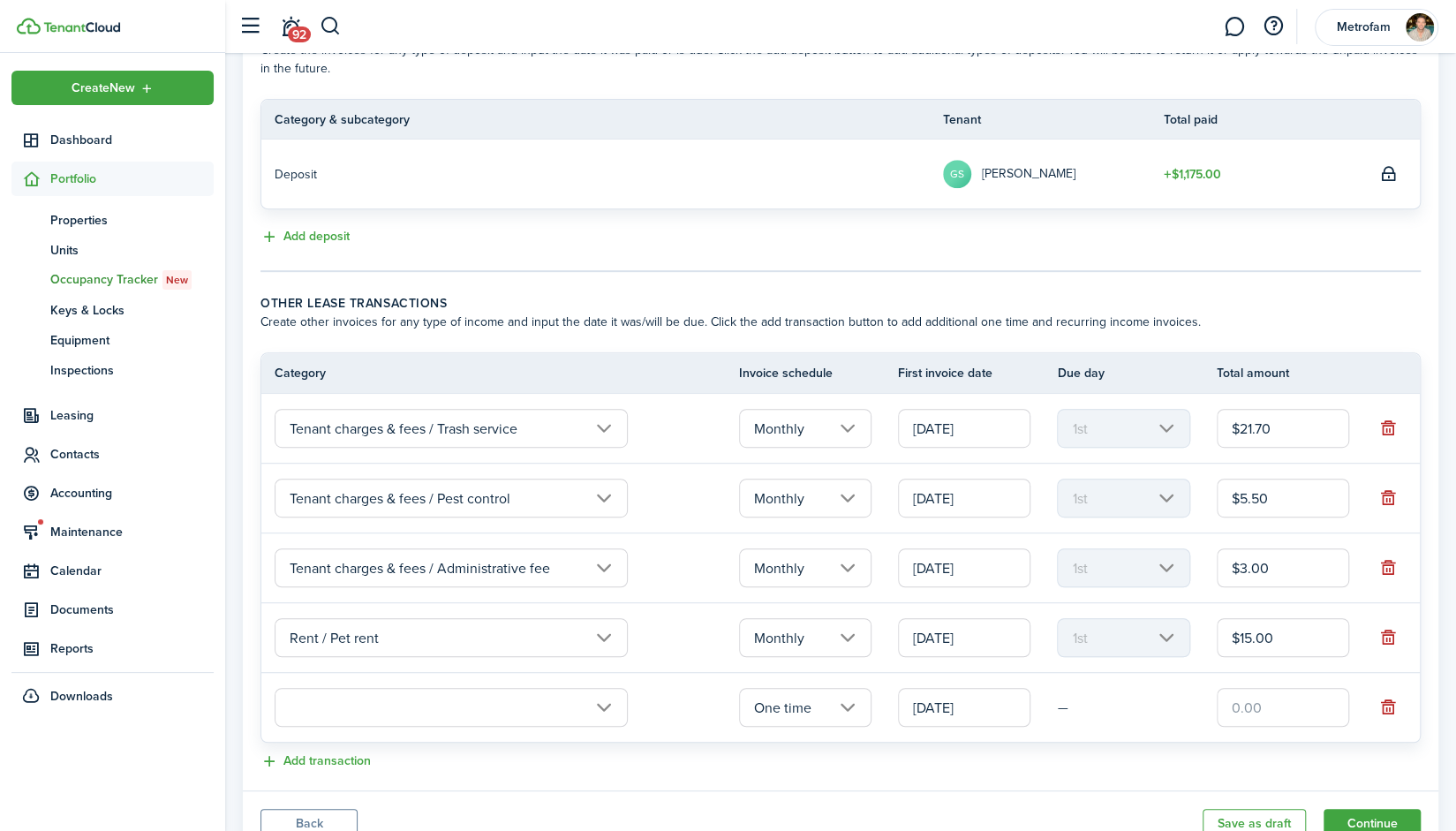
click at [421, 707] on input "text" at bounding box center [451, 707] width 353 height 39
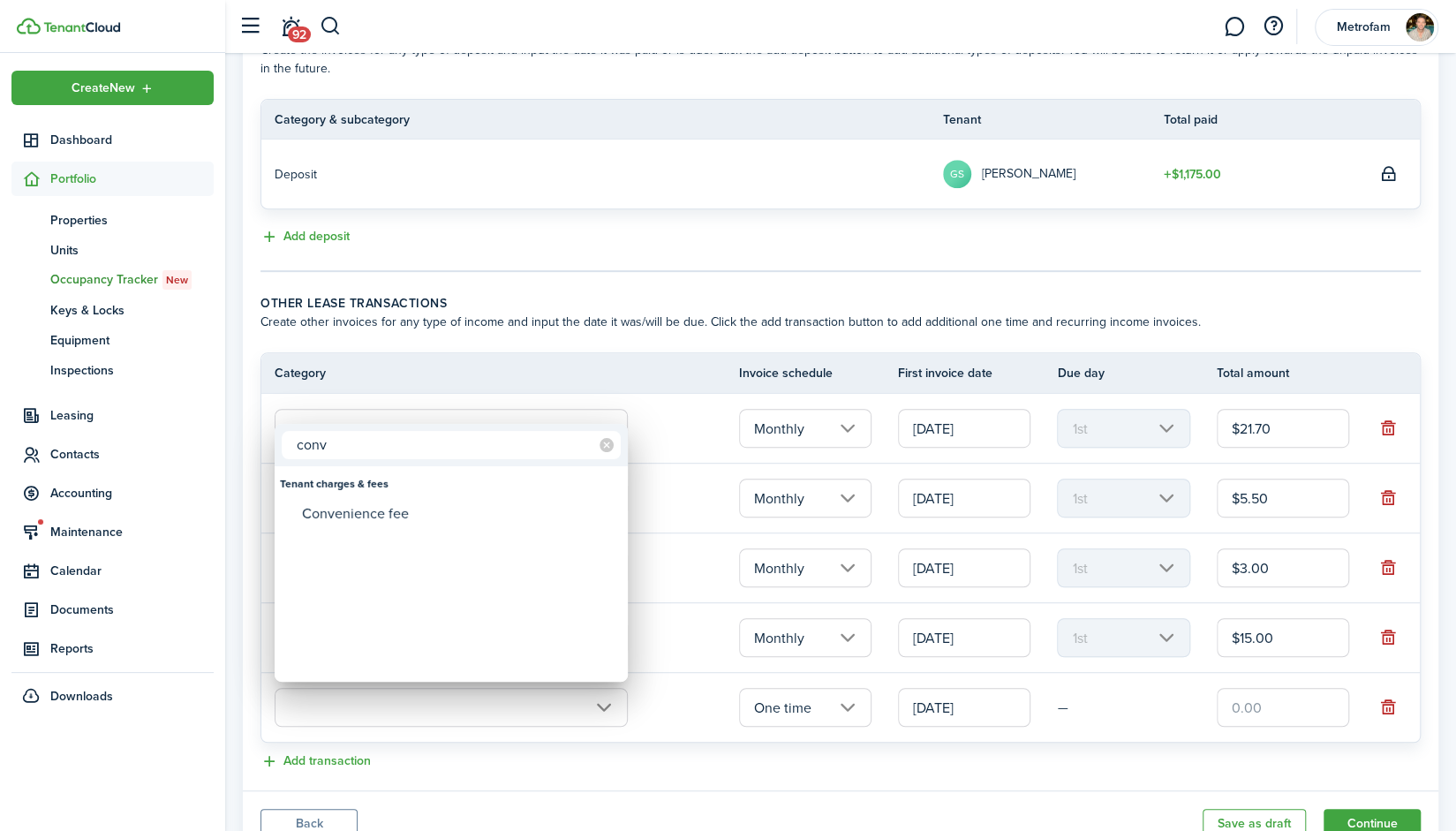
type input "conv"
click at [381, 515] on div "Convenience fee" at bounding box center [458, 514] width 312 height 30
type input "Tenant charges & fees / Convenience fee"
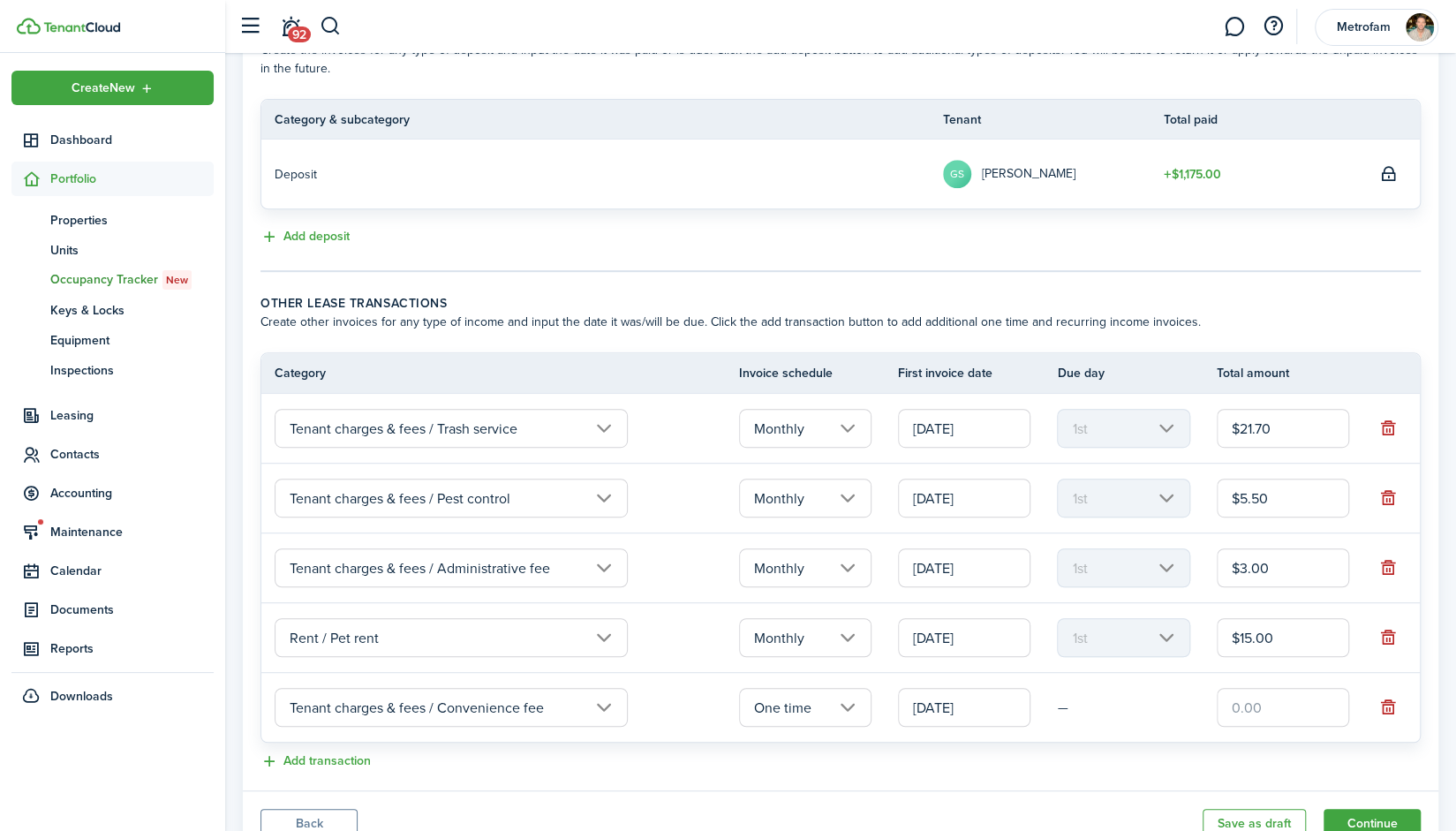
click at [844, 718] on input "One time" at bounding box center [805, 707] width 133 height 39
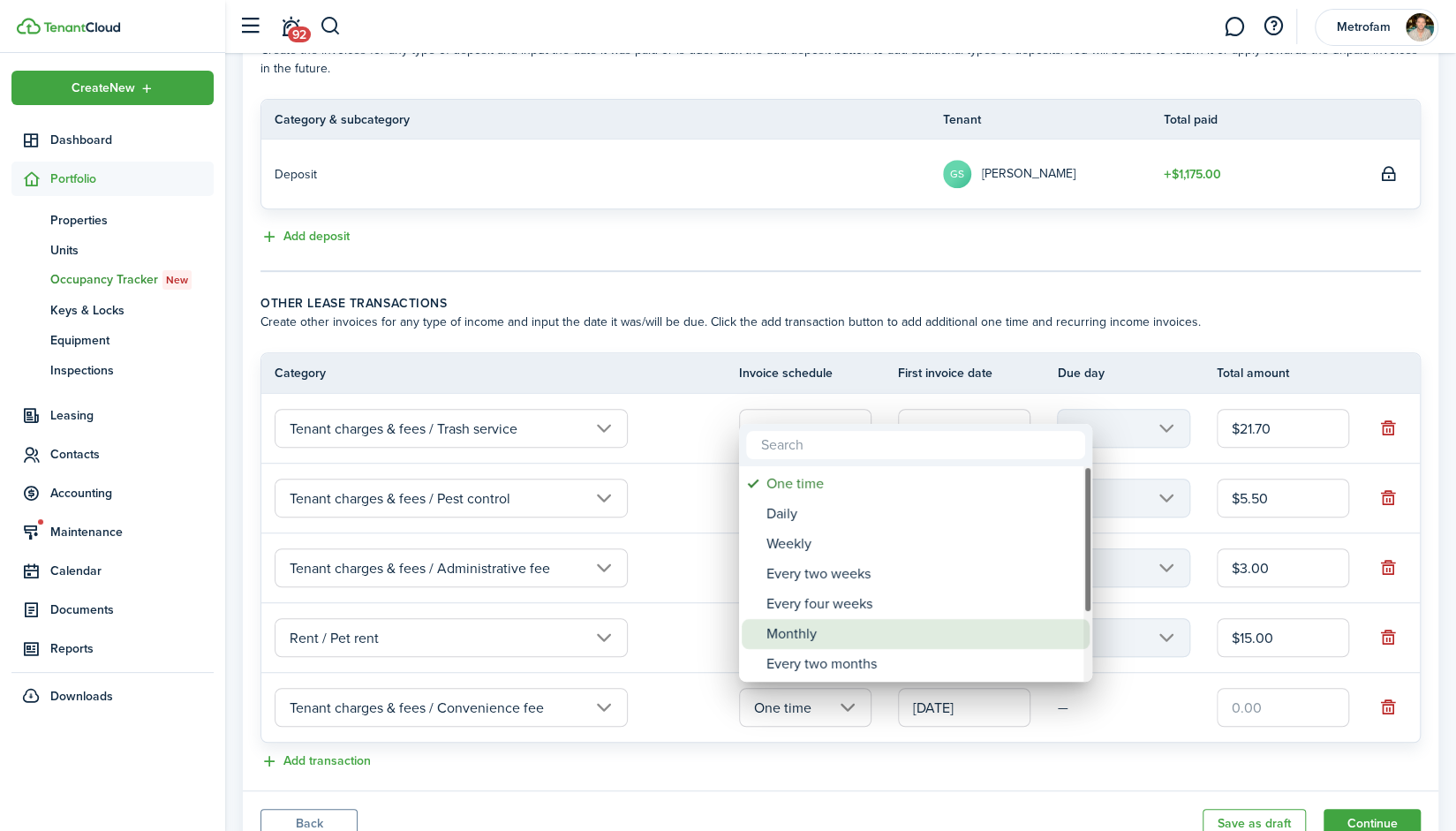
click at [822, 633] on div "Monthly" at bounding box center [922, 634] width 312 height 30
type input "Monthly"
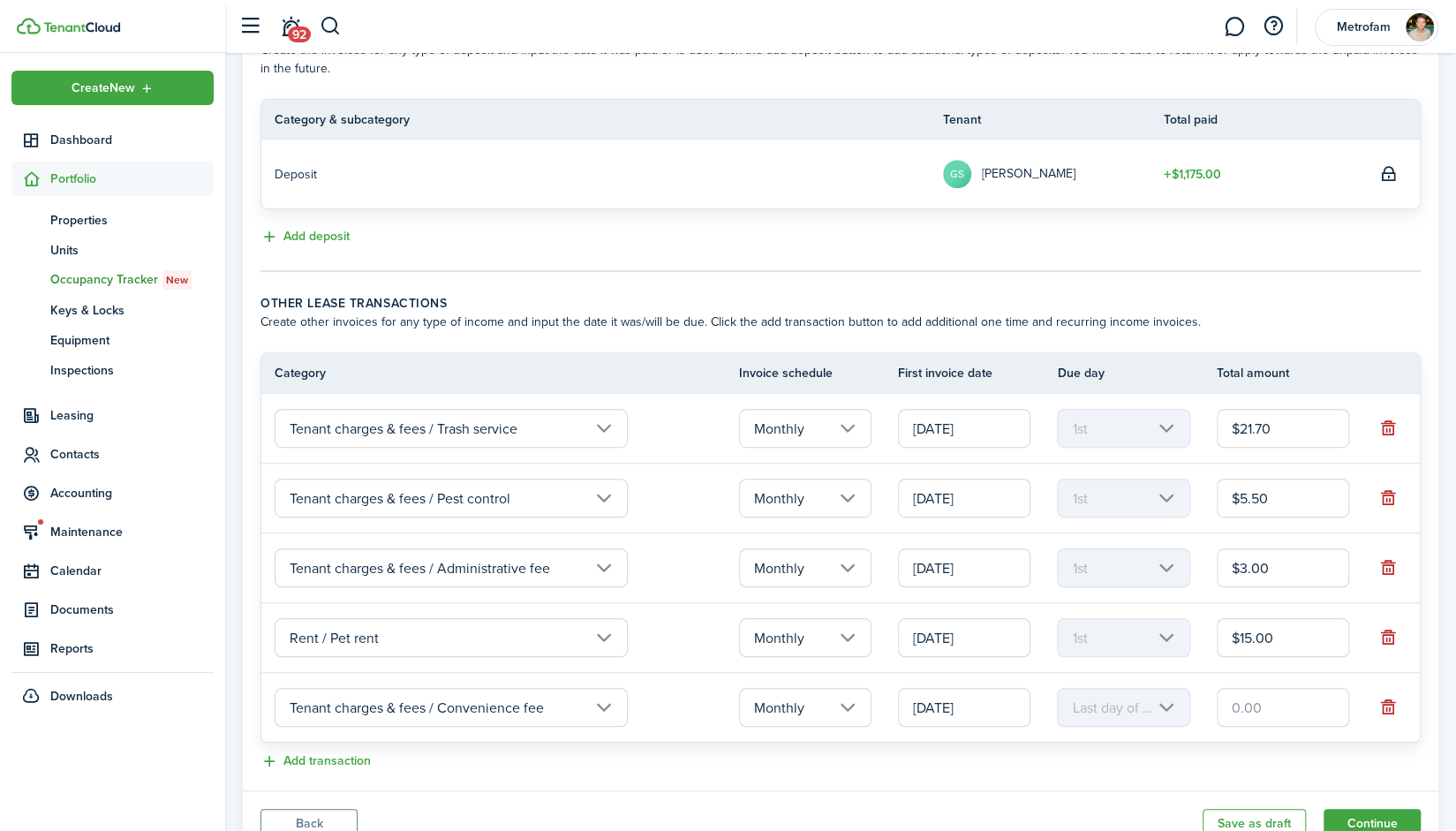
click at [990, 702] on input "[DATE]" at bounding box center [964, 707] width 133 height 39
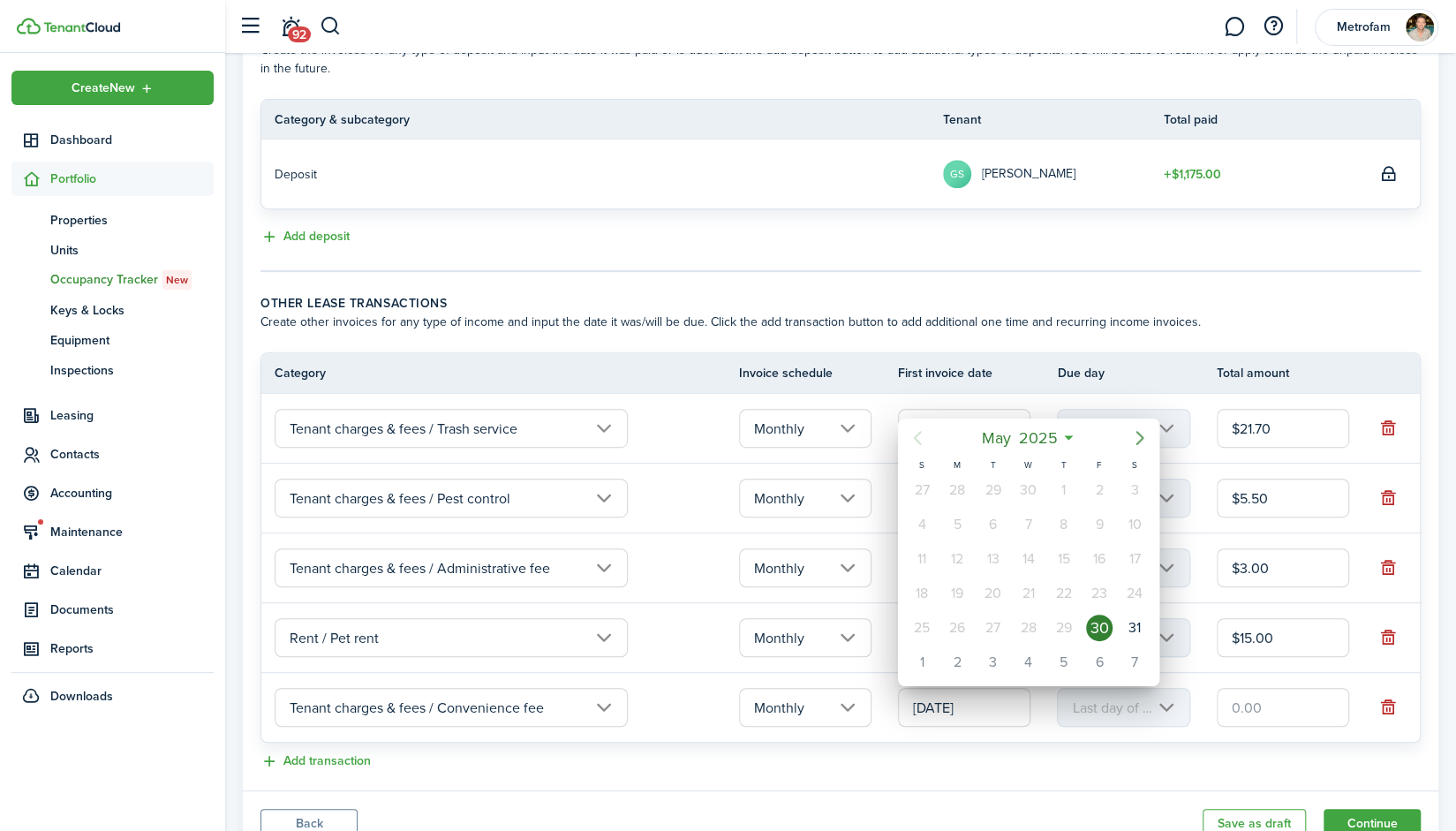
click at [1138, 443] on icon "Next page" at bounding box center [1140, 439] width 21 height 21
click at [1138, 444] on icon "Next page" at bounding box center [1140, 439] width 21 height 21
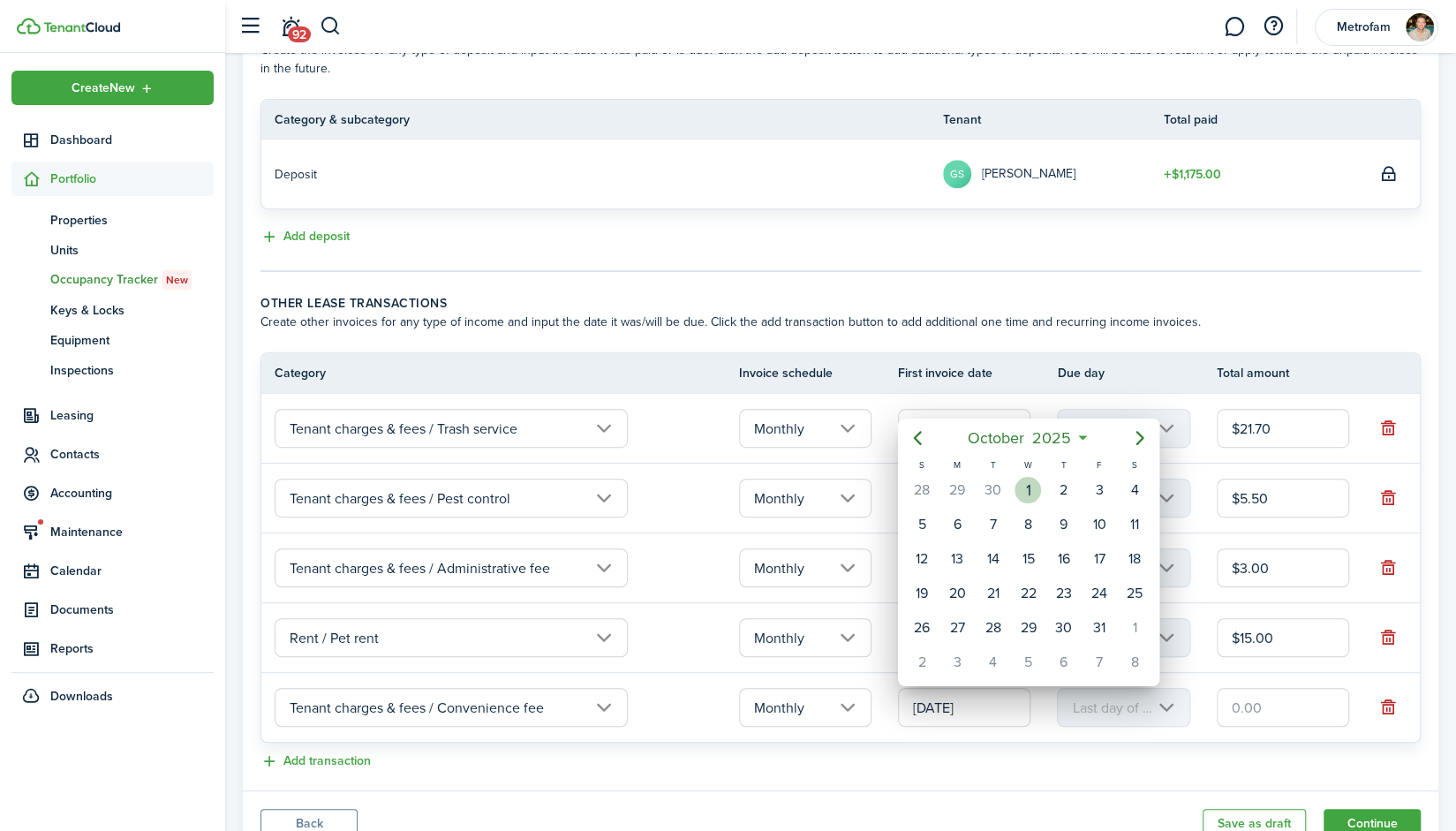
click at [1035, 492] on div "1" at bounding box center [1028, 490] width 27 height 27
type input "10/01/2025"
type input "1st"
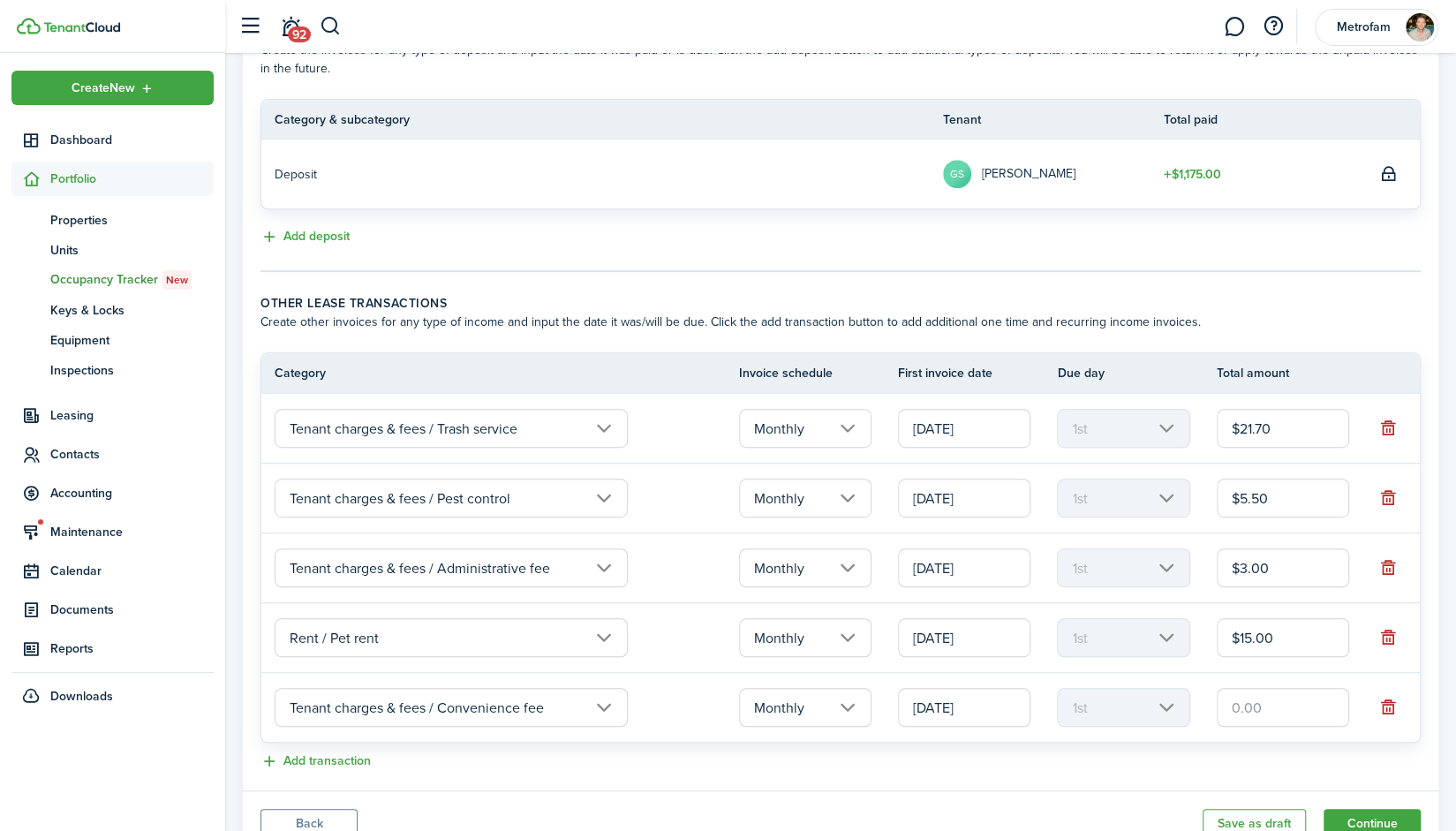
click at [1272, 704] on input "text" at bounding box center [1283, 707] width 133 height 39
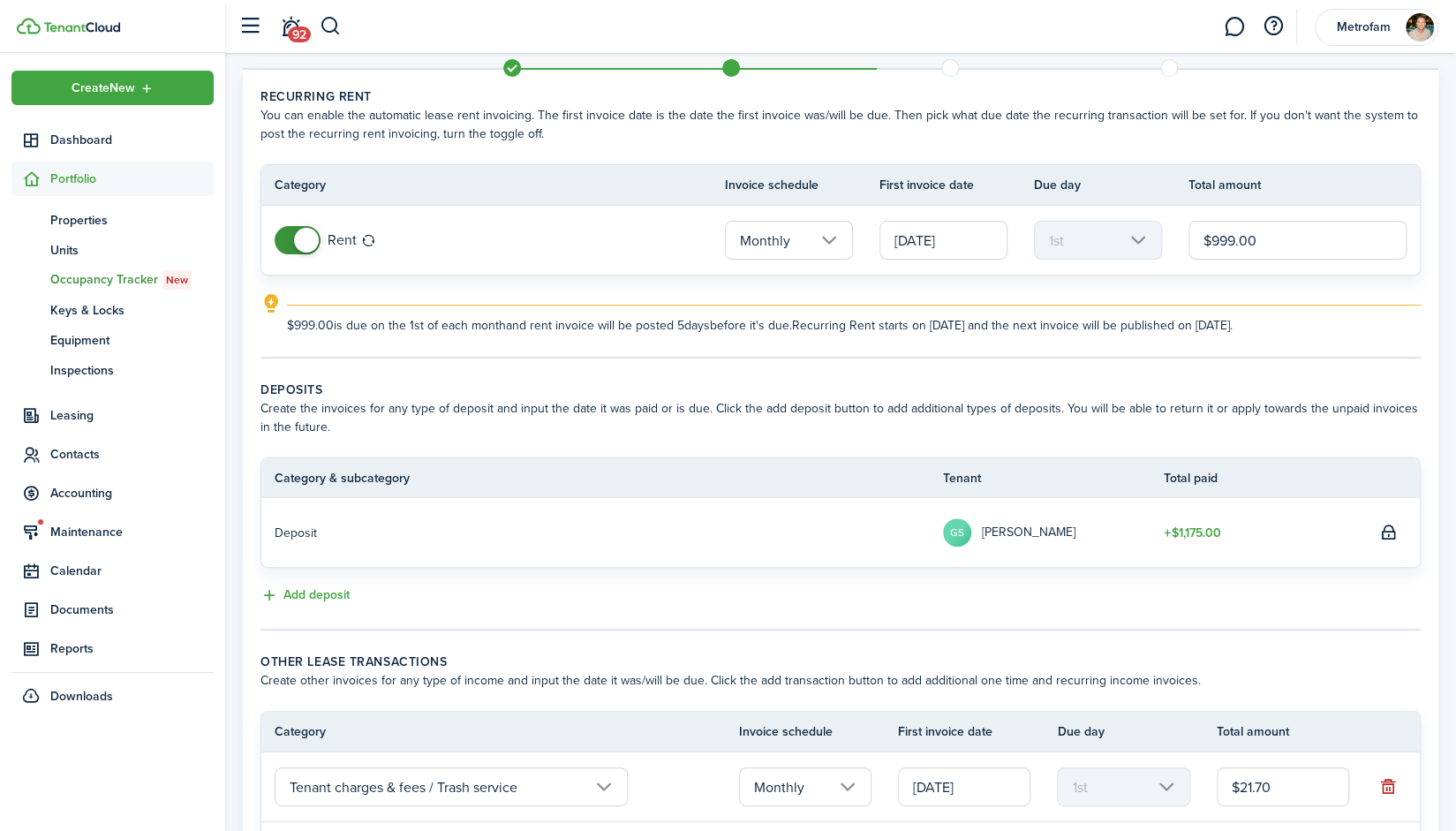
scroll to position [50, 0]
type input "$2.00"
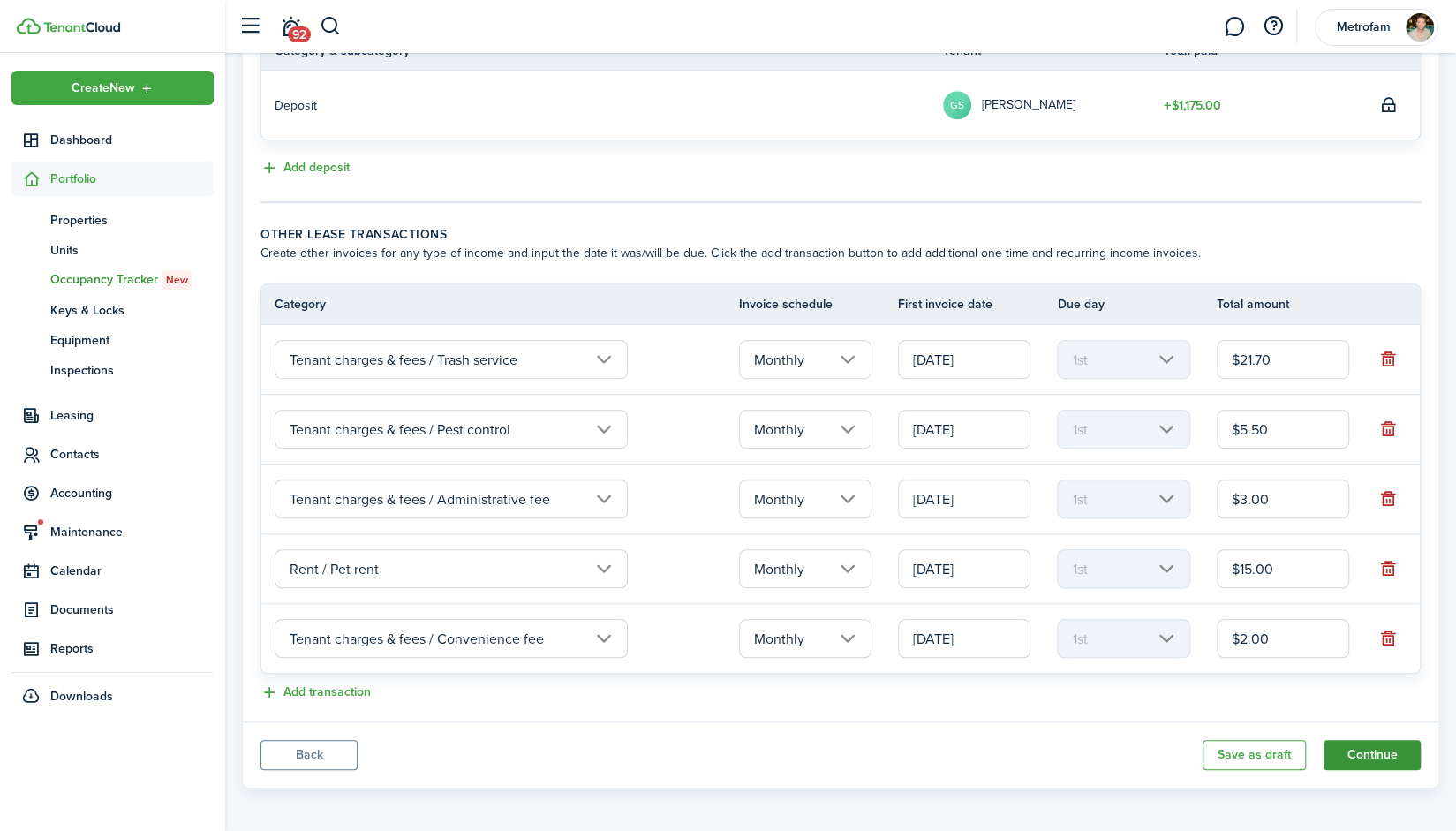
click at [1365, 753] on button "Continue" at bounding box center [1372, 755] width 97 height 30
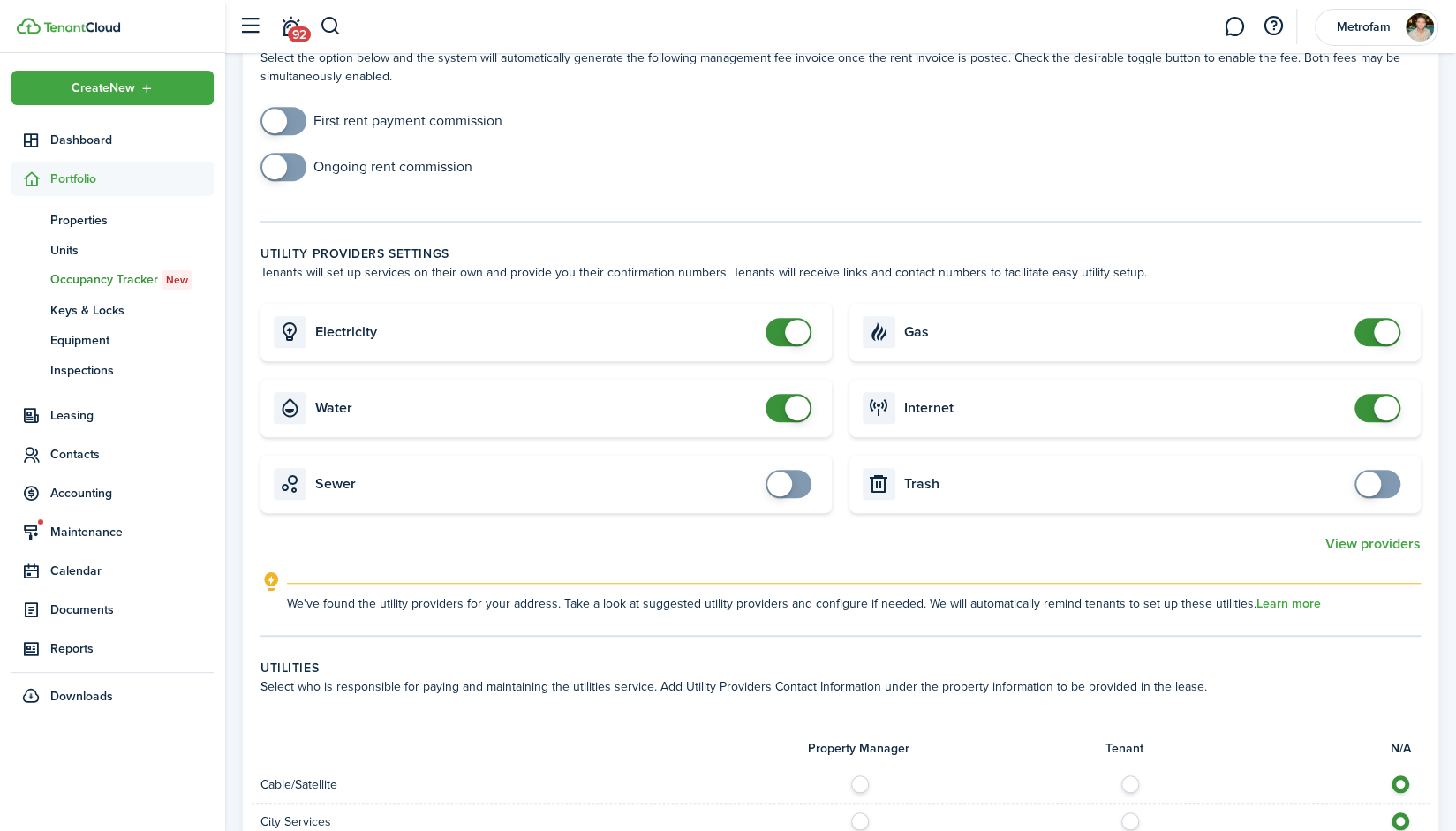
scroll to position [620, 0]
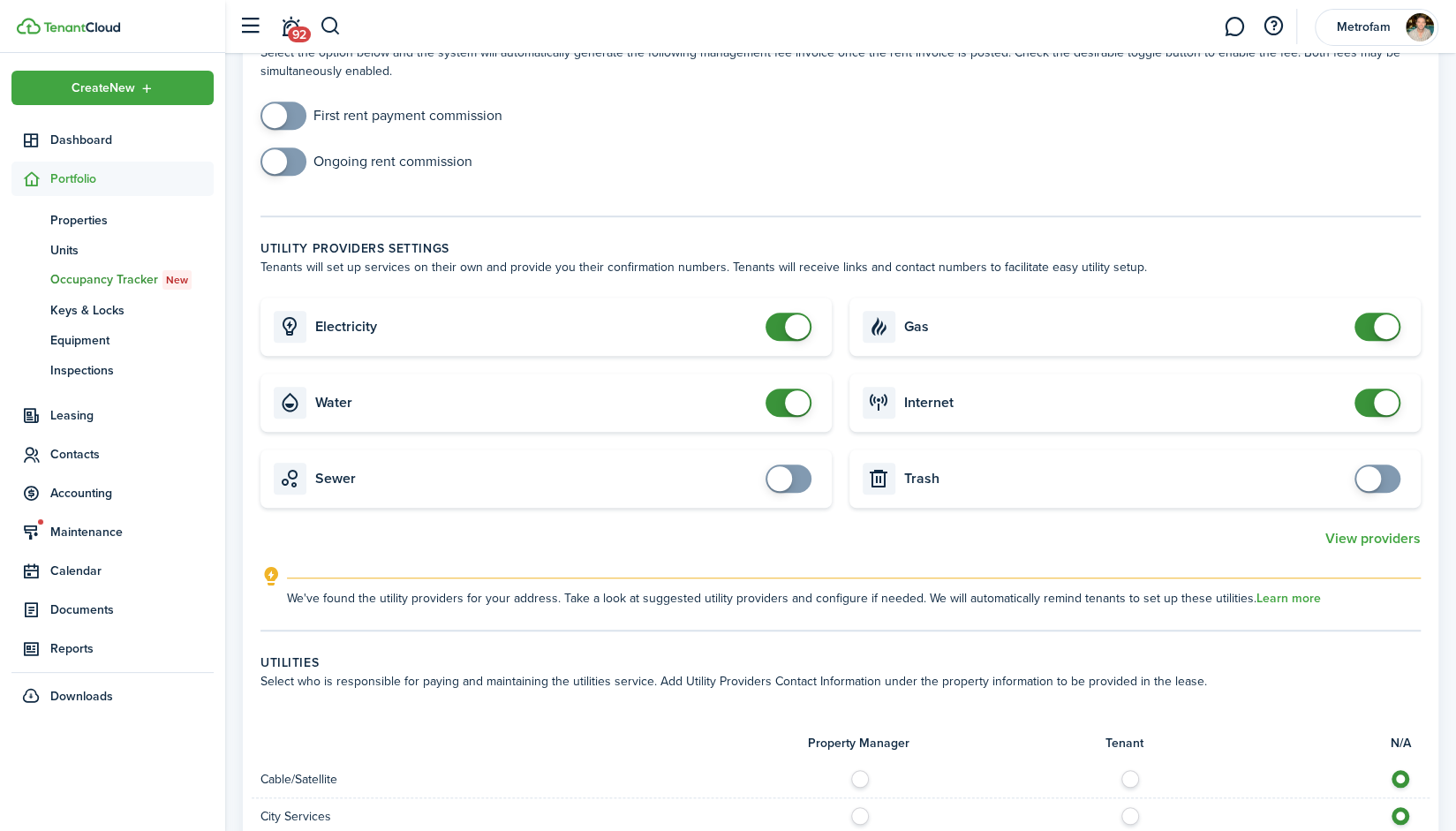
checkbox input "false"
click at [783, 404] on span at bounding box center [789, 403] width 18 height 28
checkbox input "false"
click at [1374, 407] on span at bounding box center [1378, 403] width 18 height 28
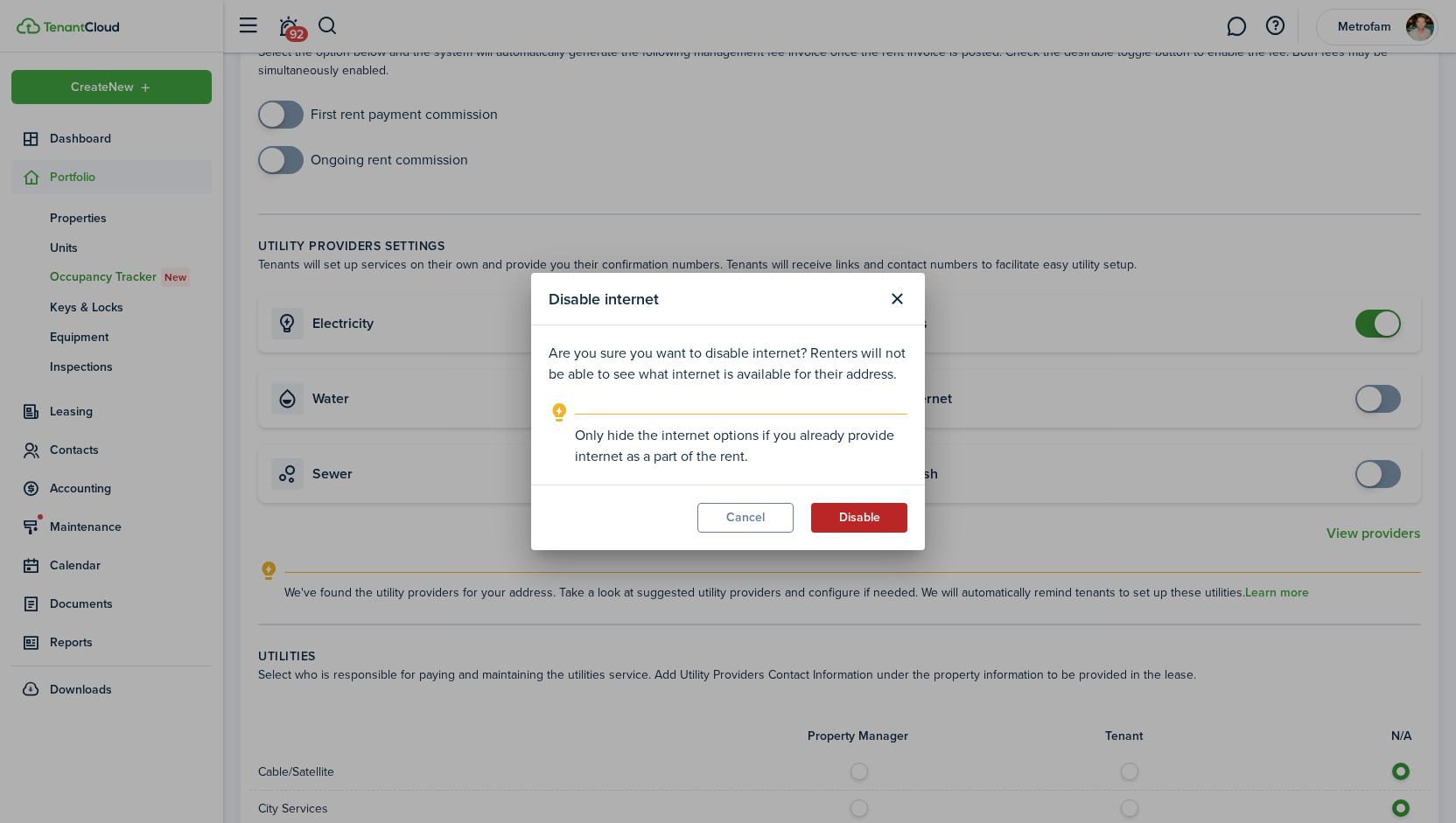
click at [855, 512] on button "Disable" at bounding box center [858, 518] width 96 height 30
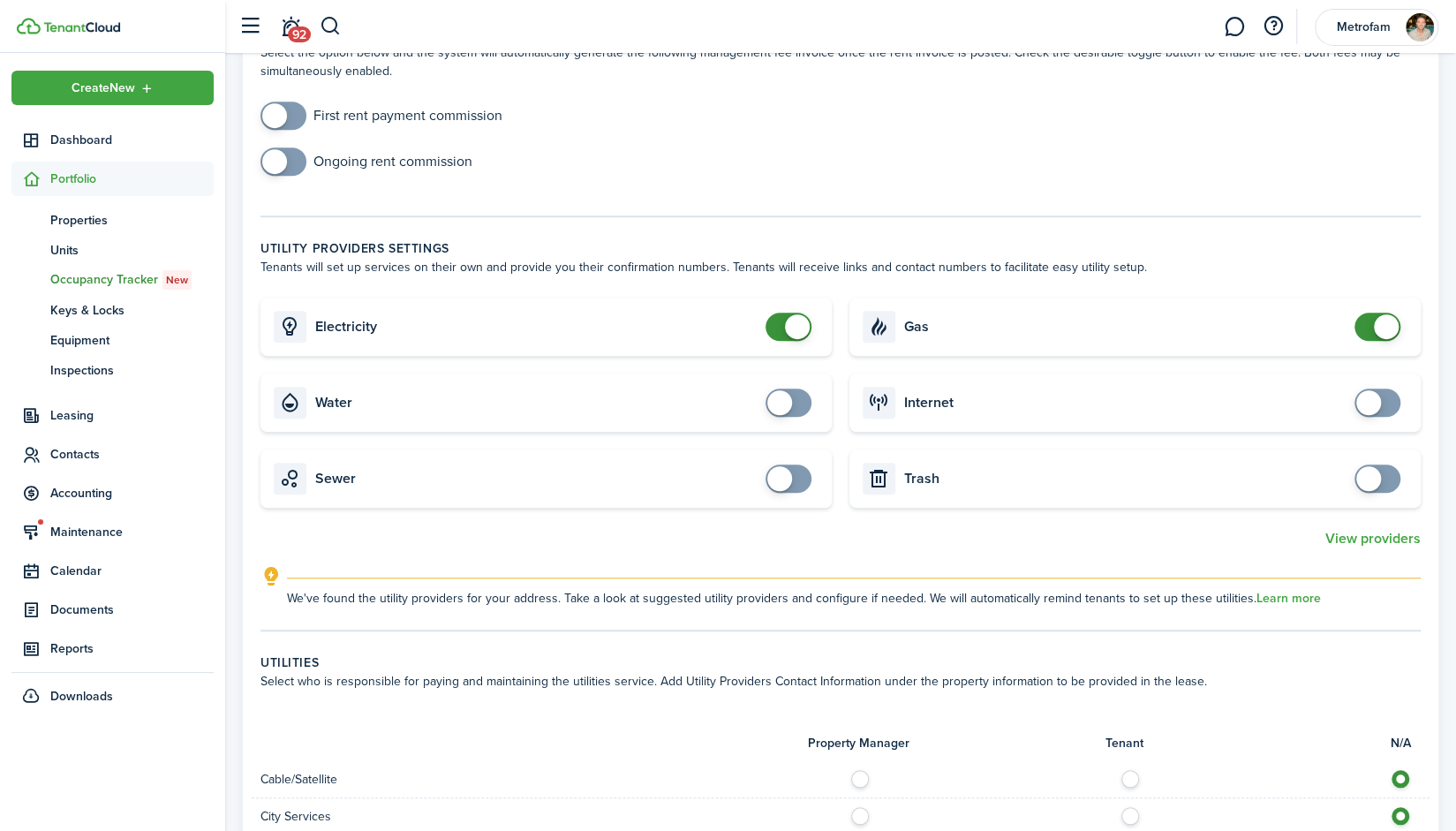
checkbox input "false"
click at [780, 326] on span at bounding box center [789, 327] width 18 height 28
checkbox input "false"
click at [1380, 326] on span at bounding box center [1387, 327] width 25 height 25
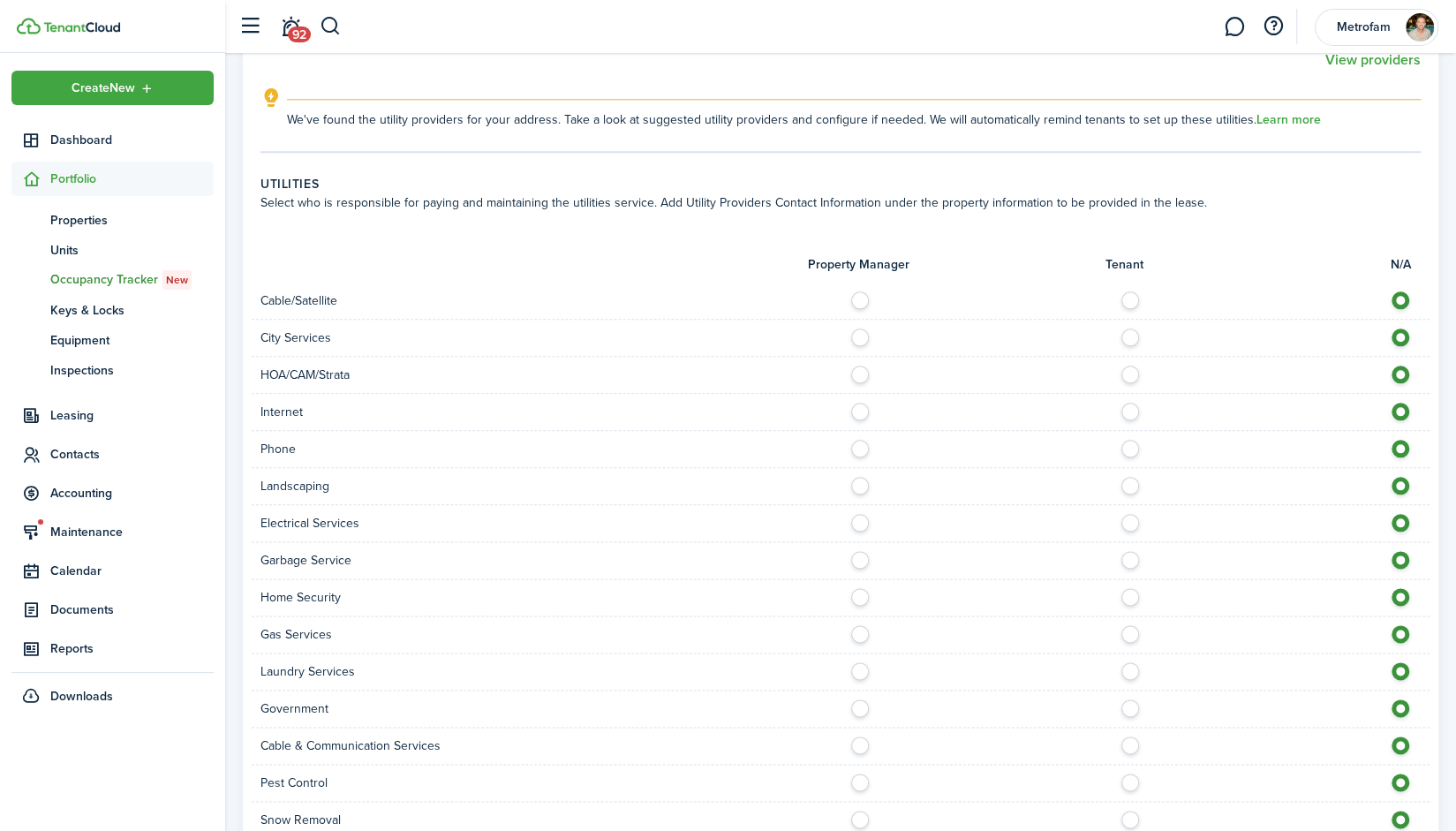
scroll to position [1307, 0]
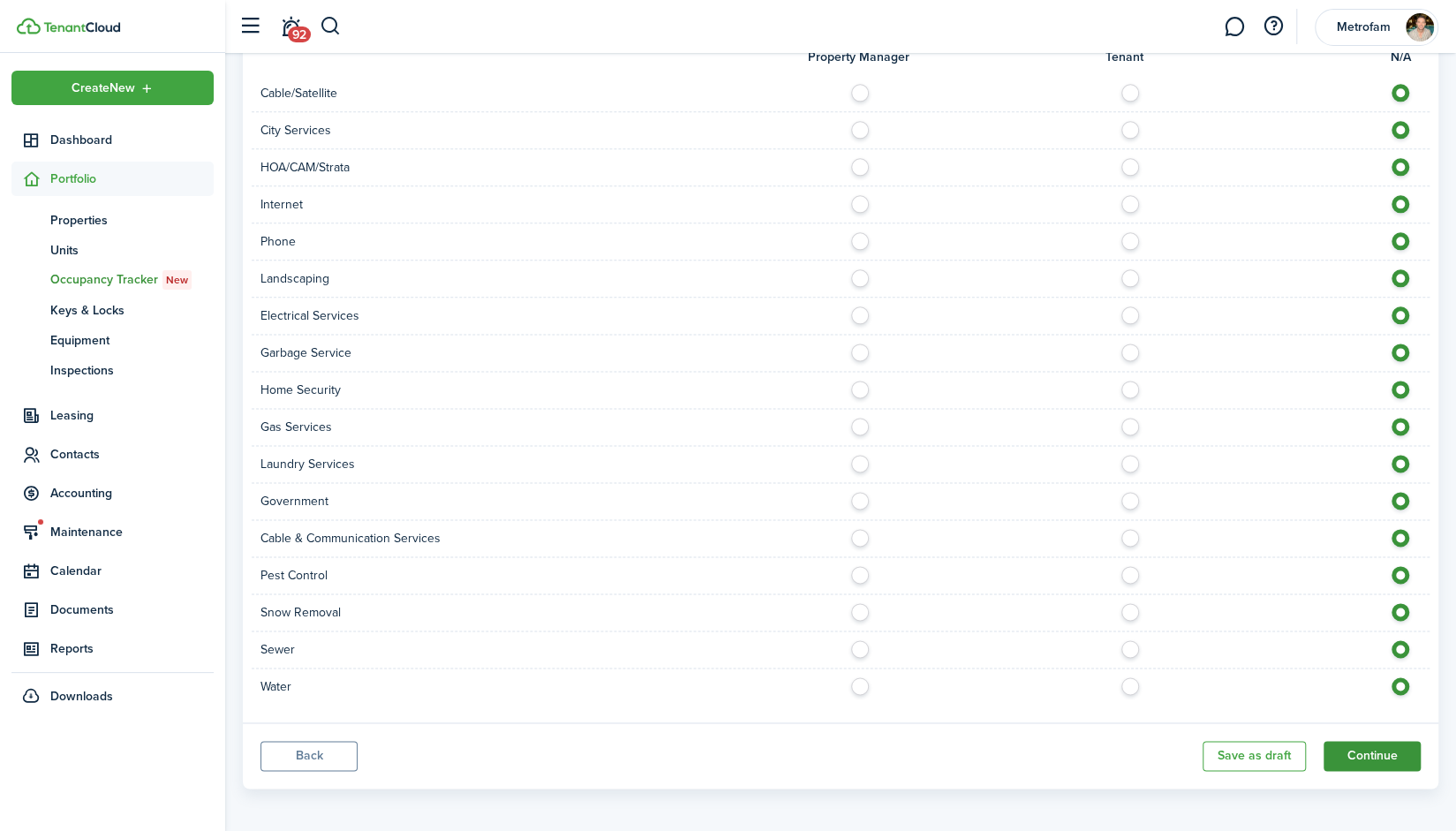
click at [1365, 758] on button "Continue" at bounding box center [1372, 756] width 97 height 30
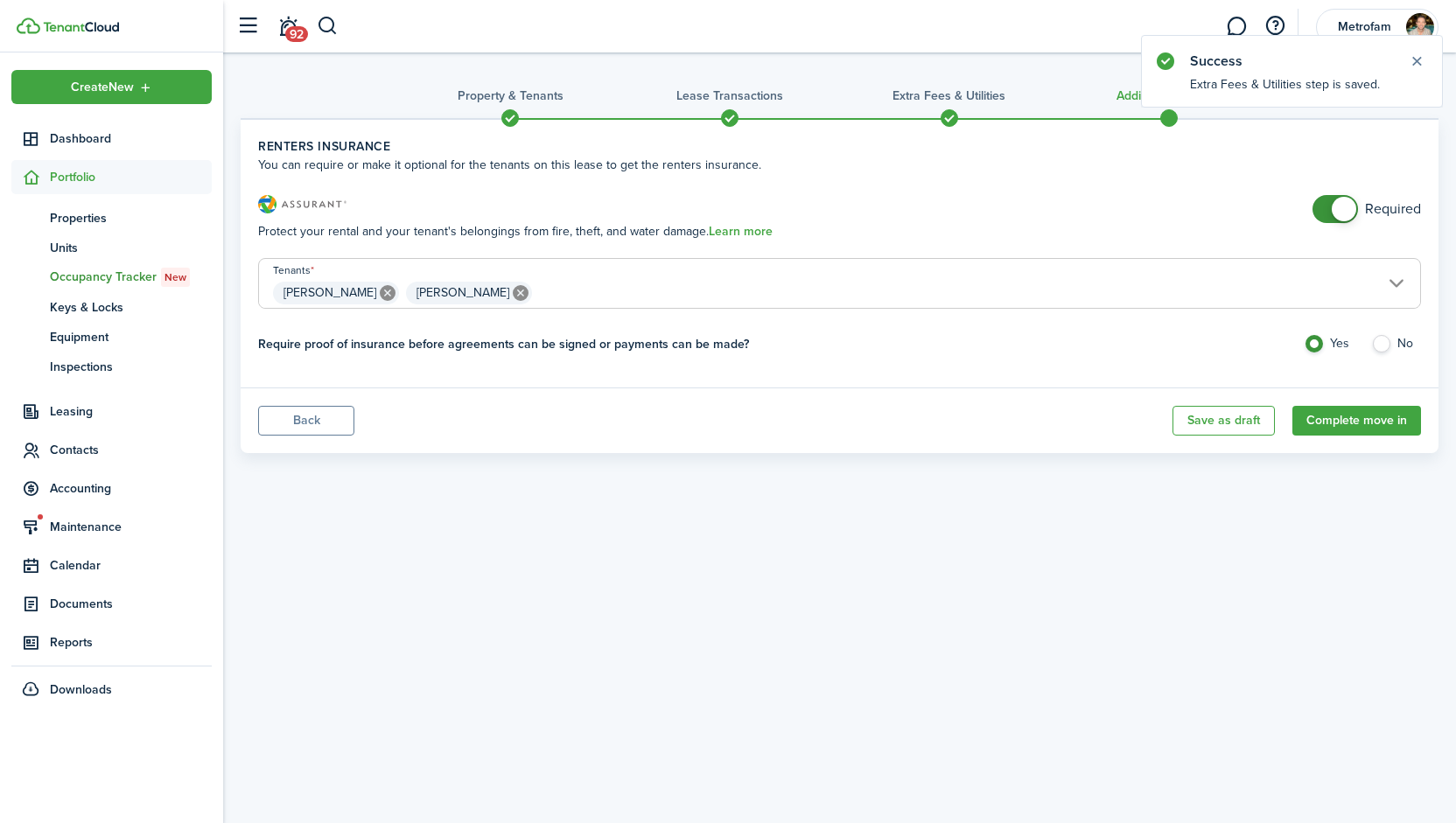
checkbox input "false"
click at [1340, 214] on span at bounding box center [1344, 209] width 25 height 25
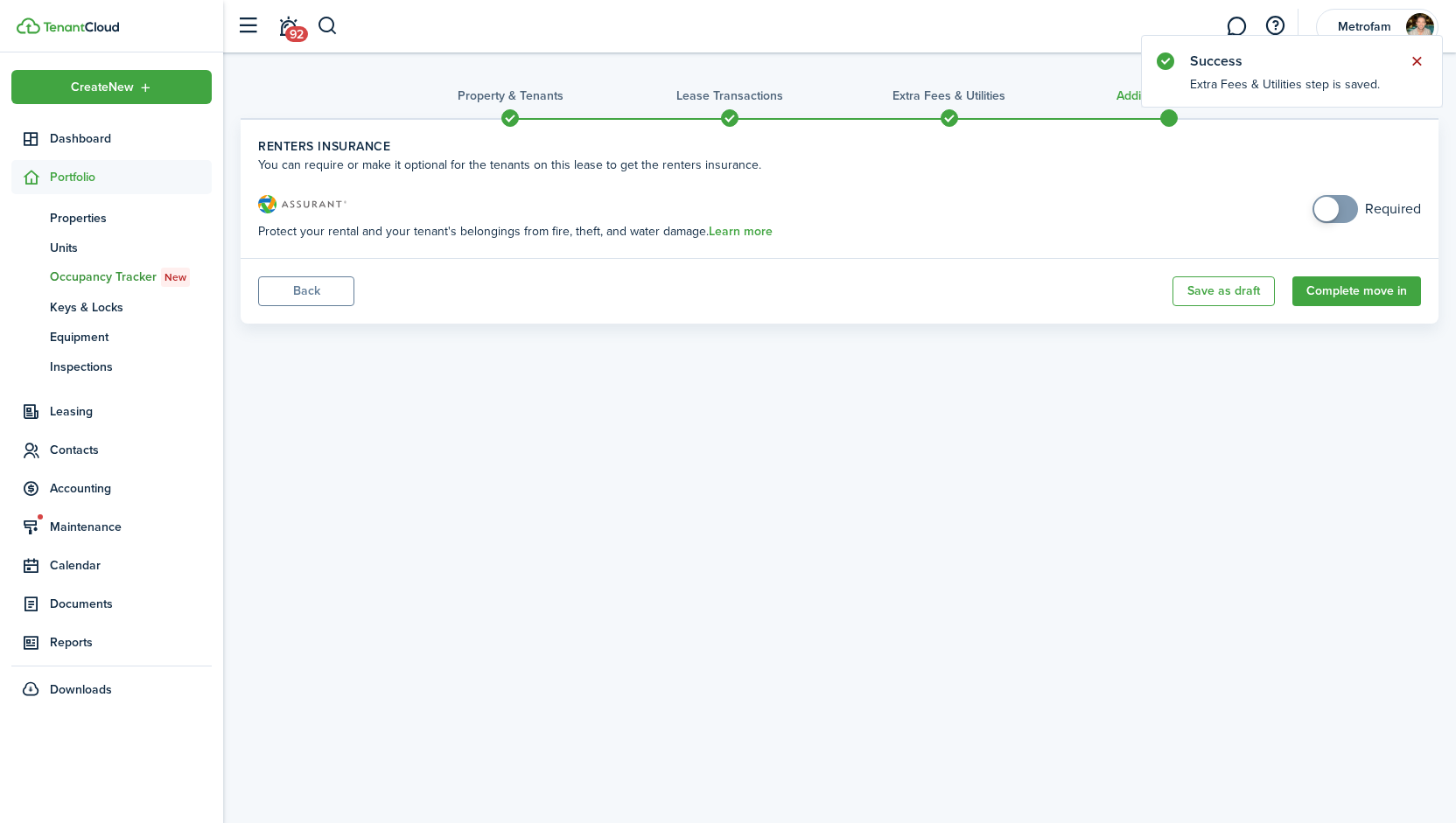
click at [1415, 63] on button "Close notify" at bounding box center [1417, 62] width 25 height 25
click at [1356, 292] on button "Complete move in" at bounding box center [1357, 292] width 129 height 30
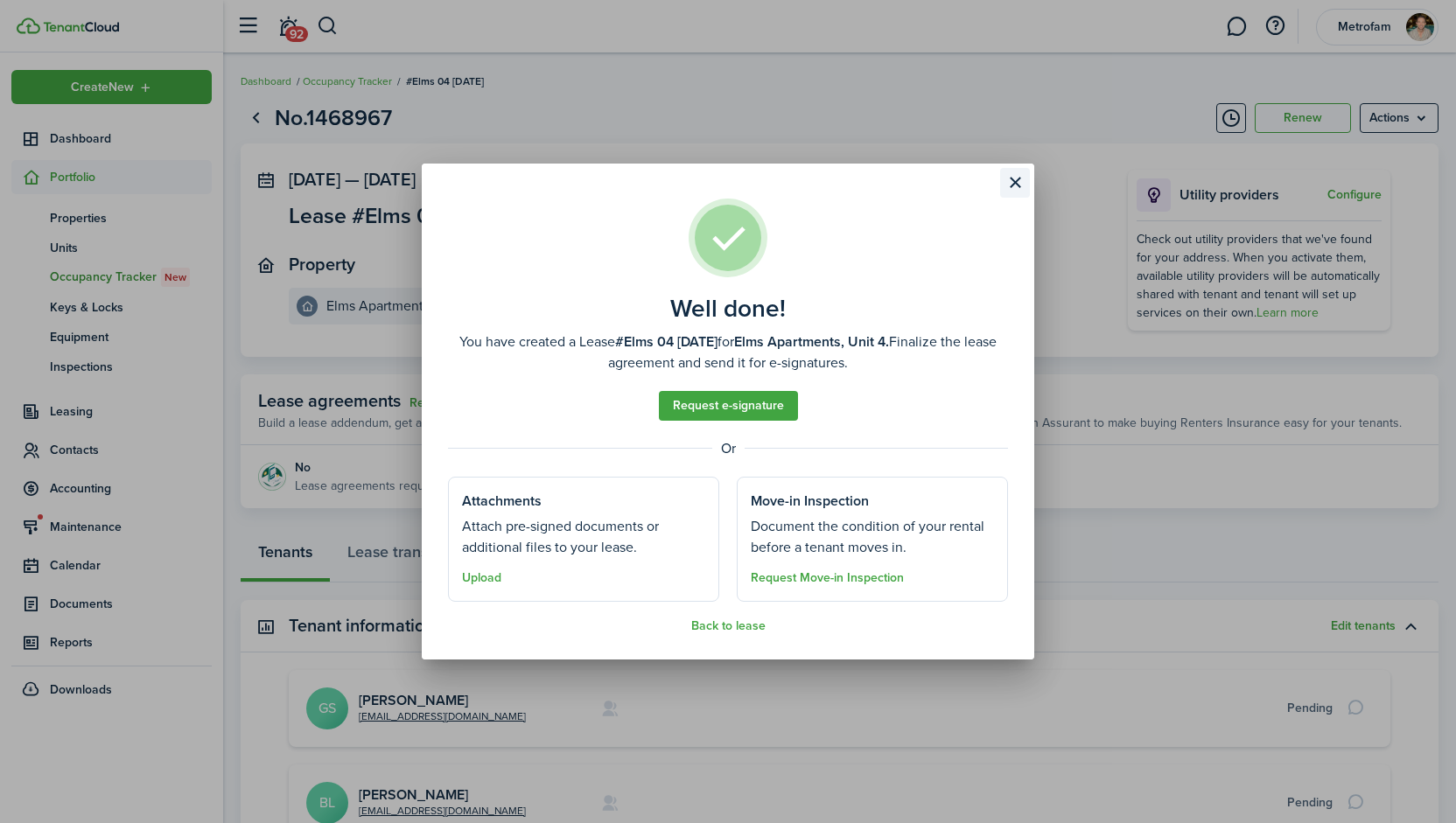
click at [1019, 184] on button "Close modal" at bounding box center [1015, 183] width 30 height 30
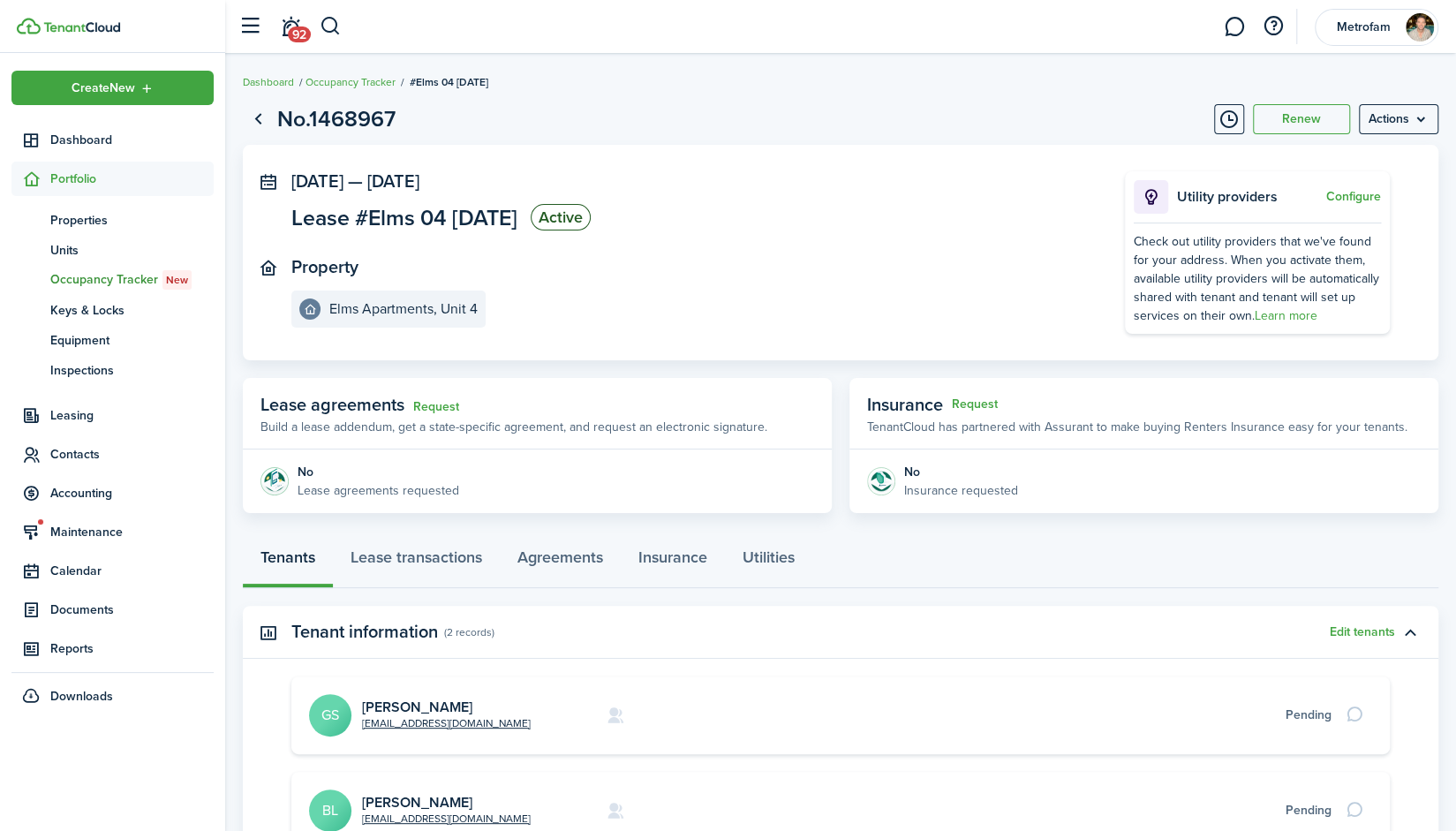
scroll to position [222, 0]
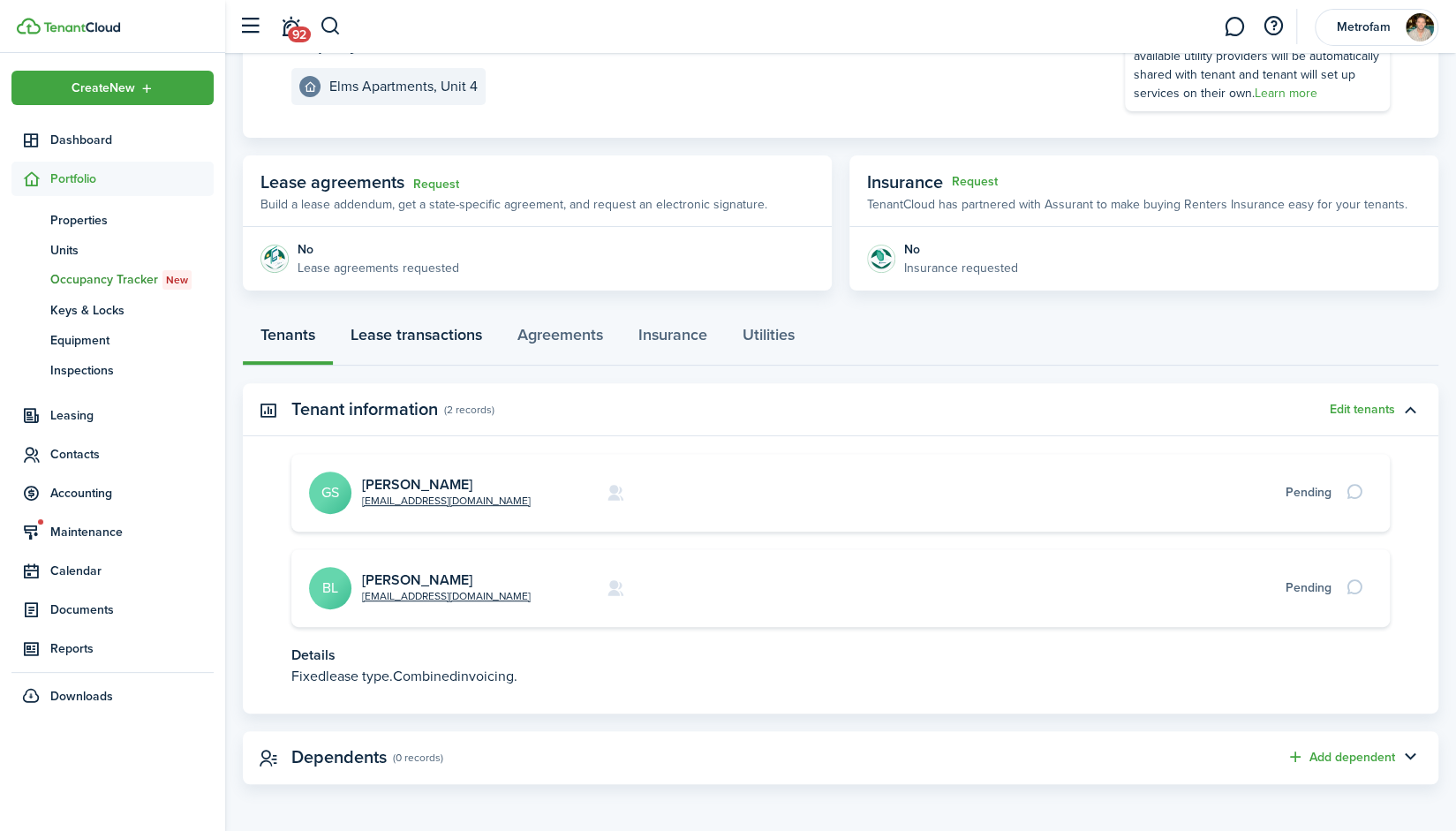
click at [455, 337] on link "Lease transactions" at bounding box center [416, 339] width 167 height 53
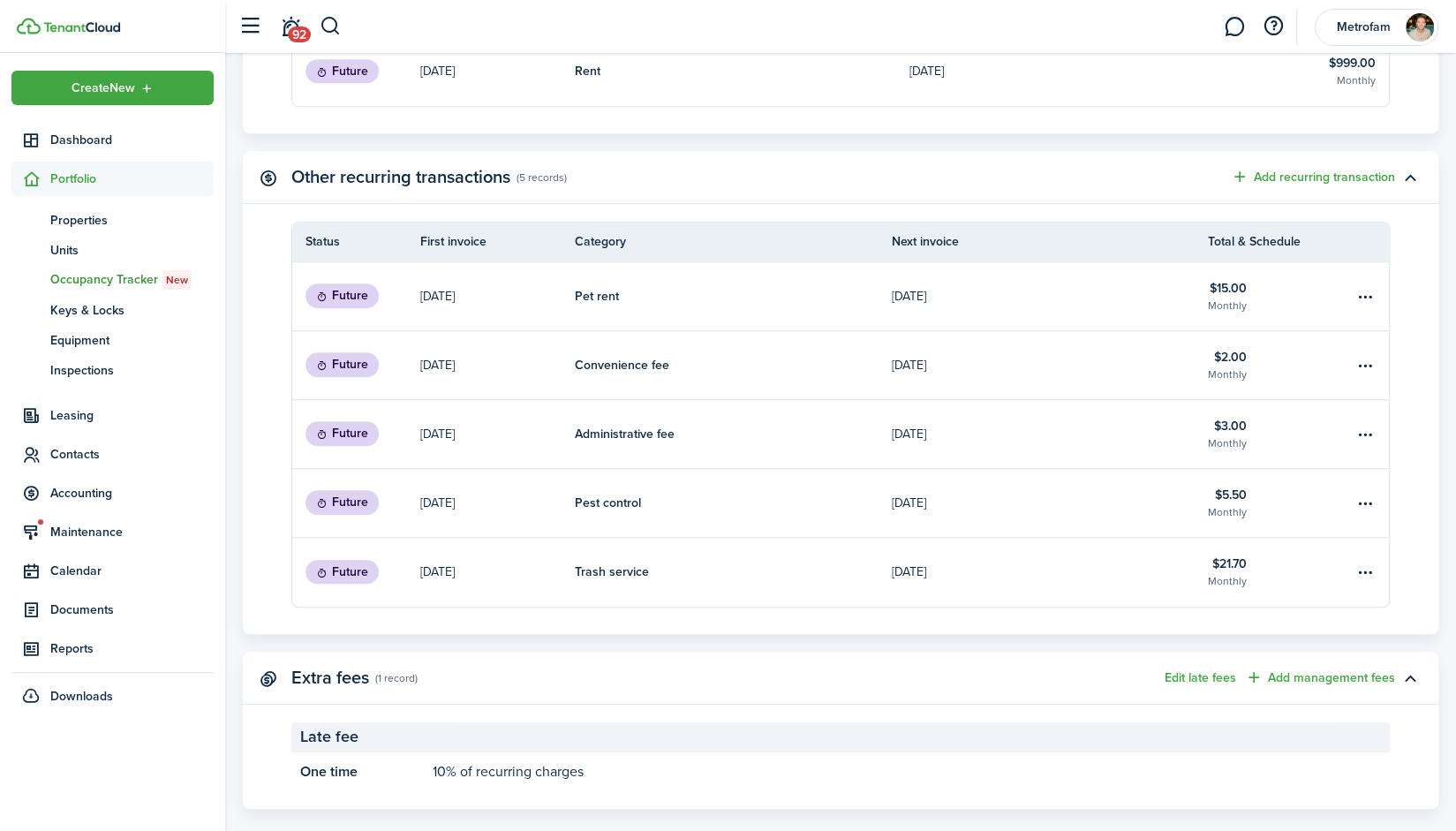
scroll to position [704, 0]
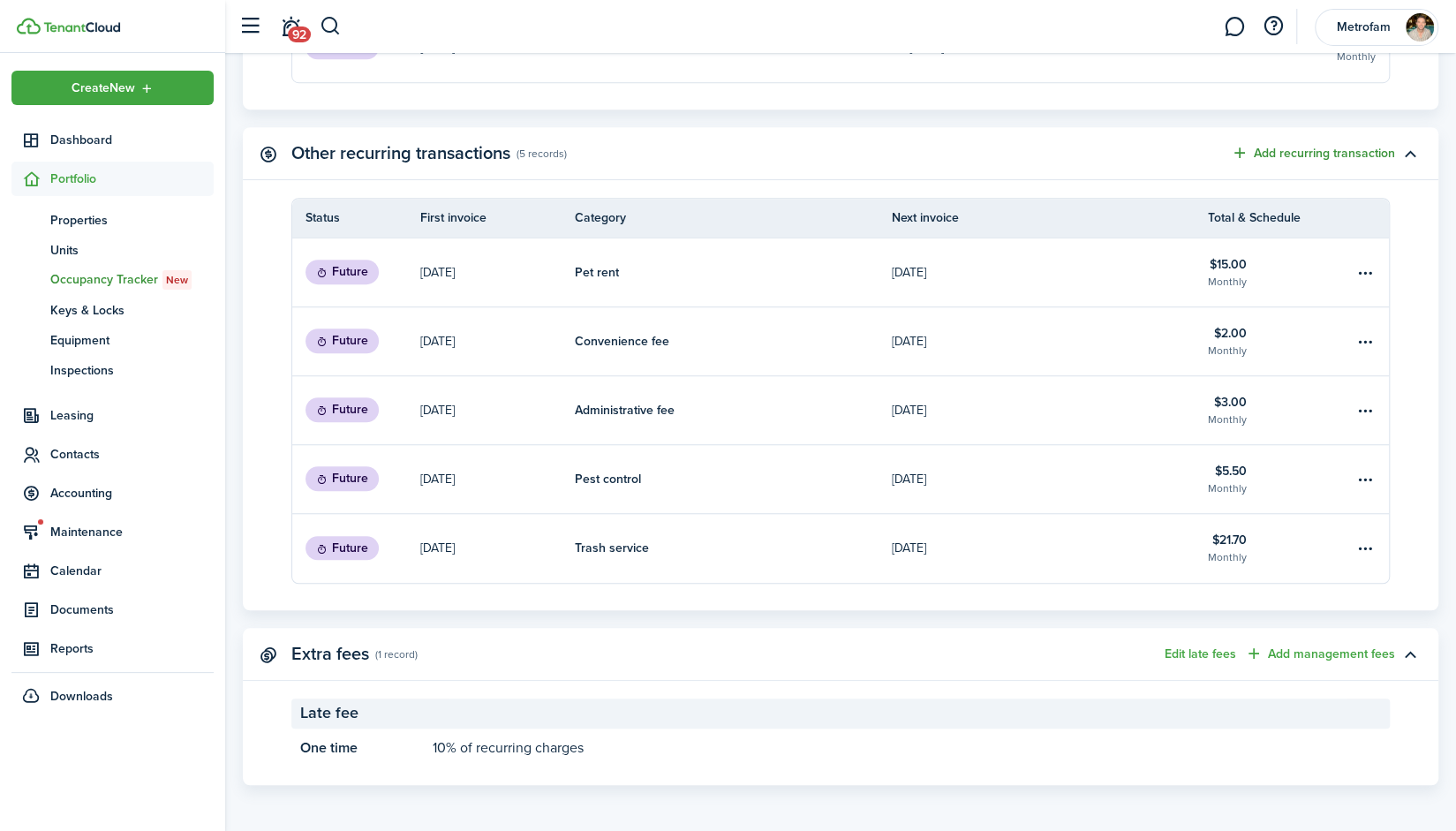
click at [1349, 153] on button "Add recurring transaction" at bounding box center [1313, 153] width 165 height 20
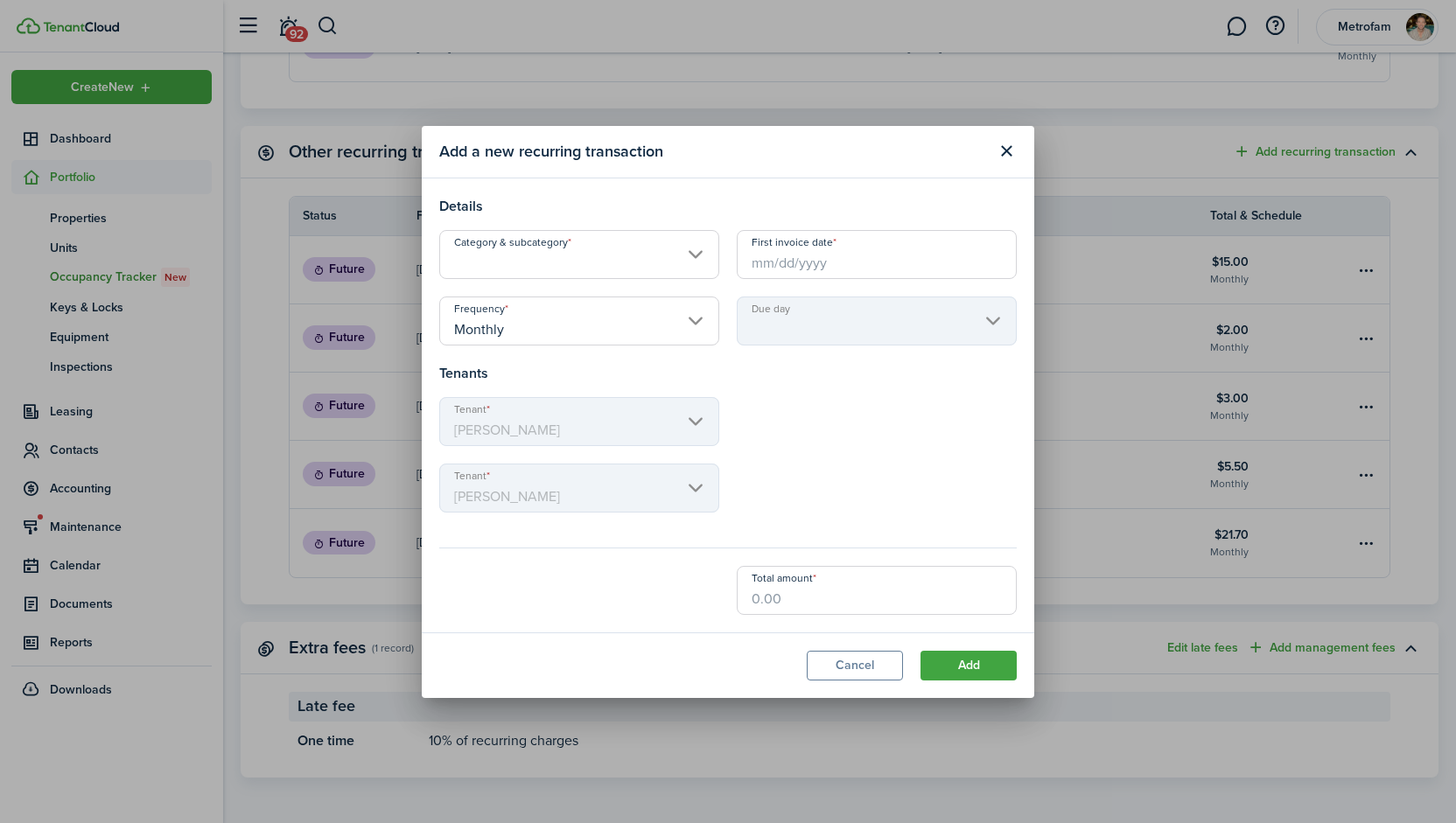
click at [643, 260] on input "Category & subcategory" at bounding box center [579, 255] width 280 height 49
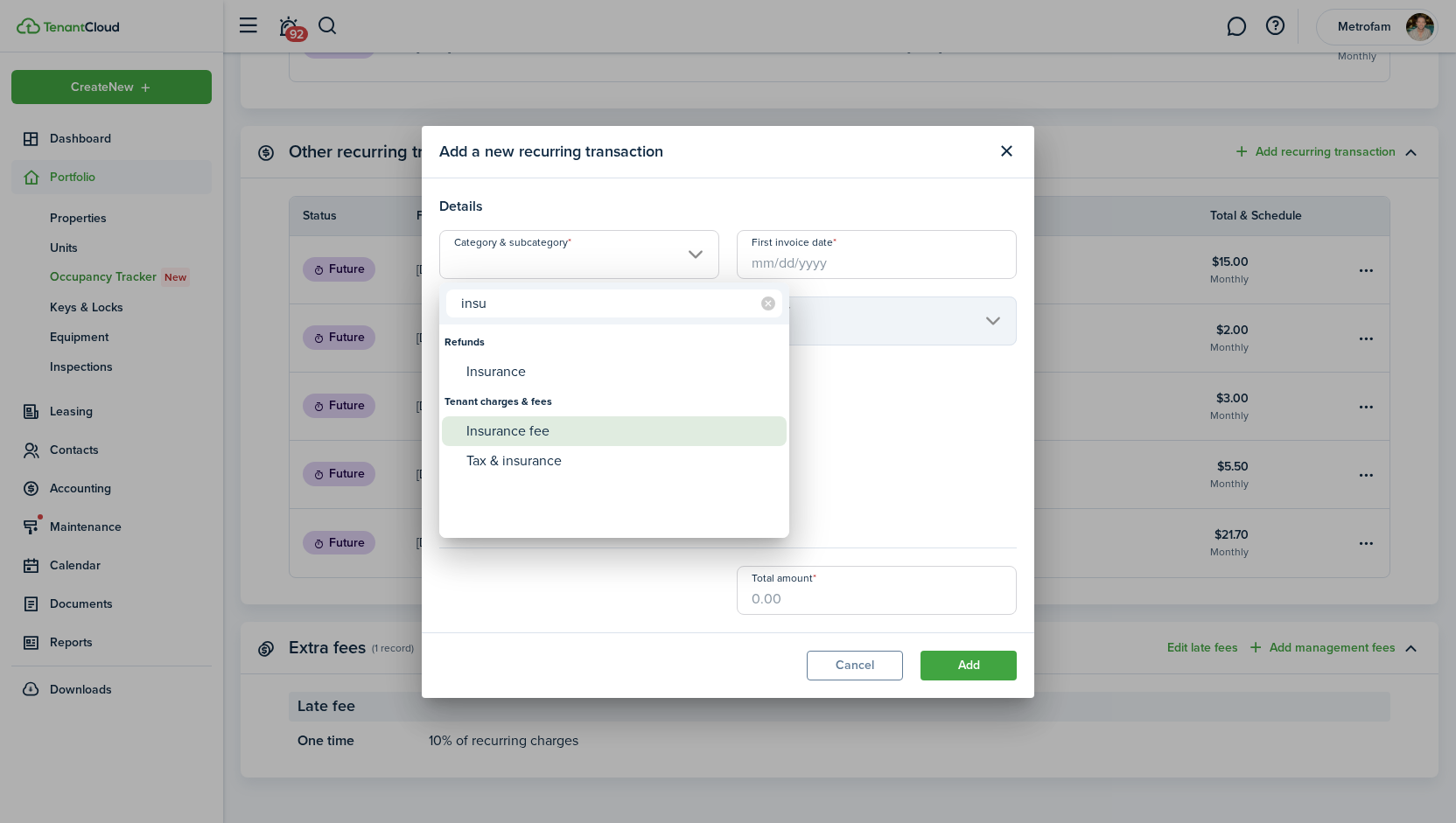
type input "insu"
click at [531, 437] on div "Insurance fee" at bounding box center [620, 432] width 309 height 30
type input "Tenant charges & fees / Insurance fee"
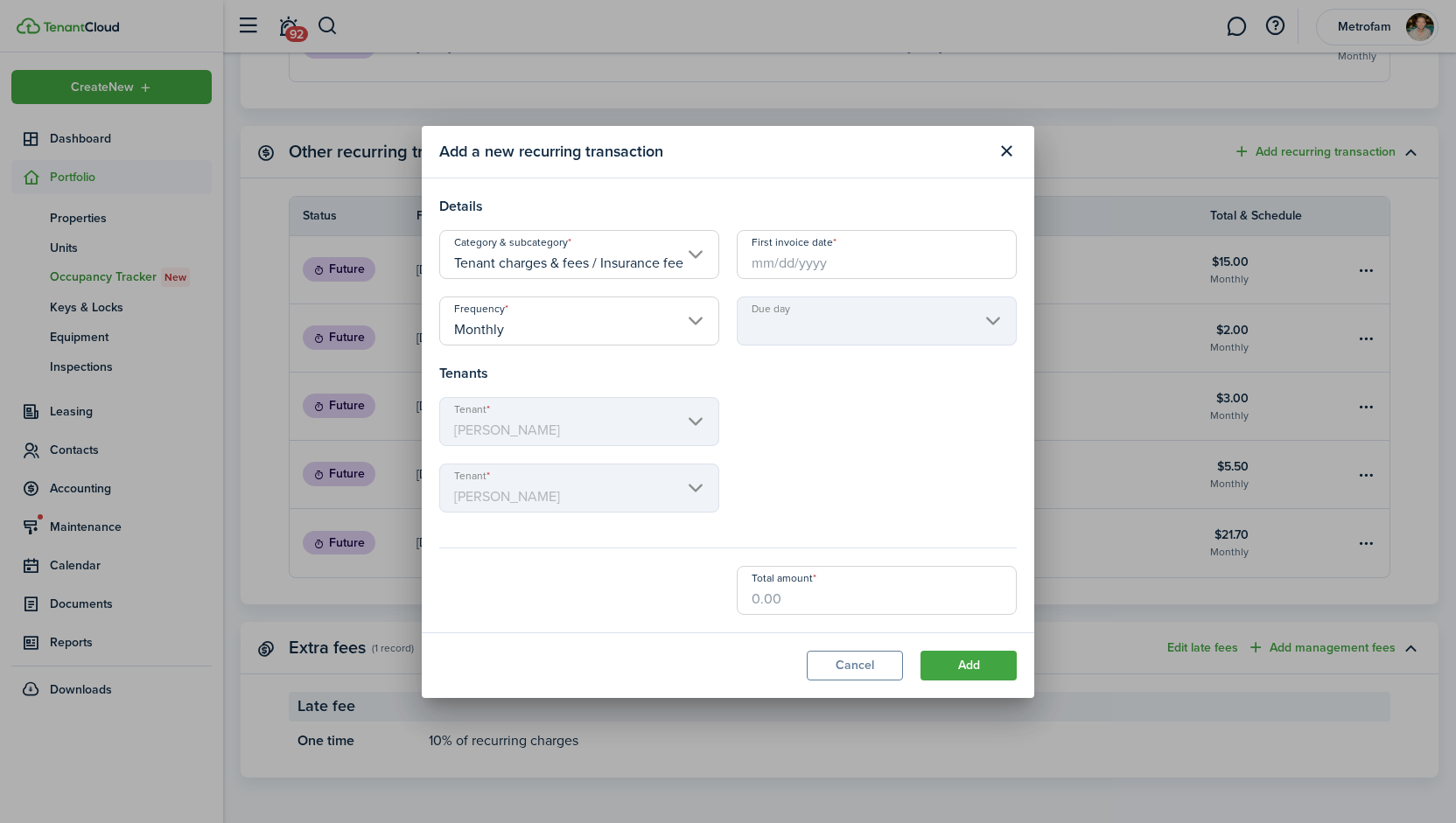
click at [805, 272] on input "First invoice date" at bounding box center [877, 255] width 280 height 49
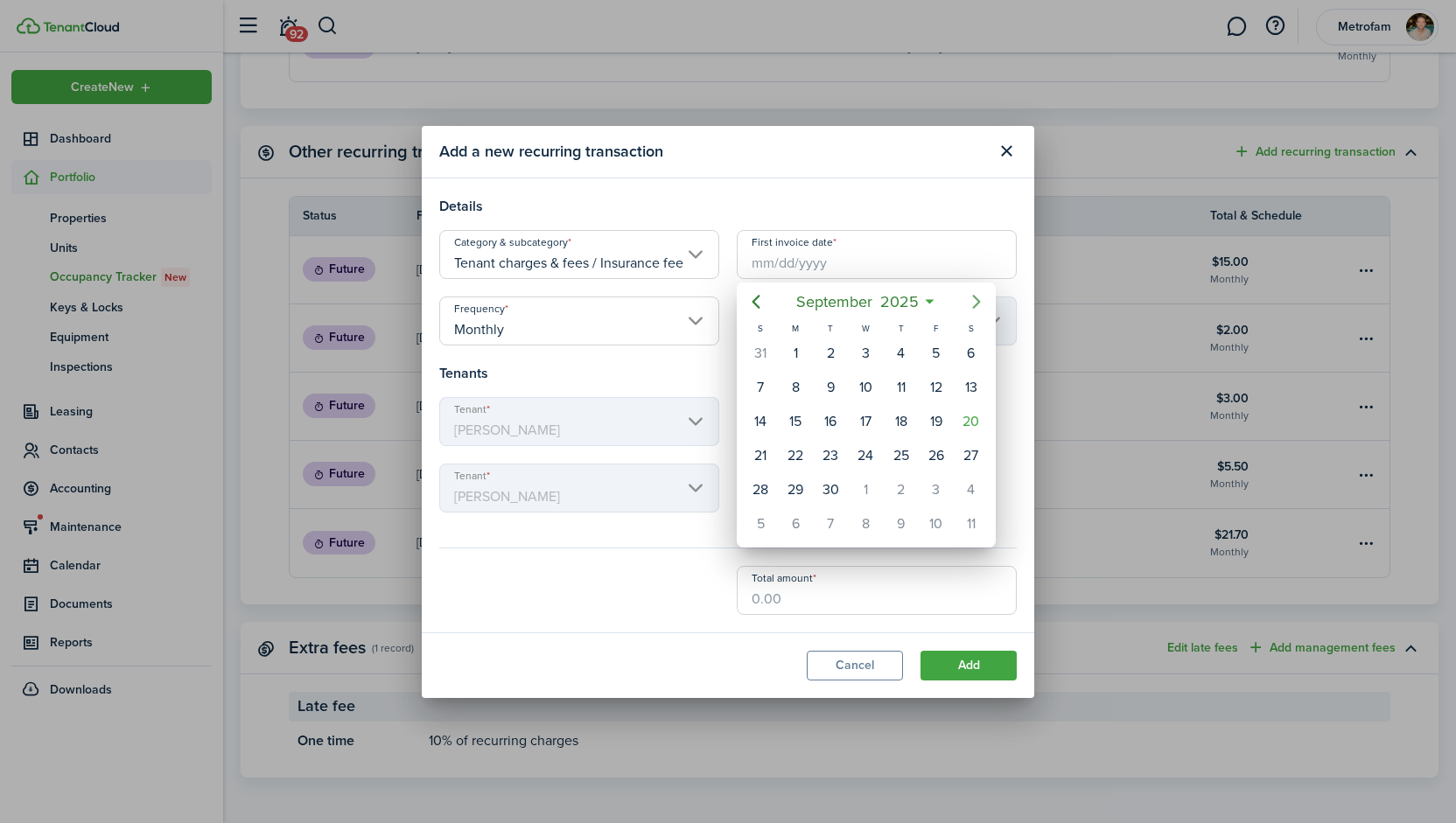
click at [972, 300] on icon "Next page" at bounding box center [977, 302] width 21 height 21
click at [867, 354] on div "1" at bounding box center [865, 353] width 26 height 26
type input "10/01/2025"
type input "1st"
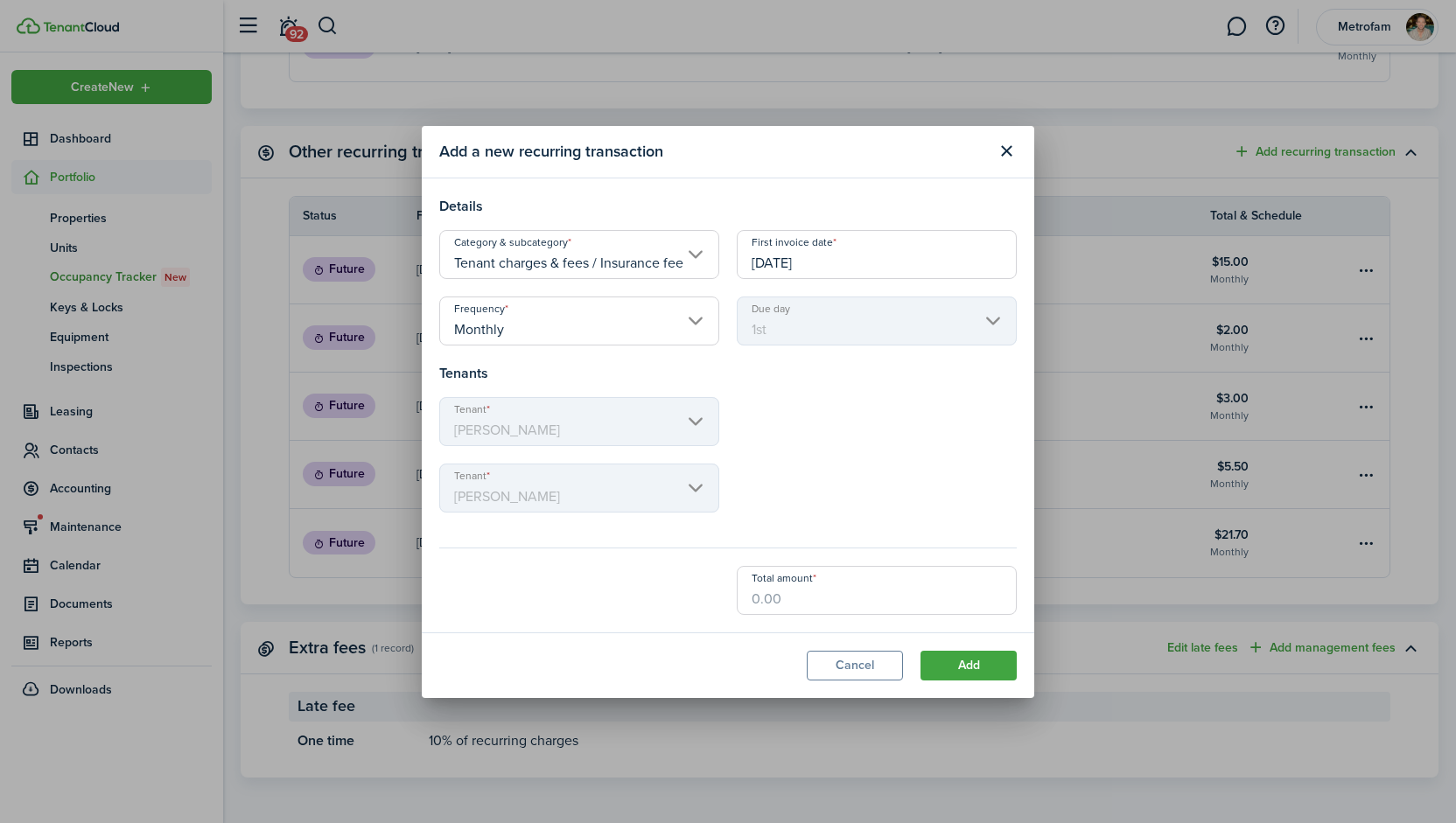
click at [556, 326] on input "Monthly" at bounding box center [579, 322] width 280 height 49
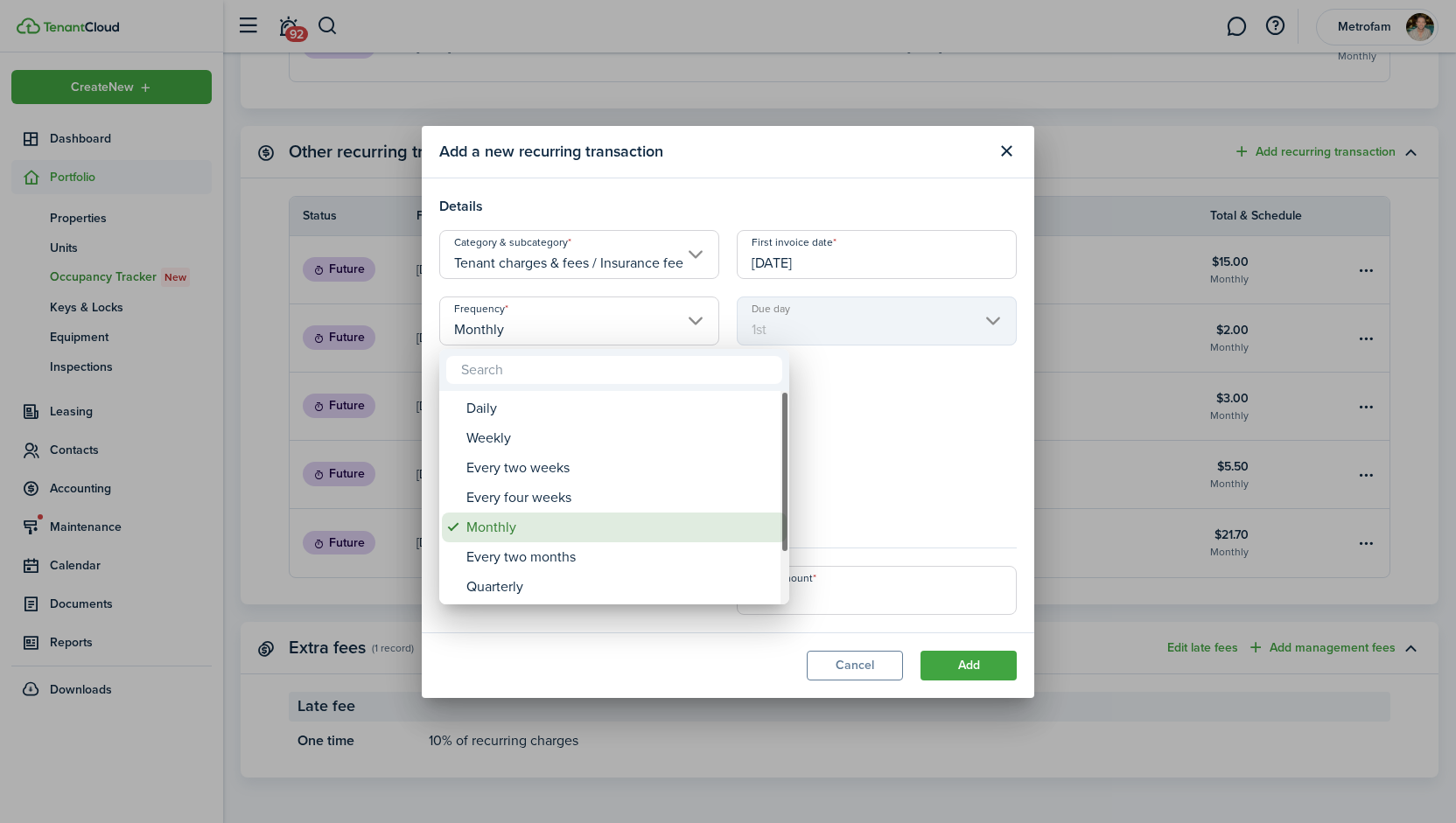
click at [517, 527] on div "Monthly" at bounding box center [620, 528] width 309 height 30
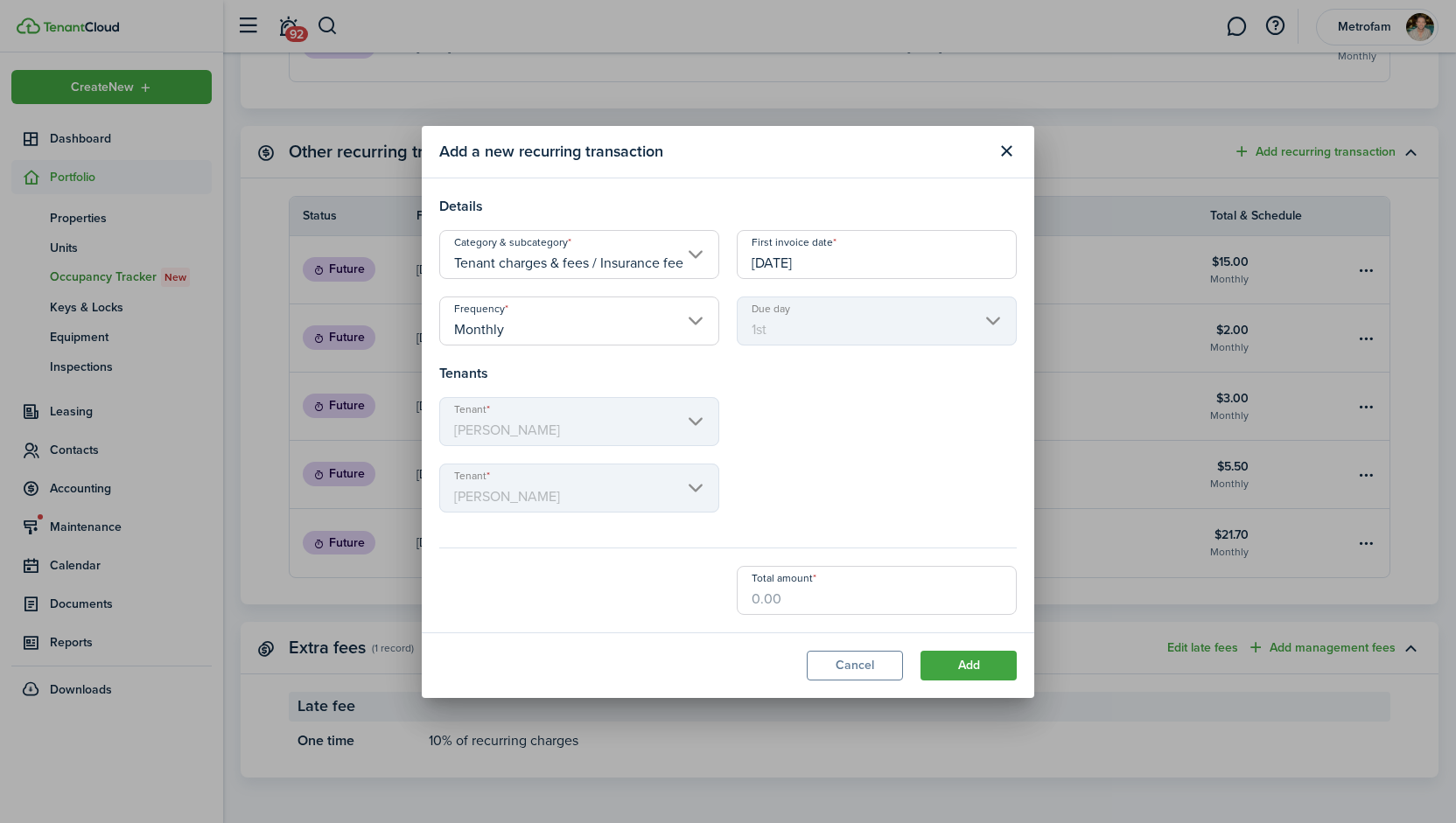
click at [818, 597] on input "Total amount" at bounding box center [877, 590] width 280 height 49
type input "$11.99"
click at [979, 673] on button "Add" at bounding box center [969, 666] width 96 height 30
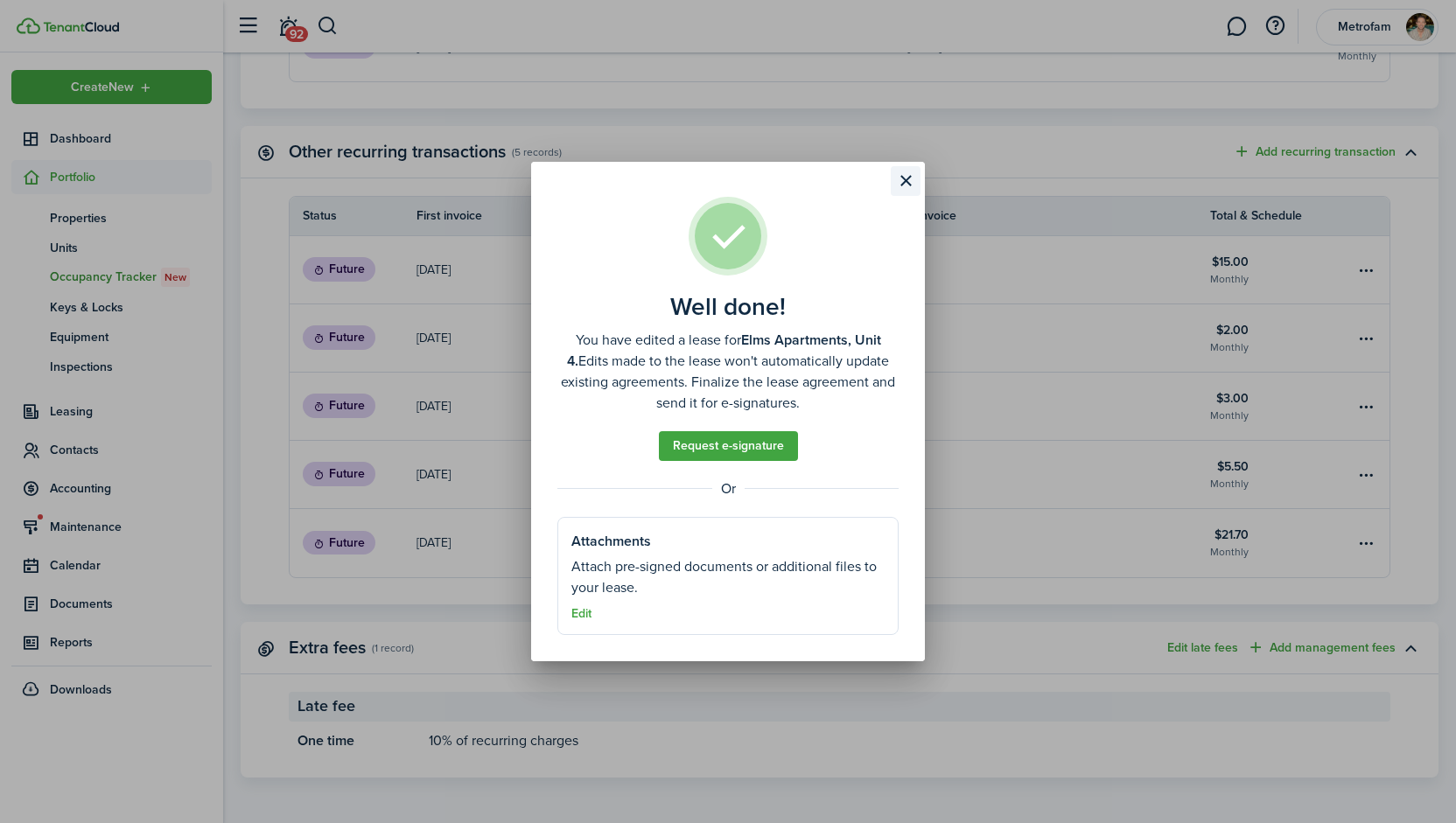
click at [912, 183] on button "Close modal" at bounding box center [906, 182] width 30 height 30
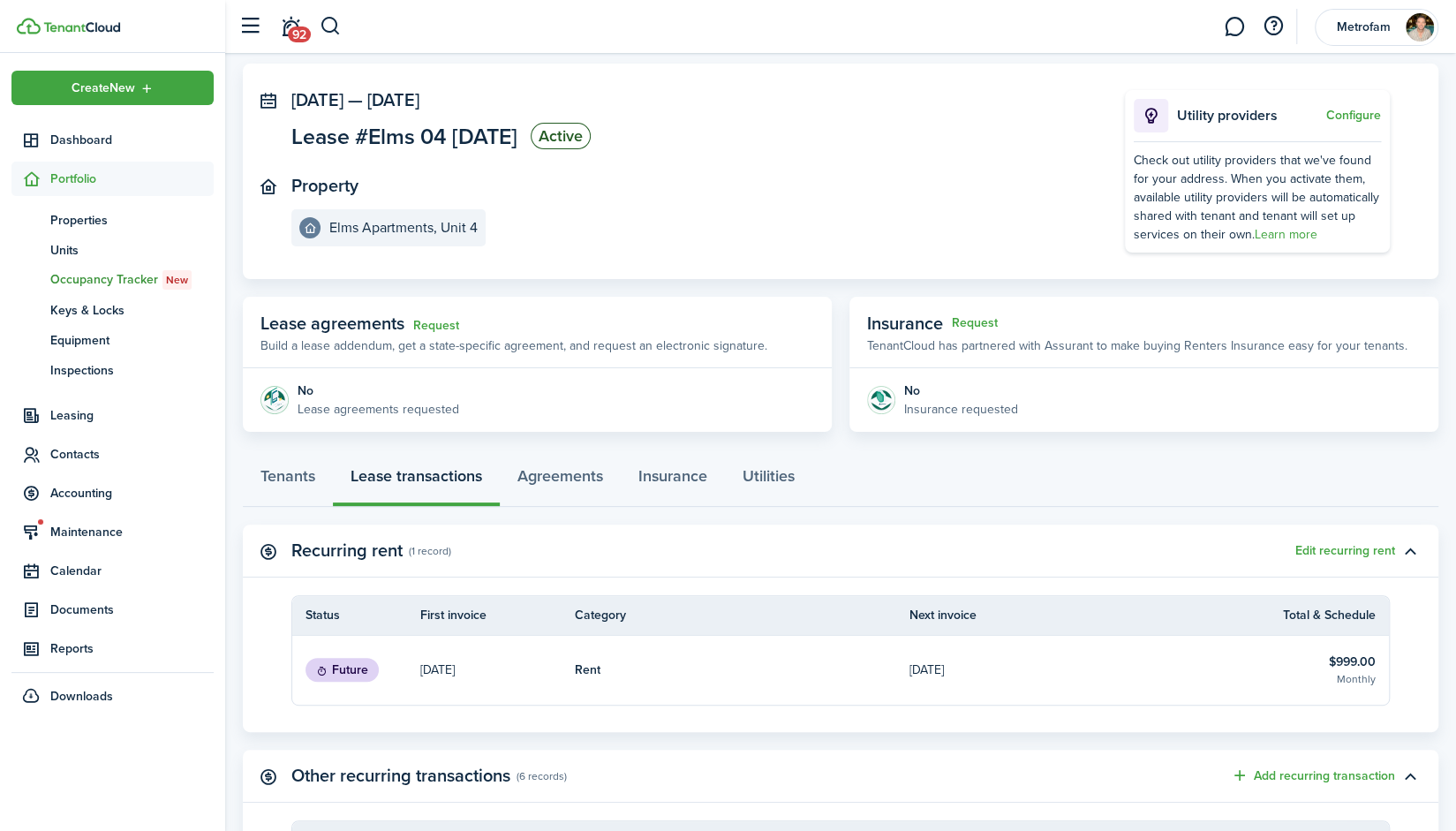
scroll to position [0, 0]
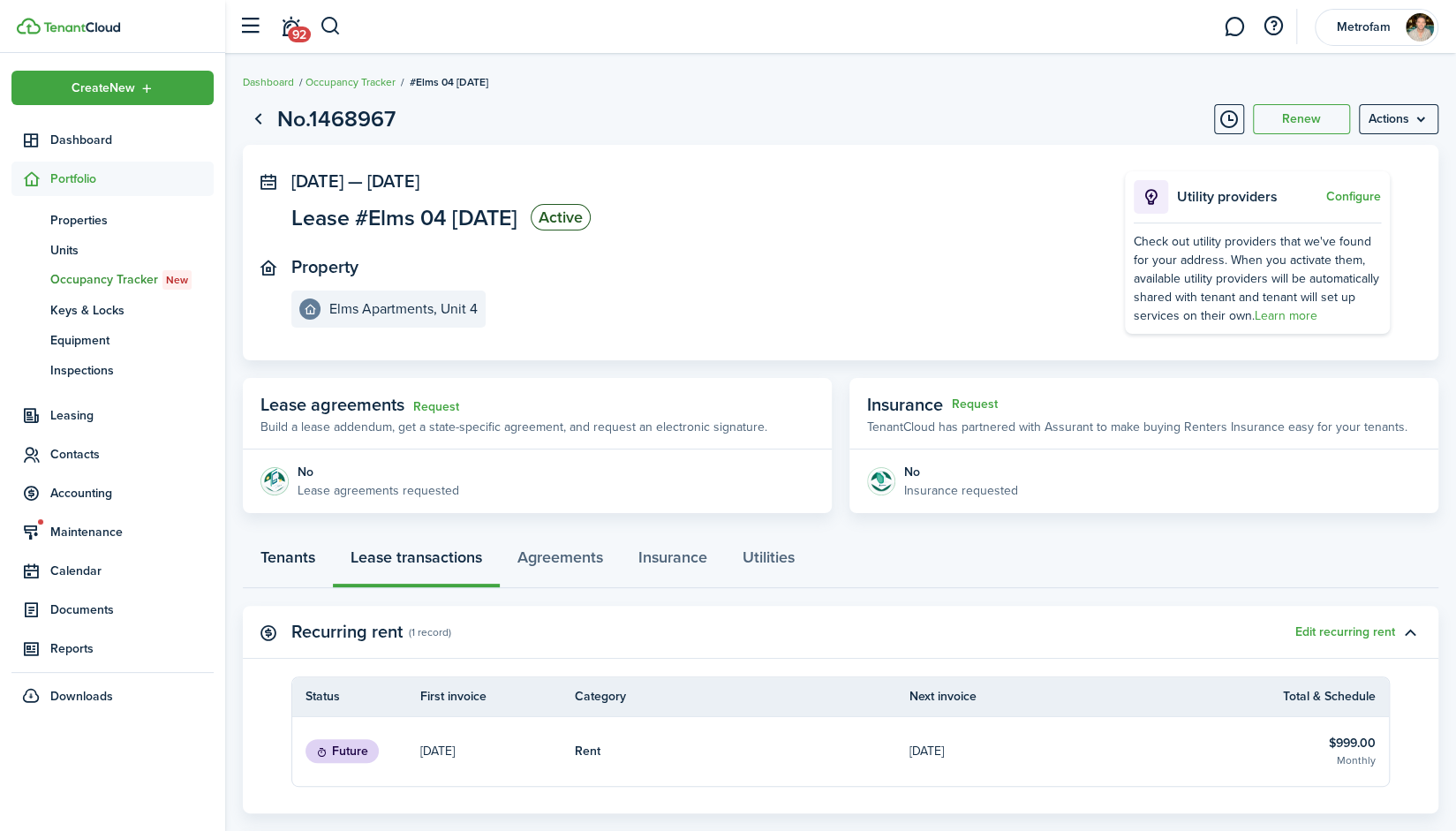
click at [278, 545] on link "Tenants" at bounding box center [287, 562] width 90 height 53
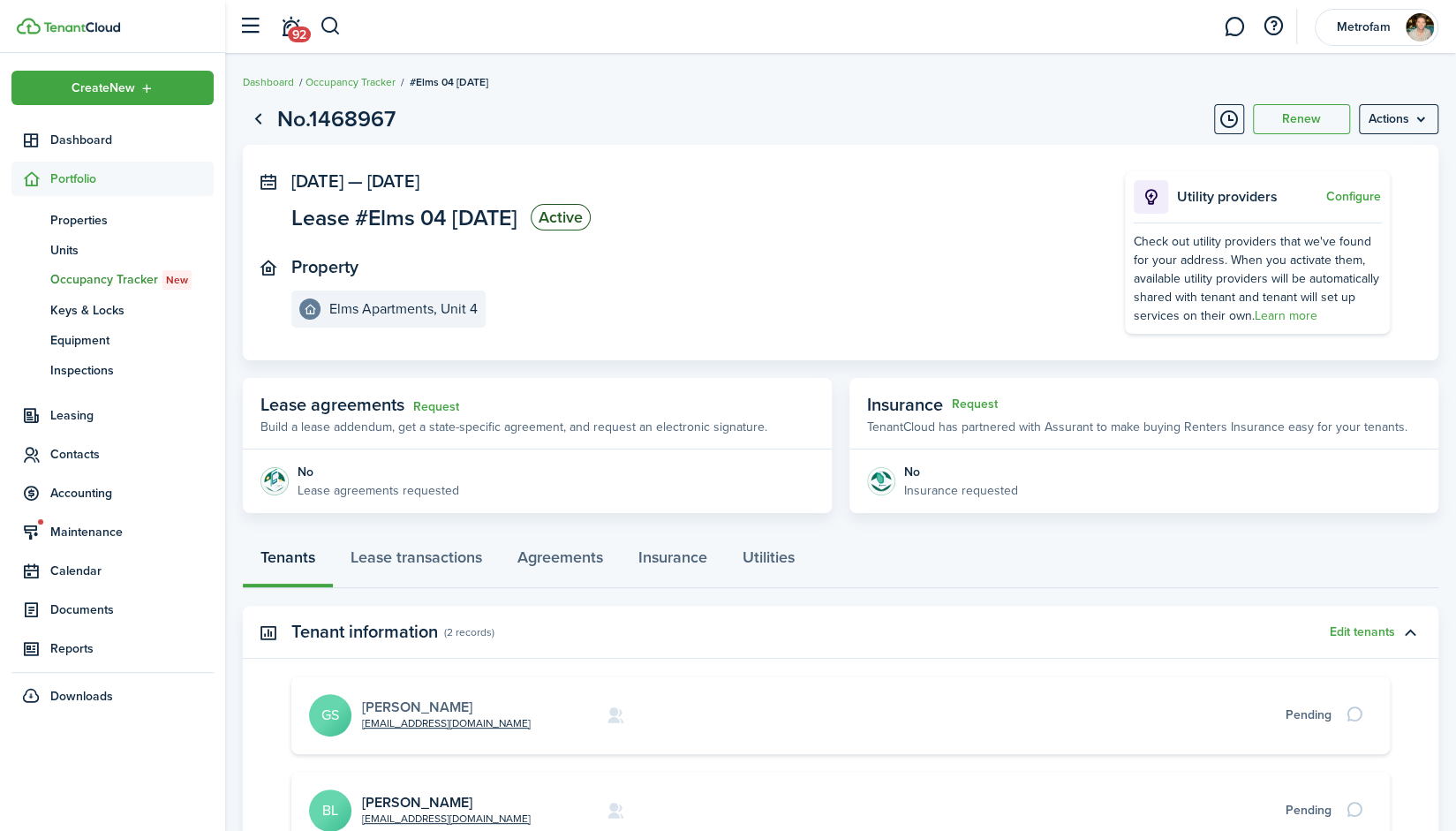
click at [422, 709] on link "[PERSON_NAME]" at bounding box center [417, 706] width 110 height 20
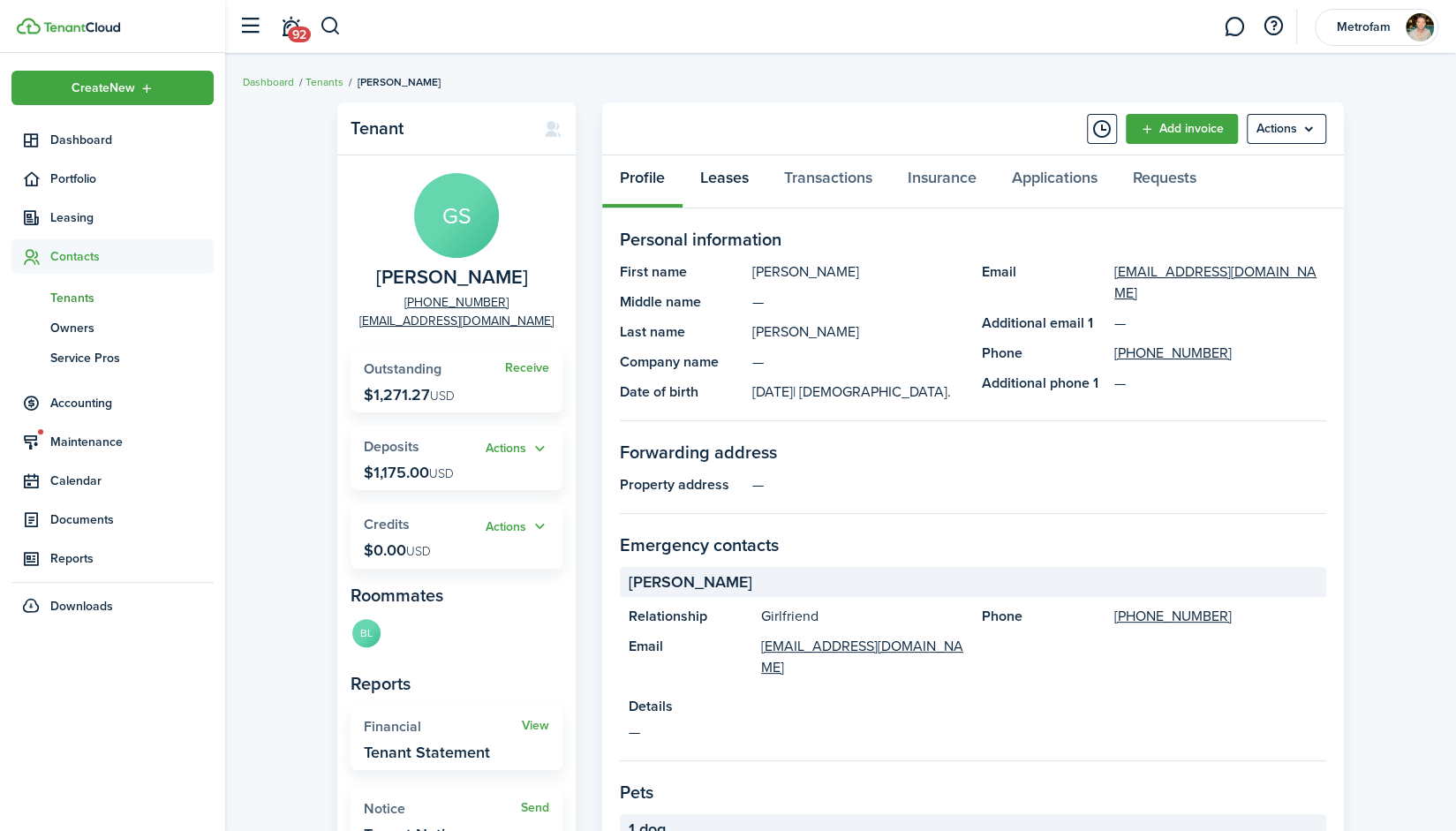
click at [738, 182] on link "Leases" at bounding box center [725, 182] width 84 height 53
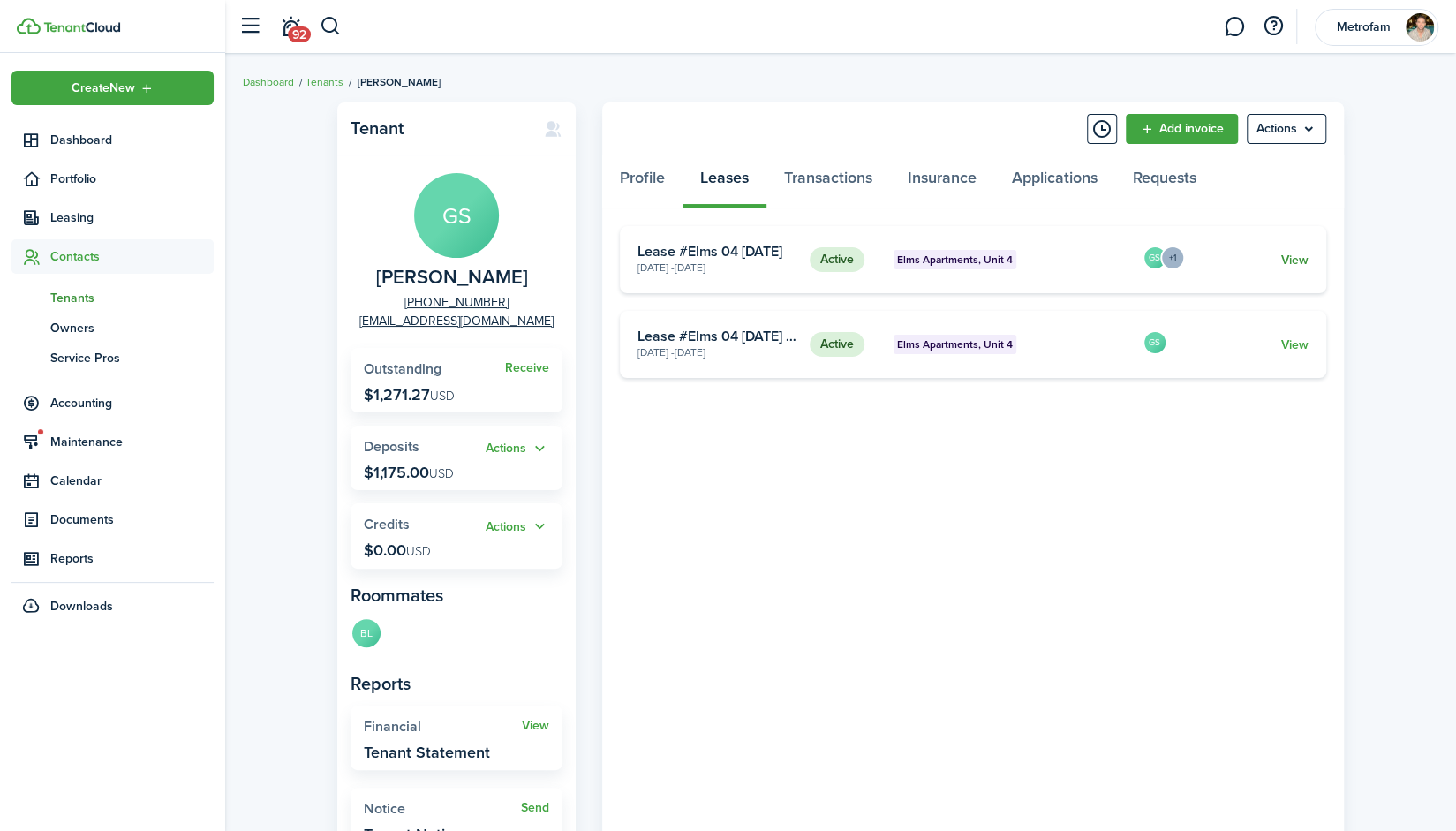
click at [1300, 254] on link "View" at bounding box center [1295, 260] width 28 height 19
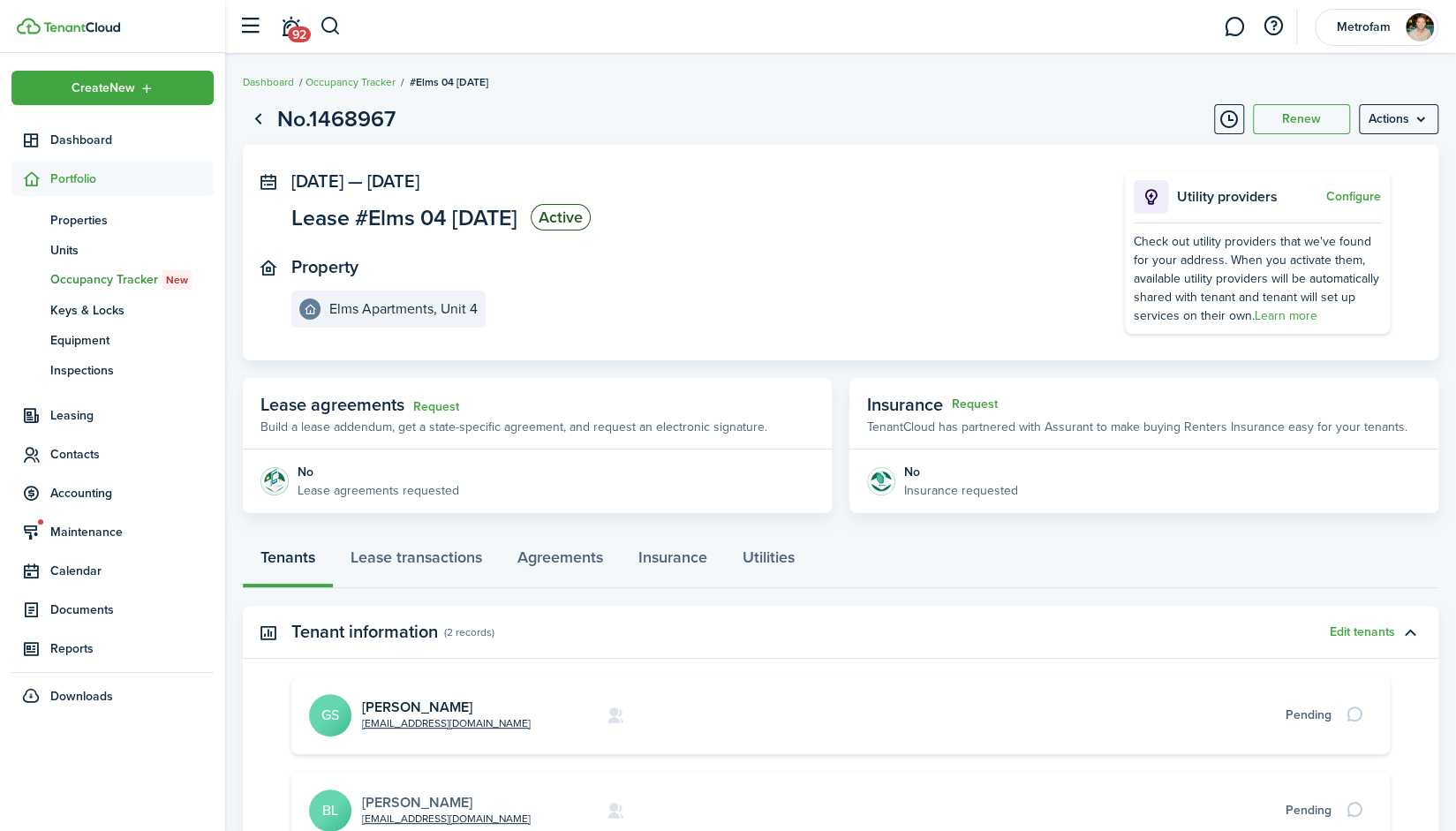
click at [407, 803] on link "[PERSON_NAME]" at bounding box center [417, 803] width 110 height 20
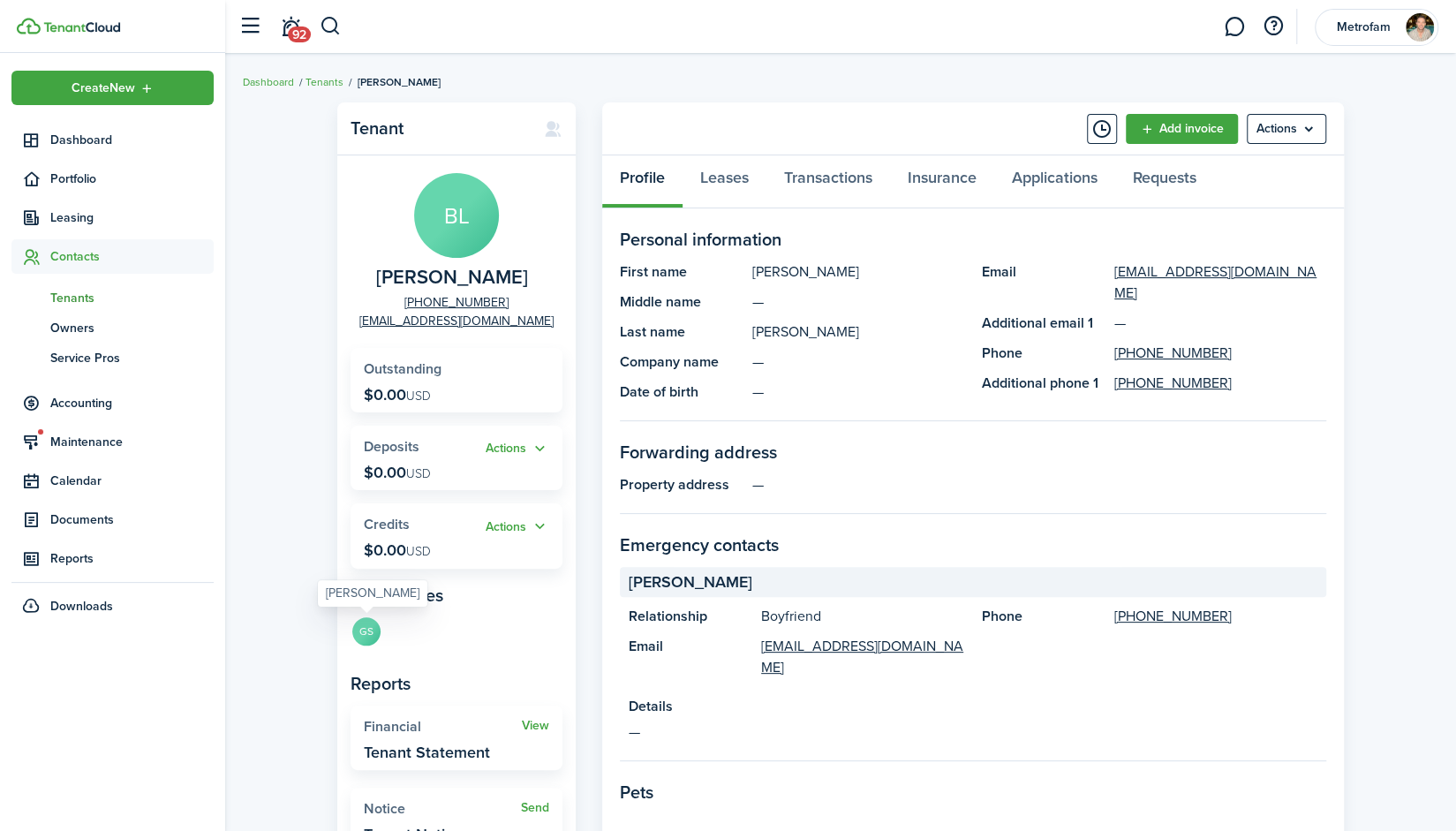
click at [362, 639] on avatar-text "GS" at bounding box center [366, 632] width 28 height 28
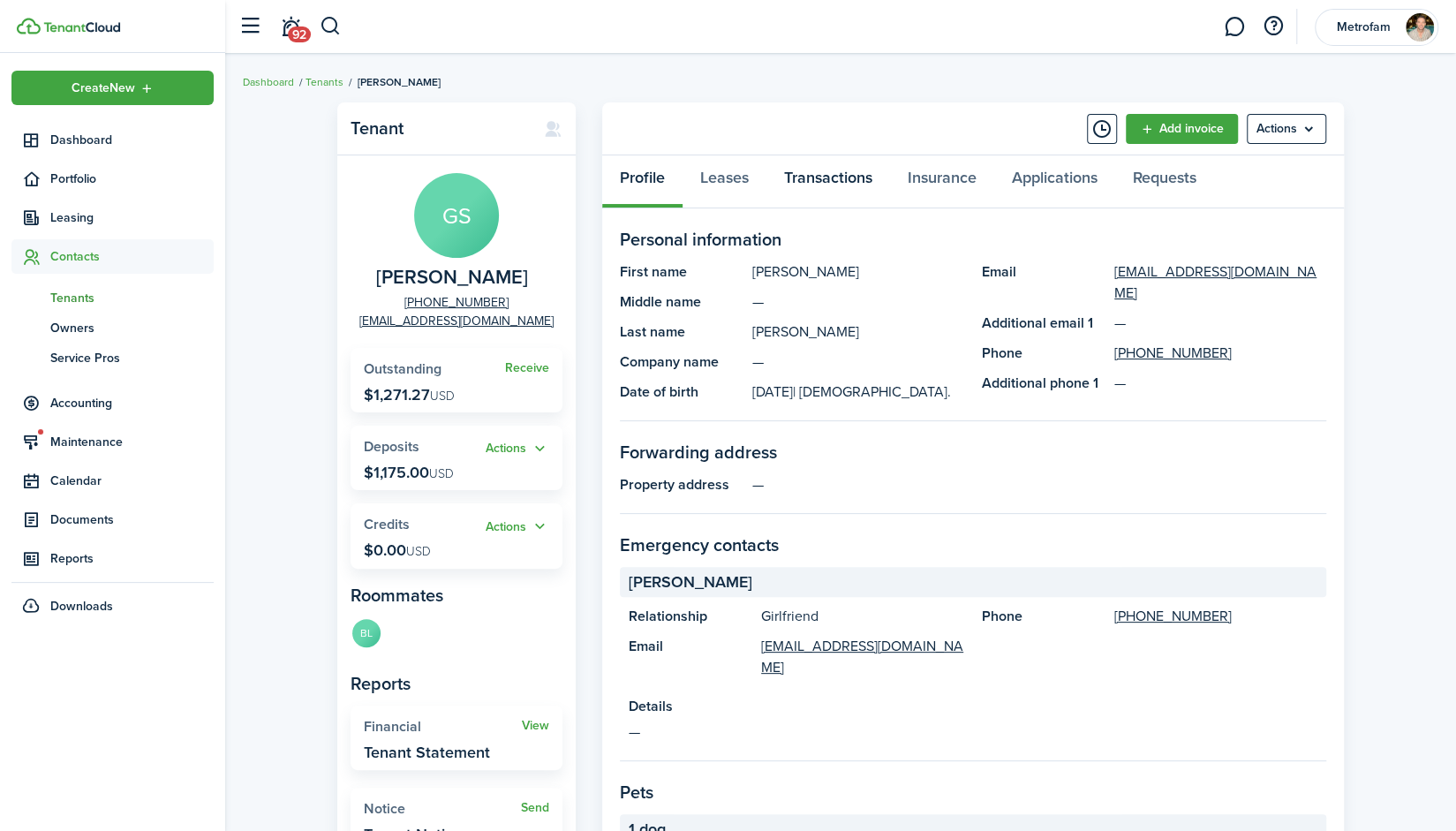
click at [816, 178] on link "Transactions" at bounding box center [828, 182] width 124 height 53
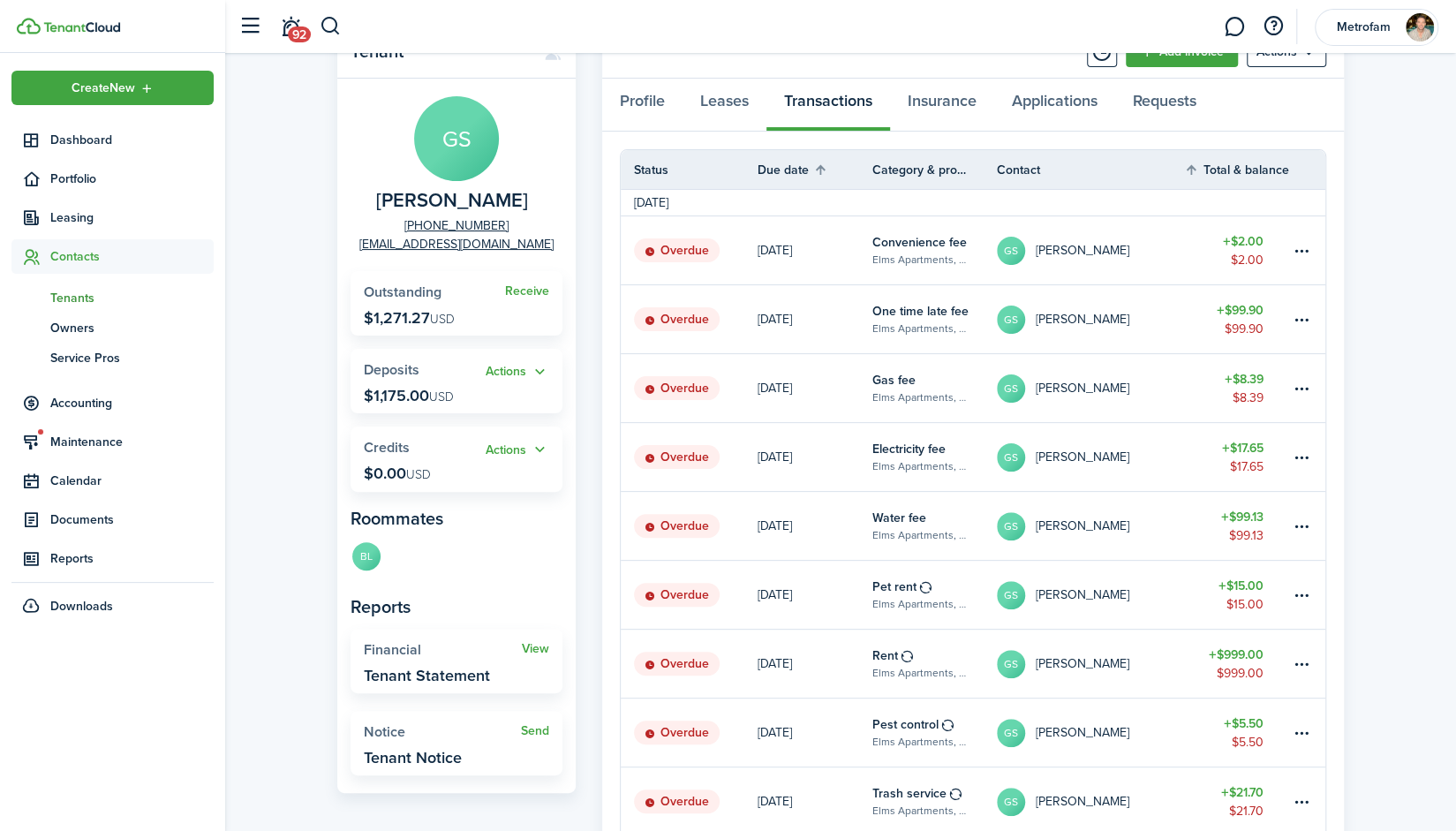
scroll to position [84, 0]
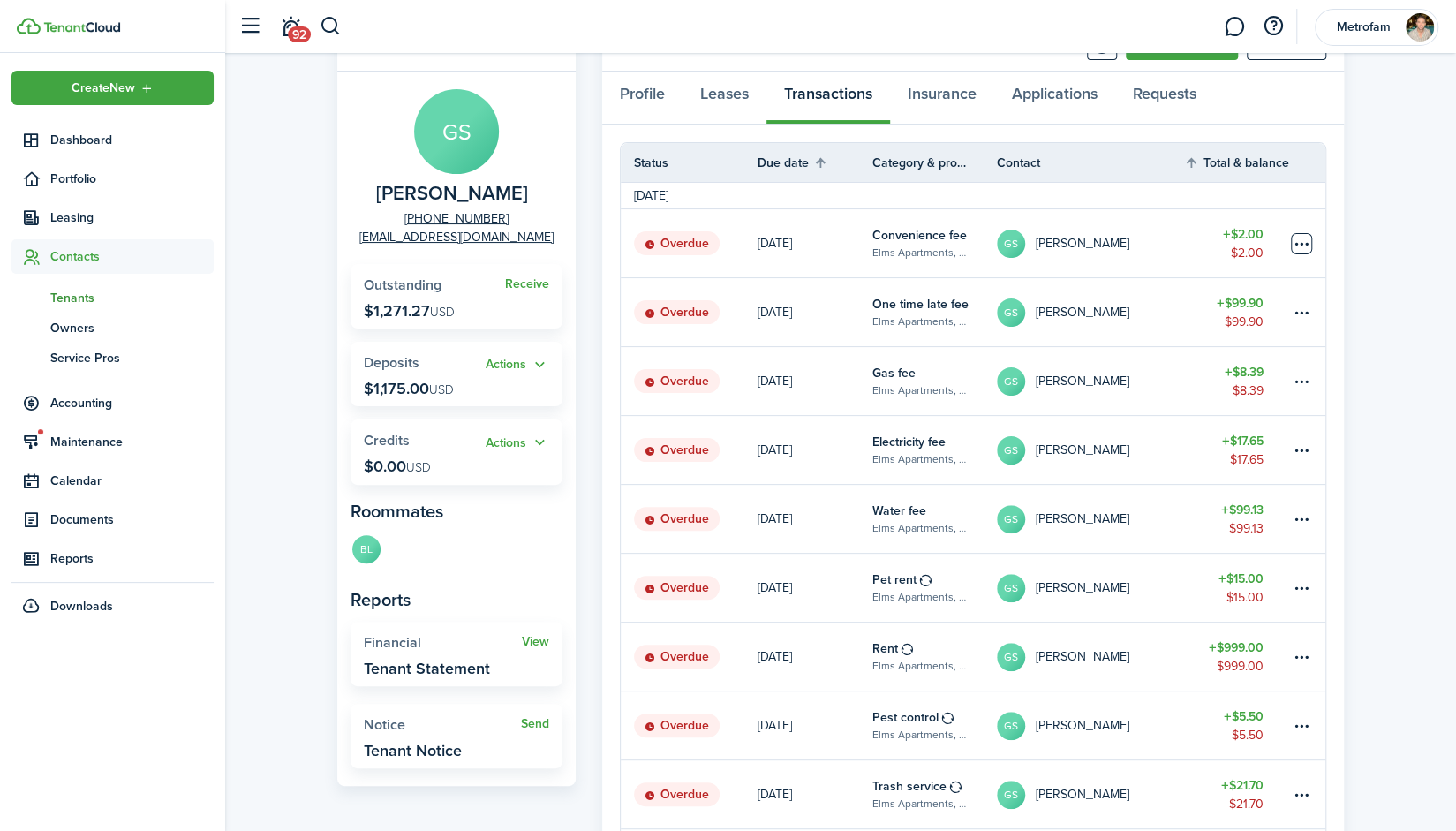
click at [1300, 246] on table-menu-btn-icon at bounding box center [1302, 244] width 21 height 21
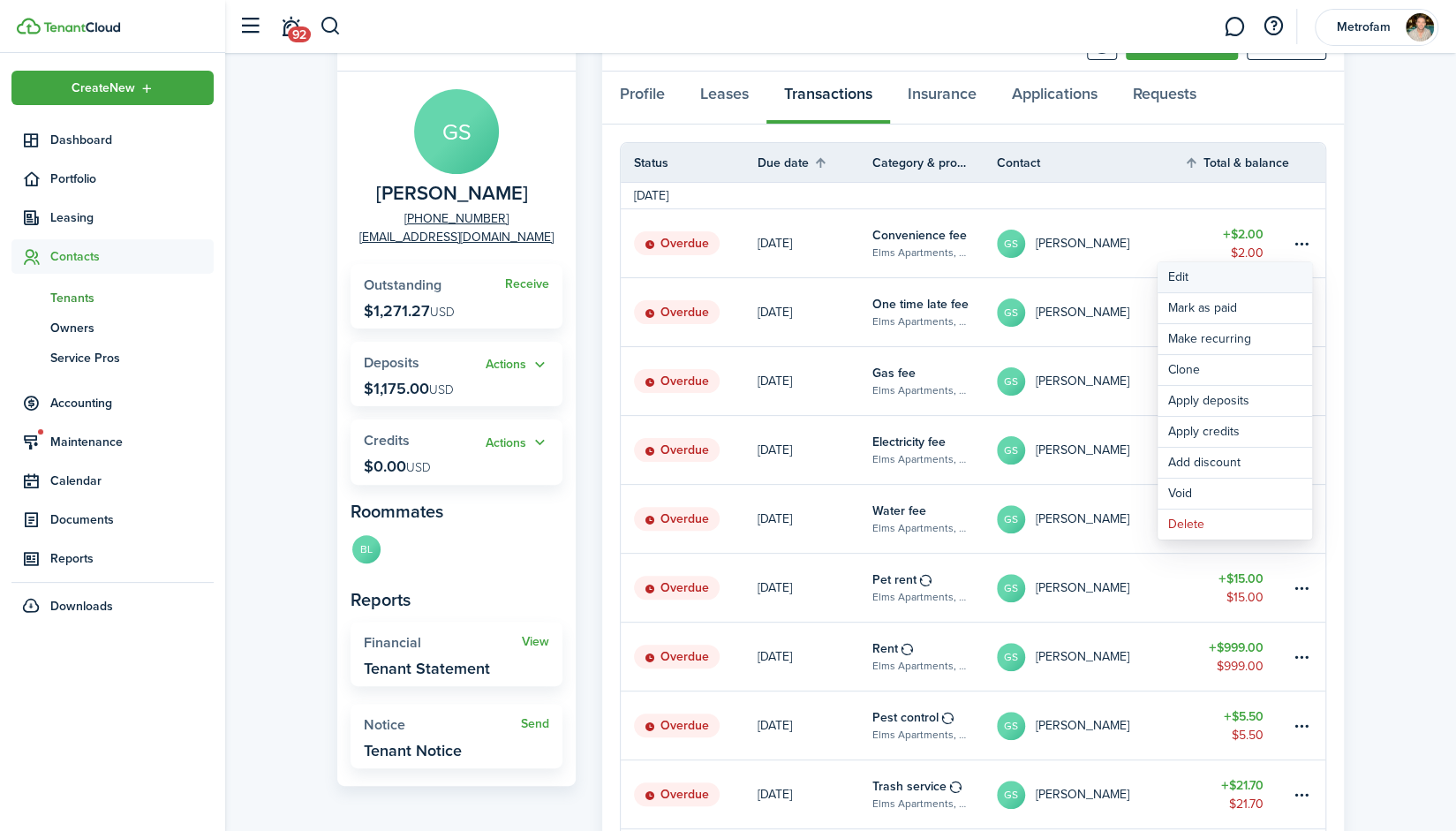
click at [1210, 283] on button "Edit" at bounding box center [1235, 278] width 155 height 30
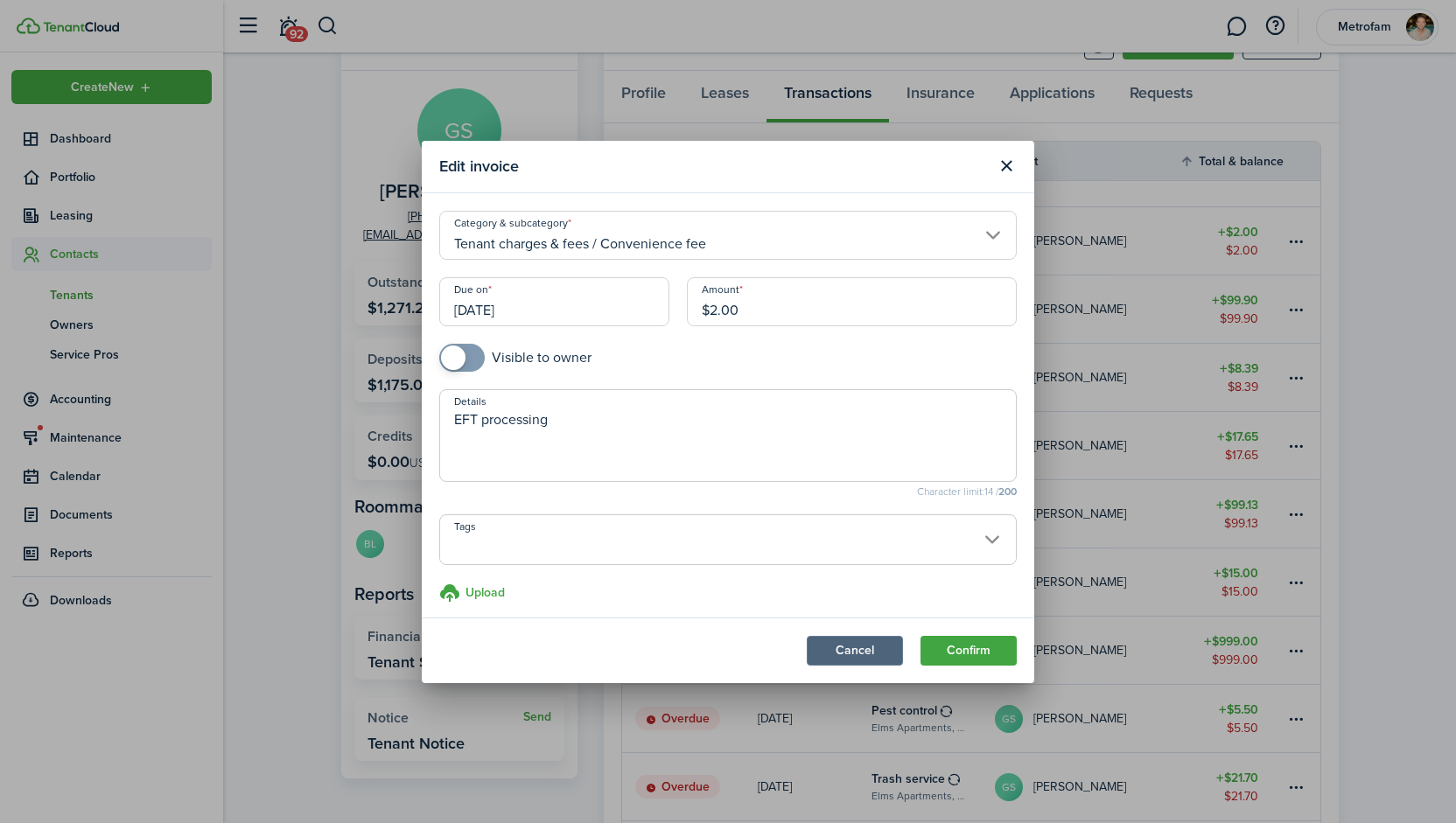
click at [847, 651] on button "Cancel" at bounding box center [854, 651] width 96 height 30
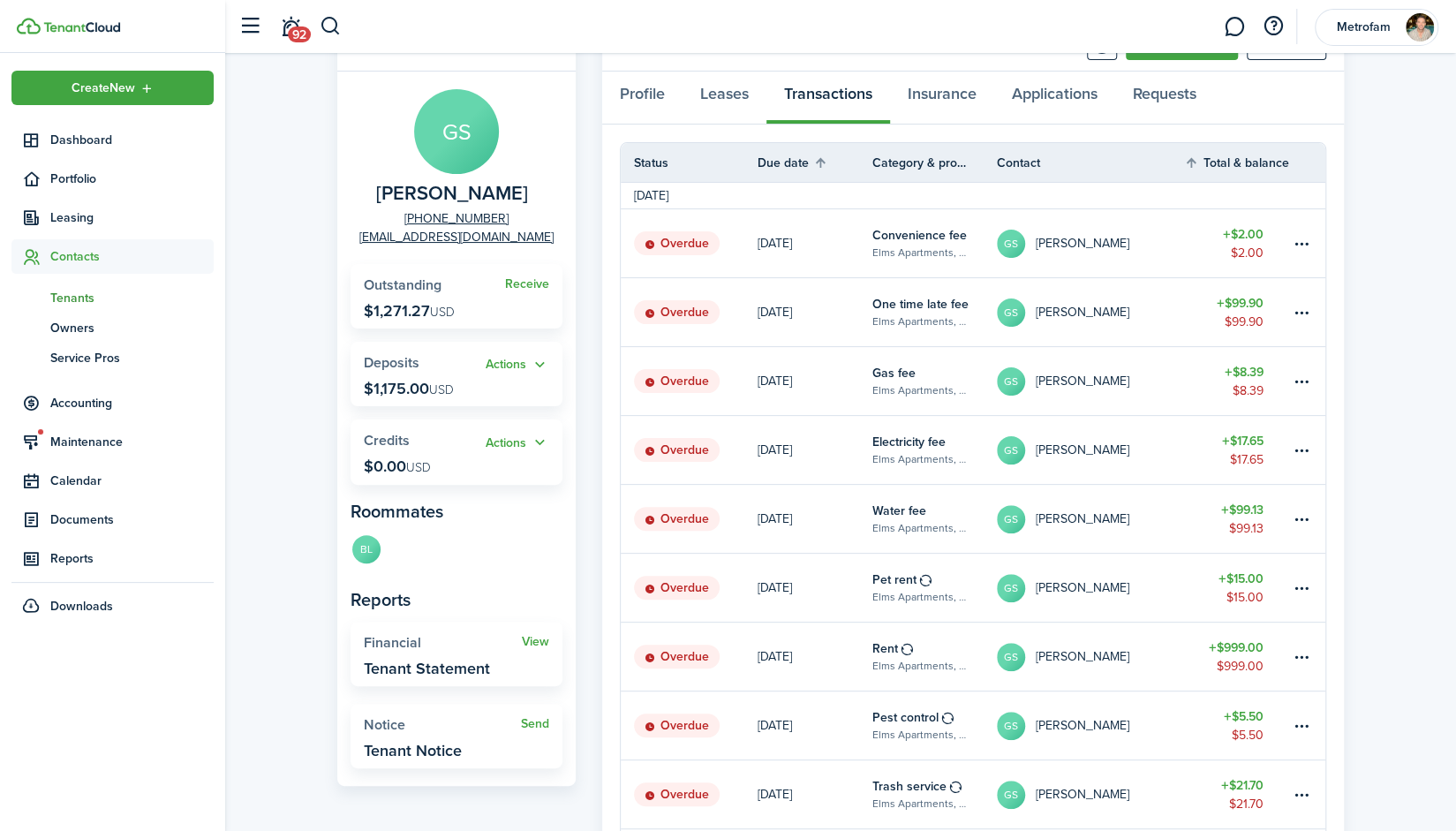
click at [836, 252] on link "[DATE]" at bounding box center [815, 243] width 115 height 68
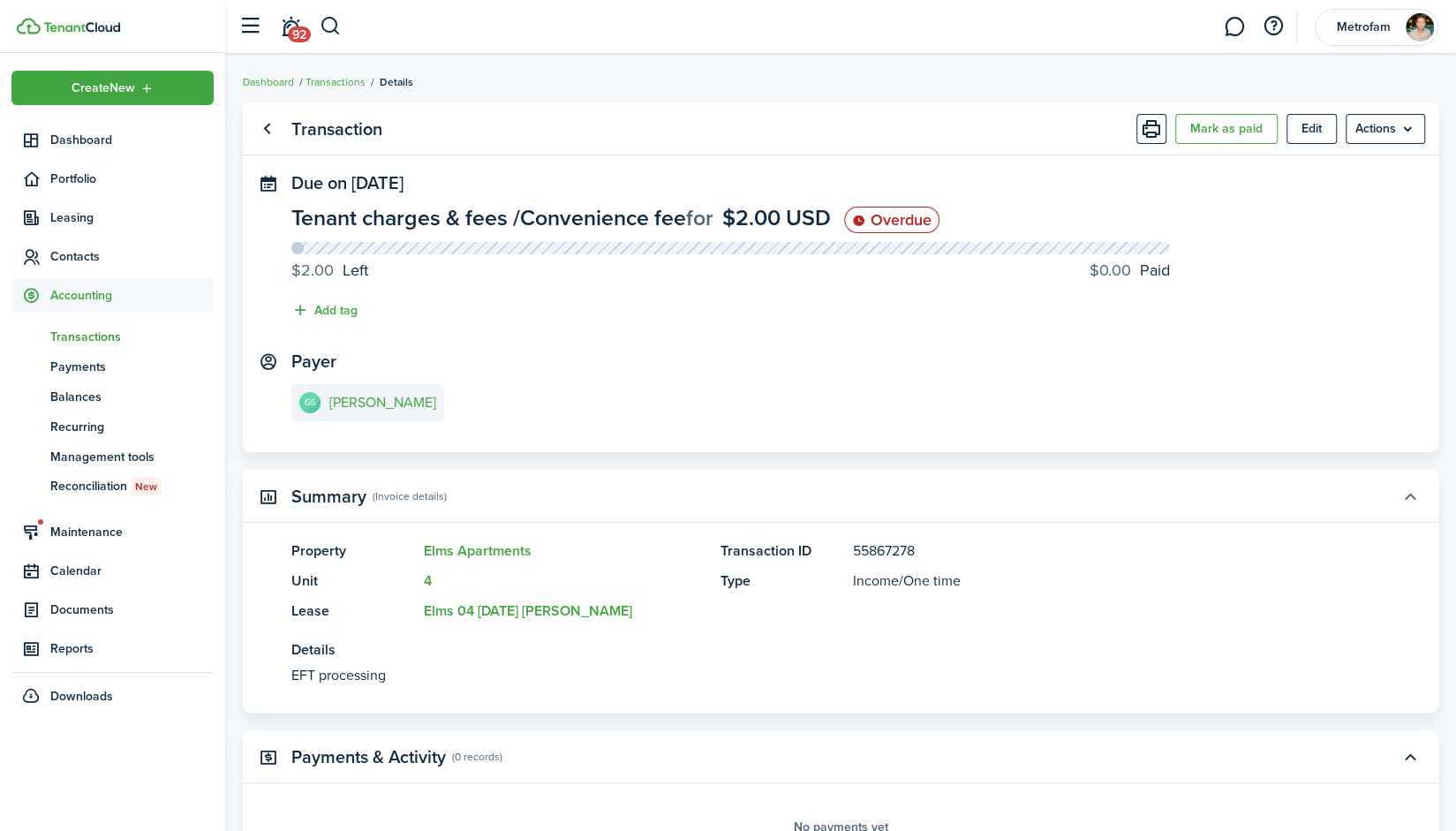
click at [1412, 496] on button "button" at bounding box center [1411, 496] width 30 height 30
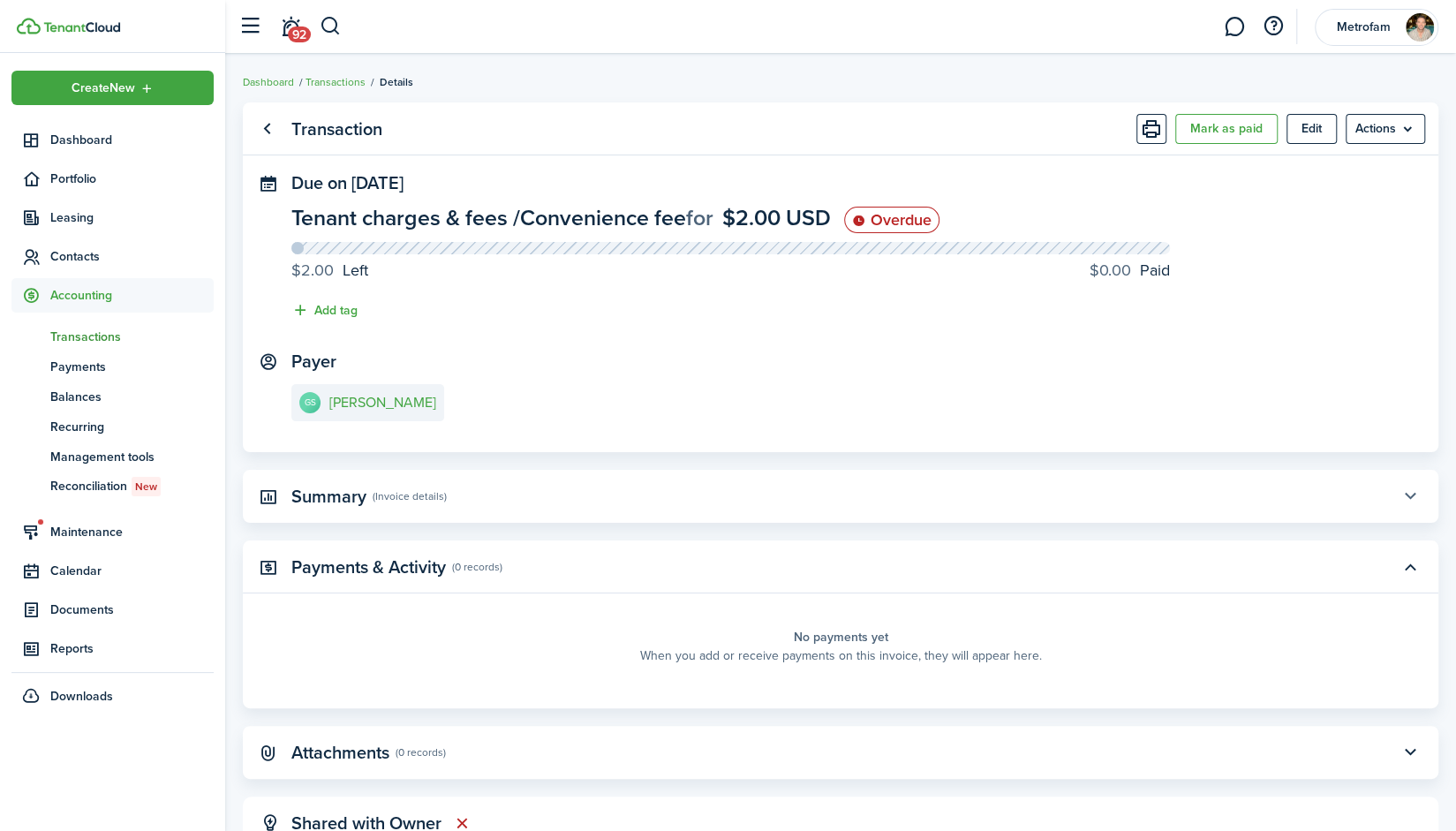
click at [1412, 496] on button "button" at bounding box center [1411, 496] width 30 height 30
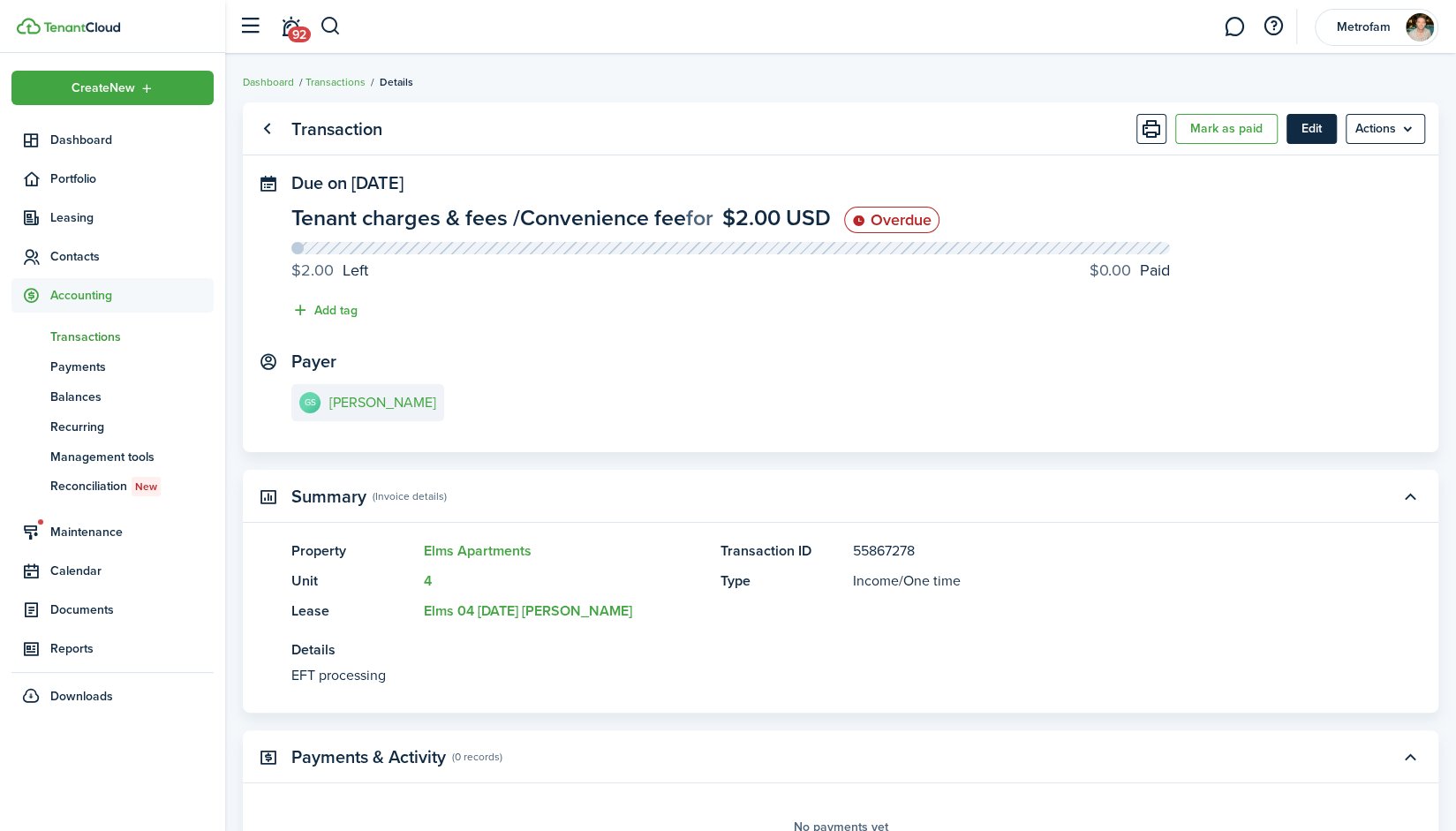
click at [1299, 135] on button "Edit" at bounding box center [1312, 129] width 51 height 30
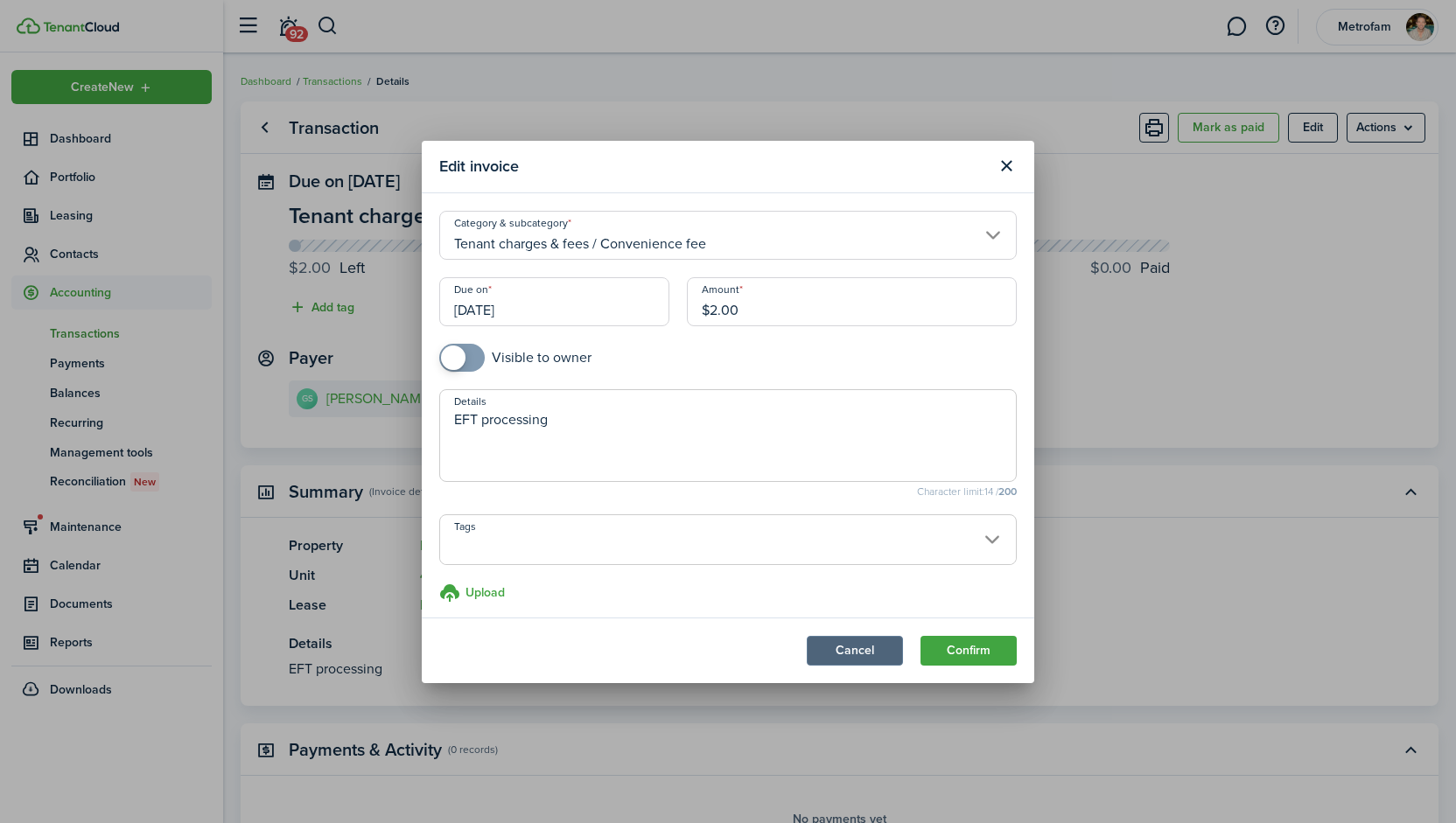
click at [859, 657] on button "Cancel" at bounding box center [854, 651] width 96 height 30
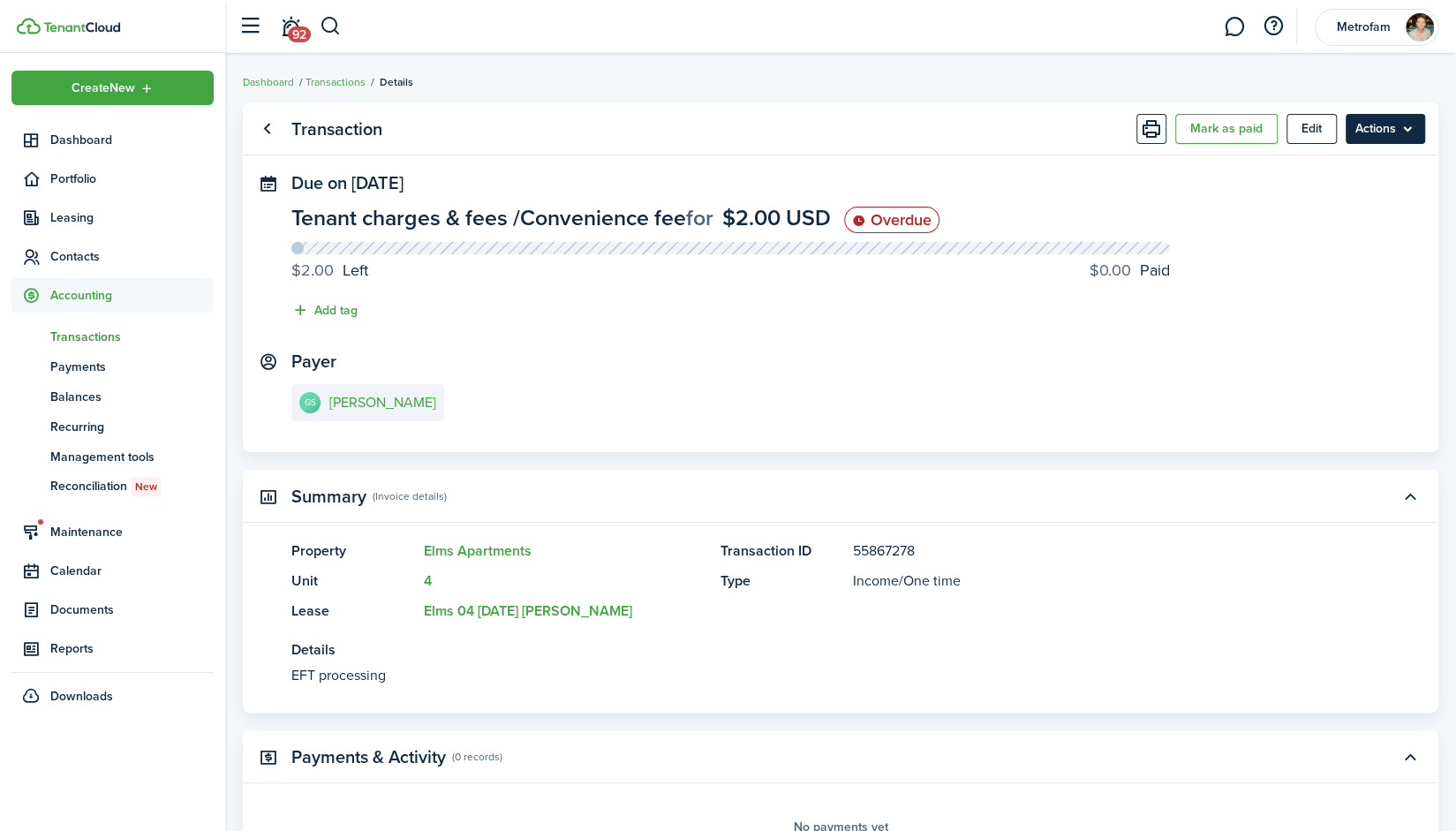
click at [1363, 130] on menu-btn "Actions" at bounding box center [1385, 129] width 79 height 30
click at [1200, 322] on panel-main-content "Tenant charges & fees / Convenience fee for $2.00 USD Overdue $2.00 Left $0.00 …" at bounding box center [841, 268] width 1098 height 123
click at [267, 132] on link "Go back" at bounding box center [267, 129] width 30 height 30
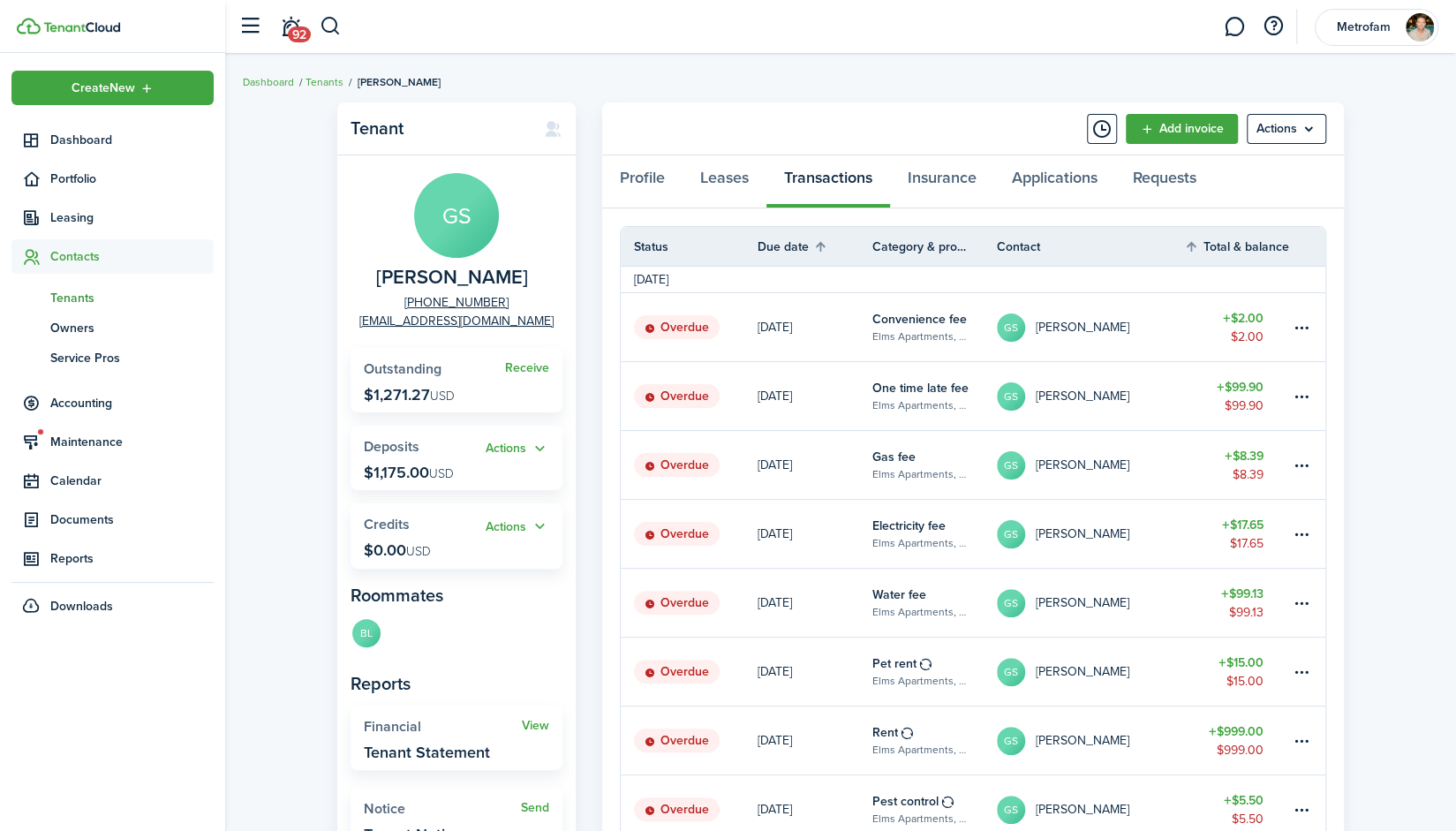
click at [76, 294] on span "Tenants" at bounding box center [133, 298] width 164 height 19
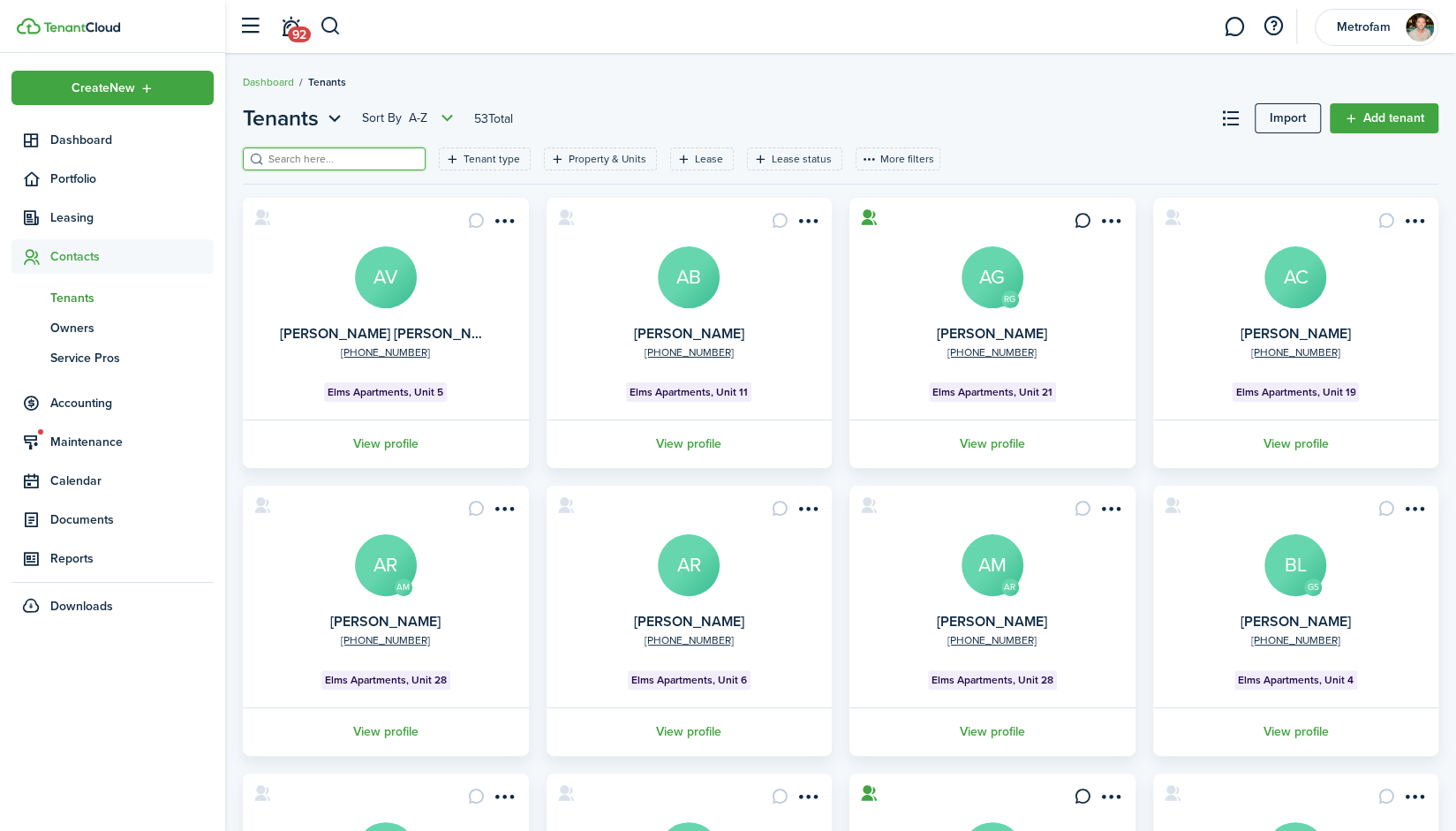
click at [308, 159] on input "search" at bounding box center [342, 159] width 156 height 17
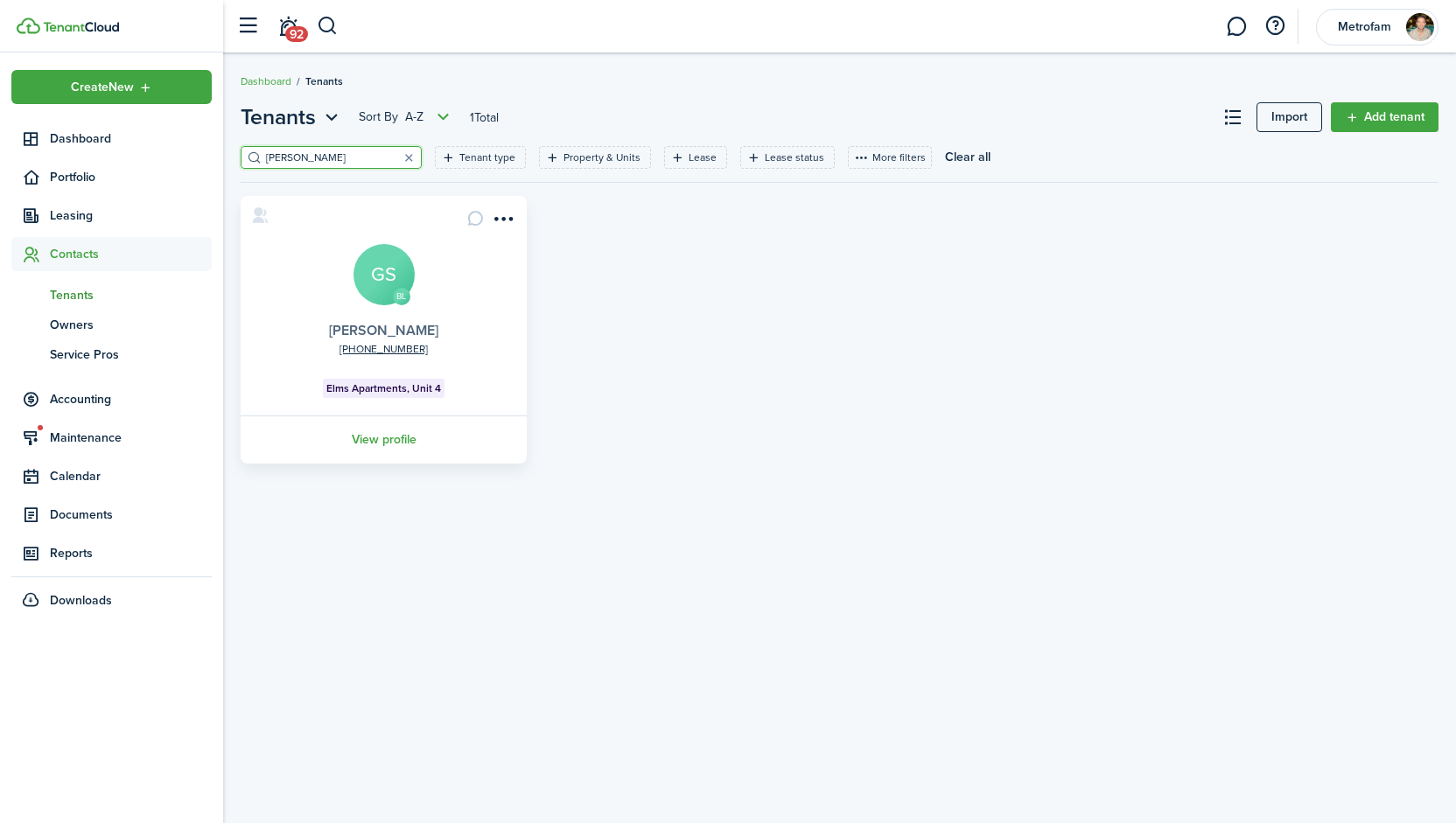
type input "[PERSON_NAME]"
click at [375, 326] on link "[PERSON_NAME]" at bounding box center [383, 330] width 109 height 20
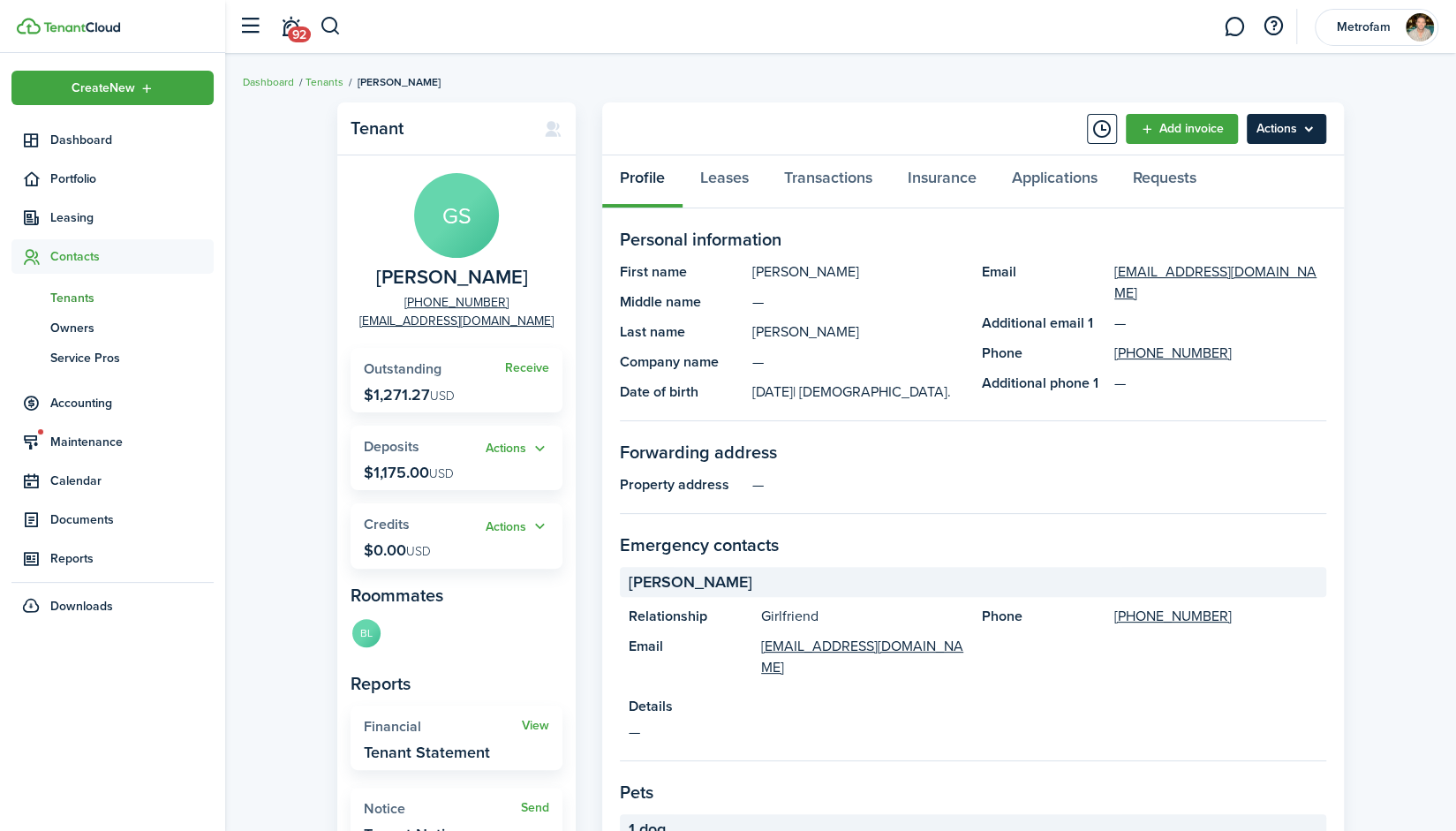
click at [1314, 125] on menu-btn "Actions" at bounding box center [1286, 129] width 79 height 30
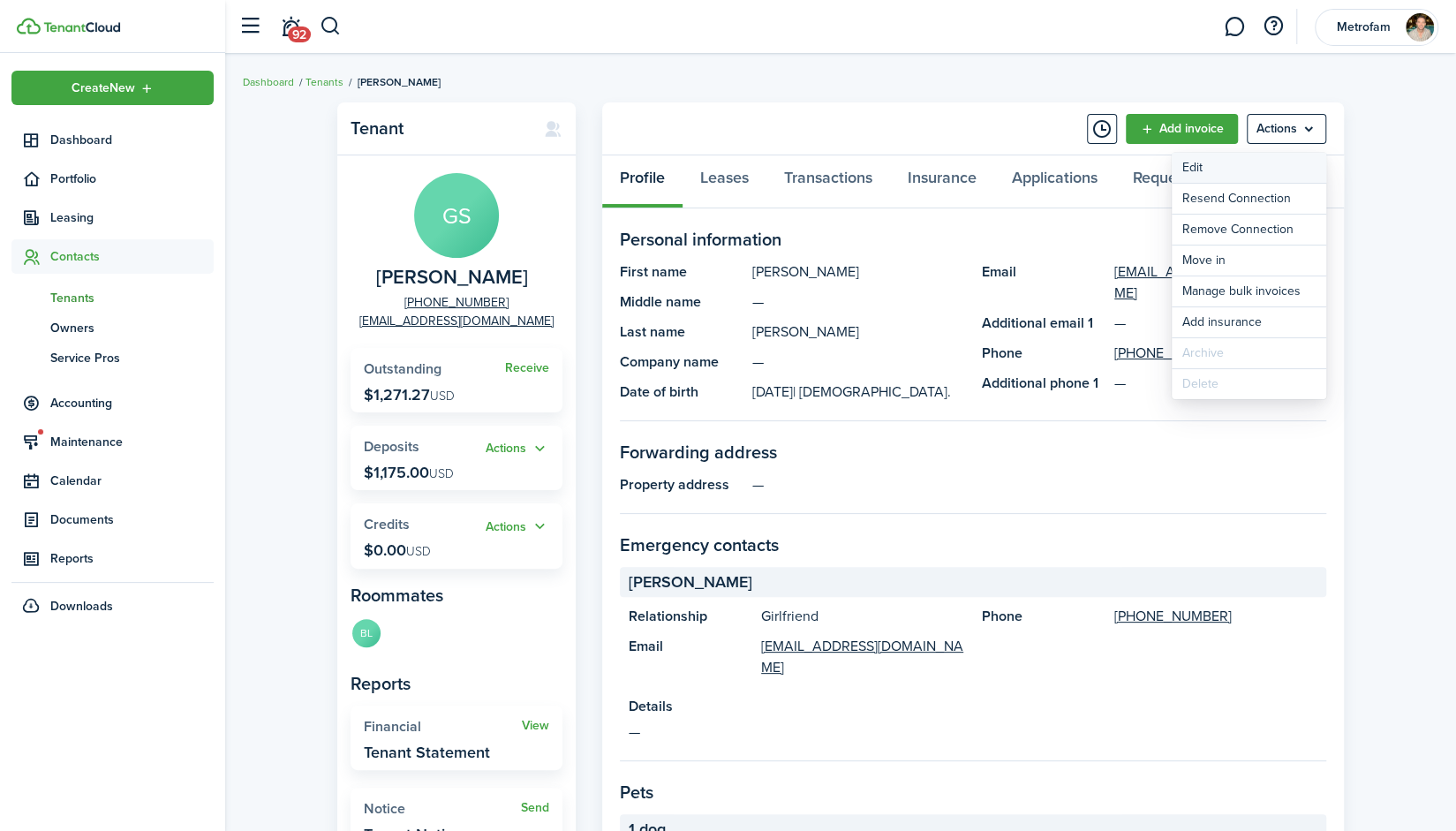
click at [1272, 167] on link "Edit" at bounding box center [1250, 168] width 155 height 30
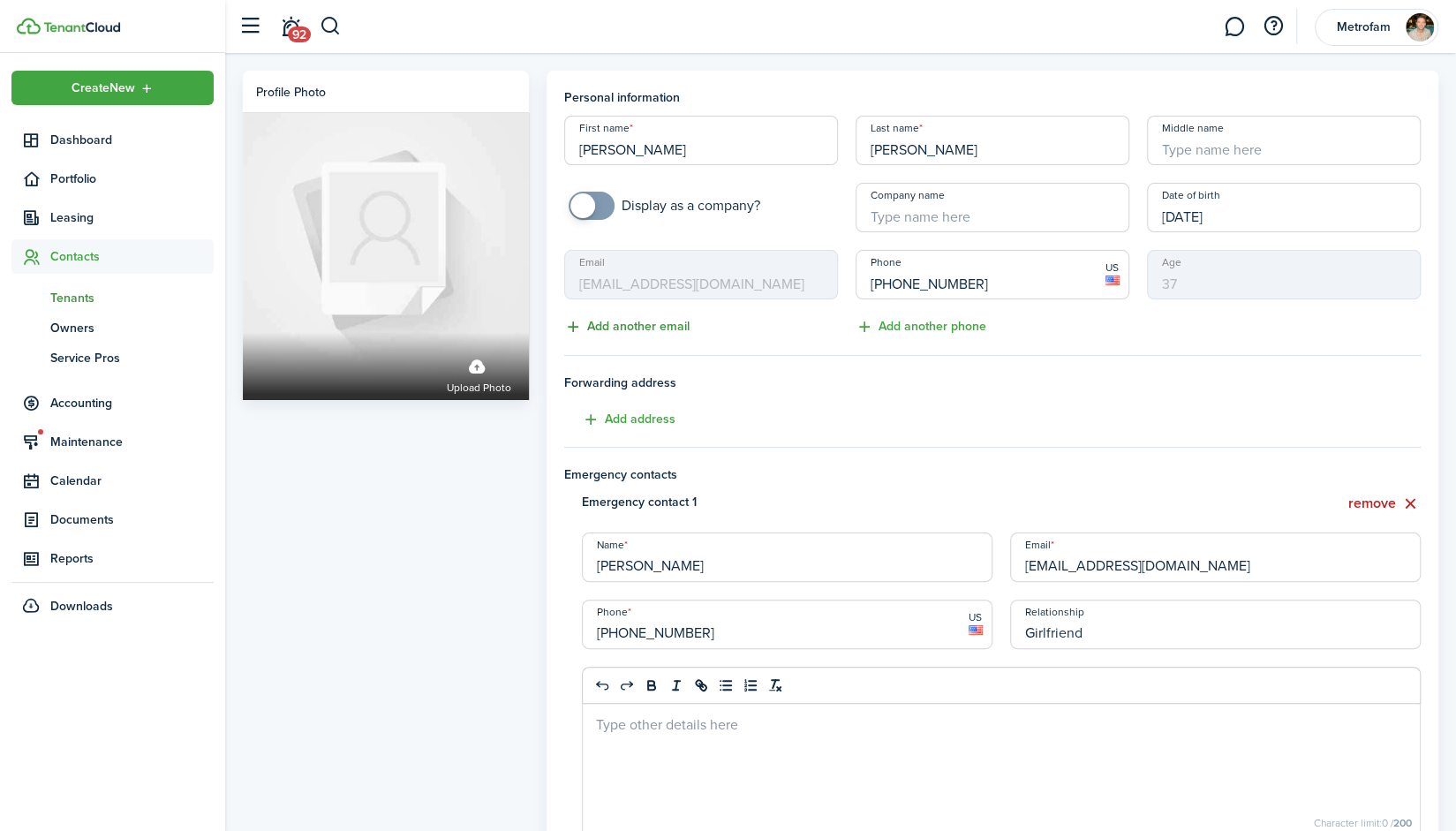
click at [619, 327] on button "Add another email" at bounding box center [626, 327] width 125 height 20
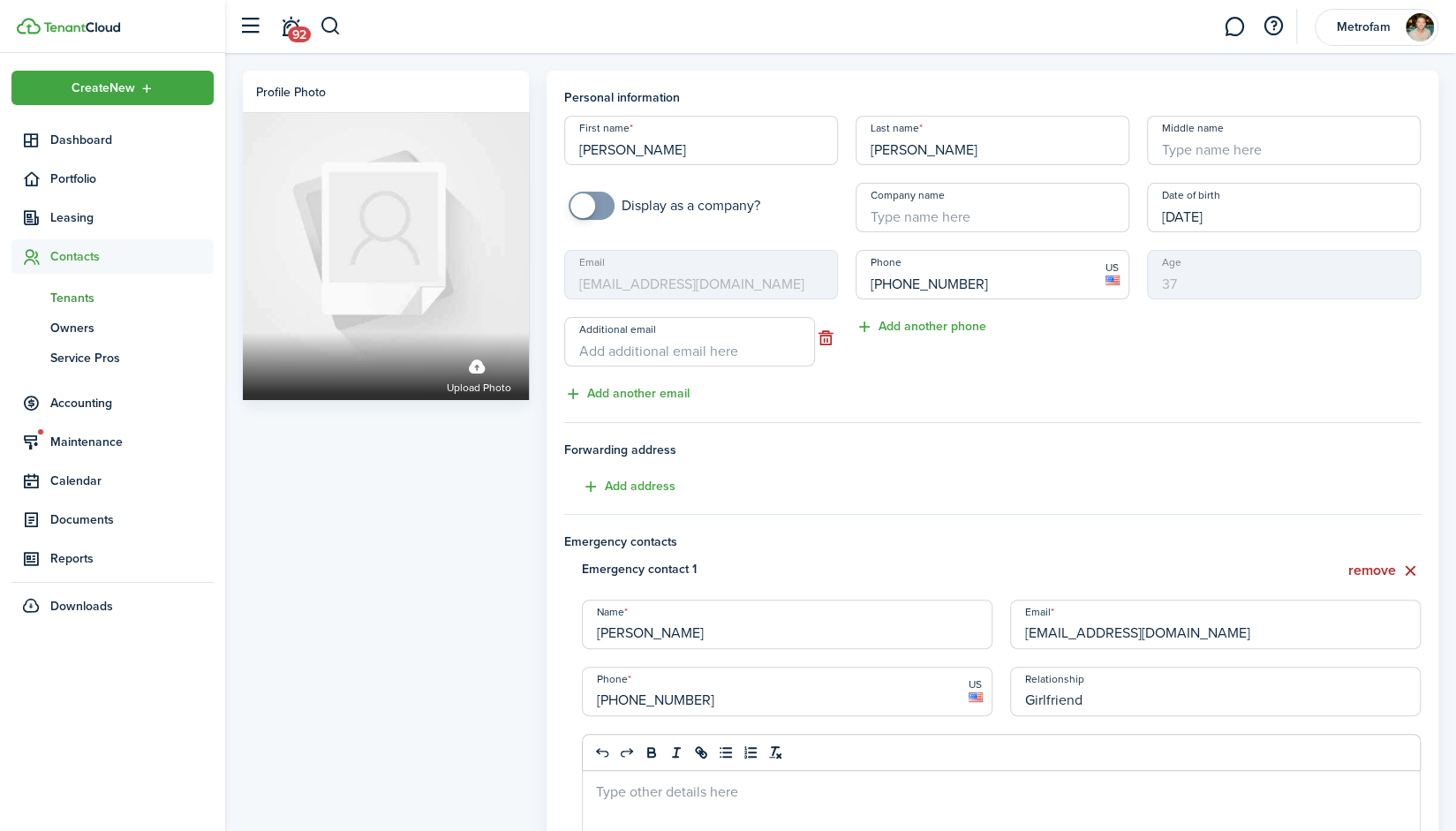
click at [677, 348] on input "Additional email" at bounding box center [689, 342] width 251 height 50
click at [729, 289] on mbsc-input "Email mobllin44@gmail.com" at bounding box center [701, 275] width 274 height 50
click at [755, 282] on mbsc-input "Email mobllin44@gmail.com" at bounding box center [701, 275] width 274 height 50
click at [720, 345] on input "Additional email" at bounding box center [689, 342] width 251 height 50
drag, startPoint x: 1198, startPoint y: 630, endPoint x: 1010, endPoint y: 639, distance: 188.2
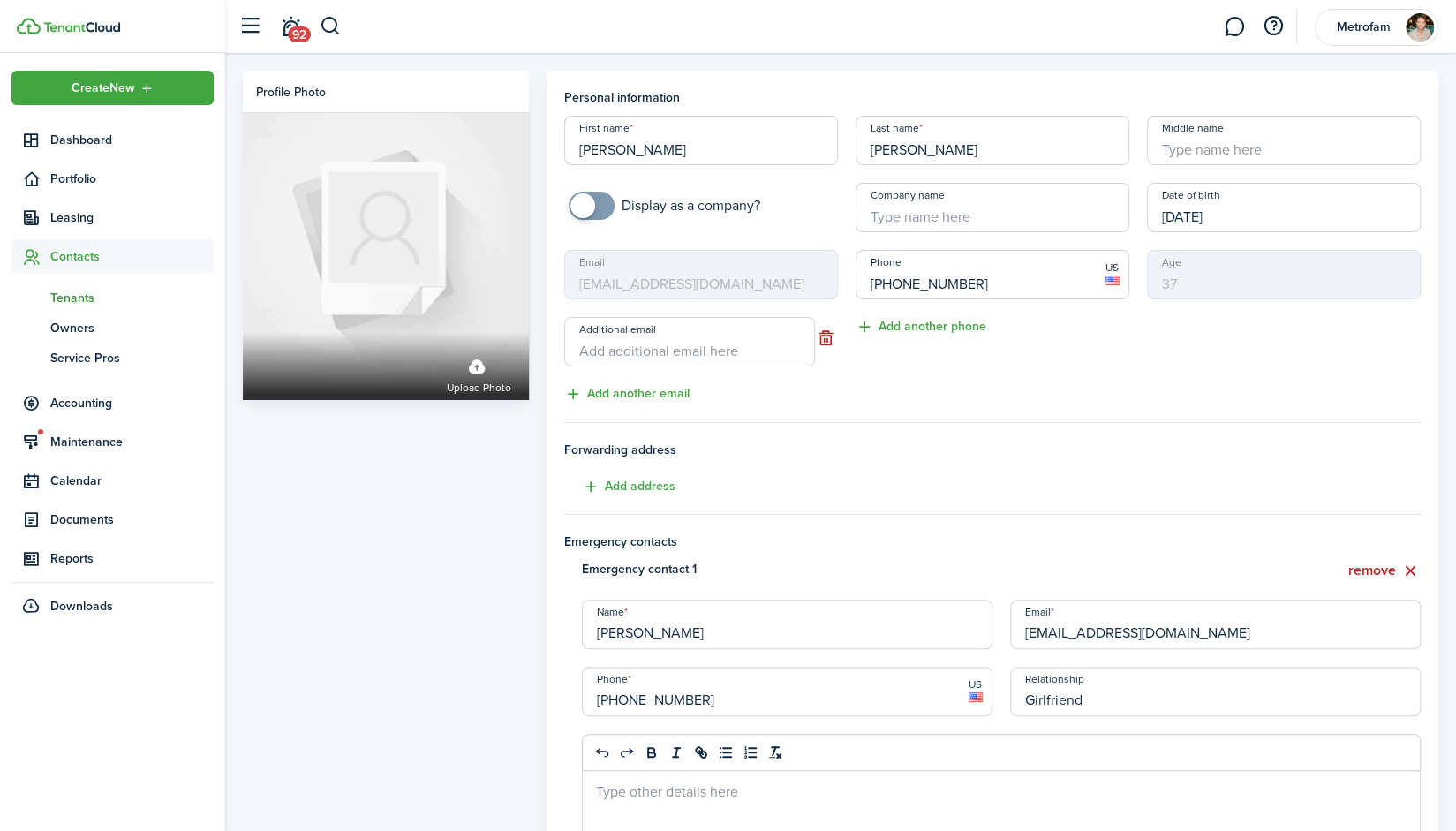
click at [1010, 639] on input "[EMAIL_ADDRESS][DOMAIN_NAME]" at bounding box center [1216, 625] width 411 height 50
click at [724, 333] on input "Additional email" at bounding box center [689, 342] width 251 height 50
paste input "[EMAIL_ADDRESS][DOMAIN_NAME]"
type input "[EMAIL_ADDRESS][DOMAIN_NAME]"
click at [865, 395] on div "Phone +1 512-676-8954 US Add another phone" at bounding box center [993, 327] width 292 height 155
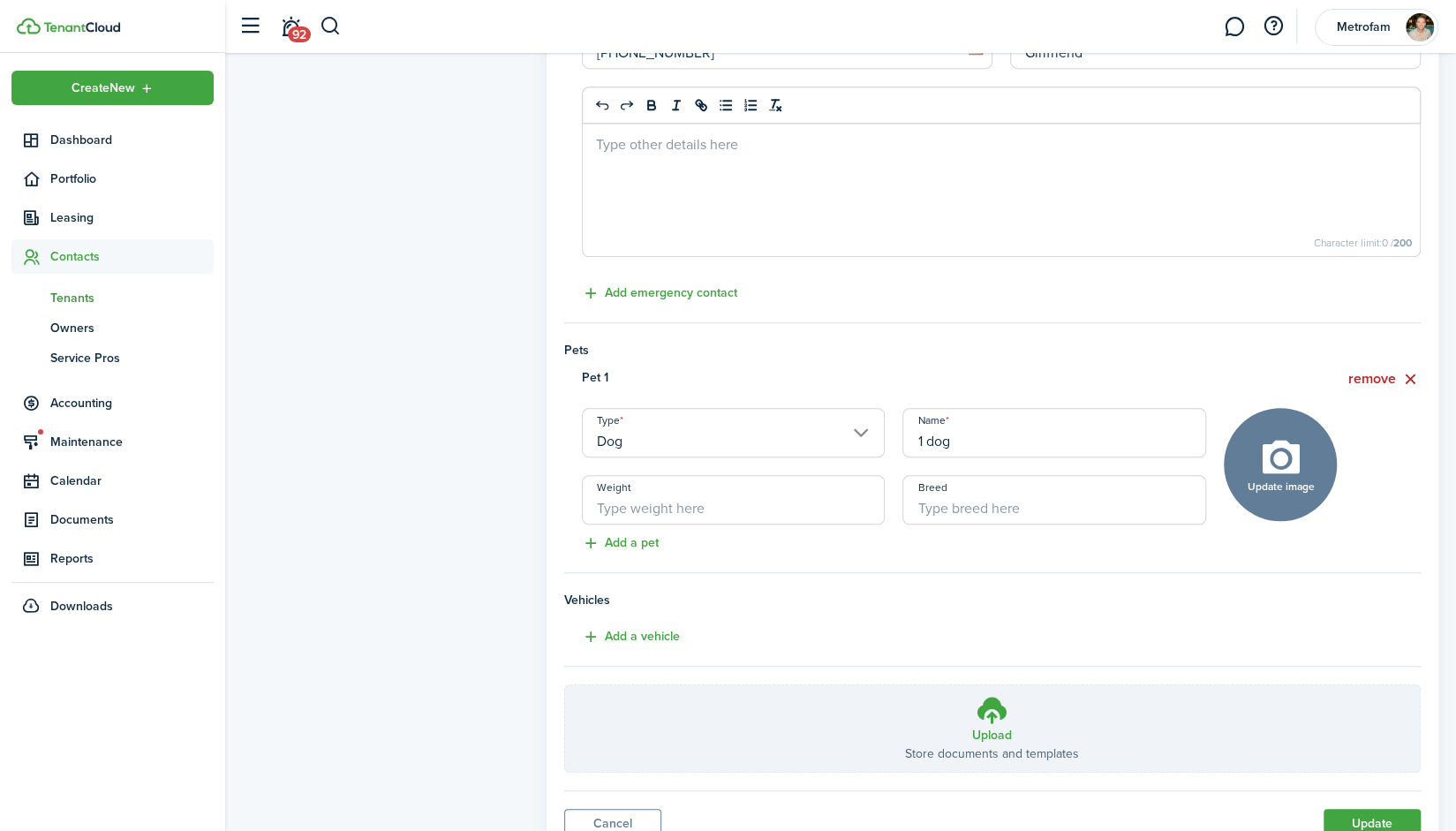
scroll to position [681, 0]
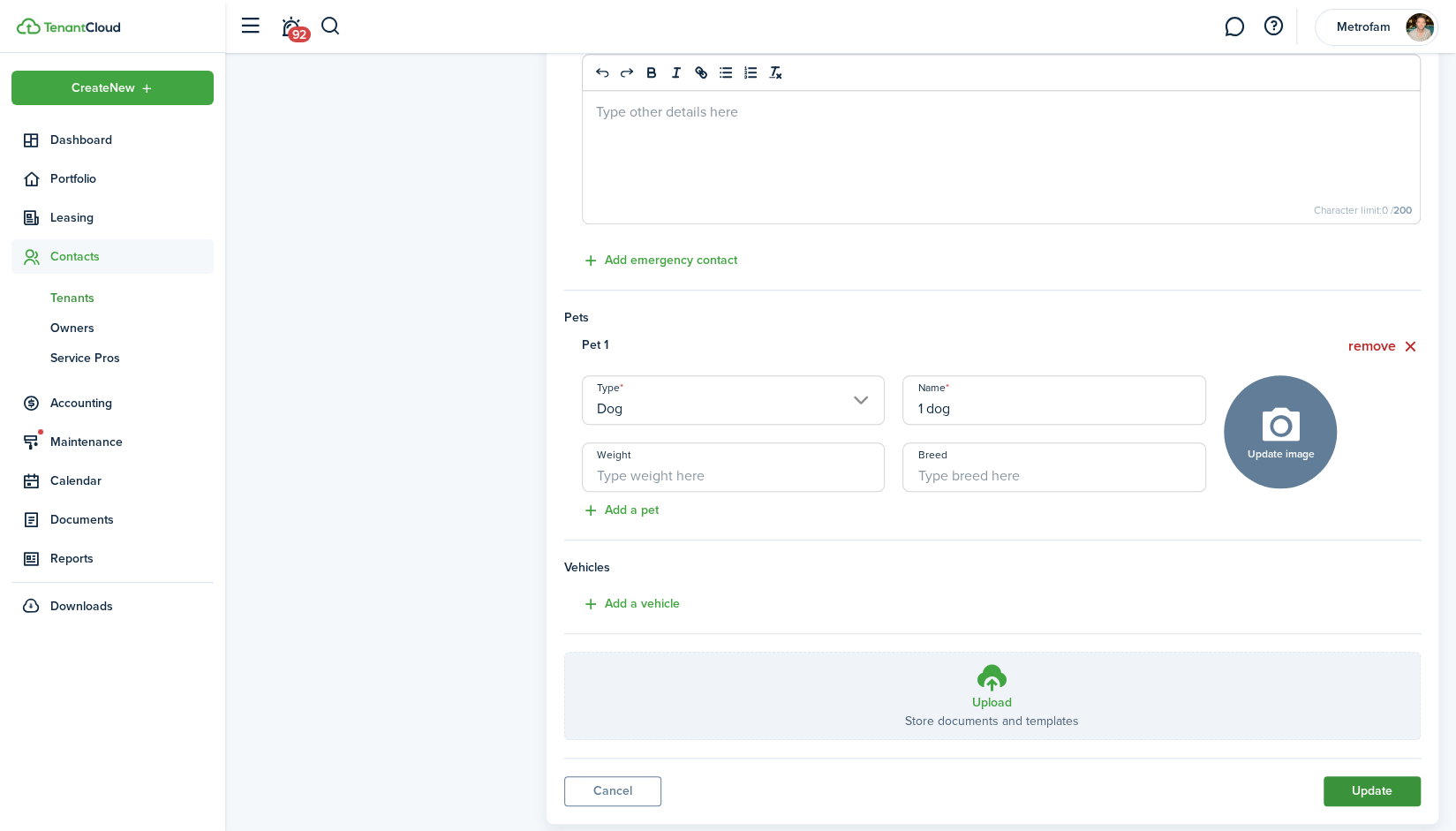
click at [1363, 791] on button "Update" at bounding box center [1372, 792] width 97 height 30
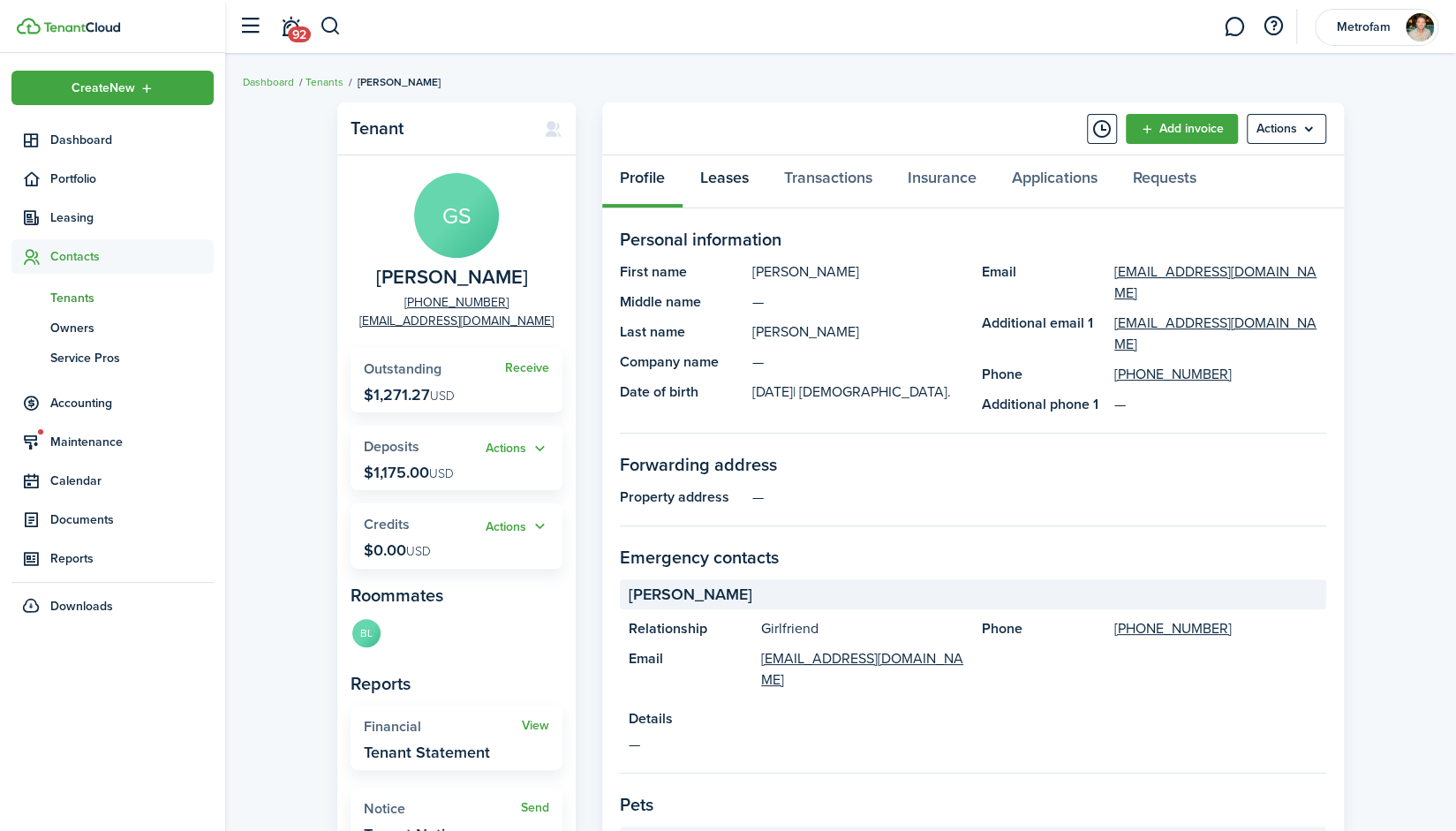
click at [723, 183] on link "Leases" at bounding box center [725, 182] width 84 height 53
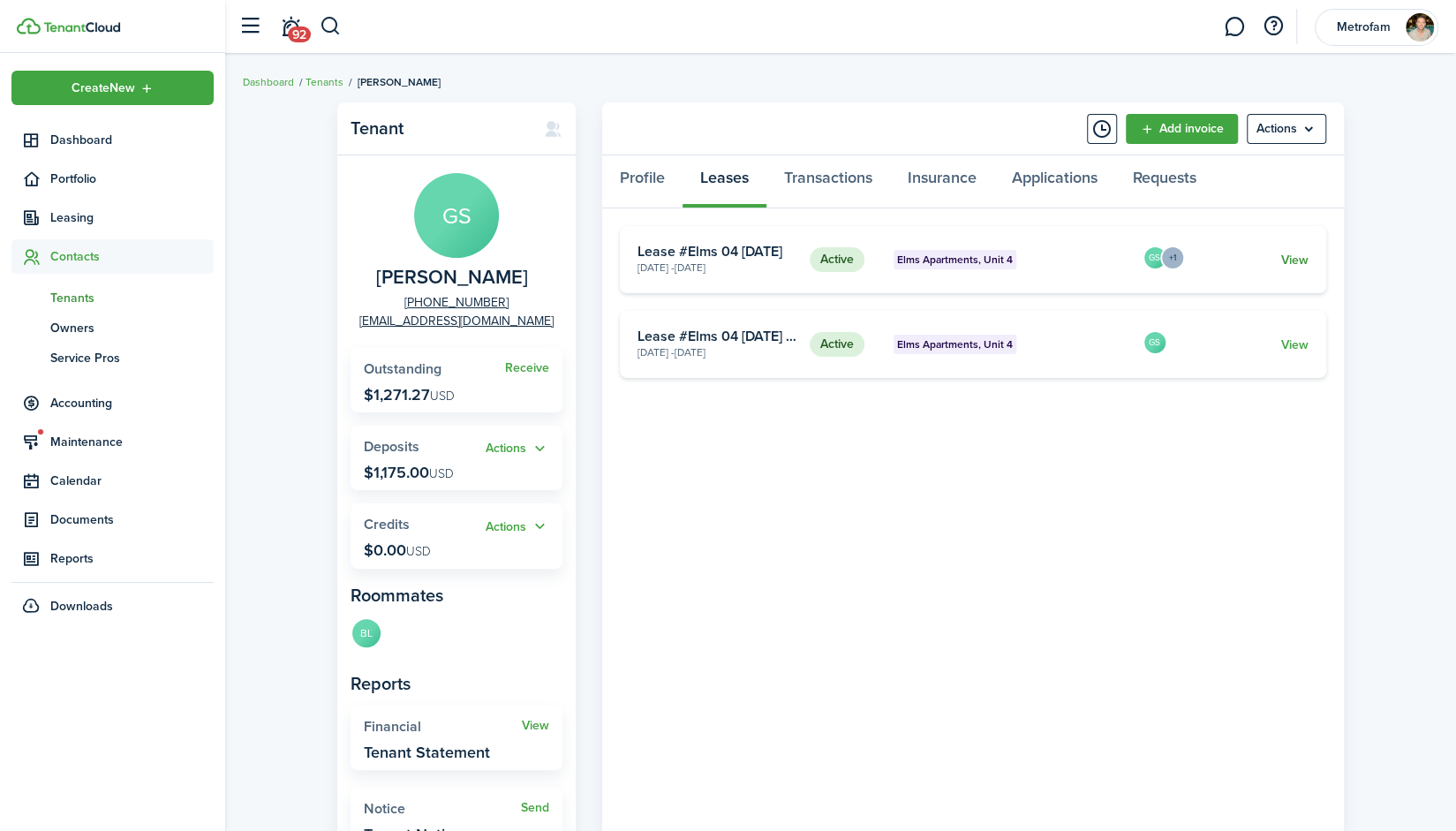
click at [1299, 261] on link "View" at bounding box center [1295, 260] width 28 height 19
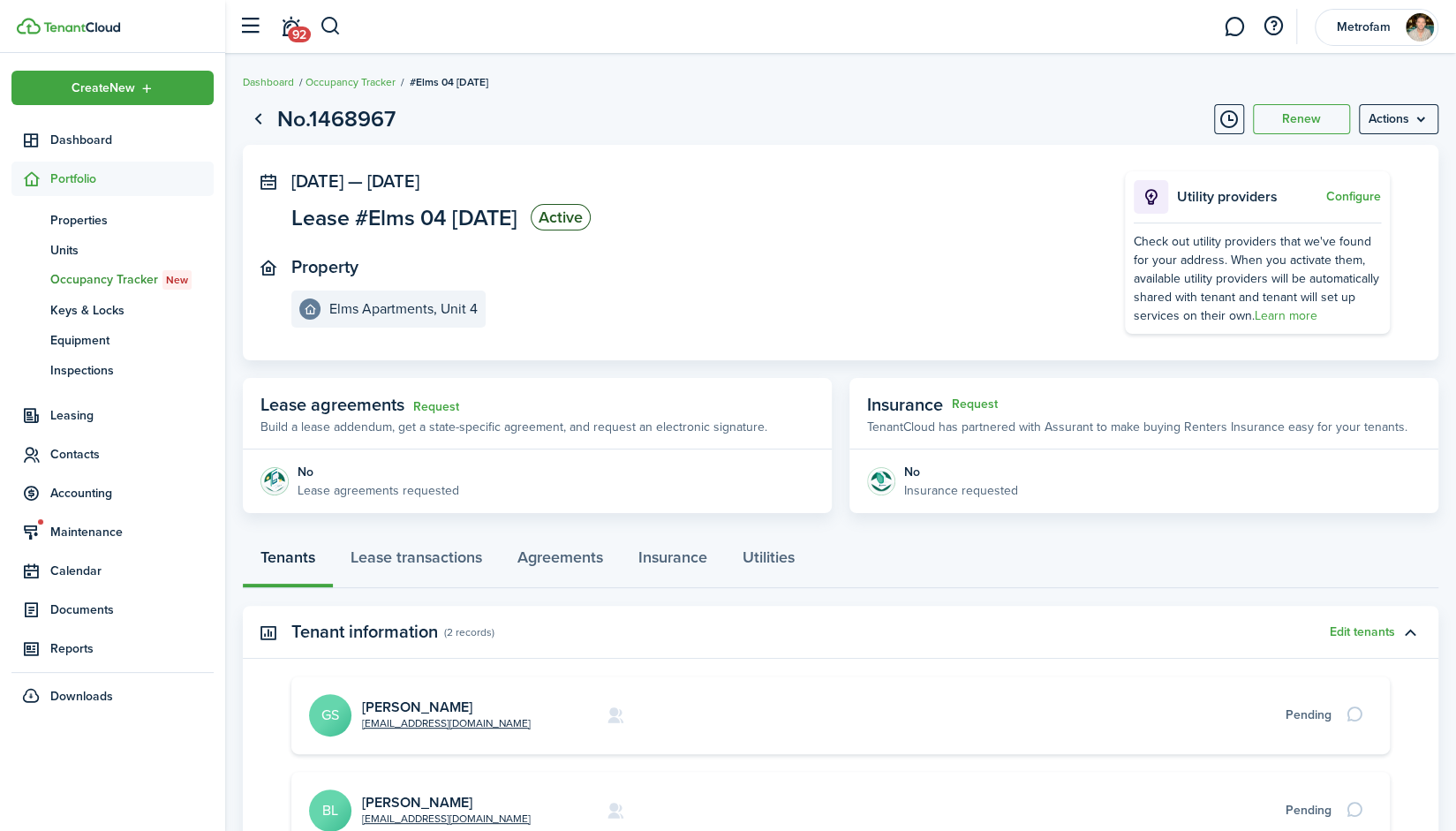
scroll to position [222, 0]
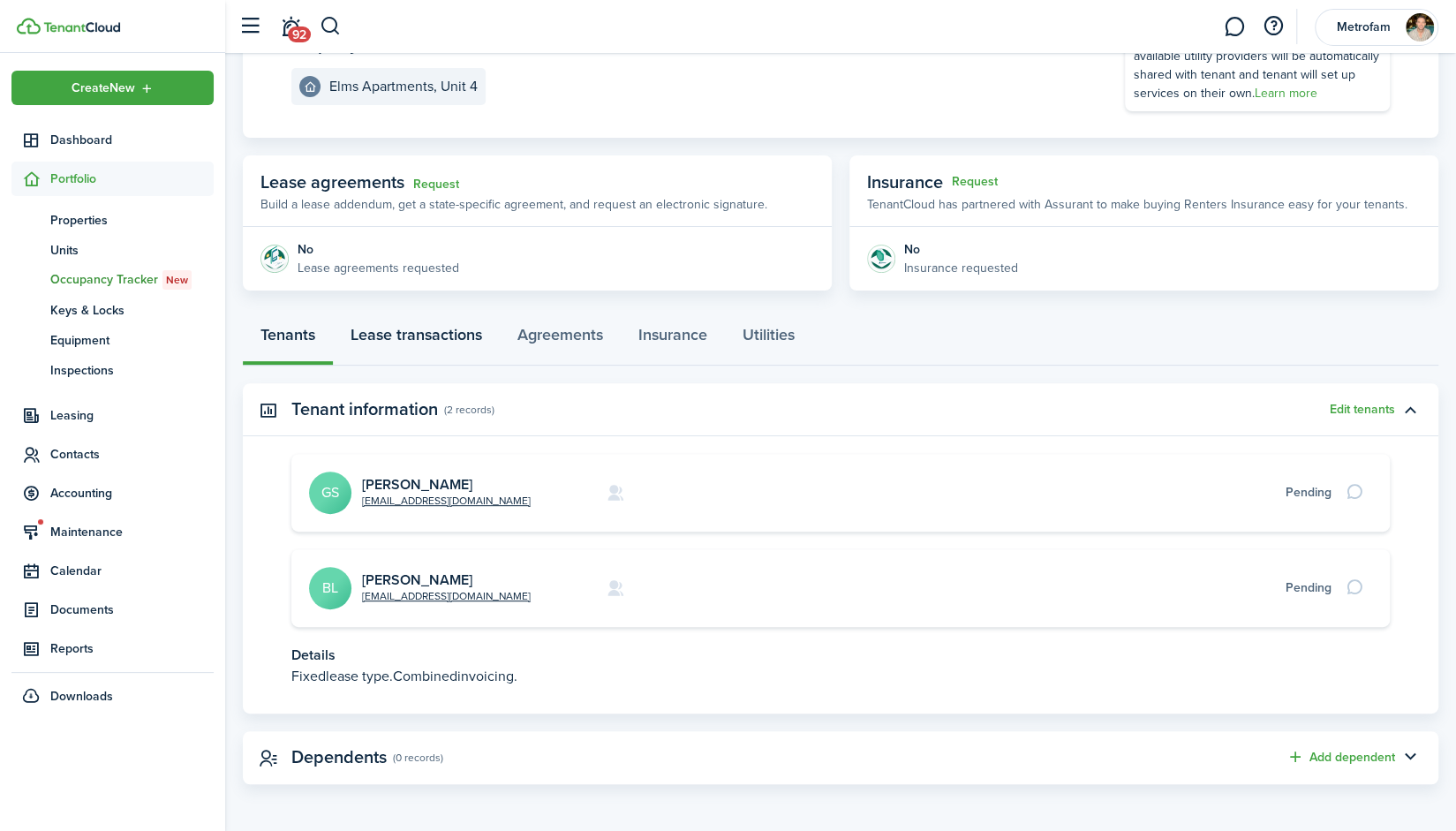
click at [433, 336] on link "Lease transactions" at bounding box center [416, 339] width 167 height 53
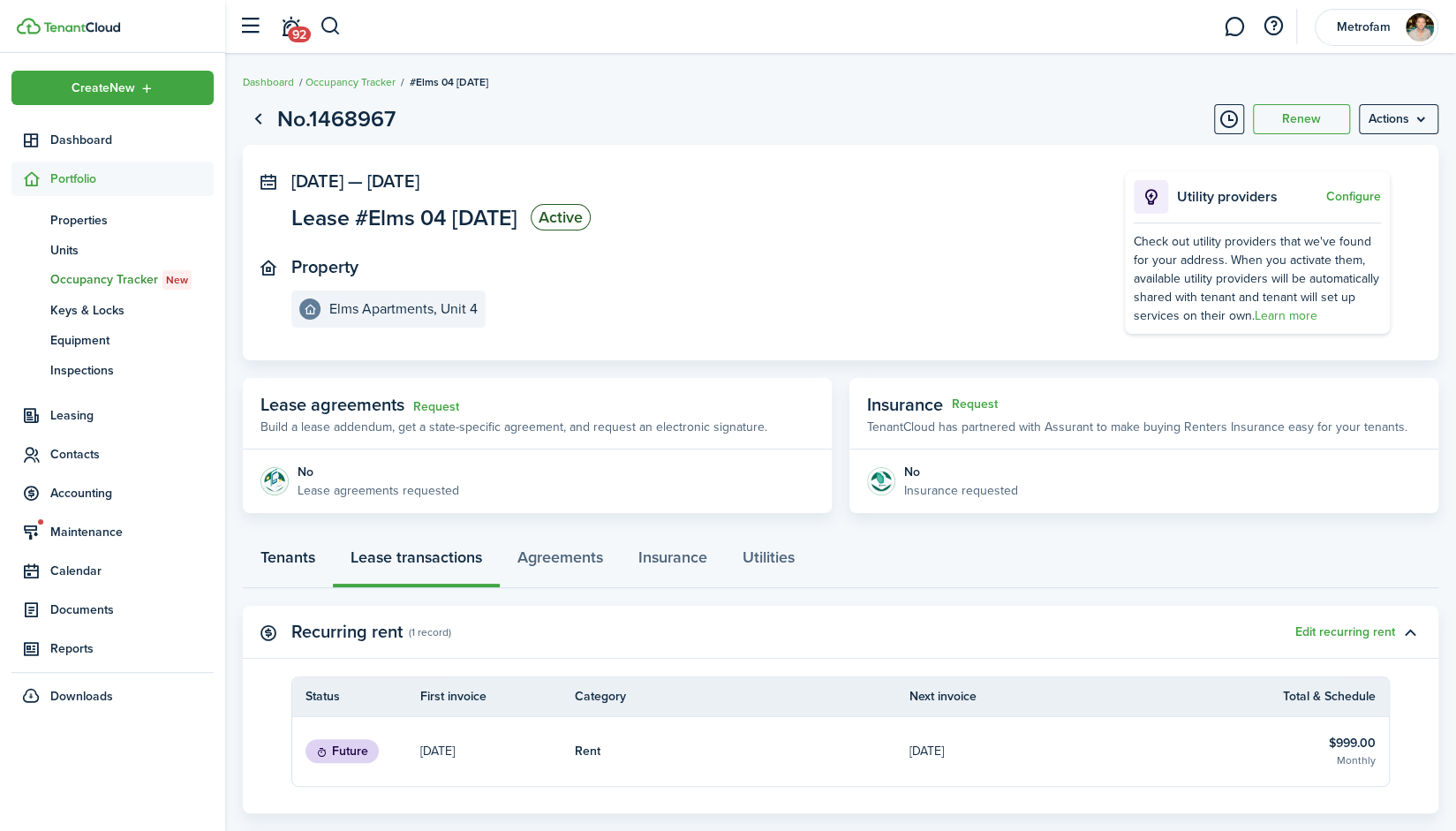
click at [278, 554] on link "Tenants" at bounding box center [287, 562] width 90 height 53
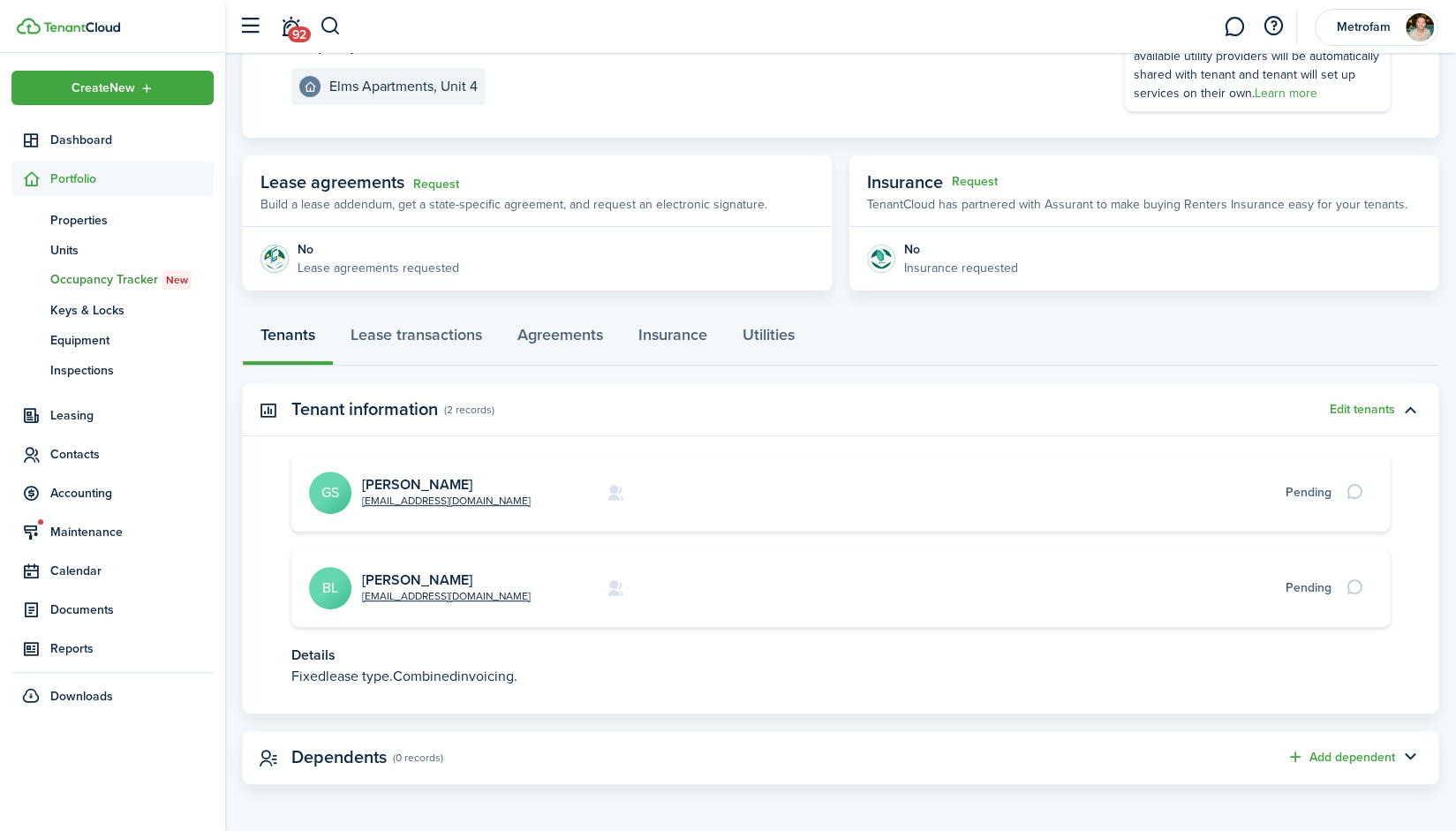
scroll to position [199, 0]
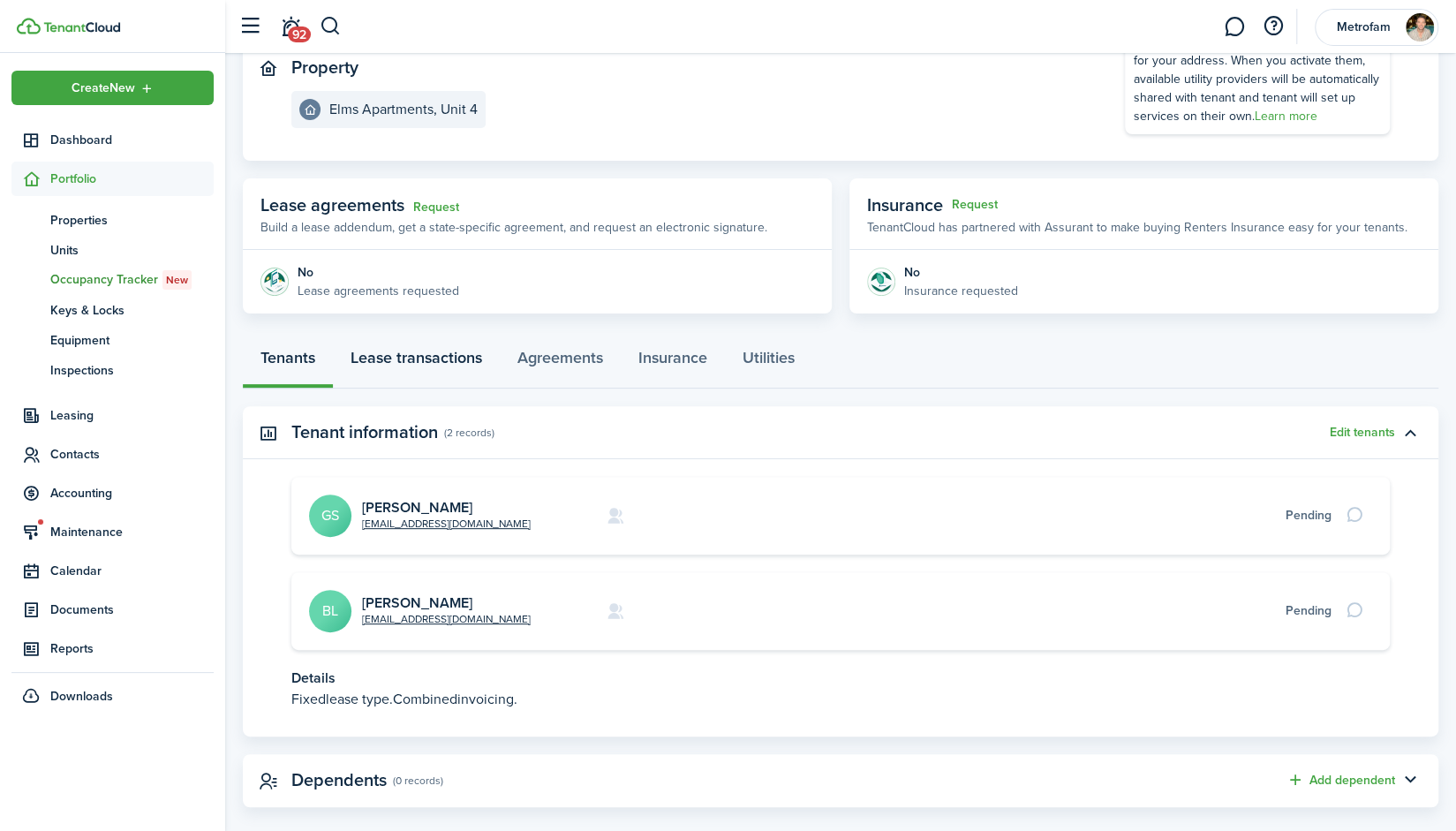
click at [405, 364] on link "Lease transactions" at bounding box center [416, 362] width 167 height 53
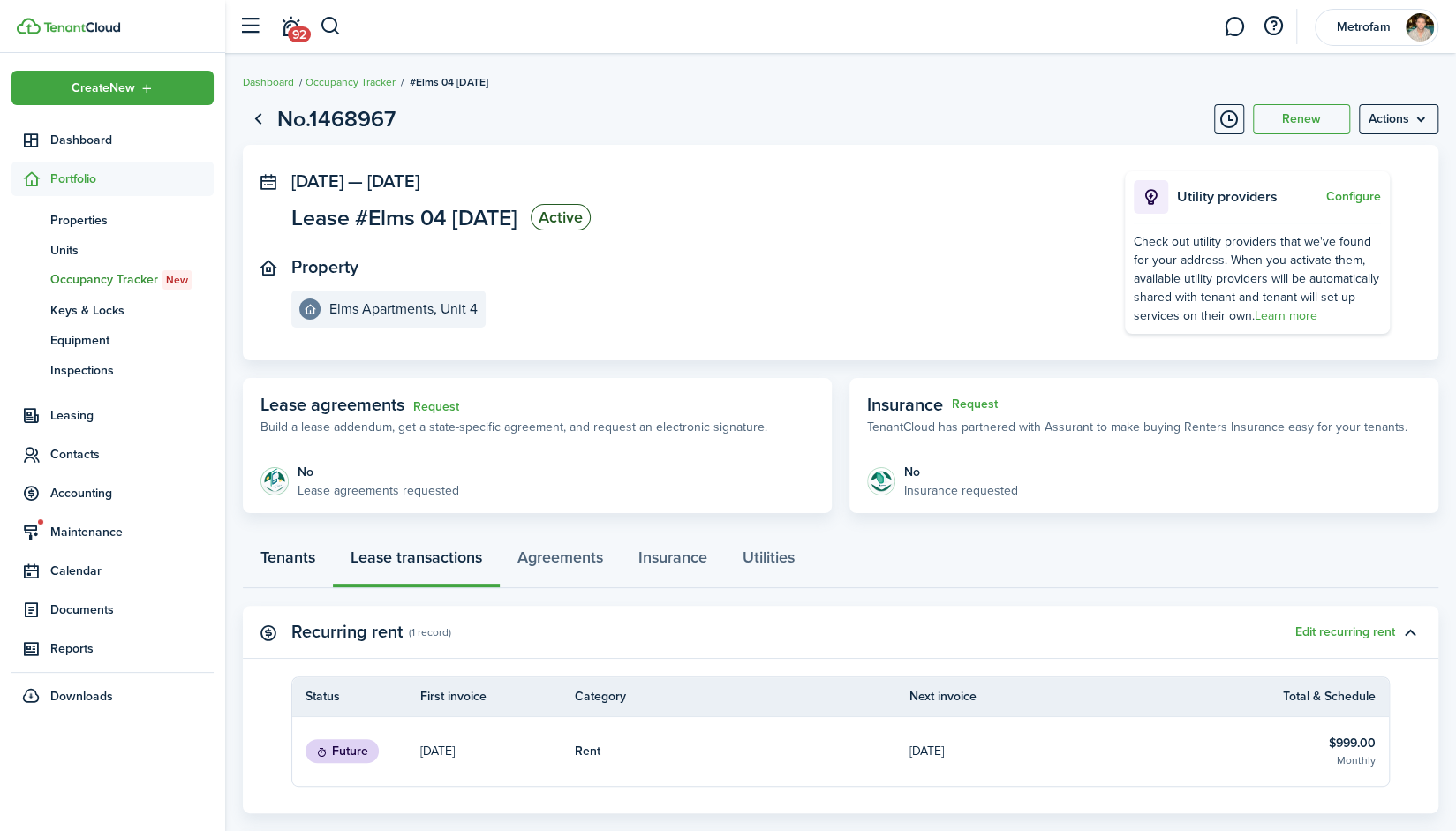
click at [297, 561] on link "Tenants" at bounding box center [287, 562] width 90 height 53
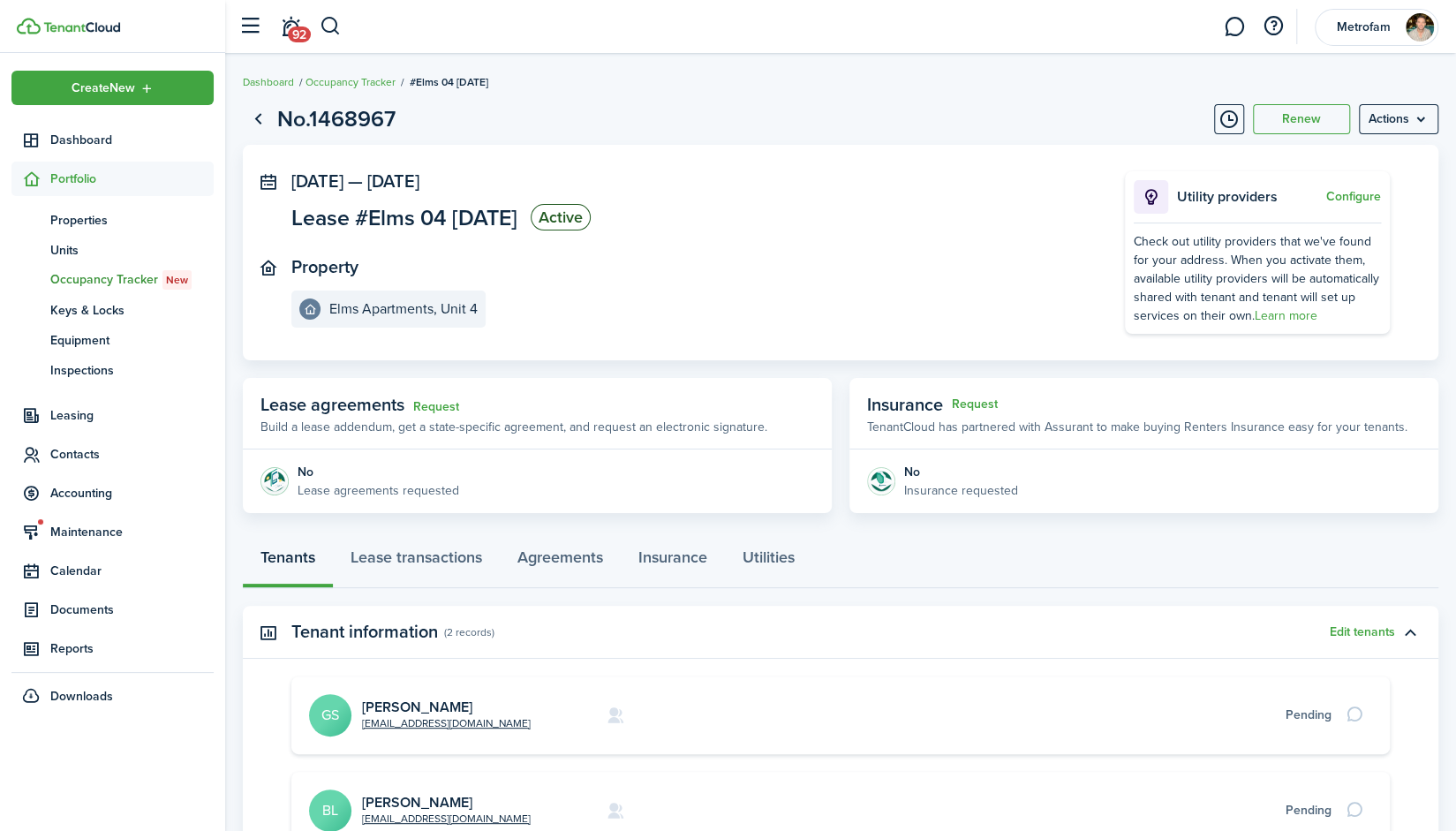
scroll to position [222, 0]
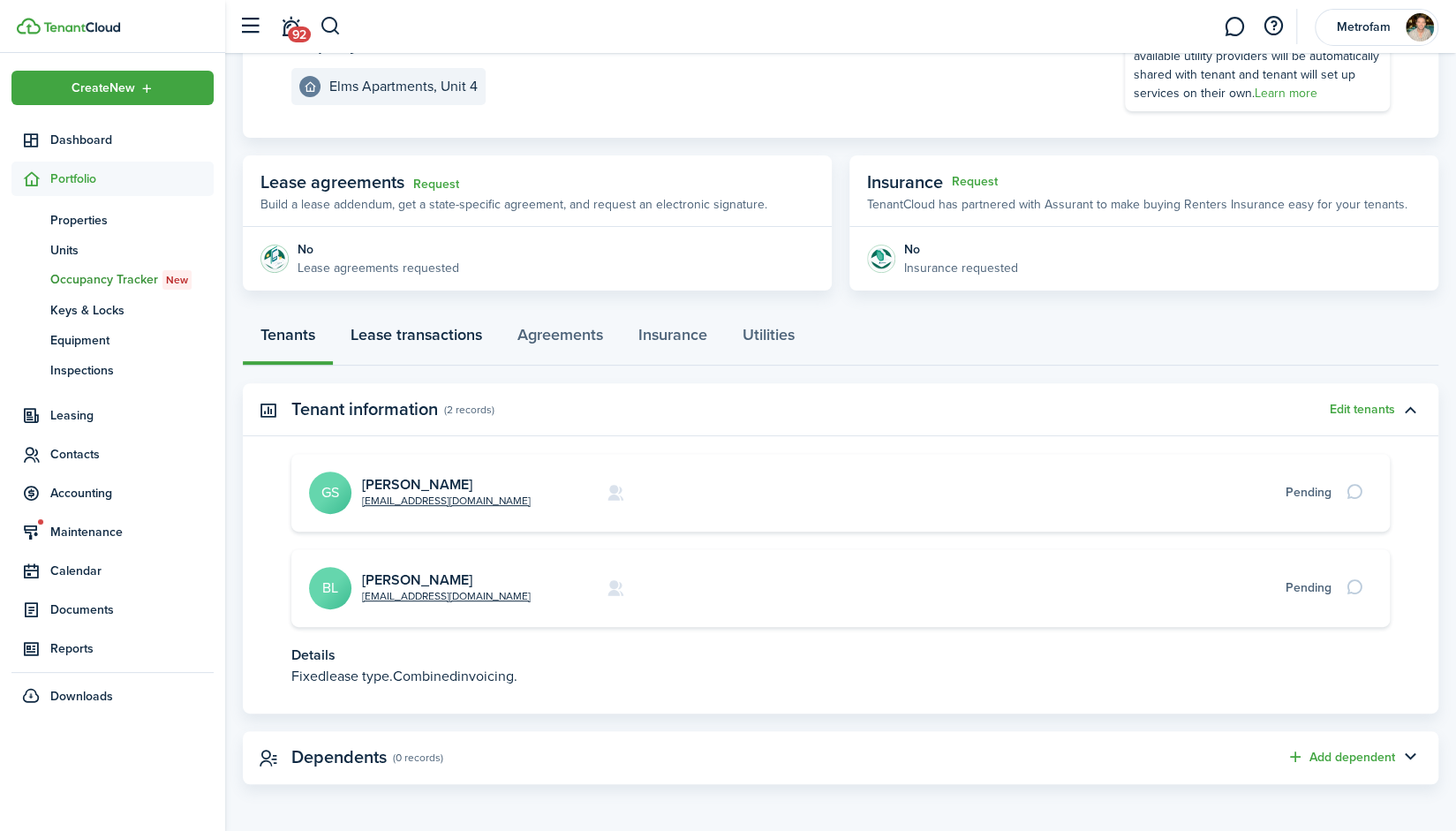
click at [375, 336] on link "Lease transactions" at bounding box center [416, 339] width 167 height 53
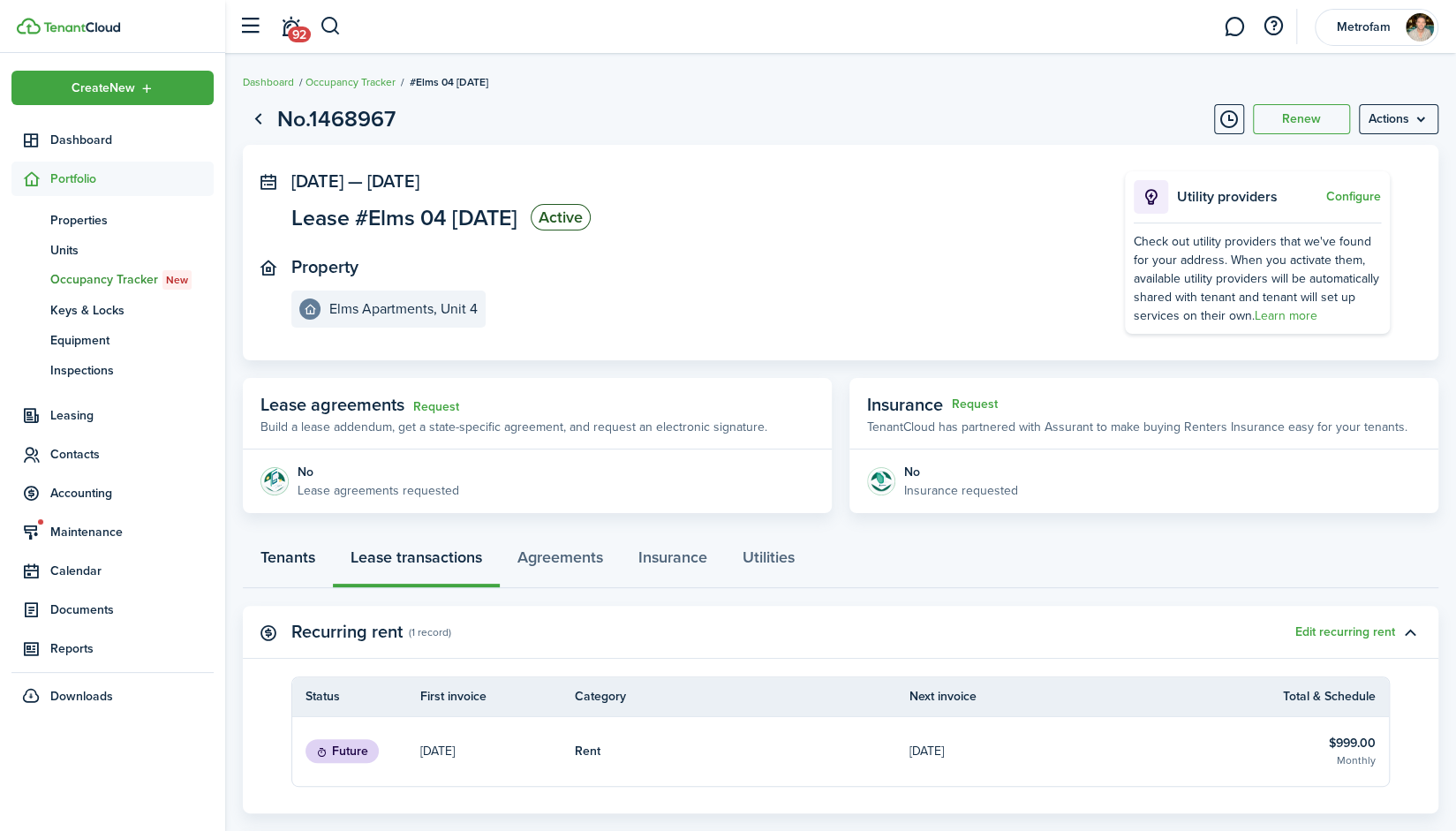
click at [294, 558] on link "Tenants" at bounding box center [287, 562] width 90 height 53
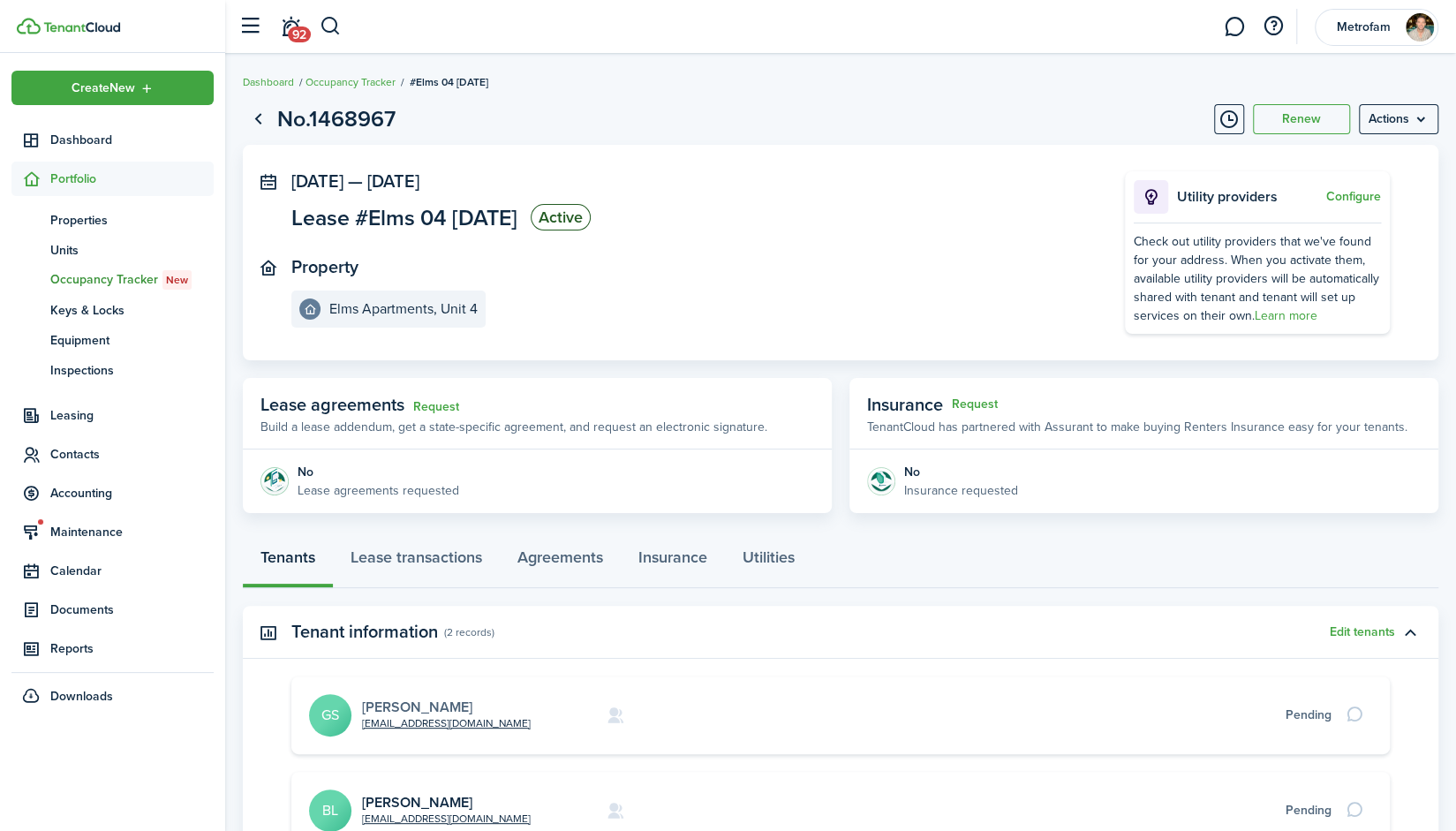
click at [390, 708] on link "[PERSON_NAME]" at bounding box center [417, 706] width 110 height 20
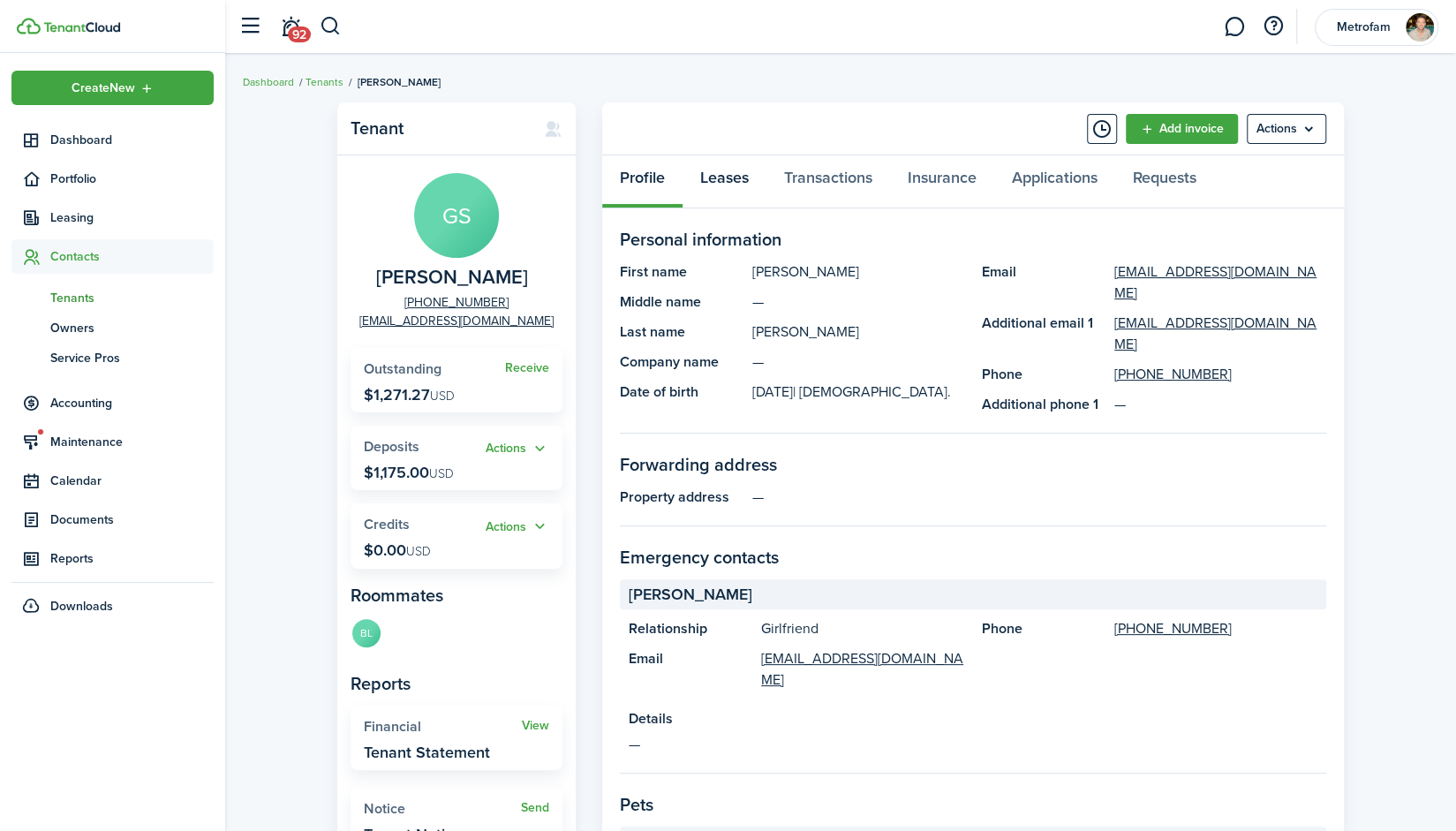
click at [716, 186] on link "Leases" at bounding box center [725, 182] width 84 height 53
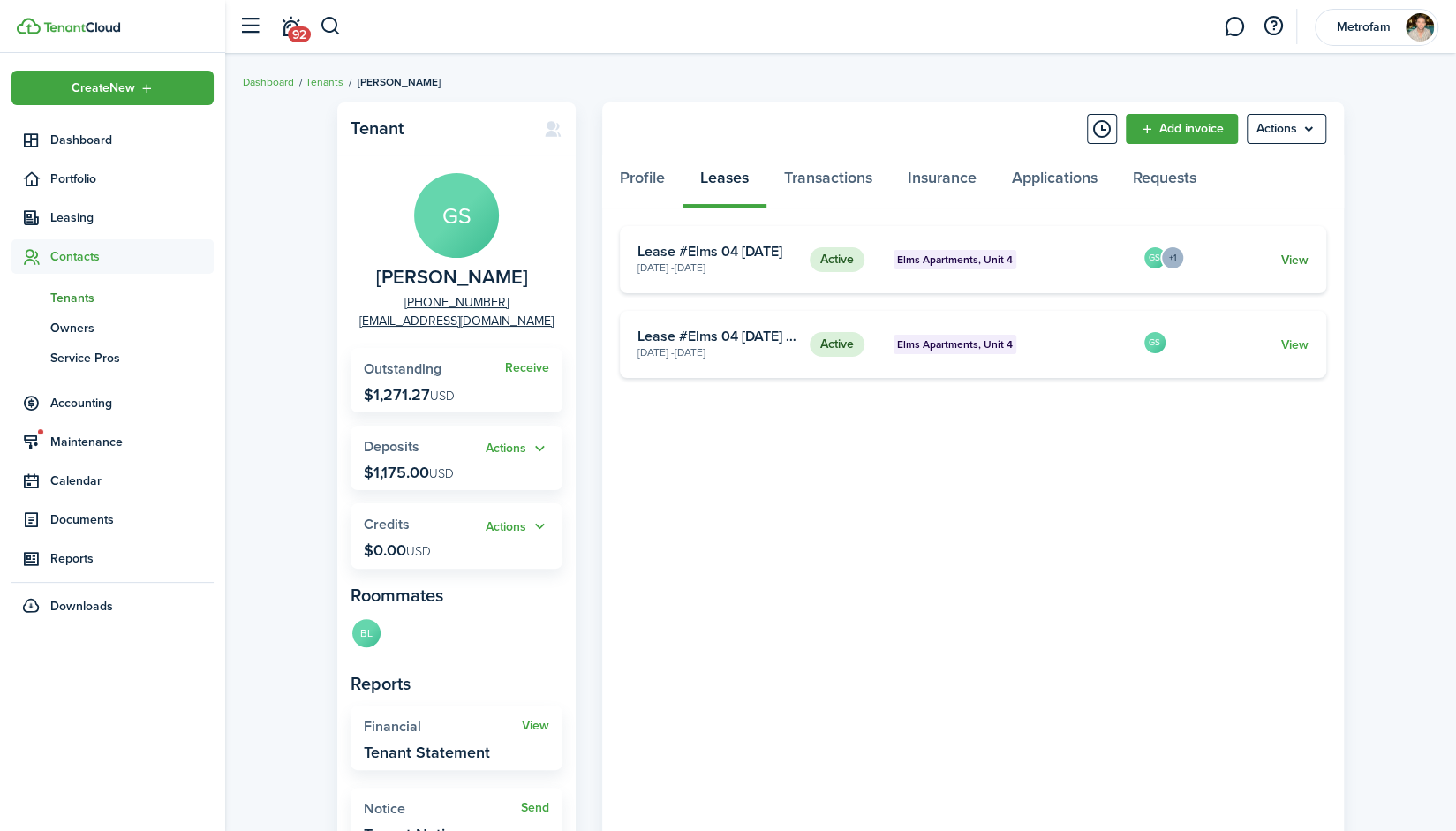
click at [1299, 266] on link "View" at bounding box center [1295, 260] width 28 height 19
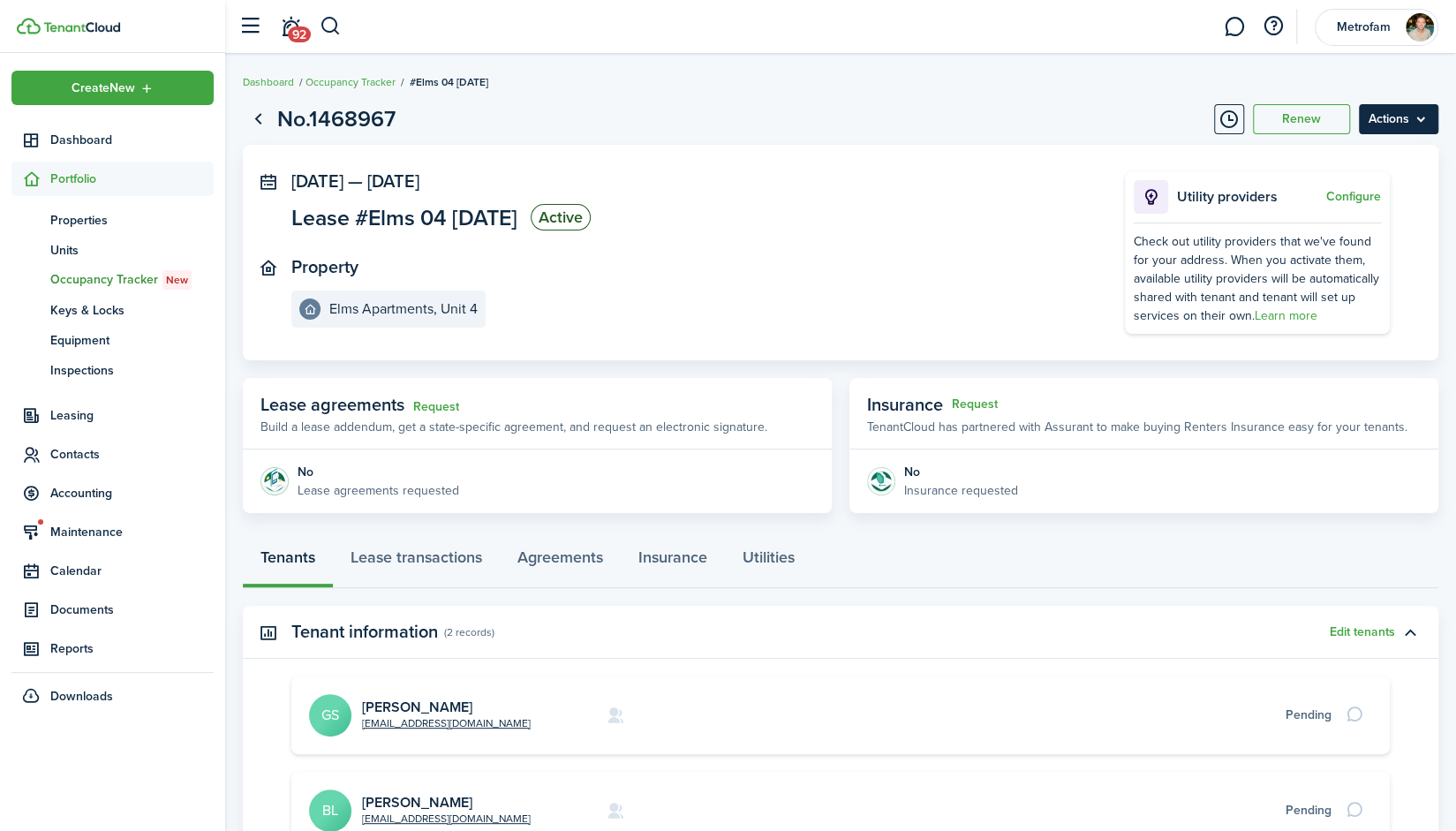
click at [1410, 120] on menu-btn "Actions" at bounding box center [1398, 119] width 79 height 30
click at [1358, 154] on button "Edit" at bounding box center [1362, 158] width 155 height 30
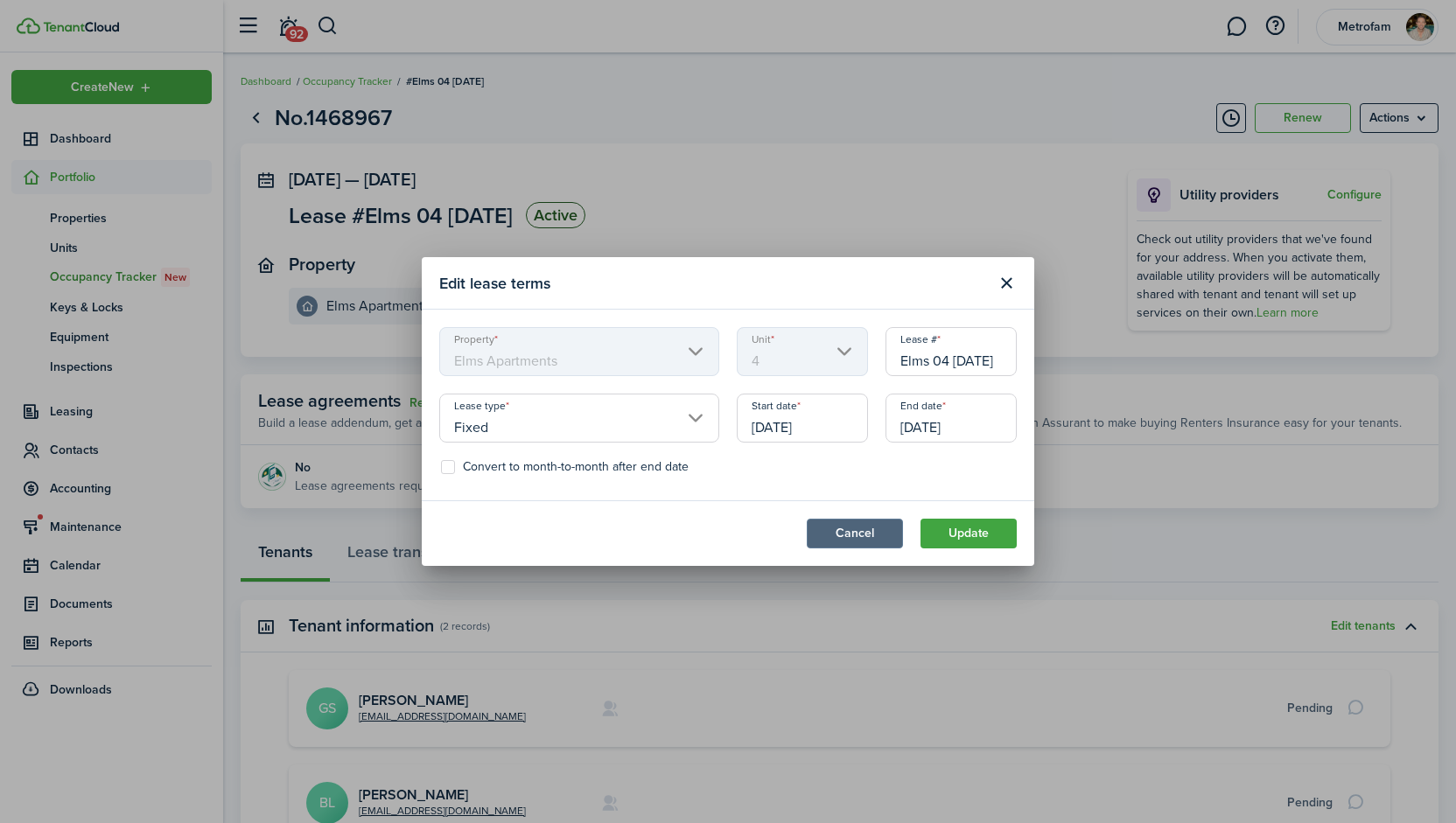
click at [856, 538] on button "Cancel" at bounding box center [854, 534] width 96 height 30
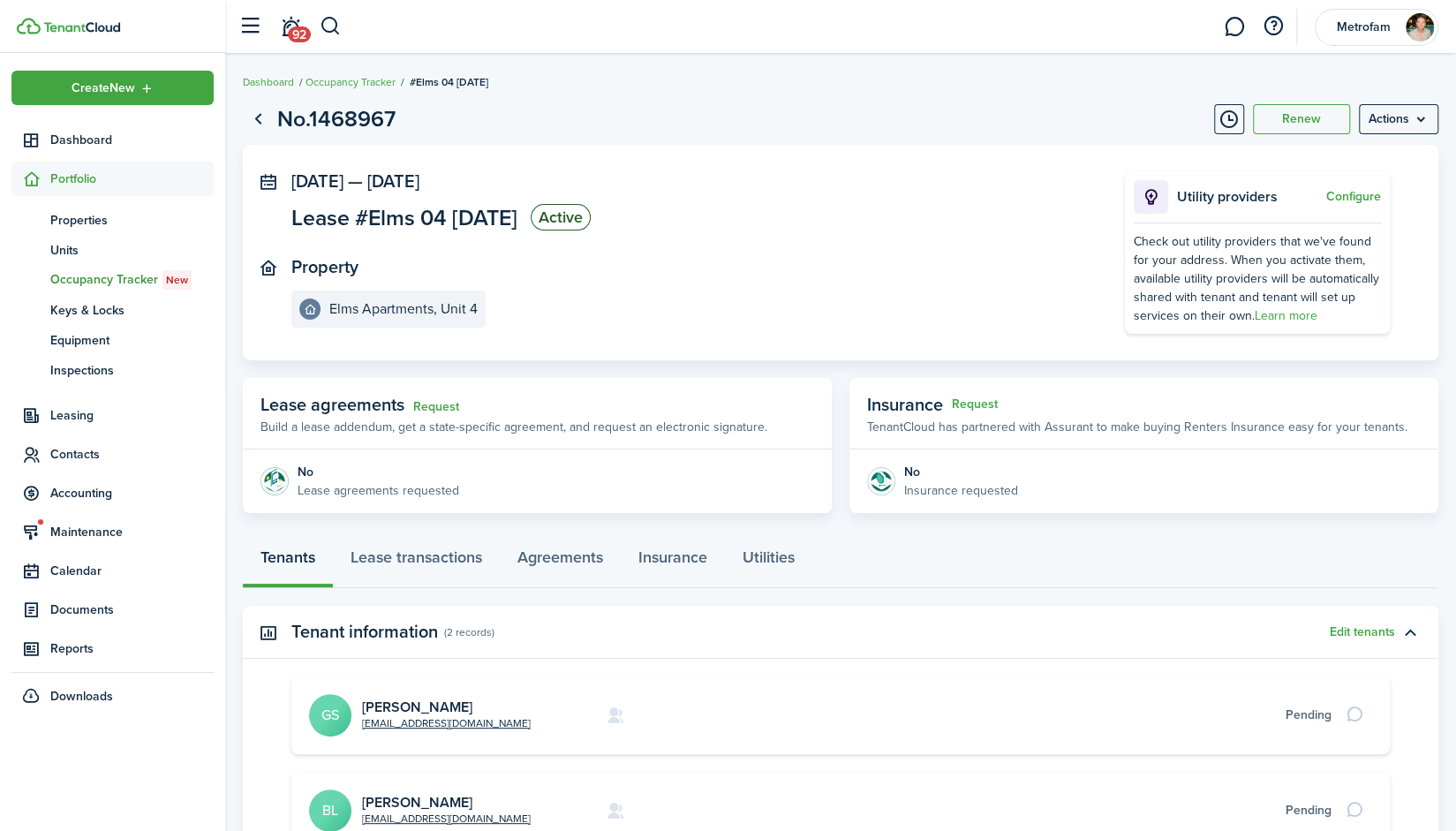
scroll to position [222, 0]
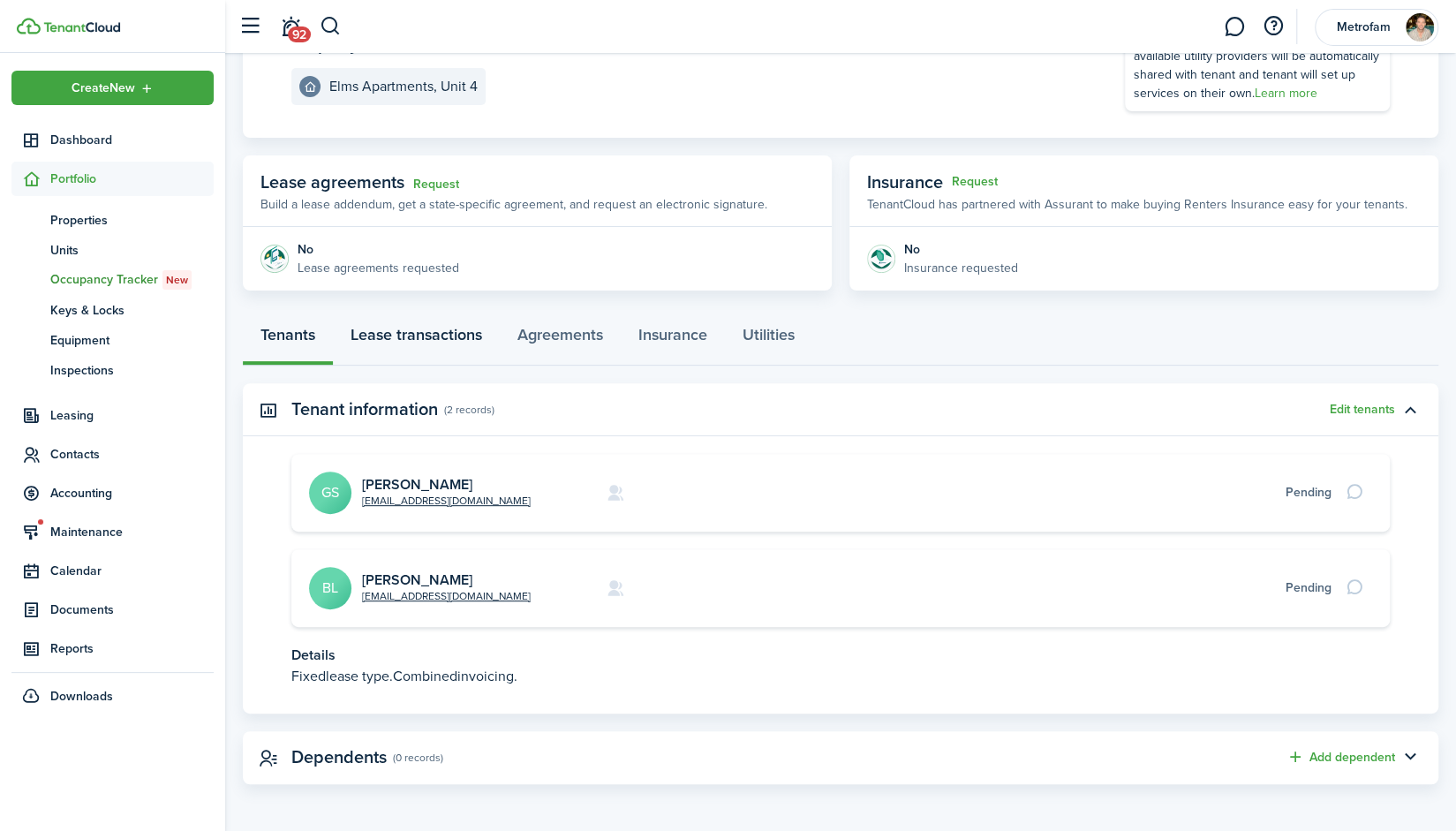
click at [415, 340] on link "Lease transactions" at bounding box center [416, 339] width 167 height 53
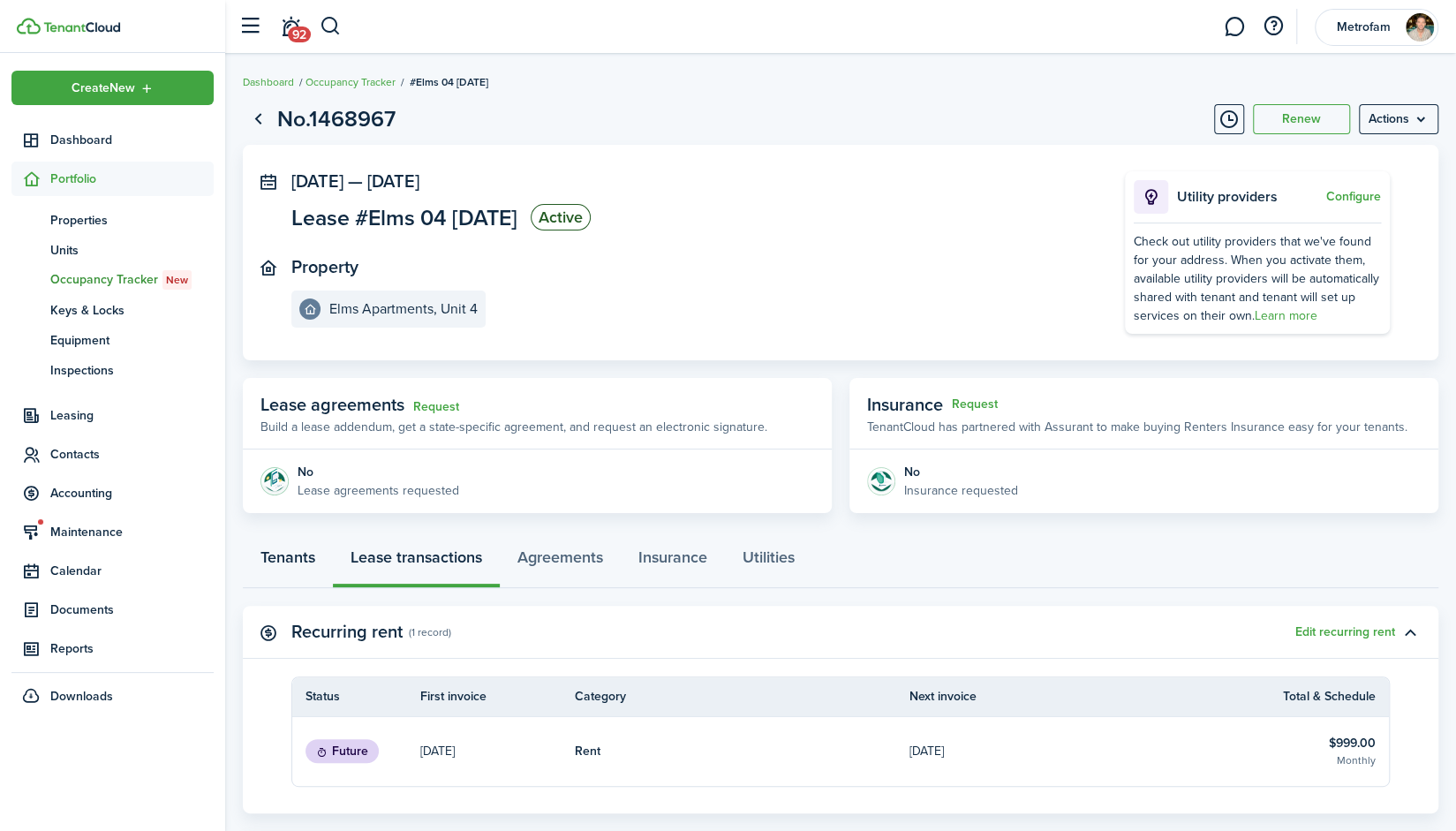
click at [276, 558] on link "Tenants" at bounding box center [287, 562] width 90 height 53
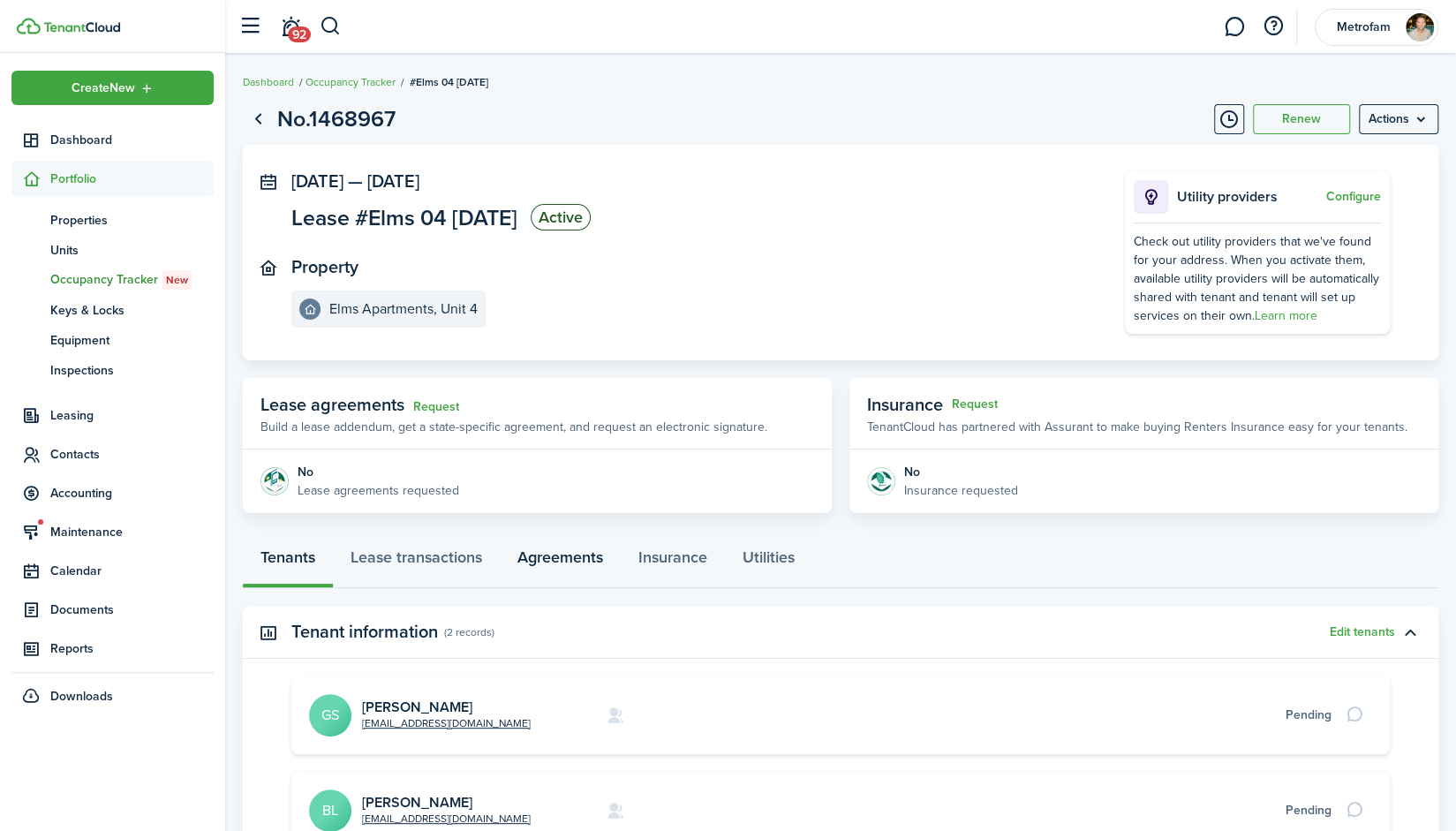
scroll to position [216, 0]
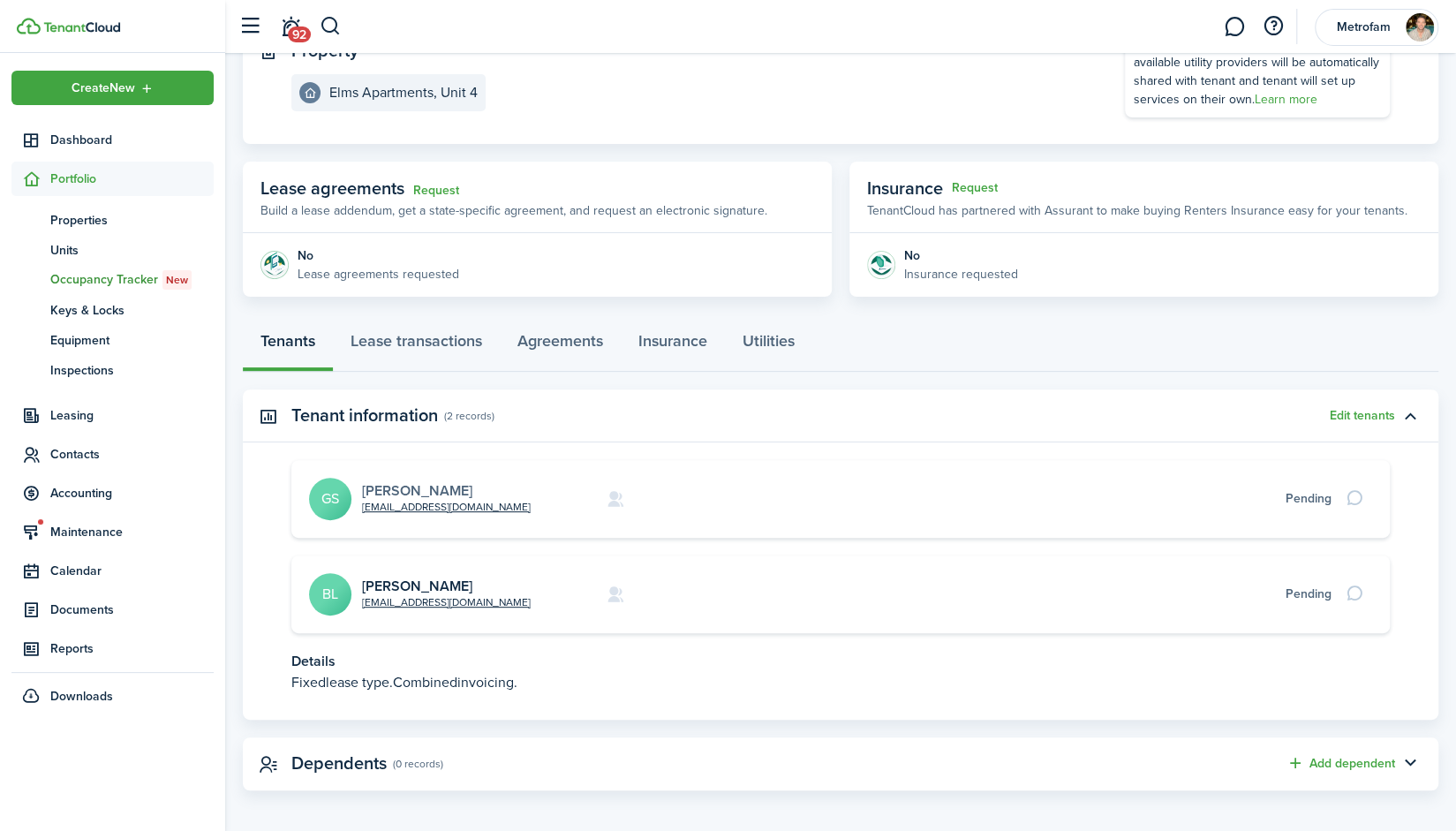
click at [424, 490] on link "[PERSON_NAME]" at bounding box center [417, 490] width 110 height 20
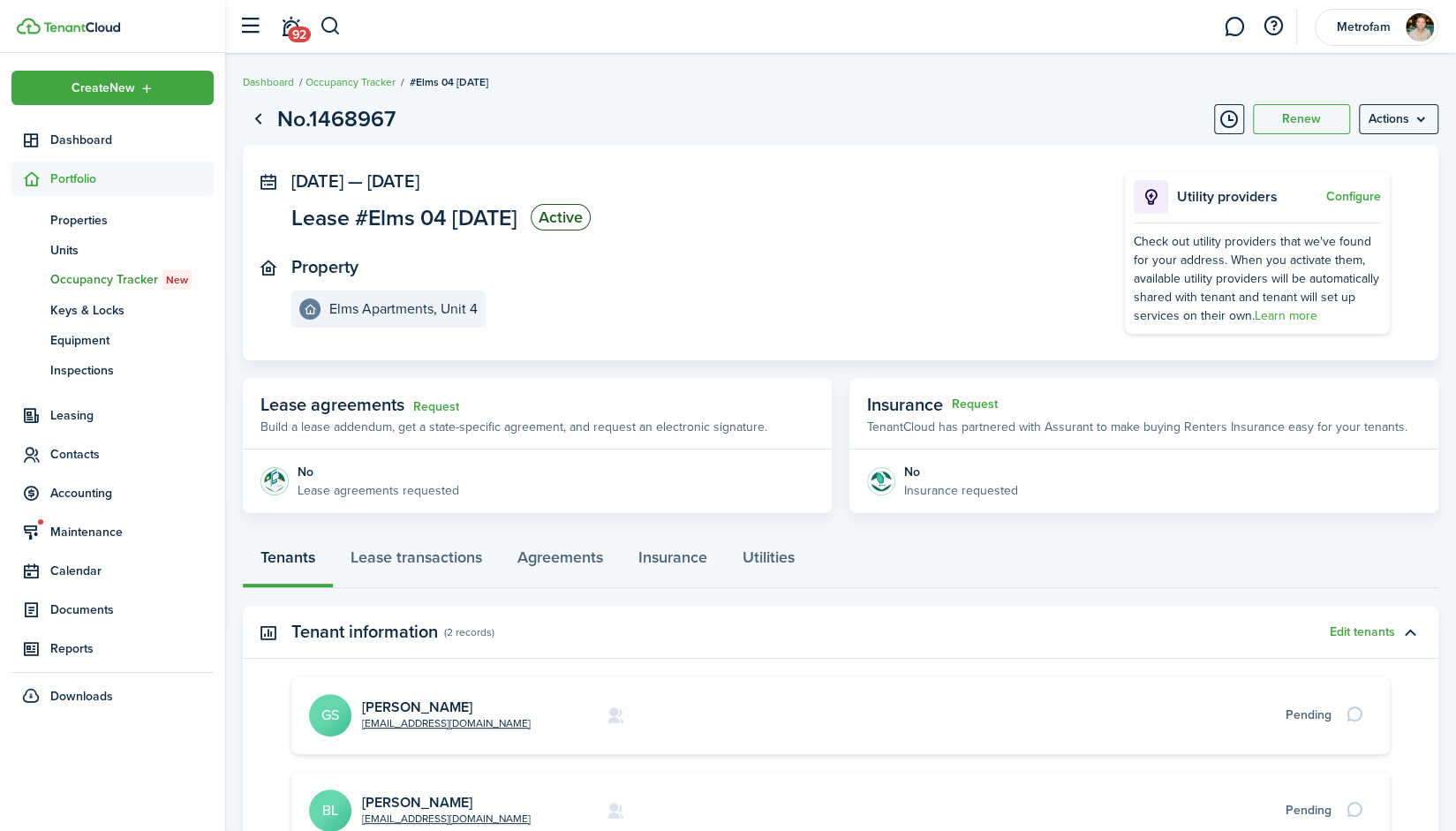
scroll to position [222, 0]
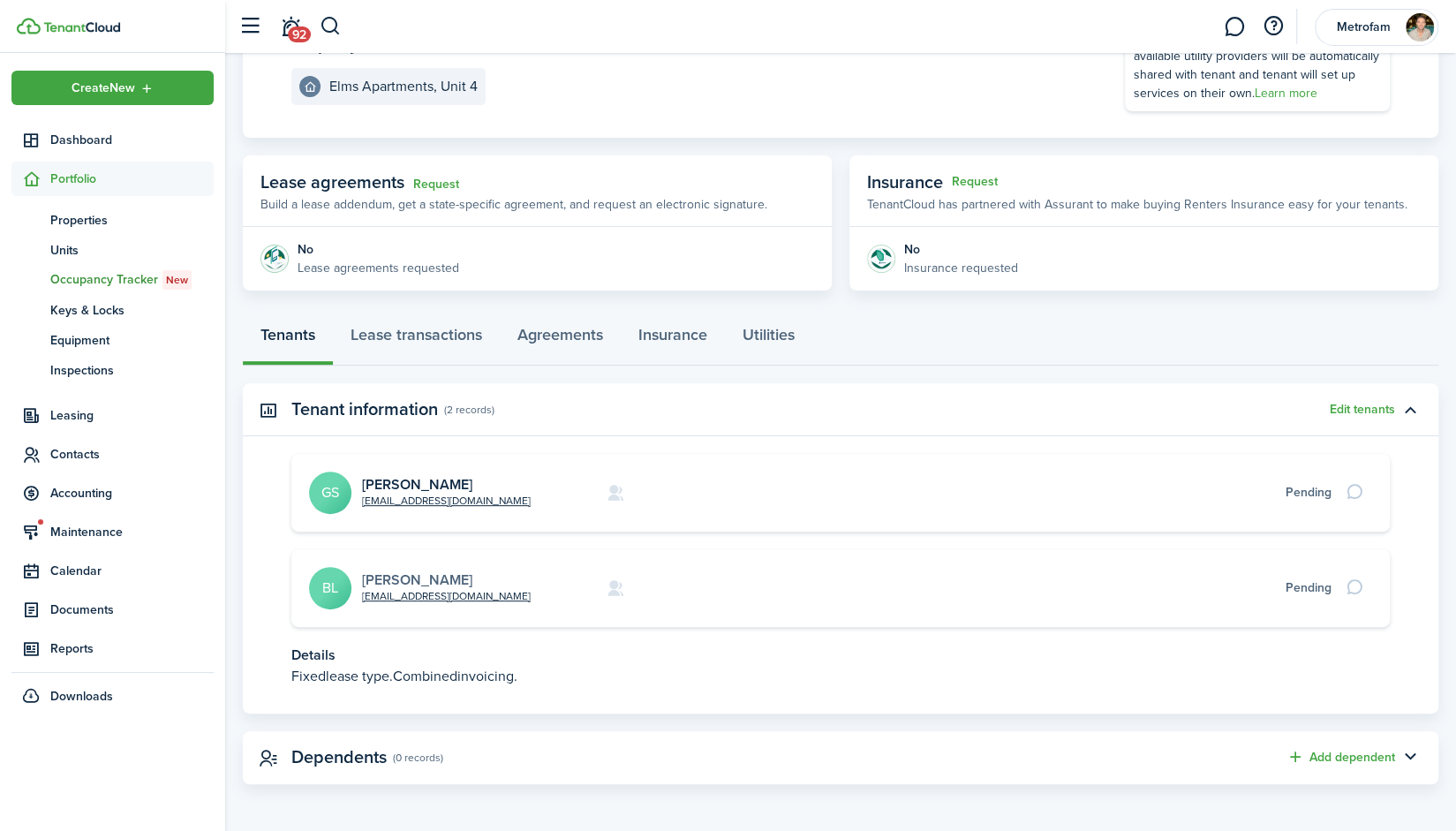
click at [440, 578] on link "[PERSON_NAME]" at bounding box center [417, 579] width 110 height 20
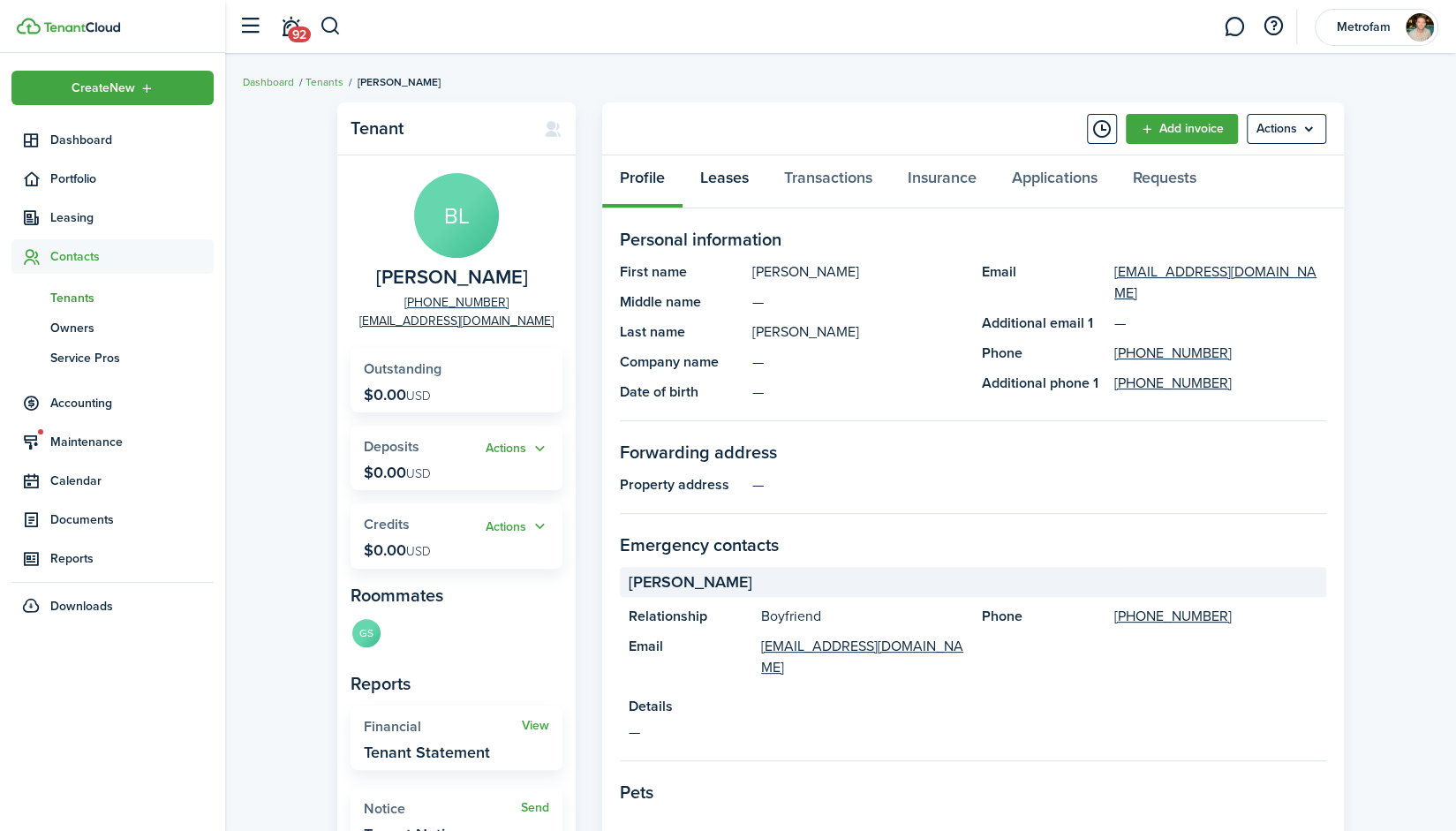
click at [735, 182] on link "Leases" at bounding box center [725, 182] width 84 height 53
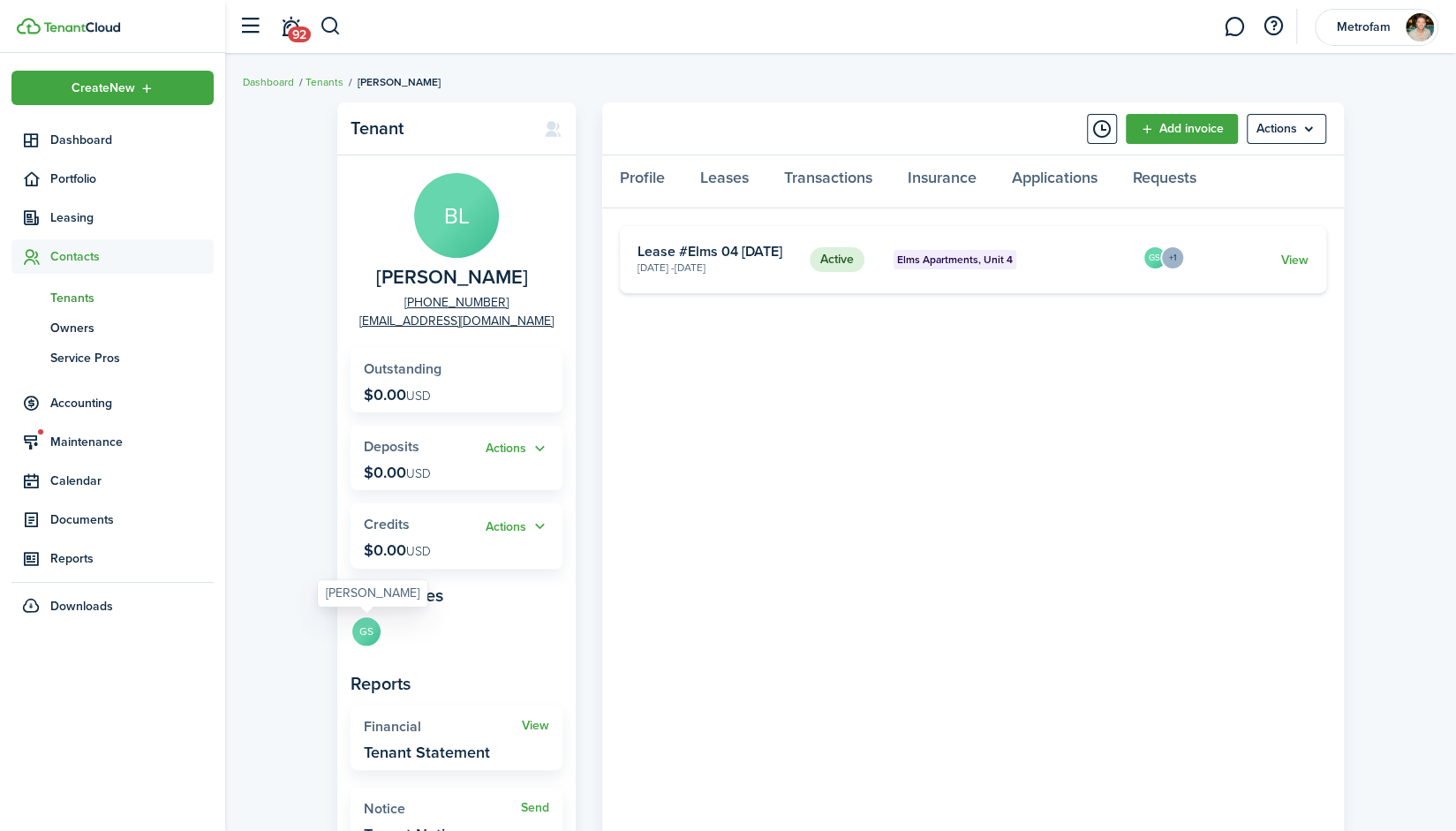
click at [361, 633] on avatar-text "GS" at bounding box center [366, 632] width 28 height 28
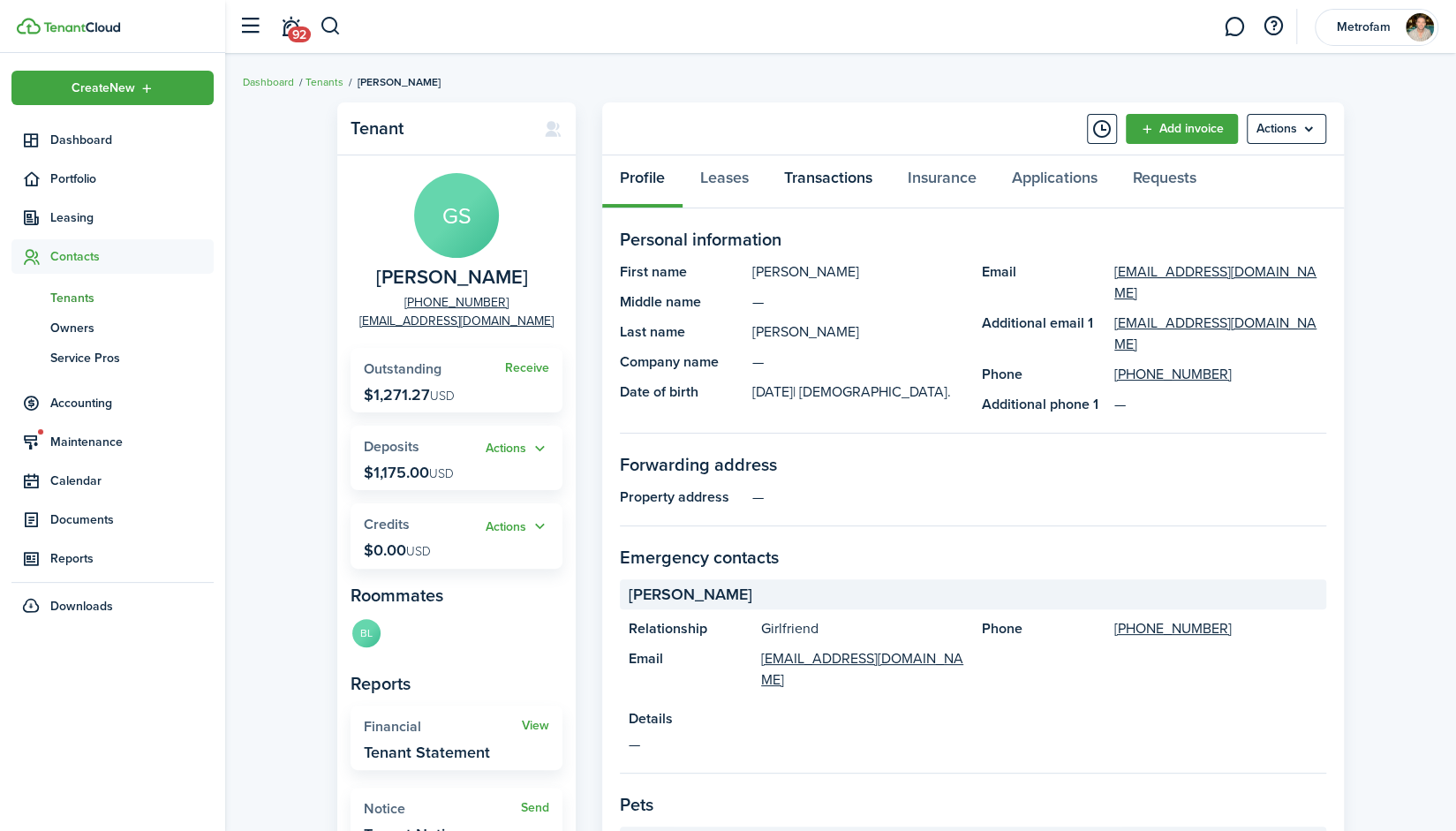
click at [841, 182] on link "Transactions" at bounding box center [828, 182] width 124 height 53
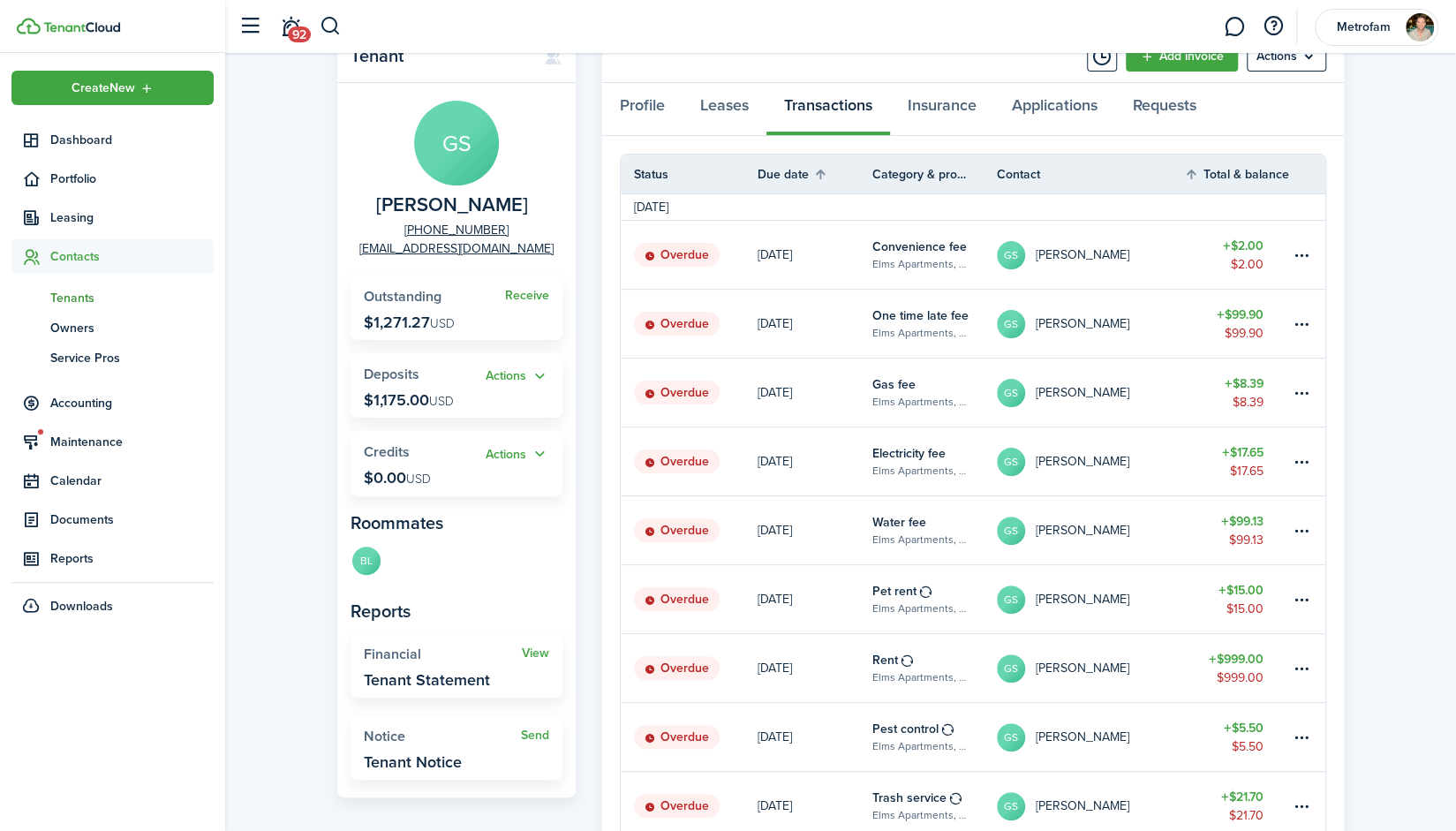
scroll to position [71, 0]
click at [518, 381] on button "Actions" at bounding box center [517, 377] width 63 height 20
click at [507, 377] on button "Actions" at bounding box center [517, 377] width 63 height 20
click at [516, 378] on button "Actions" at bounding box center [517, 377] width 63 height 20
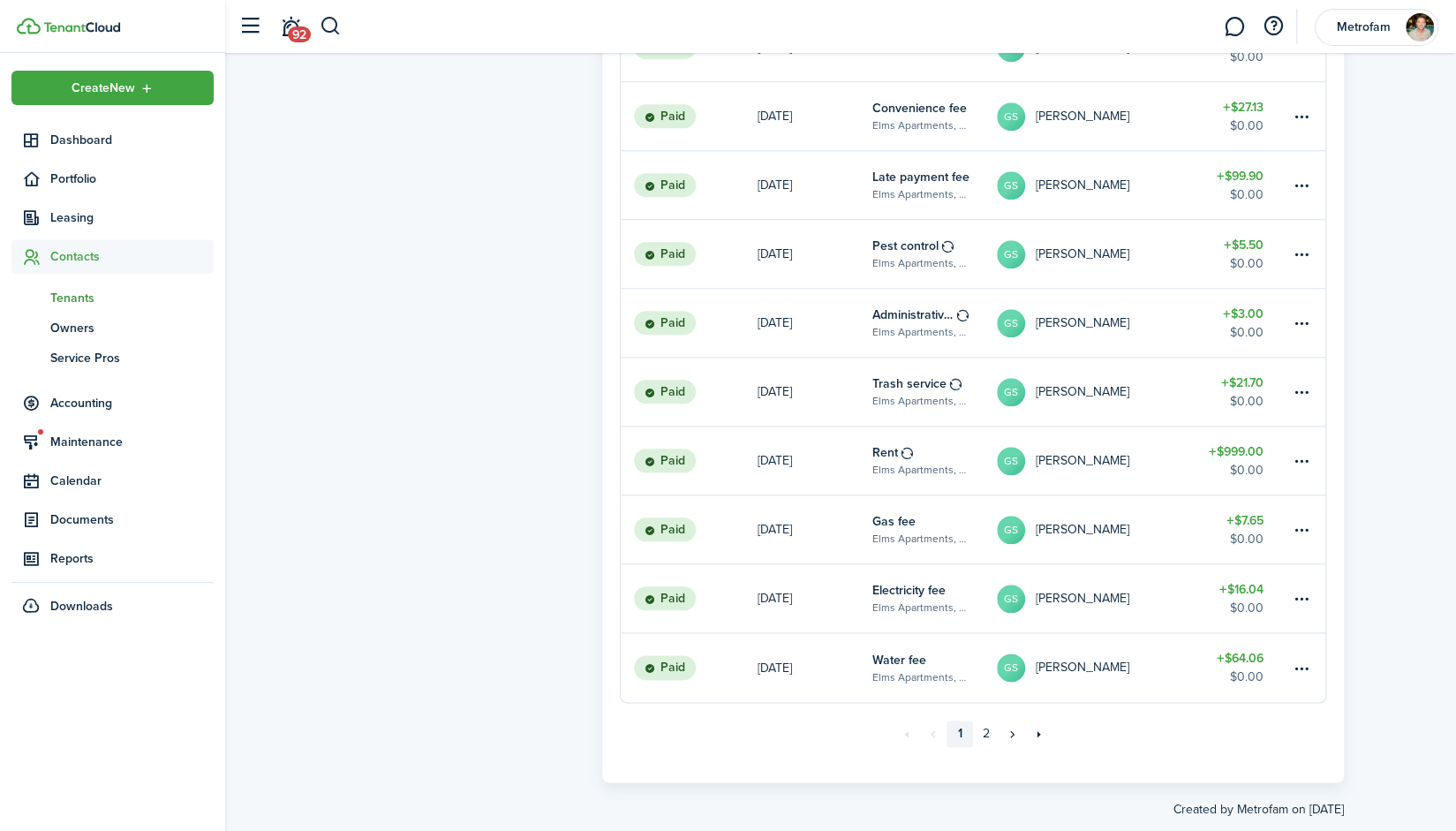
scroll to position [1031, 0]
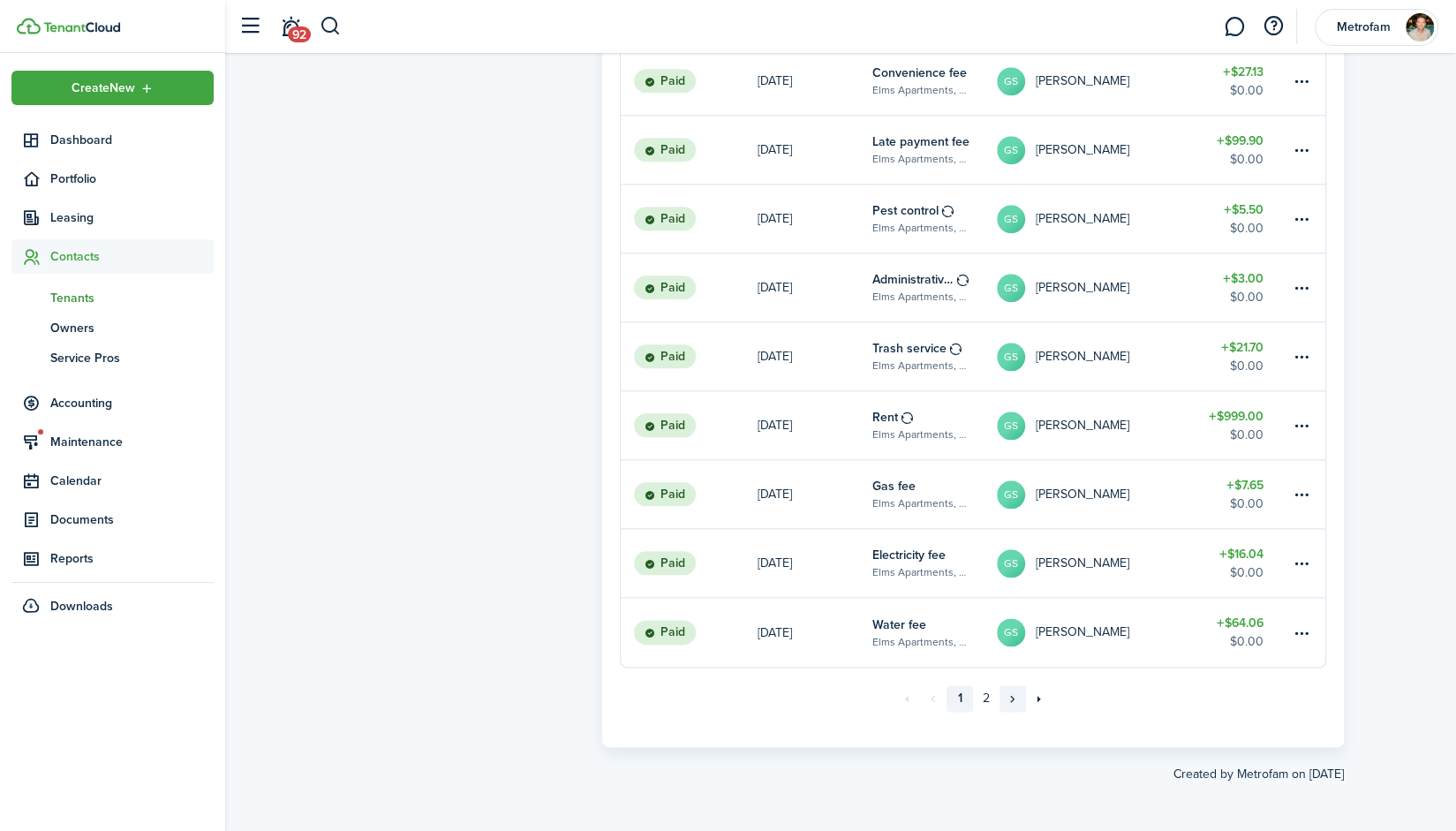
click at [1015, 706] on link "»" at bounding box center [1013, 699] width 27 height 27
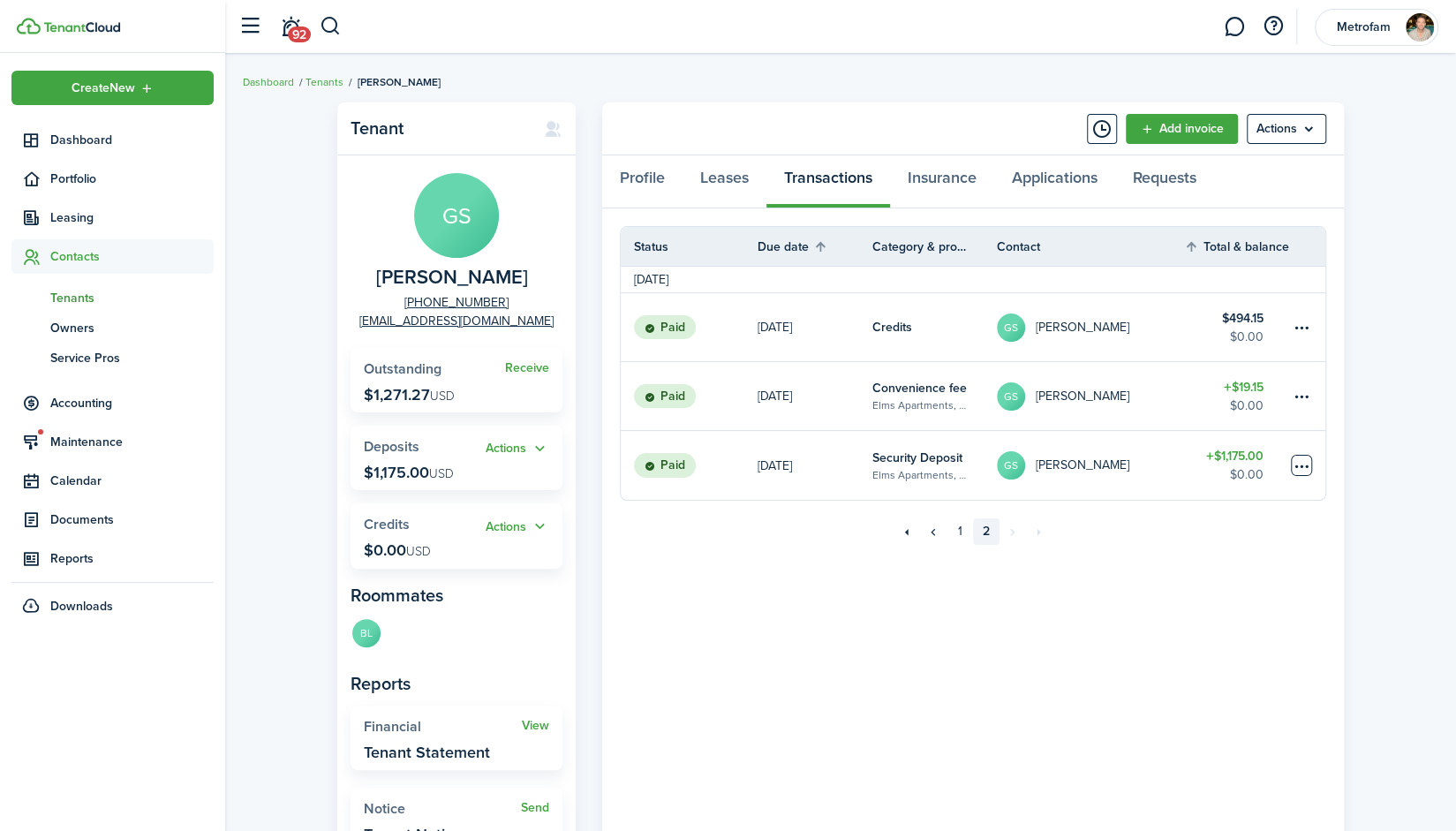
click at [1299, 462] on table-menu-btn-icon at bounding box center [1302, 465] width 21 height 21
click at [1205, 503] on button "Edit" at bounding box center [1235, 500] width 155 height 30
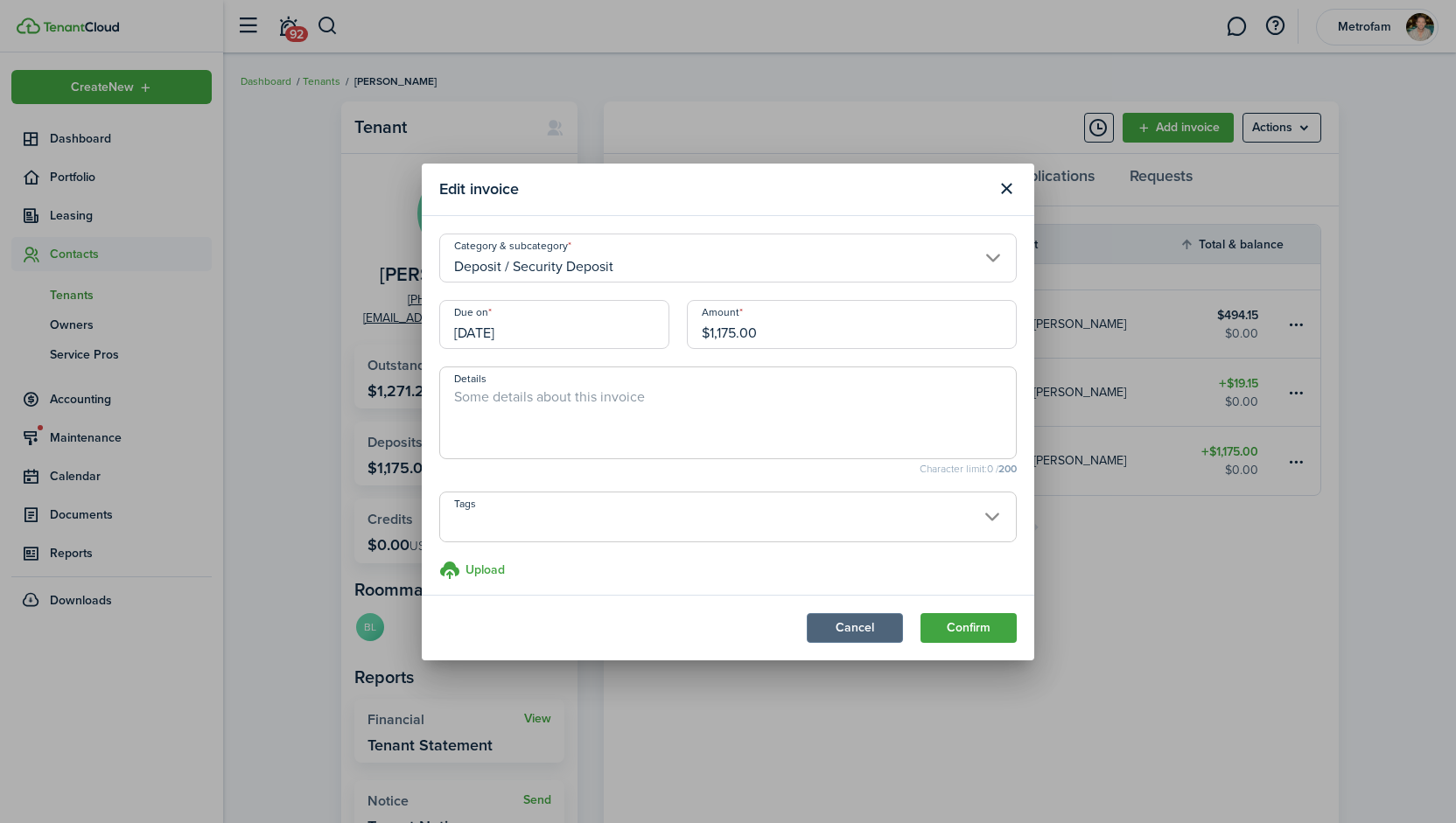
click at [829, 628] on button "Cancel" at bounding box center [854, 628] width 96 height 30
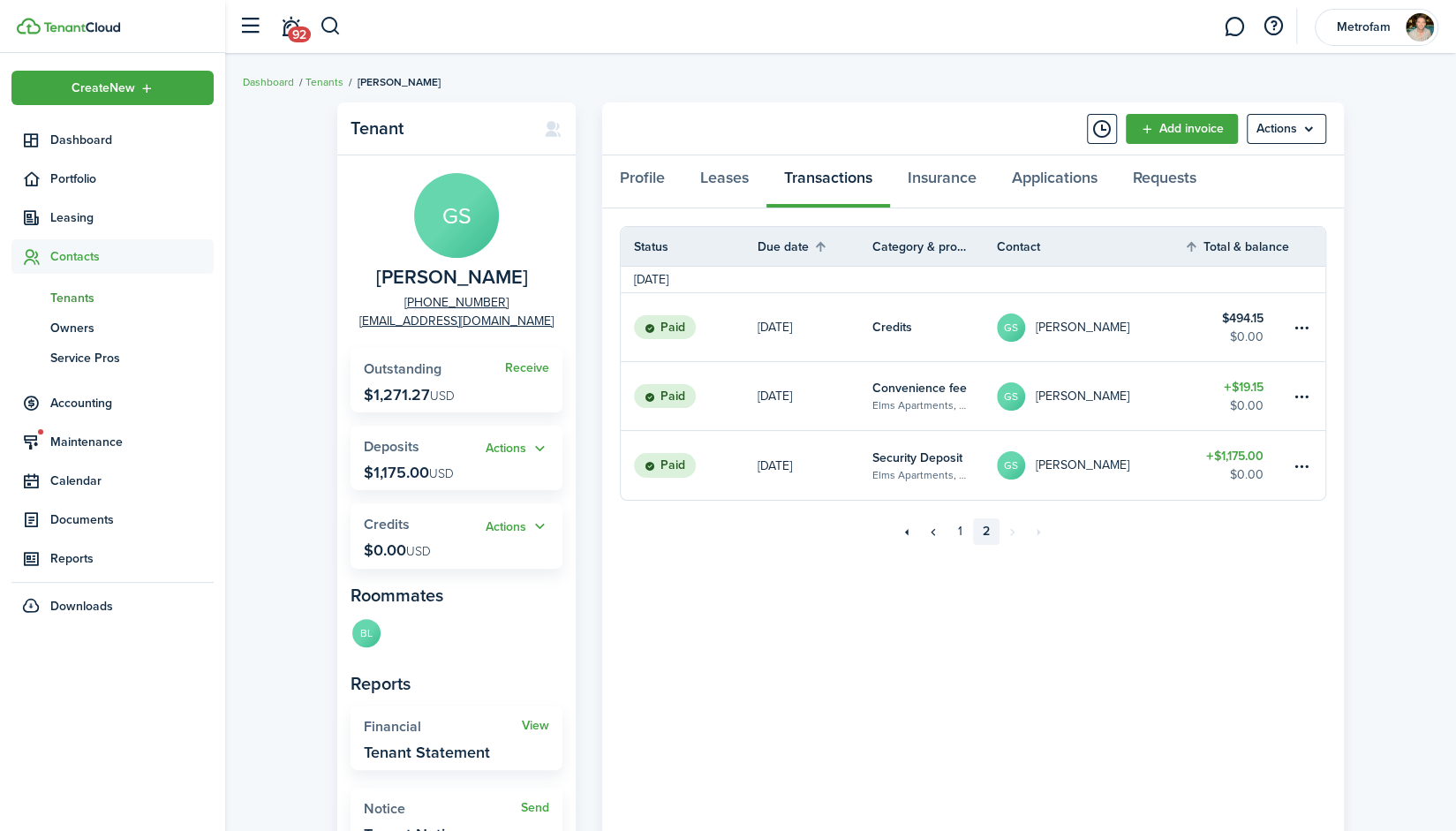
click at [1071, 453] on table-profile-info "GS [PERSON_NAME]" at bounding box center [1063, 465] width 133 height 28
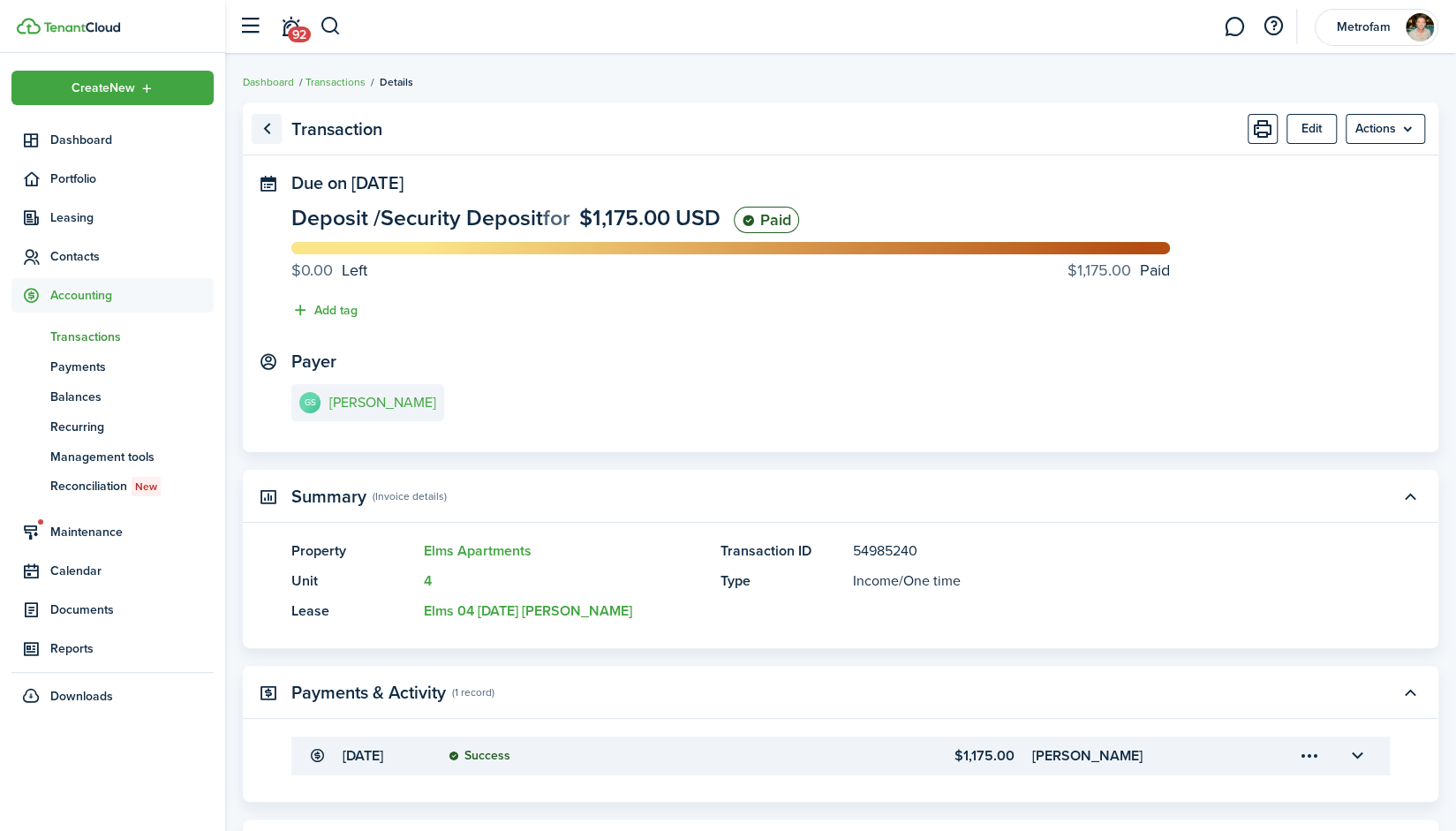
click at [269, 132] on link "Go back" at bounding box center [267, 129] width 30 height 30
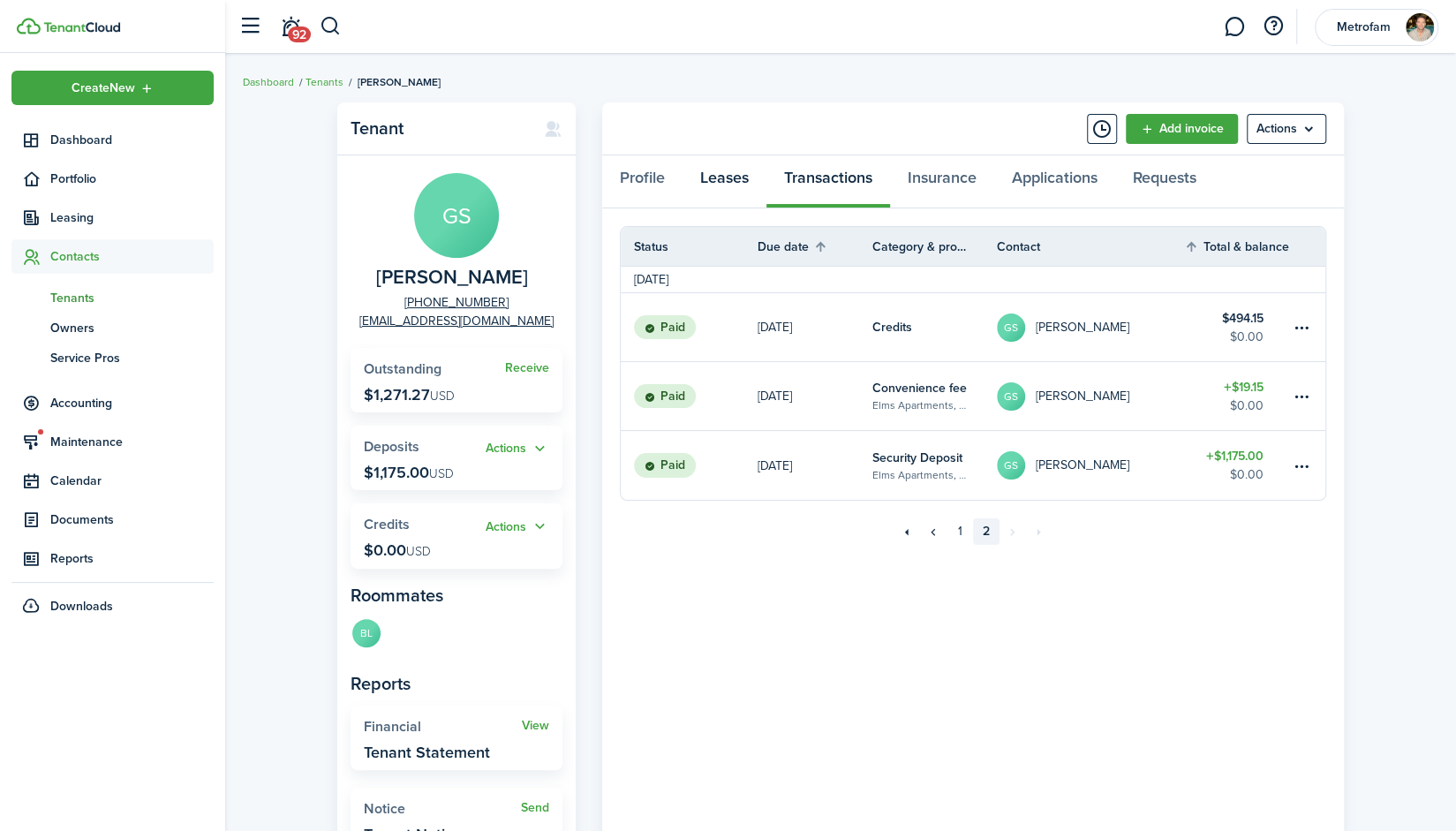
click at [731, 178] on link "Leases" at bounding box center [725, 182] width 84 height 53
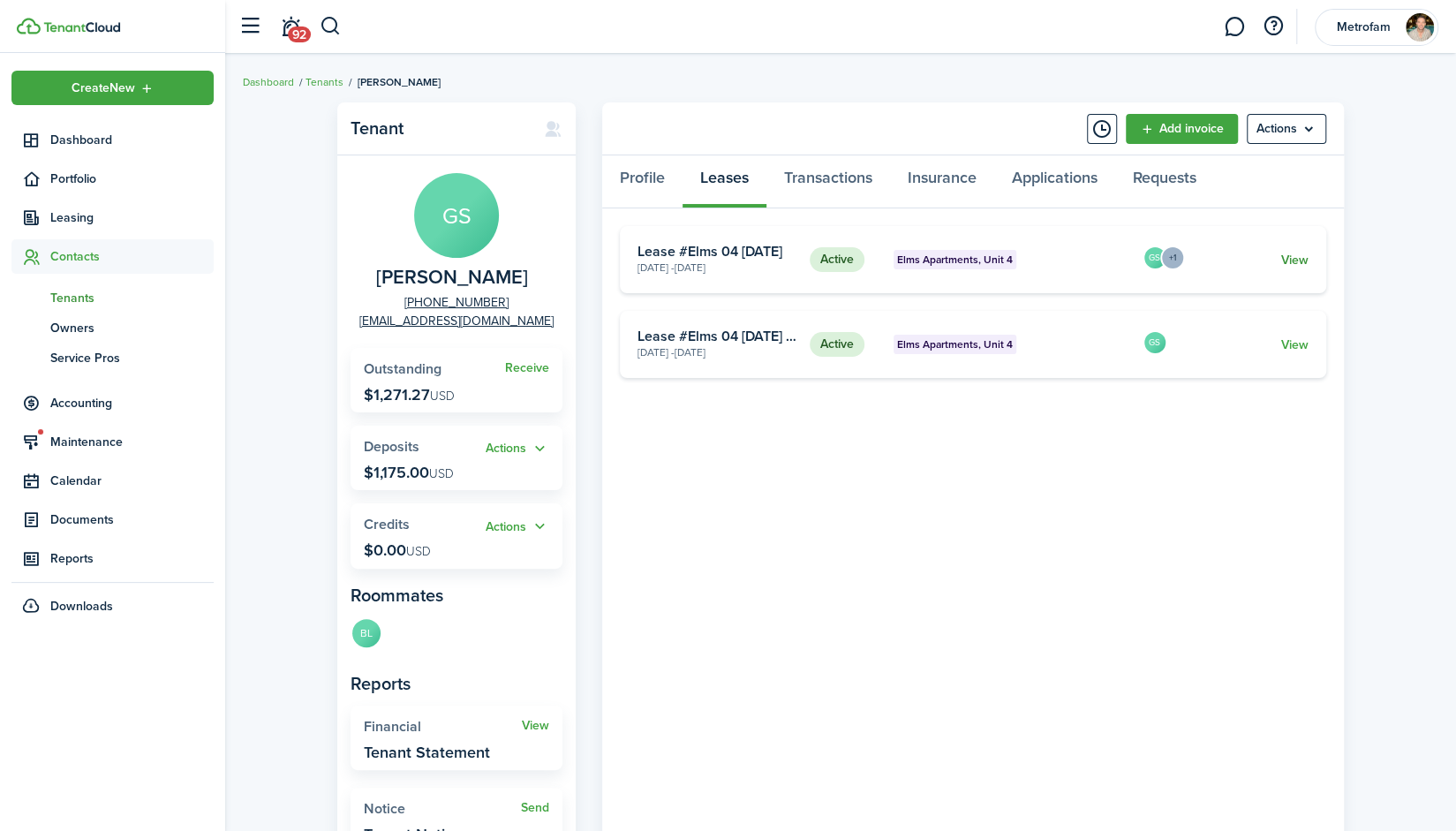
click at [1284, 261] on link "View" at bounding box center [1295, 260] width 28 height 19
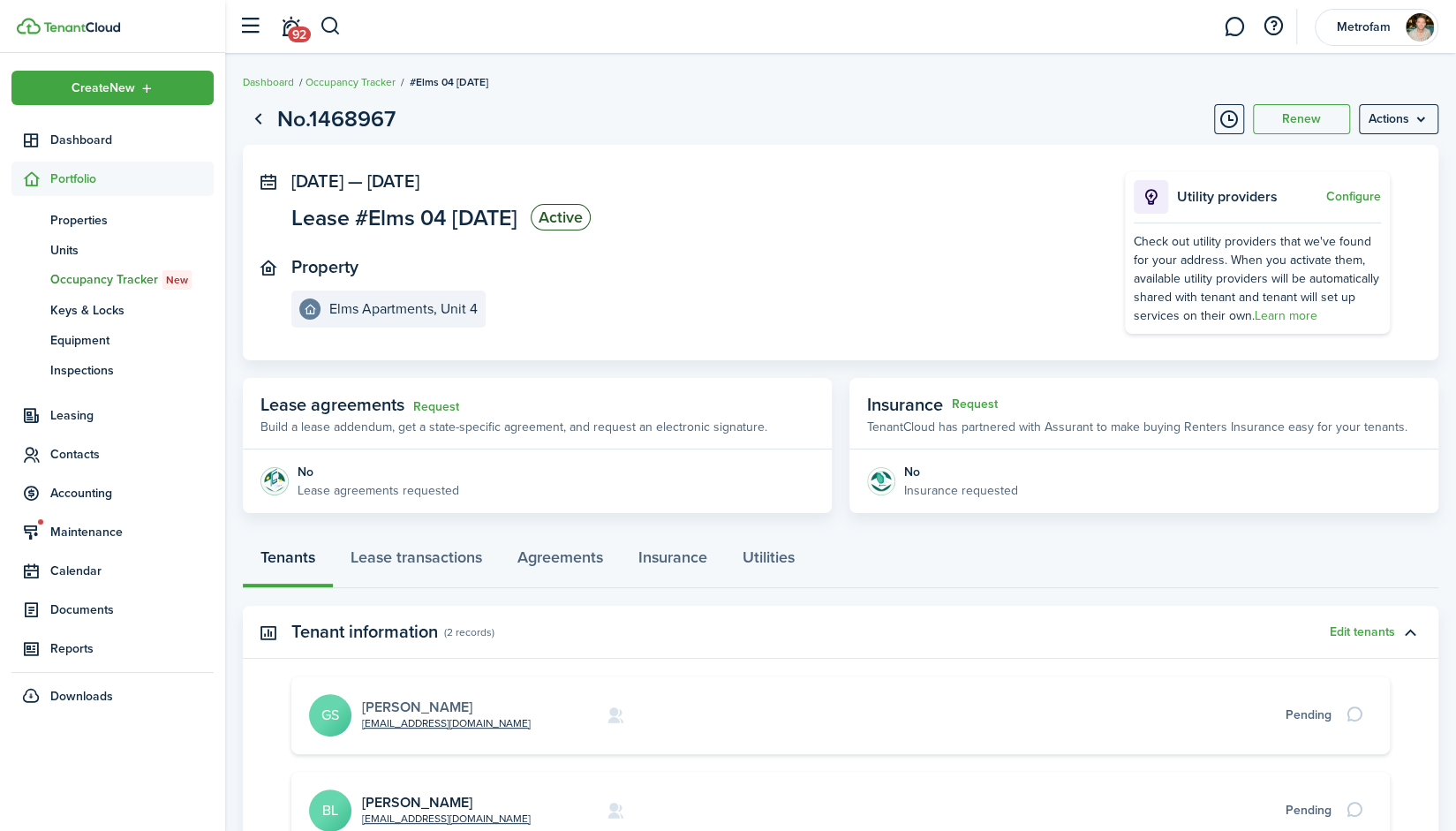
click at [398, 707] on link "[PERSON_NAME]" at bounding box center [417, 706] width 110 height 20
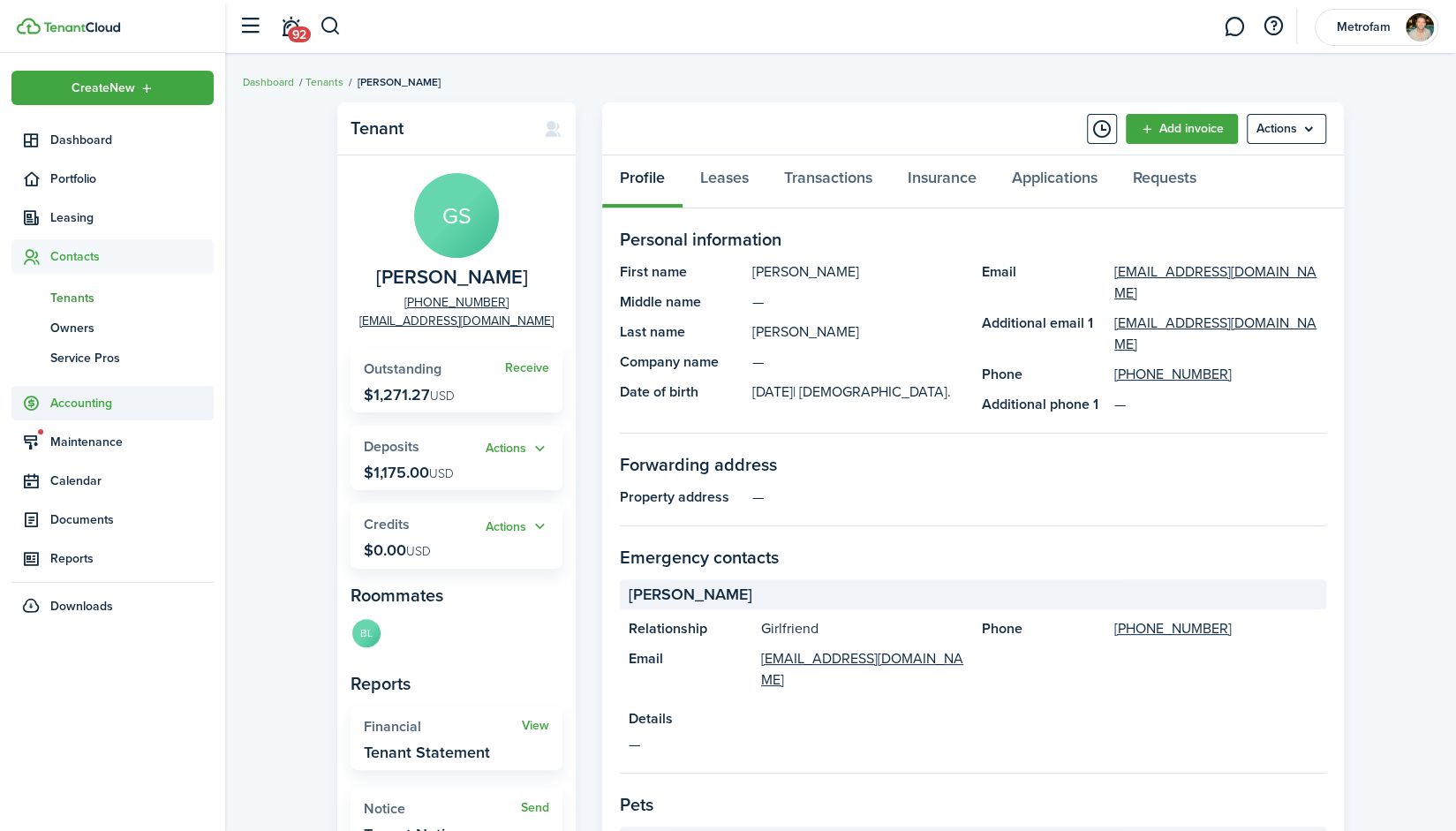
click at [87, 403] on span "Accounting" at bounding box center [133, 403] width 164 height 19
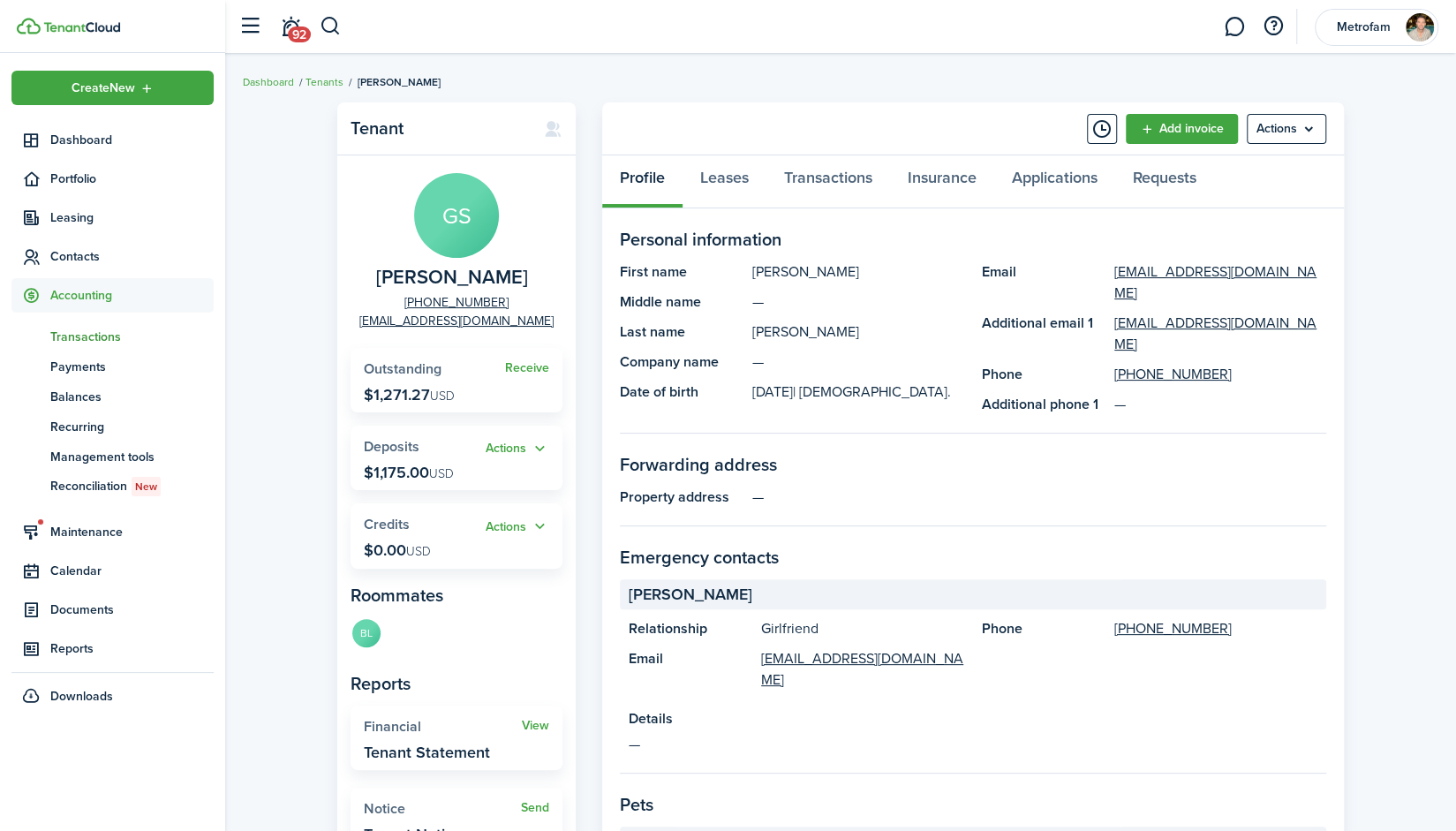
click at [85, 333] on span "Transactions" at bounding box center [133, 336] width 164 height 19
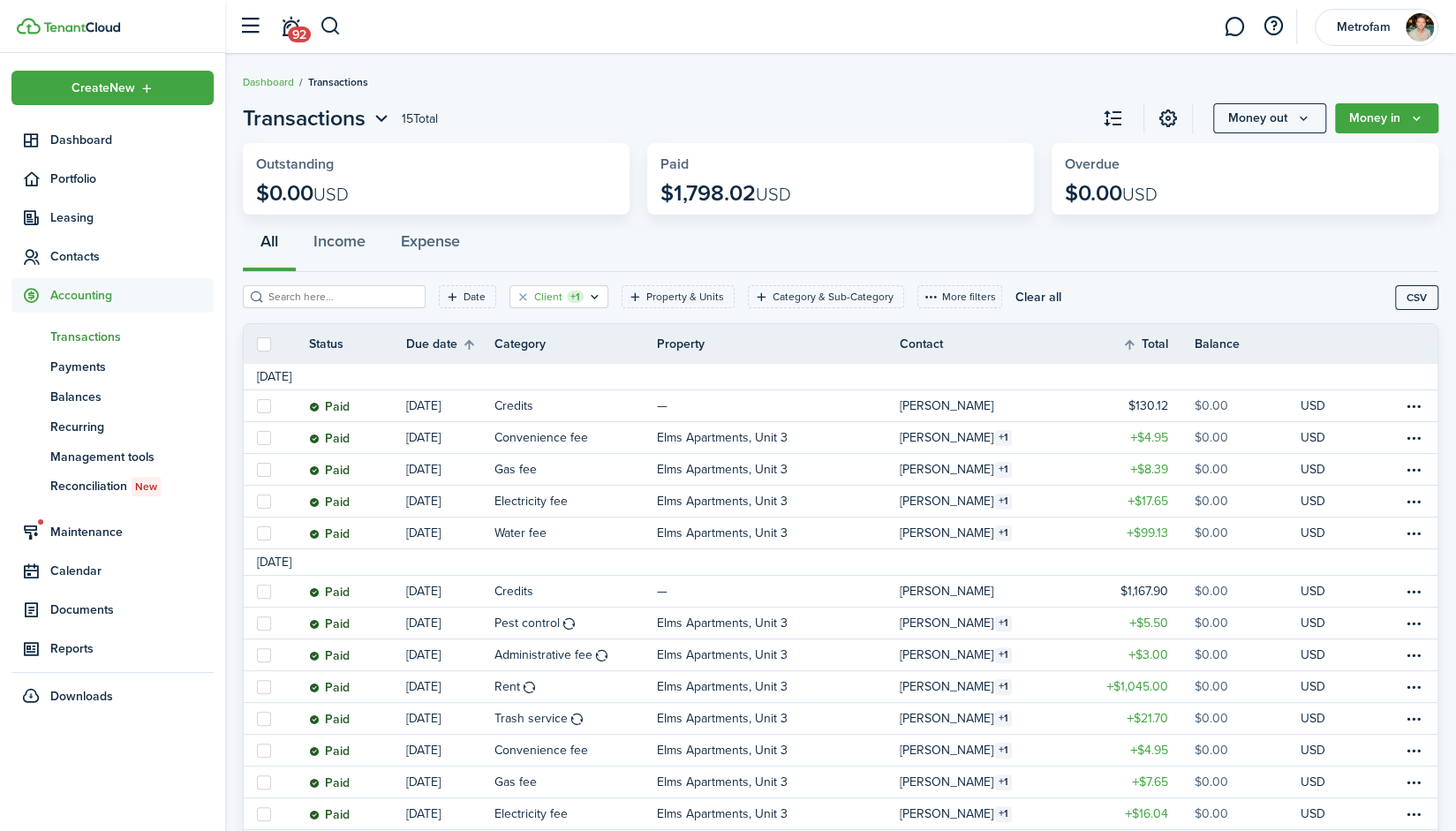
click at [544, 297] on div "Client +1" at bounding box center [559, 297] width 50 height 16
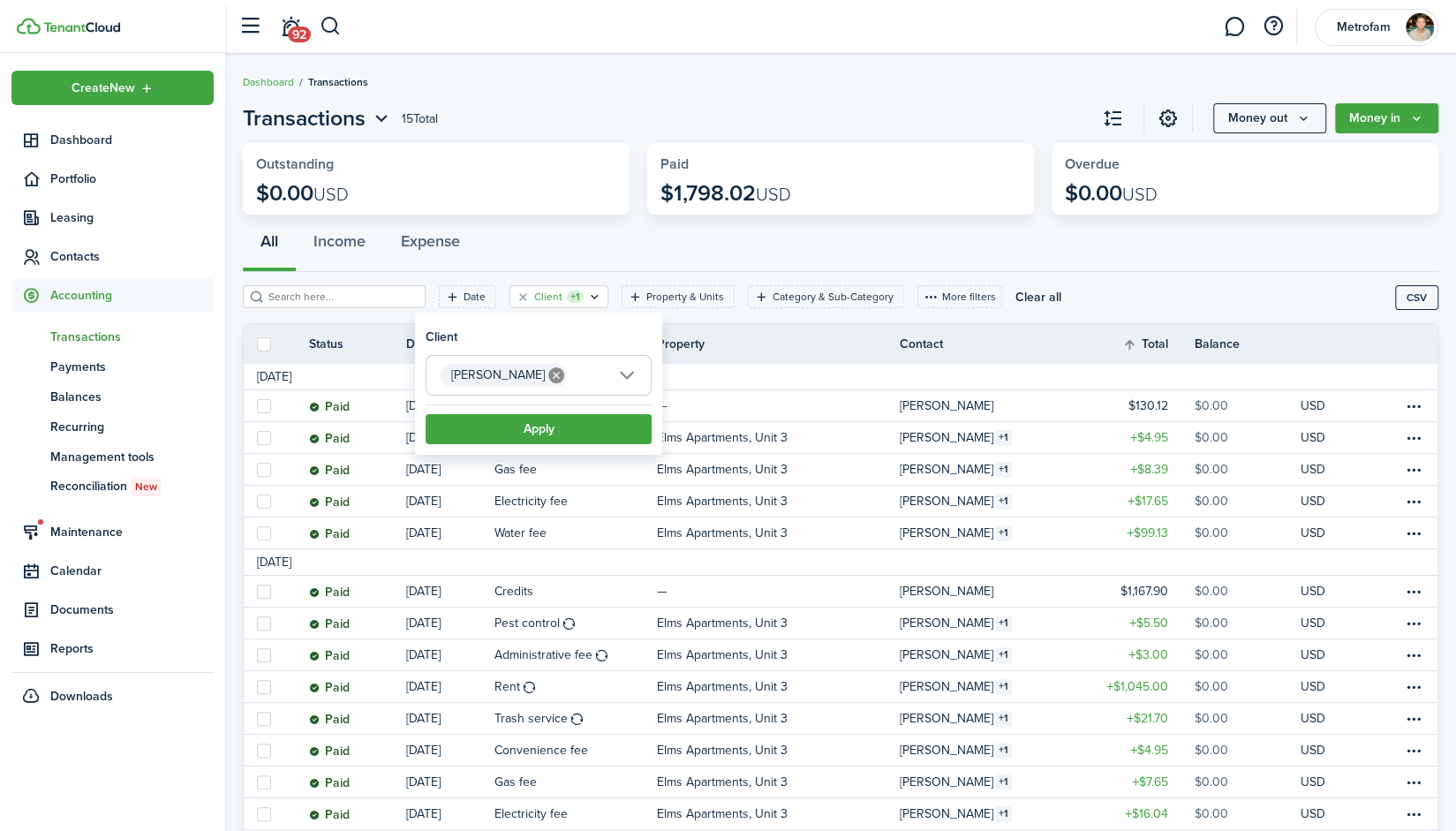
click at [549, 375] on icon at bounding box center [557, 375] width 16 height 16
click at [634, 377] on span "Select client" at bounding box center [539, 375] width 224 height 39
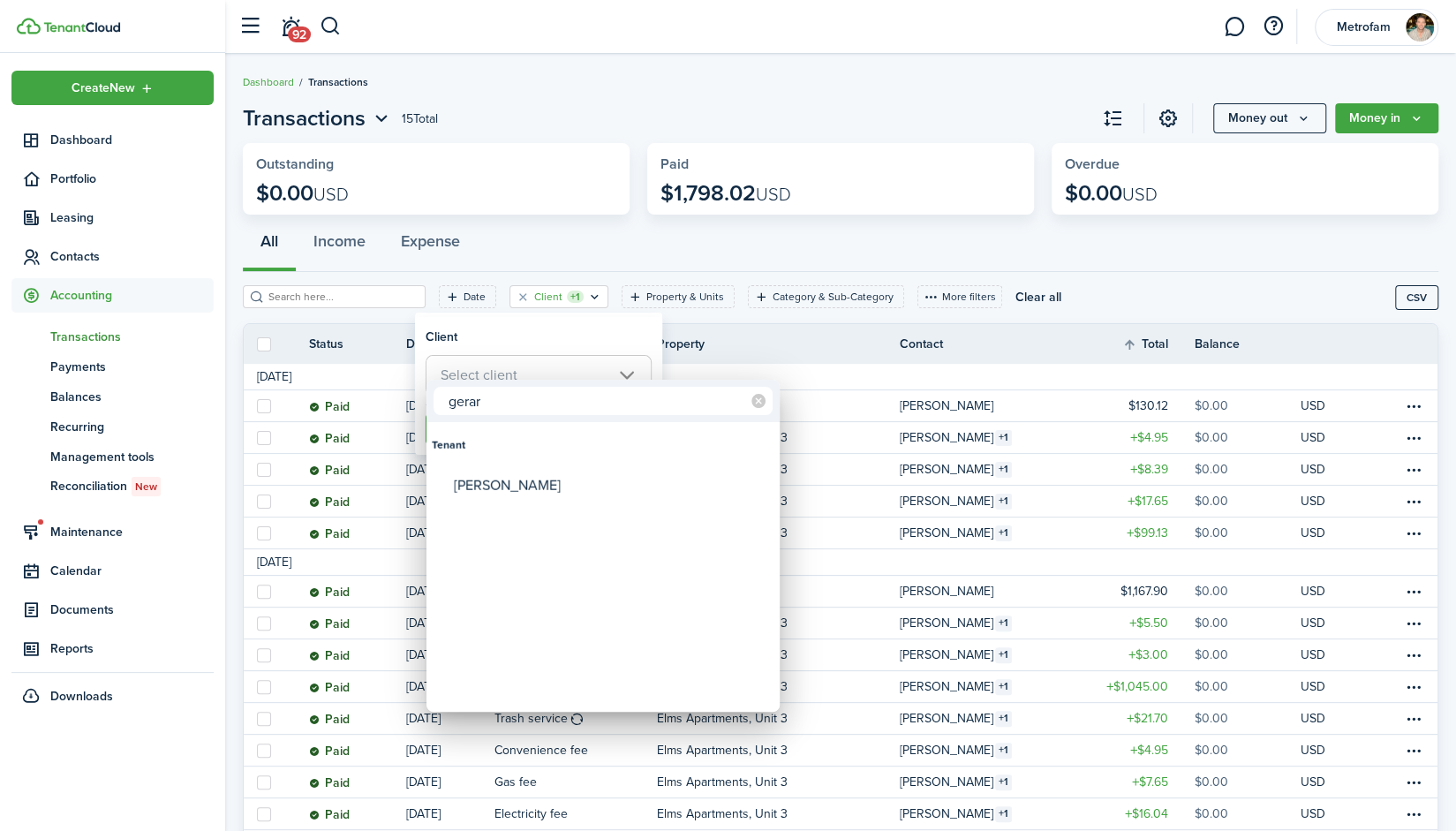
type input "gerar"
click at [526, 502] on div "[PERSON_NAME]" at bounding box center [609, 486] width 312 height 41
type input "[PERSON_NAME]"
click at [585, 340] on div at bounding box center [728, 416] width 1739 height 1114
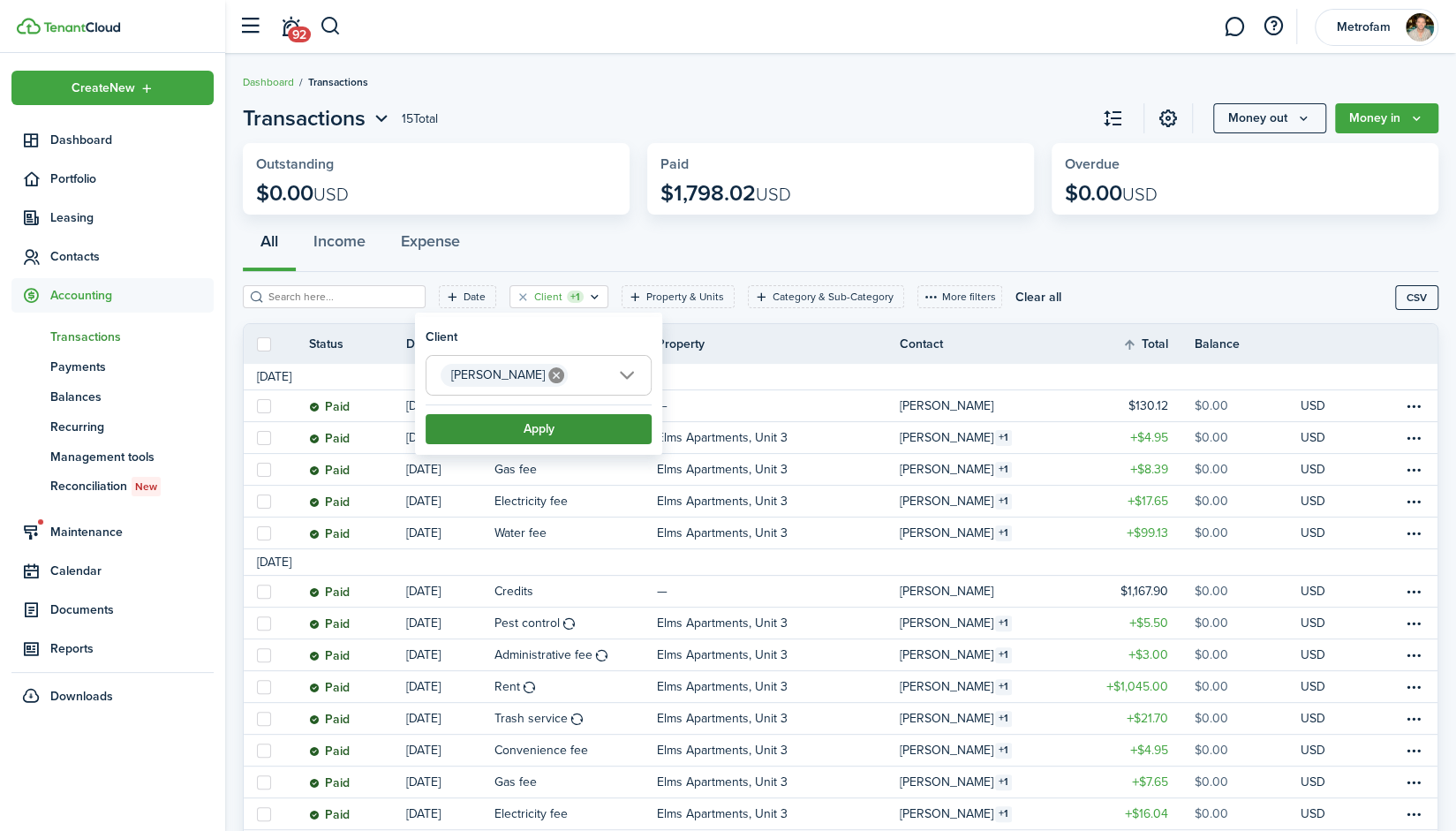
click at [546, 434] on button "Apply" at bounding box center [539, 430] width 226 height 30
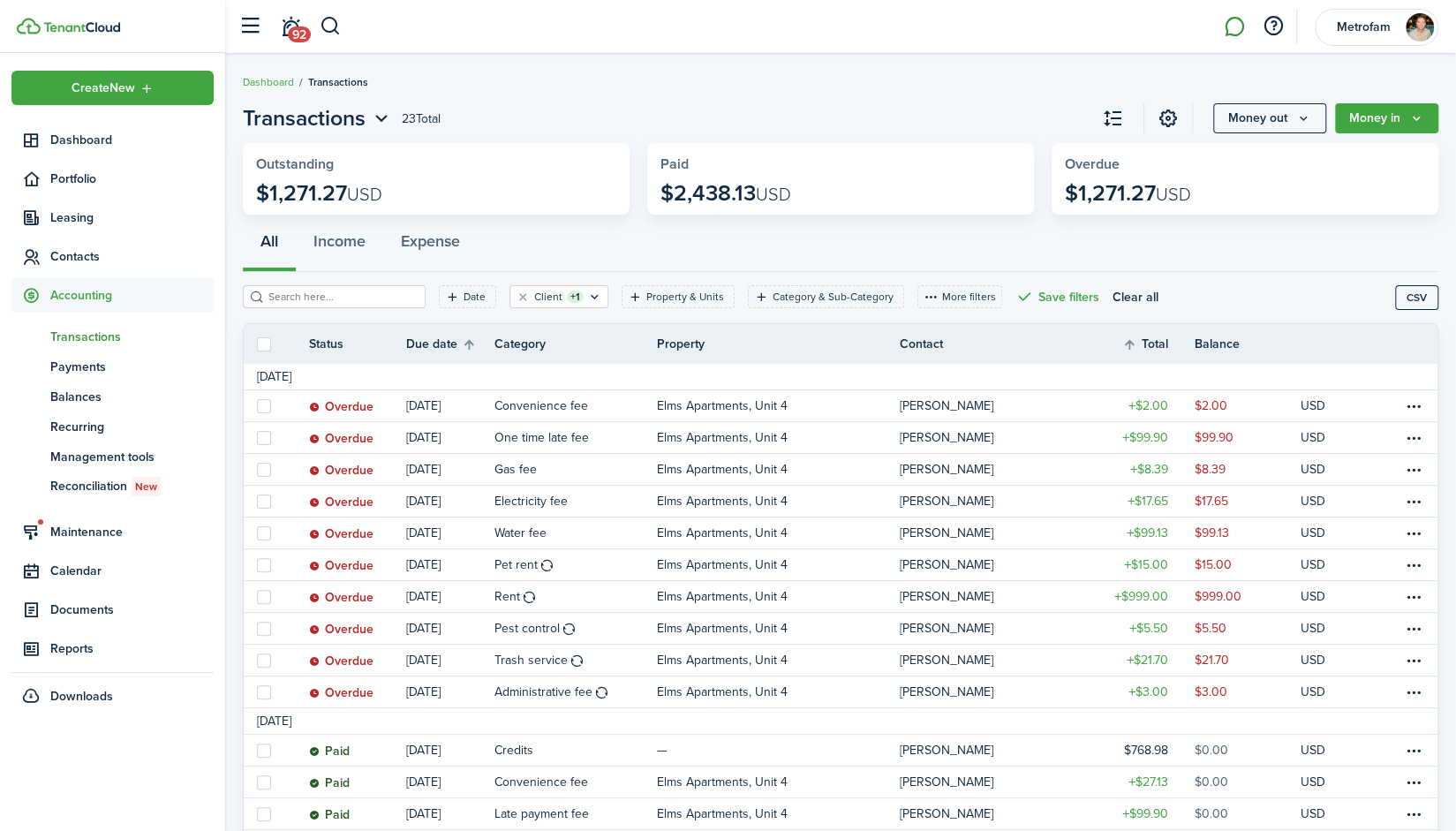
click at [1240, 25] on link at bounding box center [1235, 27] width 34 height 45
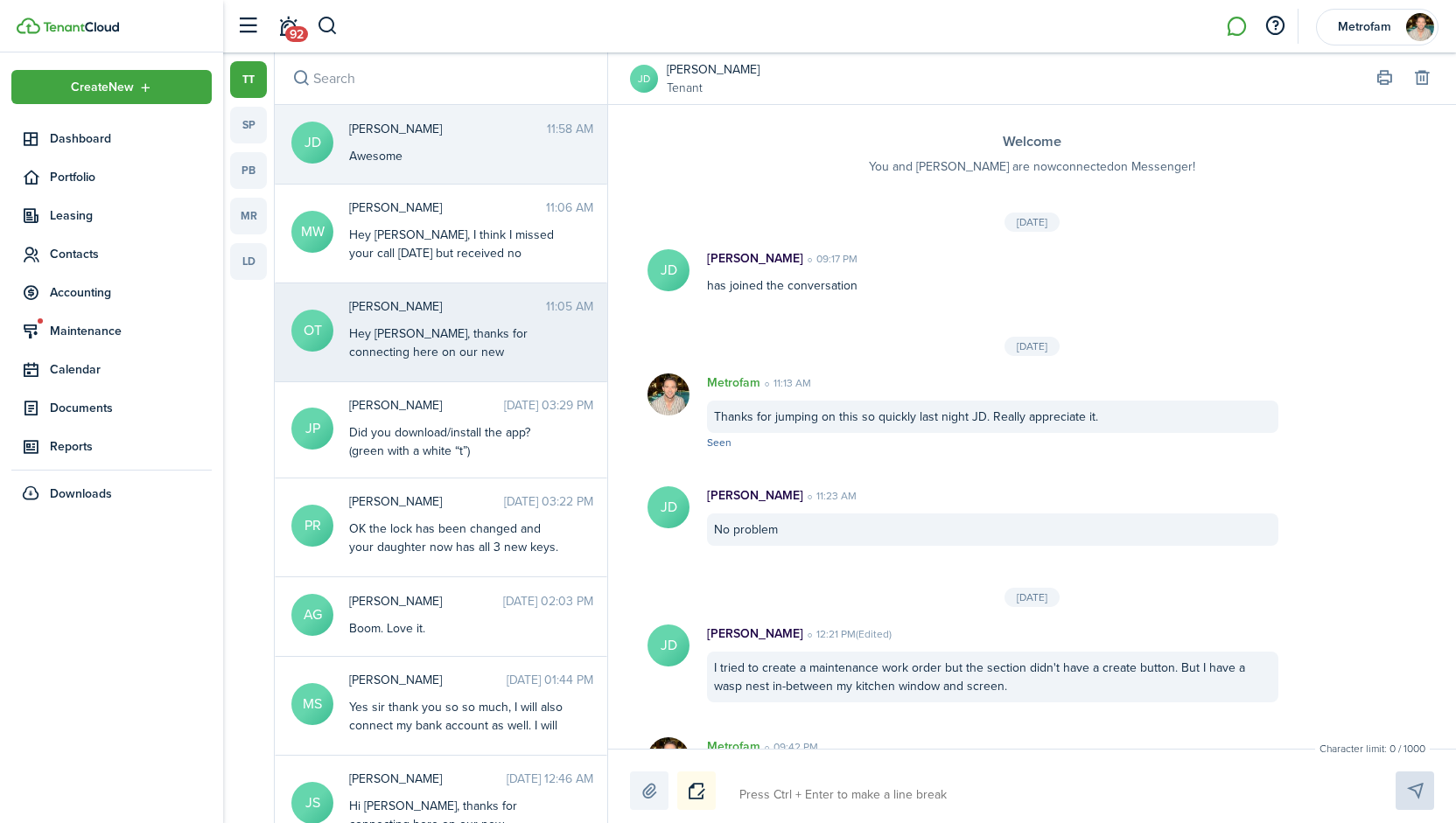
scroll to position [1202, 0]
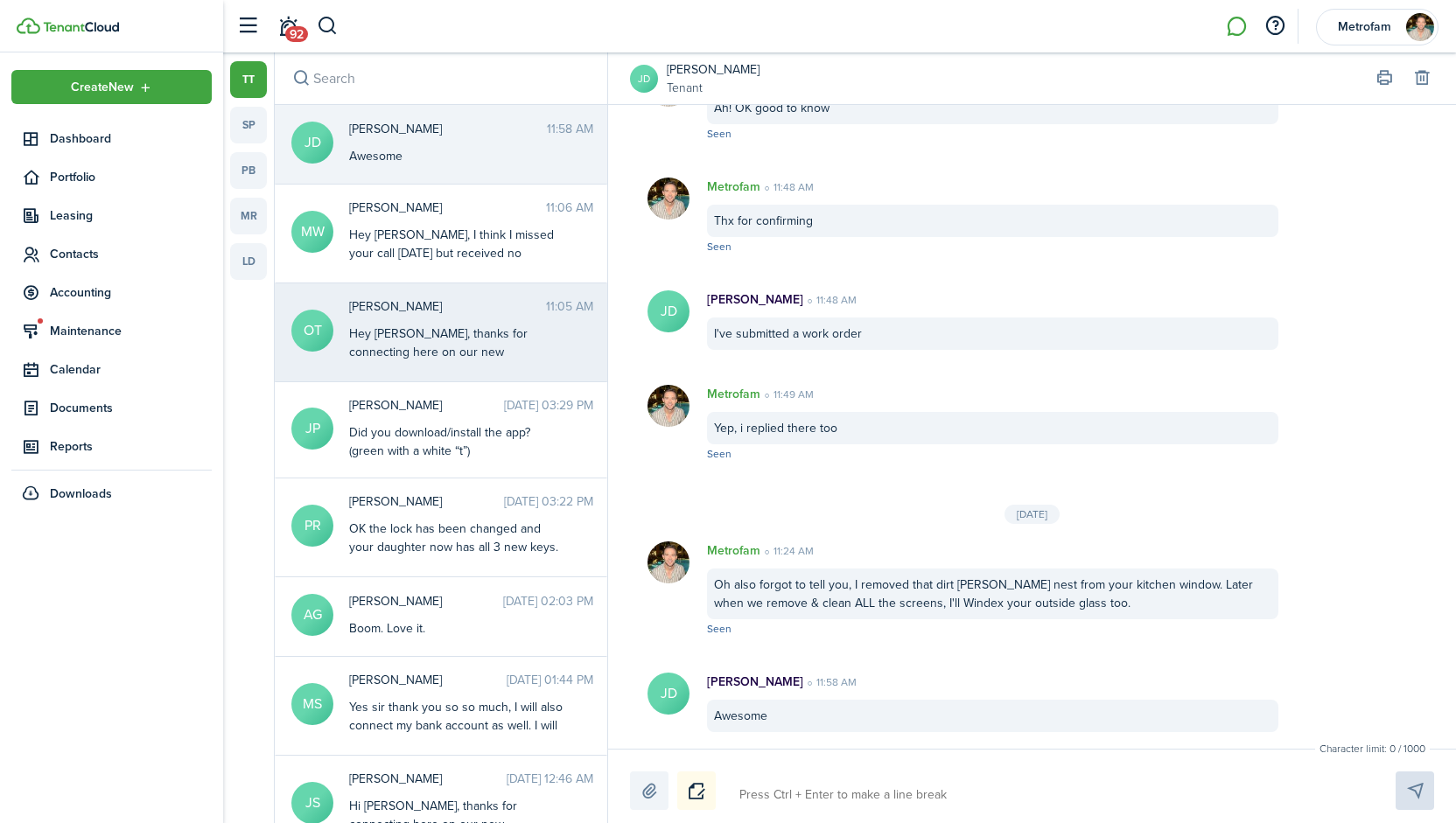
click at [402, 342] on div "Hey Oscar, thanks for connecting here on our new TenantCloud app. Did you find …" at bounding box center [458, 553] width 219 height 459
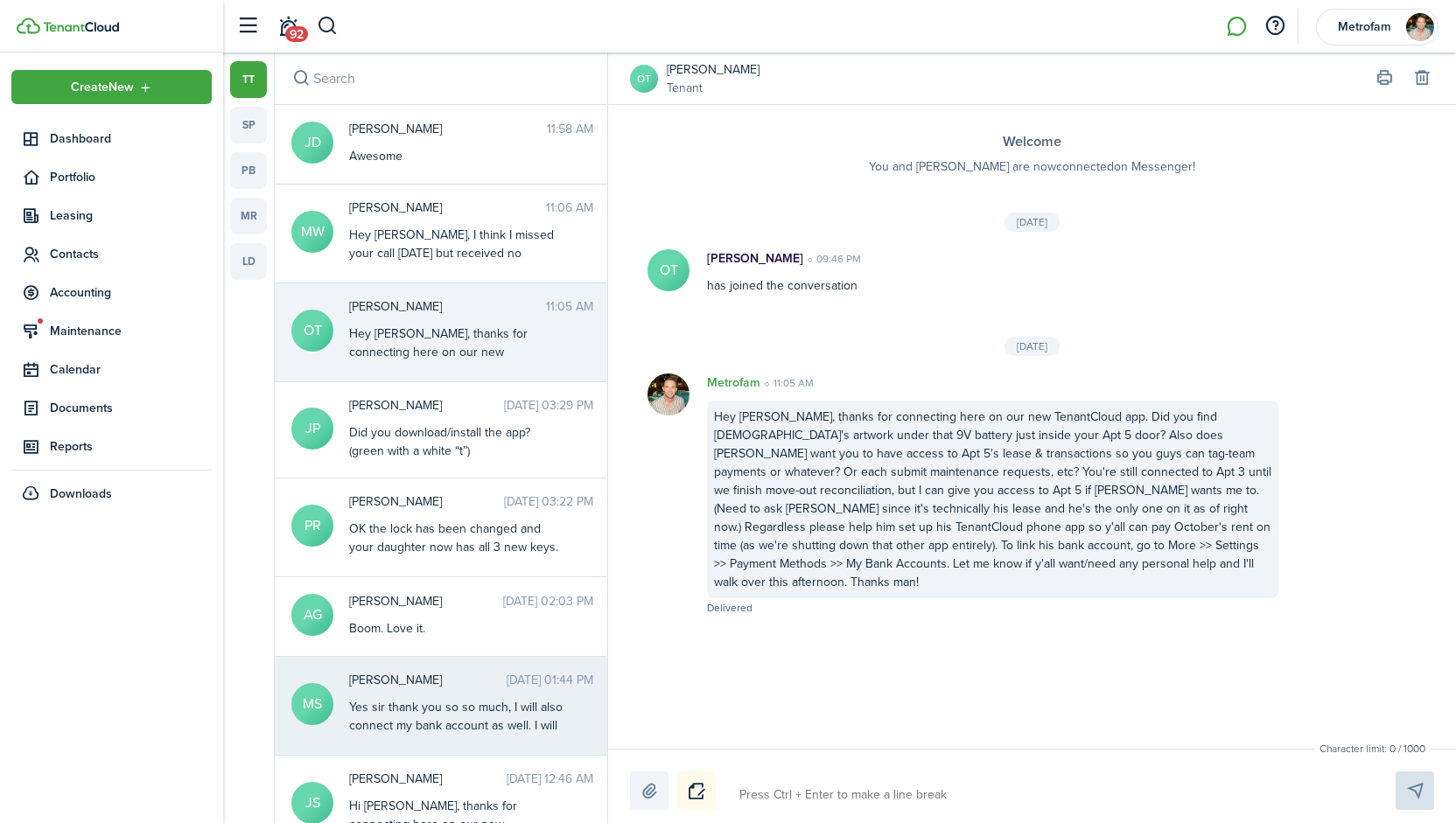
click at [387, 693] on div "Melissa Southern Sep 18, 2025 01:44 PM Yes sir thank you so so much, I will als…" at bounding box center [471, 704] width 271 height 66
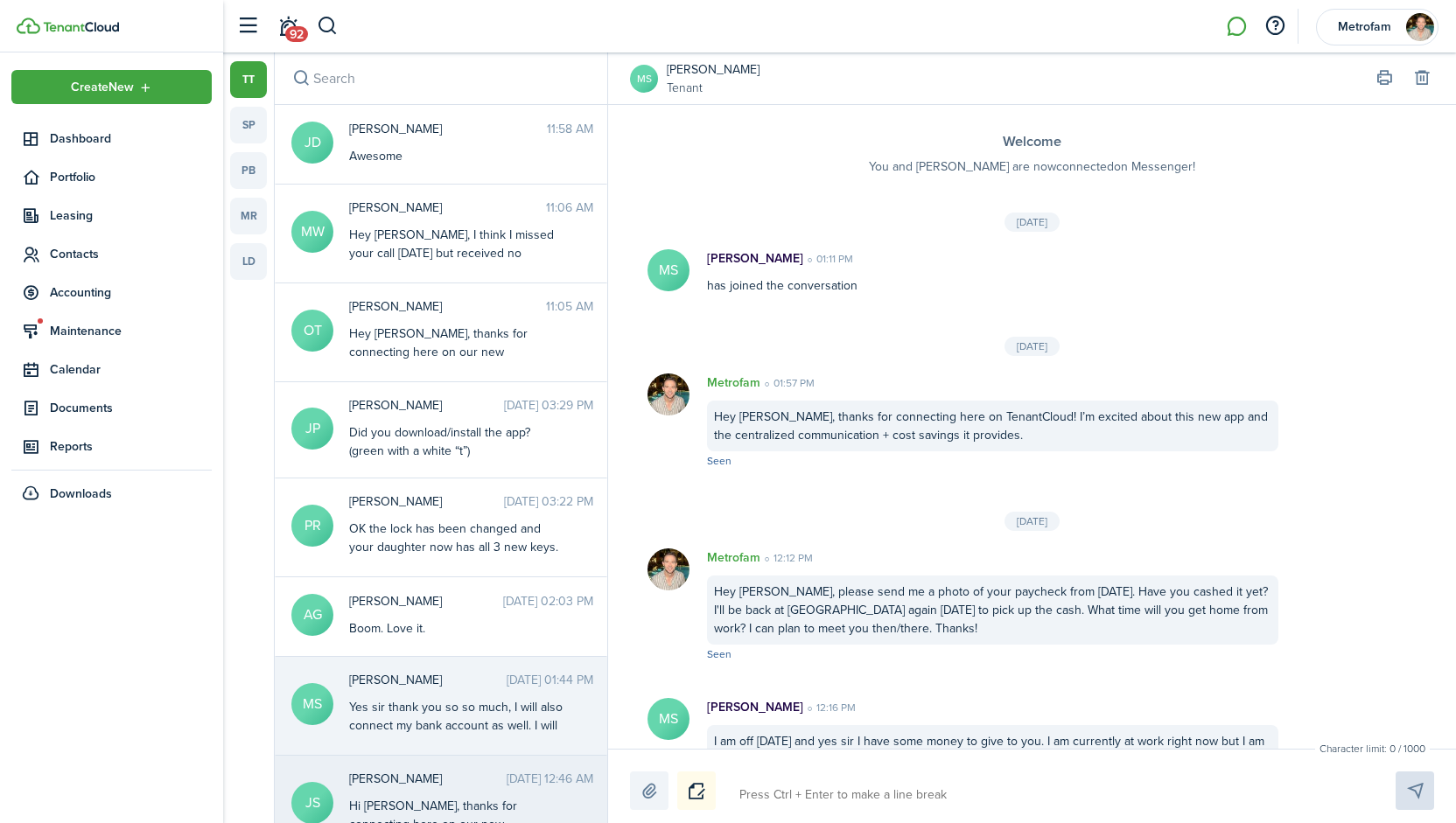
scroll to position [1027, 0]
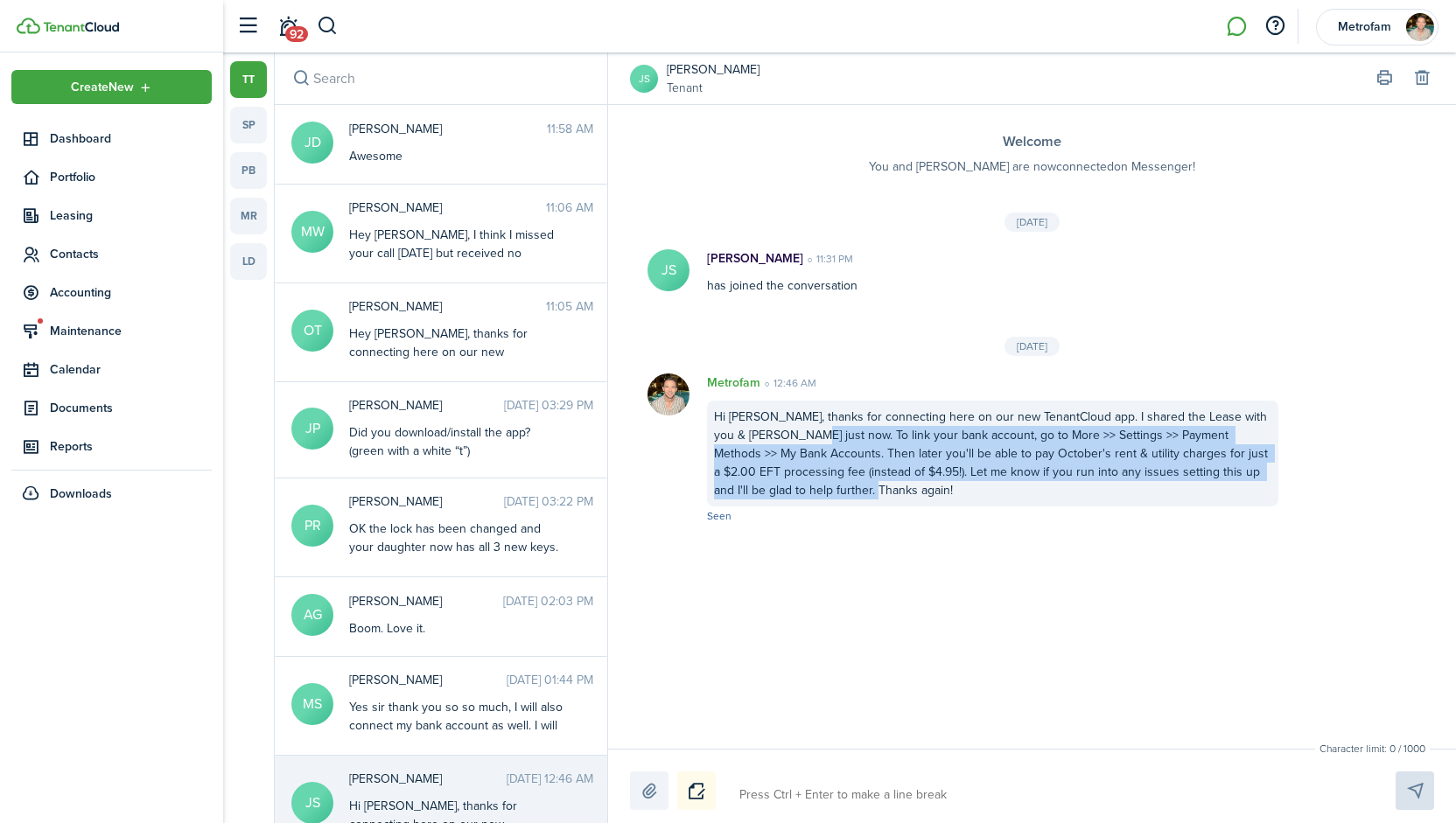
drag, startPoint x: 882, startPoint y: 484, endPoint x: 799, endPoint y: 439, distance: 94.4
click at [799, 439] on div "Hi Jeffrey, thanks for connecting here on our new TenantCloud app. I shared the…" at bounding box center [992, 454] width 571 height 106
copy div "To link your bank account, go to More >> Settings >> Payment Methods >> My Bank…"
